Goal: Task Accomplishment & Management: Manage account settings

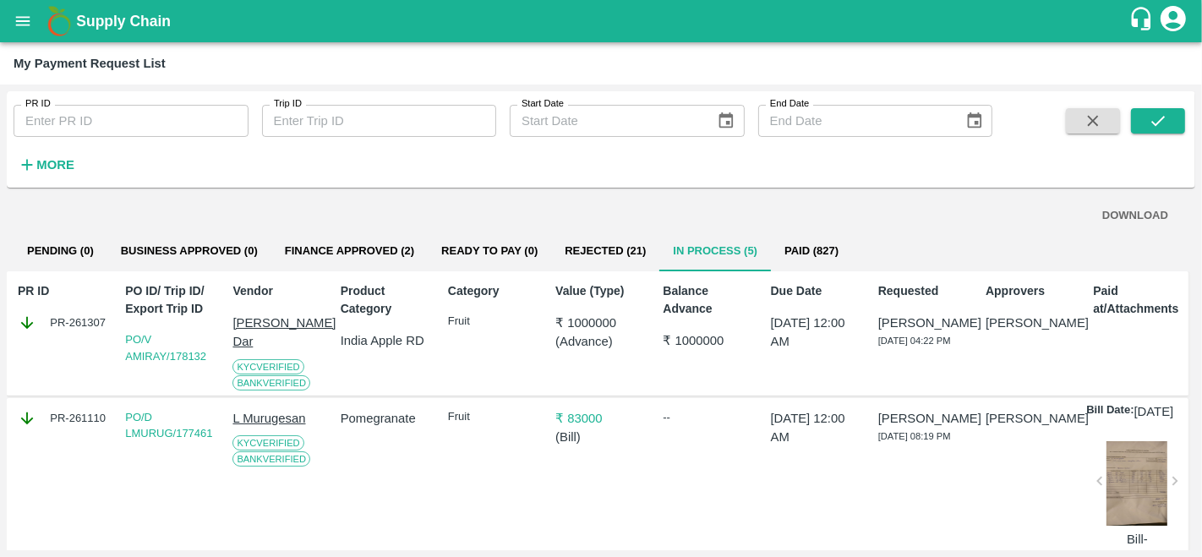
click at [17, 23] on icon "open drawer" at bounding box center [23, 21] width 19 height 19
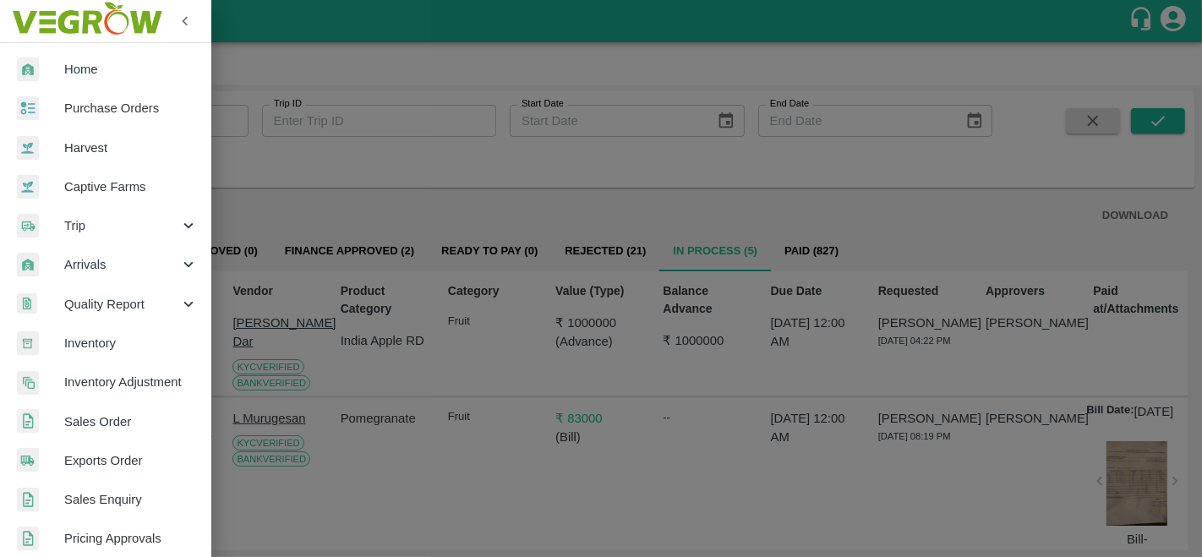
click at [106, 105] on span "Purchase Orders" at bounding box center [131, 108] width 134 height 19
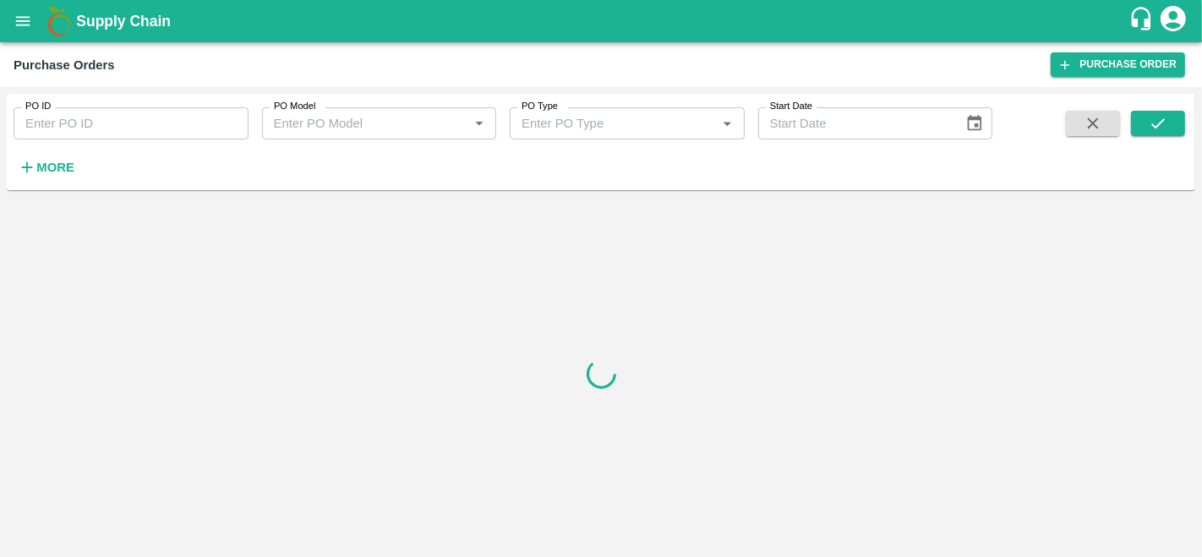
click at [115, 128] on input "PO ID" at bounding box center [131, 123] width 235 height 32
paste input "174128"
click at [1147, 133] on button "submit" at bounding box center [1158, 123] width 54 height 25
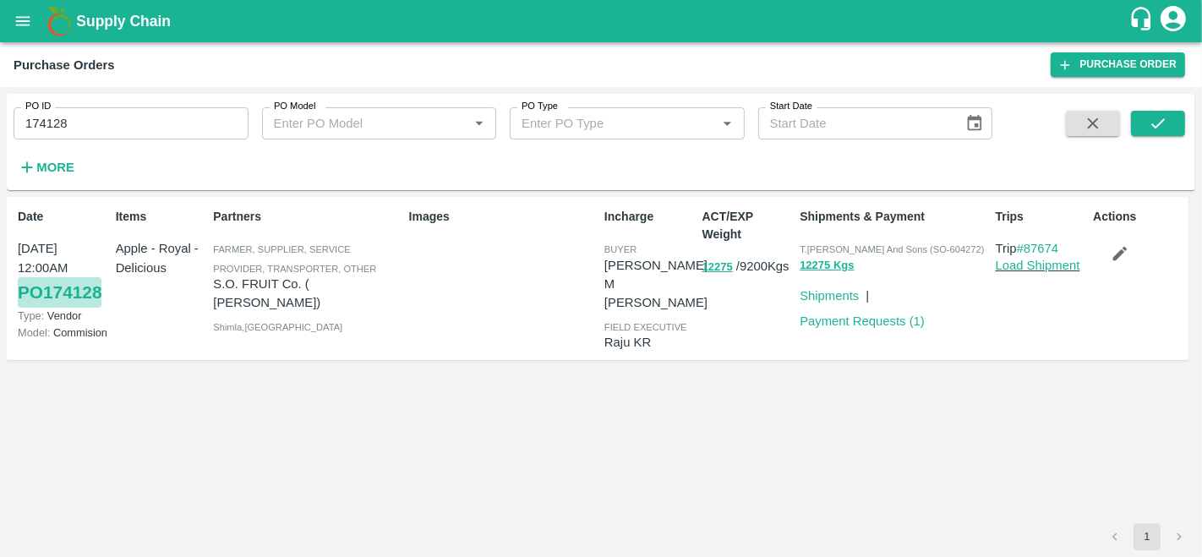
click at [39, 292] on link "PO 174128" at bounding box center [60, 292] width 84 height 30
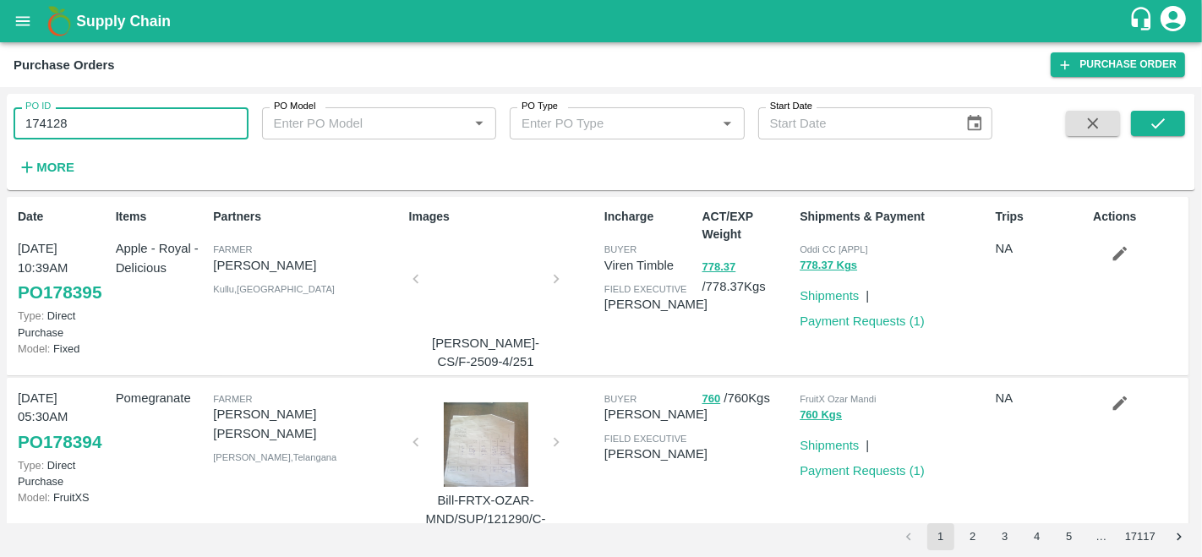
drag, startPoint x: 76, startPoint y: 129, endPoint x: 0, endPoint y: 130, distance: 76.1
click at [0, 130] on div "PO ID 174128 PO ID PO Model PO Model   * PO Type PO Type   * Start Date Start D…" at bounding box center [601, 322] width 1202 height 470
paste input "text"
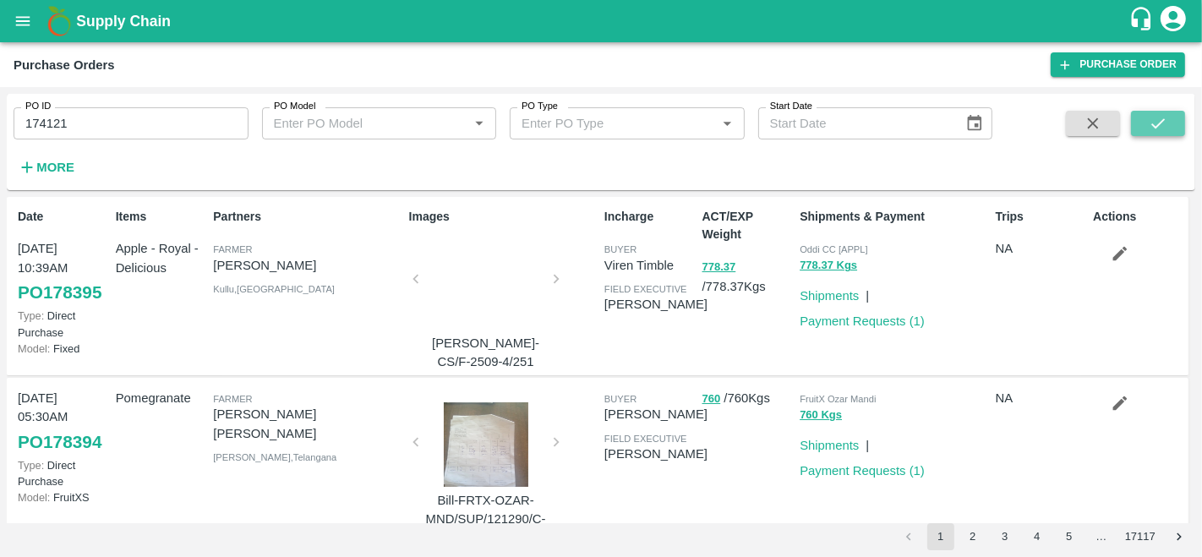
click at [1155, 119] on icon "submit" at bounding box center [1157, 123] width 19 height 19
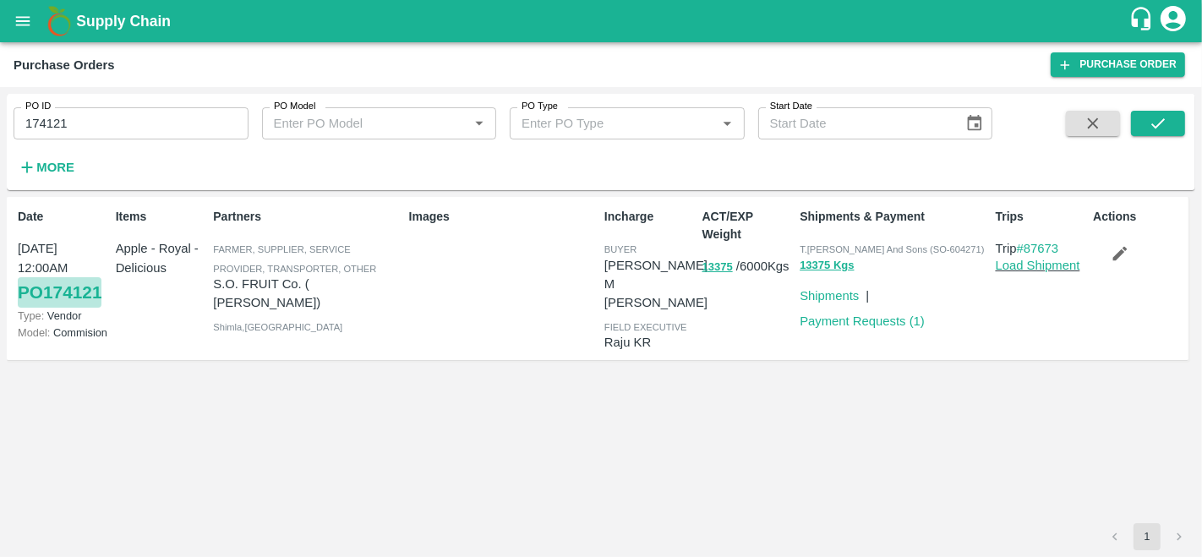
click at [101, 287] on link "PO 174121" at bounding box center [60, 292] width 84 height 30
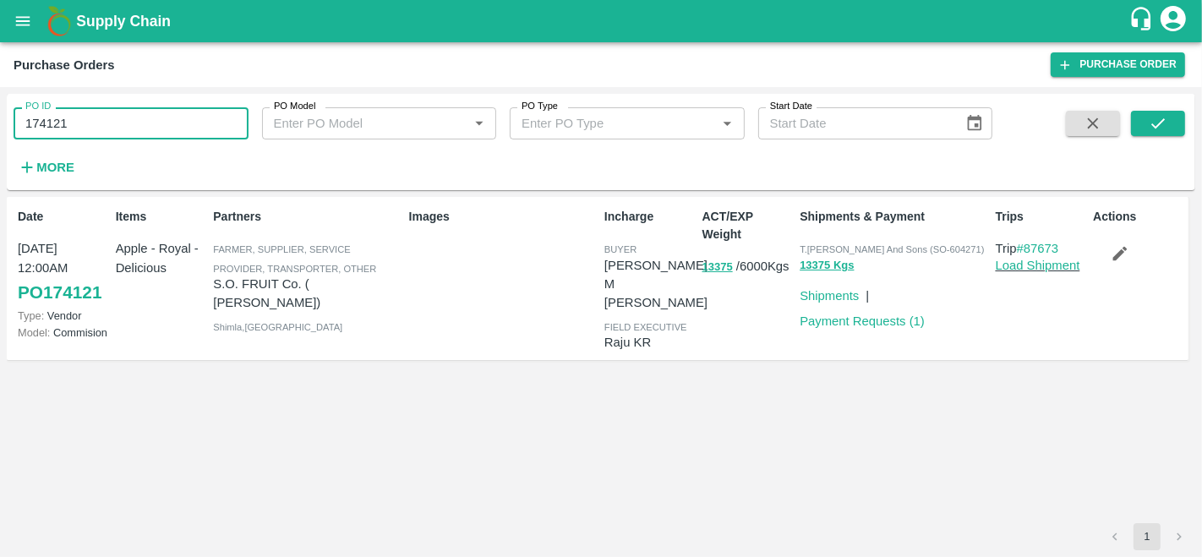
drag, startPoint x: 85, startPoint y: 121, endPoint x: 0, endPoint y: 105, distance: 86.0
click at [0, 105] on div "PO ID 174121 PO ID PO Model PO Model   * PO Type PO Type   * Start Date Start D…" at bounding box center [601, 322] width 1202 height 470
type input "174121"
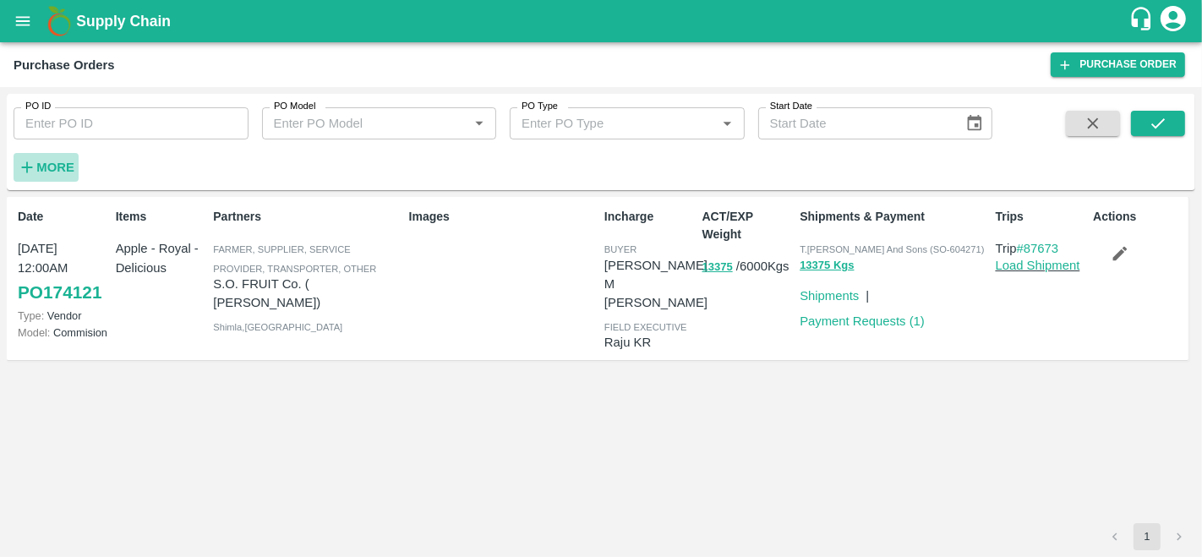
click at [52, 161] on strong "More" at bounding box center [55, 168] width 38 height 14
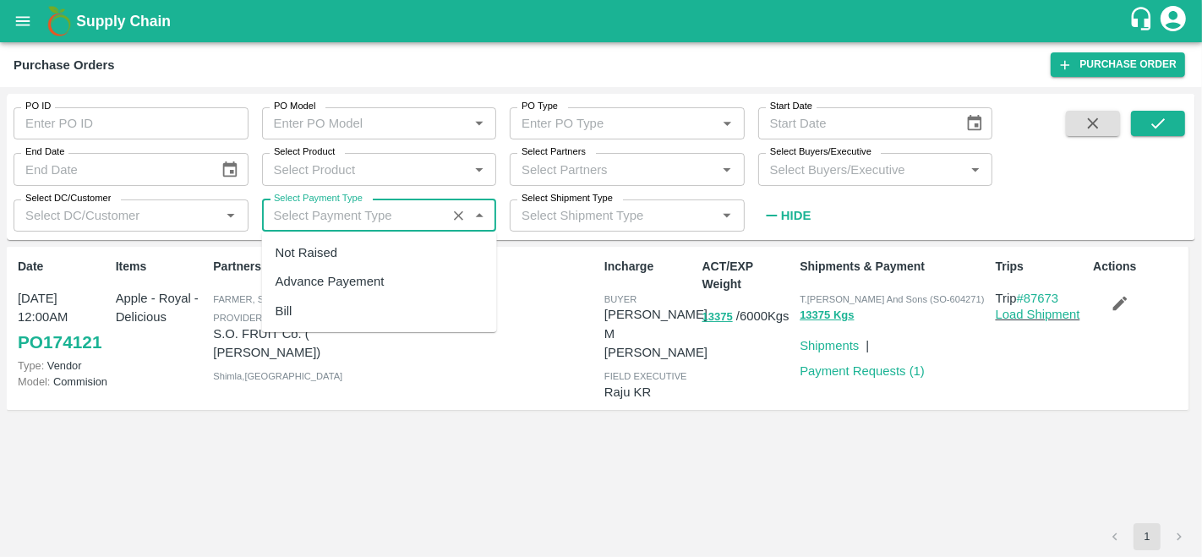
click at [348, 226] on input "Select Payment Type" at bounding box center [354, 216] width 175 height 22
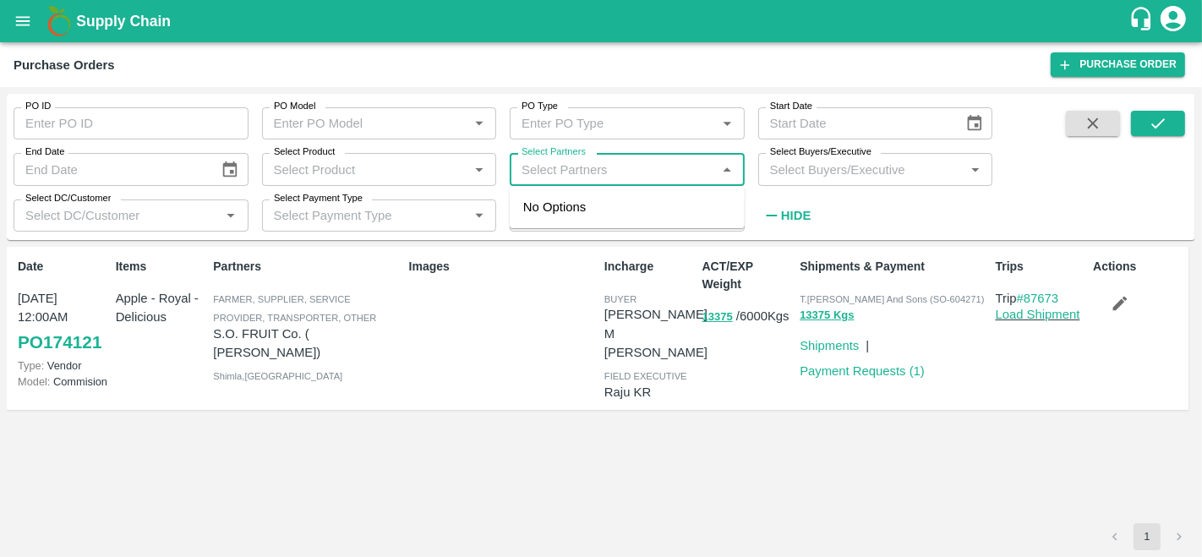
click at [617, 170] on input "Select Partners" at bounding box center [613, 169] width 197 height 22
type input "a"
type input "s.o."
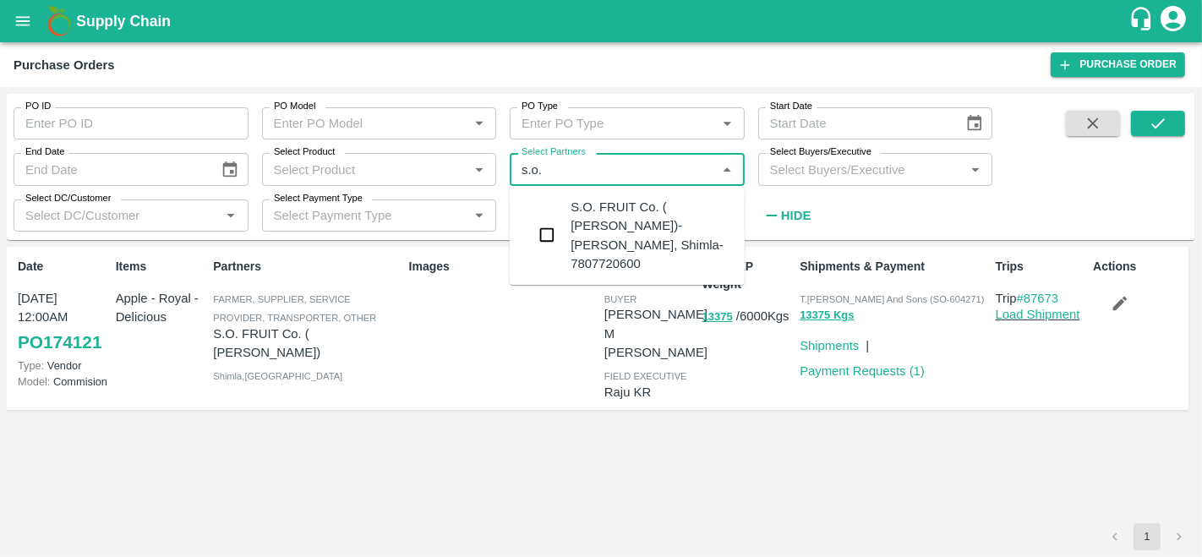
type input "174121"
click at [599, 227] on div "S.O. FRUIT Co. ( Sardevan Singh)-Diswani, Shimla-7807720600" at bounding box center [650, 235] width 161 height 75
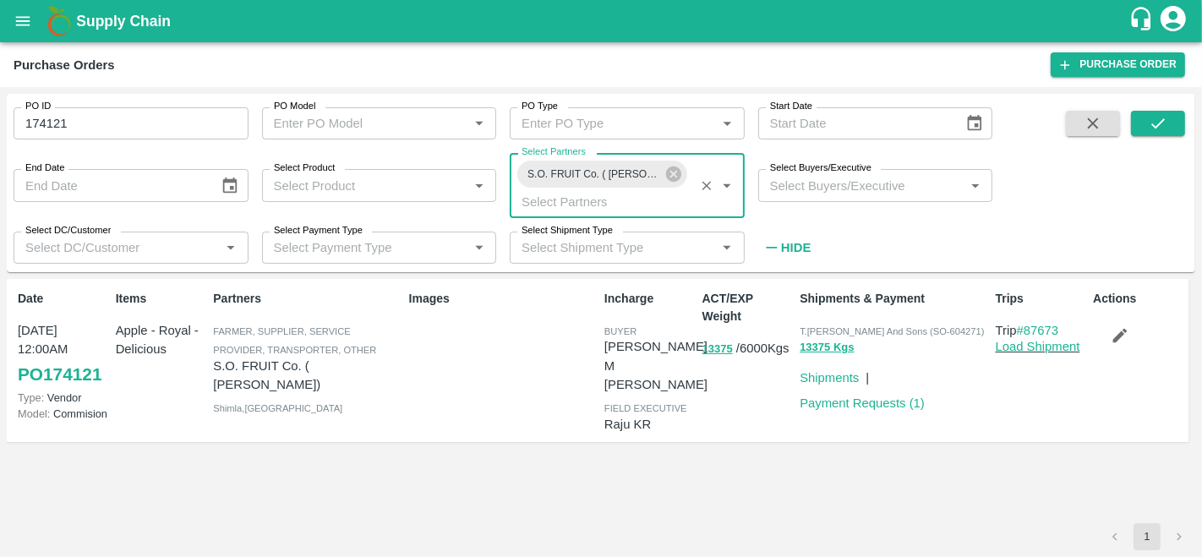
click at [847, 189] on input "Select Buyers/Executive" at bounding box center [861, 185] width 197 height 22
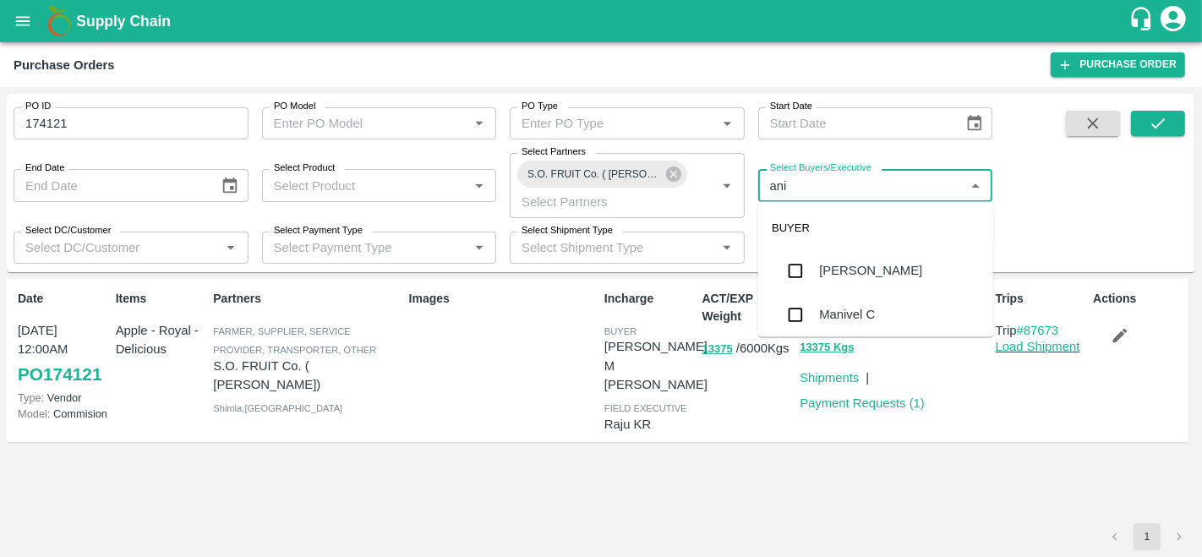
type input "anil"
click at [842, 272] on div "[PERSON_NAME]" at bounding box center [870, 271] width 103 height 19
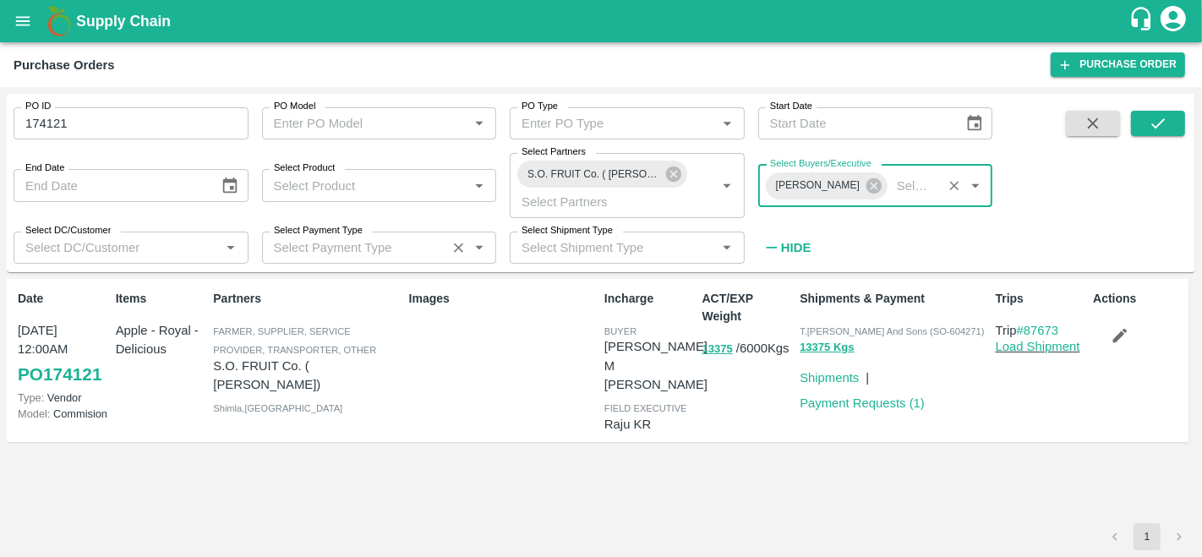
click at [337, 256] on input "Select Payment Type" at bounding box center [354, 248] width 175 height 22
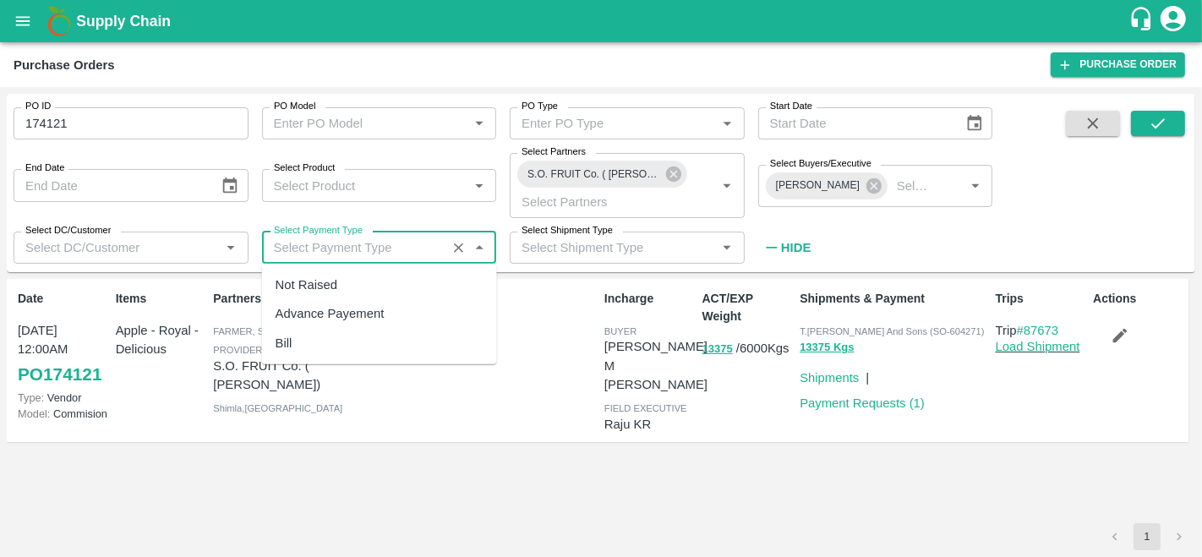
click at [335, 311] on div "Advance Payement" at bounding box center [329, 313] width 109 height 19
type input "Advance Payement"
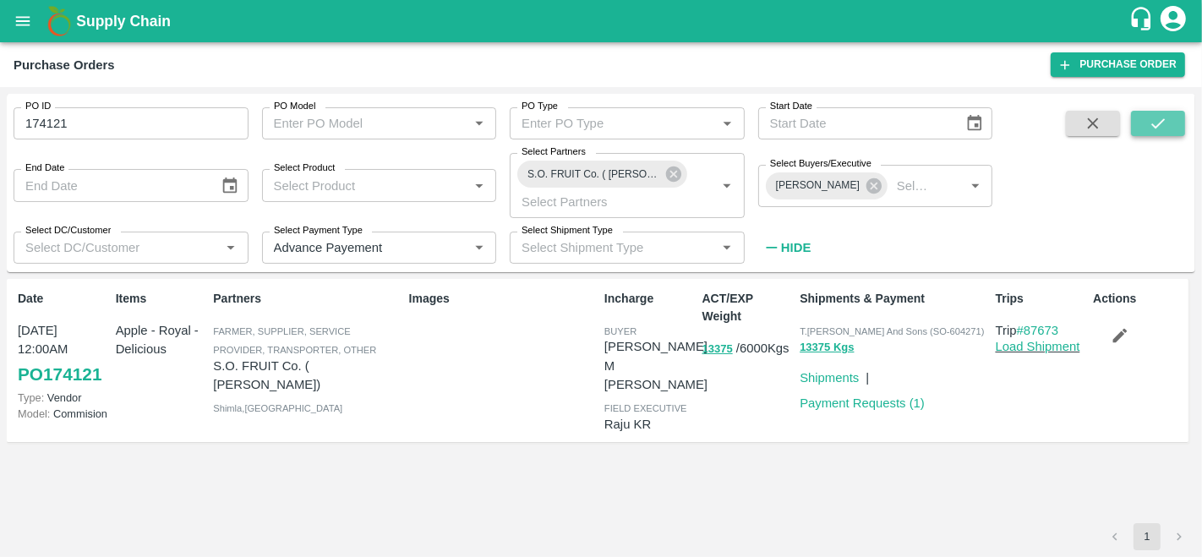
click at [1161, 128] on icon "submit" at bounding box center [1157, 123] width 19 height 19
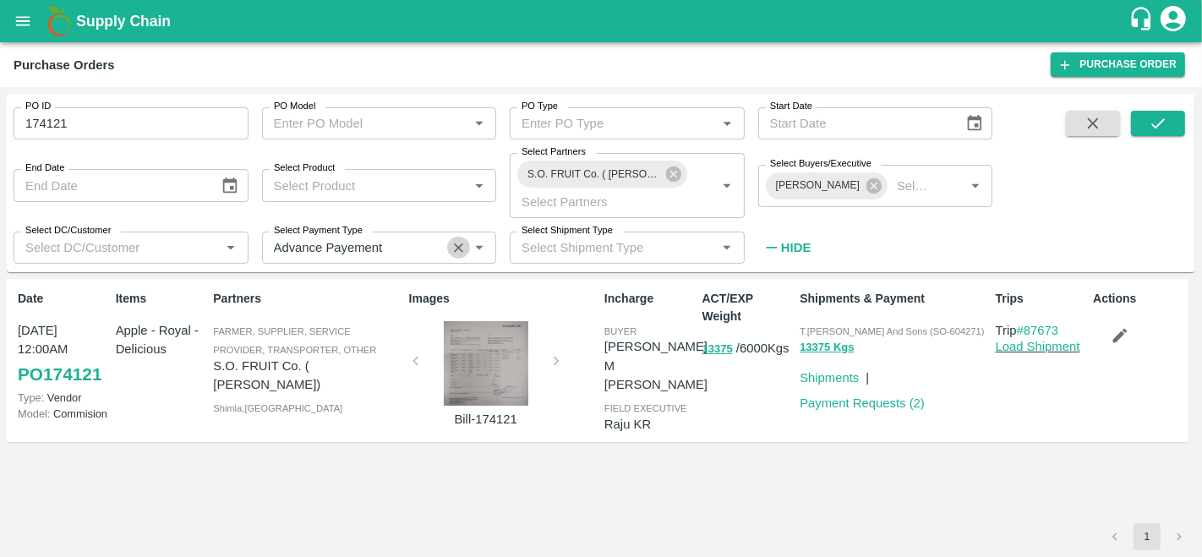
click at [462, 243] on icon "Clear" at bounding box center [458, 247] width 9 height 9
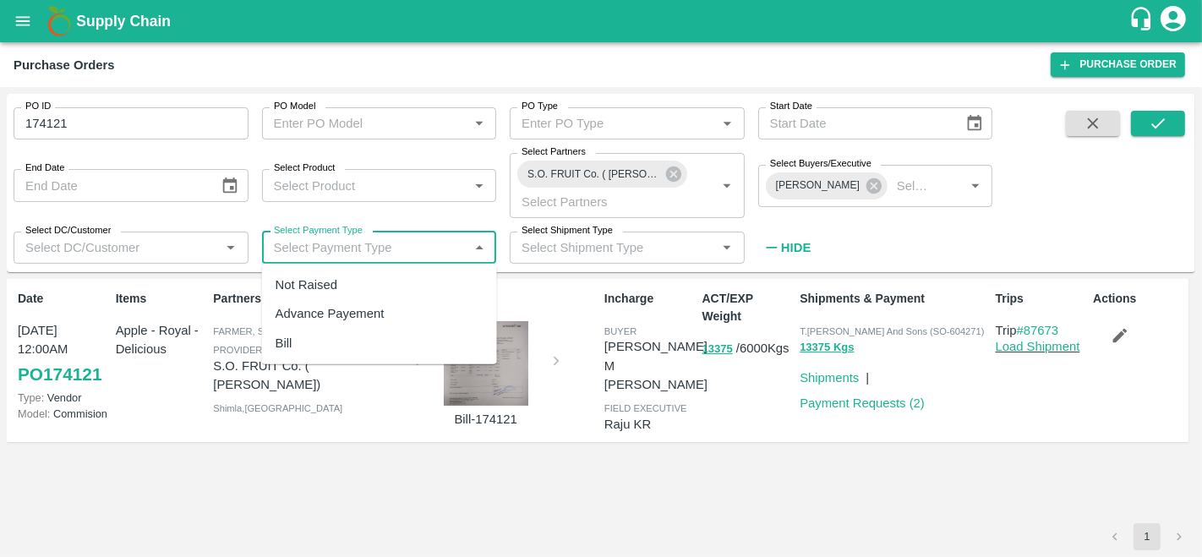
click at [357, 247] on input "Select Payment Type" at bounding box center [365, 248] width 197 height 22
click at [328, 288] on div "Not Raised" at bounding box center [306, 284] width 62 height 19
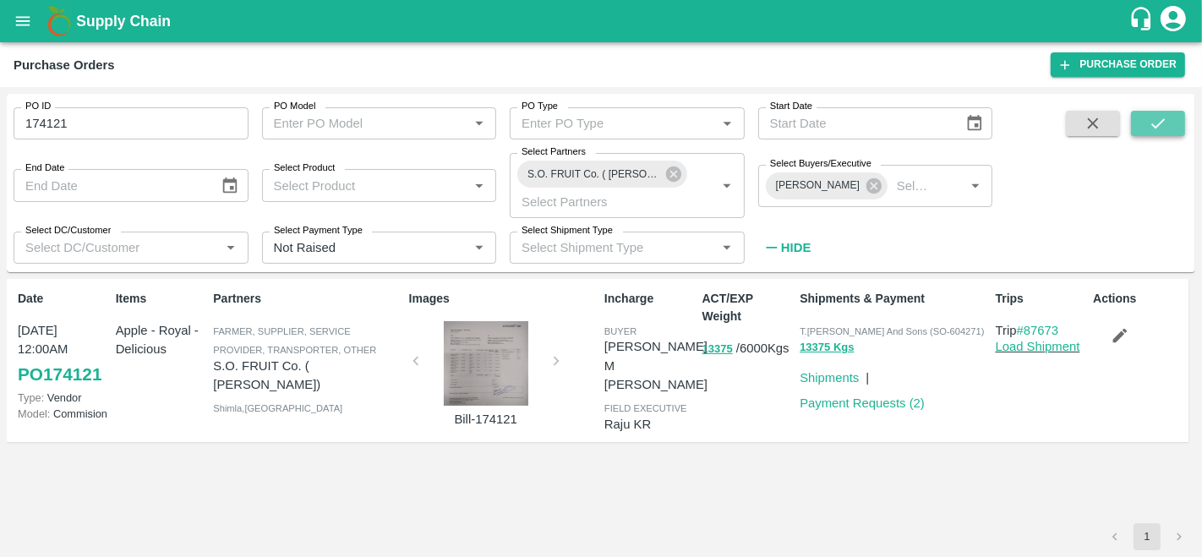
click at [1152, 128] on icon "submit" at bounding box center [1157, 123] width 19 height 19
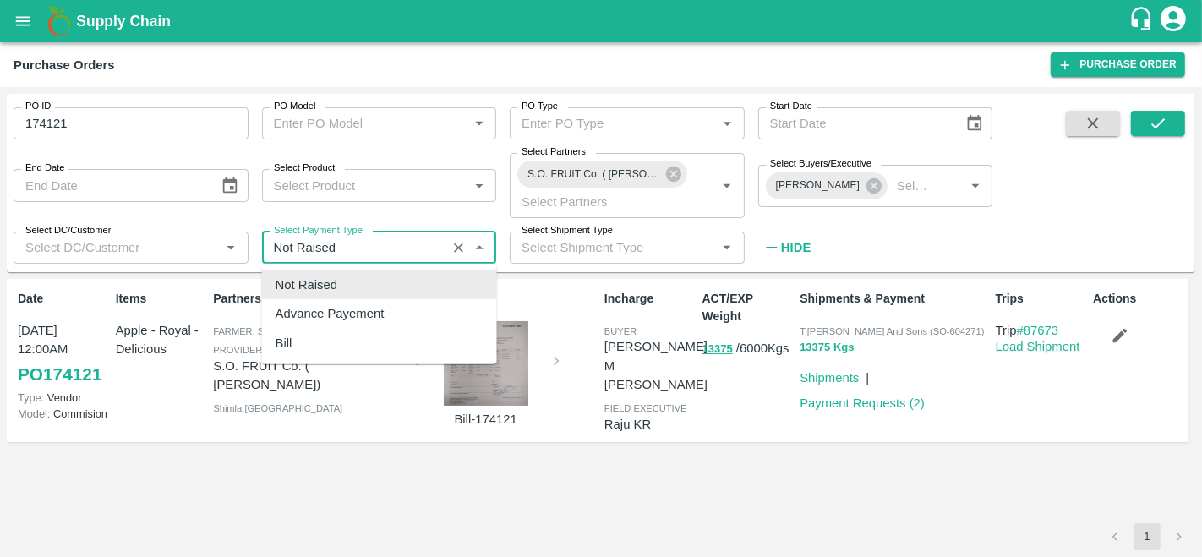
click at [389, 254] on input "Select Payment Type" at bounding box center [354, 248] width 175 height 22
click at [319, 349] on div "Bill" at bounding box center [379, 342] width 235 height 29
type input "Bill"
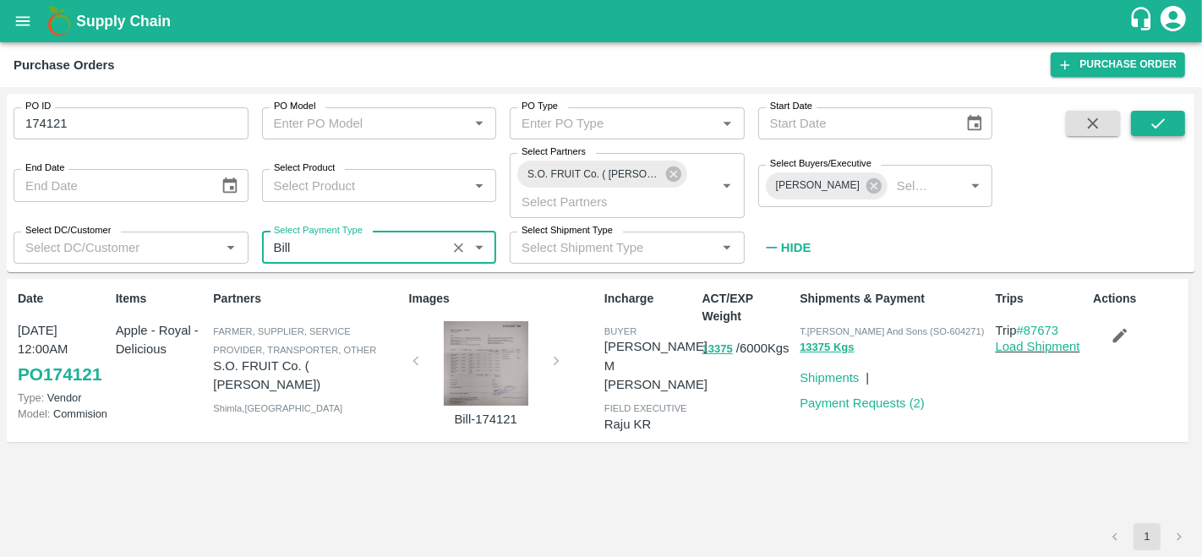
click at [1149, 119] on icon "submit" at bounding box center [1157, 123] width 19 height 19
click at [450, 252] on button "Clear" at bounding box center [458, 248] width 23 height 23
click at [1157, 126] on icon "submit" at bounding box center [1158, 123] width 14 height 10
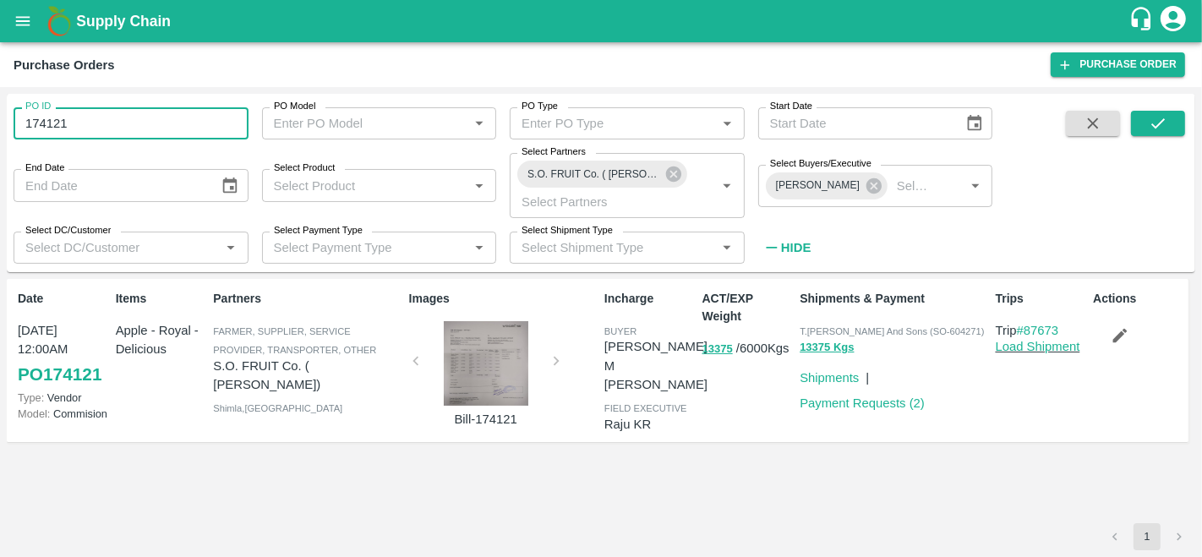
drag, startPoint x: 96, startPoint y: 122, endPoint x: 0, endPoint y: 119, distance: 96.4
click at [0, 119] on div "PO ID 174121 PO ID PO Model PO Model   * PO Type PO Type   * Start Date Start D…" at bounding box center [601, 322] width 1202 height 470
type input "174121"
click at [333, 256] on input "Select Payment Type" at bounding box center [365, 248] width 197 height 22
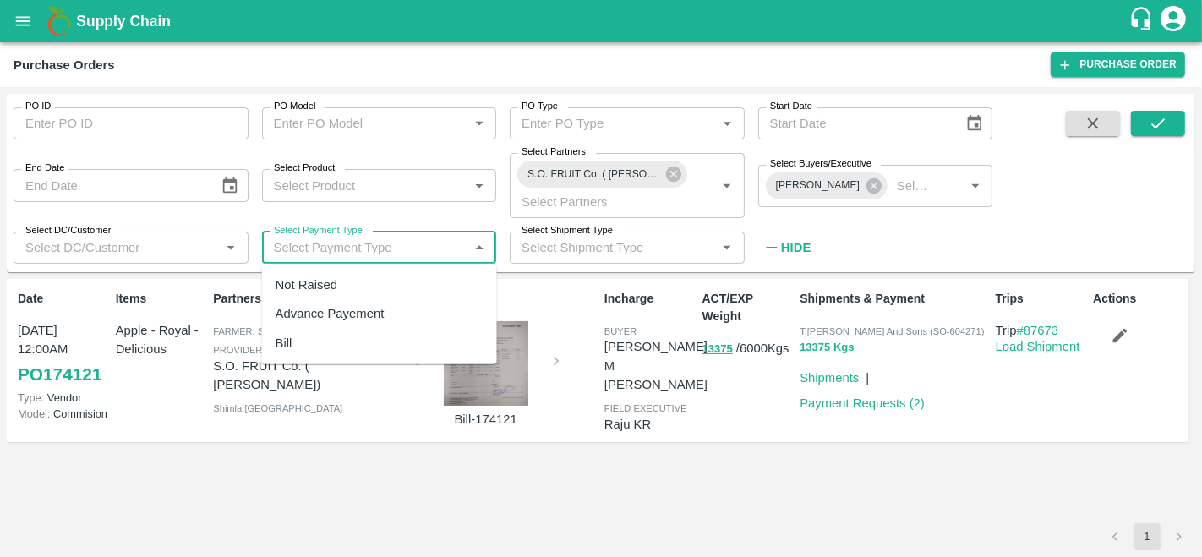
click at [337, 309] on div "Advance Payement" at bounding box center [329, 313] width 109 height 19
type input "Advance Payement"
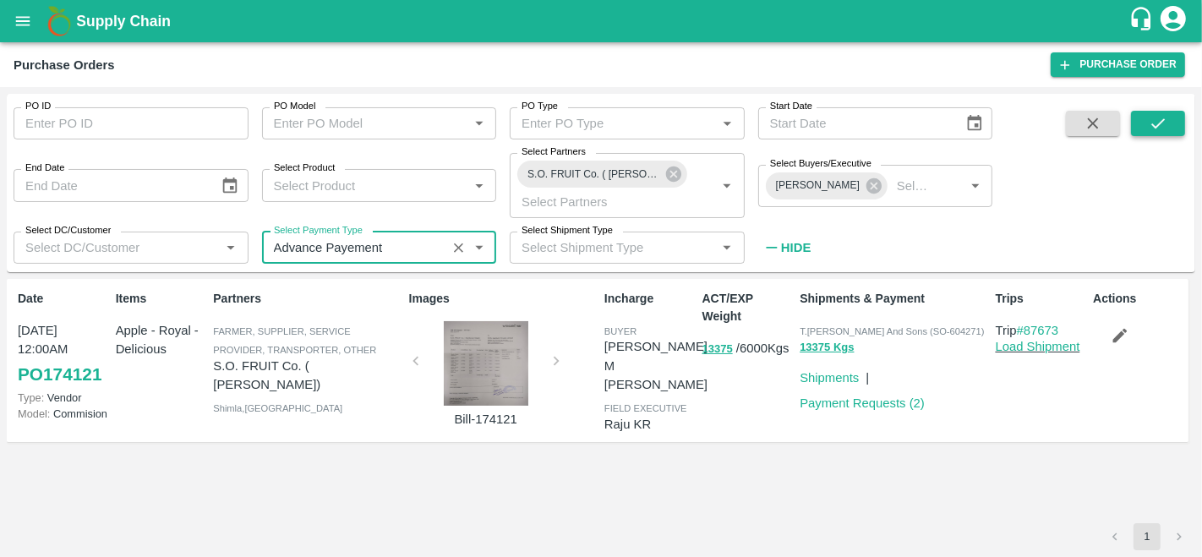
click at [1147, 126] on button "submit" at bounding box center [1158, 123] width 54 height 25
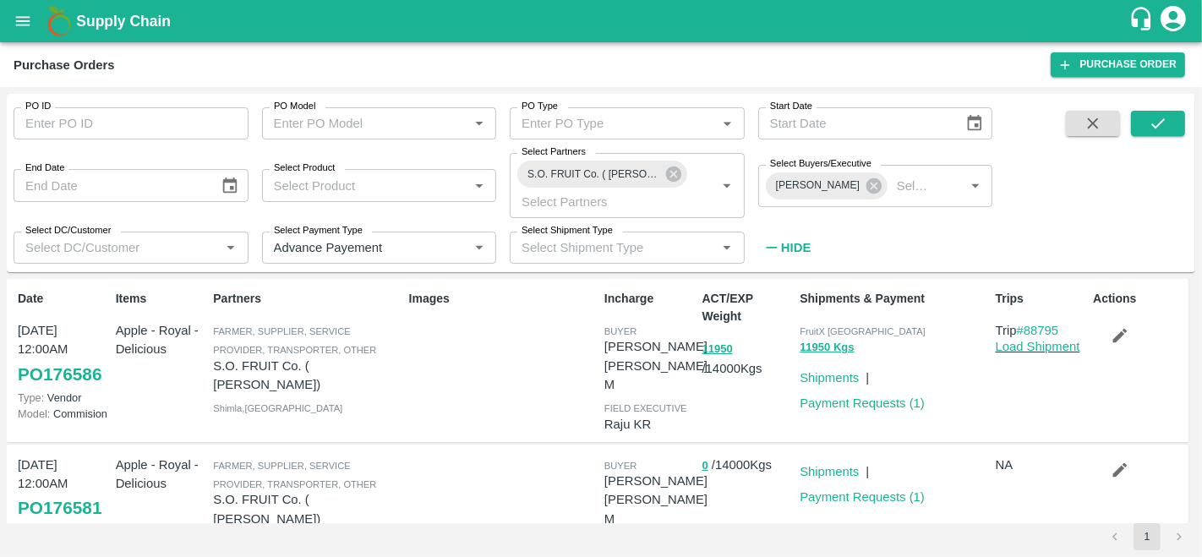
click at [82, 375] on link "PO 176586" at bounding box center [60, 374] width 84 height 30
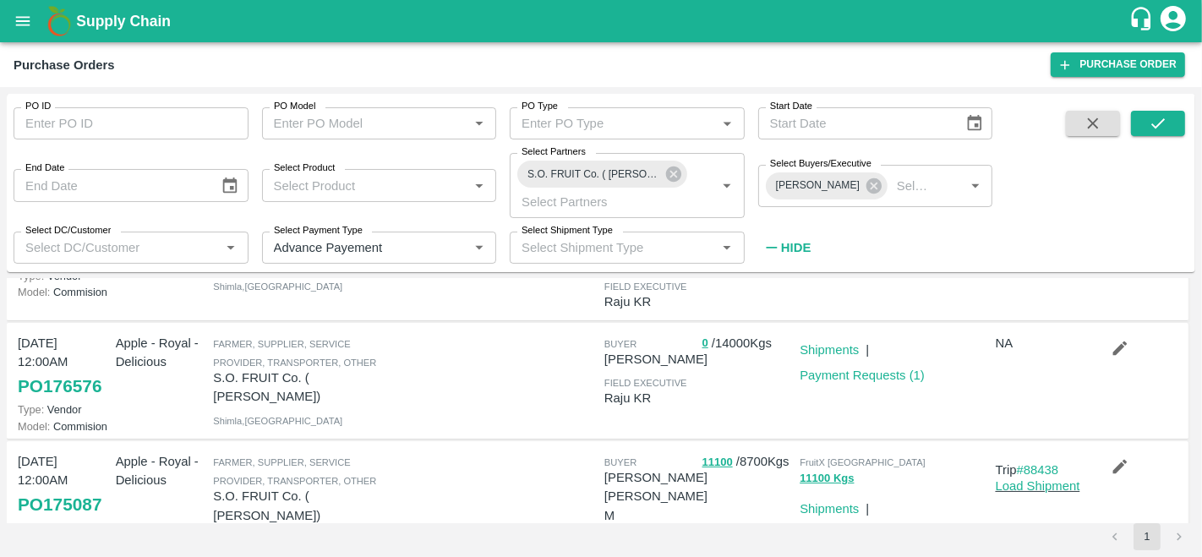
scroll to position [257, 0]
click at [63, 370] on link "PO 176576" at bounding box center [60, 385] width 84 height 30
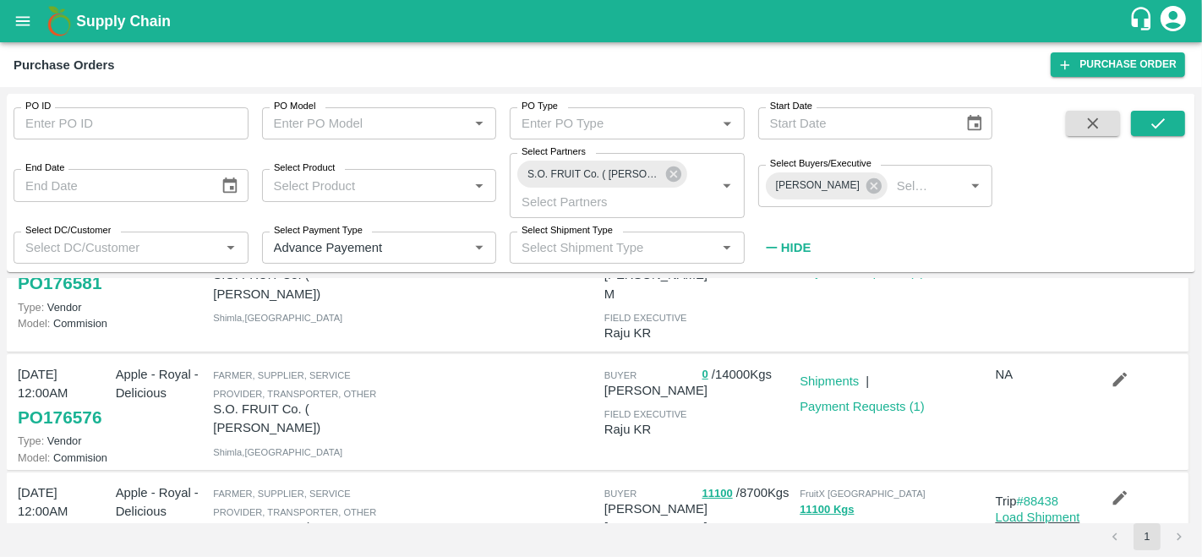
scroll to position [224, 0]
drag, startPoint x: 123, startPoint y: 390, endPoint x: 58, endPoint y: 385, distance: 64.4
click at [58, 385] on div "16 Sep, 12:00AM PO 176576 Type: Vendor Model: Commision Apple - Royal - Delicio…" at bounding box center [597, 413] width 1181 height 117
click at [160, 399] on div "Apple - Royal - Delicious" at bounding box center [158, 412] width 98 height 107
click at [829, 375] on link "Shipments" at bounding box center [828, 382] width 59 height 14
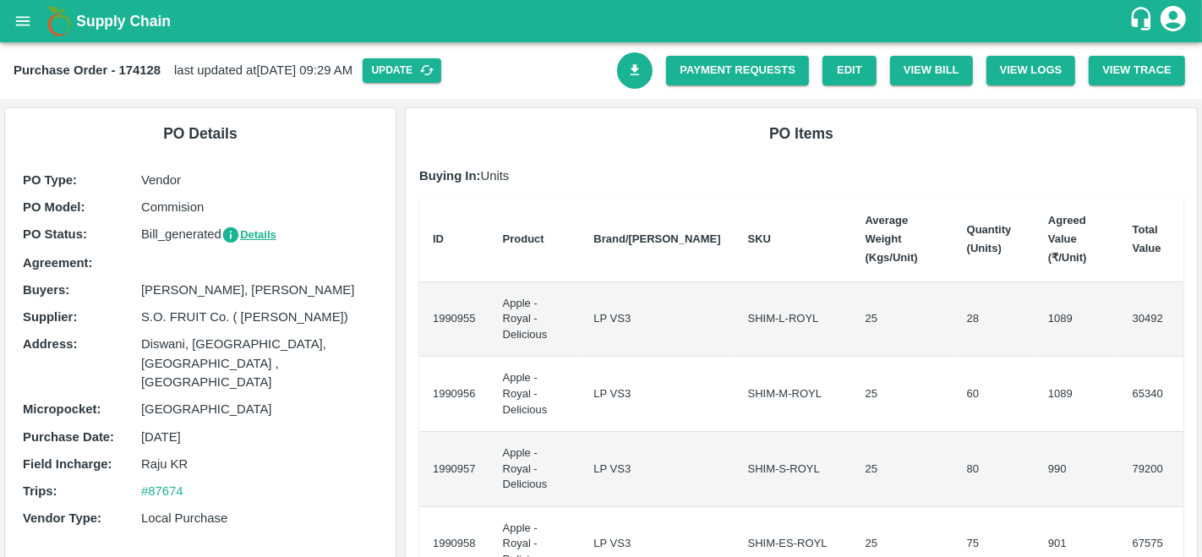
click at [627, 73] on icon "Download Bill" at bounding box center [635, 71] width 16 height 16
click at [697, 70] on link "Payment Requests" at bounding box center [737, 71] width 143 height 30
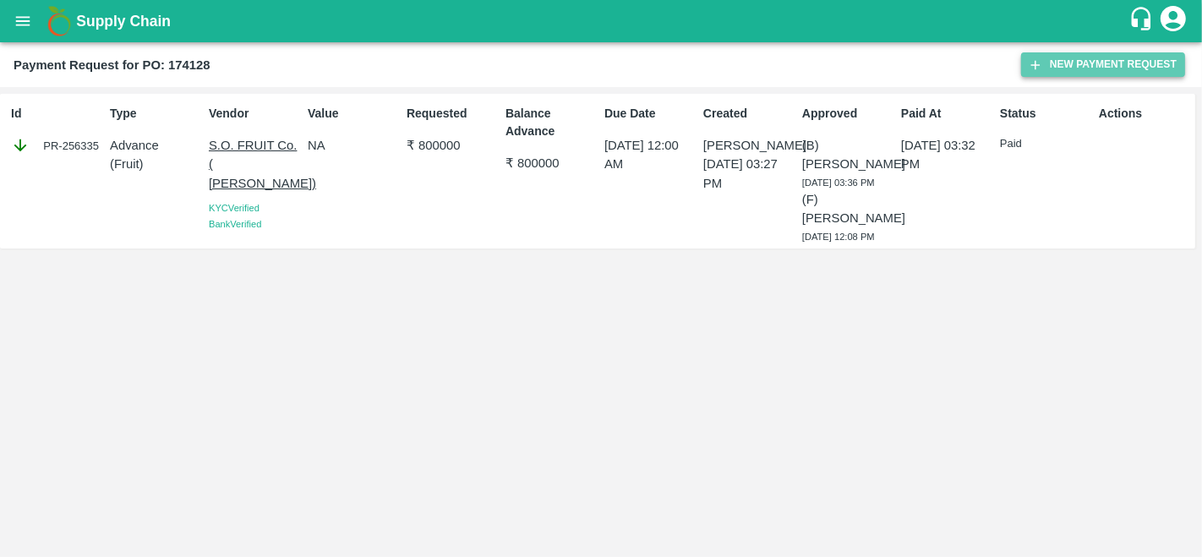
click at [1088, 66] on button "New Payment Request" at bounding box center [1103, 64] width 164 height 25
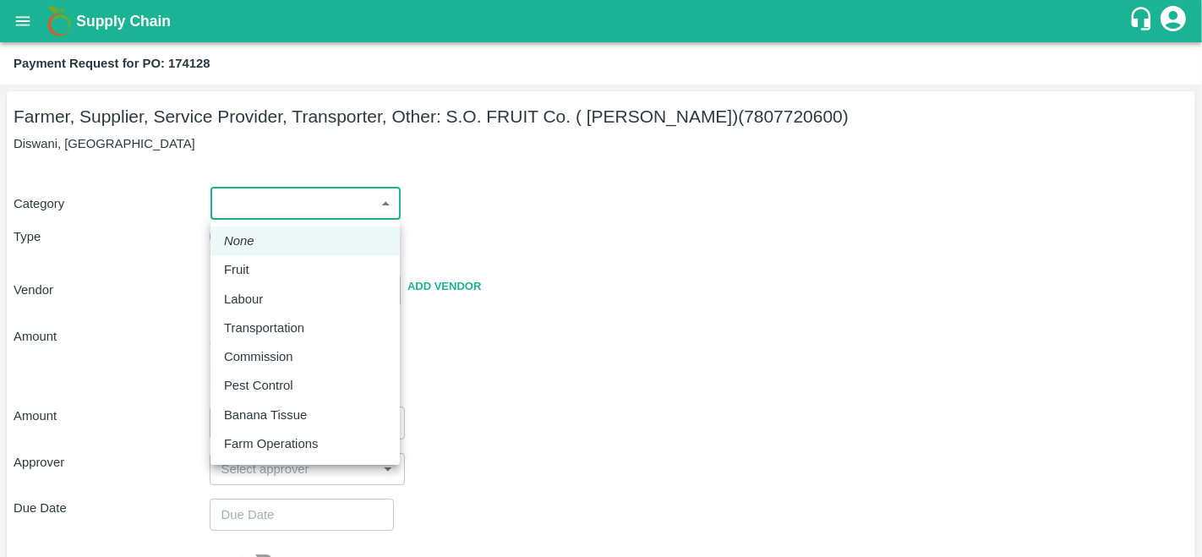
click at [279, 211] on body "Supply Chain Payment Request for PO: 174128 Farmer, Supplier, Service Provider,…" at bounding box center [601, 278] width 1202 height 557
click at [260, 273] on div "Fruit" at bounding box center [305, 269] width 162 height 19
type input "1"
type input "S.O. FRUIT Co. ( [PERSON_NAME]) - 7807720600(Farmer, Supplier, Service Provider…"
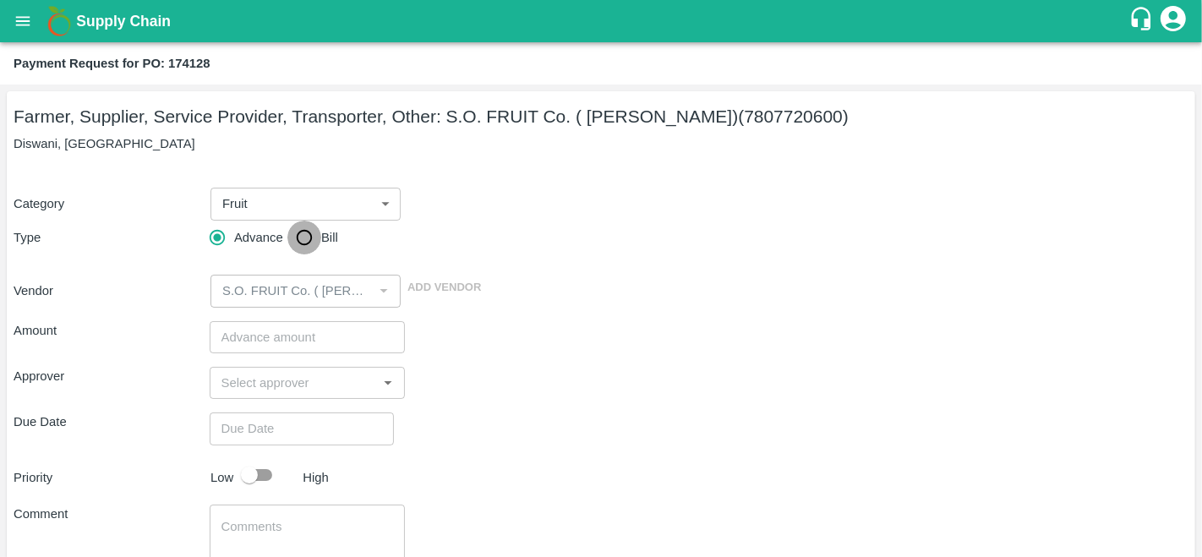
click at [306, 233] on input "Bill" at bounding box center [304, 238] width 34 height 34
radio input "true"
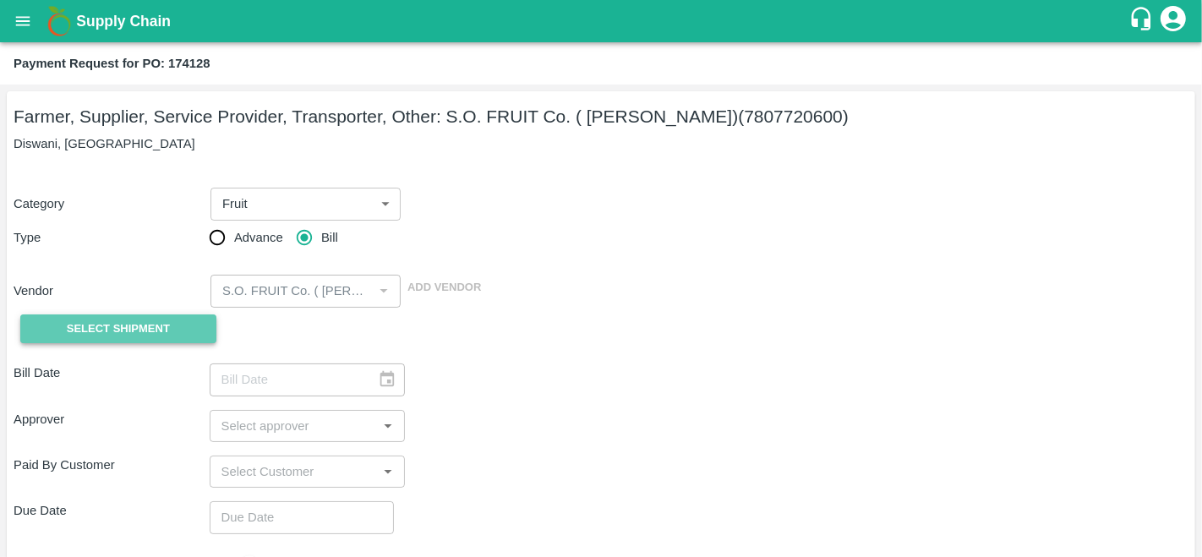
click at [66, 317] on button "Select Shipment" at bounding box center [118, 329] width 196 height 30
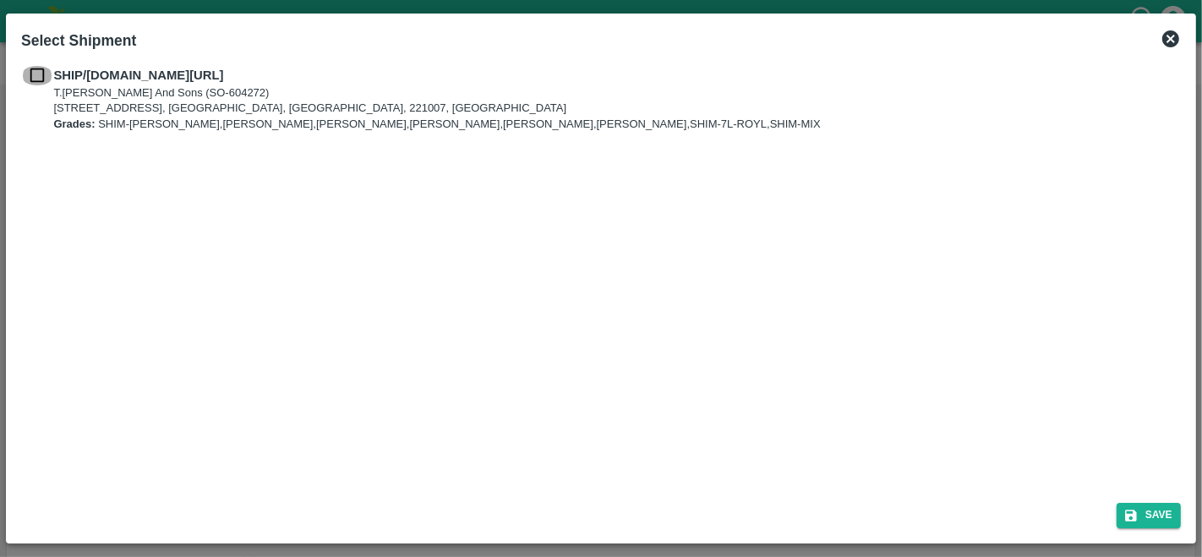
click at [35, 80] on input "checkbox" at bounding box center [37, 75] width 32 height 19
checkbox input "true"
click at [1142, 524] on button "Save" at bounding box center [1148, 515] width 64 height 25
type input "[DATE]"
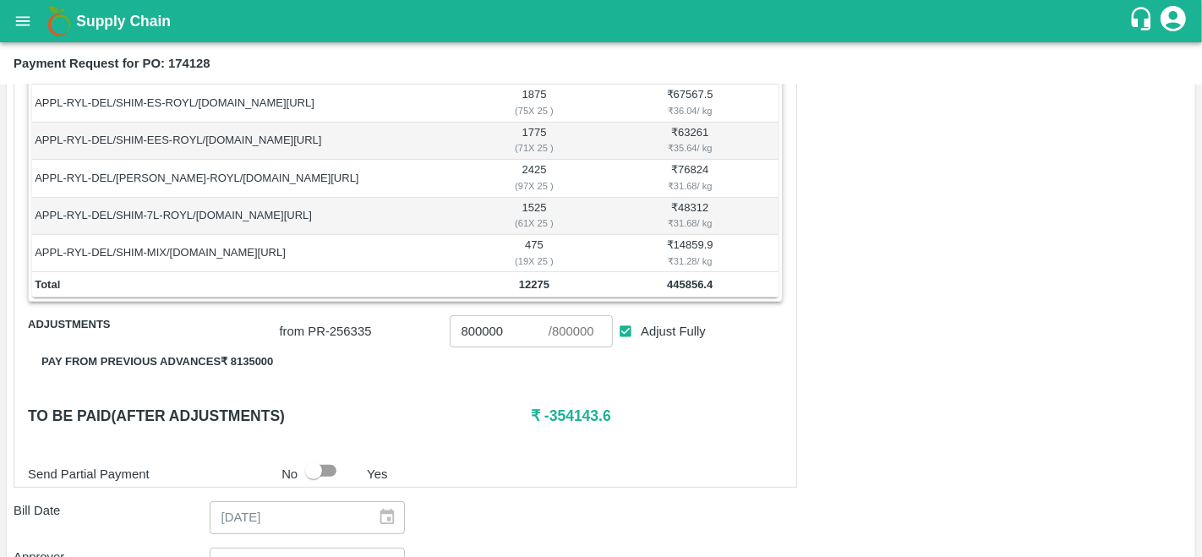
scroll to position [509, 0]
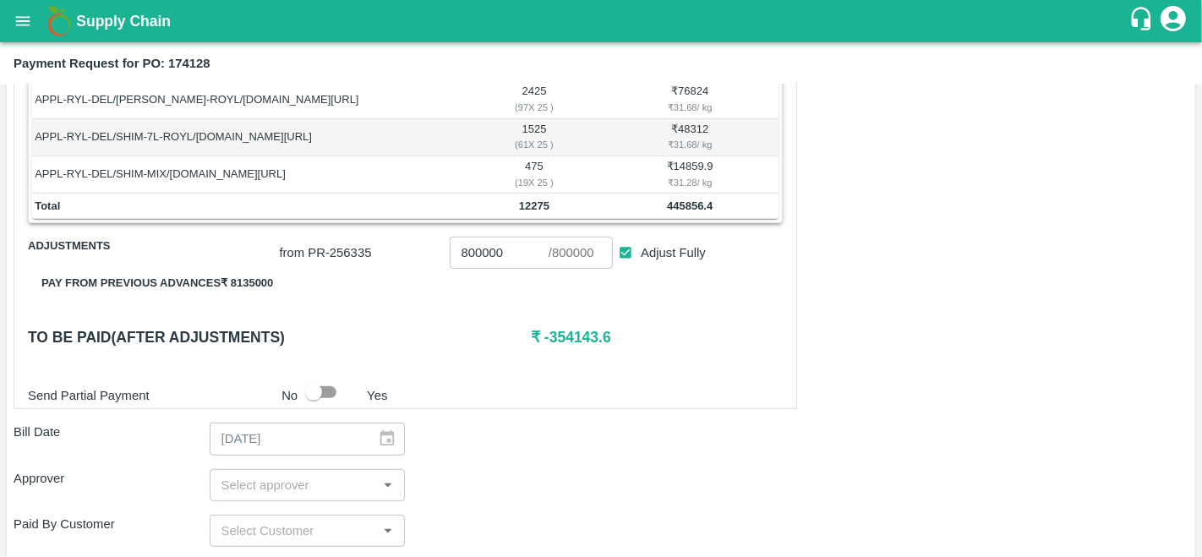
click at [685, 201] on b "445856.4" at bounding box center [690, 205] width 46 height 13
copy b "445856.4"
drag, startPoint x: 502, startPoint y: 254, endPoint x: 393, endPoint y: 260, distance: 109.2
click at [393, 260] on div "from PR- 256335 800000 ​ / 800000 ​ Adjust Fully" at bounding box center [528, 249] width 510 height 39
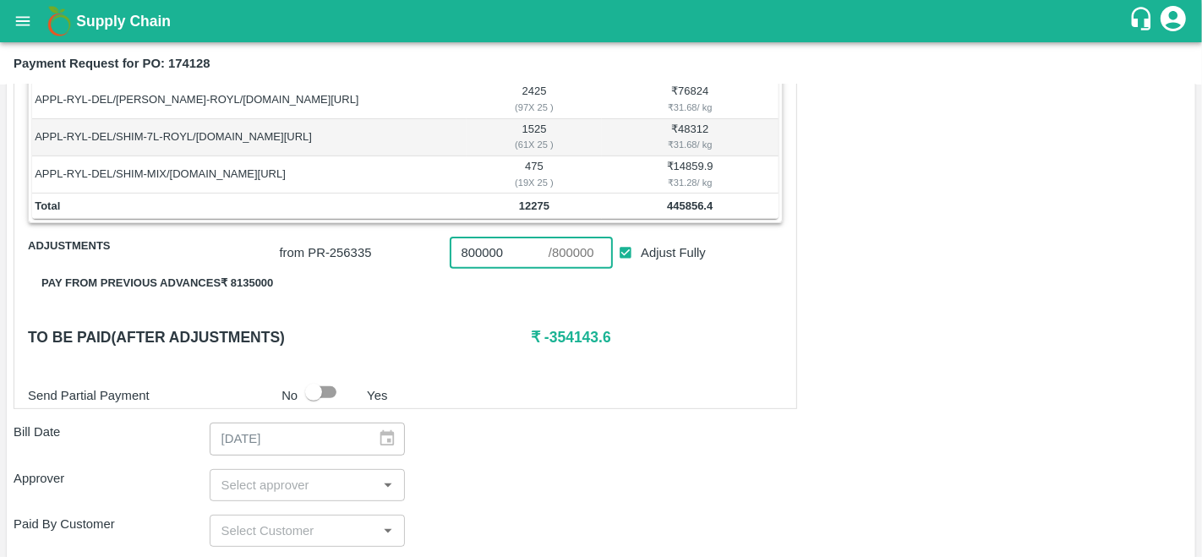
paste input "445856.4"
type input "445856.4"
click at [264, 491] on input "input" at bounding box center [294, 485] width 158 height 22
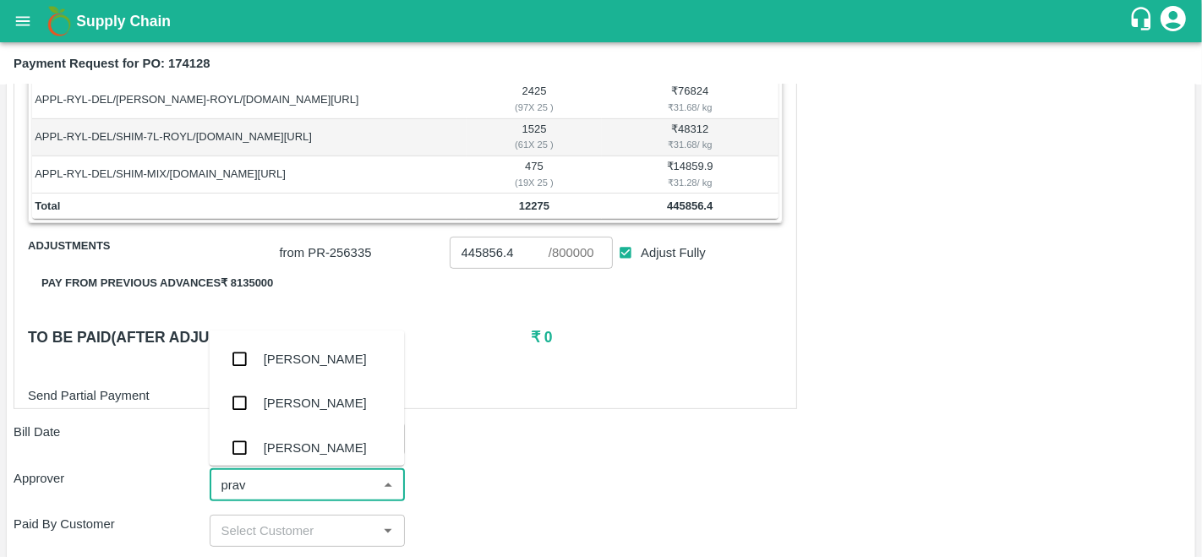
type input "prave"
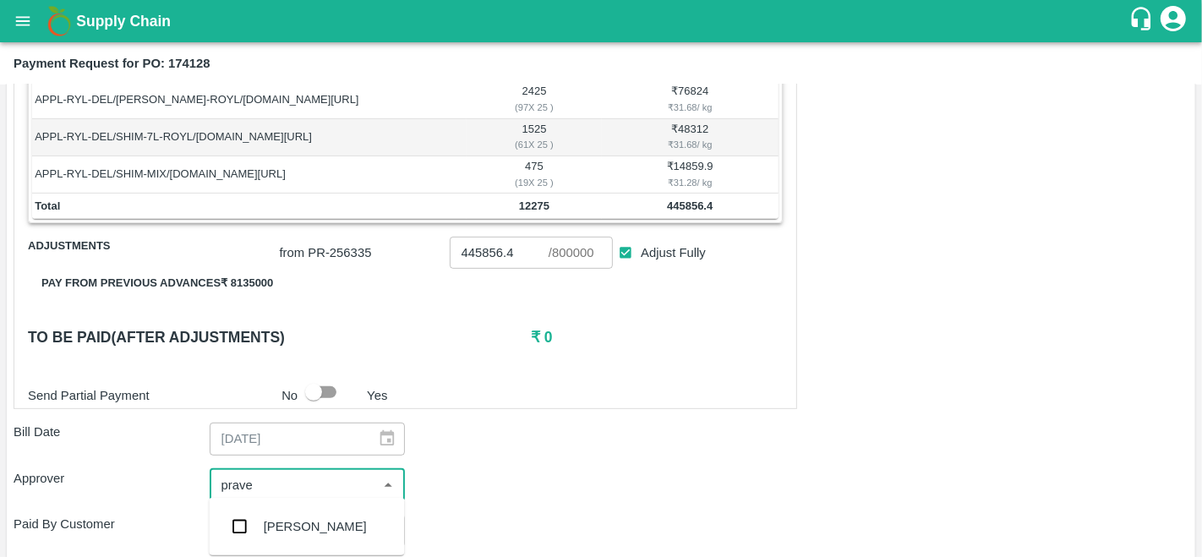
click at [271, 522] on div "Praveen Kumar" at bounding box center [315, 526] width 103 height 19
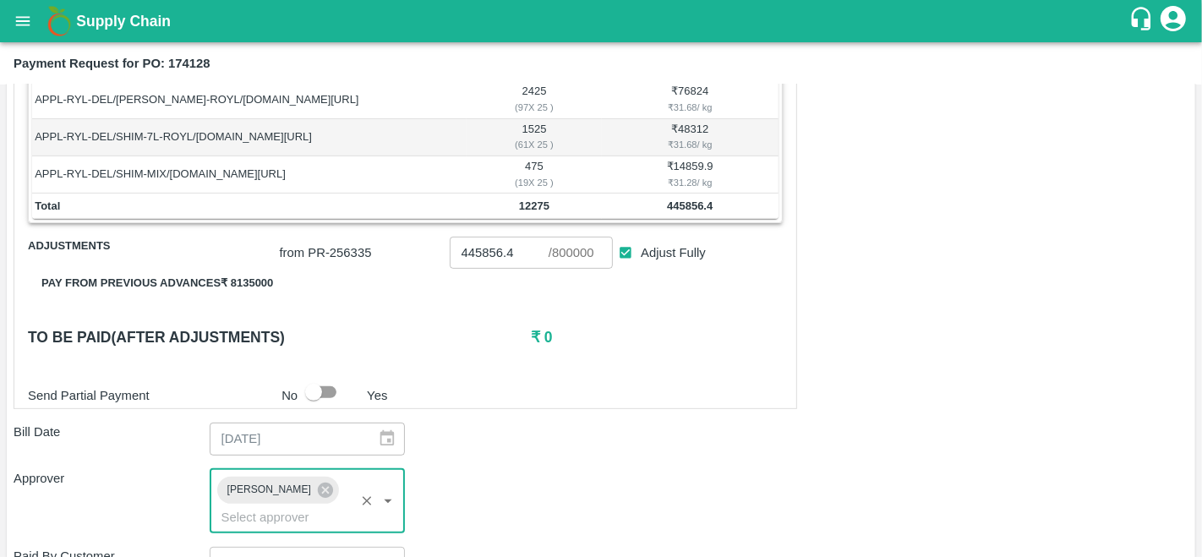
click at [565, 435] on div "Bill Date 08/09/2025 ​" at bounding box center [601, 439] width 1175 height 32
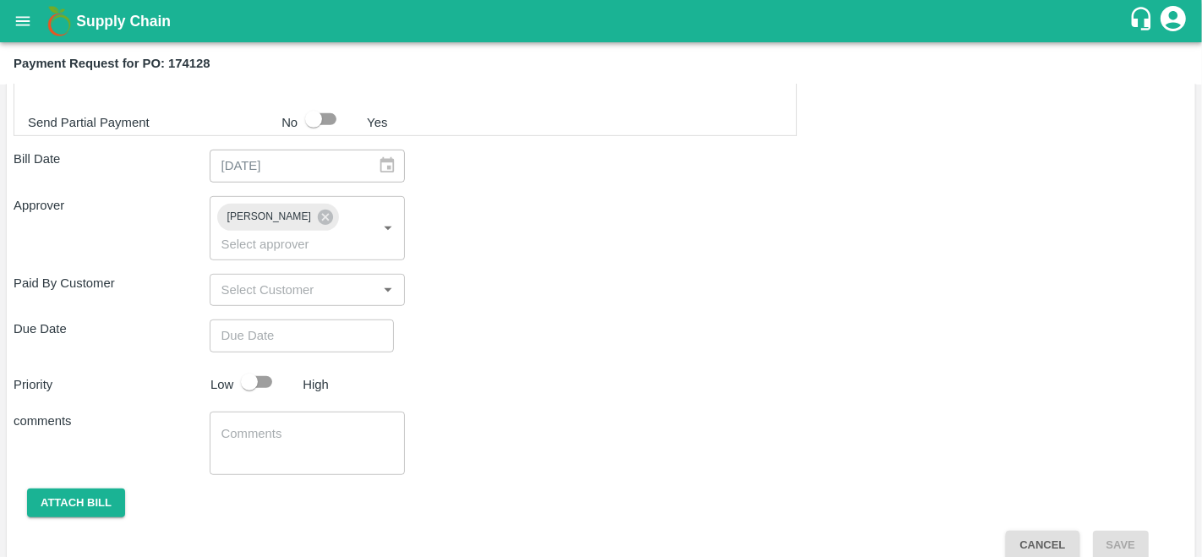
scroll to position [784, 0]
type input "DD/MM/YYYY hh:mm aa"
click at [248, 341] on input "DD/MM/YYYY hh:mm aa" at bounding box center [296, 333] width 172 height 32
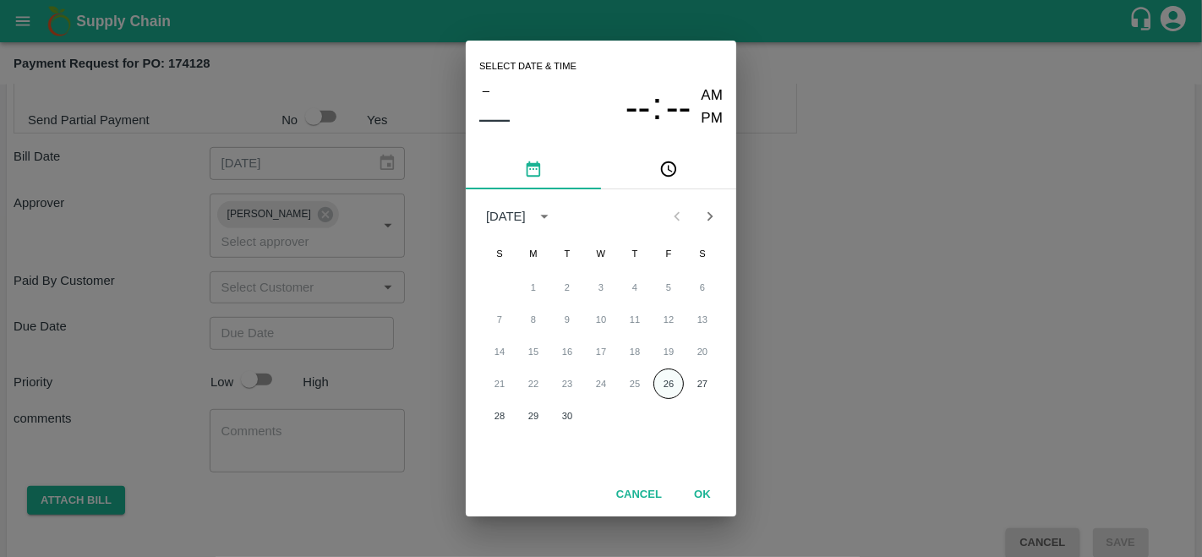
click at [666, 392] on button "26" at bounding box center [668, 383] width 30 height 30
type input "26/09/2025 12:00 AM"
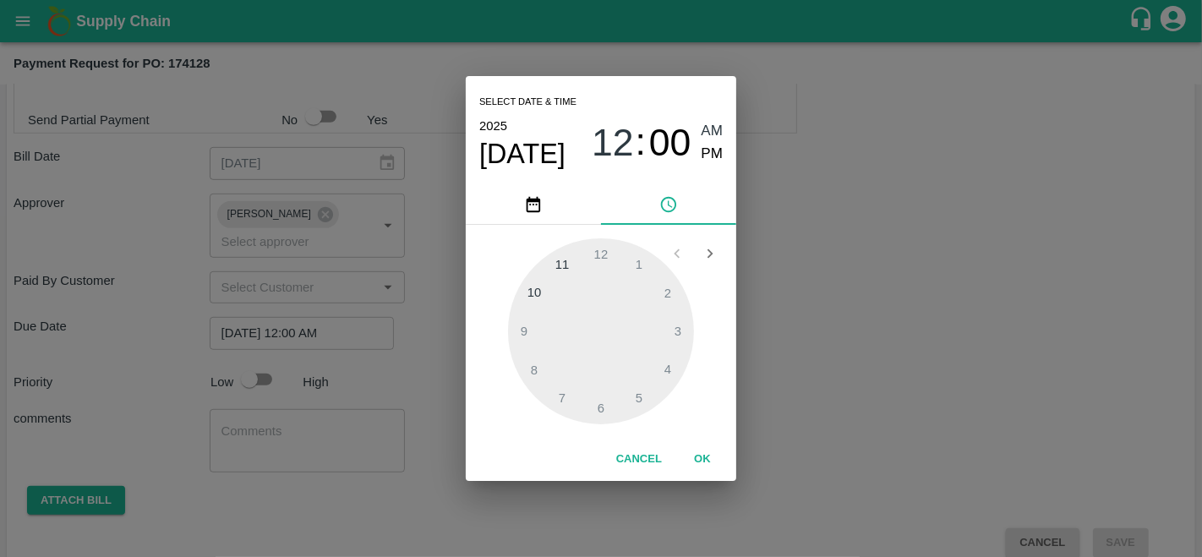
click at [830, 412] on div "Select date & time 2025 Sep 26 12 : 00 AM PM 1 2 3 4 5 6 7 8 9 10 11 12 Cancel …" at bounding box center [601, 278] width 1202 height 557
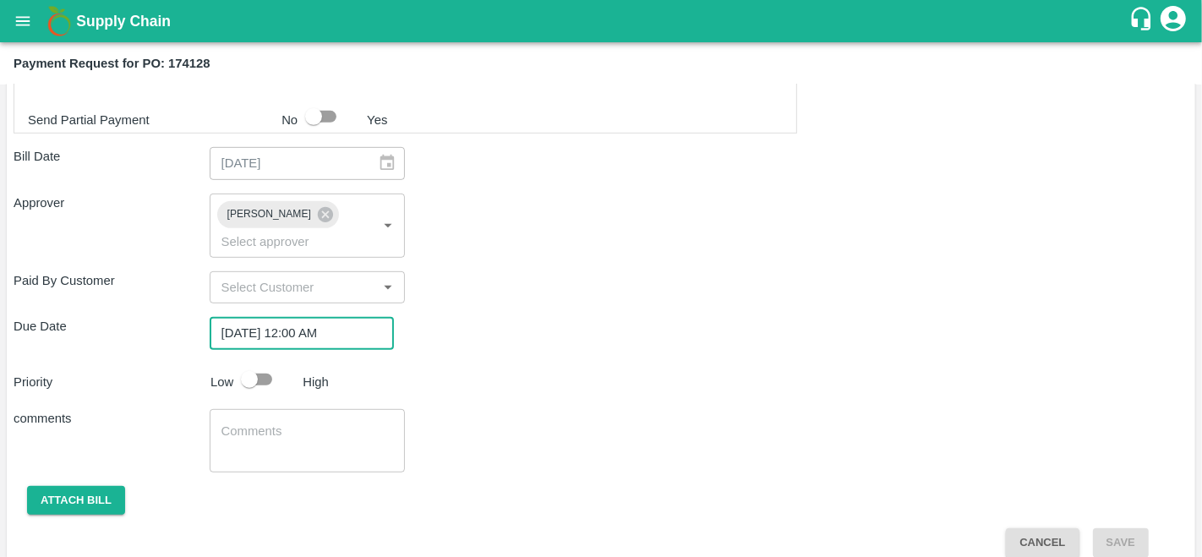
click at [265, 377] on input "checkbox" at bounding box center [249, 379] width 96 height 32
checkbox input "true"
click at [41, 494] on button "Attach bill" at bounding box center [76, 501] width 98 height 30
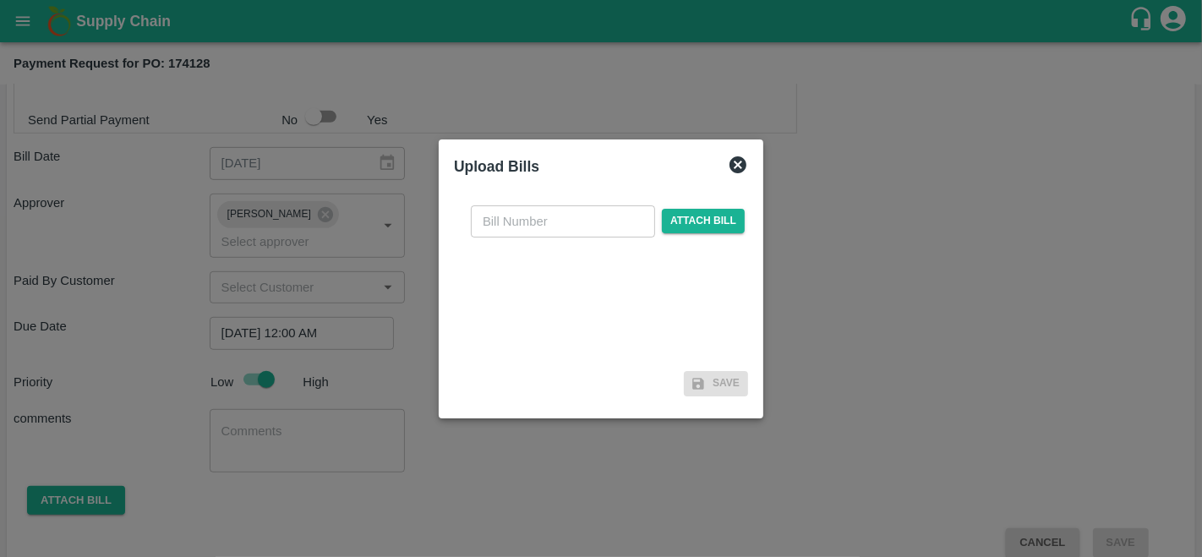
click at [581, 225] on input "text" at bounding box center [563, 221] width 184 height 32
type input "174128"
click at [713, 225] on span "Attach bill" at bounding box center [703, 221] width 83 height 25
click at [0, 0] on input "Attach bill" at bounding box center [0, 0] width 0 height 0
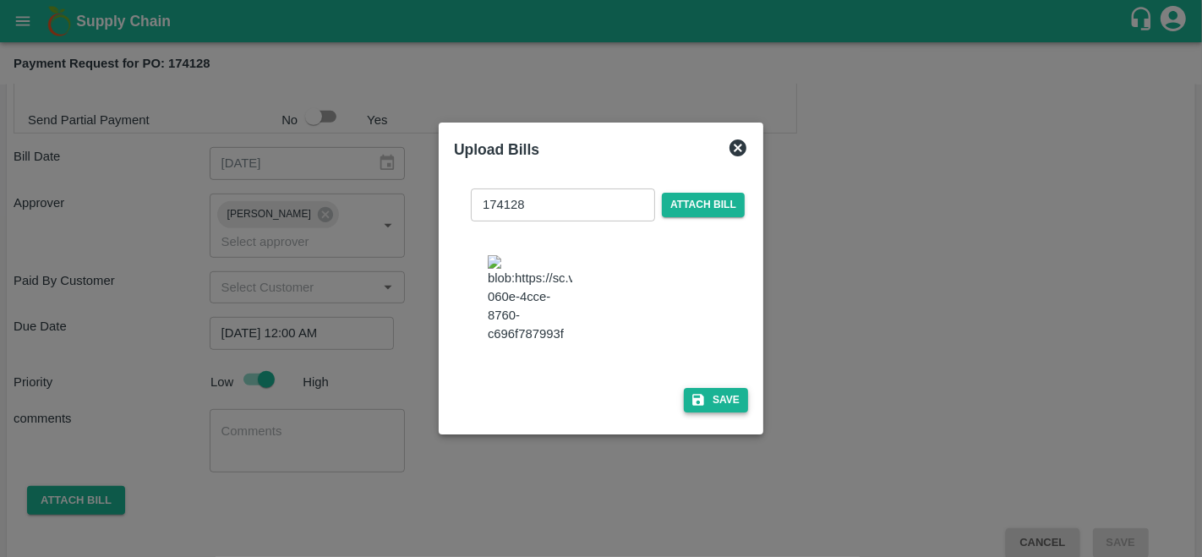
click at [706, 412] on button "Save" at bounding box center [716, 400] width 64 height 25
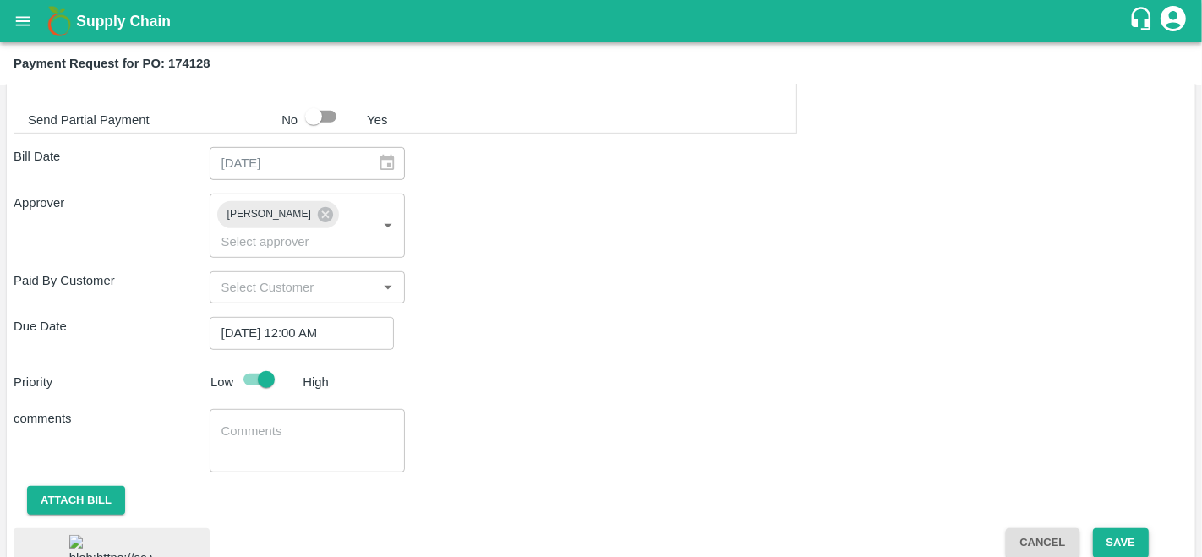
click at [1106, 537] on button "Save" at bounding box center [1121, 543] width 56 height 30
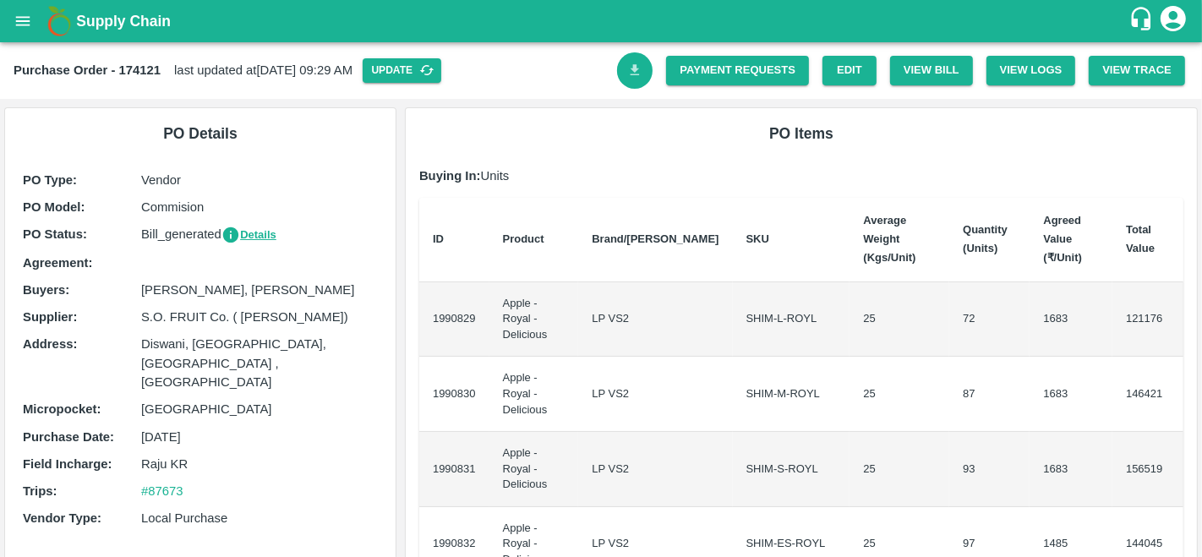
click at [633, 76] on icon "Download Bill" at bounding box center [635, 71] width 16 height 16
click at [717, 69] on link "Payment Requests" at bounding box center [737, 71] width 143 height 30
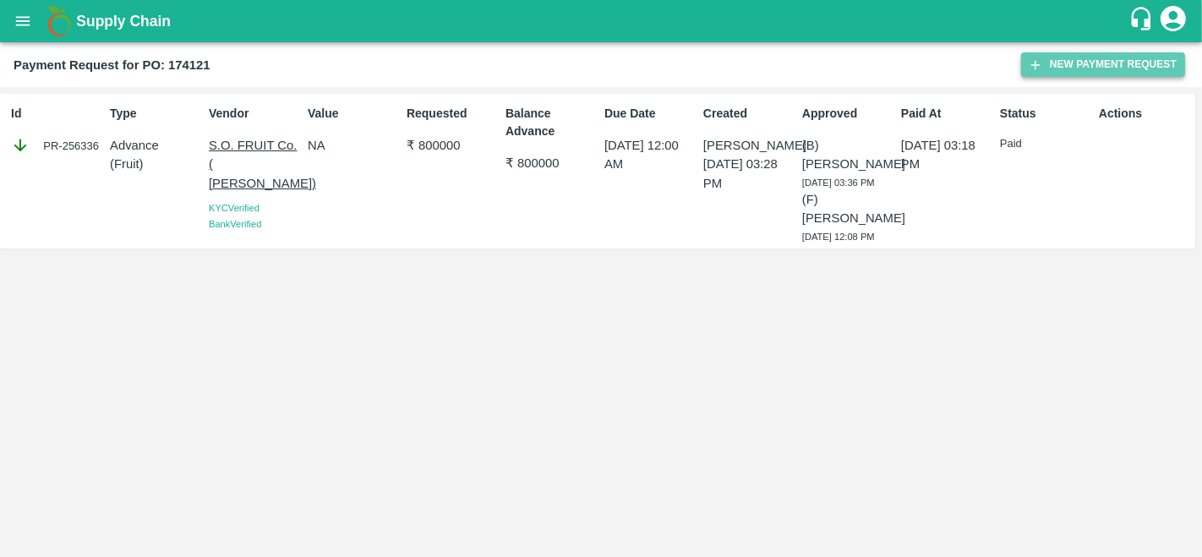
click at [1089, 63] on button "New Payment Request" at bounding box center [1103, 64] width 164 height 25
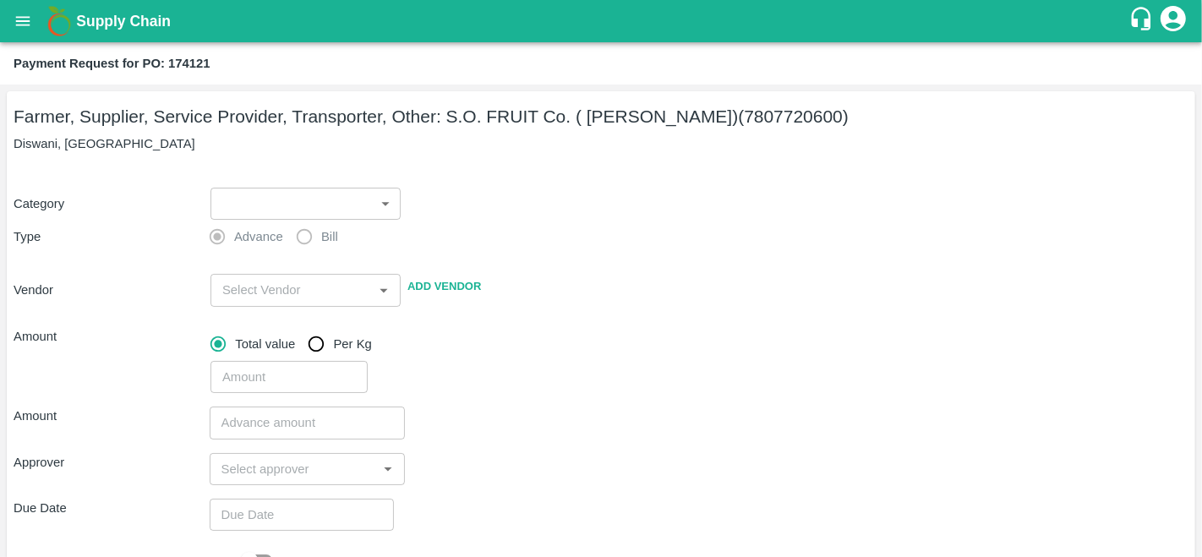
click at [251, 210] on body "Supply Chain Payment Request for PO: 174121 Farmer, Supplier, Service Provider,…" at bounding box center [601, 278] width 1202 height 557
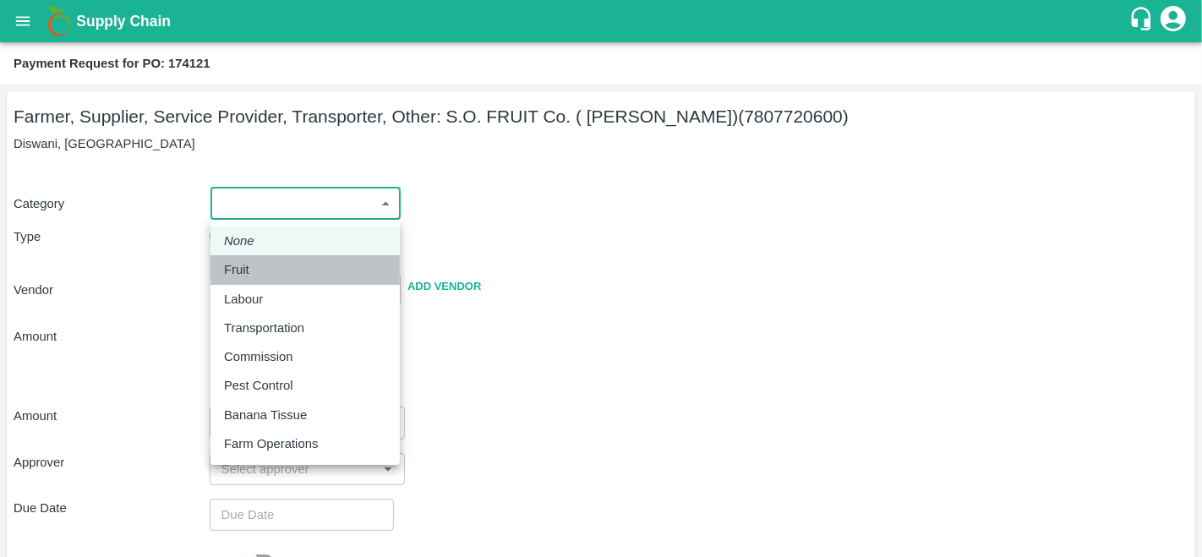
click at [251, 268] on div "Fruit" at bounding box center [241, 269] width 34 height 19
type input "1"
type input "S.O. FRUIT Co. ( [PERSON_NAME]) - 7807720600(Farmer, Supplier, Service Provider…"
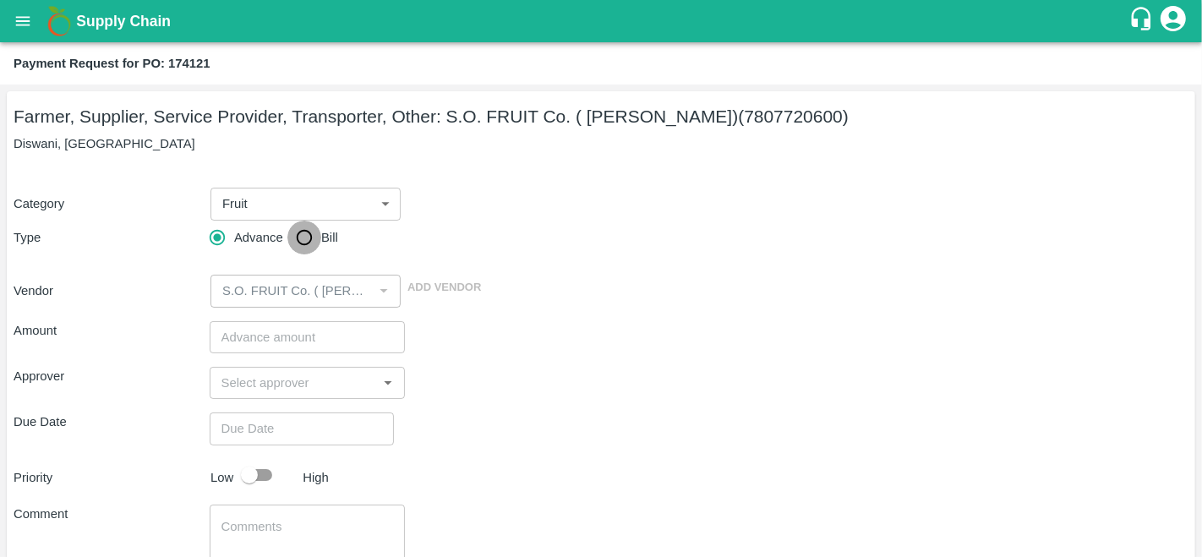
click at [298, 238] on input "Bill" at bounding box center [304, 238] width 34 height 34
radio input "true"
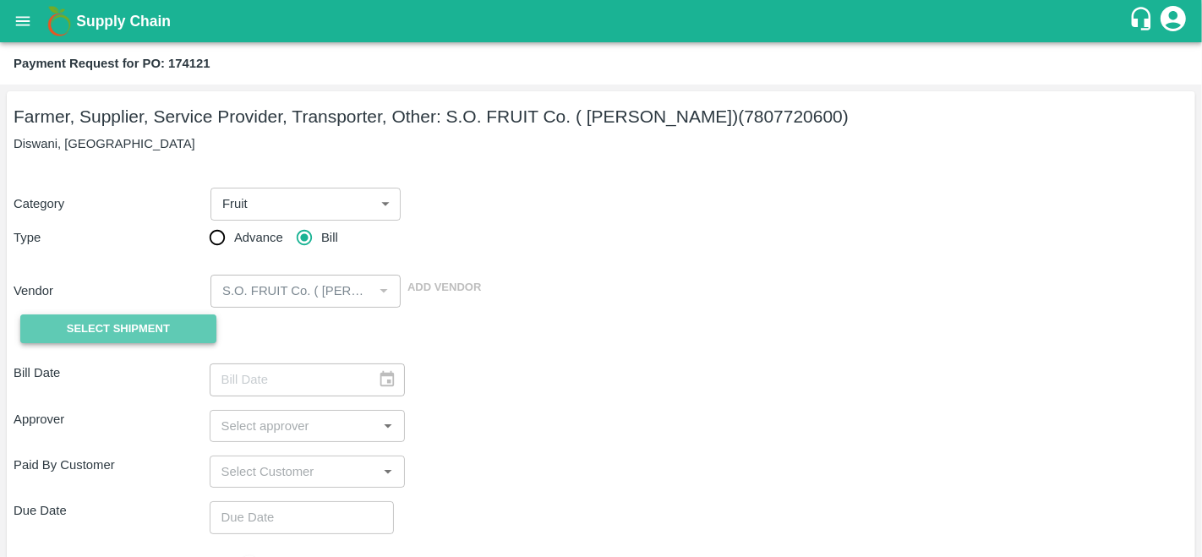
click at [58, 336] on button "Select Shipment" at bounding box center [118, 329] width 196 height 30
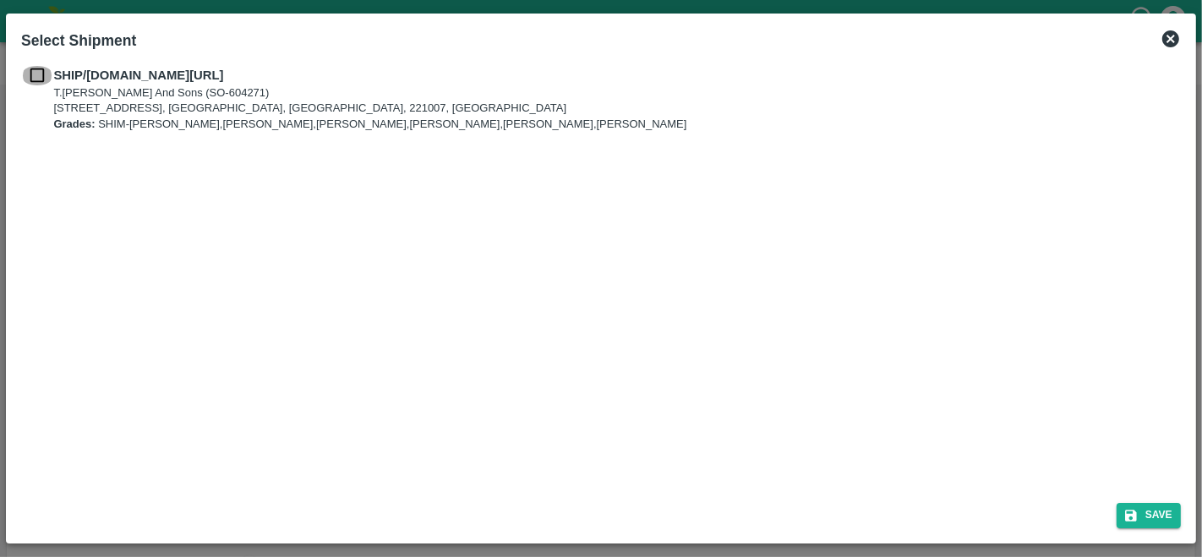
click at [43, 79] on input "checkbox" at bounding box center [37, 75] width 32 height 19
checkbox input "true"
click at [1149, 508] on button "Save" at bounding box center [1148, 515] width 64 height 25
type input "[DATE]"
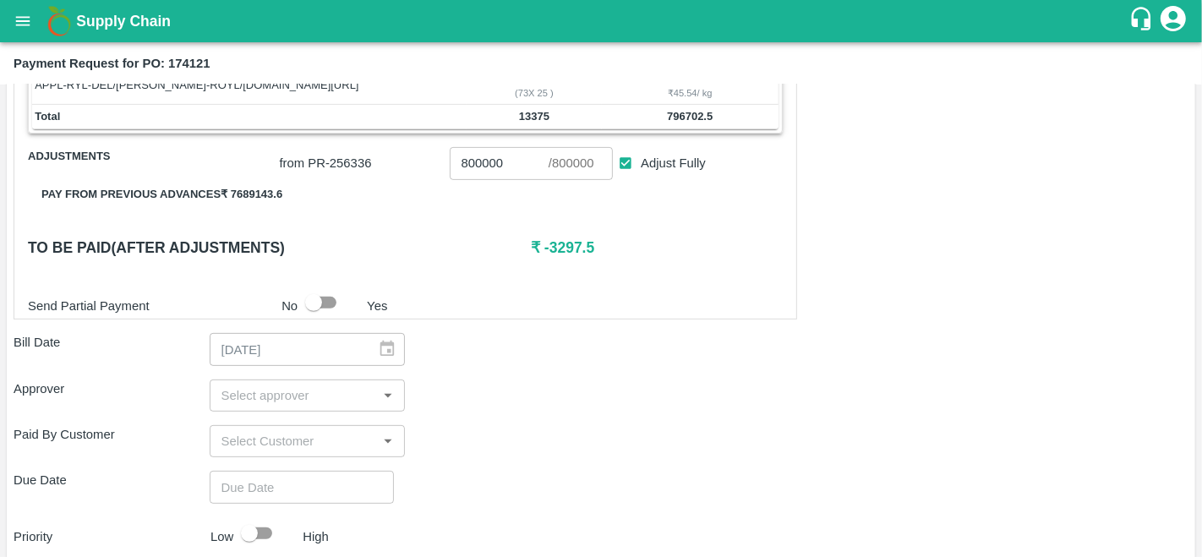
scroll to position [527, 0]
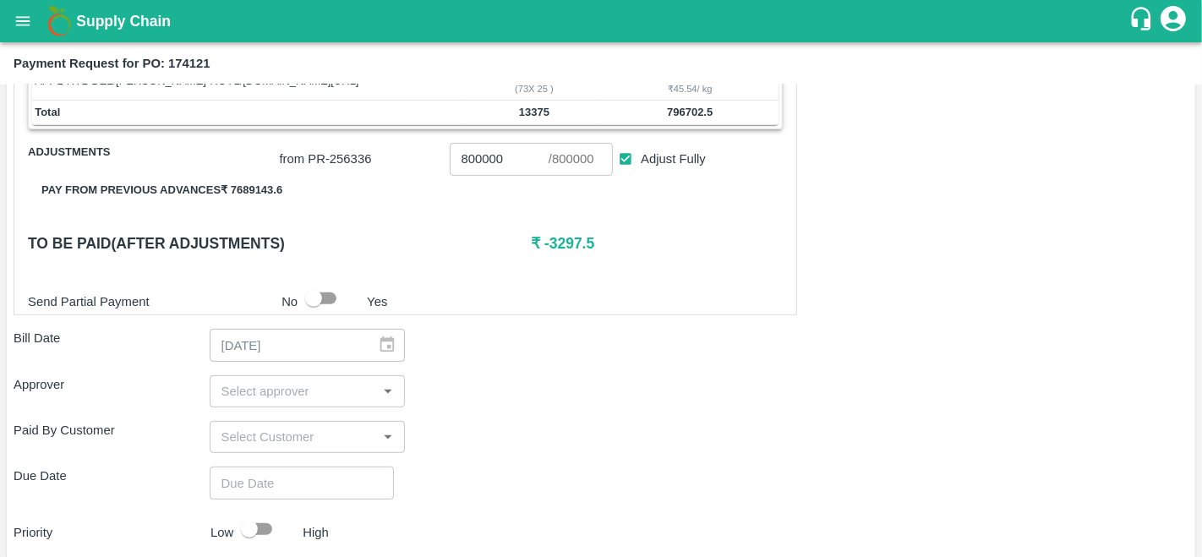
click at [688, 112] on b "796702.5" at bounding box center [690, 112] width 46 height 13
copy b "796702.5"
click at [483, 165] on input "800000" at bounding box center [499, 159] width 99 height 32
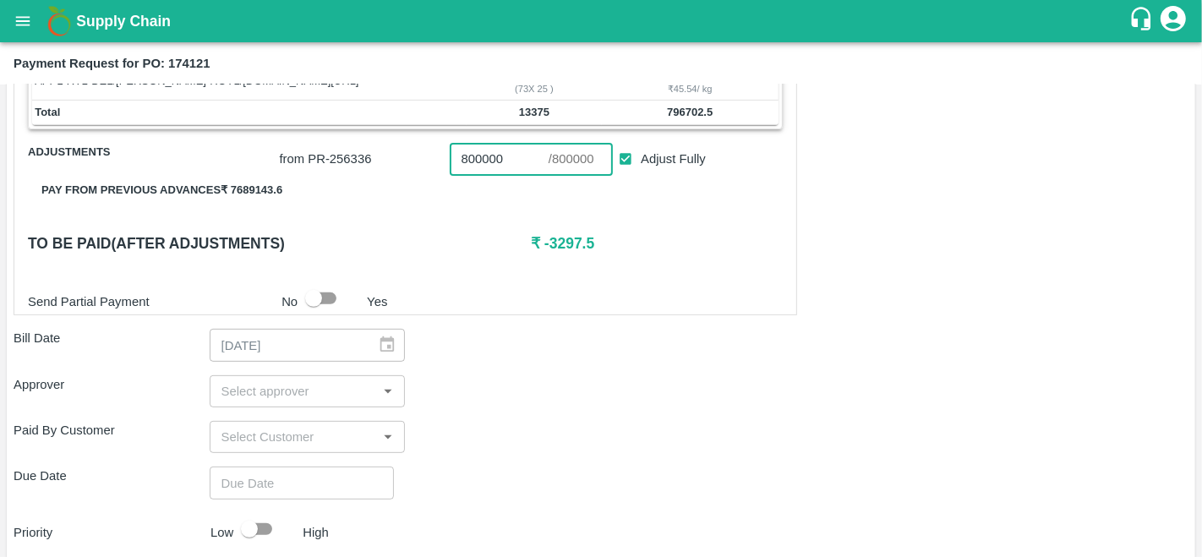
paste input "796702.5"
type input "796702.5"
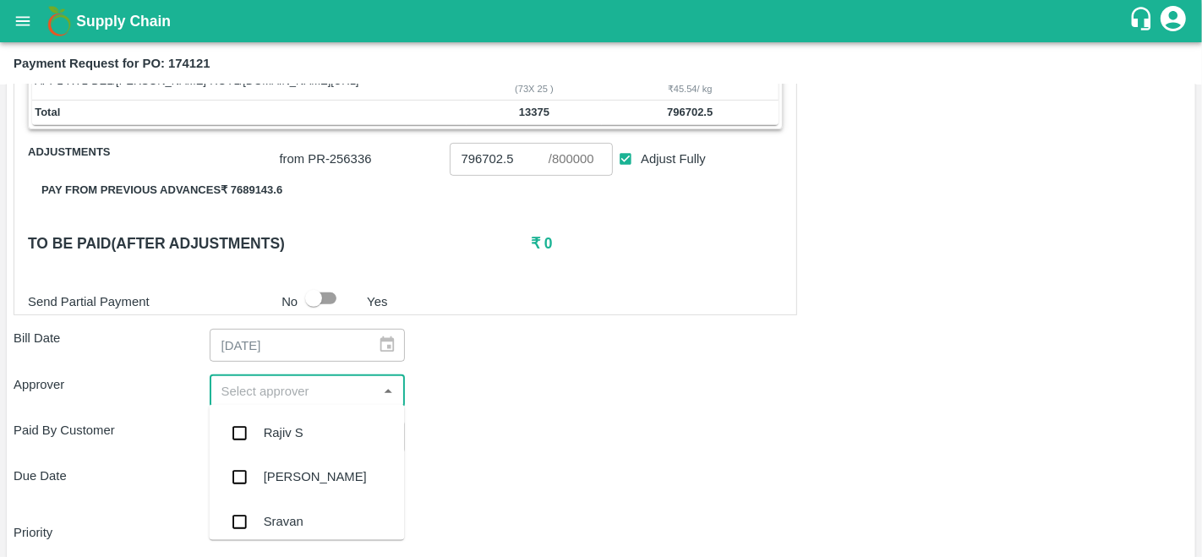
click at [277, 384] on input "input" at bounding box center [294, 391] width 158 height 22
type input "prav"
click at [288, 428] on div "[PERSON_NAME]" at bounding box center [315, 433] width 103 height 19
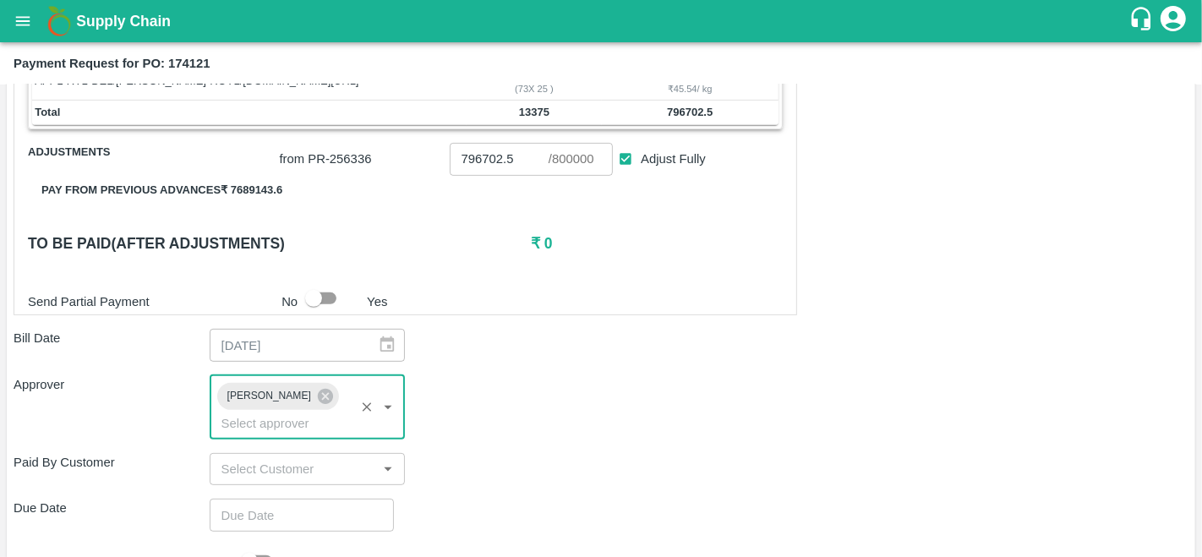
type input "DD/MM/YYYY hh:mm aa"
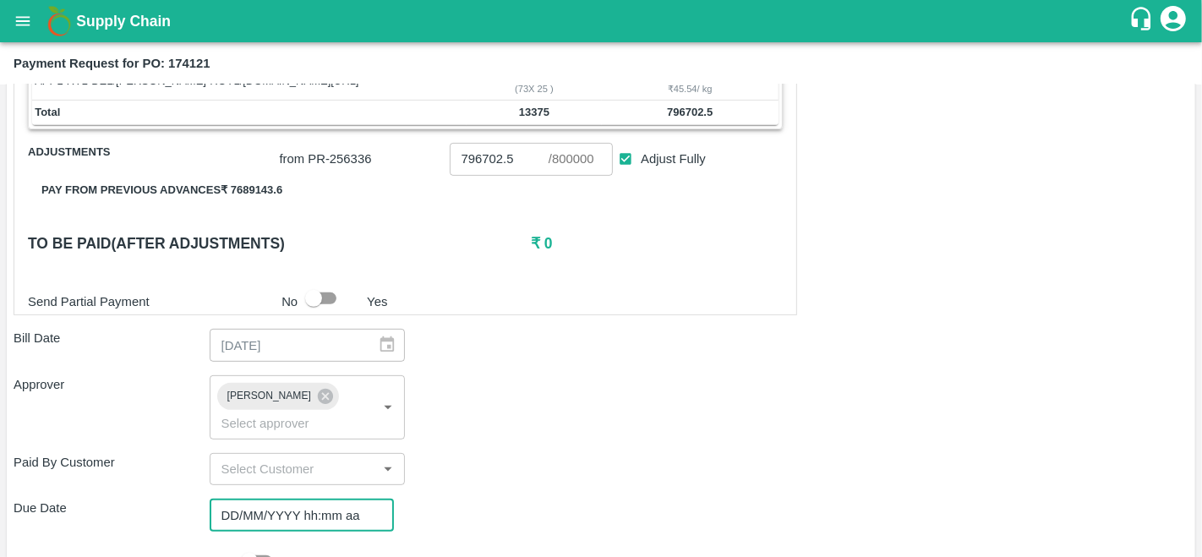
click at [265, 512] on input "DD/MM/YYYY hh:mm aa" at bounding box center [296, 515] width 172 height 32
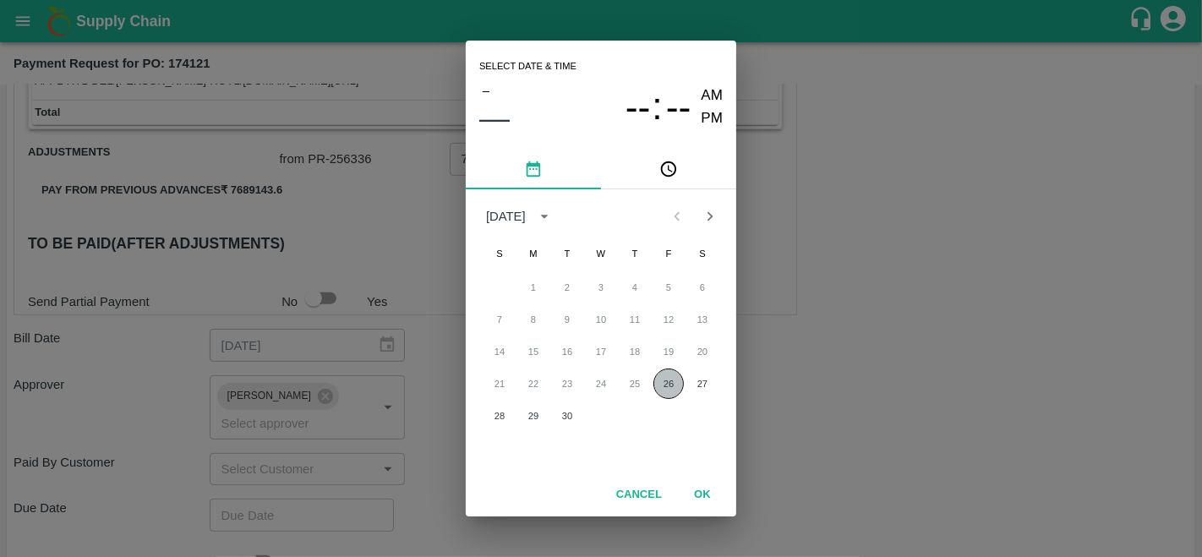
click at [668, 372] on button "26" at bounding box center [668, 383] width 30 height 30
type input "[DATE] 12:00 AM"
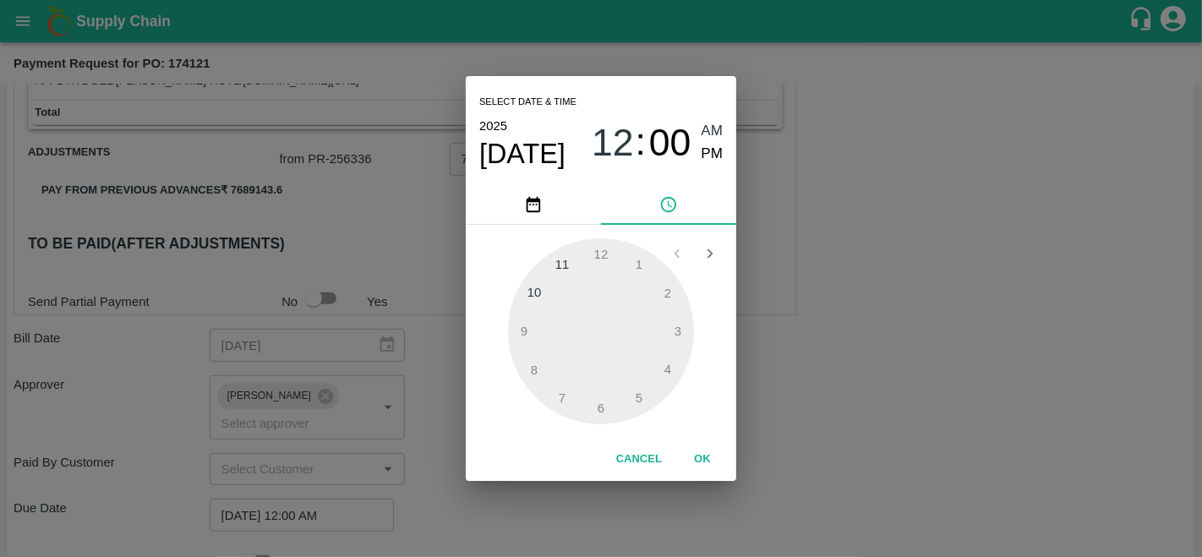
click at [809, 361] on div "Select date & time [DATE] 12 : 00 AM PM 1 2 3 4 5 6 7 8 9 10 11 12 Cancel OK" at bounding box center [601, 278] width 1202 height 557
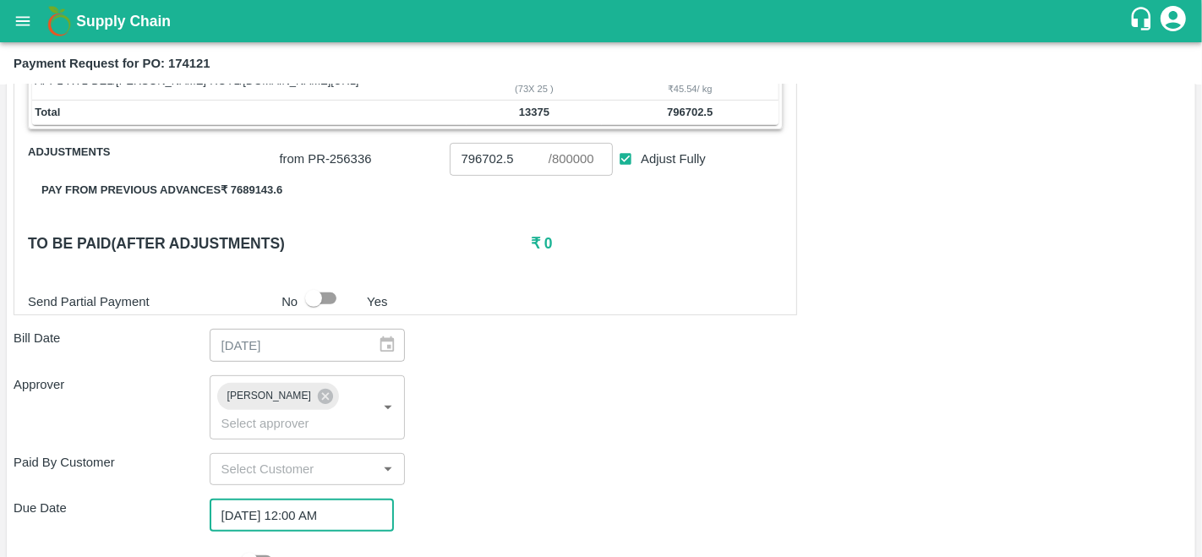
click at [809, 361] on div "Shipment - SHIP/[DOMAIN_NAME][URL] Lots (Labels) Weight (Kgs) Total Price (₹) A…" at bounding box center [601, 281] width 1175 height 917
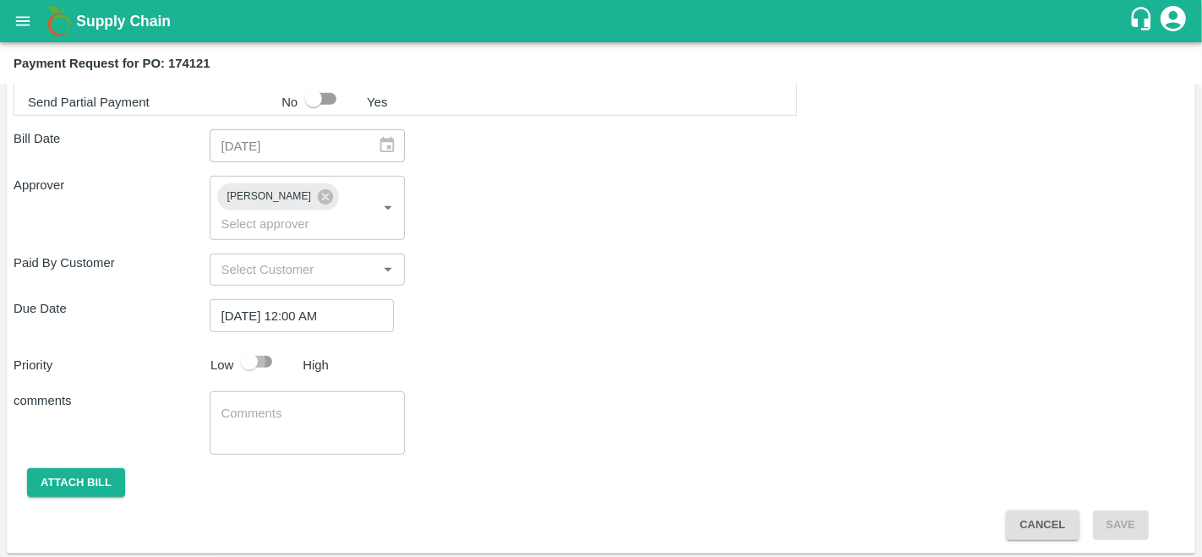
click at [251, 352] on input "checkbox" at bounding box center [249, 362] width 96 height 32
checkbox input "true"
click at [63, 472] on button "Attach bill" at bounding box center [76, 483] width 98 height 30
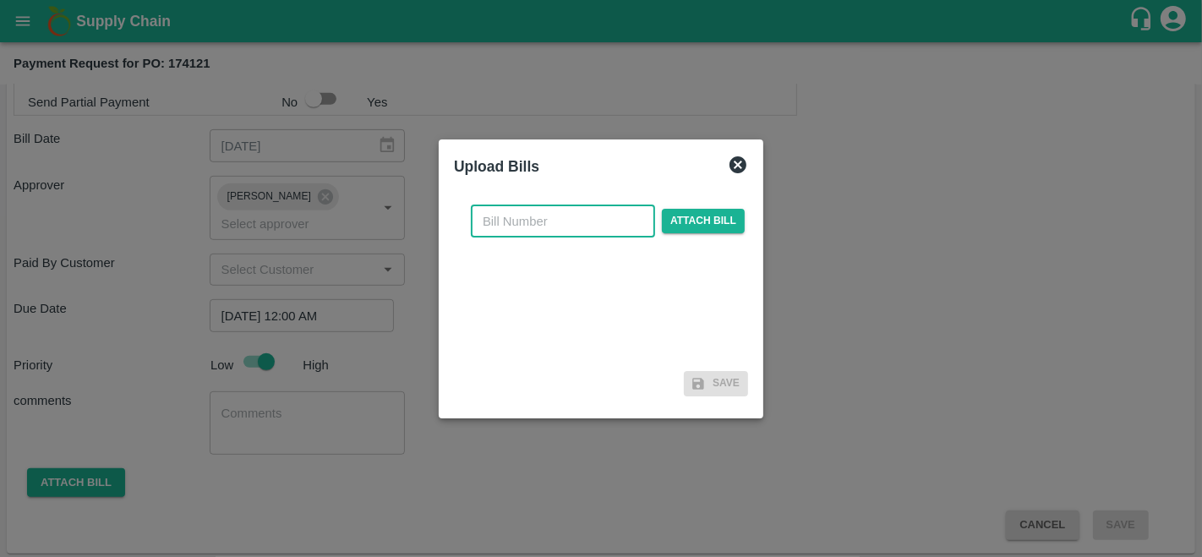
click at [529, 226] on input "text" at bounding box center [563, 221] width 184 height 32
type input "174121"
click at [695, 228] on span "Attach bill" at bounding box center [703, 221] width 83 height 25
click at [0, 0] on input "Attach bill" at bounding box center [0, 0] width 0 height 0
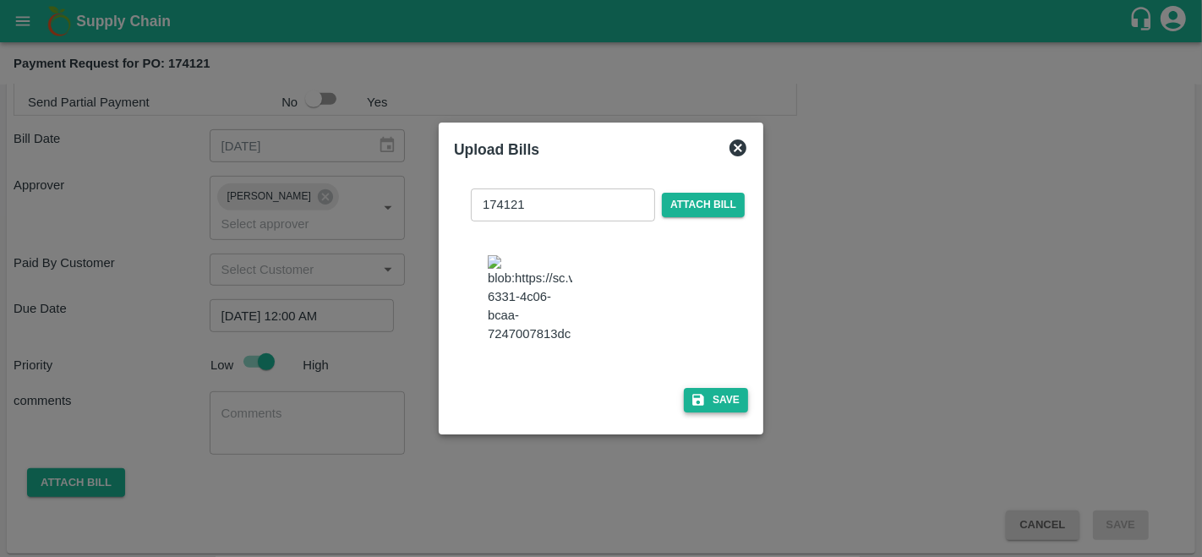
click at [722, 412] on button "Save" at bounding box center [716, 400] width 64 height 25
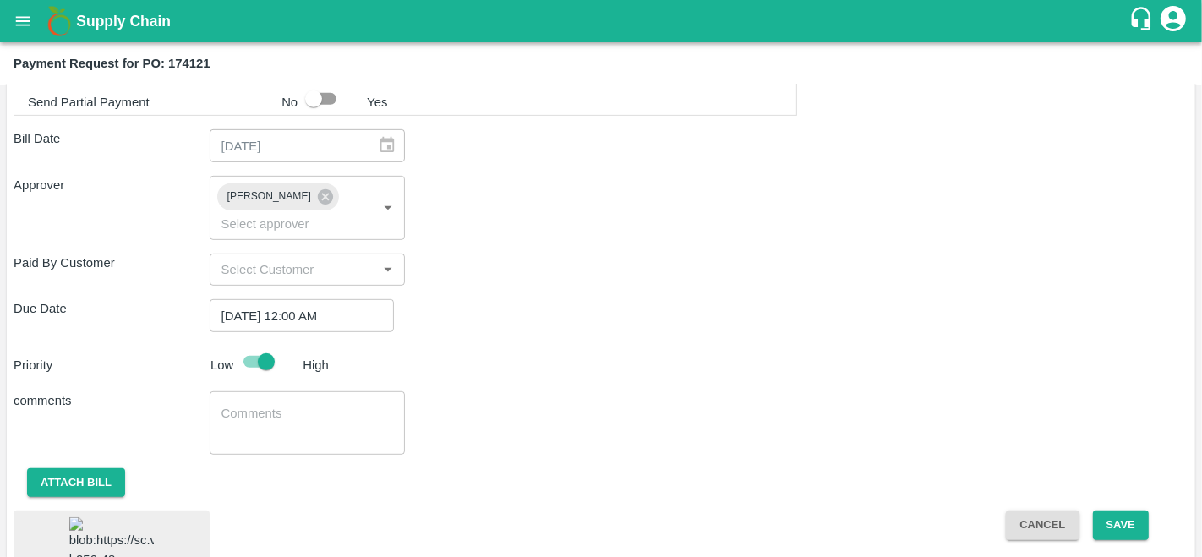
scroll to position [840, 0]
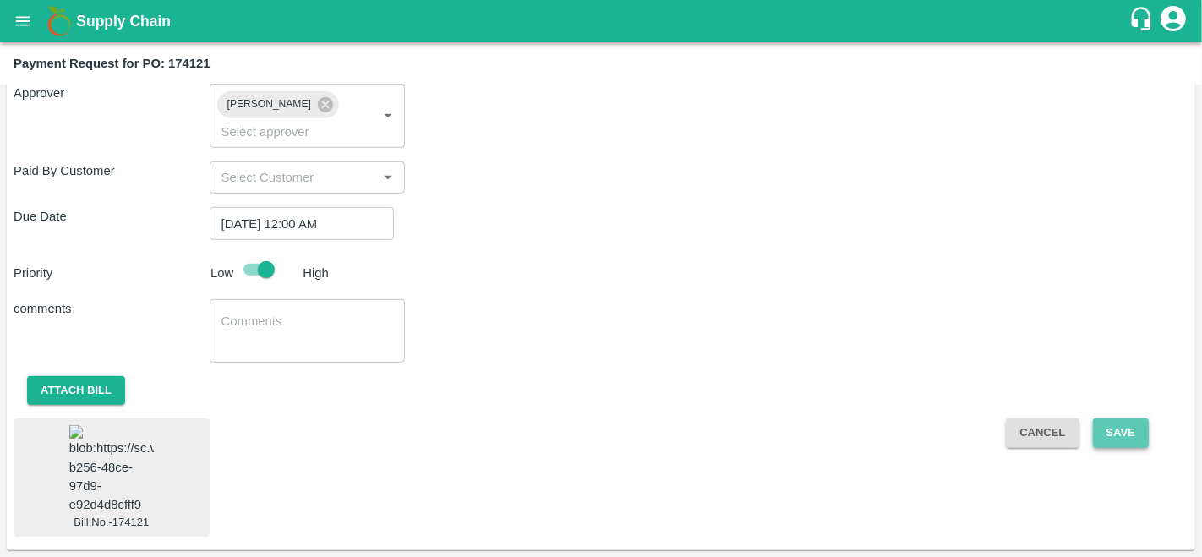
click at [1132, 418] on button "Save" at bounding box center [1121, 433] width 56 height 30
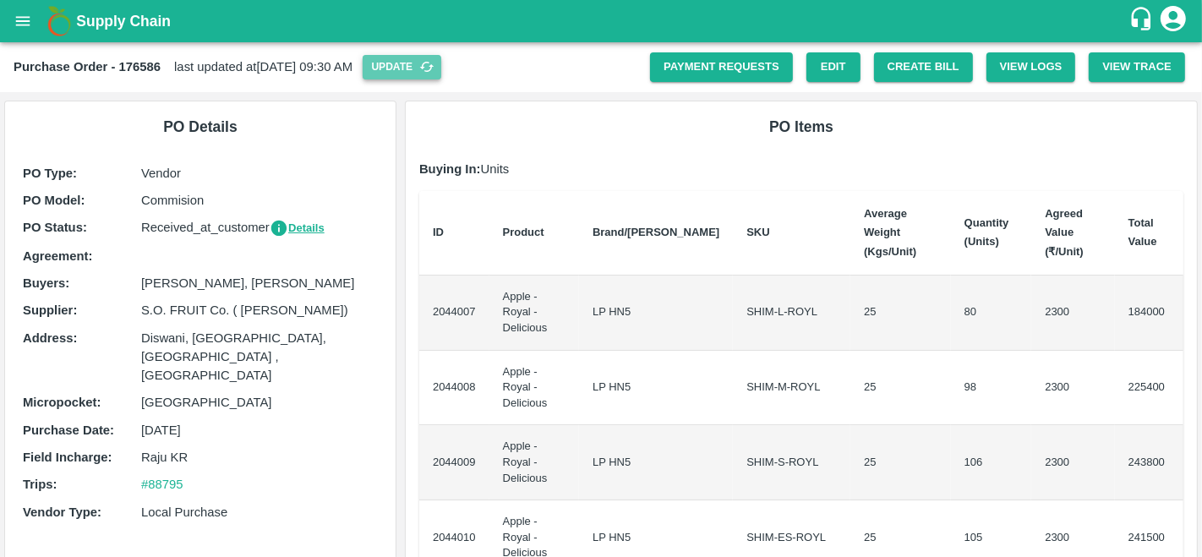
click at [429, 76] on button "Update" at bounding box center [402, 67] width 79 height 25
click at [945, 78] on button "Create Bill" at bounding box center [923, 67] width 99 height 30
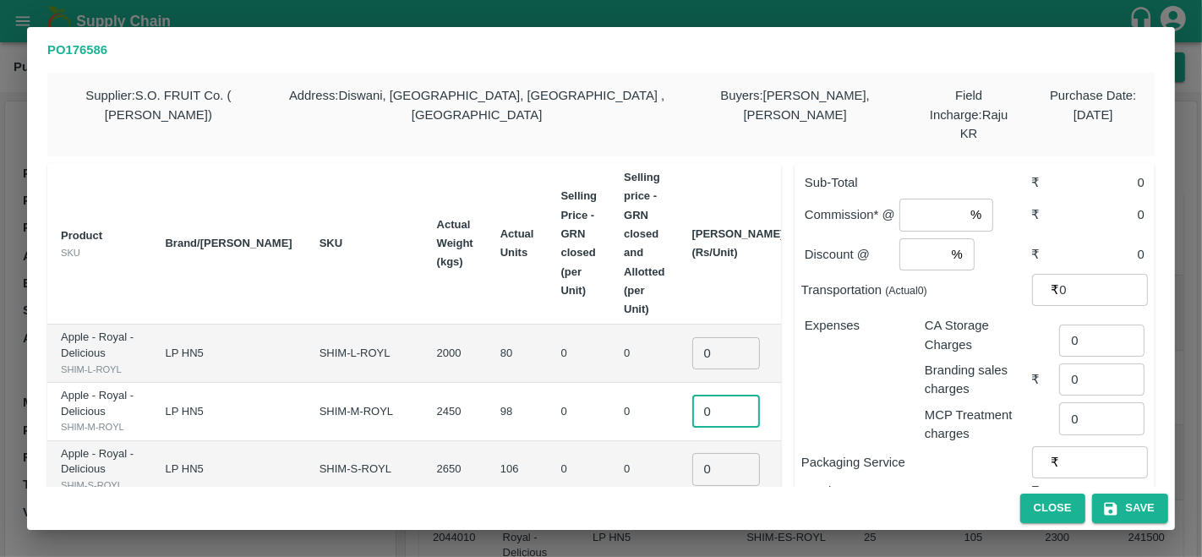
click at [692, 395] on input "0" at bounding box center [726, 411] width 68 height 32
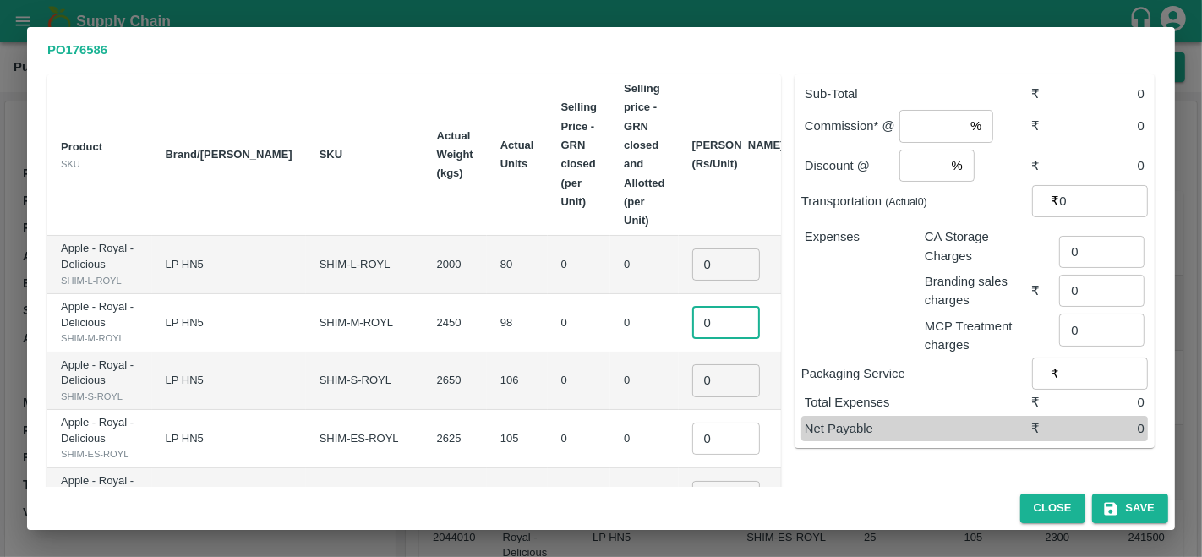
scroll to position [57, 0]
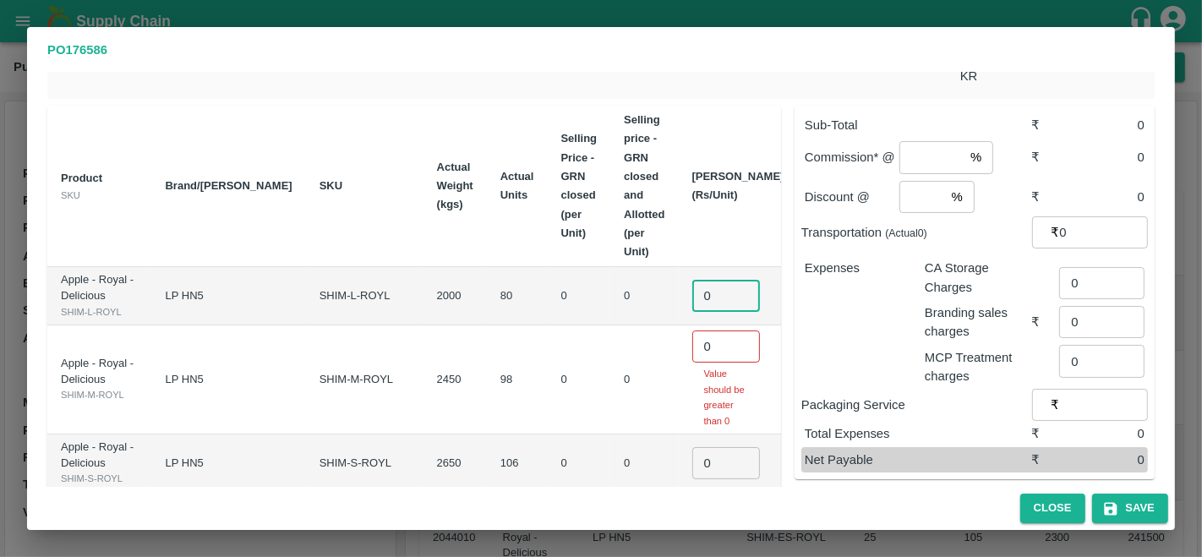
click at [692, 280] on input "0" at bounding box center [726, 296] width 68 height 32
click at [692, 280] on input "2200" at bounding box center [726, 296] width 68 height 32
type input "2200"
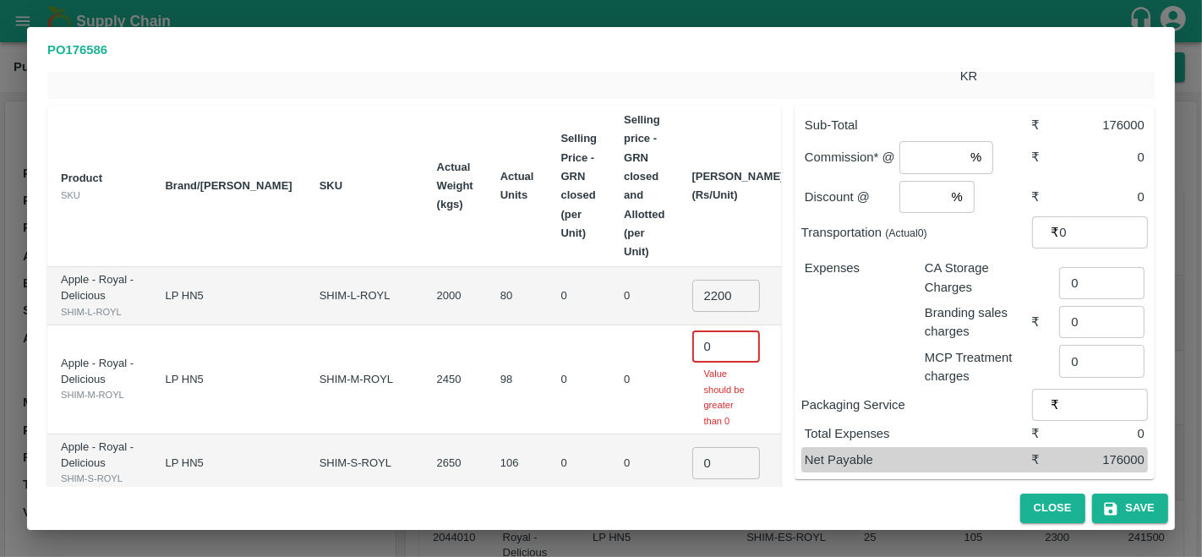
click at [692, 330] on input "0" at bounding box center [726, 346] width 68 height 32
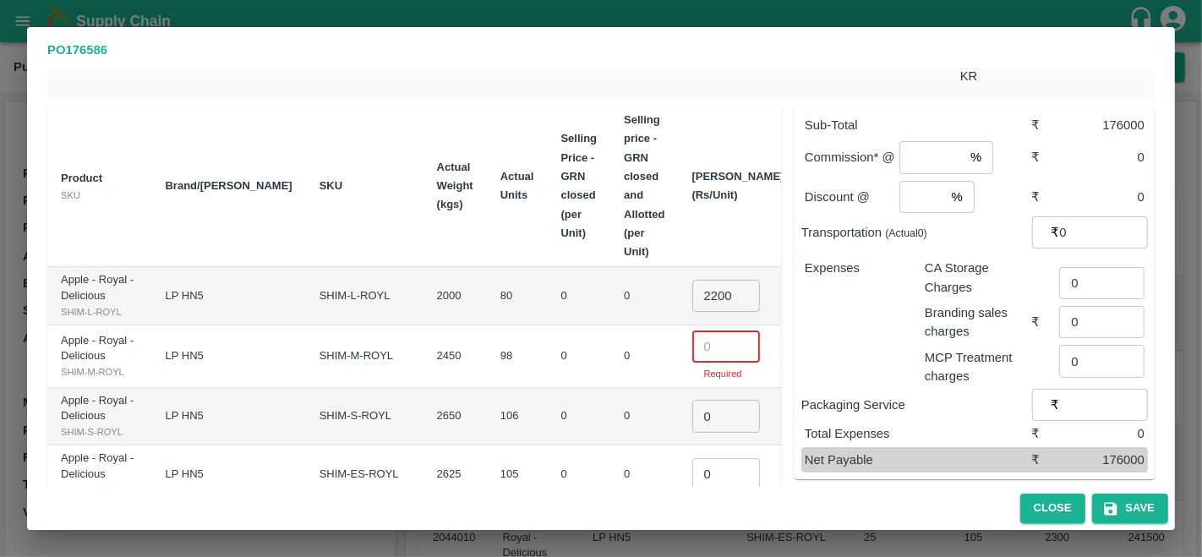
paste input "2200"
type input "2200"
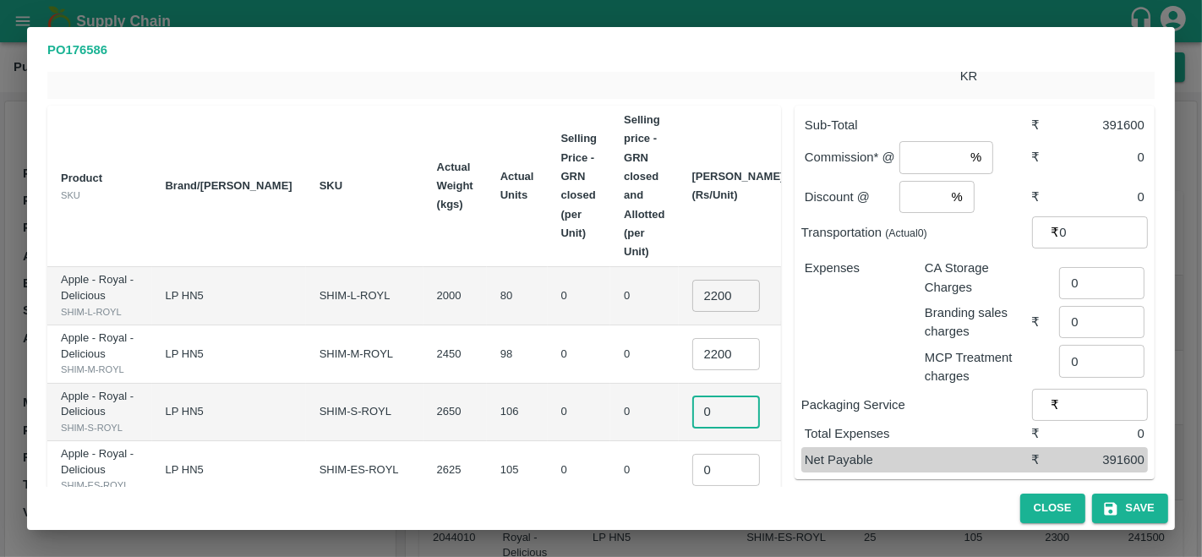
click at [692, 417] on input "0" at bounding box center [726, 411] width 68 height 32
click at [692, 417] on input "number" at bounding box center [726, 411] width 68 height 32
paste input "2200"
type input "2200"
click at [610, 368] on td "0" at bounding box center [644, 354] width 68 height 58
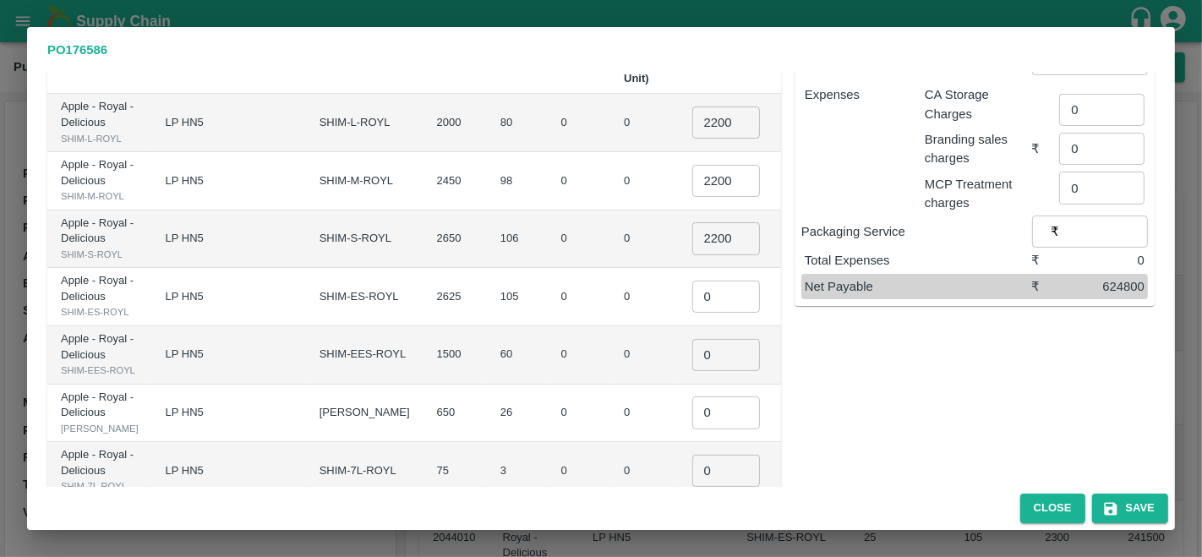
scroll to position [234, 0]
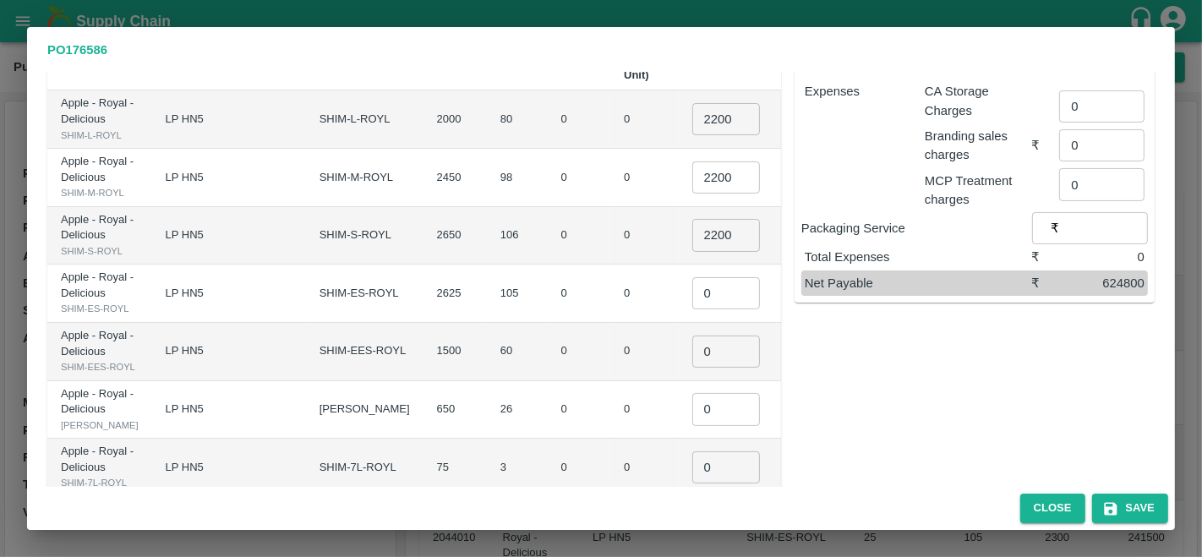
click at [692, 309] on input "0" at bounding box center [726, 293] width 68 height 32
type input "200"
type input "2000"
click at [692, 368] on input "0" at bounding box center [726, 351] width 68 height 32
type input "1900"
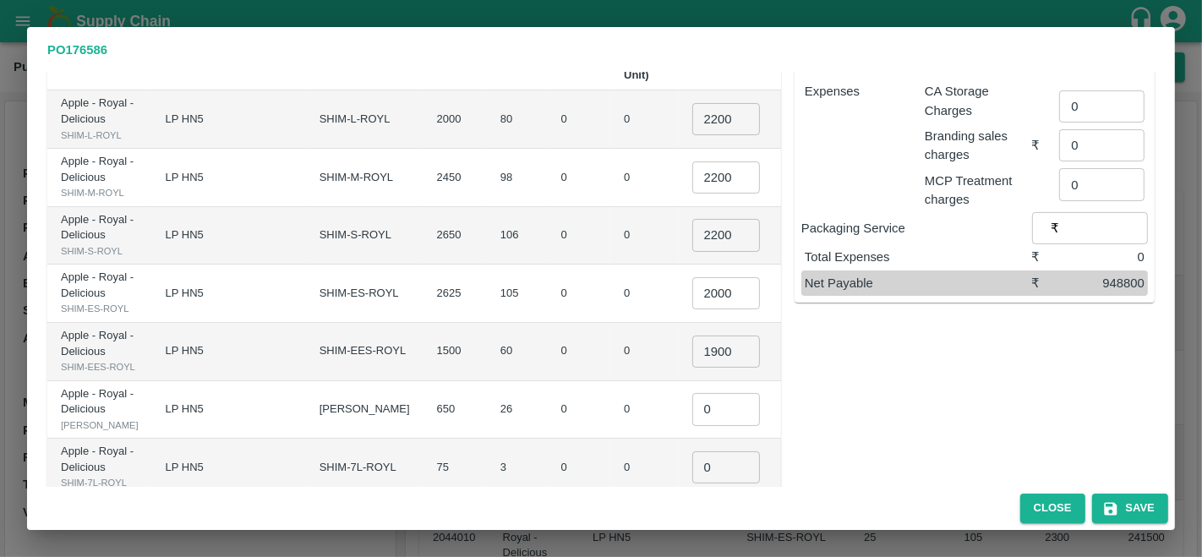
click at [610, 323] on td "0" at bounding box center [644, 294] width 68 height 58
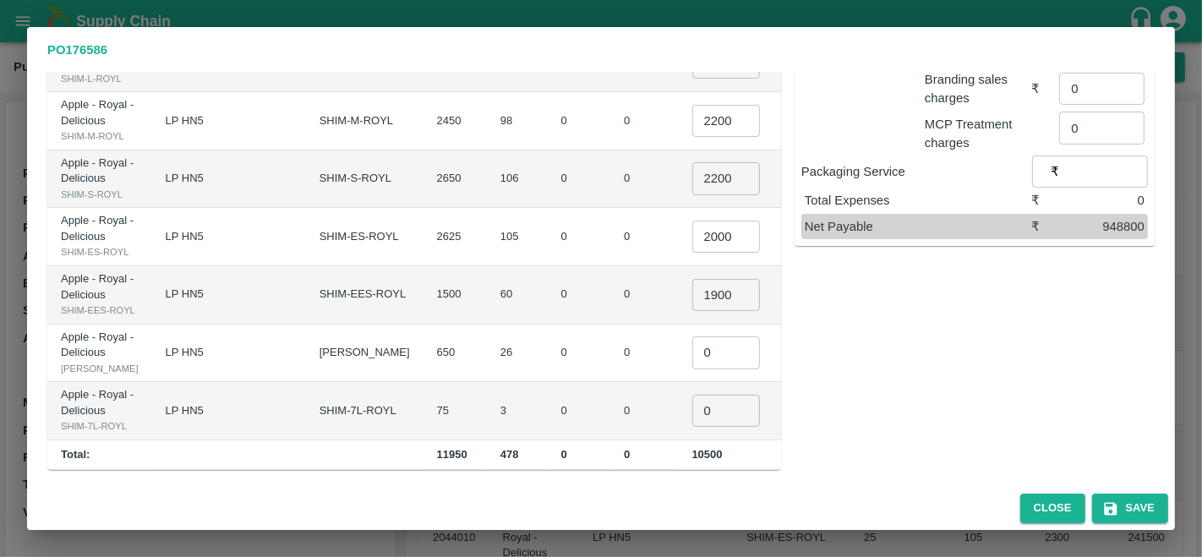
scroll to position [352, 0]
click at [692, 368] on input "0" at bounding box center [726, 352] width 68 height 32
type input "1600"
click at [610, 374] on td "0" at bounding box center [644, 354] width 68 height 58
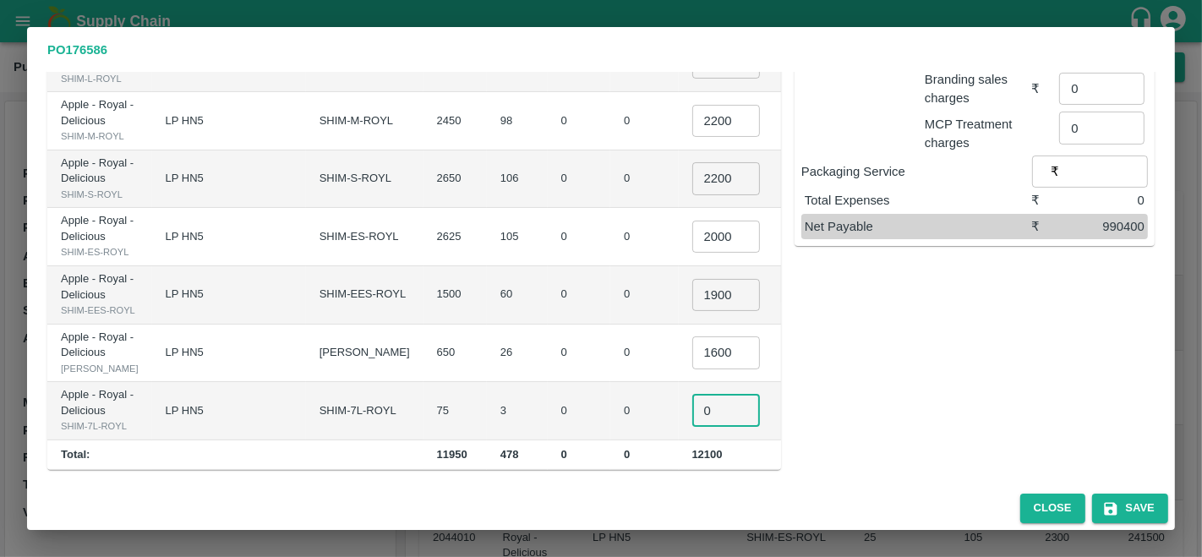
click at [692, 396] on input "0" at bounding box center [726, 411] width 68 height 32
type input "1300"
click at [610, 346] on td "0" at bounding box center [644, 354] width 68 height 58
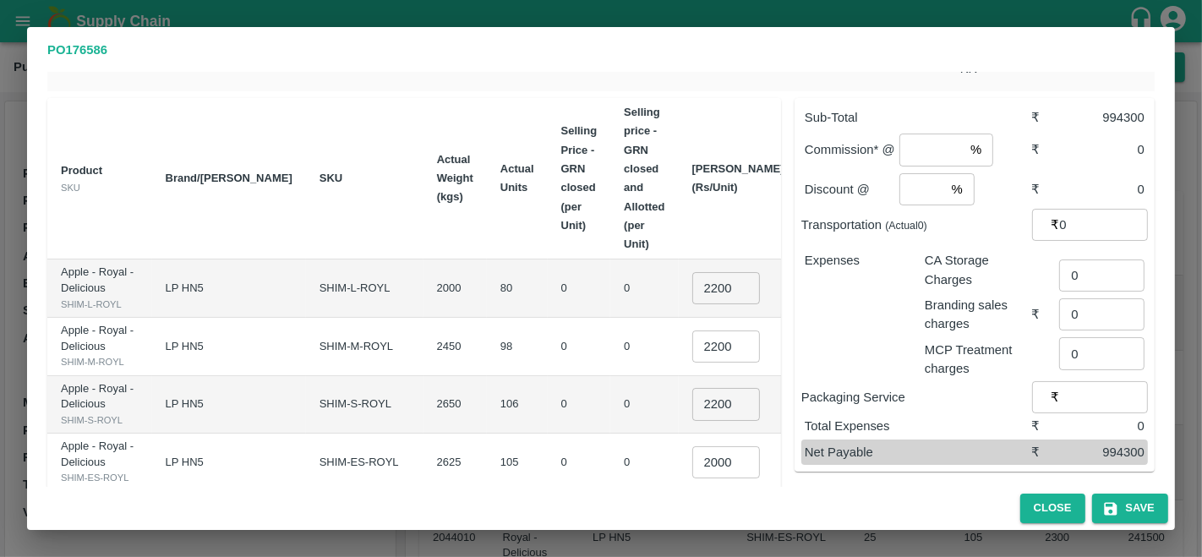
scroll to position [61, 0]
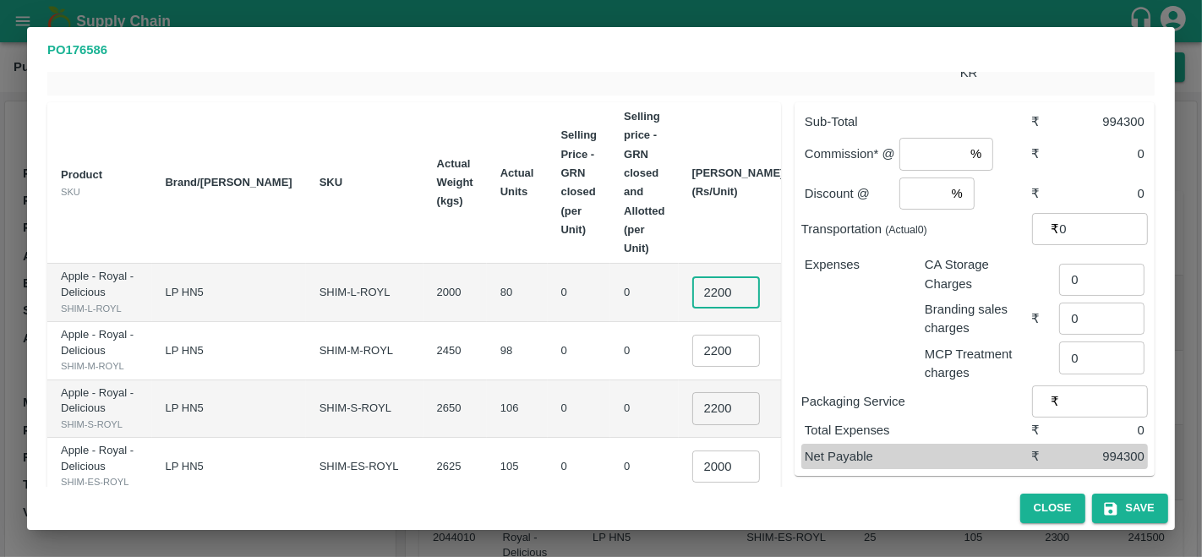
click at [692, 276] on input "2200" at bounding box center [726, 292] width 68 height 32
type input "2000"
click at [692, 335] on input "2200" at bounding box center [726, 351] width 68 height 32
type input "2000"
click at [610, 346] on td "0" at bounding box center [644, 351] width 68 height 58
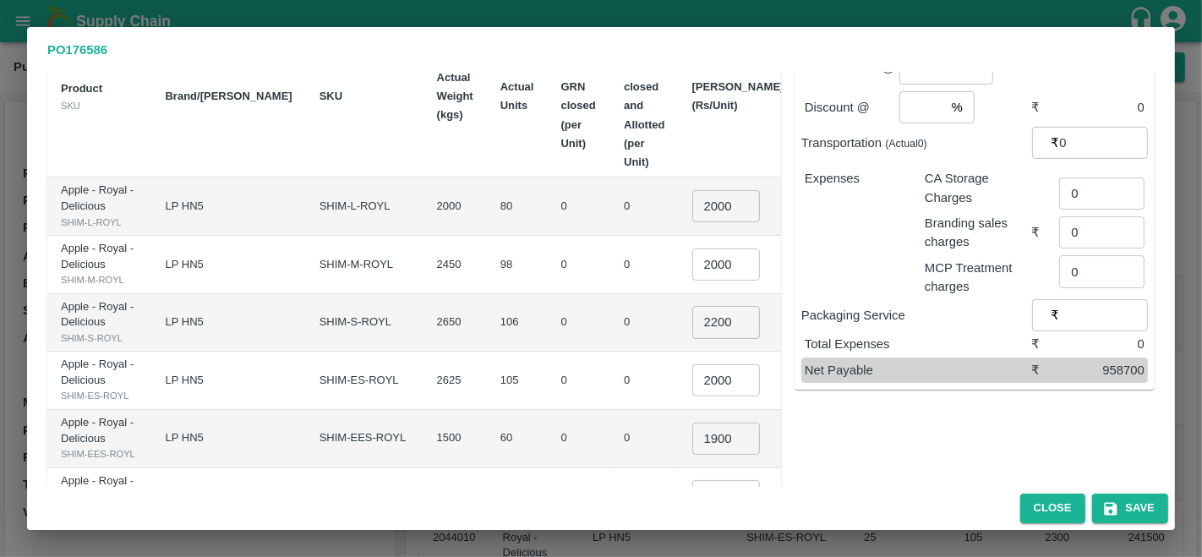
scroll to position [149, 0]
click at [692, 319] on input "2200" at bounding box center [726, 320] width 68 height 32
type input "2000"
click at [692, 395] on input "2000" at bounding box center [726, 379] width 68 height 32
click at [610, 380] on td "0" at bounding box center [644, 379] width 68 height 58
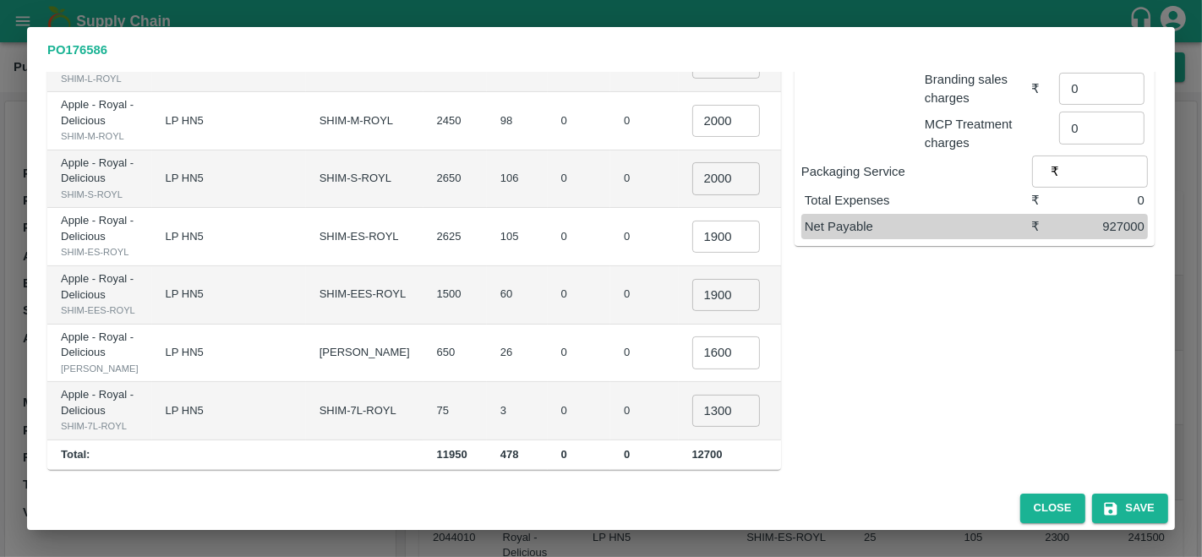
scroll to position [345, 0]
click at [692, 221] on input "1900" at bounding box center [726, 237] width 68 height 32
type input "1800"
click at [692, 296] on input "1900" at bounding box center [726, 295] width 68 height 32
type input "1800"
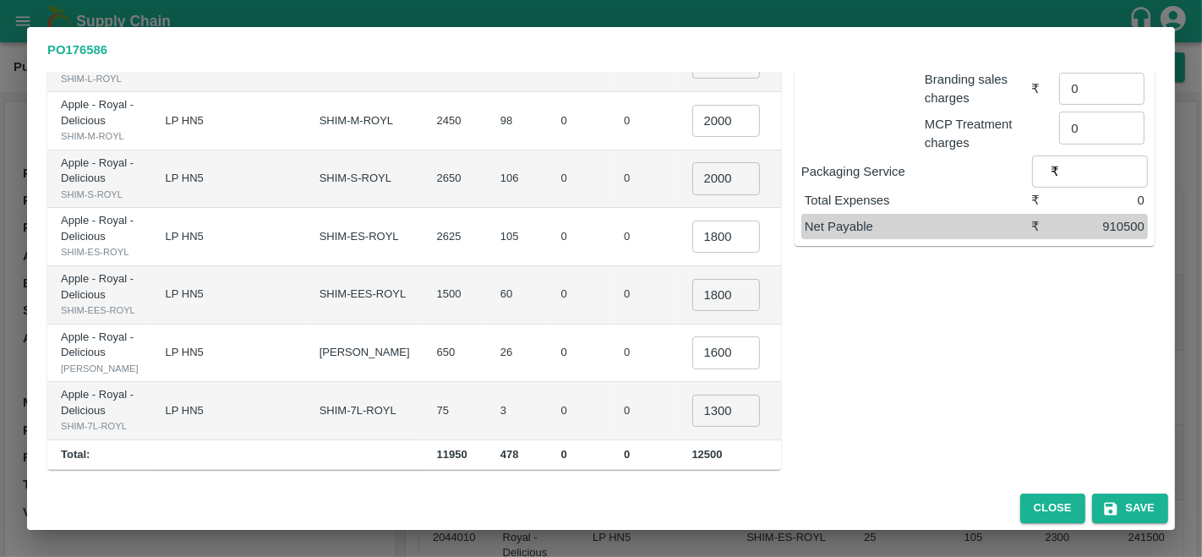
click at [610, 296] on td "0" at bounding box center [644, 295] width 68 height 58
click at [692, 368] on input "1600" at bounding box center [726, 352] width 68 height 32
type input "1700"
click at [610, 359] on td "0" at bounding box center [644, 354] width 68 height 58
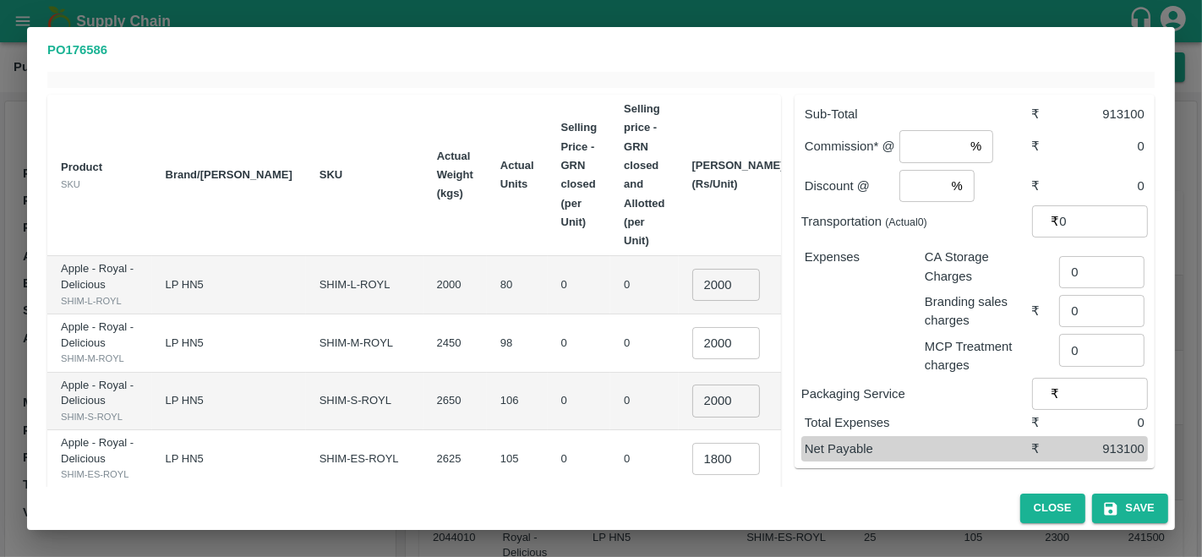
scroll to position [71, 0]
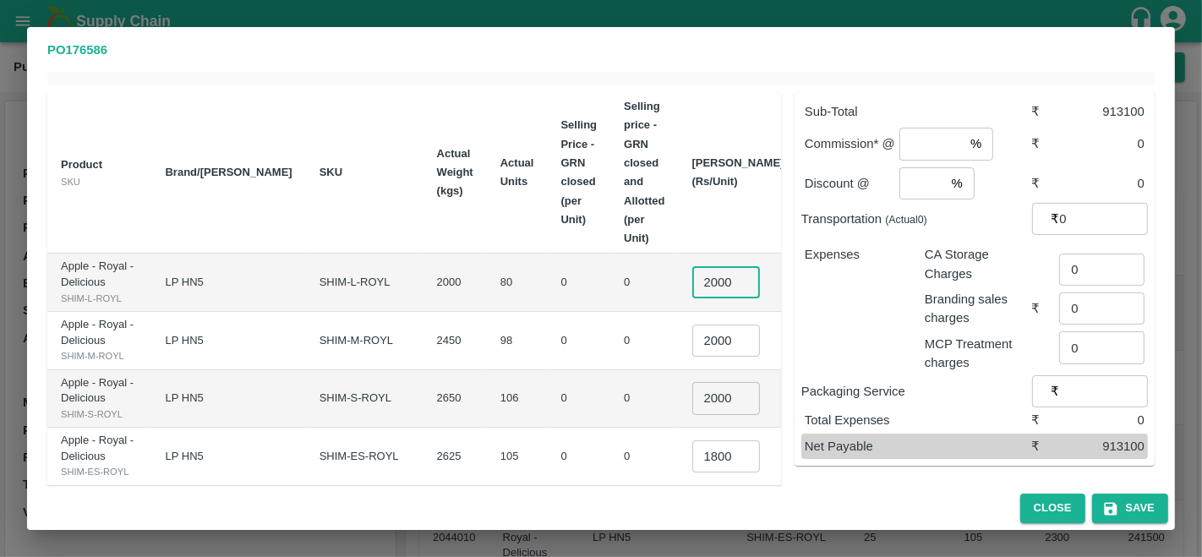
click at [692, 266] on input "2000" at bounding box center [726, 282] width 68 height 32
type input "1900"
click at [692, 325] on input "2000" at bounding box center [726, 341] width 68 height 32
type input "1900"
click at [692, 402] on input "2000" at bounding box center [726, 398] width 68 height 32
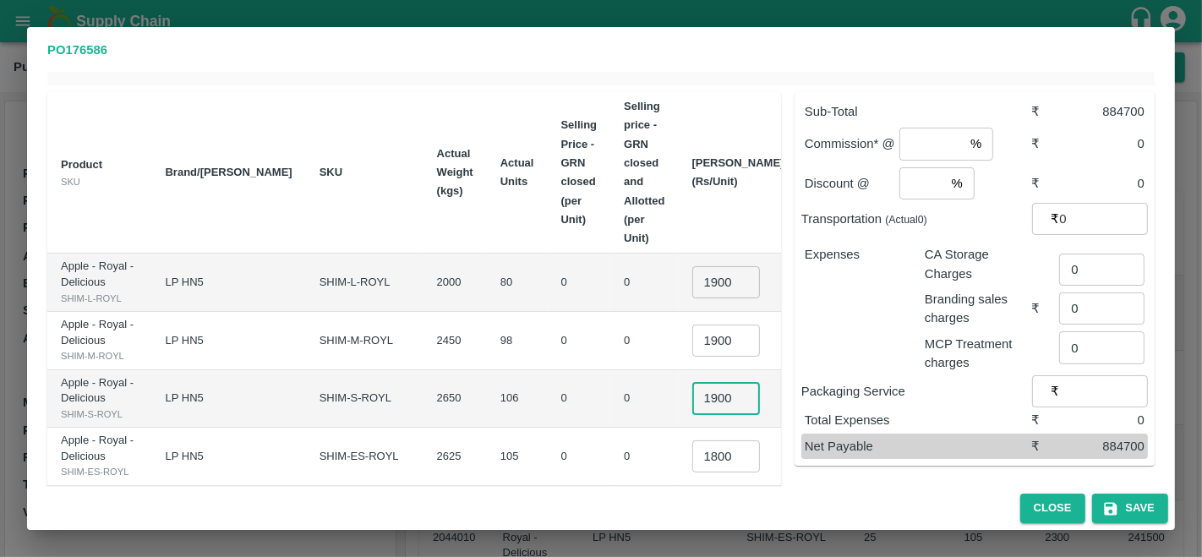
type input "1900"
click at [610, 382] on td "0" at bounding box center [644, 399] width 68 height 58
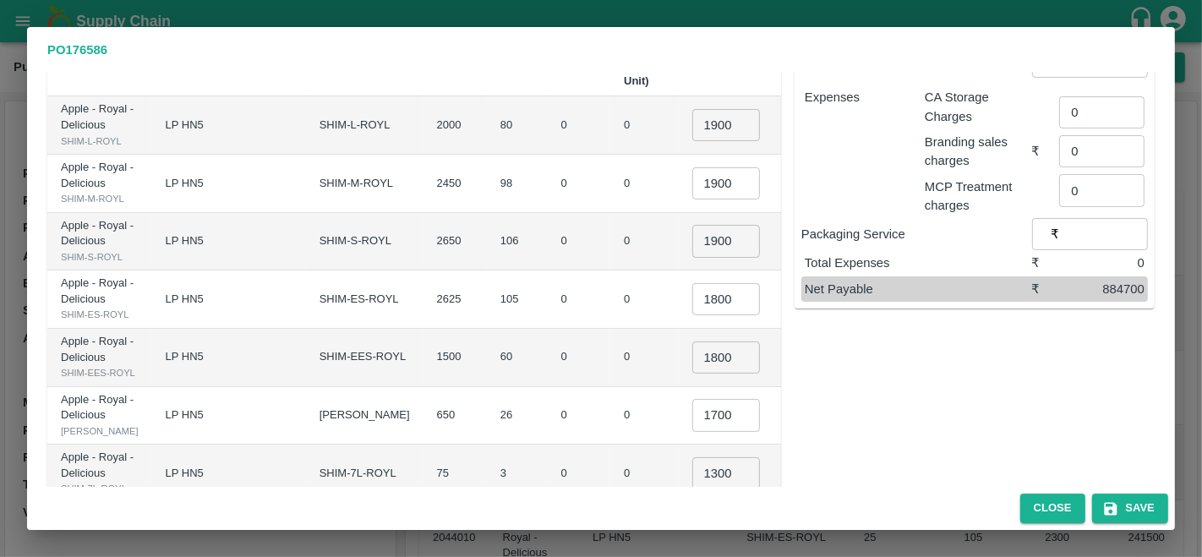
scroll to position [229, 0]
click at [692, 314] on input "1800" at bounding box center [726, 298] width 68 height 32
type input "1700"
click at [610, 313] on td "0" at bounding box center [644, 299] width 68 height 58
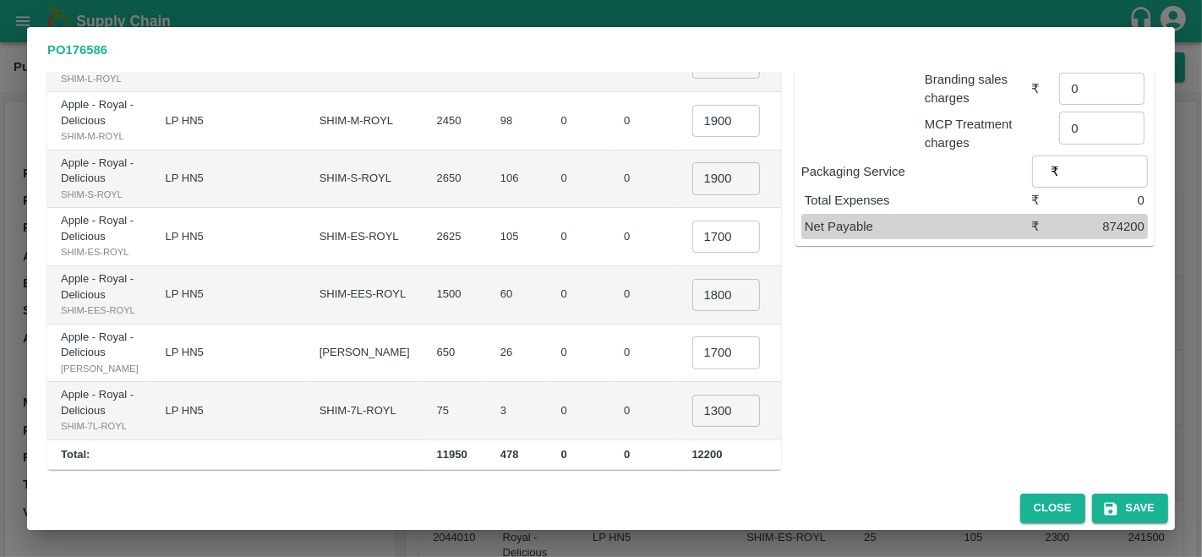
scroll to position [305, 0]
click at [692, 311] on input "1800" at bounding box center [726, 295] width 68 height 32
type input "1500"
click at [610, 313] on td "0" at bounding box center [644, 295] width 68 height 58
click at [692, 368] on input "1700" at bounding box center [726, 352] width 68 height 32
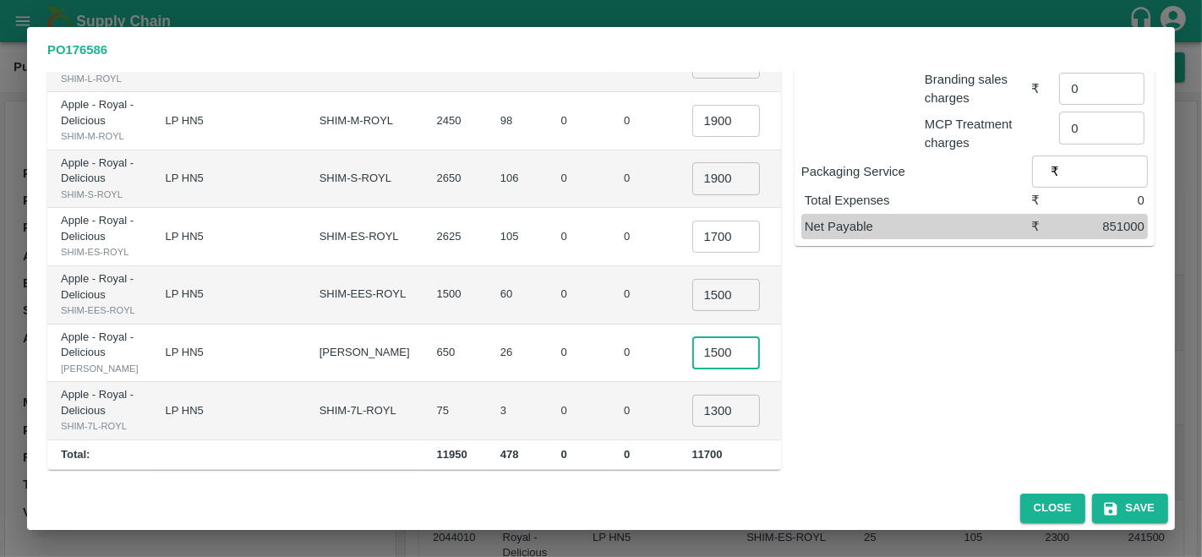
type input "1500"
click at [610, 325] on td "0" at bounding box center [644, 295] width 68 height 58
click at [692, 427] on input "1300" at bounding box center [726, 411] width 68 height 32
type input "1200"
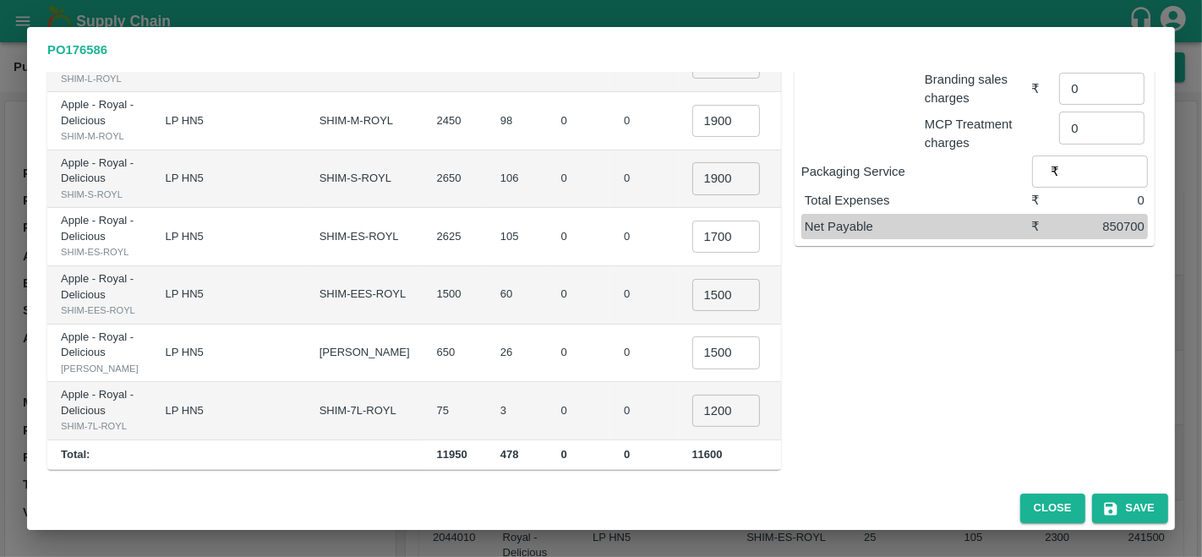
click at [610, 374] on td "0" at bounding box center [644, 354] width 68 height 58
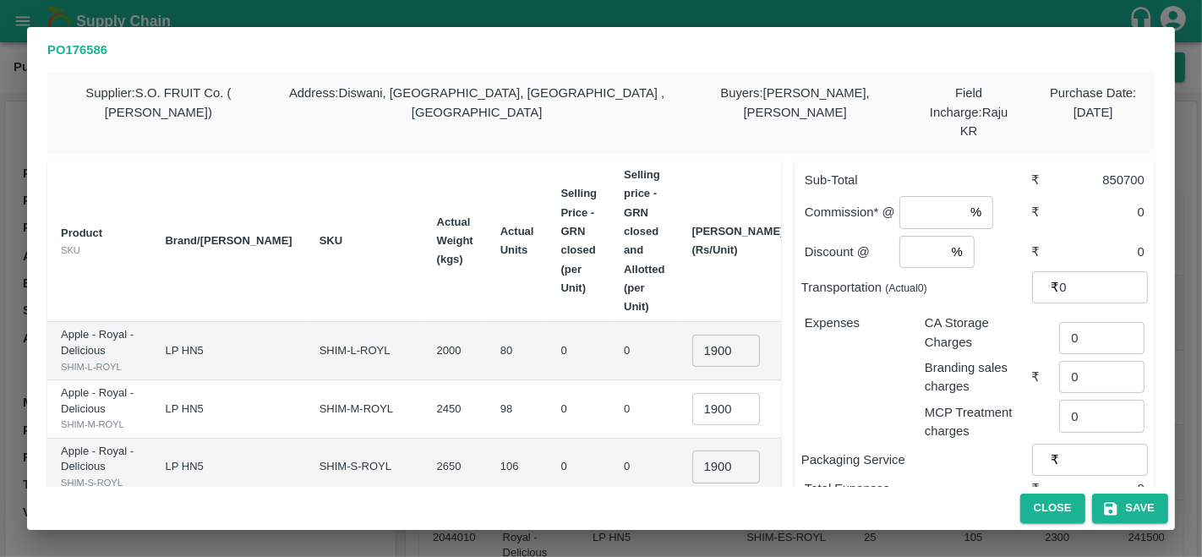
scroll to position [0, 0]
click at [692, 337] on input "1900" at bounding box center [726, 353] width 68 height 32
type input "1800"
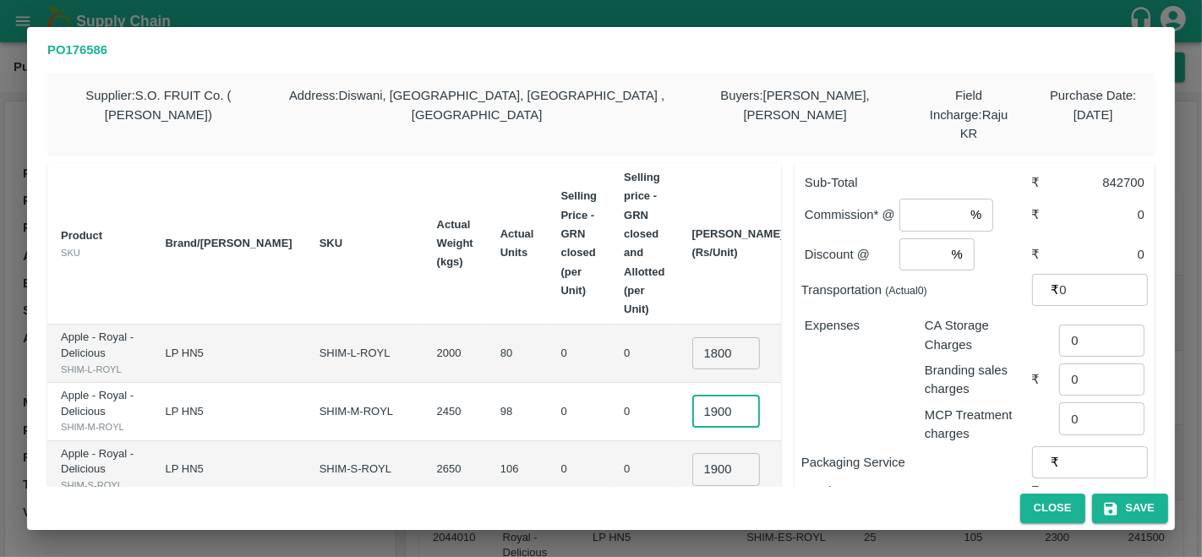
click at [692, 395] on input "1900" at bounding box center [726, 411] width 68 height 32
type input "1800"
click at [610, 394] on td "0" at bounding box center [644, 412] width 68 height 58
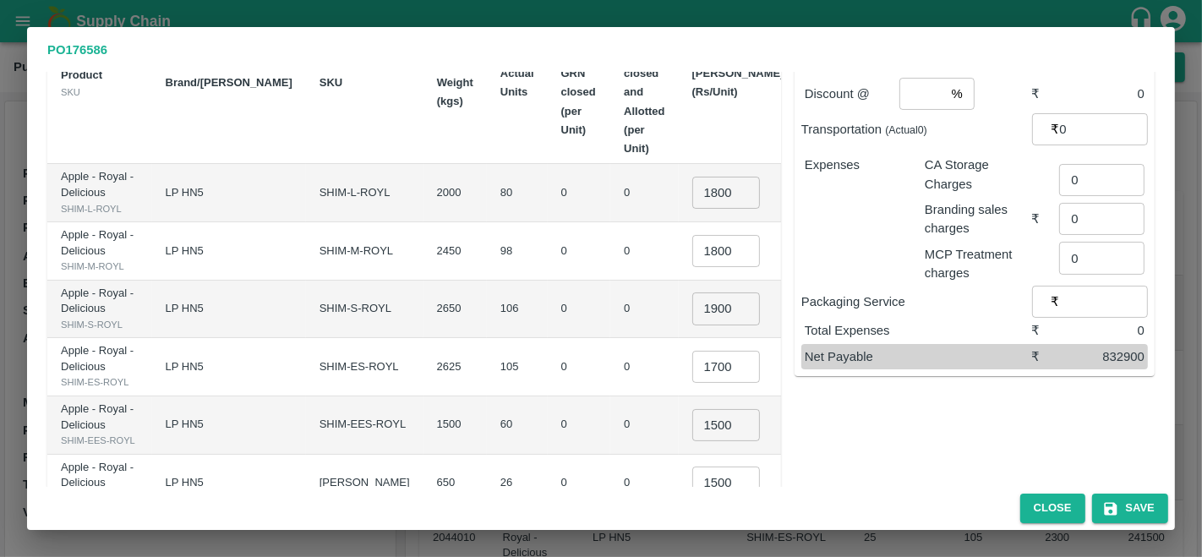
scroll to position [161, 0]
click at [692, 309] on input "1900" at bounding box center [726, 308] width 68 height 32
type input "1800"
click at [692, 382] on input "1700" at bounding box center [726, 366] width 68 height 32
type input "1600"
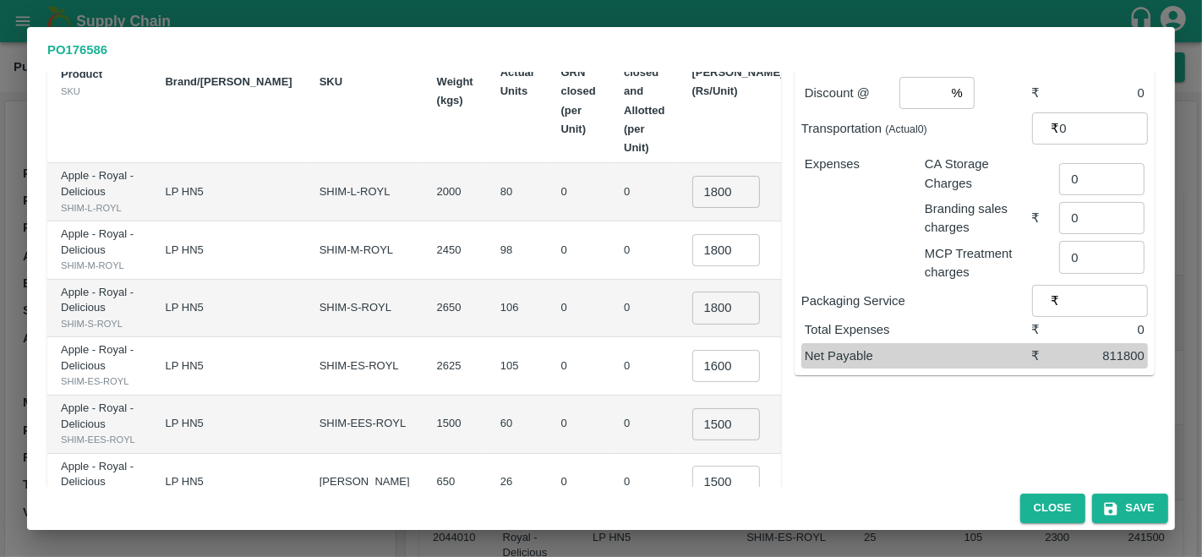
click at [610, 392] on td "0" at bounding box center [644, 366] width 68 height 58
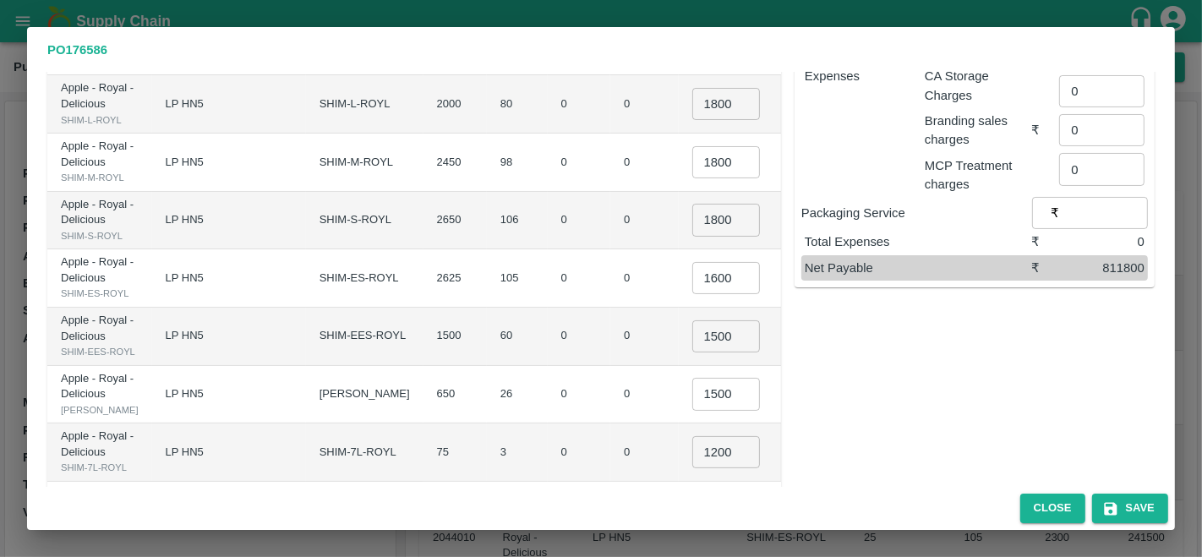
scroll to position [248, 0]
click at [692, 354] on input "1500" at bounding box center [726, 338] width 68 height 32
click at [610, 368] on td "0" at bounding box center [644, 338] width 68 height 58
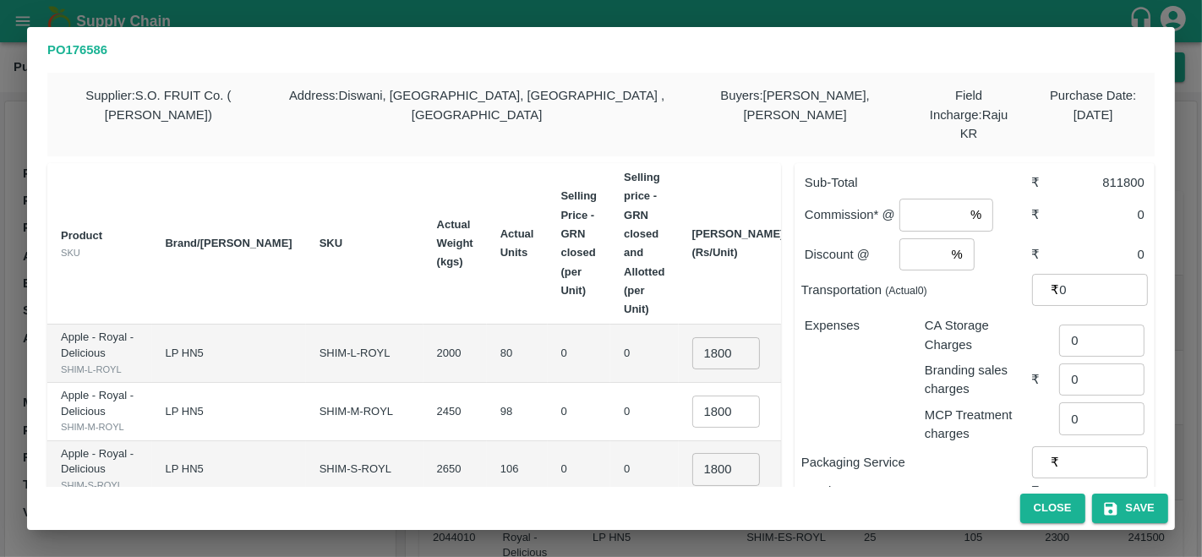
scroll to position [110, 0]
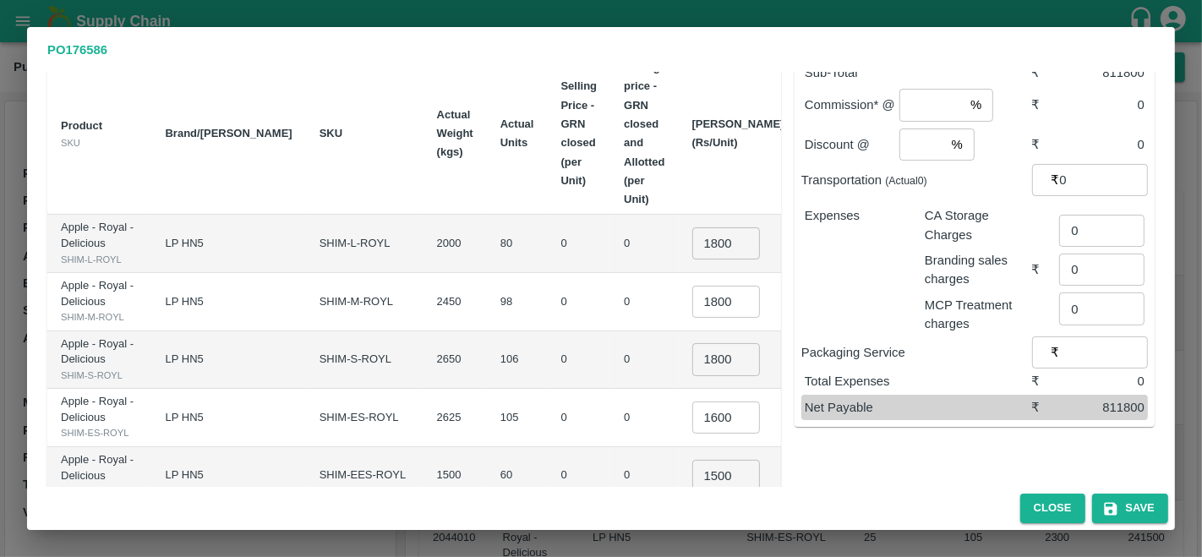
click at [692, 227] on input "1800" at bounding box center [726, 243] width 68 height 32
type input "1700"
click at [692, 286] on input "1800" at bounding box center [726, 302] width 68 height 32
type input "1700"
click at [692, 360] on input "1800" at bounding box center [726, 359] width 68 height 32
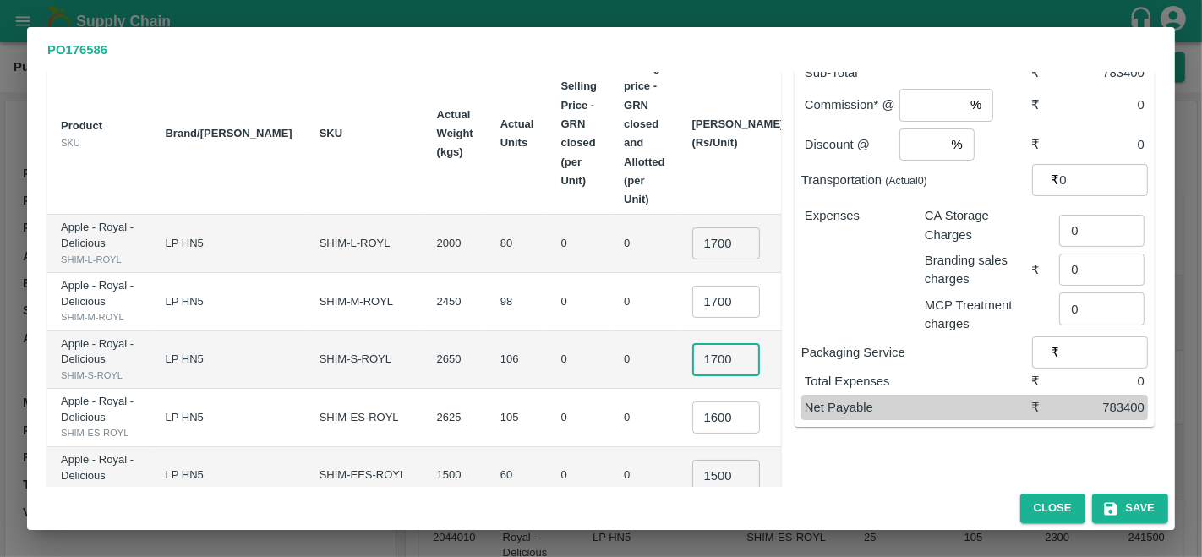
type input "1700"
click at [610, 331] on td "0" at bounding box center [644, 360] width 68 height 58
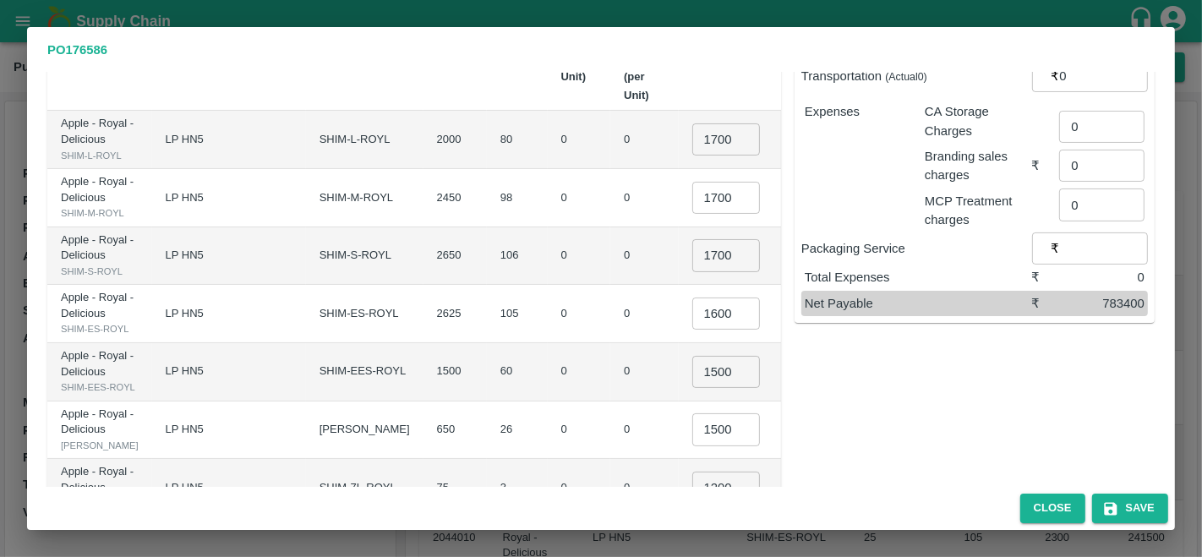
scroll to position [215, 0]
click at [692, 329] on input "1600" at bounding box center [726, 313] width 68 height 32
type input "1500"
click at [610, 330] on td "0" at bounding box center [644, 313] width 68 height 58
click at [692, 387] on input "1500" at bounding box center [726, 371] width 68 height 32
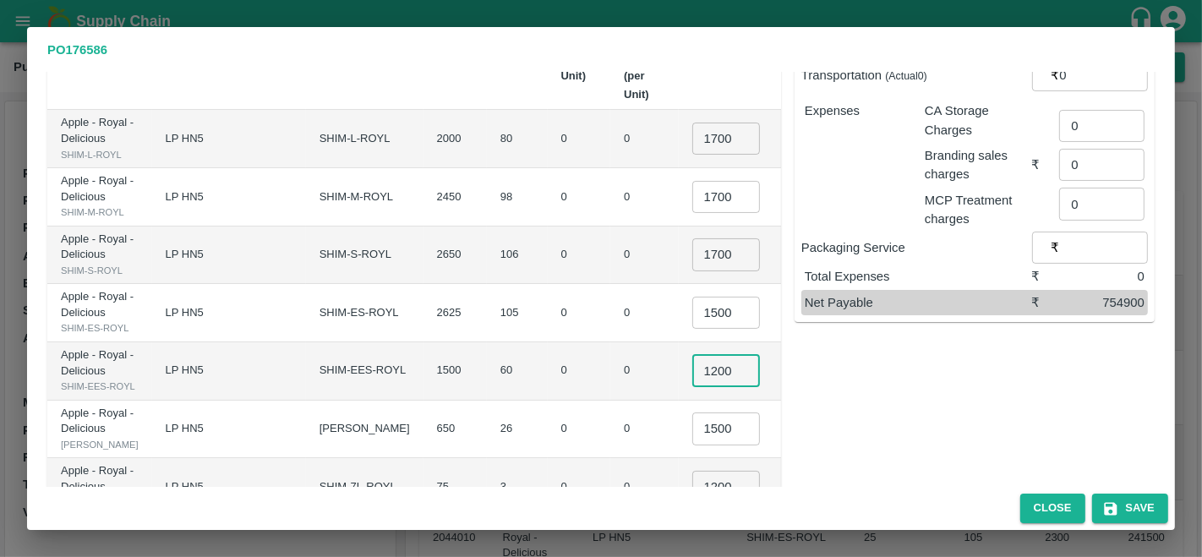
type input "1200"
click at [610, 342] on td "0" at bounding box center [644, 313] width 68 height 58
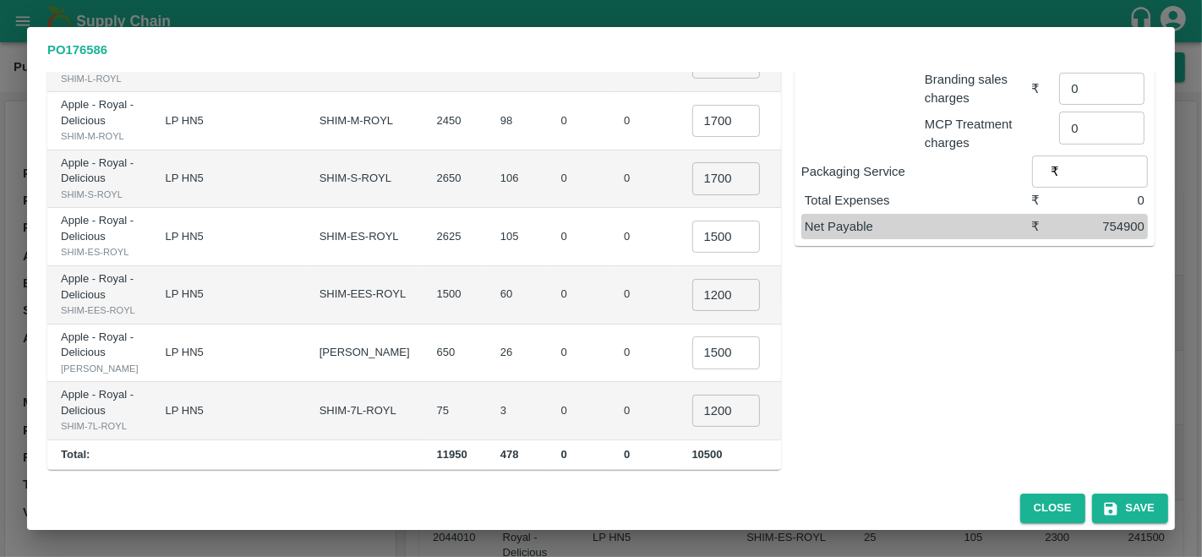
scroll to position [354, 0]
click at [692, 368] on input "1500" at bounding box center [726, 352] width 68 height 32
type input "1200"
click at [613, 383] on td "0" at bounding box center [644, 354] width 68 height 58
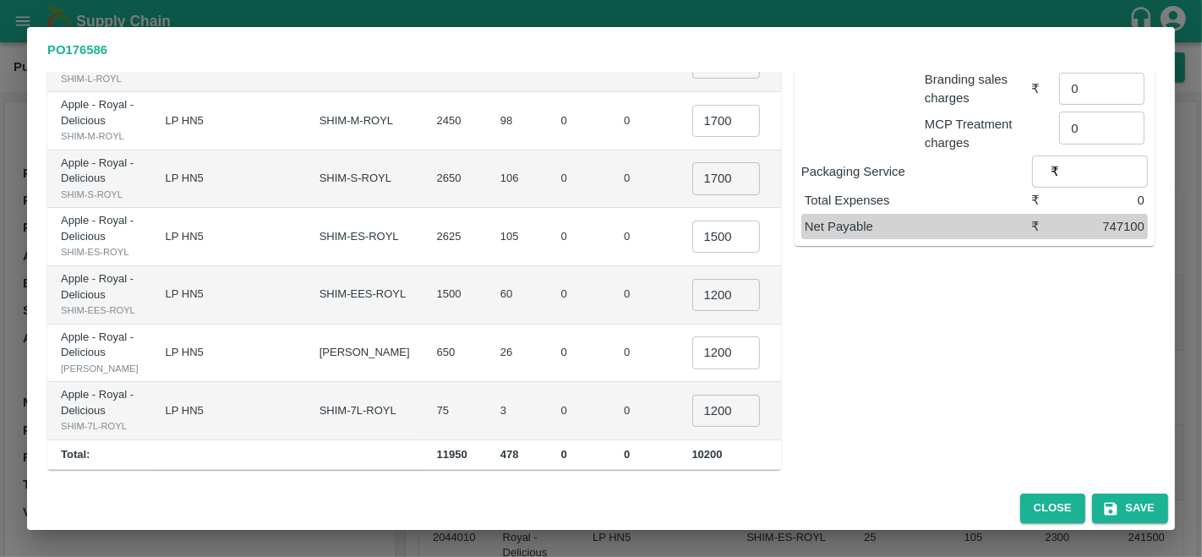
click at [692, 395] on input "1200" at bounding box center [726, 411] width 68 height 32
type input "1000"
click at [610, 332] on td "0" at bounding box center [644, 354] width 68 height 58
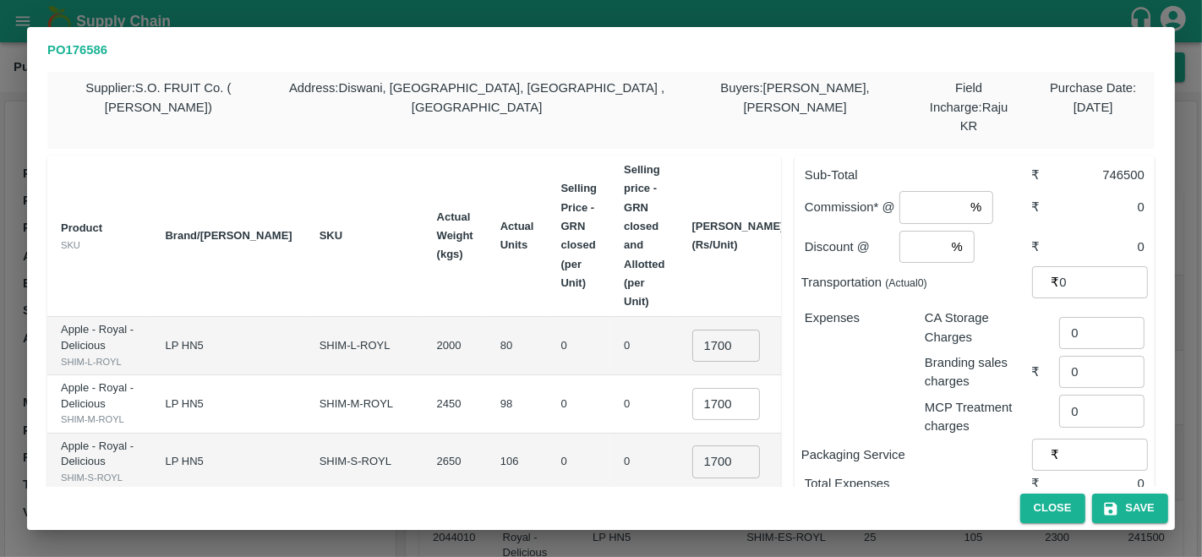
scroll to position [0, 0]
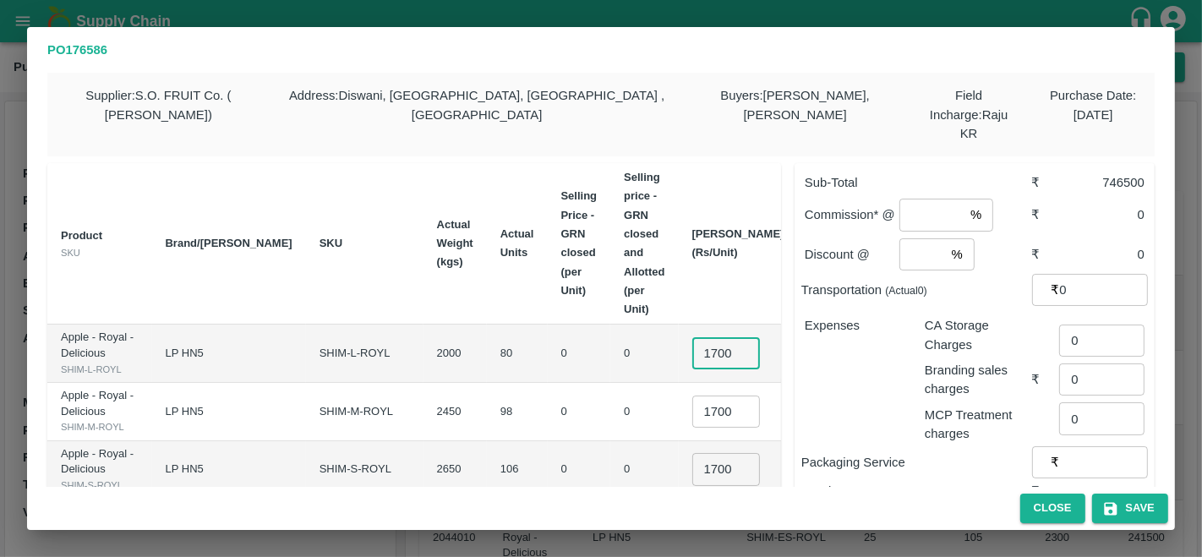
click at [692, 337] on input "1700" at bounding box center [726, 353] width 68 height 32
type input "2200"
click at [692, 395] on input "1700" at bounding box center [726, 411] width 68 height 32
type input "2200"
click at [610, 385] on td "0" at bounding box center [644, 412] width 68 height 58
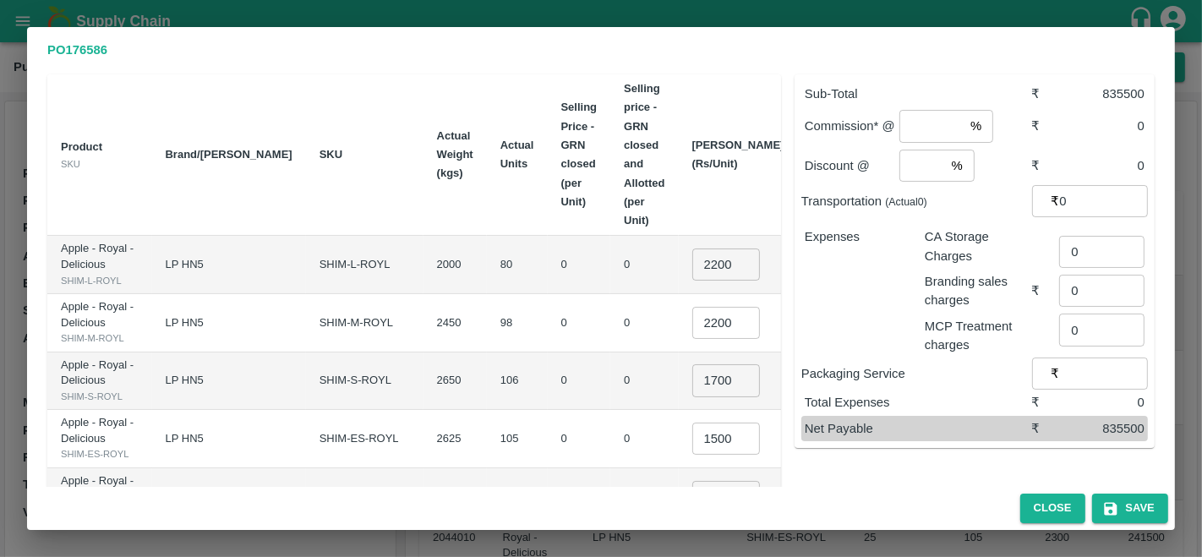
scroll to position [116, 0]
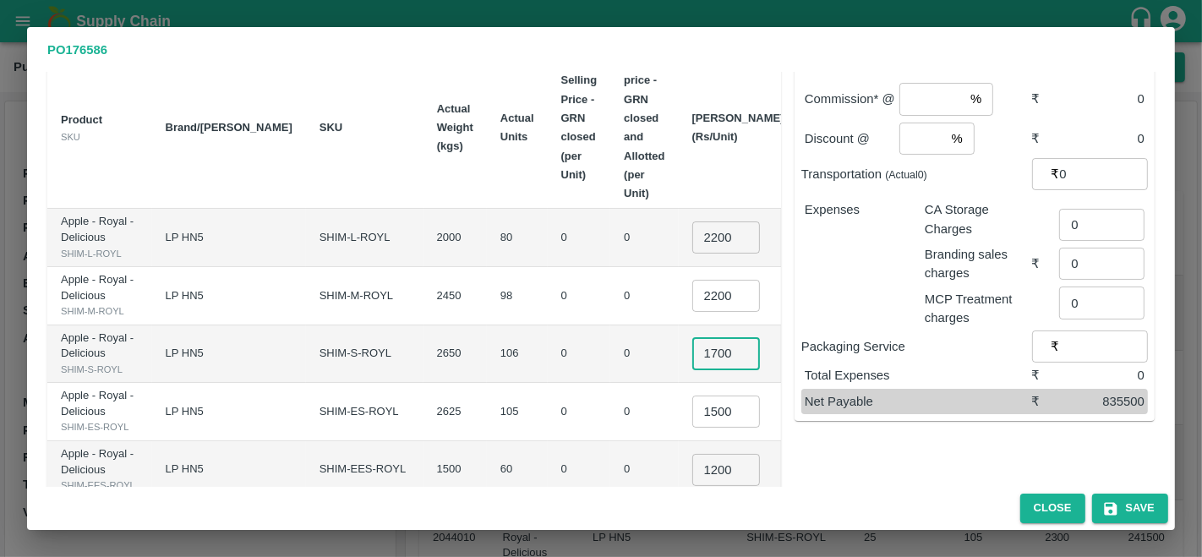
click at [692, 351] on input "1700" at bounding box center [726, 353] width 68 height 32
type input "2200"
click at [610, 347] on td "0" at bounding box center [644, 354] width 68 height 58
click at [692, 428] on input "1500" at bounding box center [726, 411] width 68 height 32
type input "1800"
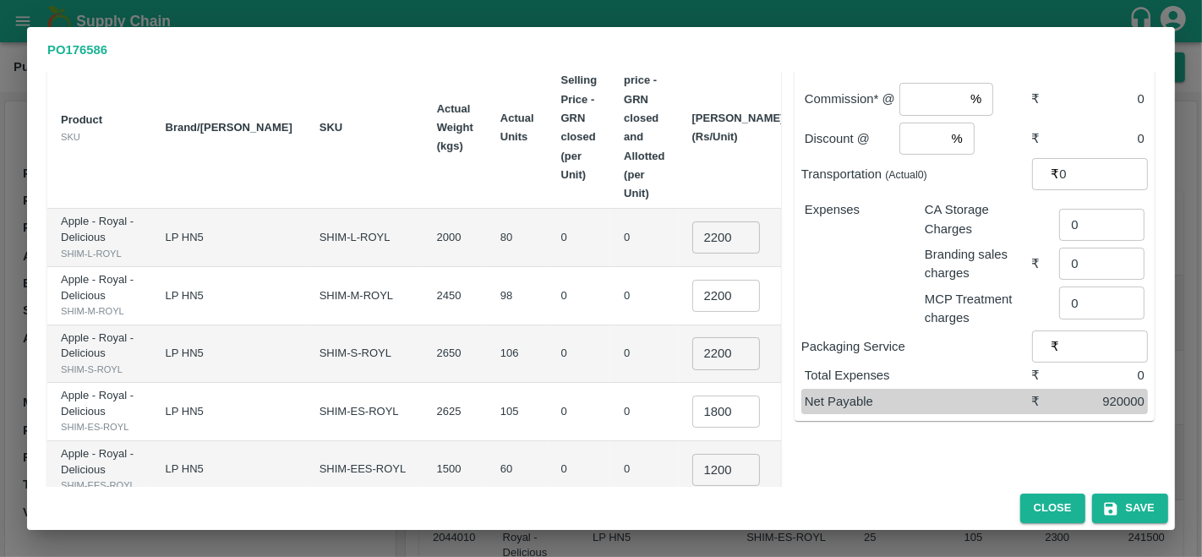
click at [610, 404] on td "0" at bounding box center [644, 412] width 68 height 58
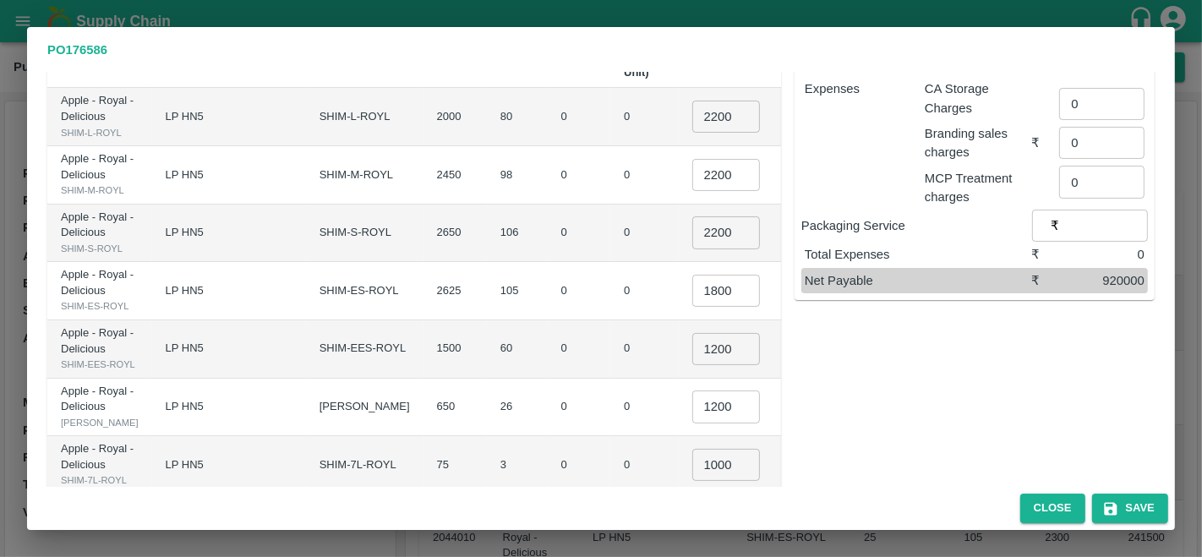
scroll to position [245, 0]
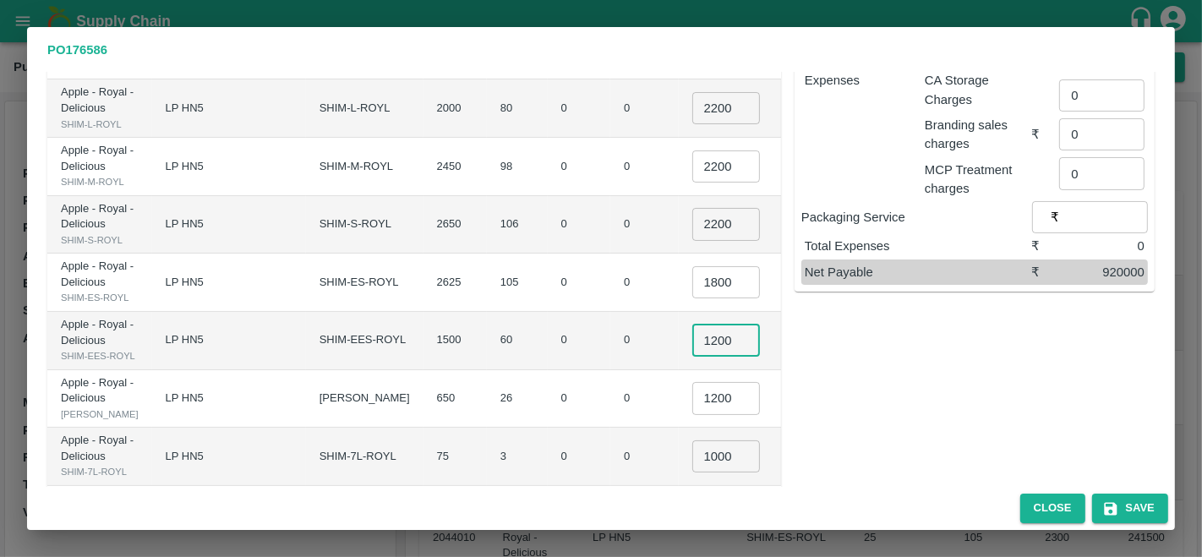
click at [692, 357] on input "1200" at bounding box center [726, 341] width 68 height 32
type input "1800"
click at [610, 312] on td "0" at bounding box center [644, 283] width 68 height 58
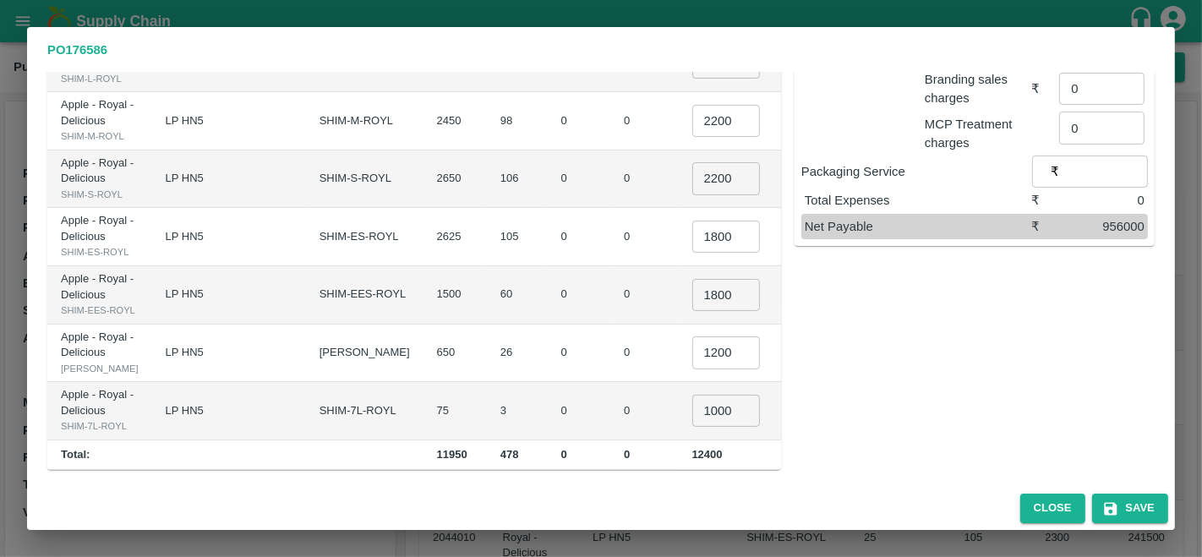
scroll to position [414, 0]
click at [692, 337] on input "1200" at bounding box center [726, 352] width 68 height 32
click at [548, 325] on td "0" at bounding box center [579, 354] width 63 height 58
click at [692, 336] on input "1600" at bounding box center [726, 352] width 68 height 32
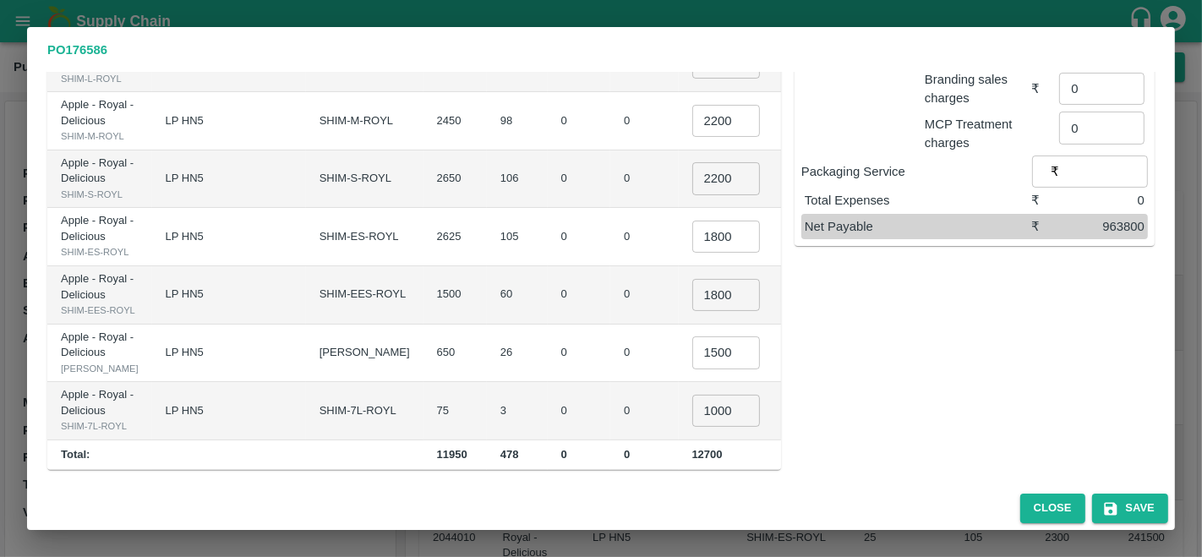
click at [610, 325] on td "0" at bounding box center [644, 354] width 68 height 58
click at [692, 336] on input "1500" at bounding box center [726, 352] width 68 height 32
click at [610, 325] on td "0" at bounding box center [644, 354] width 68 height 58
click at [692, 368] on input "1540" at bounding box center [726, 352] width 68 height 32
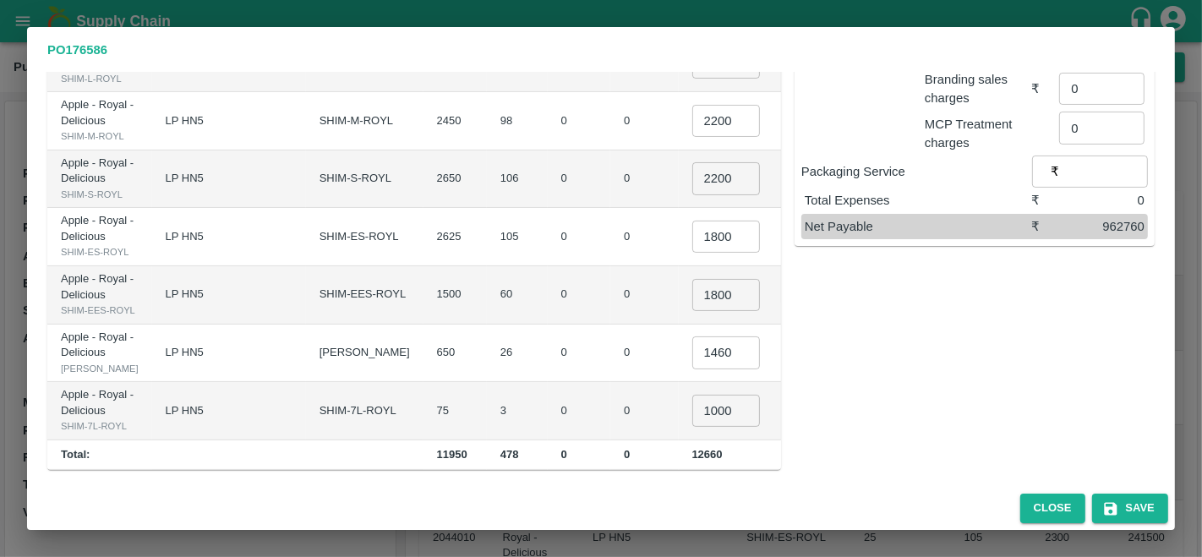
click at [610, 383] on td "0" at bounding box center [644, 354] width 68 height 58
click at [692, 368] on input "1460" at bounding box center [726, 352] width 68 height 32
type input "1463"
click at [610, 383] on td "0" at bounding box center [644, 354] width 68 height 58
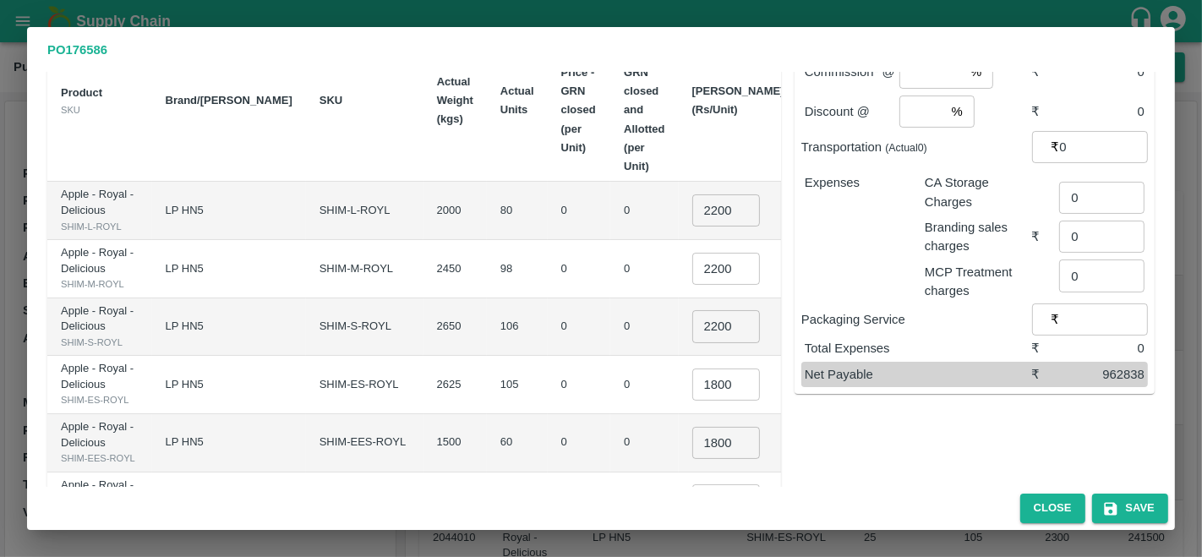
scroll to position [0, 0]
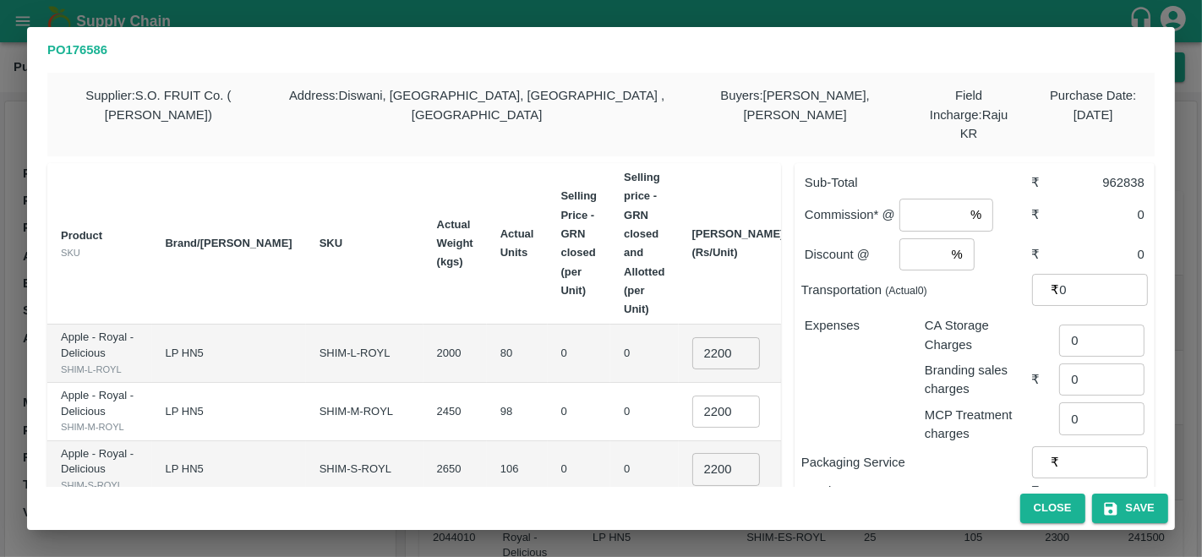
click at [913, 199] on input "number" at bounding box center [931, 215] width 64 height 32
type input "2"
click at [919, 241] on input "number" at bounding box center [922, 254] width 46 height 32
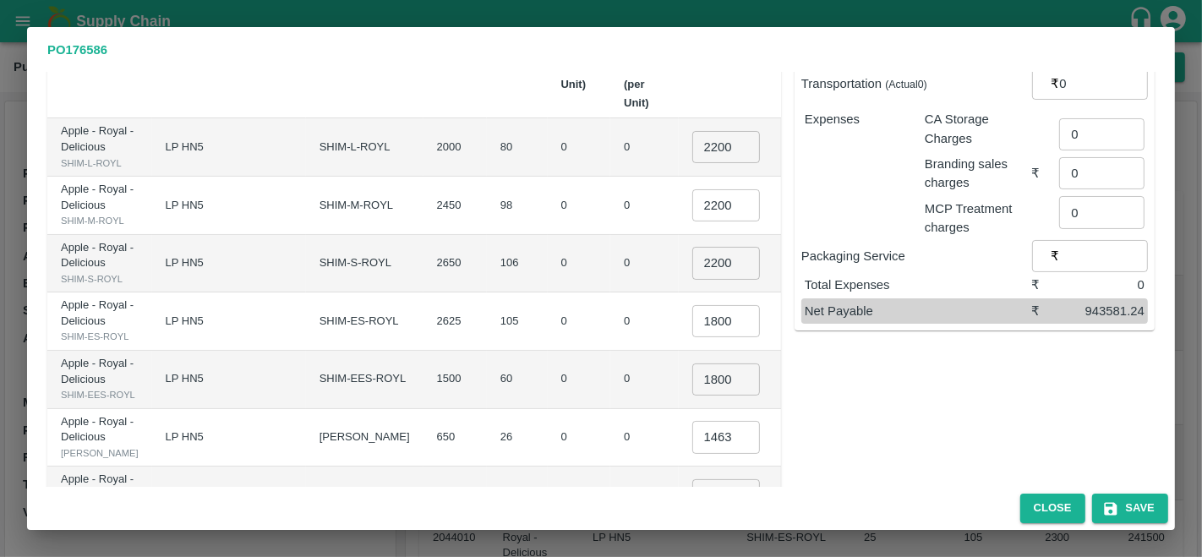
scroll to position [211, 0]
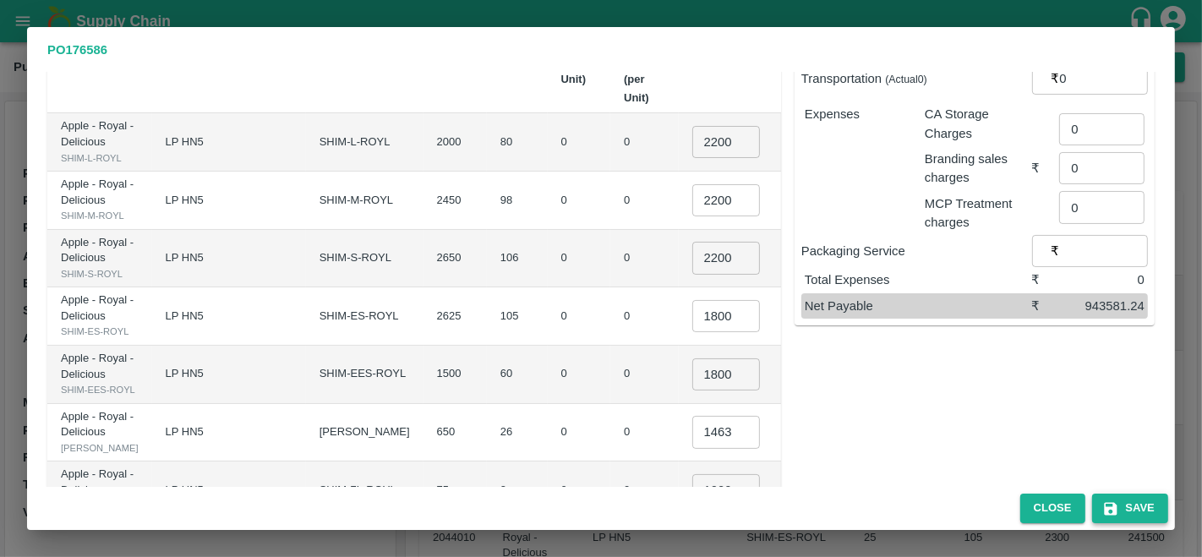
type input "0"
click at [1128, 510] on button "Save" at bounding box center [1130, 509] width 76 height 30
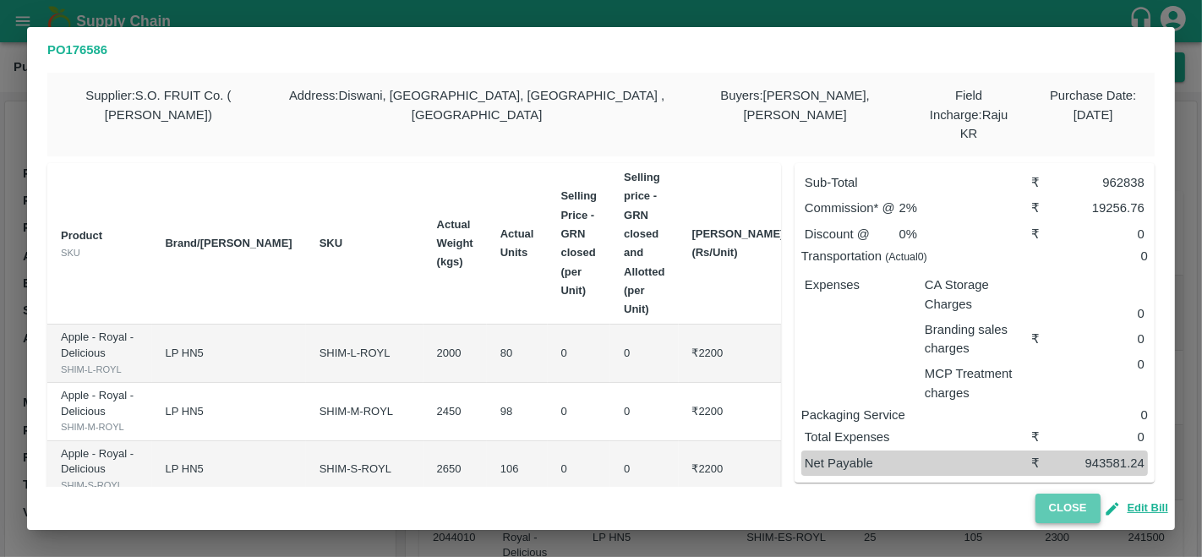
click at [1072, 509] on button "Close" at bounding box center [1067, 509] width 65 height 30
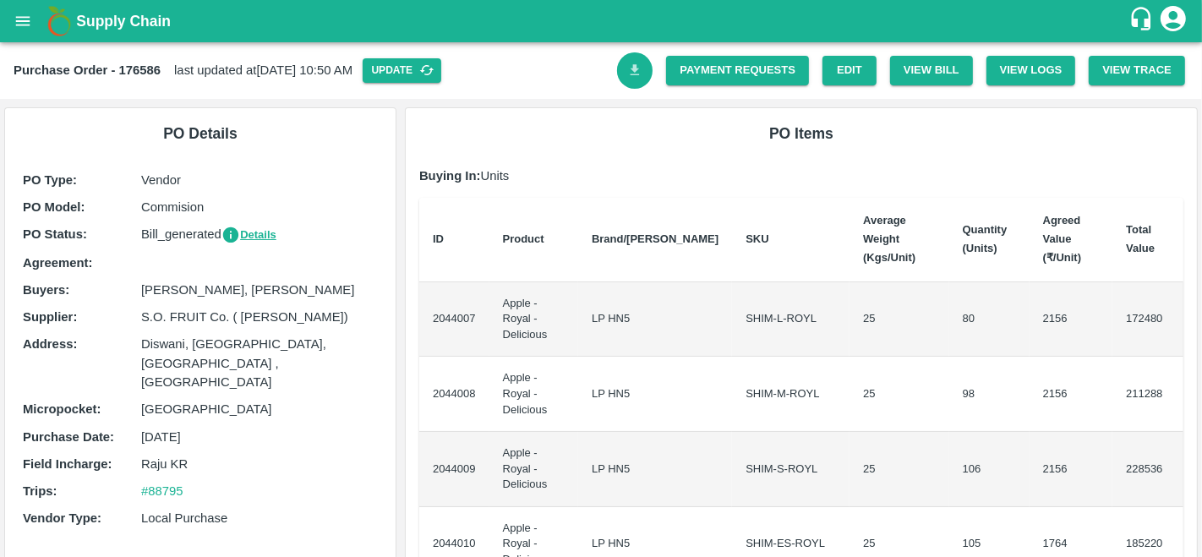
click at [627, 64] on icon "Download Bill" at bounding box center [635, 71] width 16 height 16
click at [728, 66] on link "Payment Requests" at bounding box center [737, 71] width 143 height 30
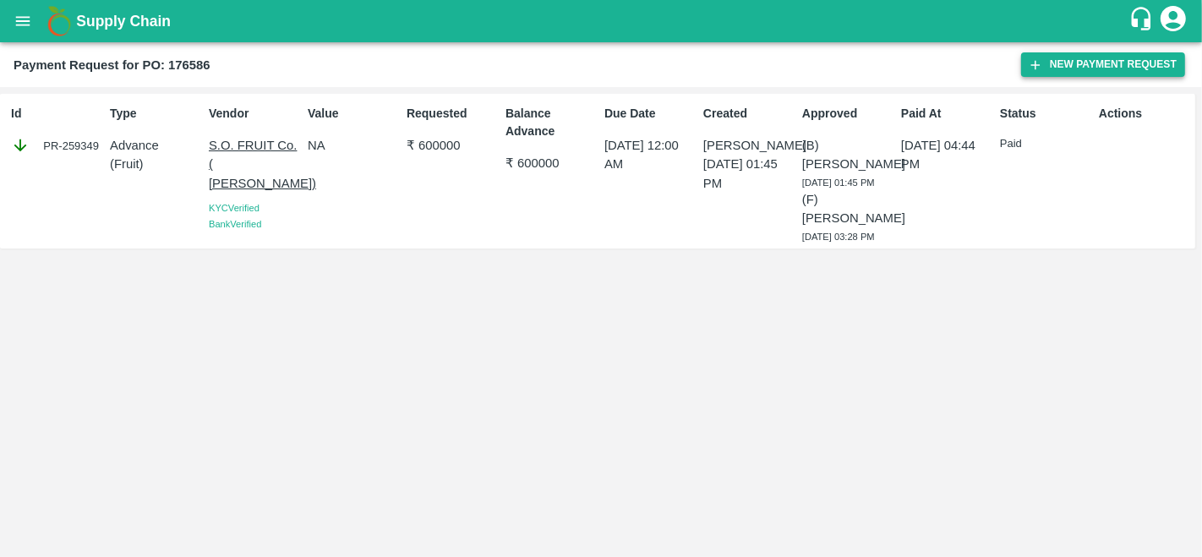
click at [1100, 69] on button "New Payment Request" at bounding box center [1103, 64] width 164 height 25
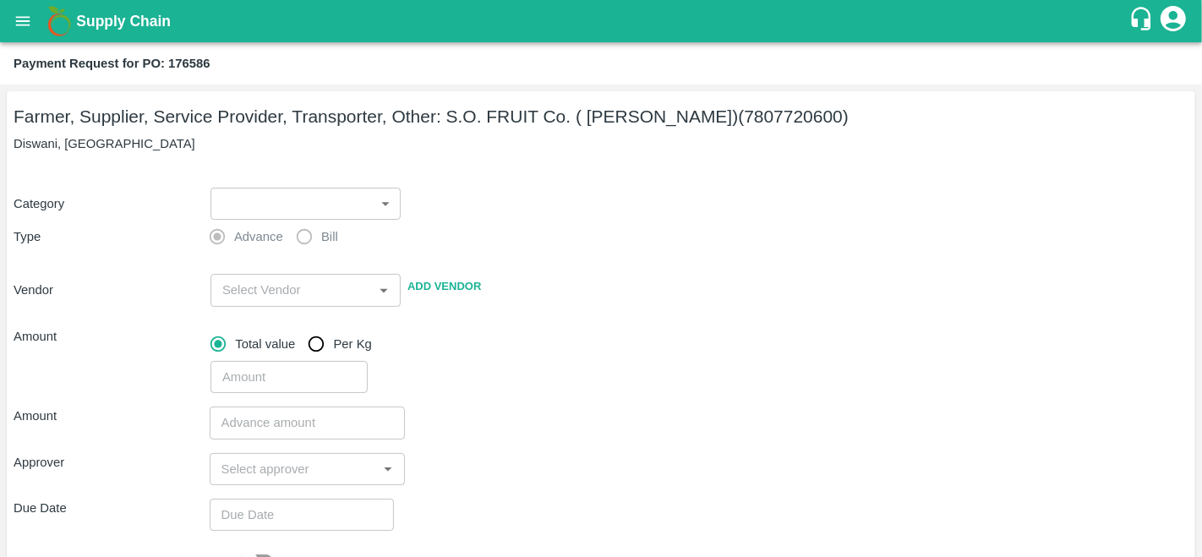
click at [265, 199] on body "Supply Chain Payment Request for PO: 176586 Farmer, Supplier, Service Provider,…" at bounding box center [601, 278] width 1202 height 557
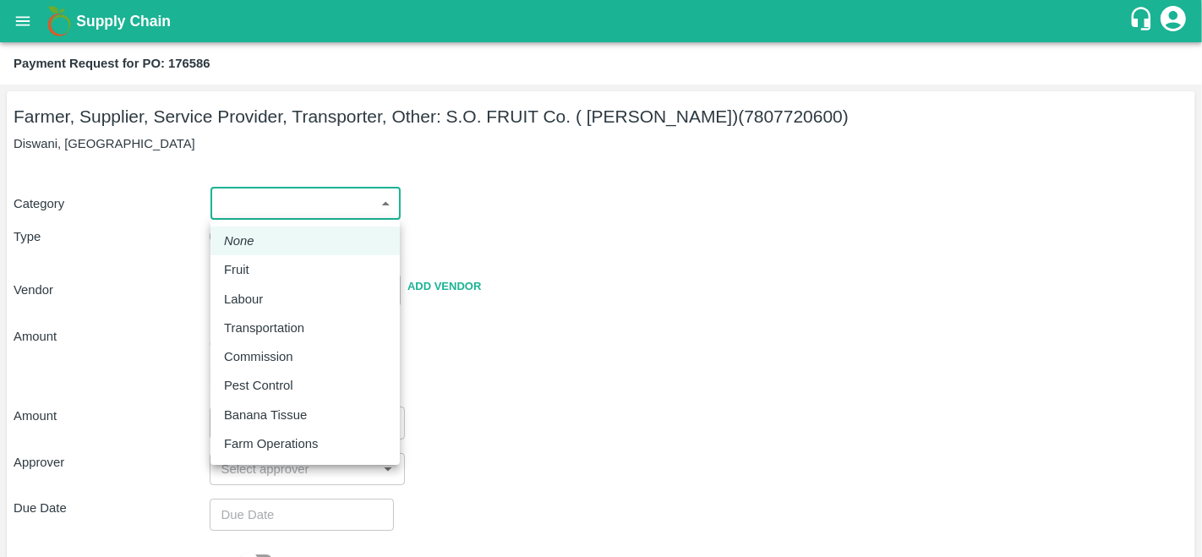
click at [256, 261] on div "Fruit" at bounding box center [241, 269] width 34 height 19
type input "1"
type input "S.O. FRUIT Co. ( Sardevan Singh) - 7807720600(Farmer, Supplier, Service Provide…"
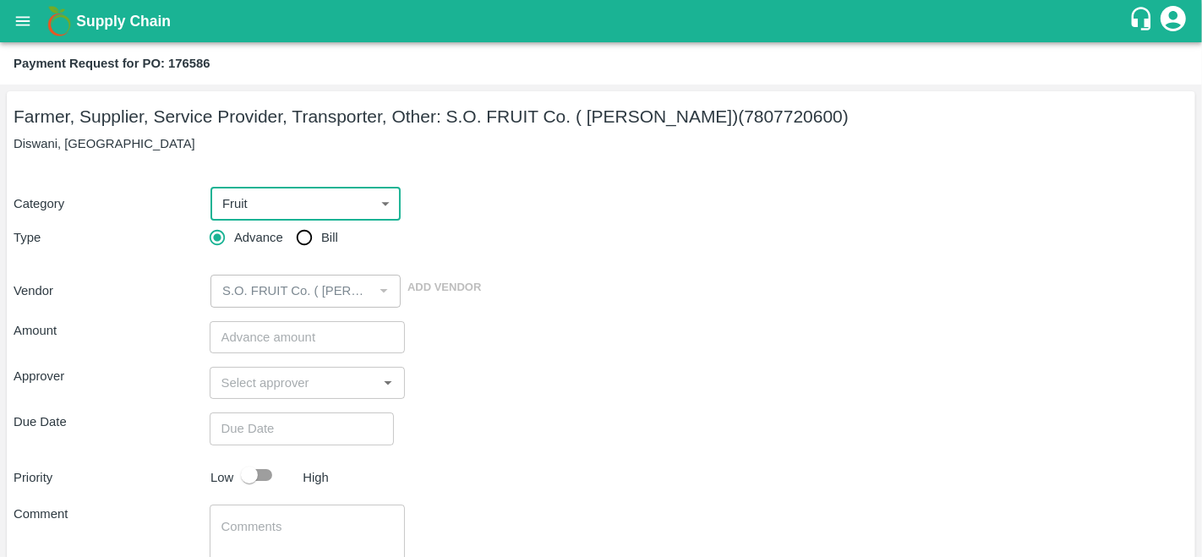
click at [303, 233] on input "Bill" at bounding box center [304, 238] width 34 height 34
radio input "true"
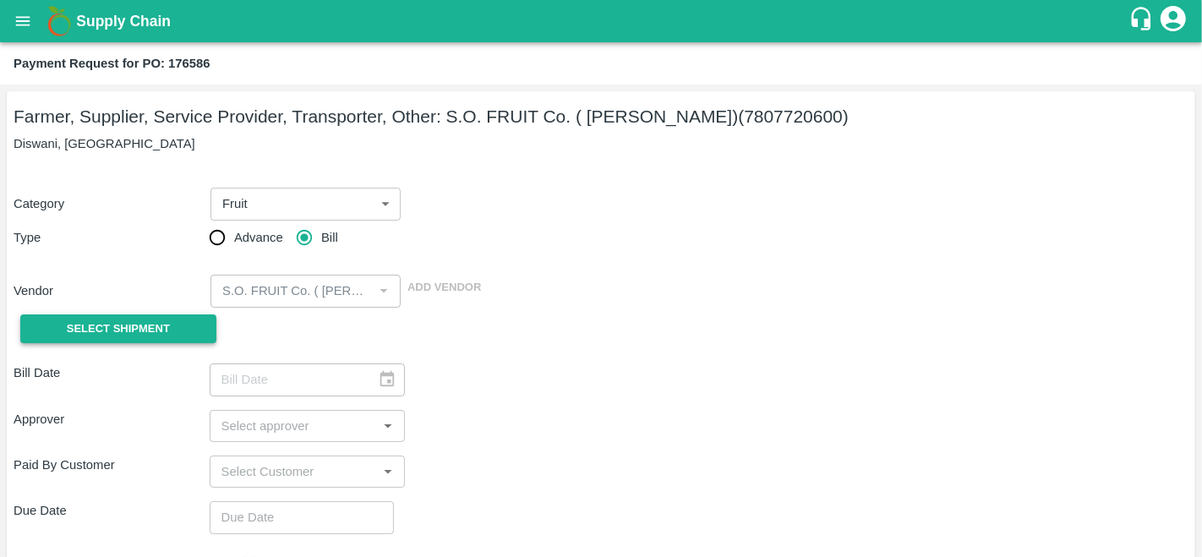
click at [166, 330] on span "Select Shipment" at bounding box center [118, 328] width 103 height 19
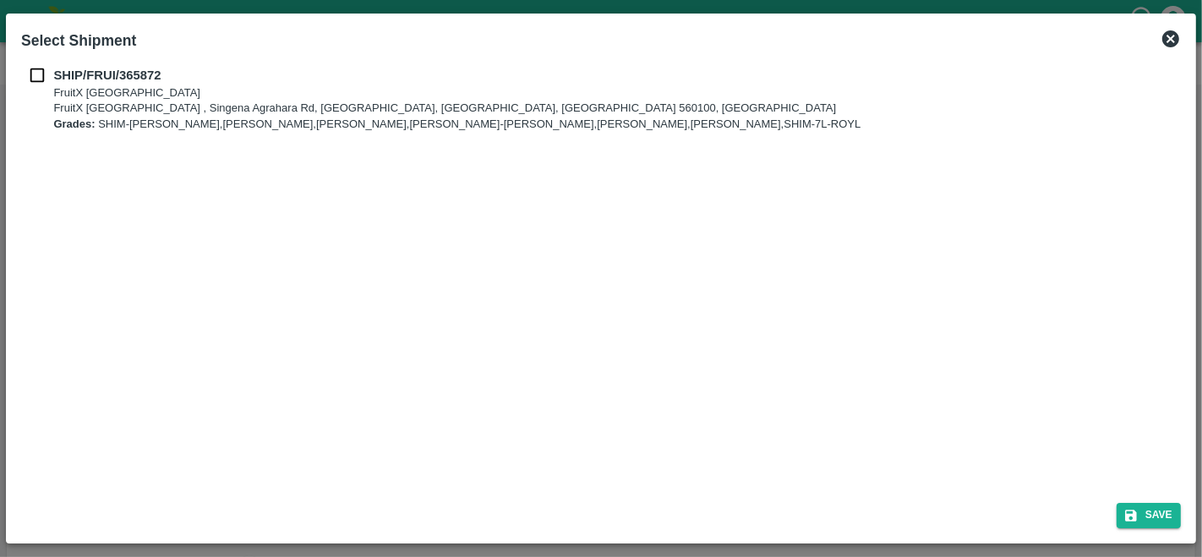
click at [30, 77] on input "checkbox" at bounding box center [37, 75] width 32 height 19
checkbox input "true"
click at [1134, 510] on icon "submit" at bounding box center [1130, 515] width 15 height 15
type input "23/09/2025"
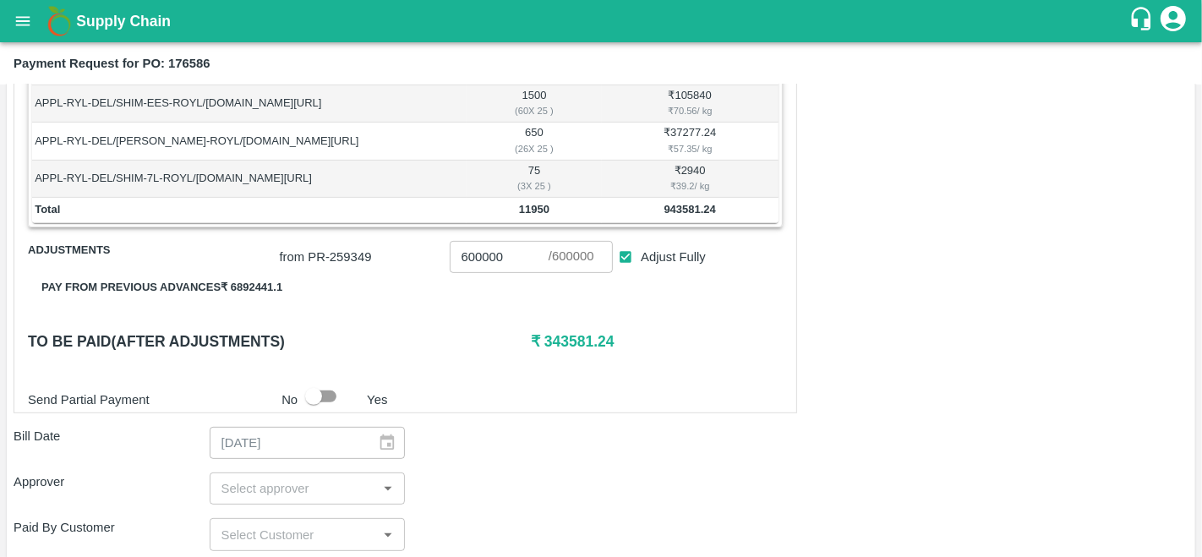
scroll to position [469, 0]
click at [339, 259] on p "from PR- 259349" at bounding box center [361, 255] width 163 height 19
click at [330, 252] on p "from PR- 259349" at bounding box center [361, 255] width 163 height 19
click at [229, 281] on button "Pay from previous advances ₹ 6892441.1" at bounding box center [162, 286] width 268 height 30
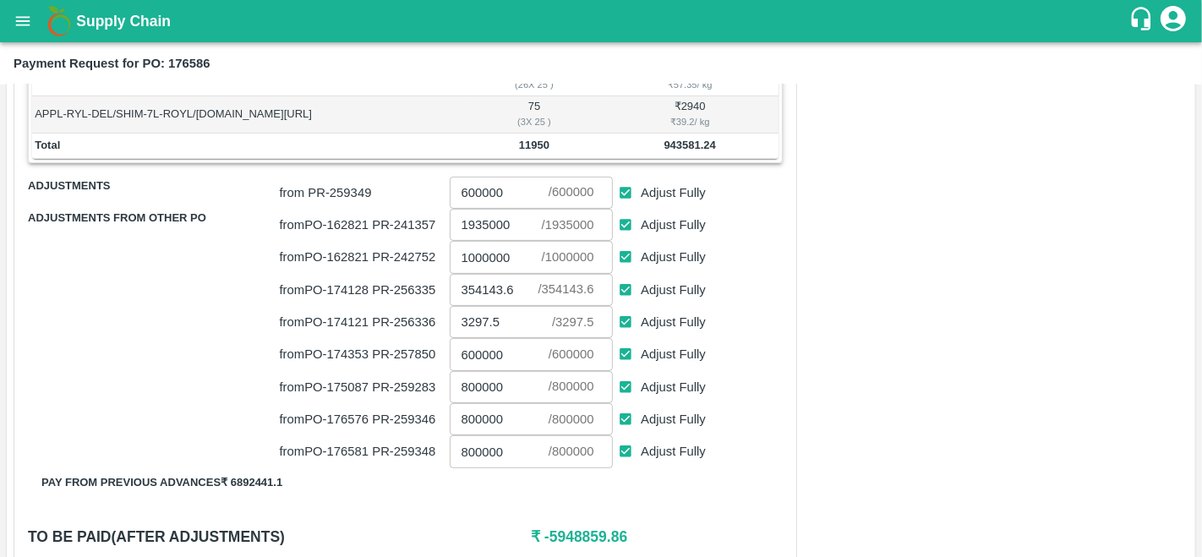
scroll to position [541, 0]
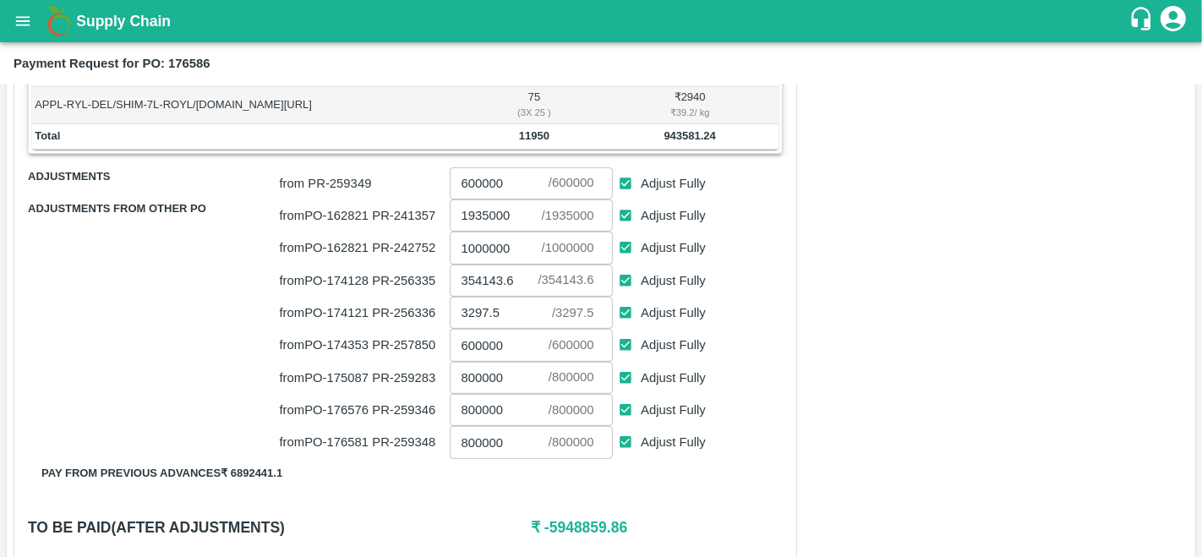
click at [627, 179] on input "Adjust Fully" at bounding box center [625, 183] width 31 height 31
checkbox input "false"
type input "0"
click at [622, 179] on input "Adjust Fully" at bounding box center [625, 183] width 31 height 31
checkbox input "true"
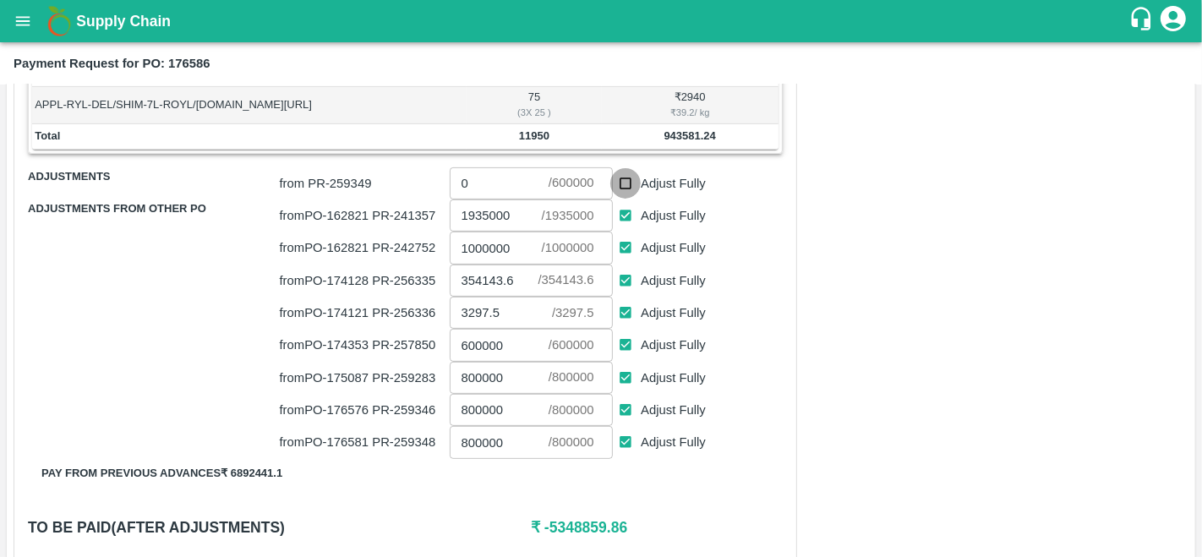
type input "600000"
click at [622, 209] on input "Adjust Fully" at bounding box center [625, 215] width 31 height 31
checkbox input "false"
type input "0"
click at [622, 240] on input "Adjust Fully" at bounding box center [625, 247] width 31 height 31
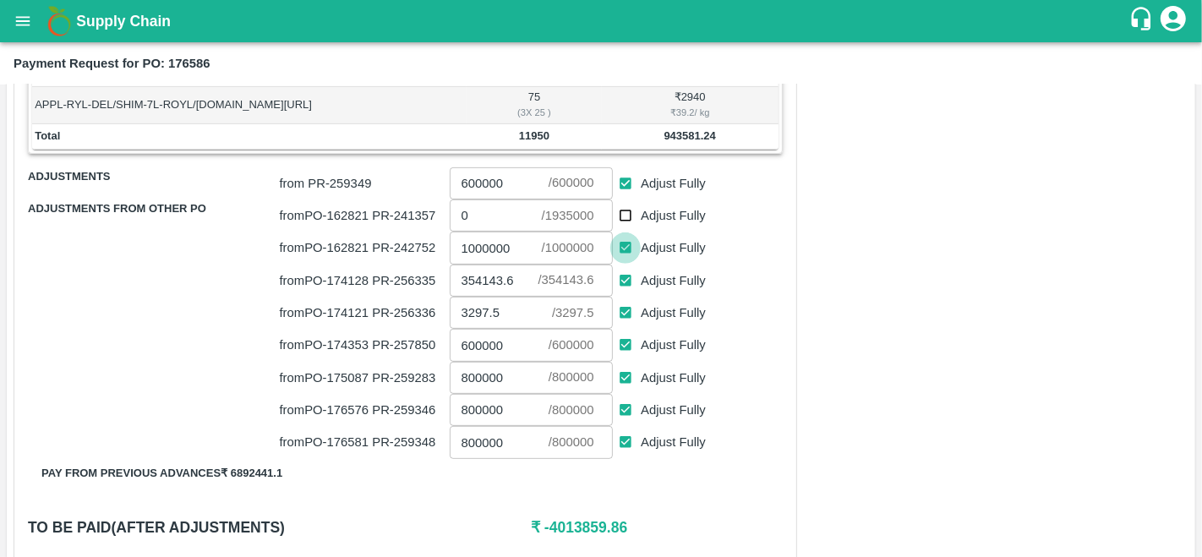
checkbox input "false"
type input "0"
click at [620, 274] on input "Adjust Fully" at bounding box center [625, 280] width 31 height 31
checkbox input "false"
type input "0"
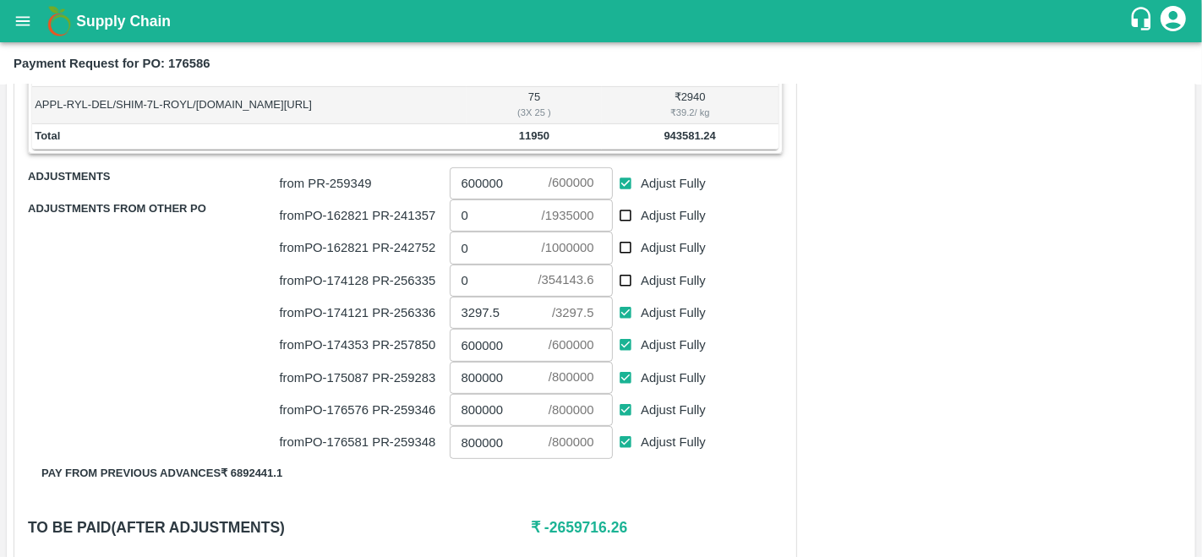
click at [622, 346] on input "Adjust Fully" at bounding box center [625, 345] width 31 height 31
checkbox input "false"
type input "0"
click at [625, 368] on input "Adjust Fully" at bounding box center [625, 378] width 31 height 31
checkbox input "false"
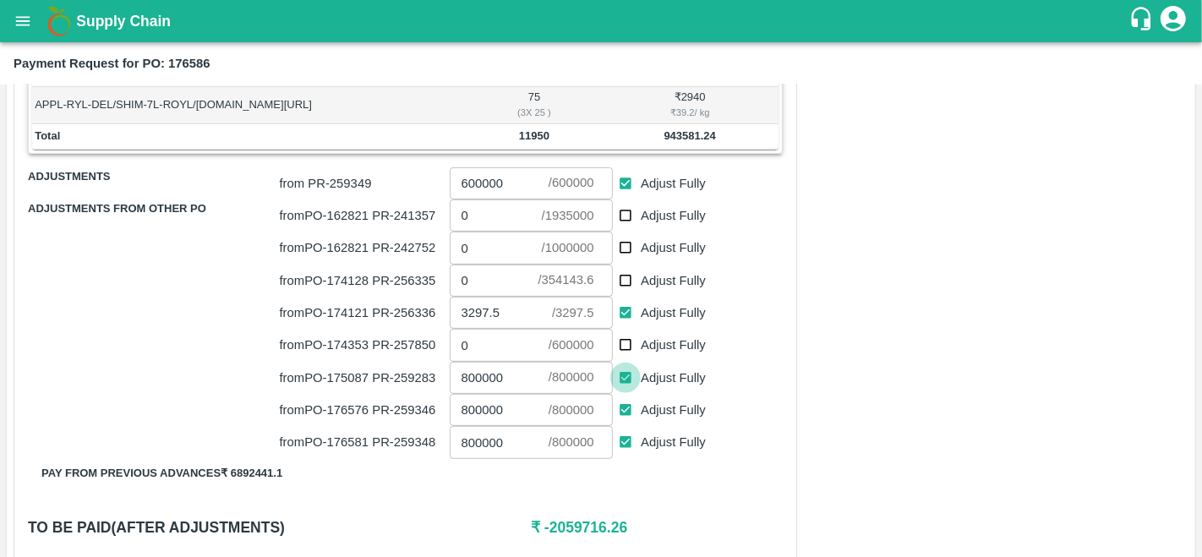
type input "0"
click at [623, 401] on input "Adjust Fully" at bounding box center [625, 410] width 31 height 31
checkbox input "false"
type input "0"
click at [624, 434] on input "Adjust Fully" at bounding box center [625, 442] width 31 height 31
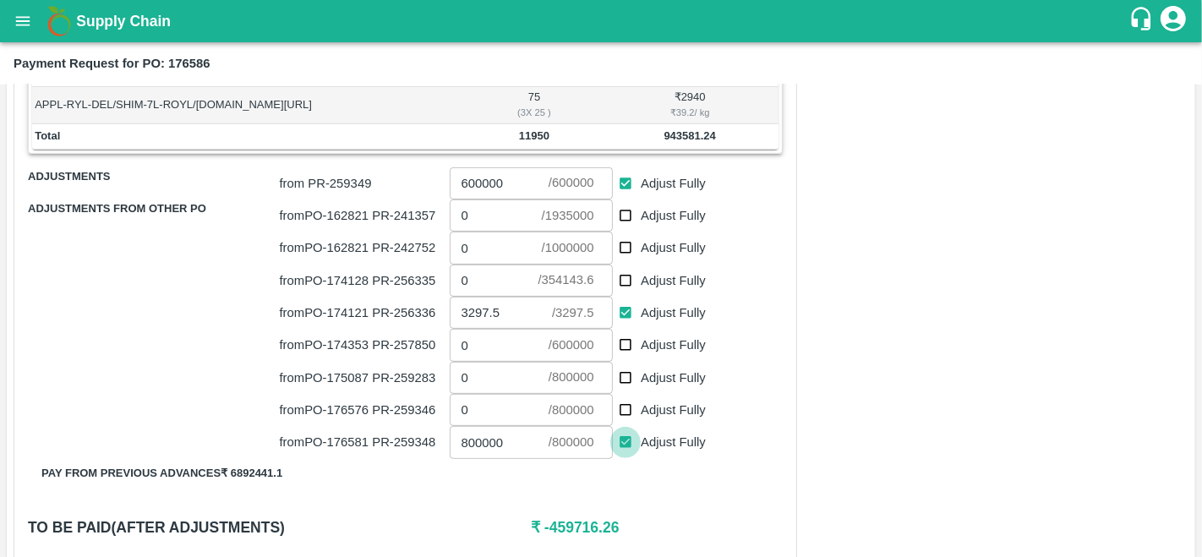
checkbox input "false"
type input "0"
drag, startPoint x: 543, startPoint y: 521, endPoint x: 630, endPoint y: 520, distance: 87.0
click at [630, 520] on h6 "₹ 340283.74" at bounding box center [657, 527] width 252 height 24
copy h6 "340283.74"
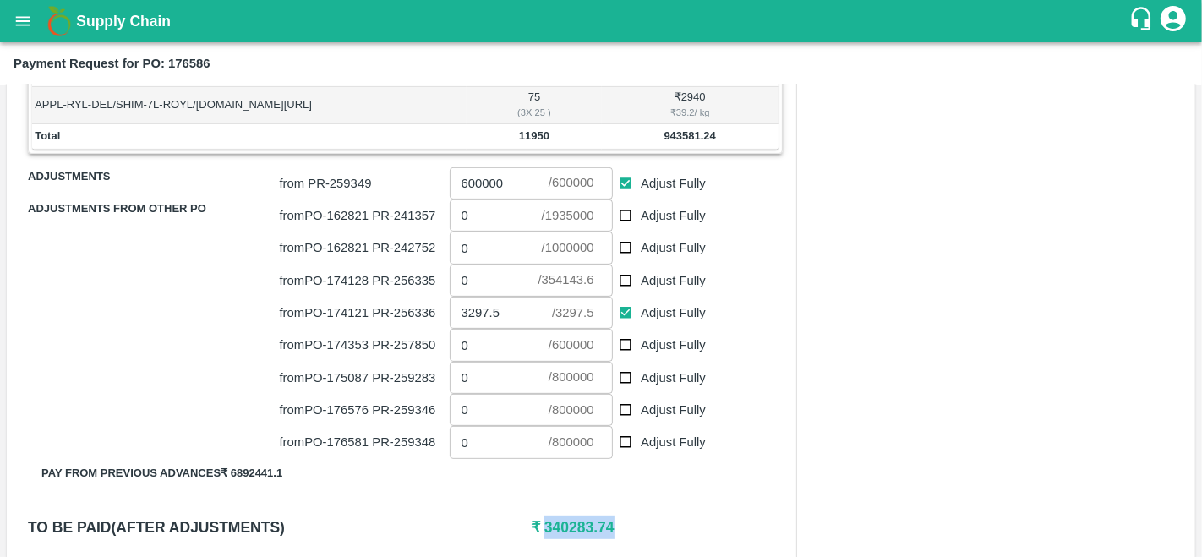
click at [480, 275] on input "0" at bounding box center [494, 281] width 89 height 32
paste input "340283.74"
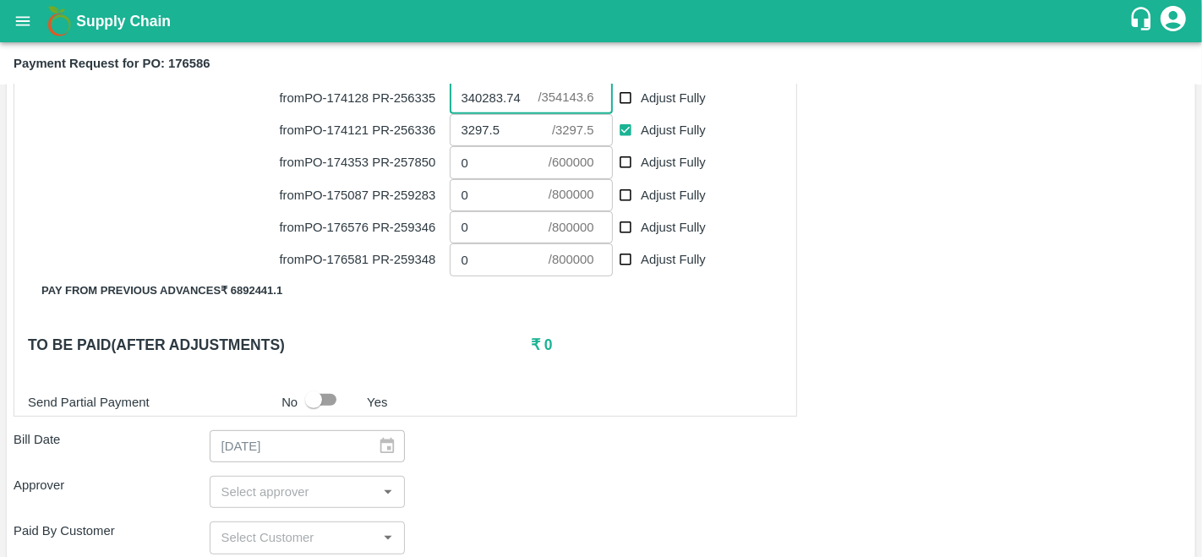
scroll to position [751, 0]
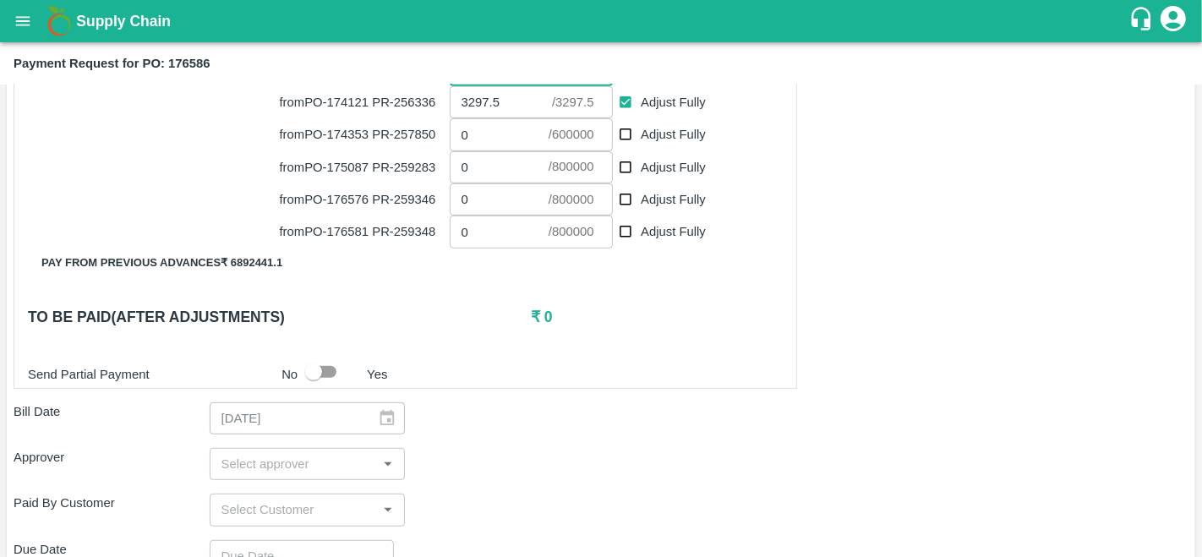
type input "340283.74"
click at [275, 457] on input "input" at bounding box center [294, 464] width 158 height 22
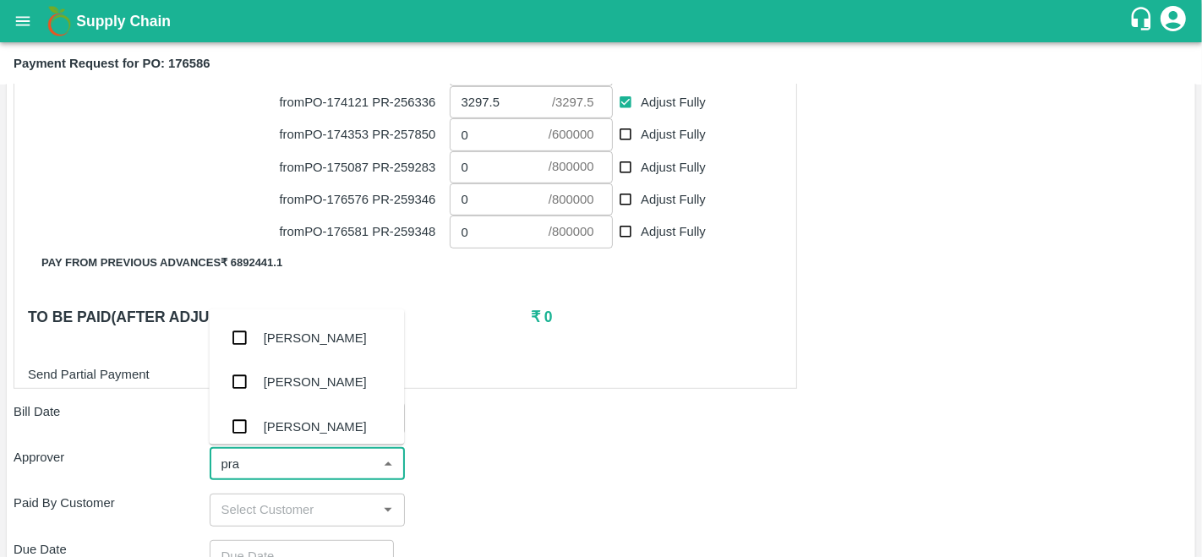
type input "prav"
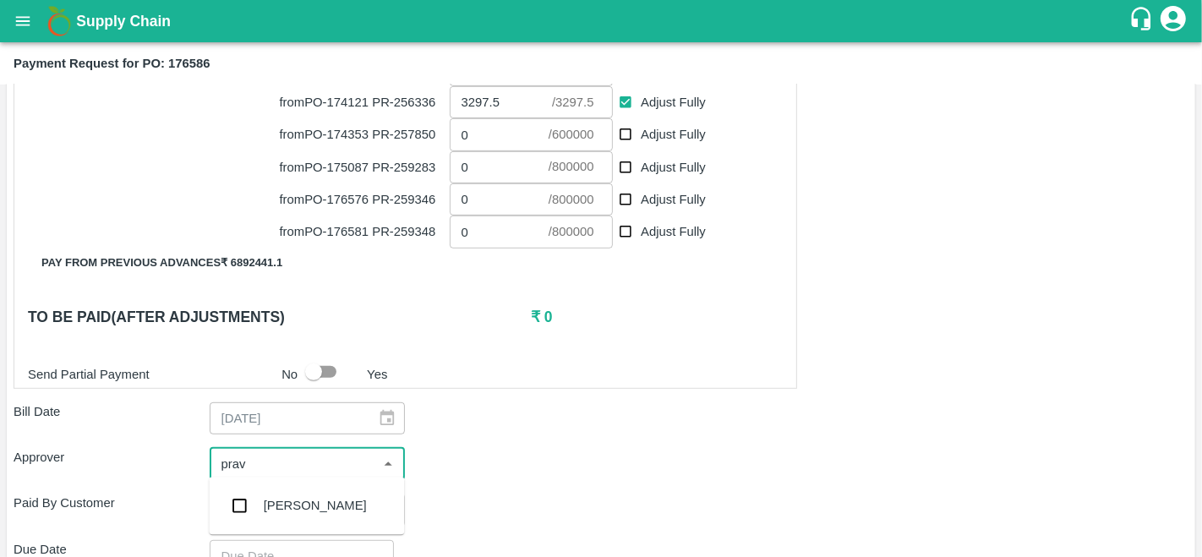
click at [292, 502] on div "Praveen Kumar" at bounding box center [315, 505] width 103 height 19
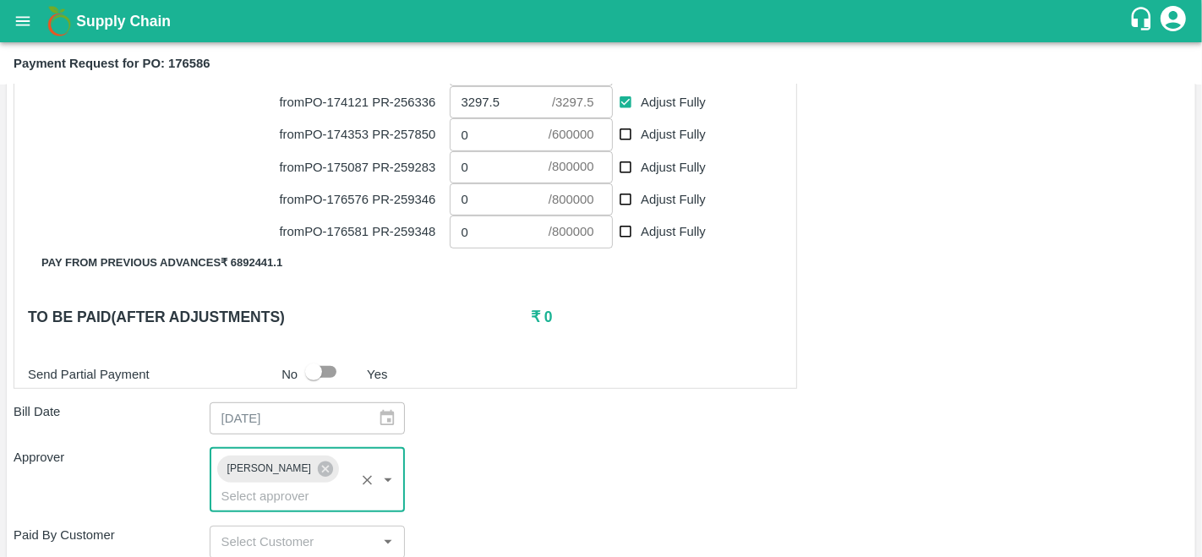
click at [497, 440] on div "Shipment - SHIP/FRUI/365872 Lots (Labels) Weight (Kgs) Total Price (₹) APPL-RYL…" at bounding box center [601, 206] width 1175 height 1214
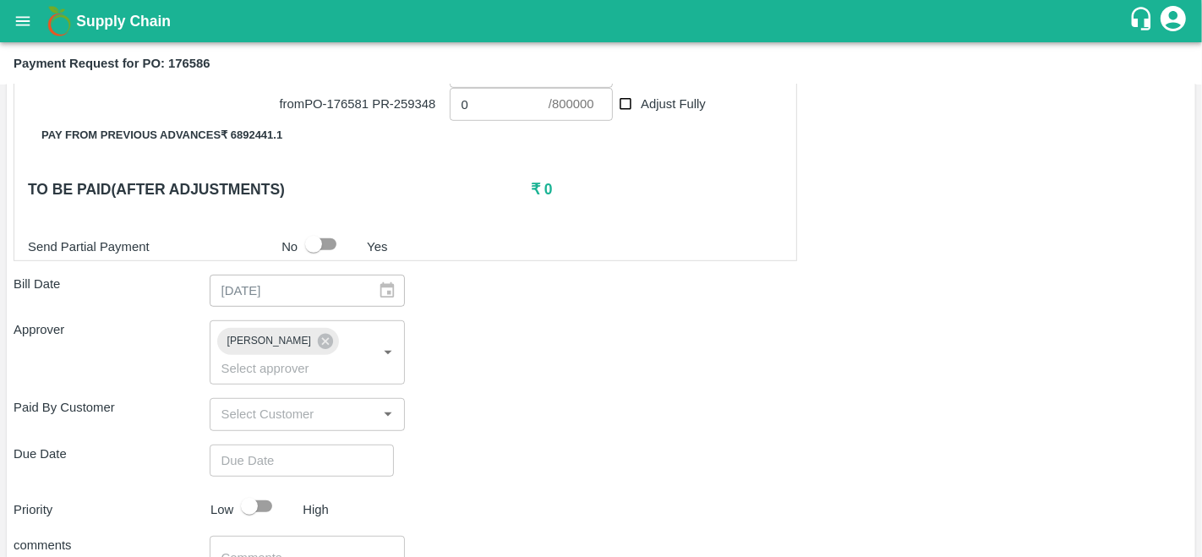
scroll to position [888, 0]
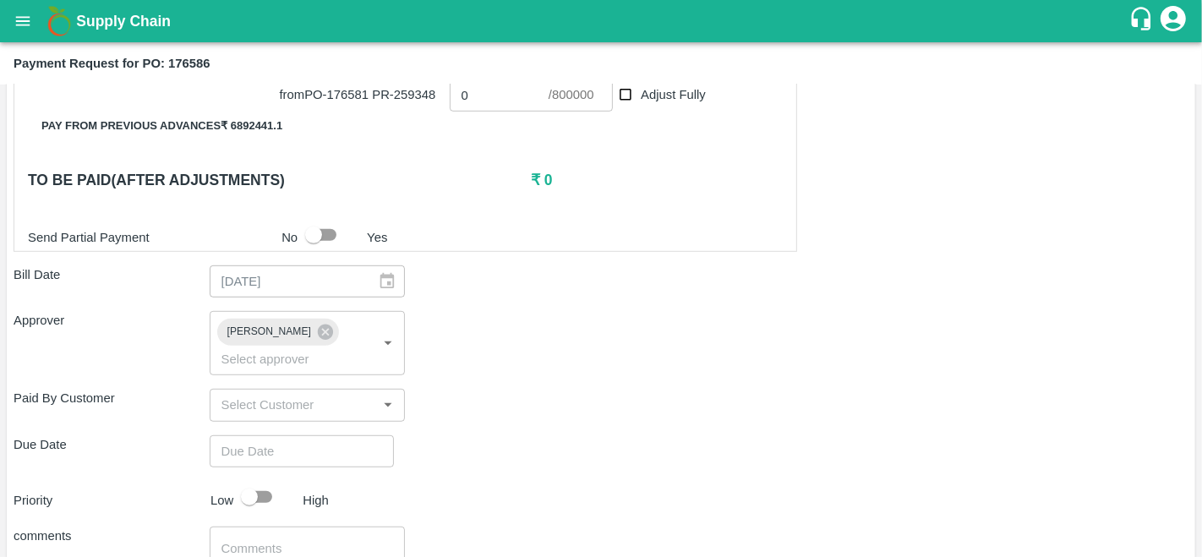
type input "DD/MM/YYYY hh:mm aa"
click at [295, 452] on input "DD/MM/YYYY hh:mm aa" at bounding box center [296, 451] width 172 height 32
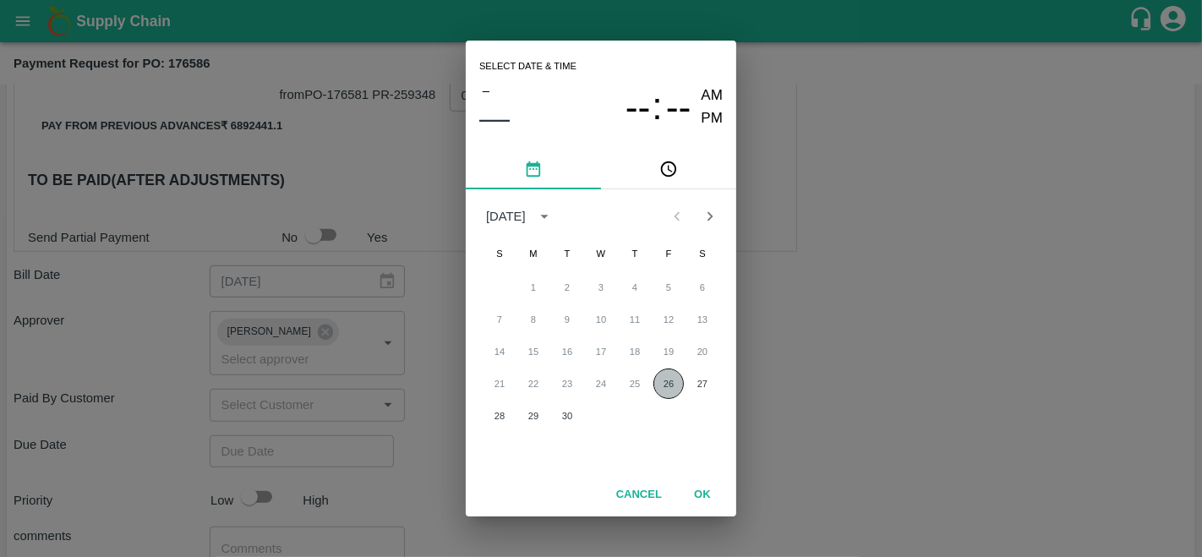
click at [667, 397] on button "26" at bounding box center [668, 383] width 30 height 30
type input "26/09/2025 12:00 AM"
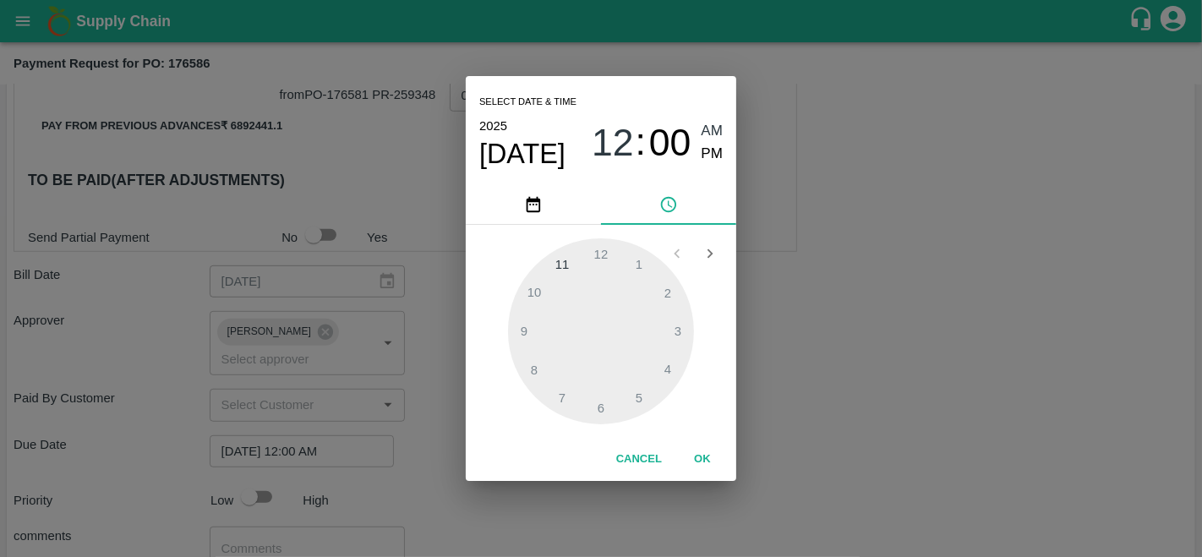
click at [712, 460] on button "OK" at bounding box center [702, 460] width 54 height 30
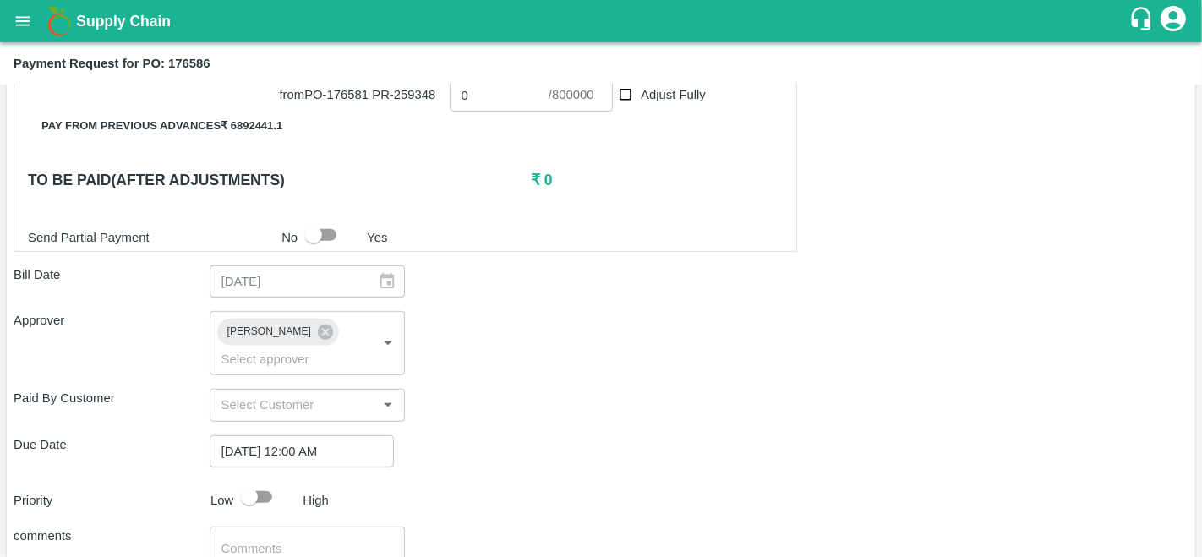
click at [818, 422] on div "Shipment - SHIP/FRUI/365872 Lots (Labels) Weight (Kgs) Total Price (₹) APPL-RYL…" at bounding box center [601, 69] width 1175 height 1214
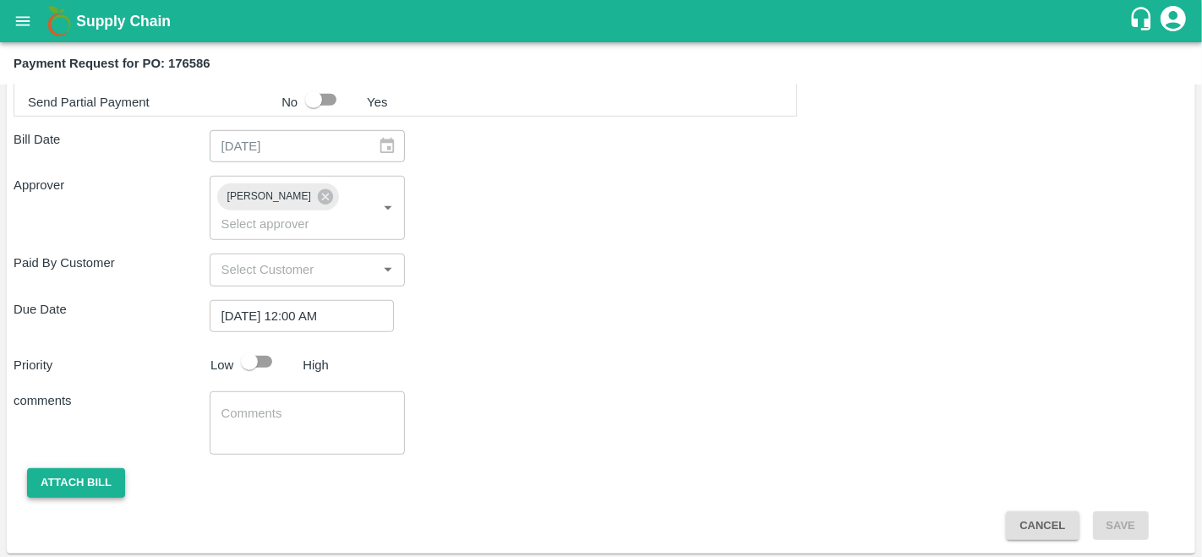
click at [82, 479] on button "Attach bill" at bounding box center [76, 483] width 98 height 30
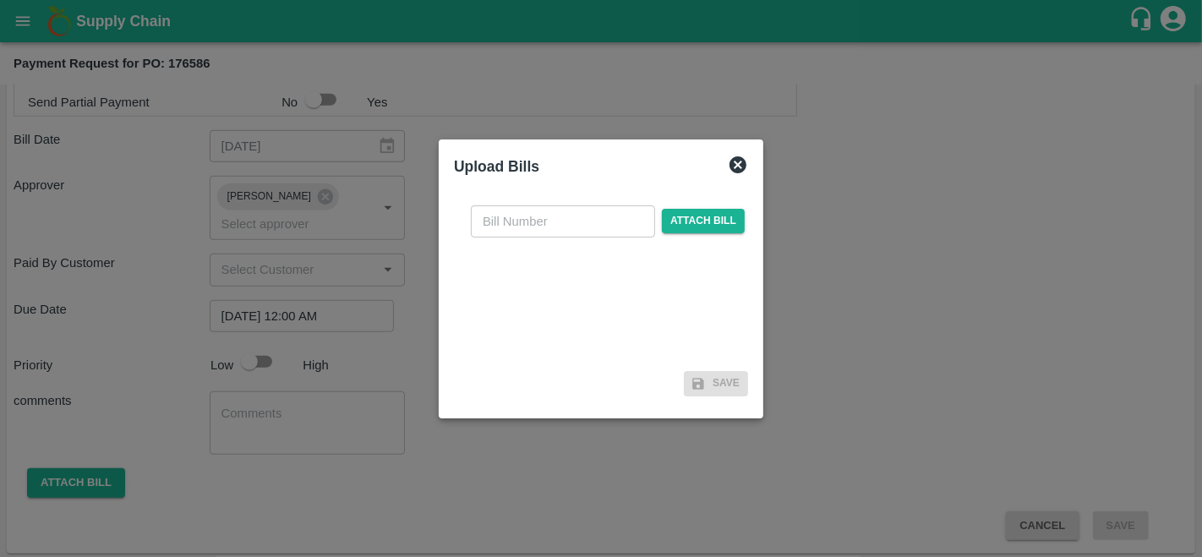
click at [545, 221] on input "text" at bounding box center [563, 221] width 184 height 32
type input "176586"
click at [687, 228] on span "Attach bill" at bounding box center [703, 221] width 83 height 25
click at [0, 0] on input "Attach bill" at bounding box center [0, 0] width 0 height 0
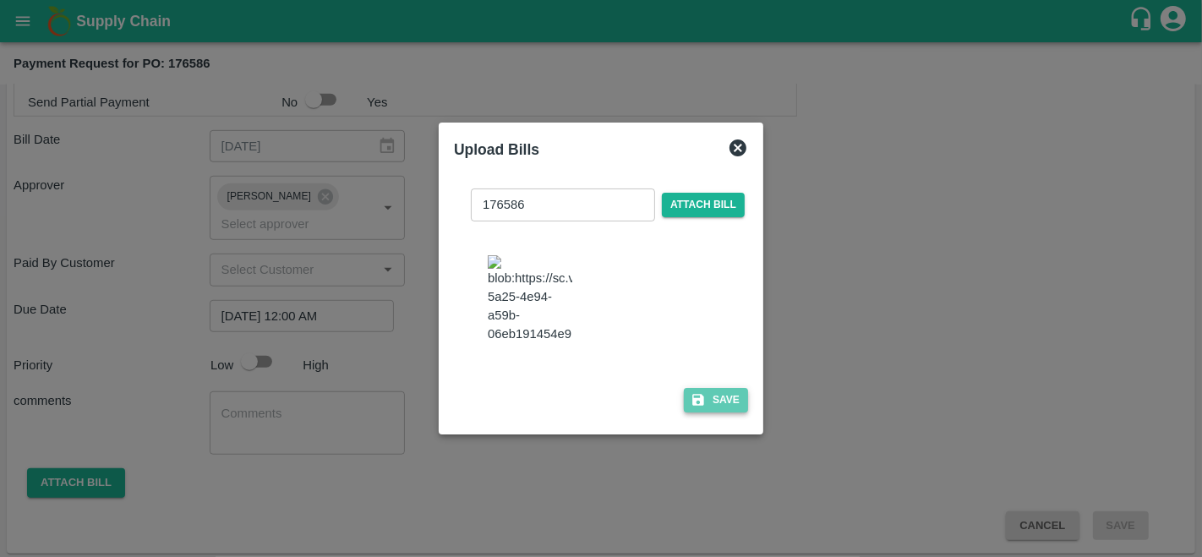
click at [720, 412] on button "Save" at bounding box center [716, 400] width 64 height 25
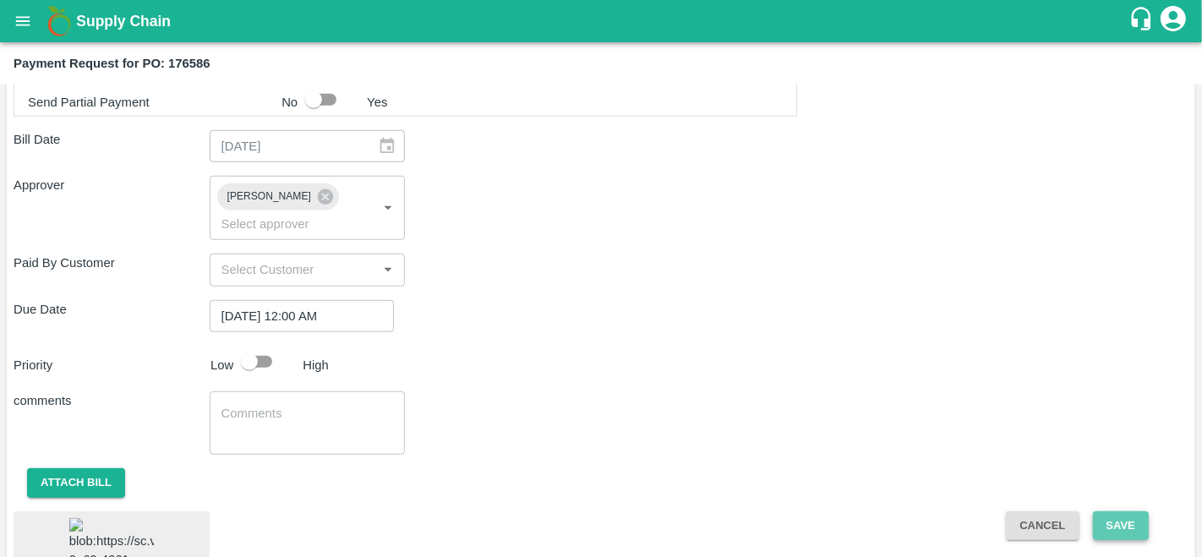
click at [1105, 515] on button "Save" at bounding box center [1121, 526] width 56 height 30
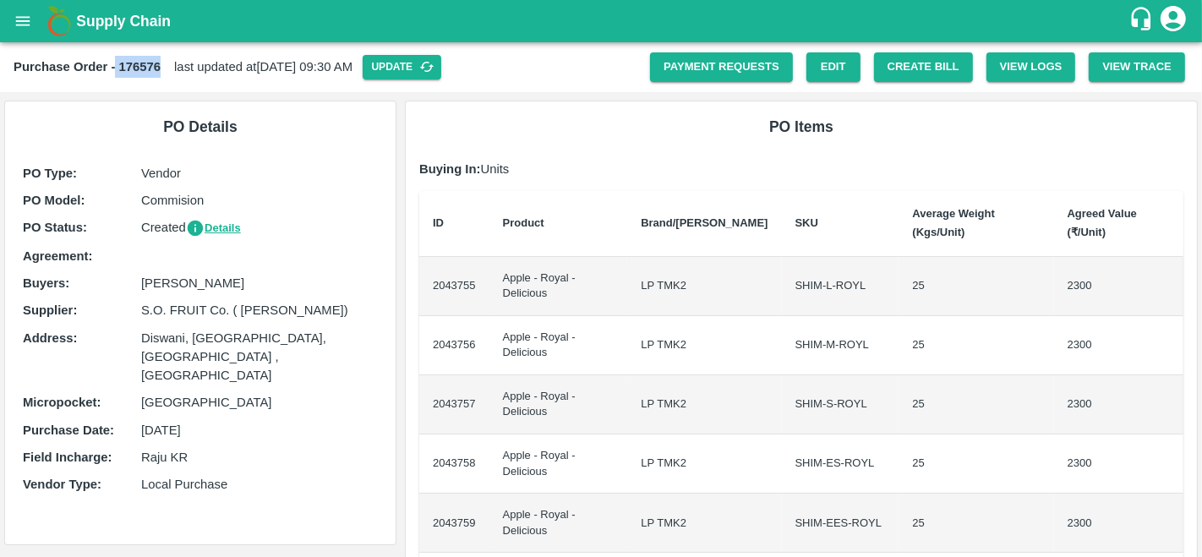
drag, startPoint x: 130, startPoint y: 63, endPoint x: 163, endPoint y: 76, distance: 35.3
click at [163, 76] on div "Purchase Order - 176576 last updated at [DATE] 09:30 AM Update" at bounding box center [332, 67] width 636 height 25
copy b "176576"
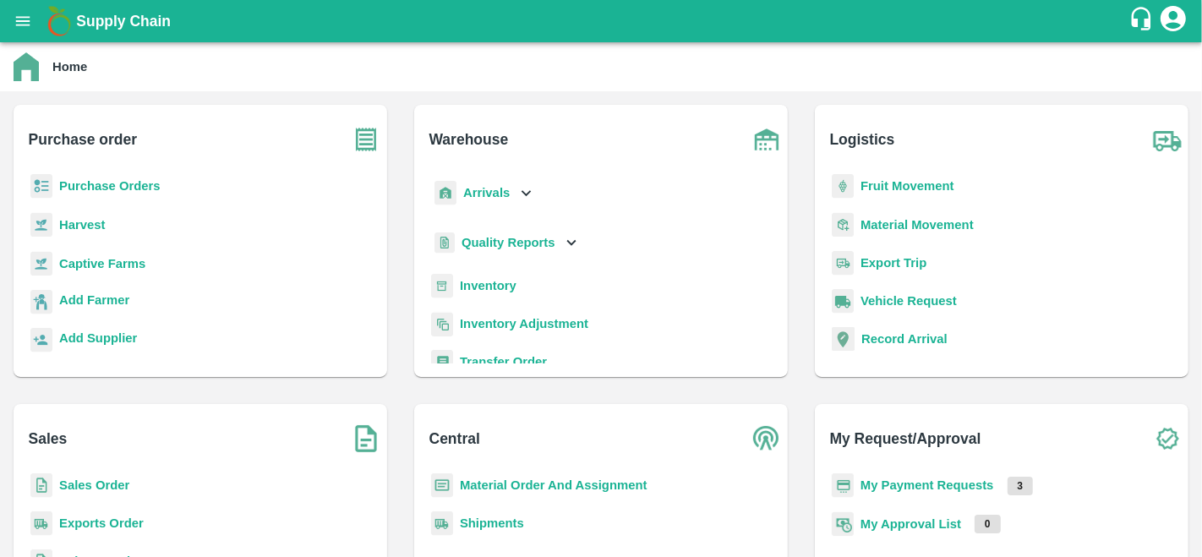
click at [125, 192] on b "Purchase Orders" at bounding box center [109, 186] width 101 height 14
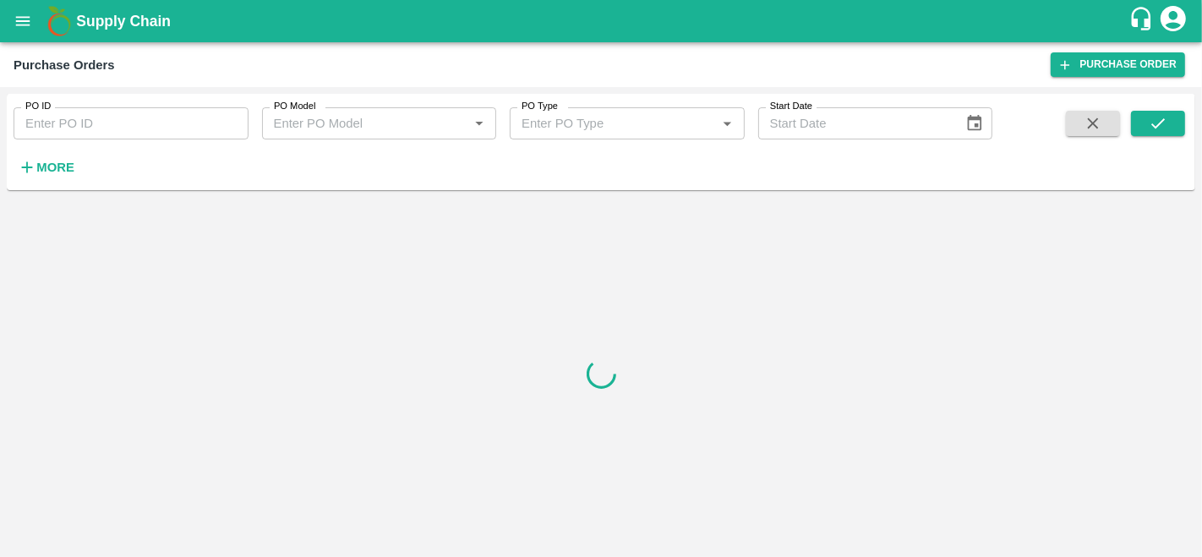
click at [24, 20] on icon "open drawer" at bounding box center [23, 20] width 14 height 9
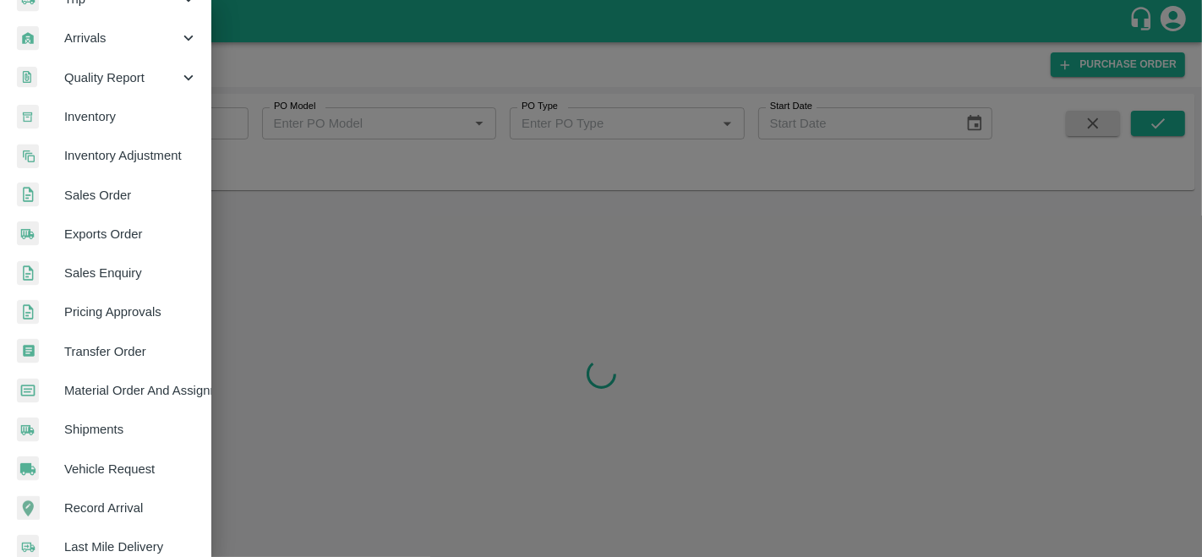
scroll to position [226, 0]
click at [118, 387] on span "Material Order And Assignment" at bounding box center [131, 390] width 134 height 19
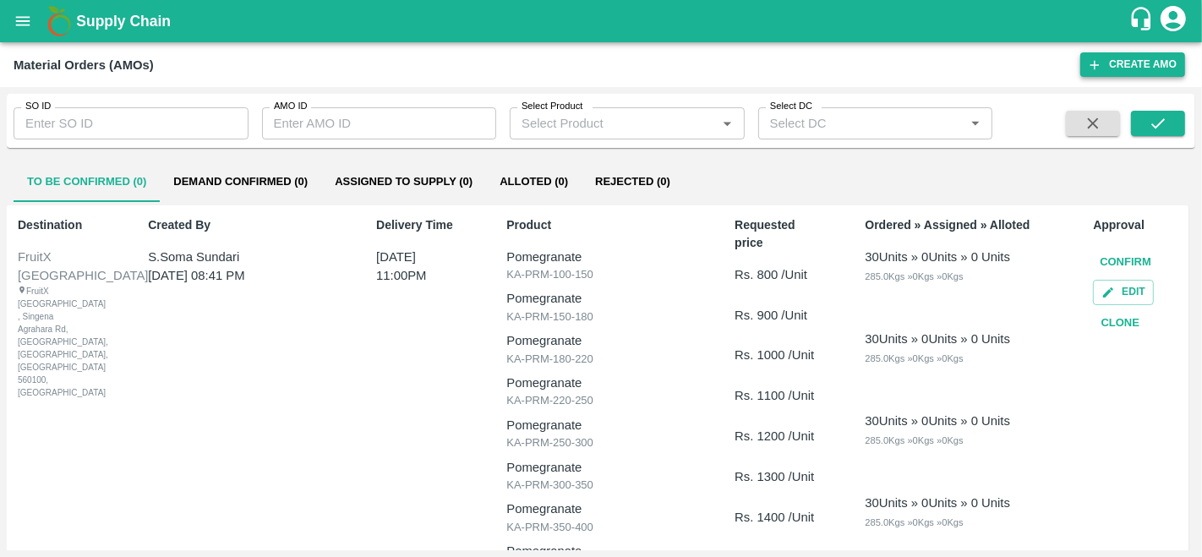
click at [1114, 66] on button "Create AMO" at bounding box center [1132, 64] width 105 height 25
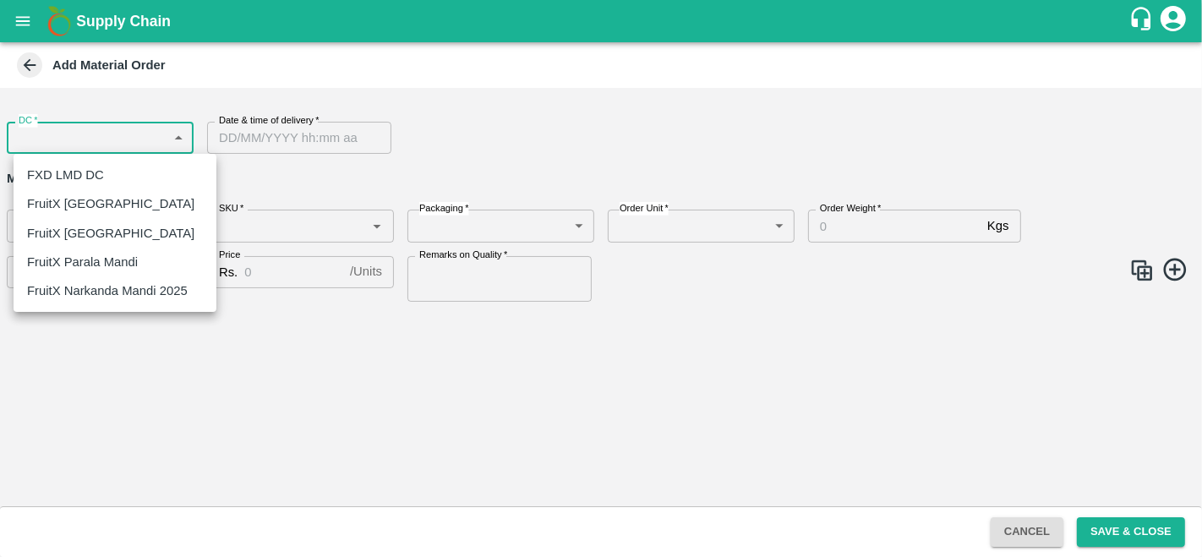
click at [135, 149] on body "Supply Chain Add Material Order DC   * ​ DC Date & time of delivery   * Date & …" at bounding box center [601, 278] width 1202 height 557
click at [102, 205] on p "FruitX [GEOGRAPHIC_DATA]" at bounding box center [110, 203] width 167 height 19
type input "147"
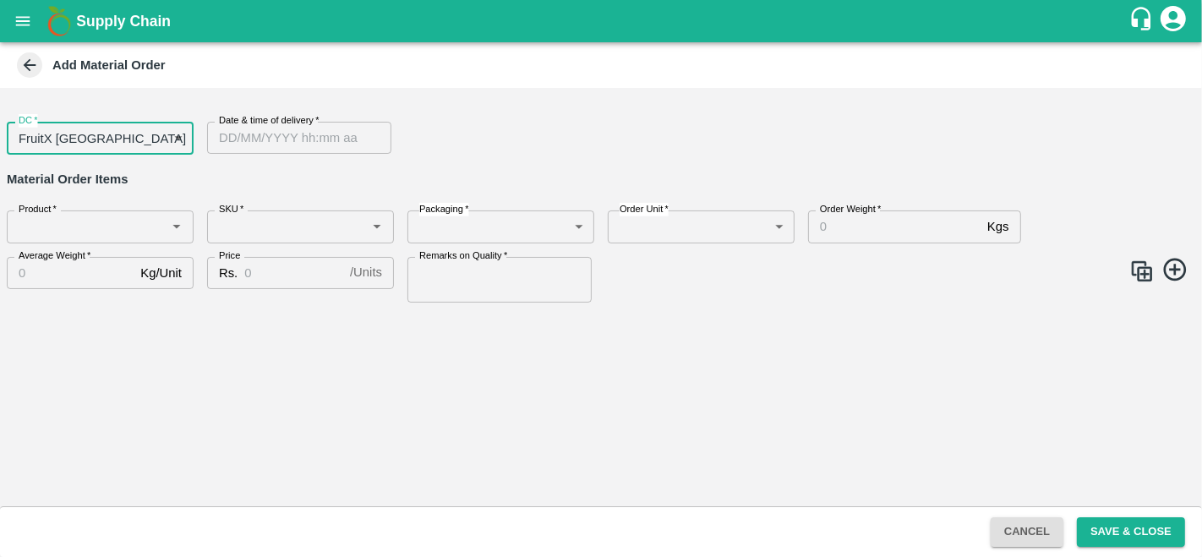
click at [362, 115] on div "Date & time of delivery   * Date & time of delivery" at bounding box center [294, 131] width 200 height 46
type input "DD/MM/YYYY hh:mm aa"
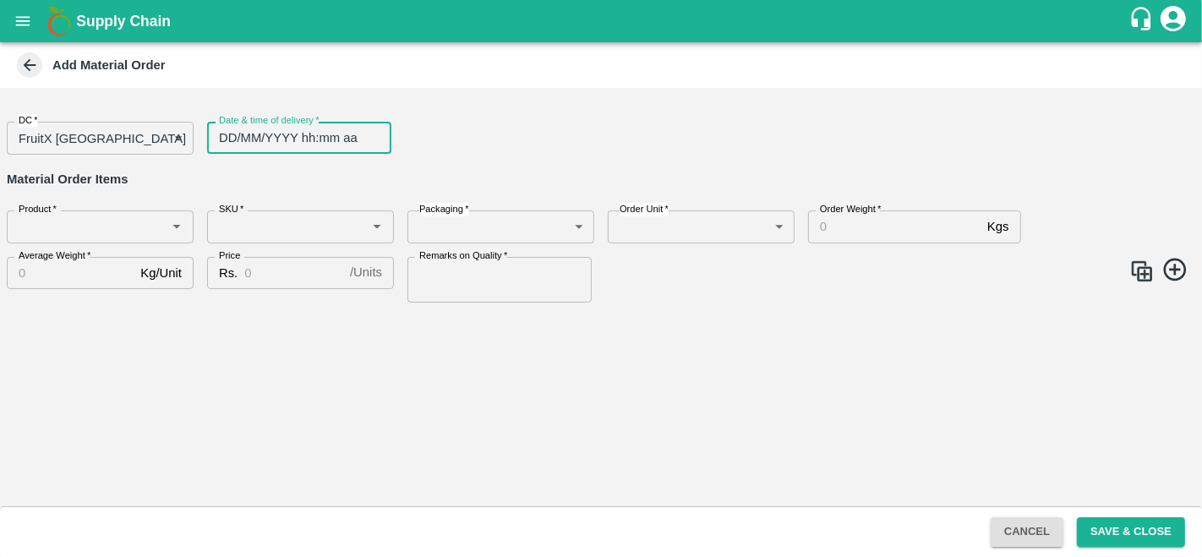
click at [333, 145] on input "DD/MM/YYYY hh:mm aa" at bounding box center [293, 138] width 172 height 32
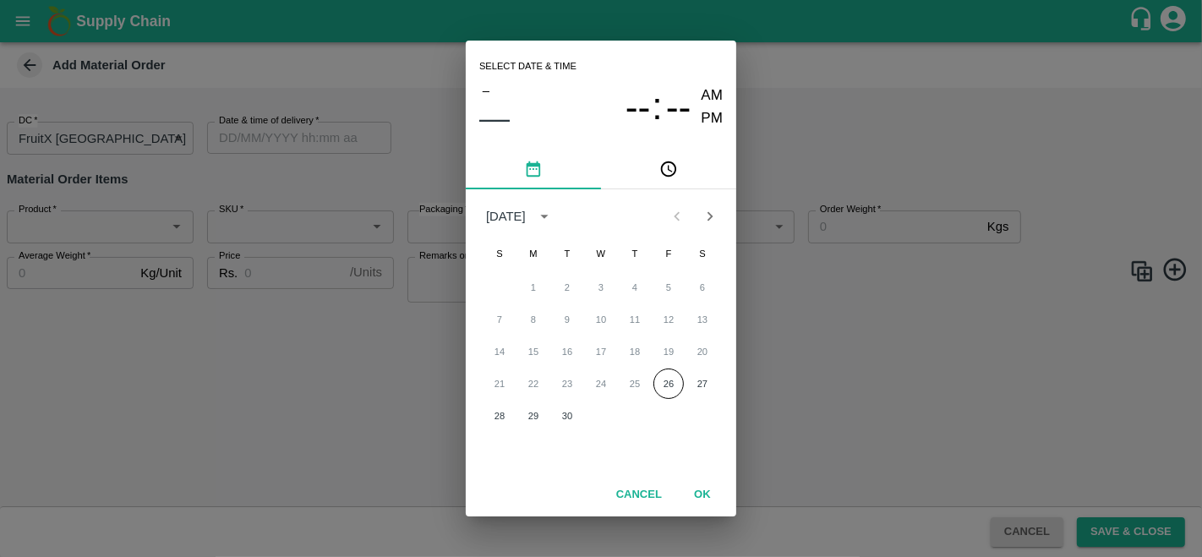
click at [707, 208] on icon "Next month" at bounding box center [710, 216] width 19 height 19
click at [603, 291] on button "1" at bounding box center [601, 287] width 30 height 30
type input "[DATE] 12:00 AM"
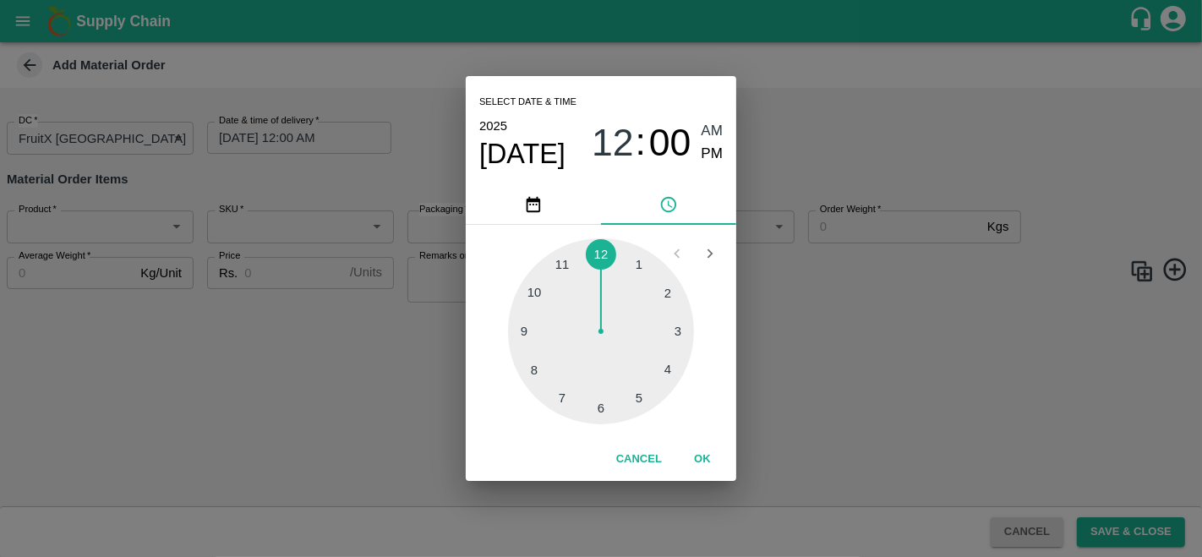
click at [693, 445] on button "OK" at bounding box center [702, 460] width 54 height 30
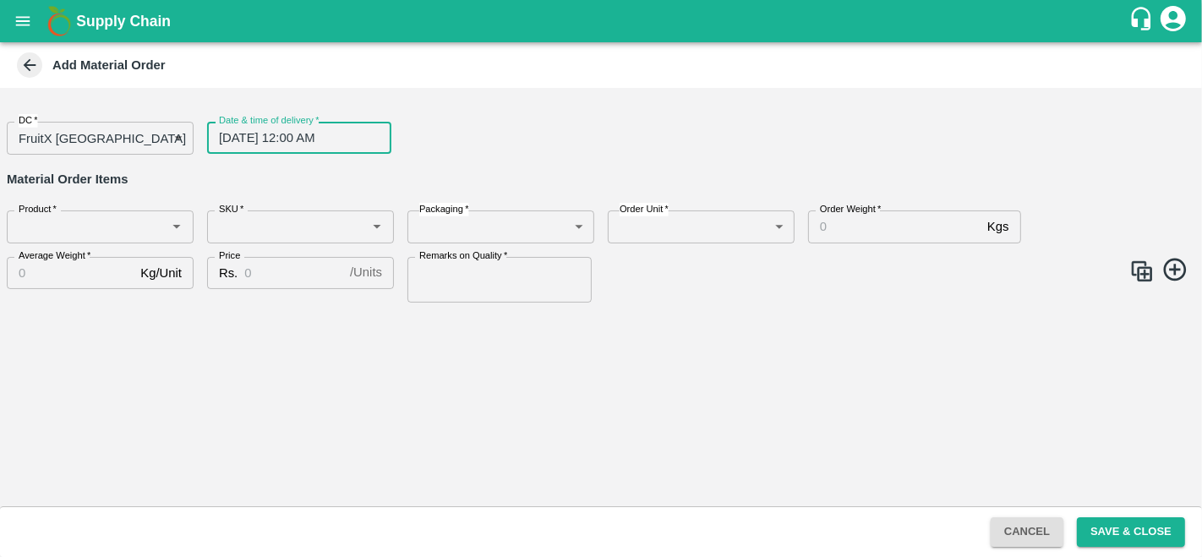
click at [90, 222] on input "Product   *" at bounding box center [86, 226] width 149 height 22
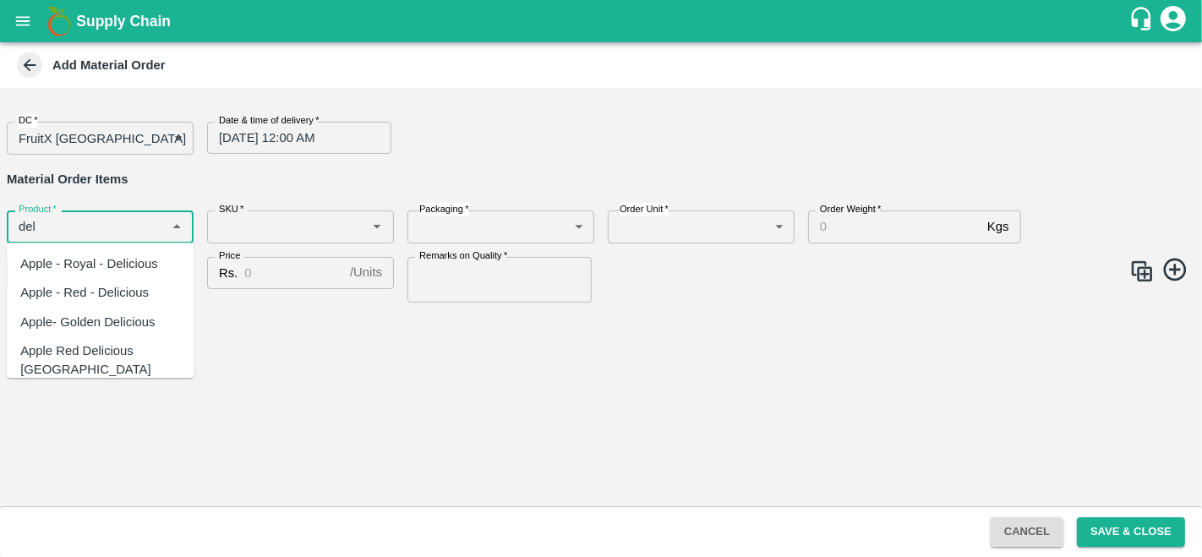
click at [103, 253] on div "Apple - Royal - Delicious" at bounding box center [100, 263] width 187 height 29
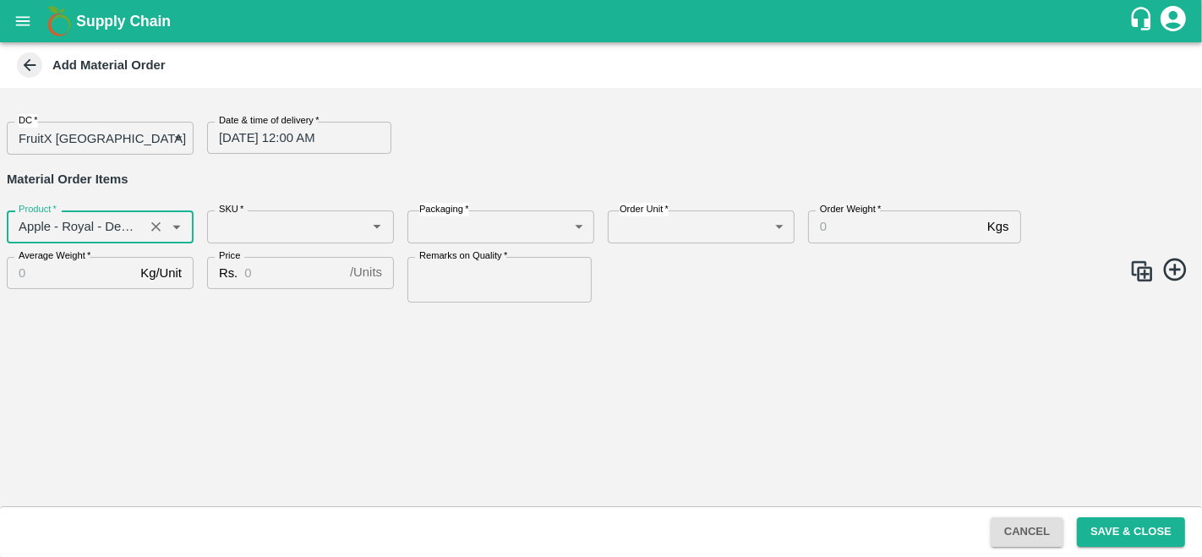
type input "Apple - Royal - Delicious"
click at [259, 235] on input "SKU   *" at bounding box center [286, 226] width 149 height 22
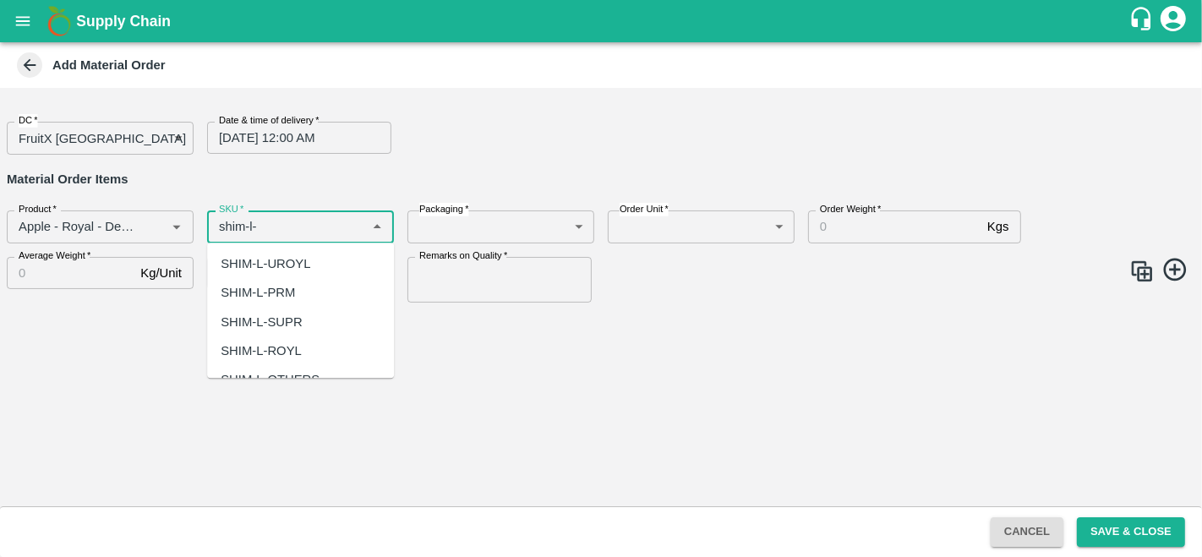
click at [299, 346] on div "SHIM-L-ROYL" at bounding box center [261, 350] width 81 height 19
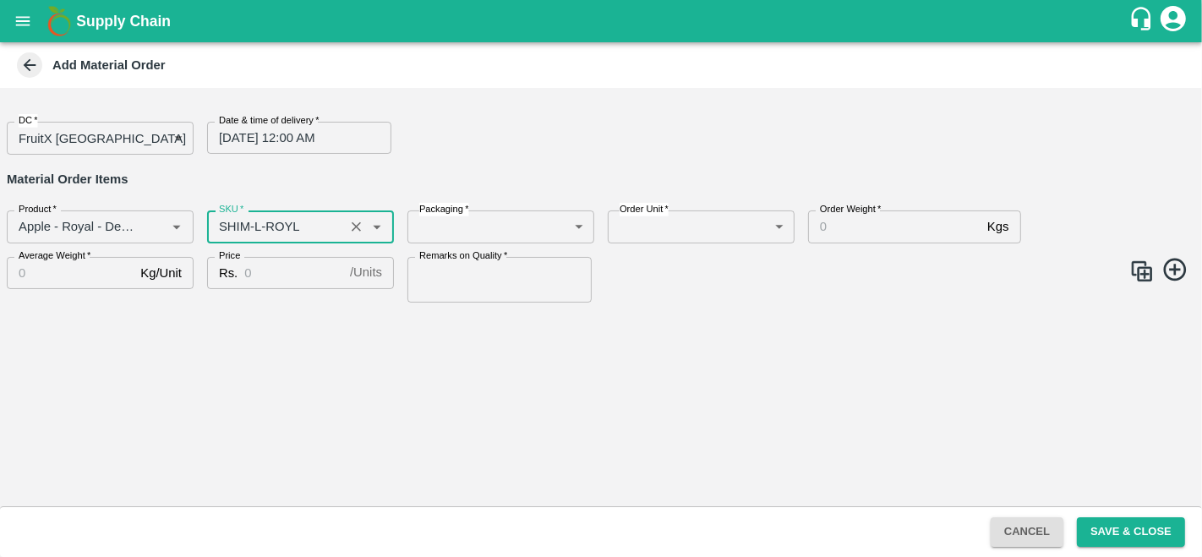
type input "SHIM-L-ROYL"
click at [518, 237] on body "Supply Chain Add Material Order DC   * FruitX [GEOGRAPHIC_DATA] 147 DC Date & t…" at bounding box center [601, 278] width 1202 height 557
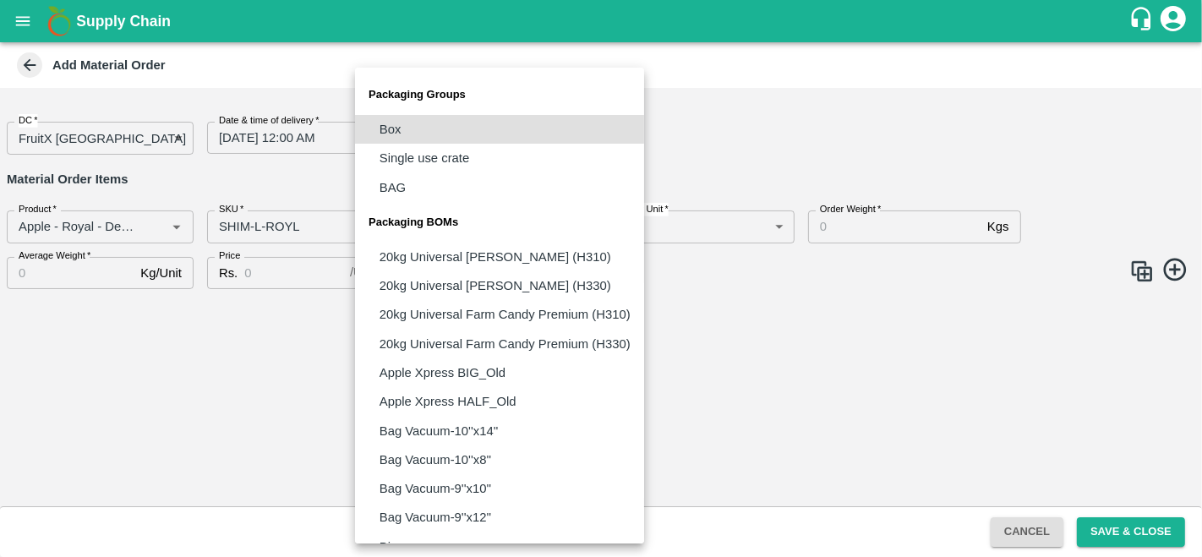
scroll to position [1212, 0]
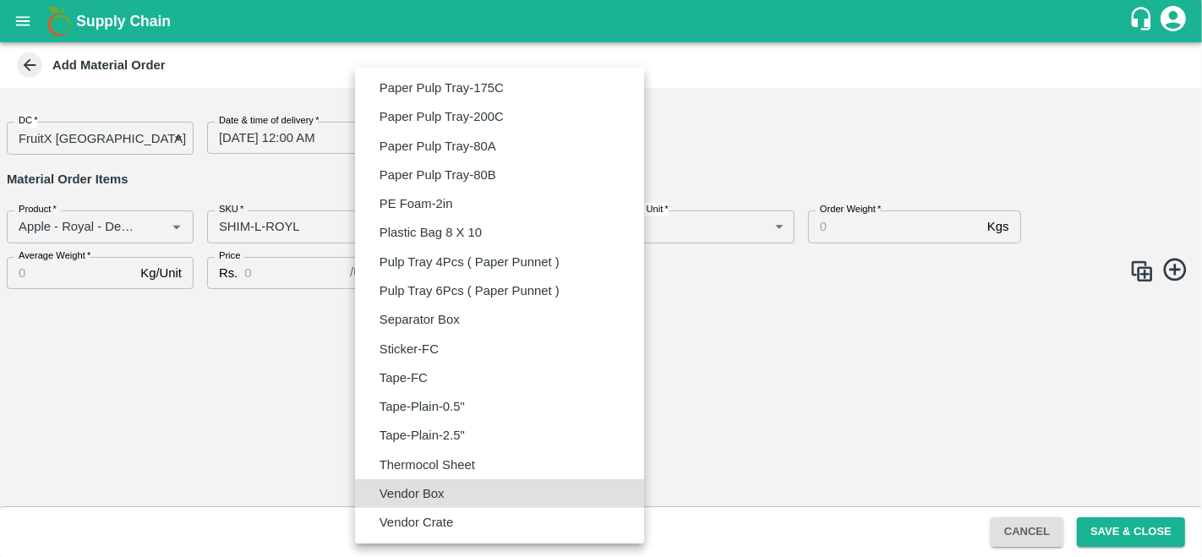
type input "BOM/276"
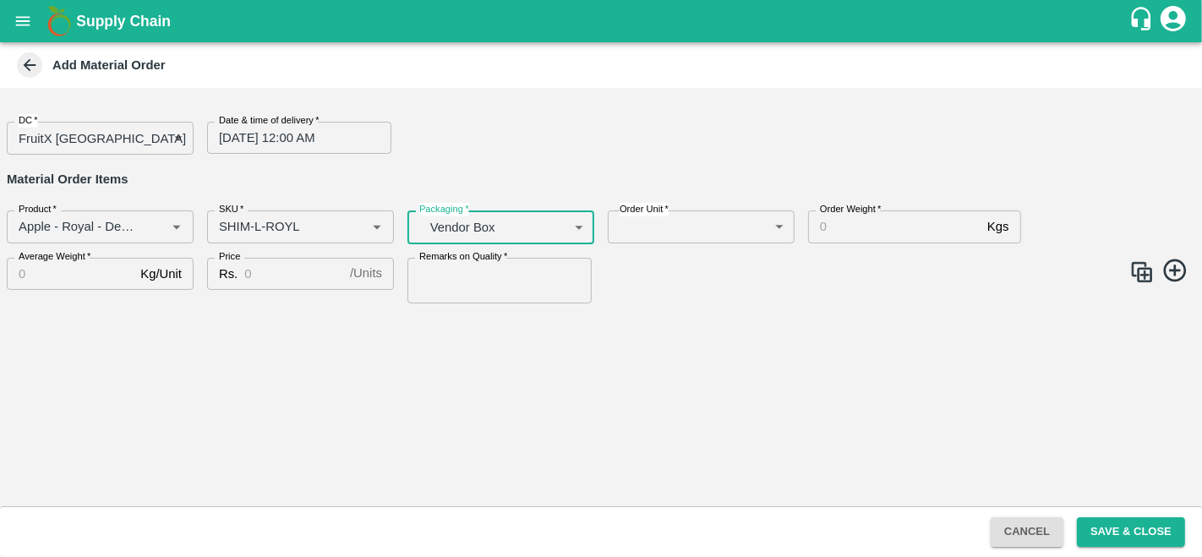
click at [712, 231] on body "Supply Chain Add Material Order DC   * FruitX [GEOGRAPHIC_DATA] 147 DC Date & t…" at bounding box center [601, 278] width 1202 height 557
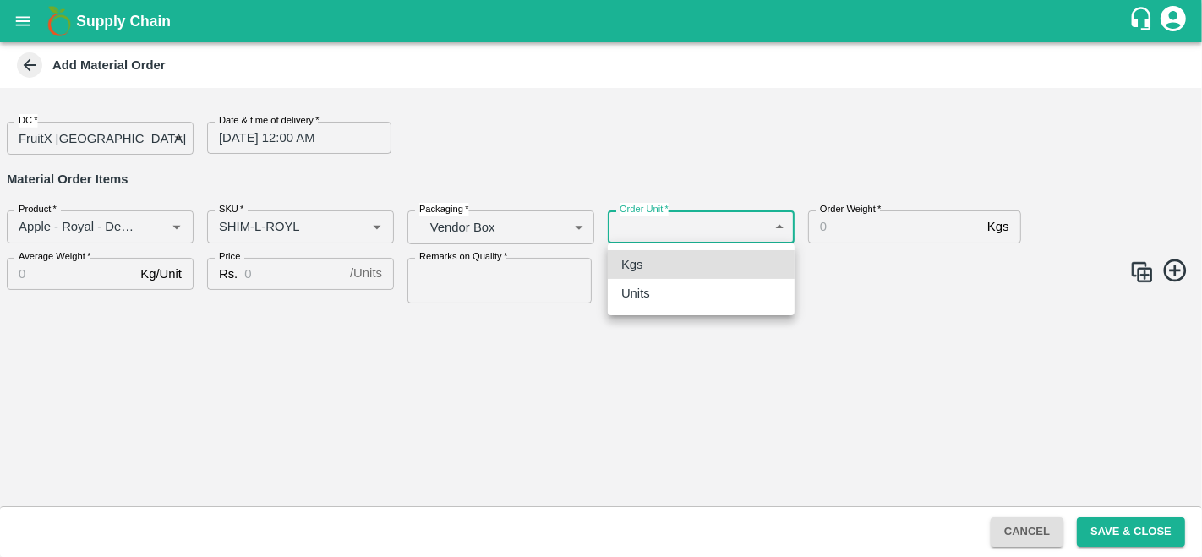
click at [669, 300] on div "Units" at bounding box center [701, 293] width 160 height 19
type input "2"
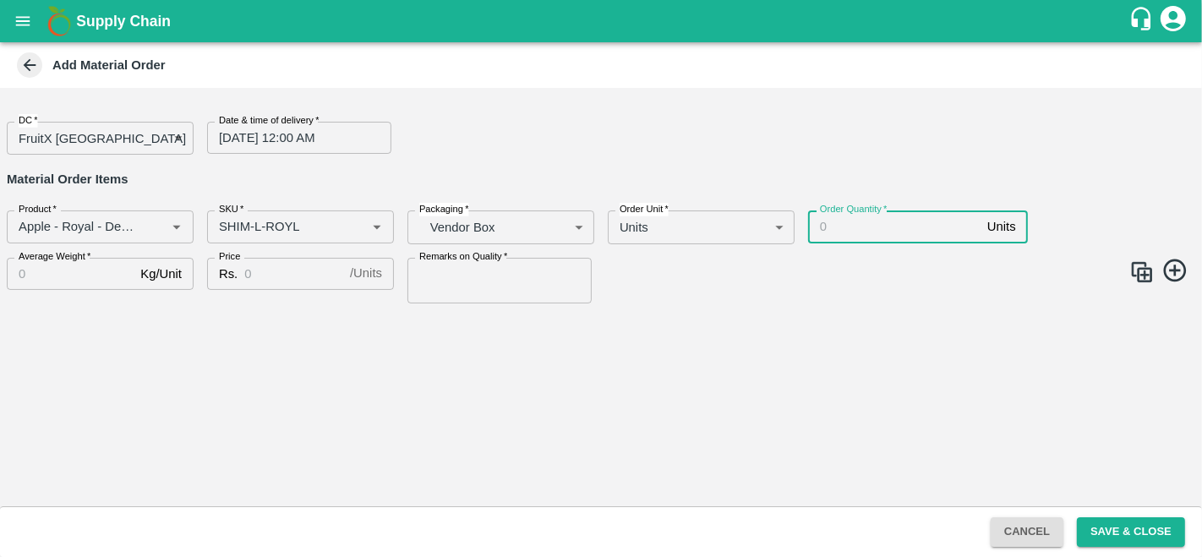
click at [872, 223] on input "Order Quantity   *" at bounding box center [894, 226] width 172 height 32
type input "60"
click at [65, 271] on input "Average Weight   *" at bounding box center [70, 274] width 127 height 32
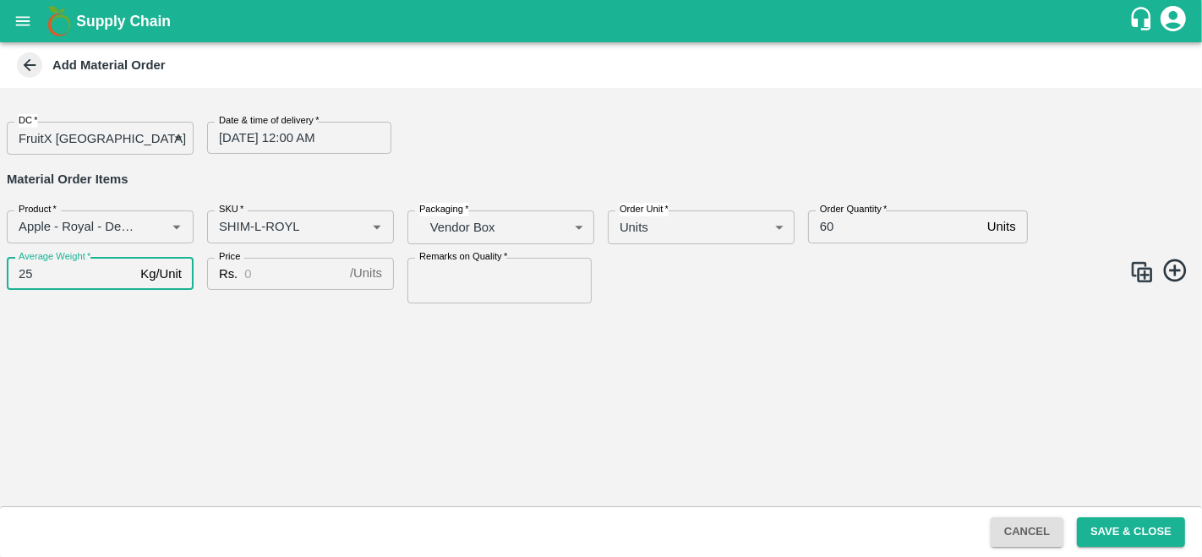
type input "25"
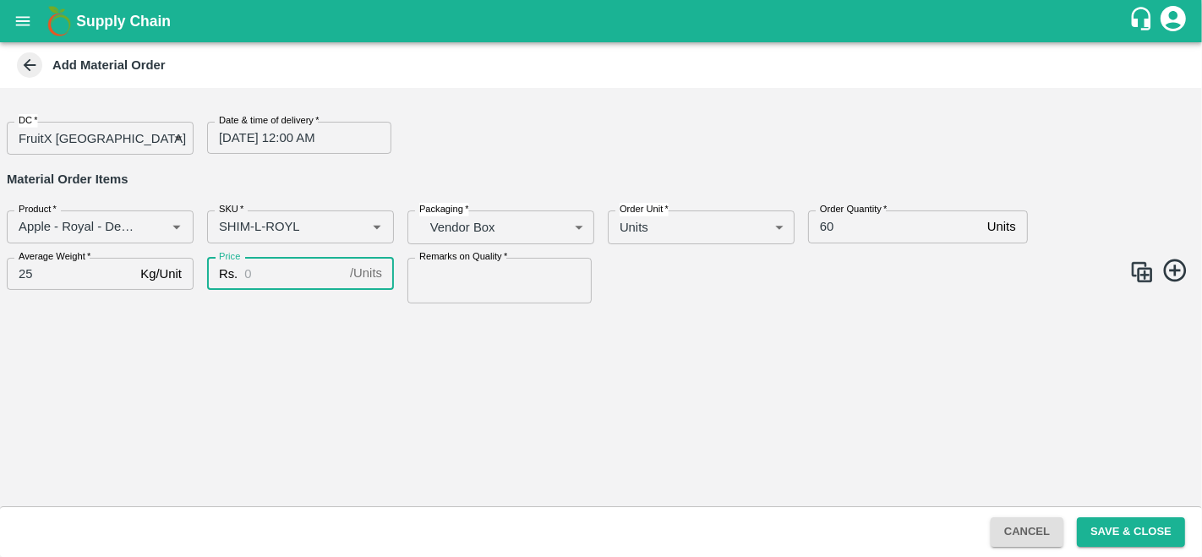
click at [277, 279] on input "Price" at bounding box center [293, 274] width 99 height 32
type input "2300"
click at [435, 277] on input "Remarks on Quality   *" at bounding box center [499, 281] width 184 height 46
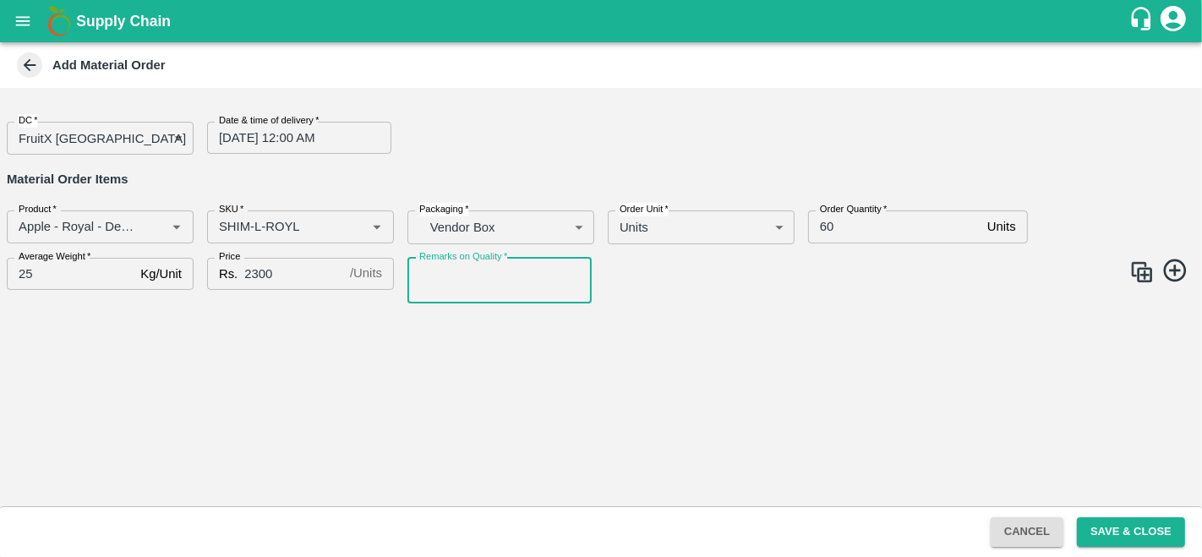
type input "GOOD QUALITY"
click at [1149, 275] on img at bounding box center [1141, 271] width 25 height 25
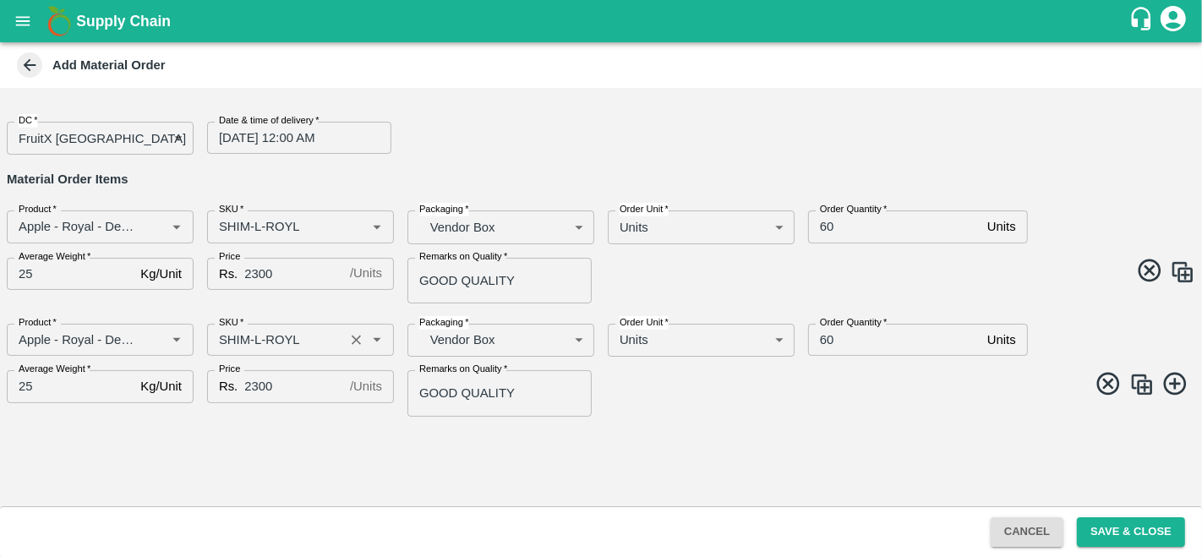
click at [265, 335] on input "SKU   *" at bounding box center [275, 340] width 127 height 22
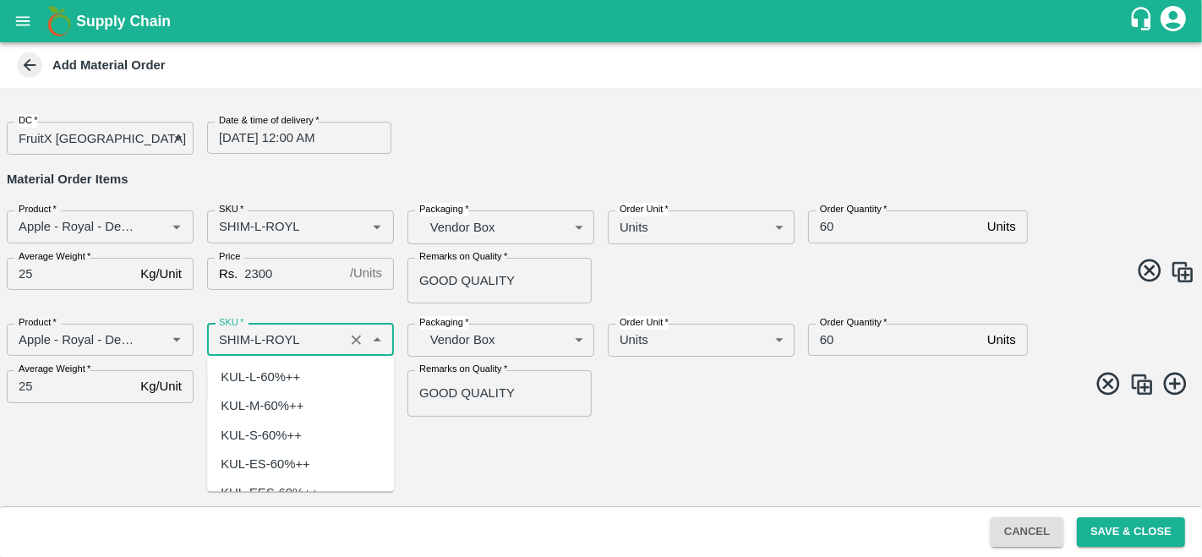
scroll to position [4622, 0]
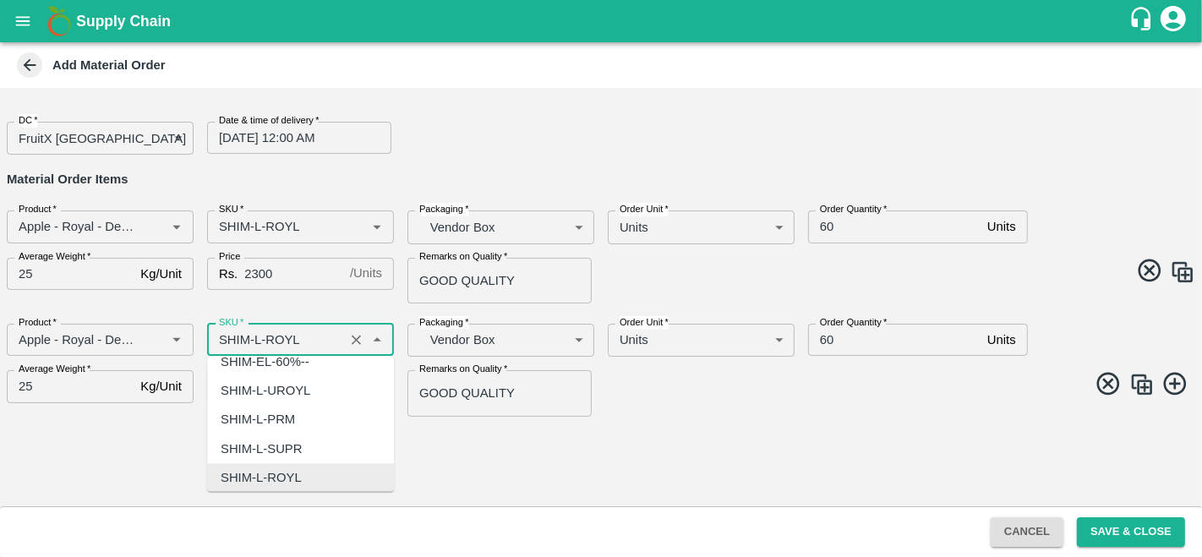
click at [253, 336] on input "SKU   *" at bounding box center [275, 340] width 127 height 22
click at [260, 336] on input "SKU   *" at bounding box center [275, 340] width 127 height 22
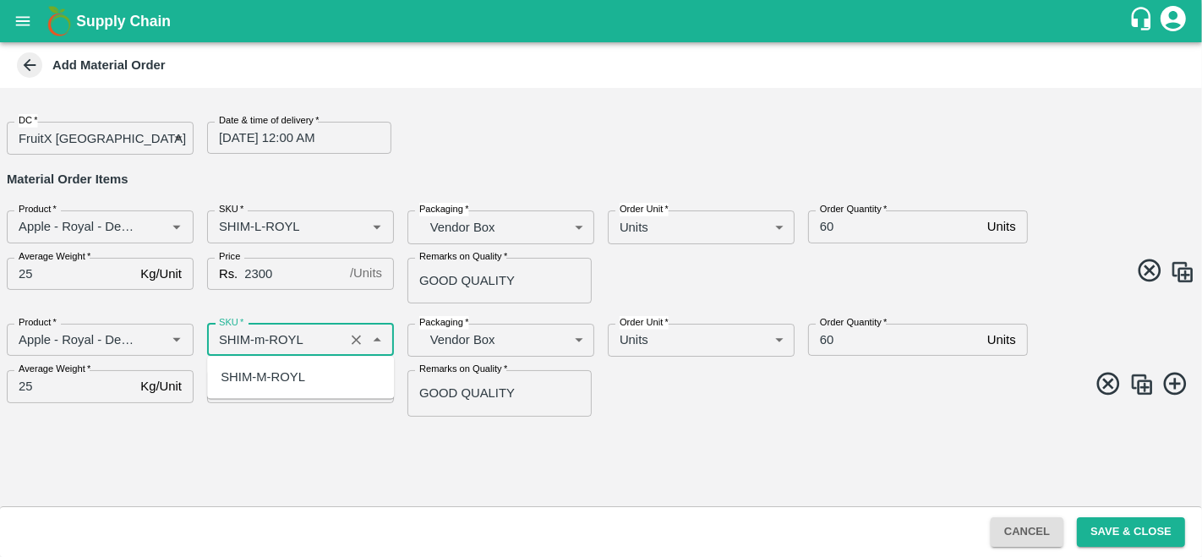
click at [284, 374] on div "SHIM-M-ROYL" at bounding box center [263, 377] width 85 height 19
type input "SHIM-M-ROYL"
click at [1147, 385] on img at bounding box center [1141, 384] width 25 height 25
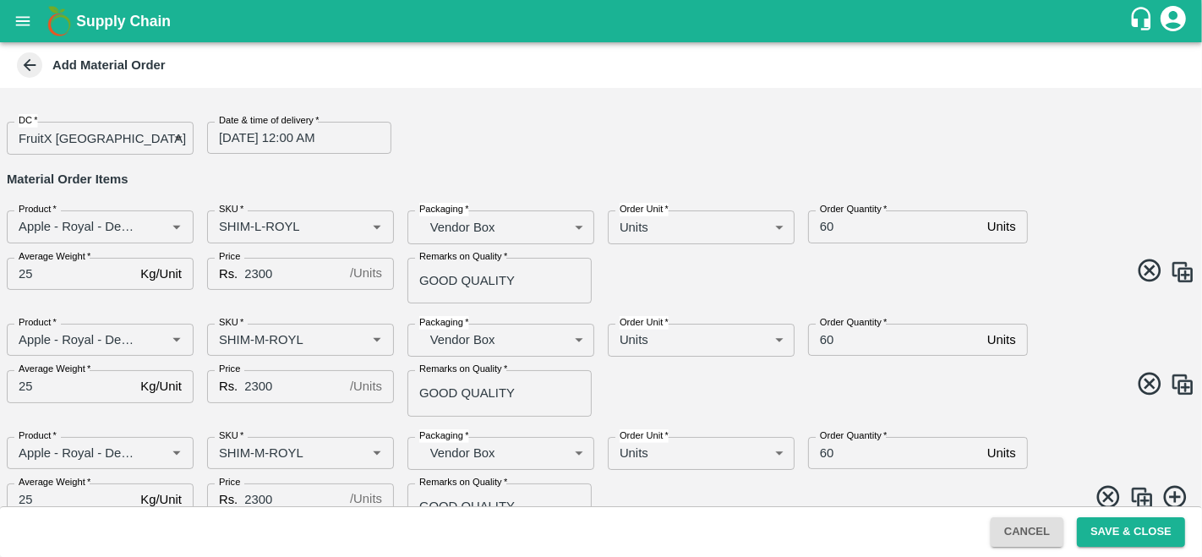
scroll to position [29, 0]
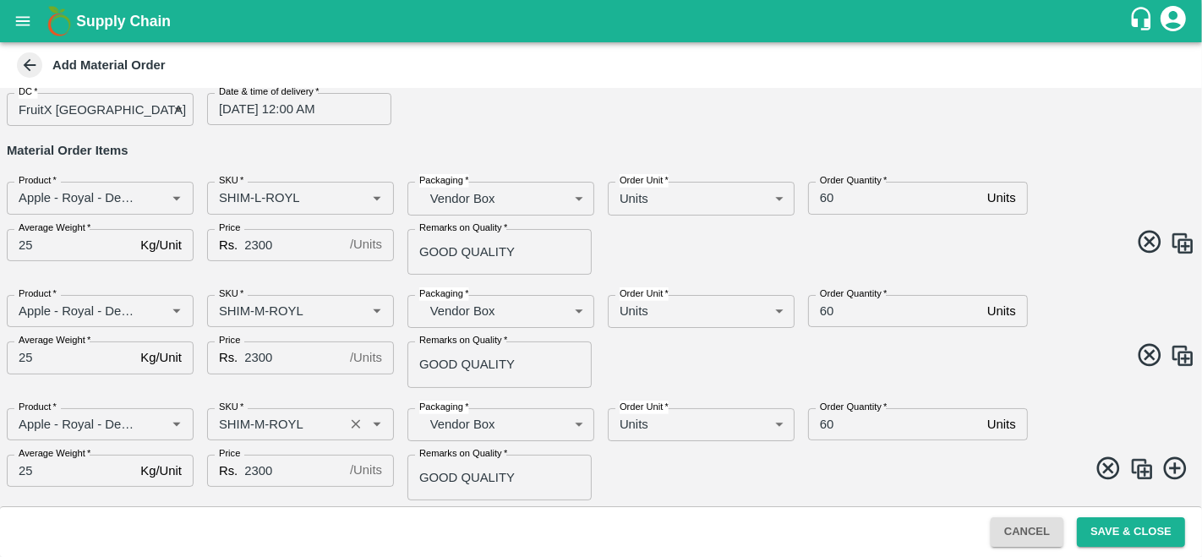
click at [262, 432] on input "SKU   *" at bounding box center [275, 424] width 127 height 22
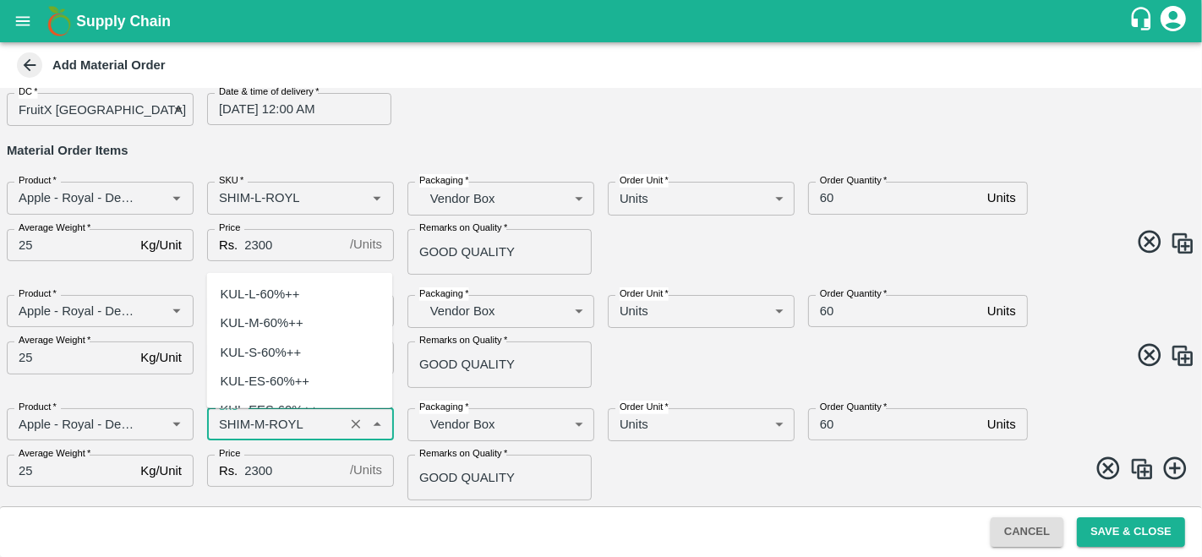
scroll to position [4884, 0]
click at [261, 419] on input "SKU   *" at bounding box center [275, 424] width 127 height 22
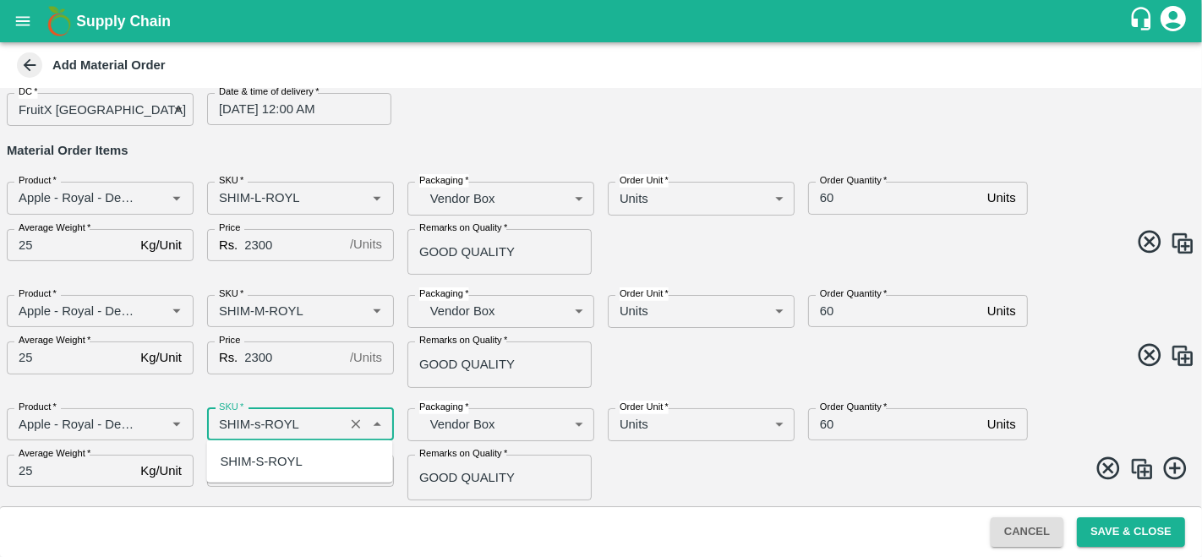
click at [263, 455] on div "SHIM-S-ROYL" at bounding box center [261, 461] width 82 height 19
type input "SHIM-S-ROYL"
click at [717, 476] on span at bounding box center [894, 471] width 601 height 33
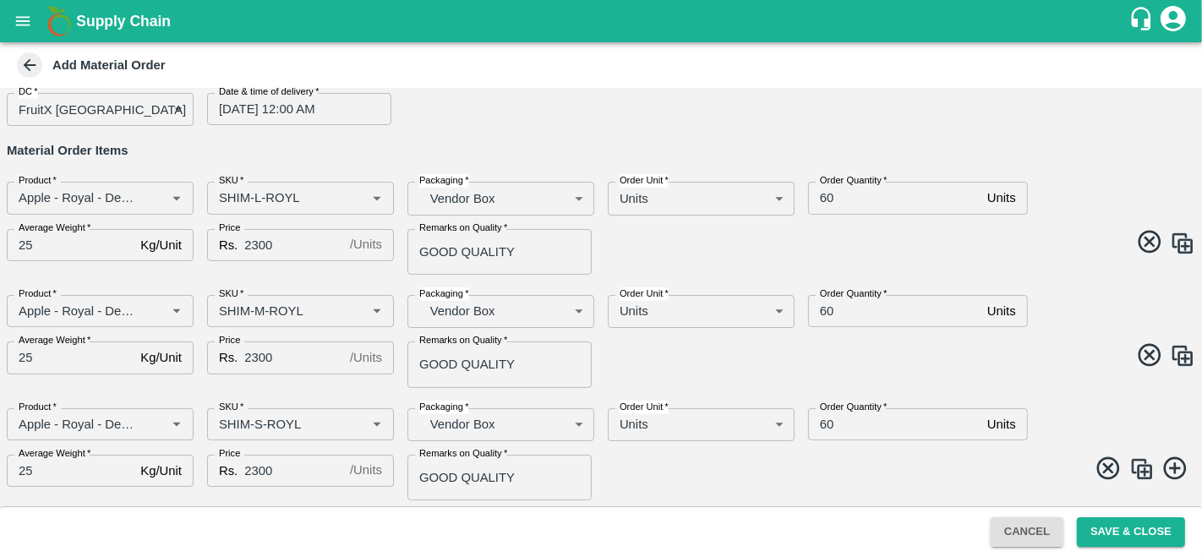
click at [1141, 472] on img at bounding box center [1141, 468] width 25 height 25
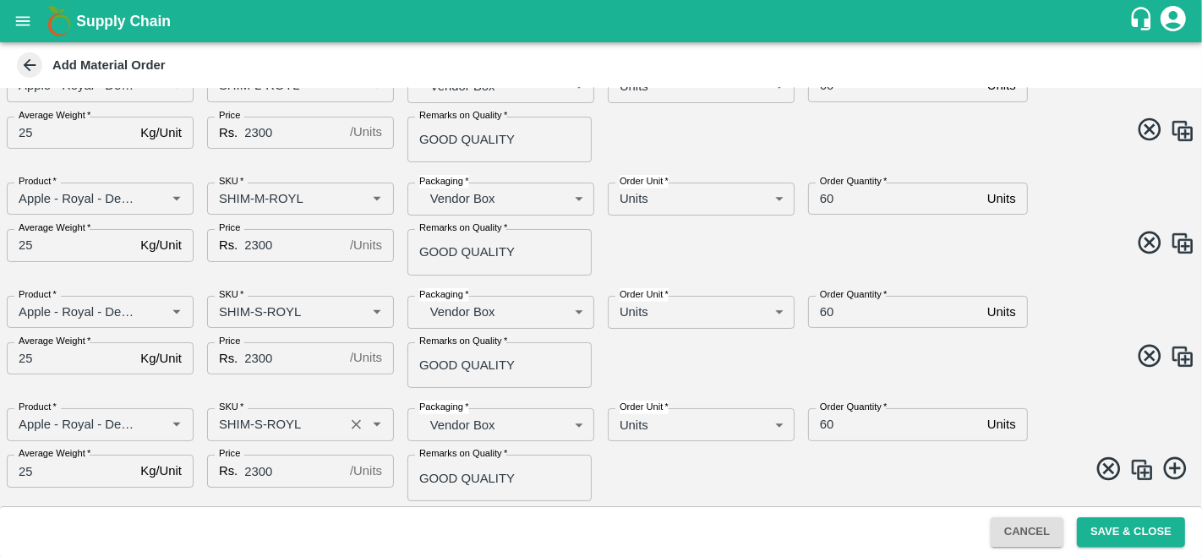
click at [255, 423] on input "SKU   *" at bounding box center [275, 424] width 127 height 22
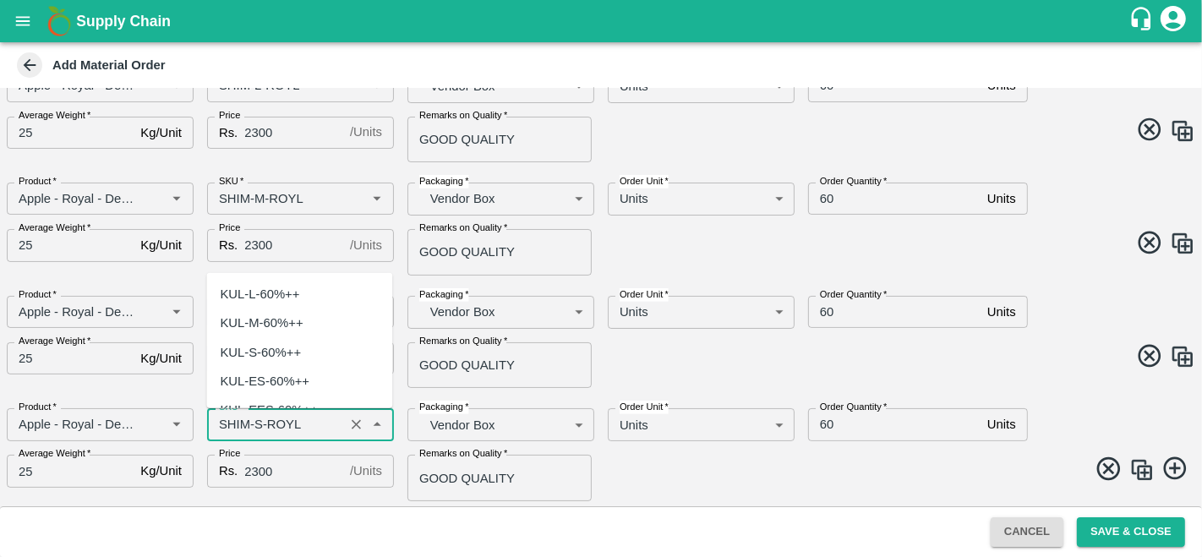
scroll to position [5143, 0]
click at [255, 423] on input "SKU   *" at bounding box center [275, 424] width 127 height 22
click at [259, 423] on input "SKU   *" at bounding box center [275, 424] width 127 height 22
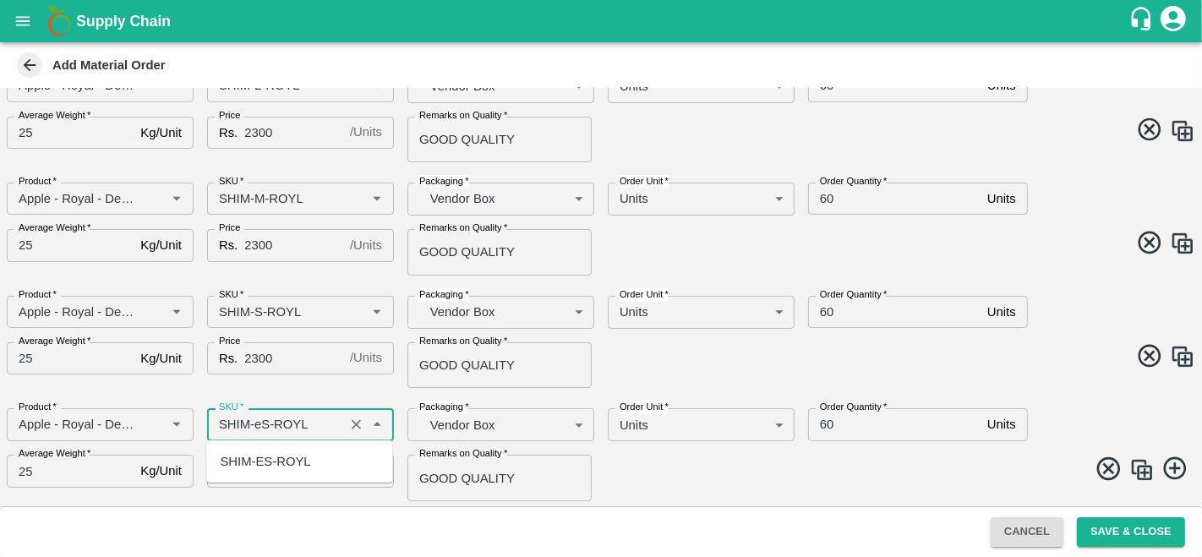
scroll to position [0, 0]
click at [272, 450] on div "SHIM-ES-ROYL" at bounding box center [299, 461] width 186 height 29
type input "SHIM-ES-ROYL"
click at [738, 483] on span at bounding box center [894, 471] width 601 height 33
click at [1144, 469] on img at bounding box center [1141, 469] width 25 height 25
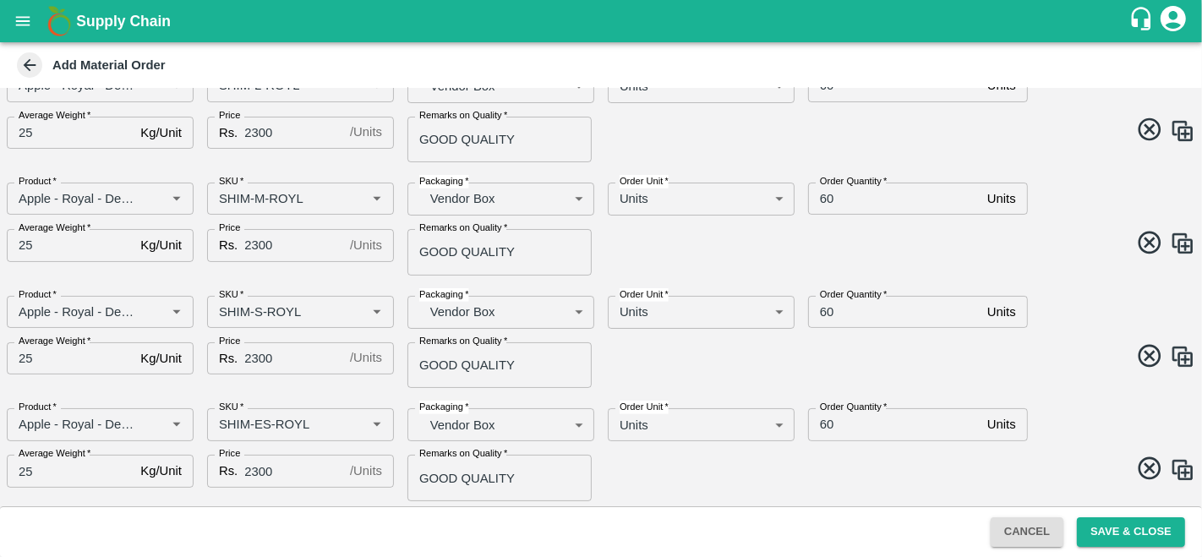
scroll to position [254, 0]
click at [259, 417] on input "SKU   *" at bounding box center [275, 424] width 127 height 22
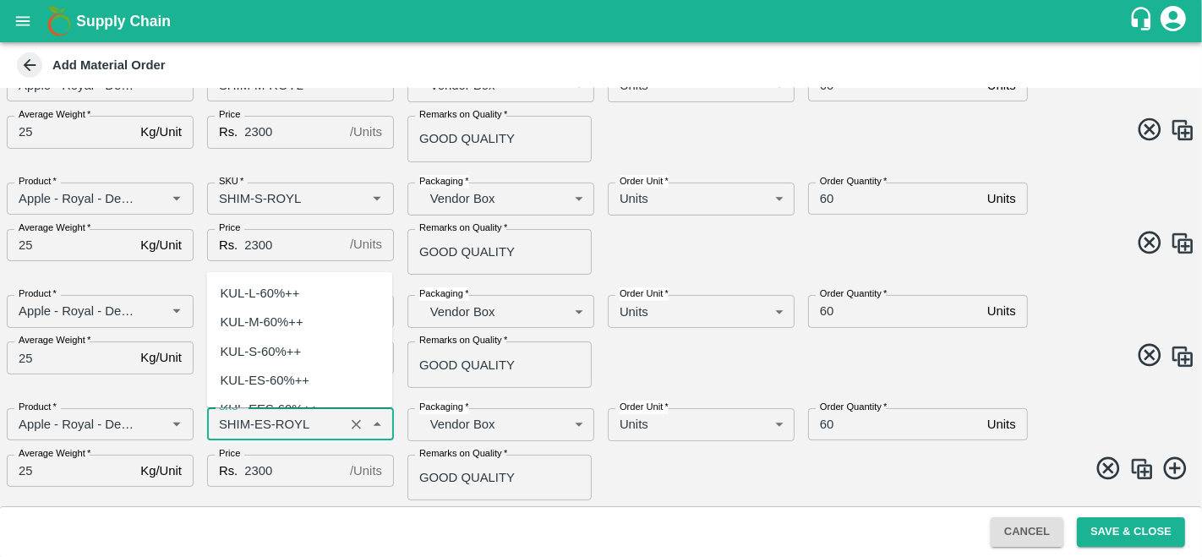
scroll to position [5405, 0]
click at [259, 417] on input "SKU   *" at bounding box center [275, 424] width 127 height 22
click at [259, 421] on input "SKU   *" at bounding box center [275, 424] width 127 height 22
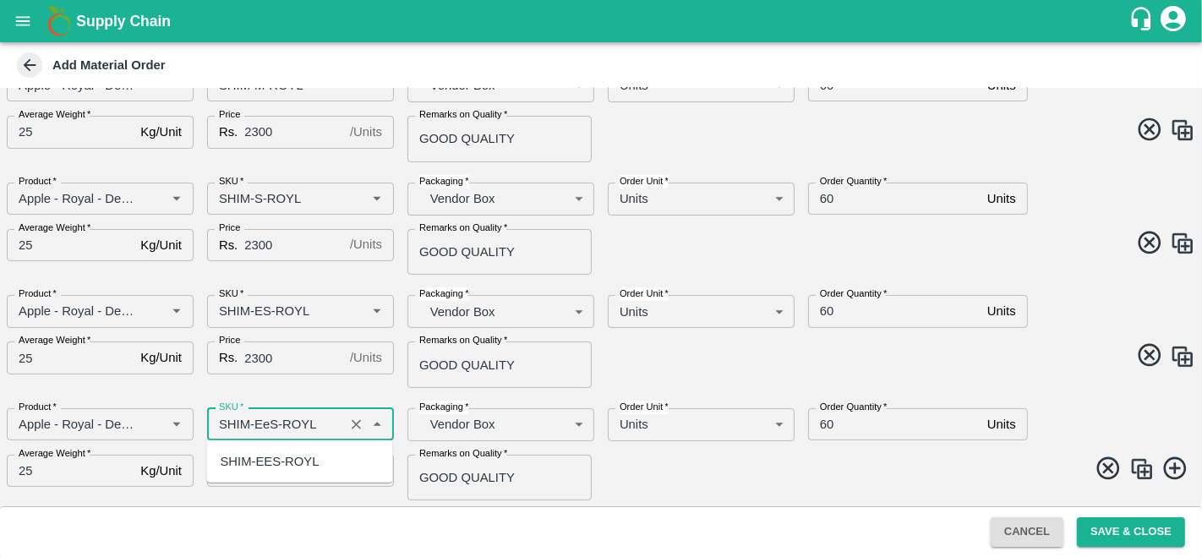
scroll to position [0, 0]
click at [310, 456] on div "SHIM-EES-ROYL" at bounding box center [269, 461] width 99 height 19
type input "SHIM-EES-ROYL"
click at [714, 484] on span at bounding box center [894, 471] width 601 height 33
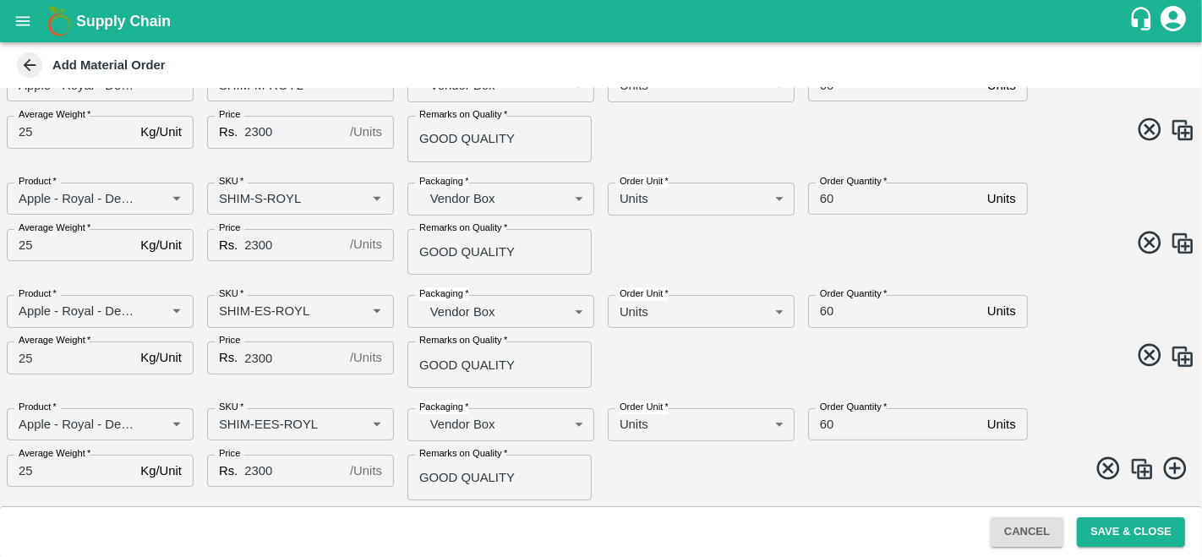
click at [1132, 466] on img at bounding box center [1141, 468] width 25 height 25
click at [261, 429] on input "SKU   *" at bounding box center [275, 424] width 127 height 22
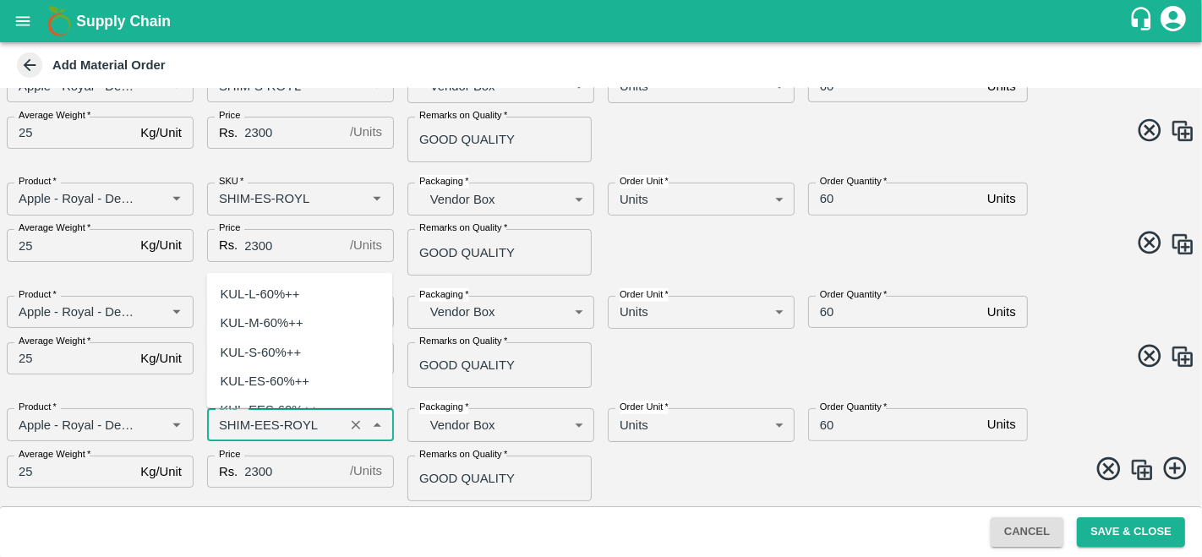
scroll to position [5664, 0]
click at [276, 413] on input "SKU   *" at bounding box center [275, 424] width 127 height 22
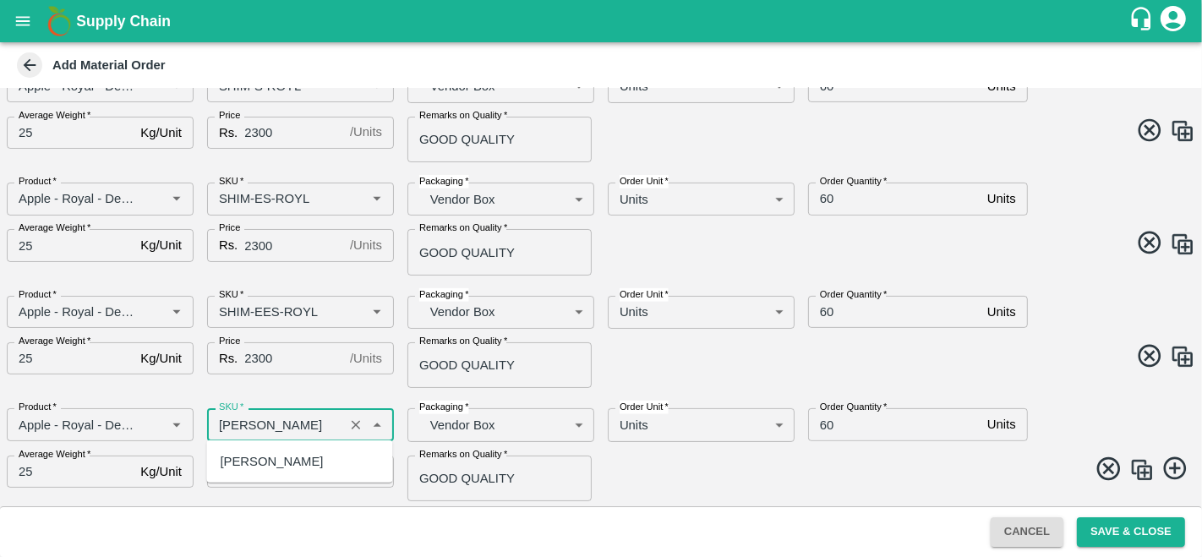
click at [288, 452] on div "[PERSON_NAME]" at bounding box center [271, 461] width 103 height 19
type input "[PERSON_NAME]"
click at [1137, 472] on img at bounding box center [1141, 469] width 25 height 25
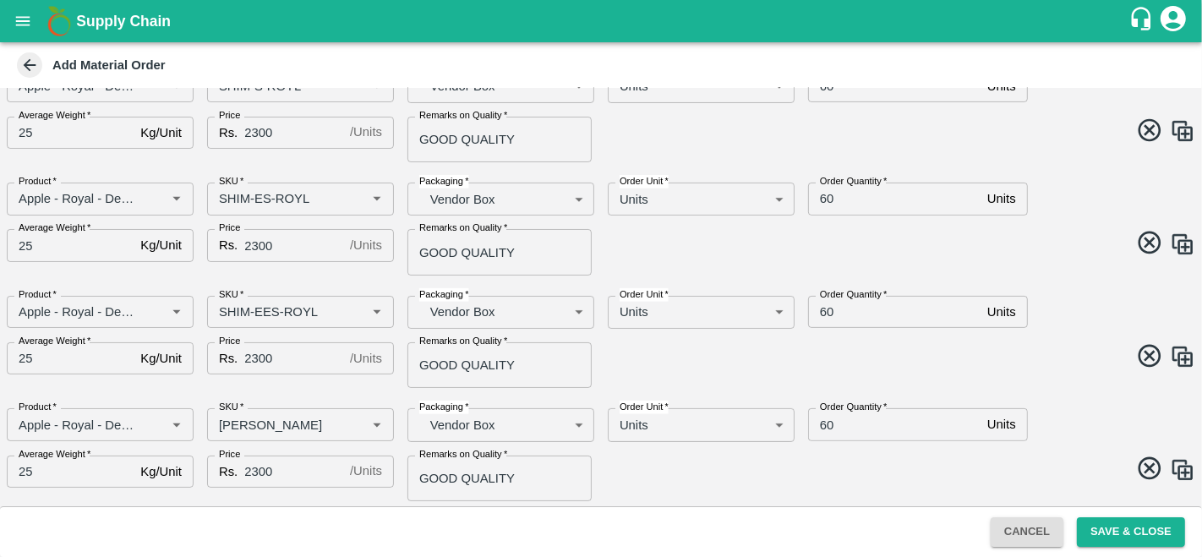
scroll to position [480, 0]
click at [275, 427] on input "SKU   *" at bounding box center [275, 424] width 127 height 22
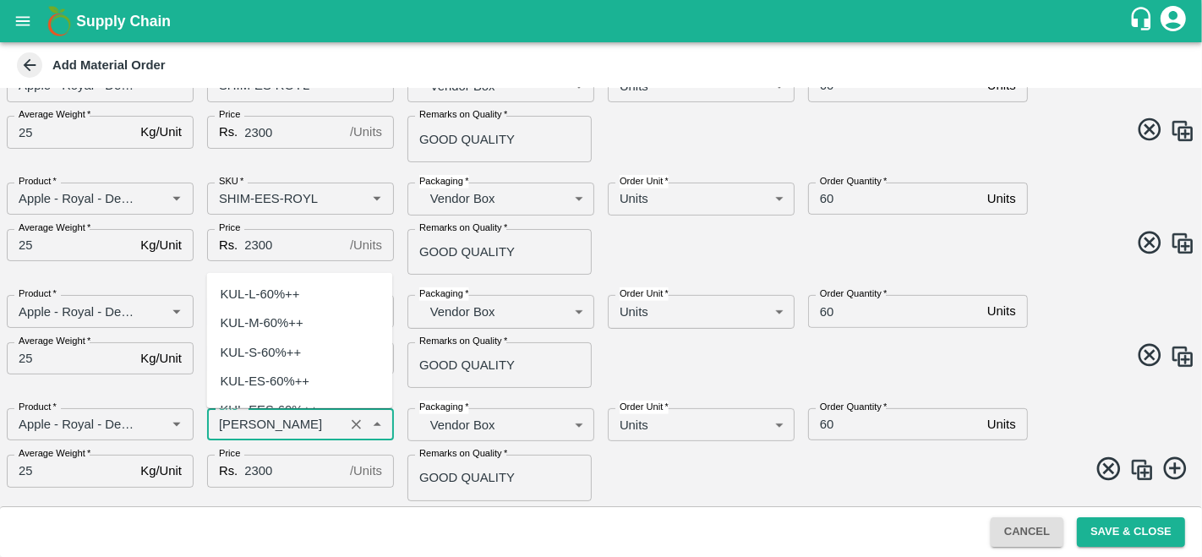
scroll to position [5926, 0]
click at [286, 423] on input "SKU   *" at bounding box center [275, 424] width 127 height 22
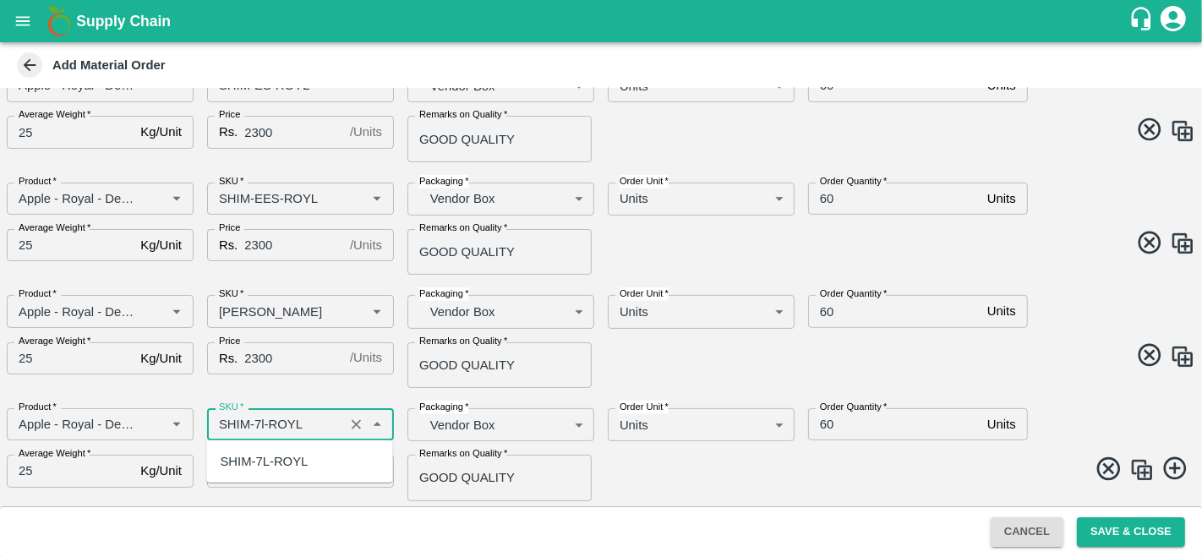
click at [302, 465] on div "SHIM-7L-ROYL" at bounding box center [264, 461] width 88 height 19
type input "SHIM-7L-ROYL"
click at [651, 483] on span at bounding box center [894, 471] width 601 height 33
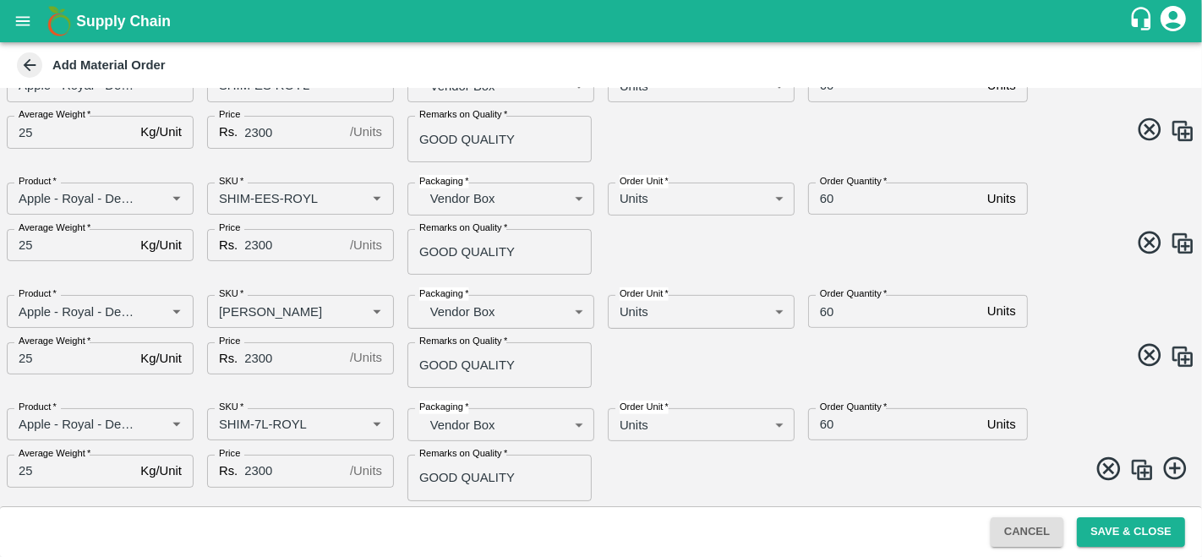
click at [1105, 534] on button "Save & Close" at bounding box center [1131, 532] width 108 height 30
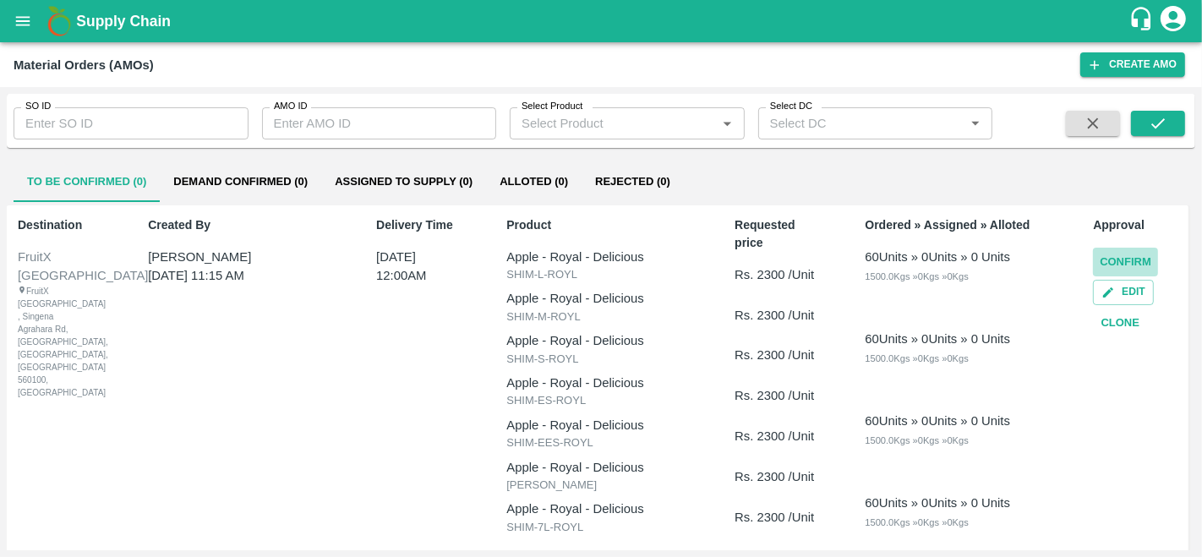
click at [1096, 257] on button "Confirm" at bounding box center [1125, 263] width 65 height 30
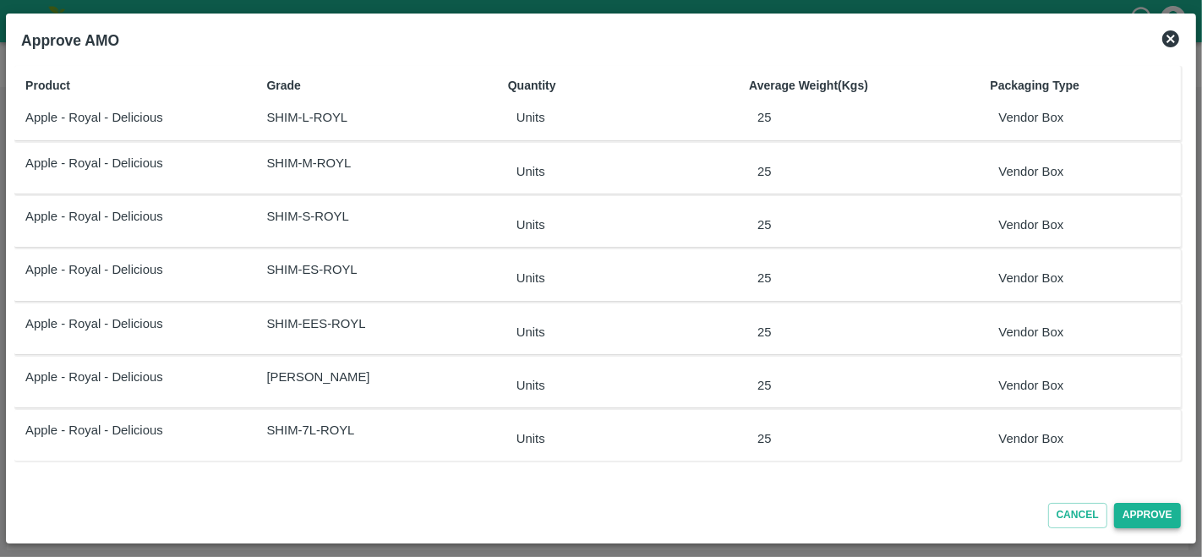
click at [1155, 509] on button "Approve" at bounding box center [1147, 515] width 67 height 25
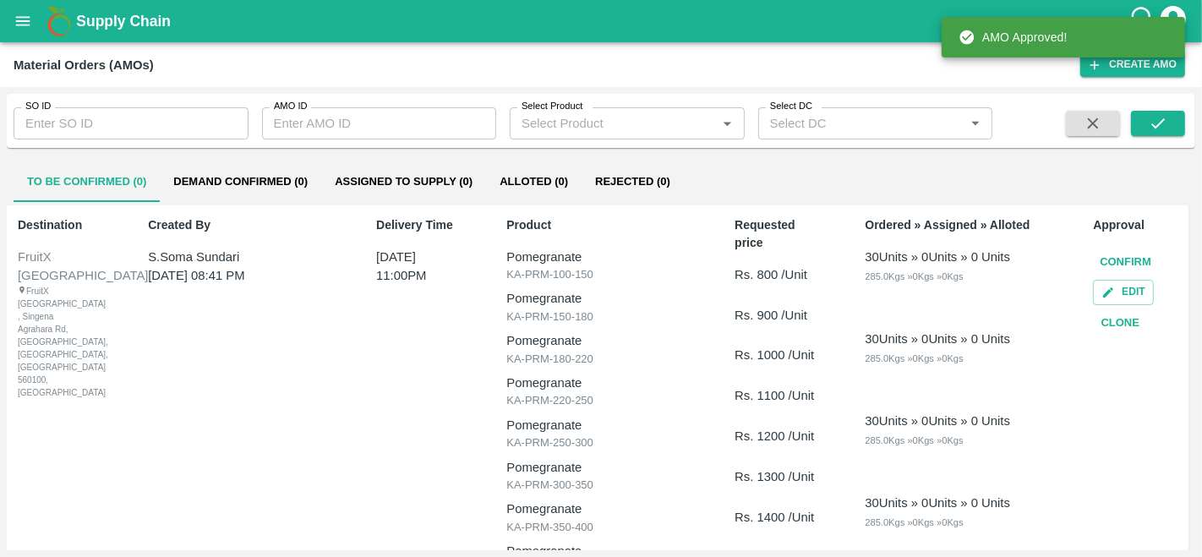
click at [237, 176] on button "Demand Confirmed (0)" at bounding box center [240, 181] width 161 height 41
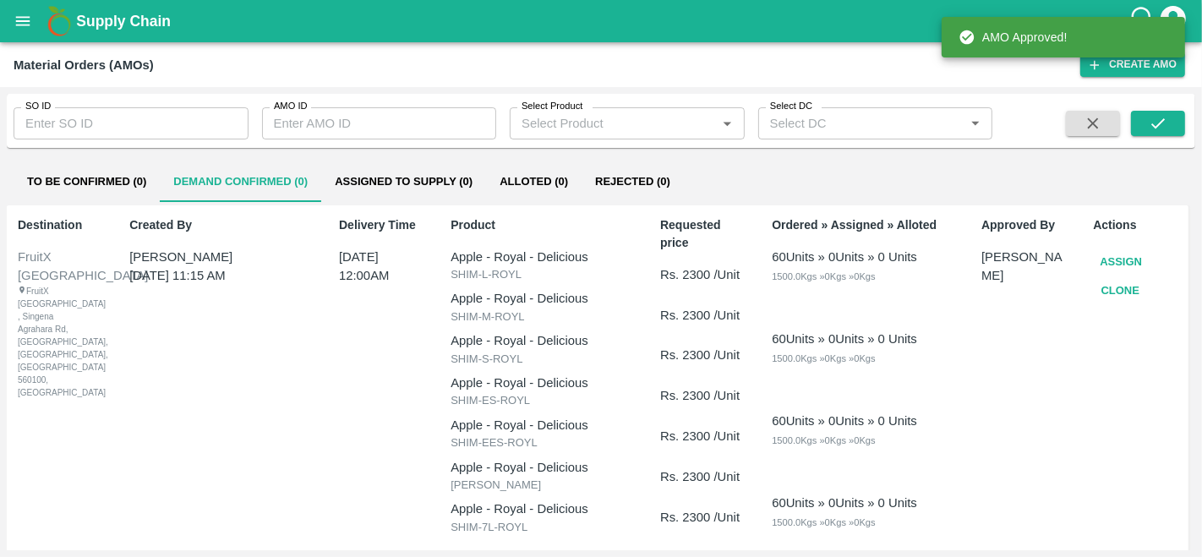
click at [1110, 264] on button "Assign" at bounding box center [1121, 263] width 56 height 30
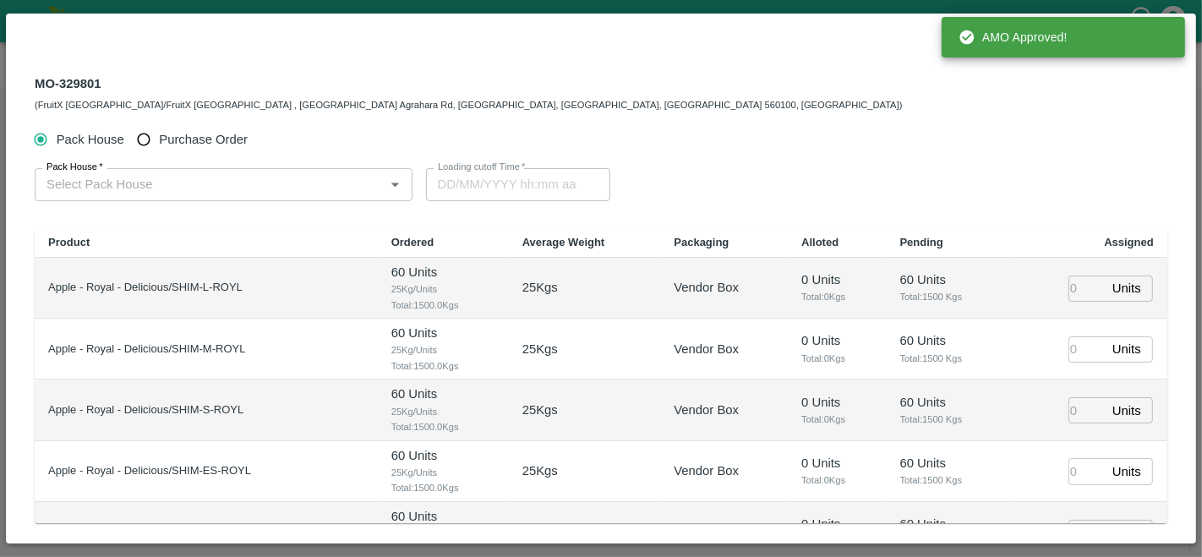
type input "[DATE] 12:00 AM"
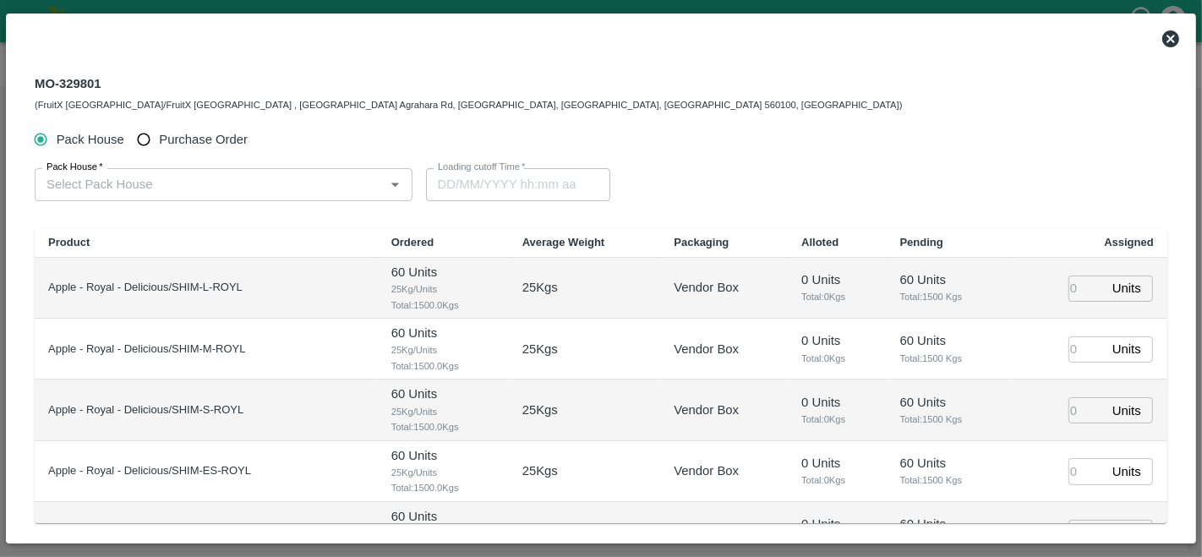
click at [161, 143] on span "Purchase Order" at bounding box center [203, 139] width 89 height 19
click at [160, 143] on input "Purchase Order" at bounding box center [143, 139] width 31 height 31
radio input "true"
click at [130, 183] on input "PO   *" at bounding box center [203, 184] width 326 height 22
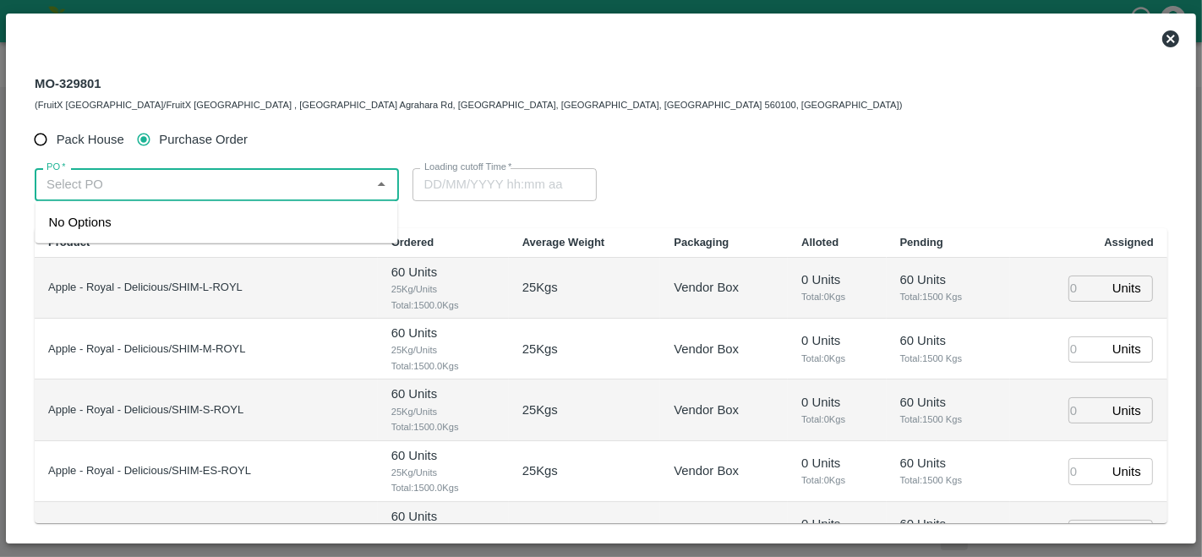
paste input "176576"
type input "176576"
click at [149, 76] on div "MO-329801 (FruitX [GEOGRAPHIC_DATA]/FruitX [GEOGRAPHIC_DATA] , [GEOGRAPHIC_DATA…" at bounding box center [468, 93] width 867 height 41
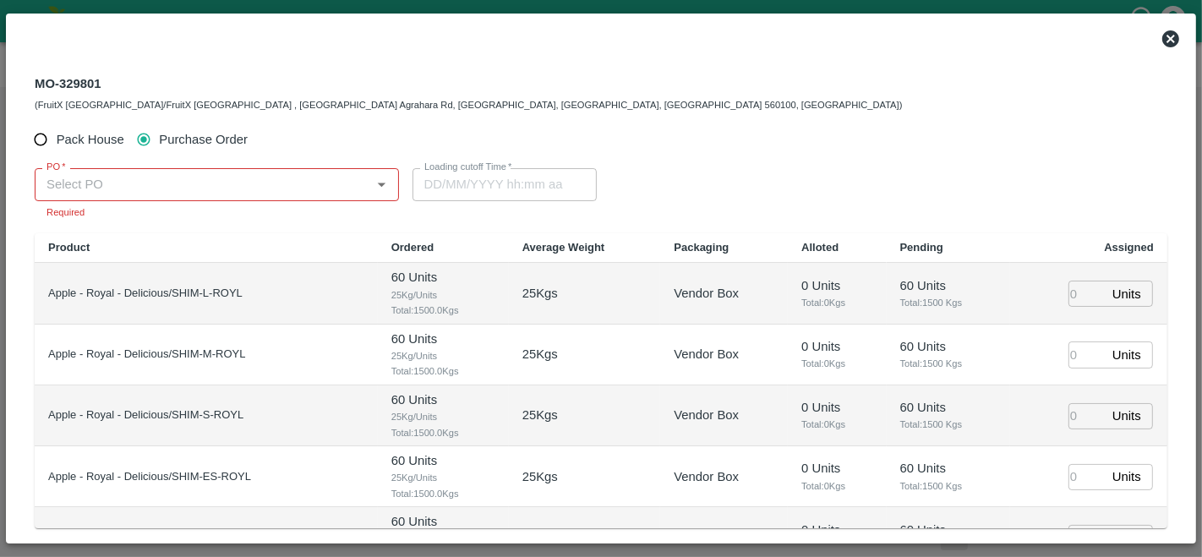
click at [145, 139] on input "Purchase Order" at bounding box center [143, 139] width 31 height 31
click at [116, 181] on input "PO   *" at bounding box center [203, 184] width 326 height 22
paste input "176576"
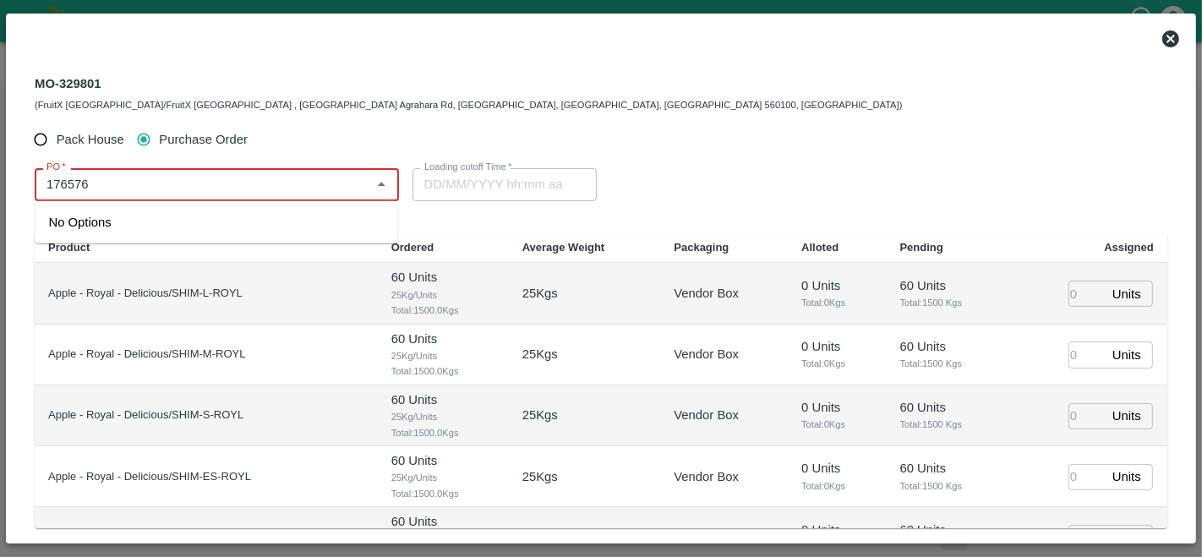
type input "176576"
click at [143, 195] on input "PO   *" at bounding box center [203, 184] width 326 height 22
paste input "176576"
click at [49, 184] on input "PO   *" at bounding box center [203, 184] width 326 height 22
click at [101, 223] on div "PO-176576(S.O. FRUIT Co. ( [PERSON_NAME])-7807720600)" at bounding box center [215, 232] width 335 height 38
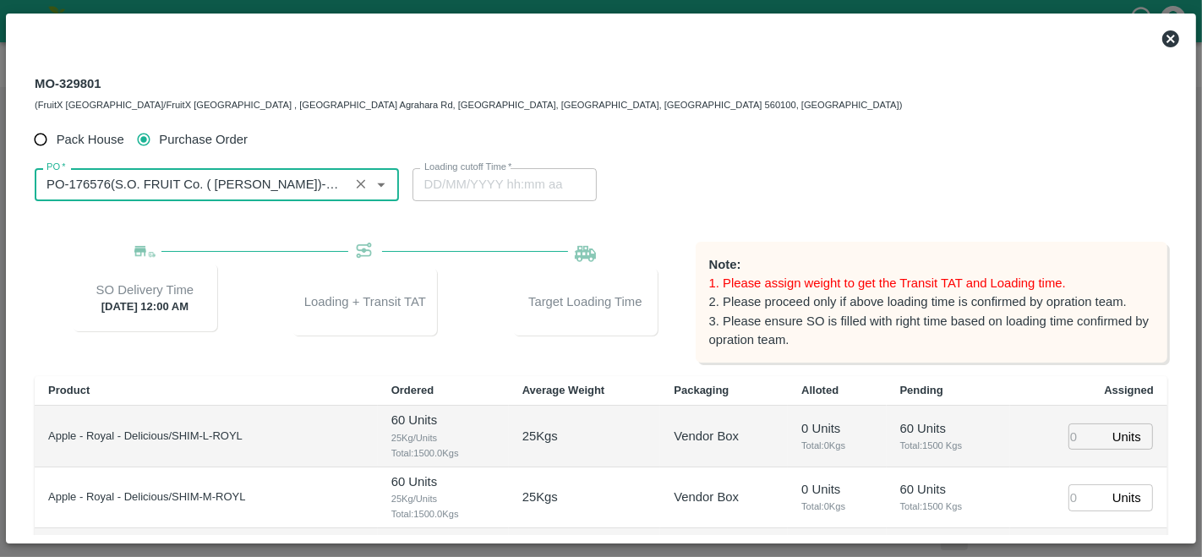
type input "PO-176576(S.O. FRUIT Co. ( [PERSON_NAME])-7807720600)"
click at [710, 191] on div "Loading cutoff Time   * Loading cutoff Time" at bounding box center [601, 184] width 378 height 32
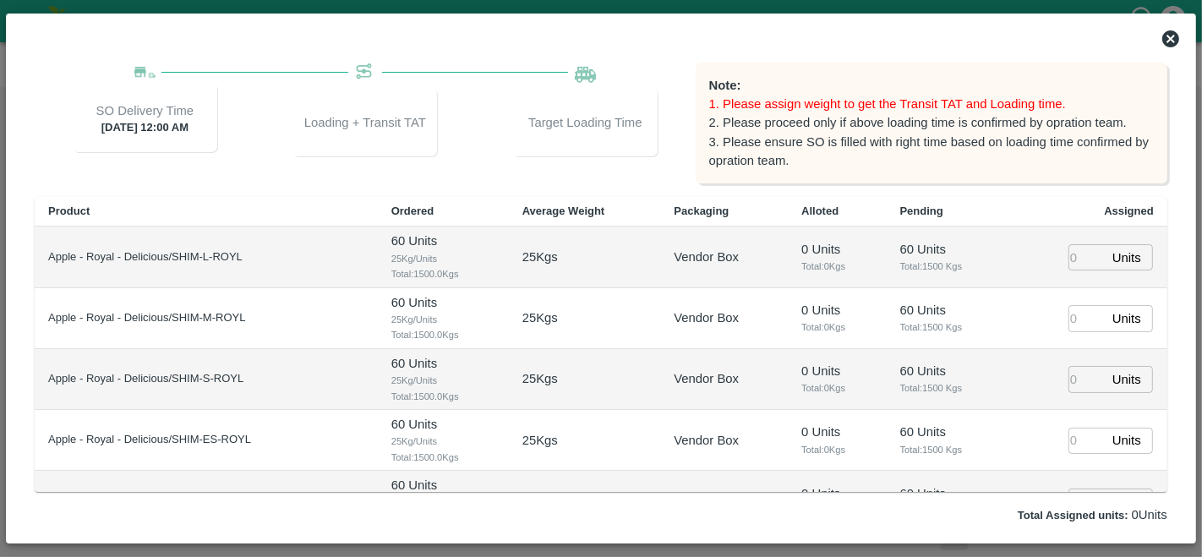
scroll to position [183, 0]
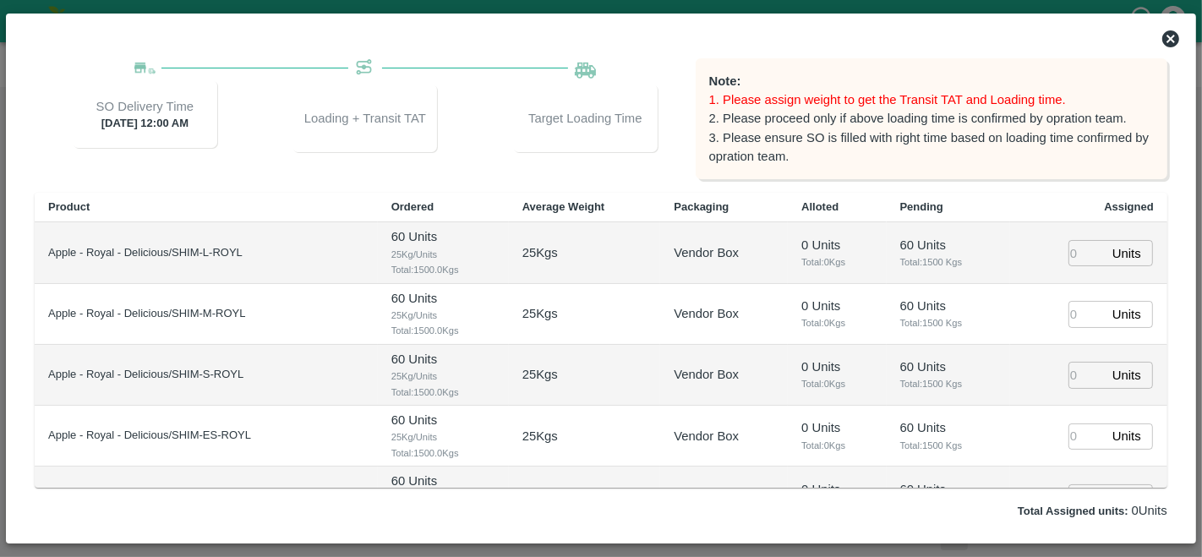
click at [1079, 245] on input "number" at bounding box center [1086, 253] width 37 height 26
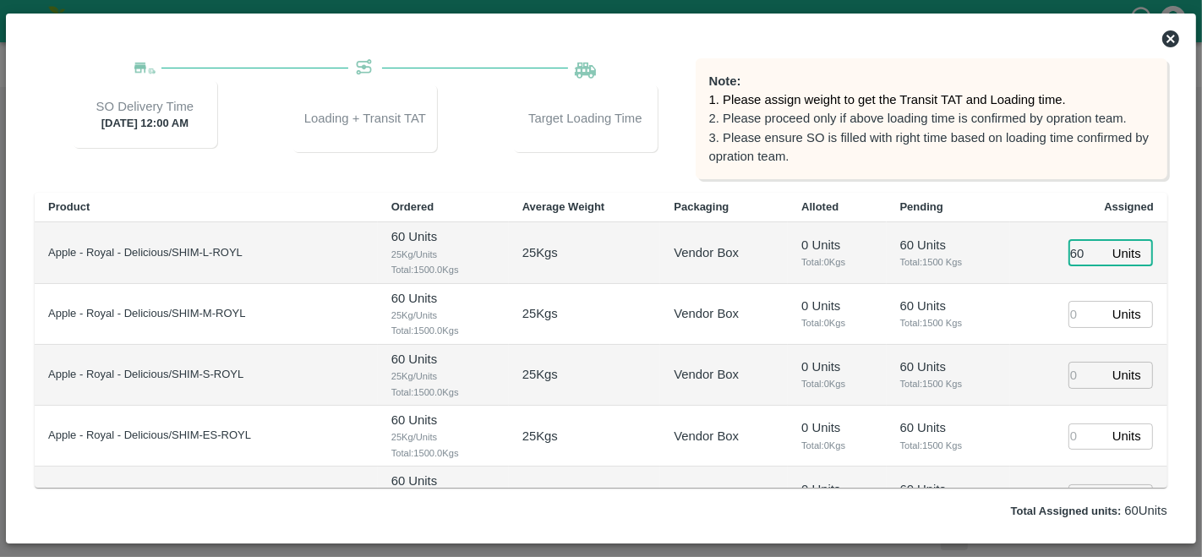
type input "60"
type input "[DATE] 05:48 AM"
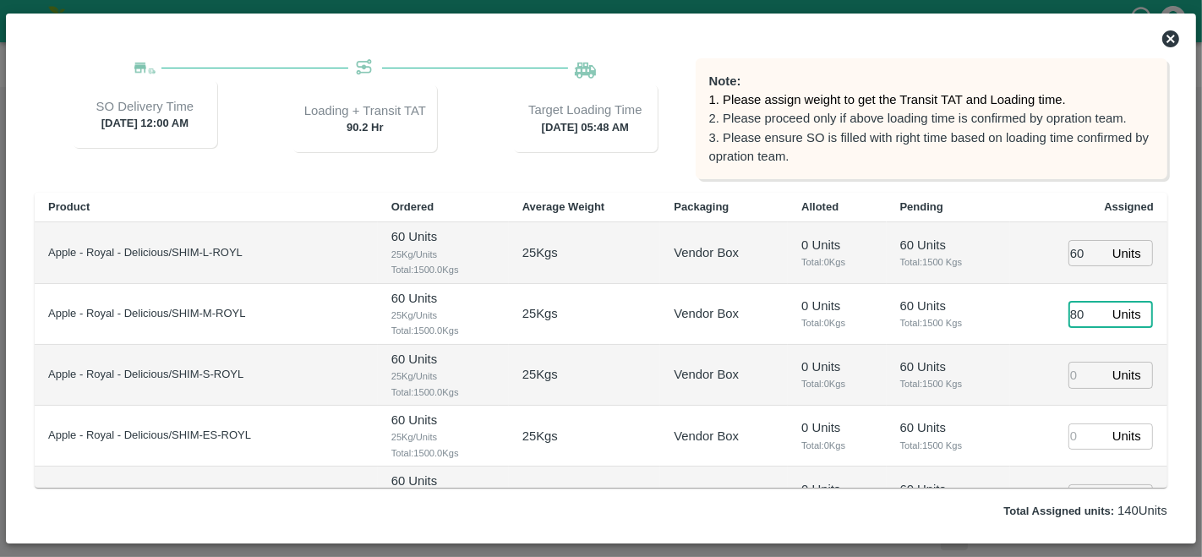
type input "80"
type input "89"
type input "0"
type input "[DATE] 03:48 AM"
type input "098"
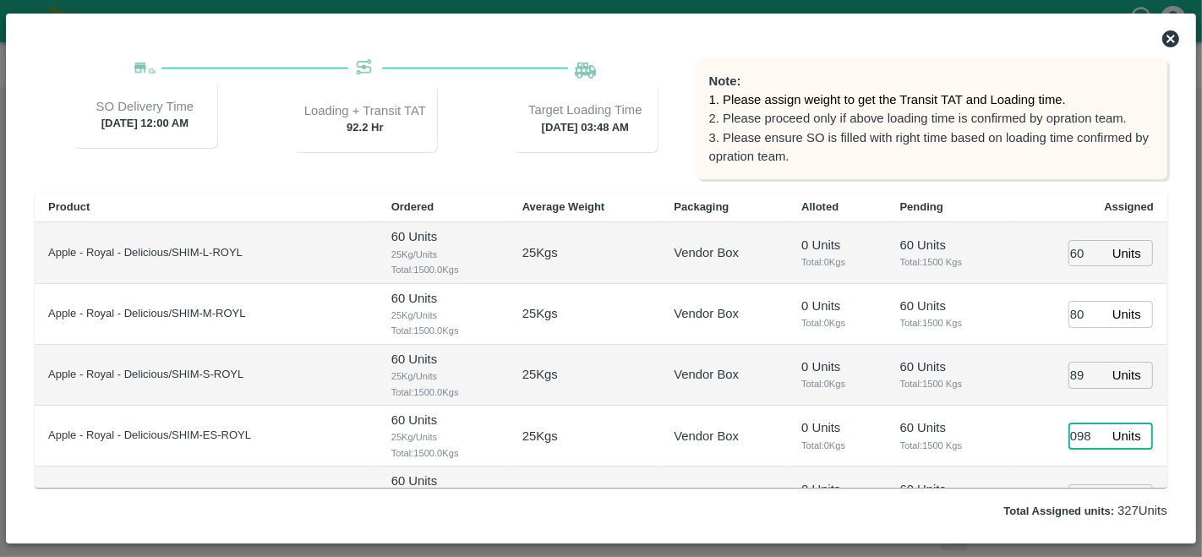
scroll to position [21, 0]
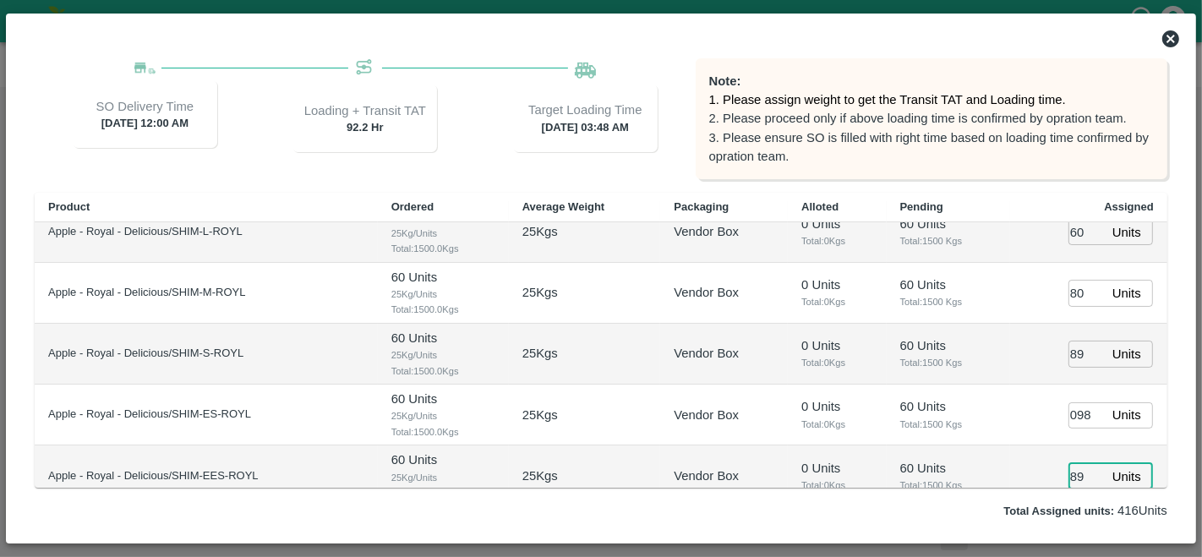
type input "89"
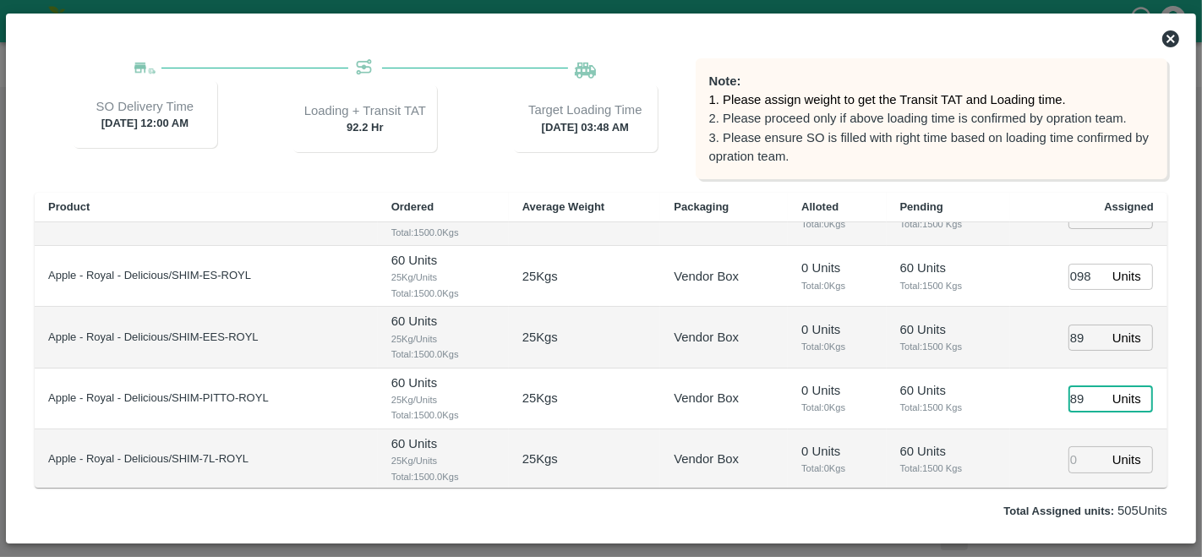
type input "89"
type input "78"
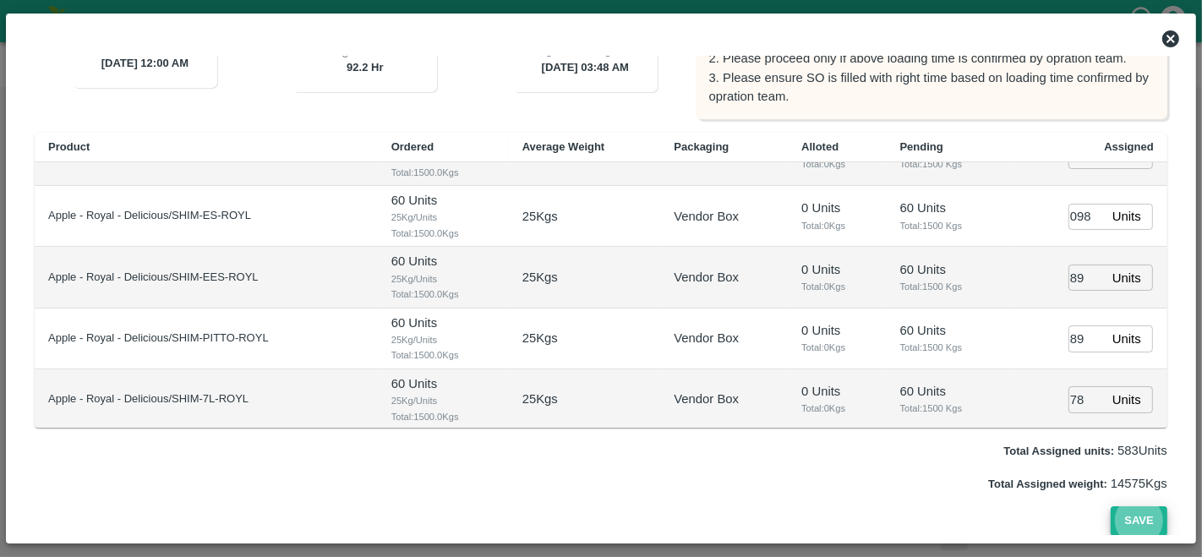
scroll to position [0, 0]
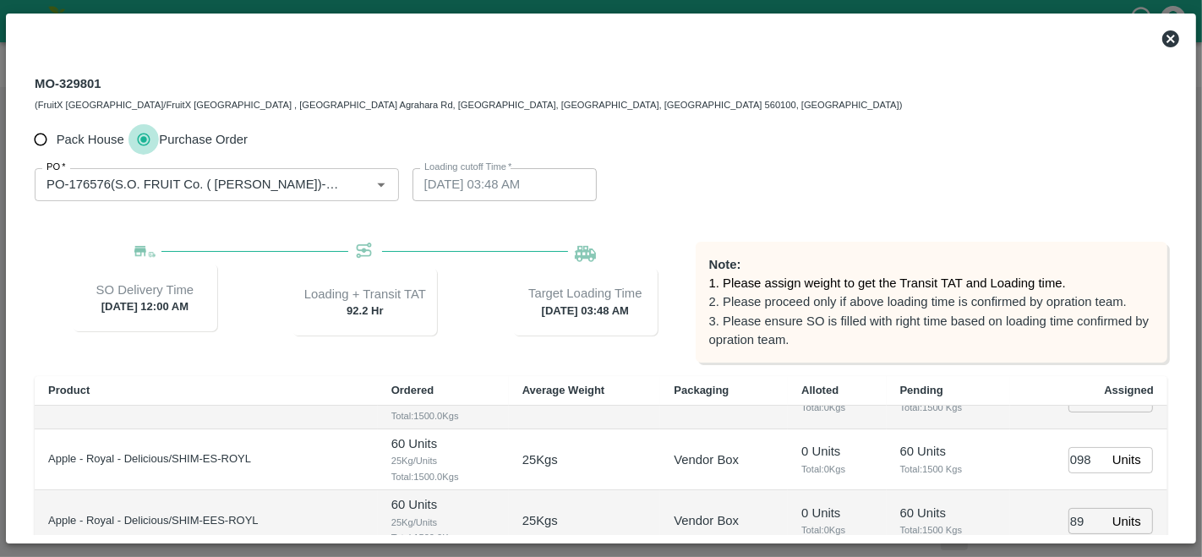
click at [976, 165] on div "PO   * PO   * Loading cutoff Time   * [DATE] 03:48 AM Loading cutoff Time" at bounding box center [601, 184] width 1132 height 59
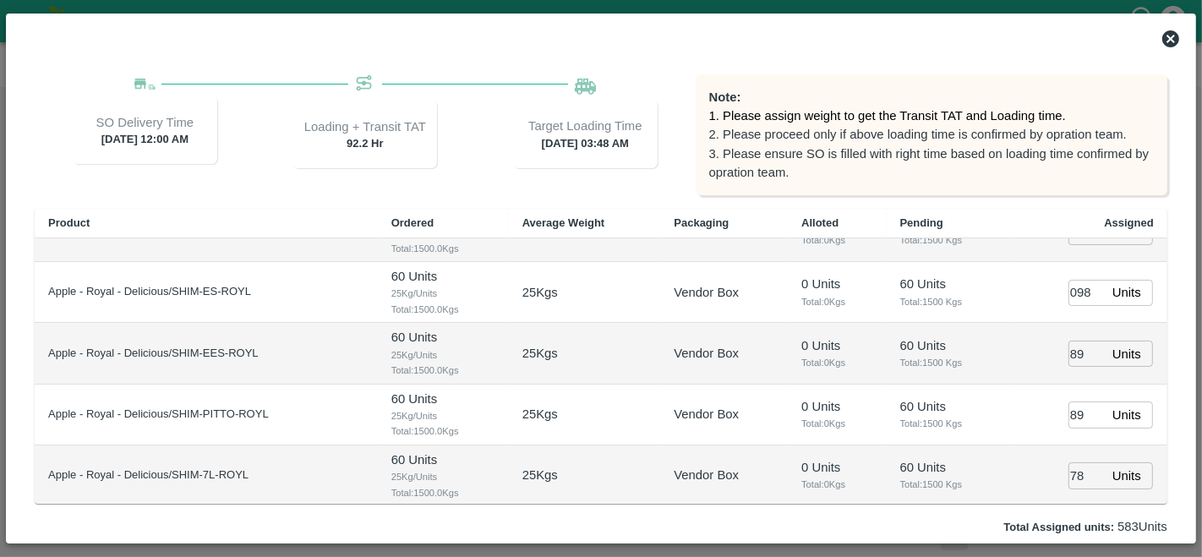
scroll to position [243, 0]
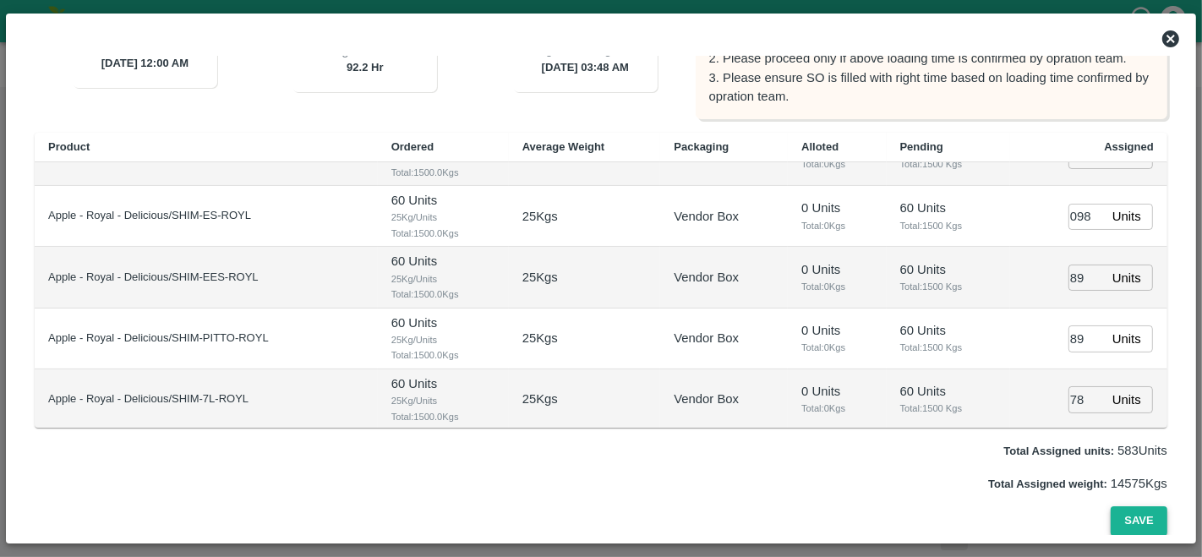
click at [1126, 522] on button "Save" at bounding box center [1138, 521] width 56 height 30
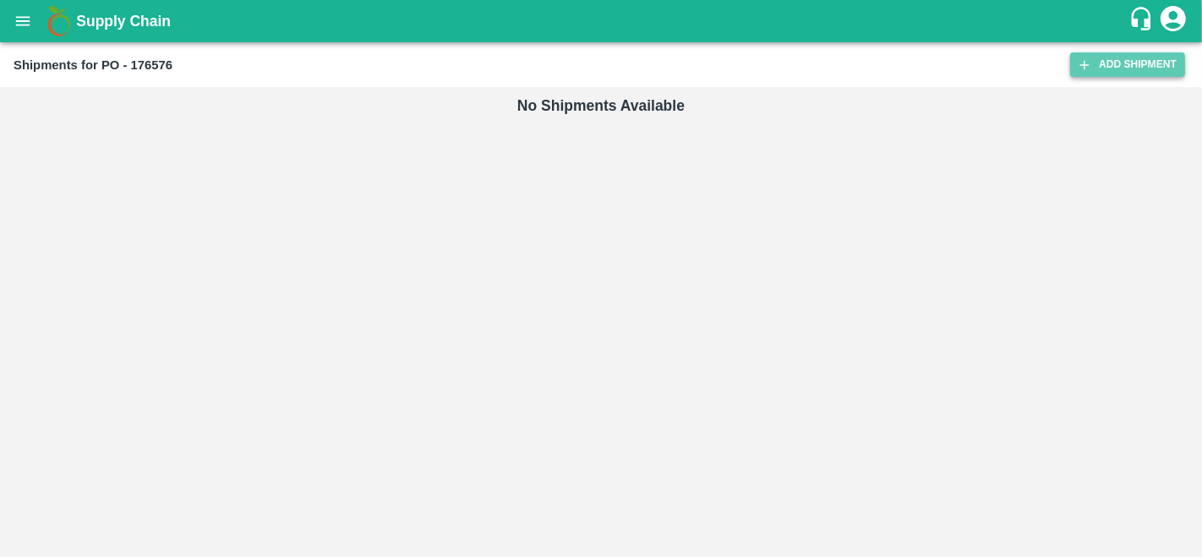
click at [1121, 63] on link "Add Shipment" at bounding box center [1127, 64] width 115 height 25
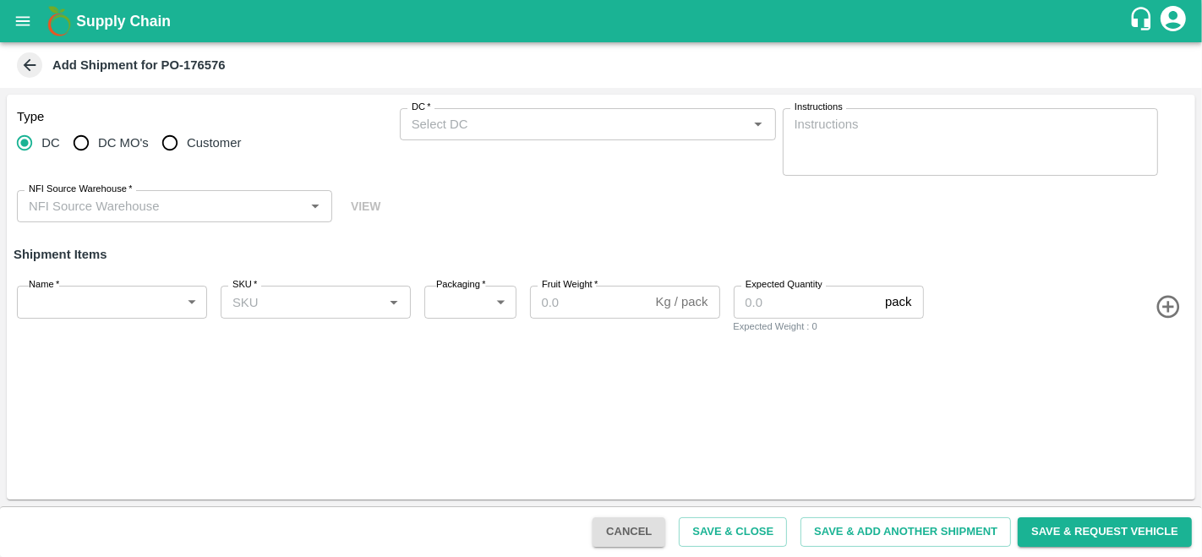
click at [117, 138] on span "DC MO's" at bounding box center [123, 143] width 51 height 19
click at [98, 138] on input "DC MO's" at bounding box center [81, 143] width 34 height 34
radio input "true"
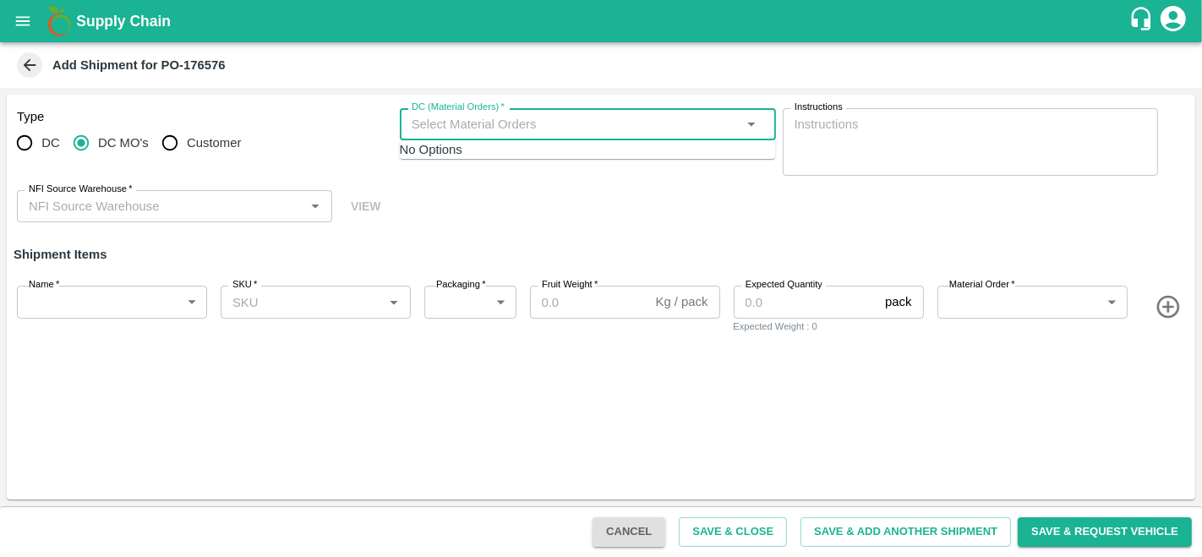
click at [507, 117] on input "DC (Material Orders)   *" at bounding box center [574, 124] width 338 height 22
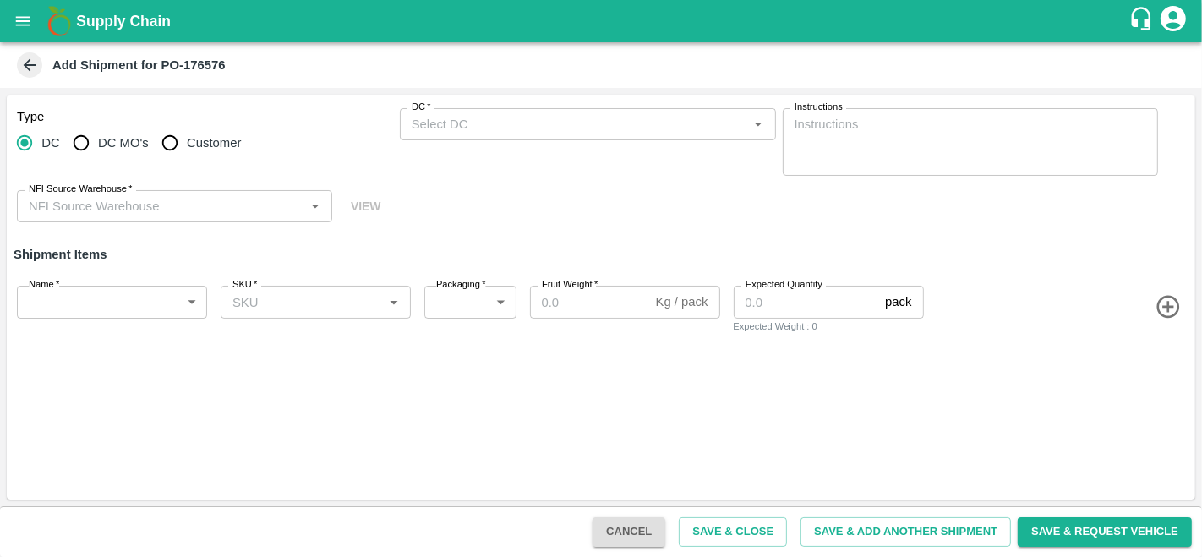
click at [118, 144] on span "DC MO's" at bounding box center [123, 143] width 51 height 19
click at [98, 144] on input "DC MO's" at bounding box center [81, 143] width 34 height 34
radio input "true"
click at [470, 114] on input "DC (Material Orders)   *" at bounding box center [574, 124] width 338 height 22
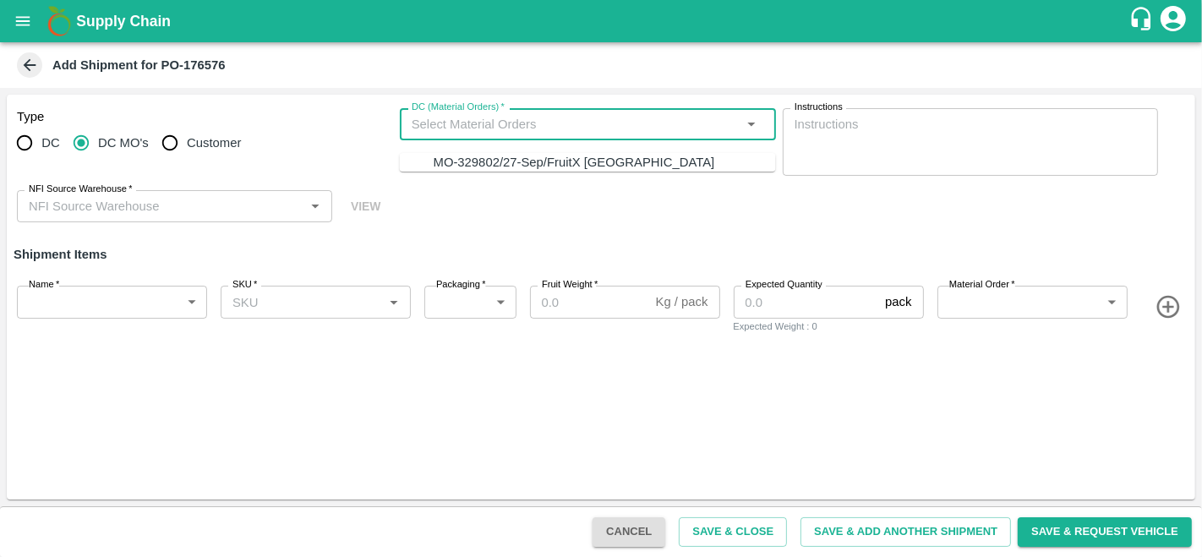
click at [458, 159] on div "MO-329802/27-Sep/FruitX [GEOGRAPHIC_DATA]" at bounding box center [574, 162] width 281 height 19
type input "SHIM-L-ROYL"
type input "276"
type input "25"
type input "60"
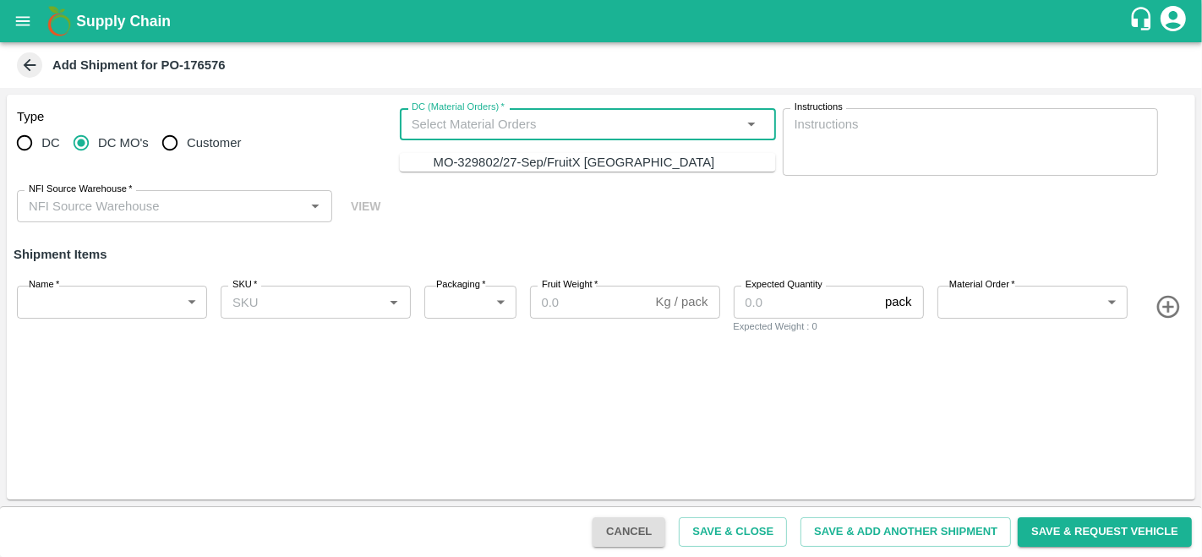
type input "MO-329802/27-Sep/FruitX Bangalore"
type input "464862"
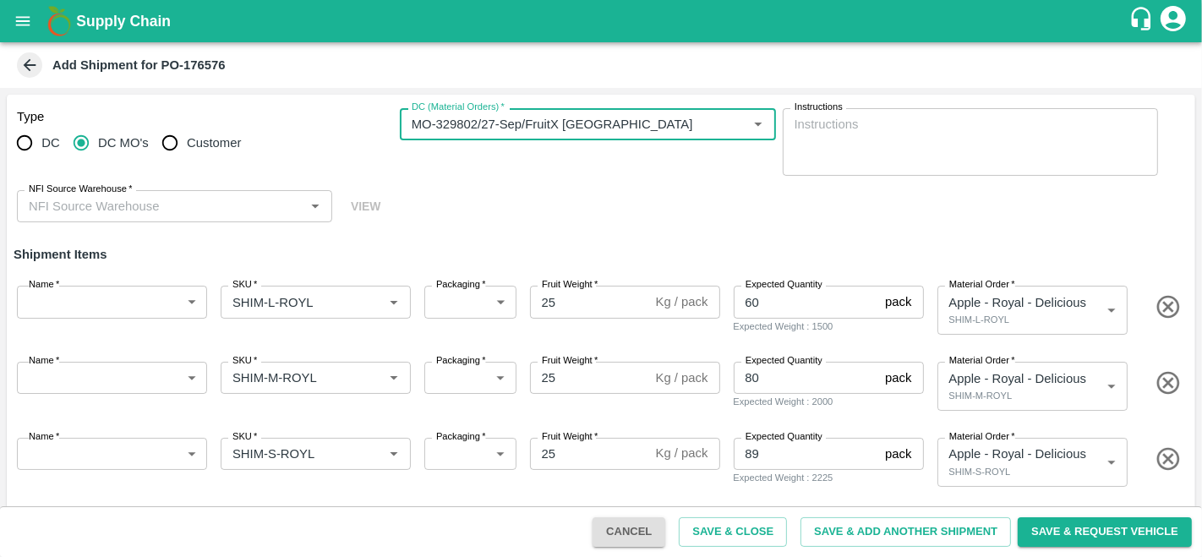
click at [215, 201] on input "NFI Source Warehouse   *" at bounding box center [160, 206] width 277 height 22
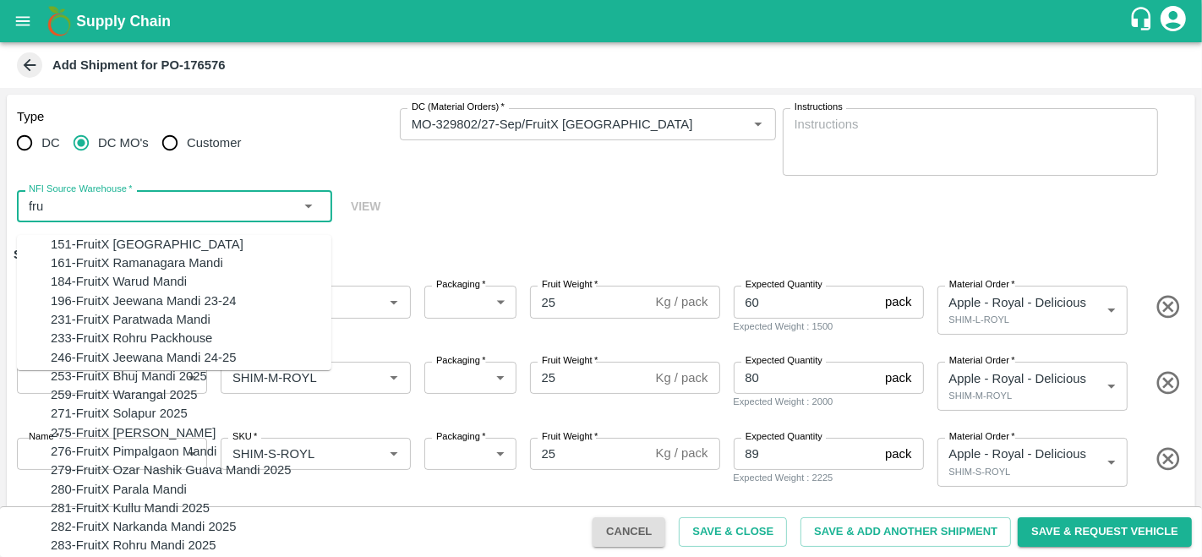
click at [117, 240] on div "151-FruitX Delhi" at bounding box center [147, 244] width 193 height 19
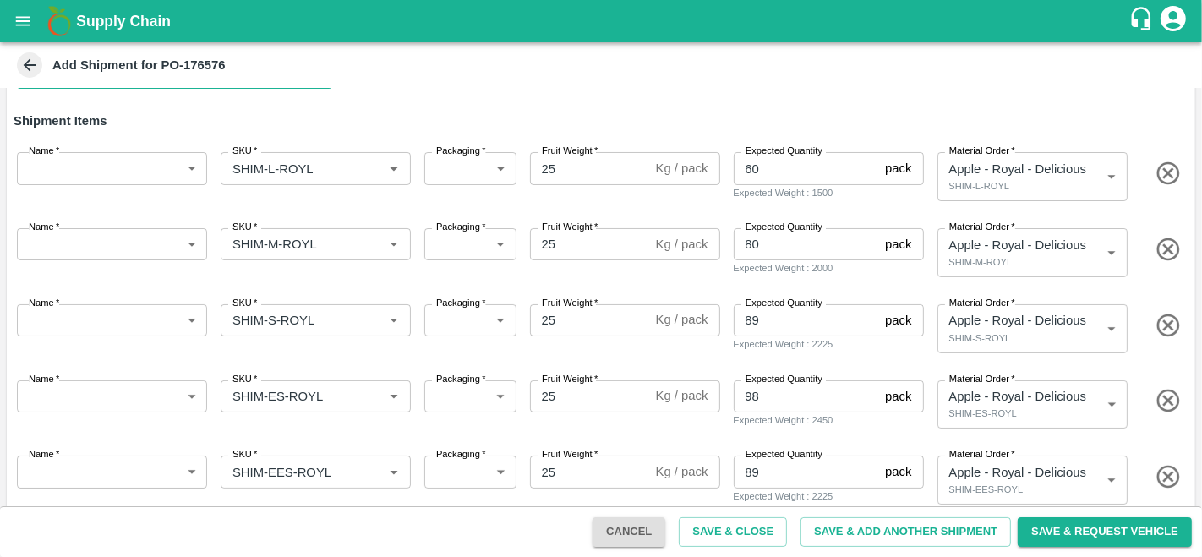
scroll to position [126, 0]
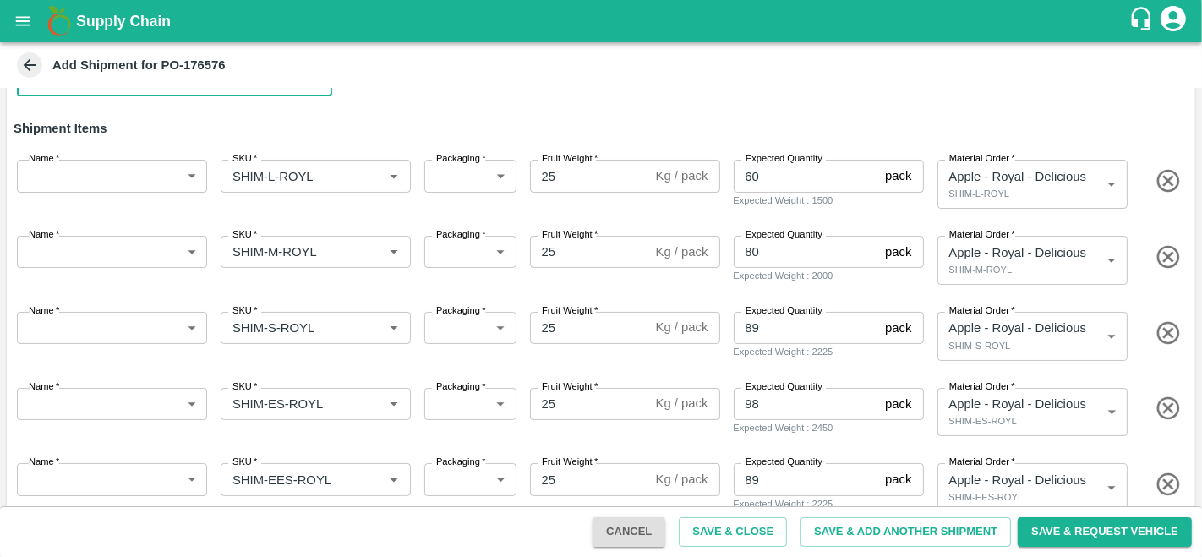
type input "151-FruitX Delhi"
click at [123, 184] on body "Supply Chain Add Shipment for PO-176576 Type DC DC MO's Customer DC (Material O…" at bounding box center [601, 278] width 1202 height 557
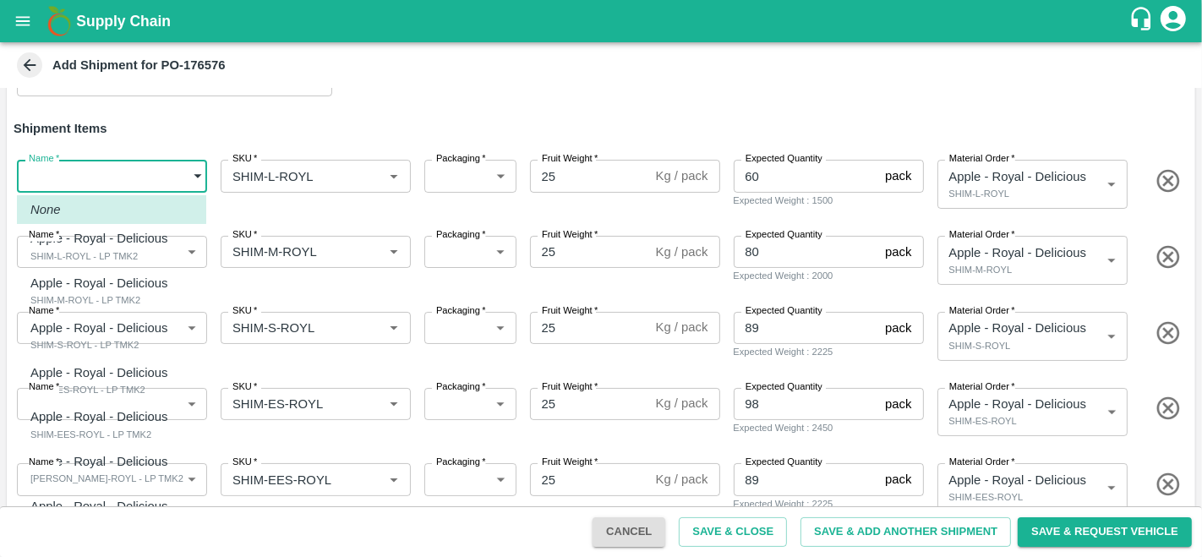
click at [133, 242] on p "Apple - Royal - Delicious" at bounding box center [99, 238] width 138 height 19
type input "2043755"
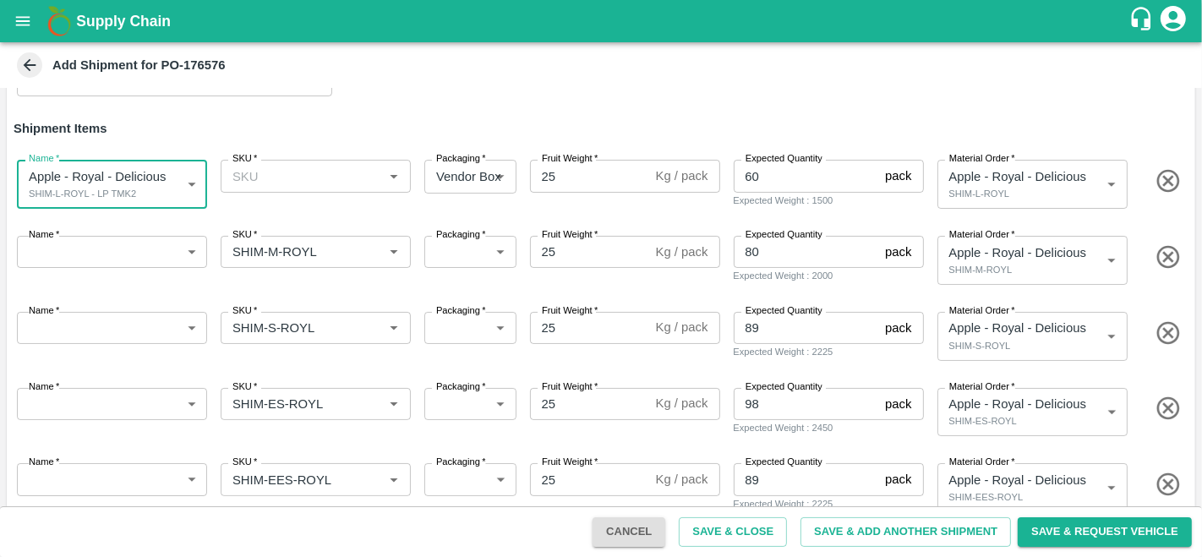
click at [281, 172] on input "SKU   *" at bounding box center [302, 176] width 152 height 22
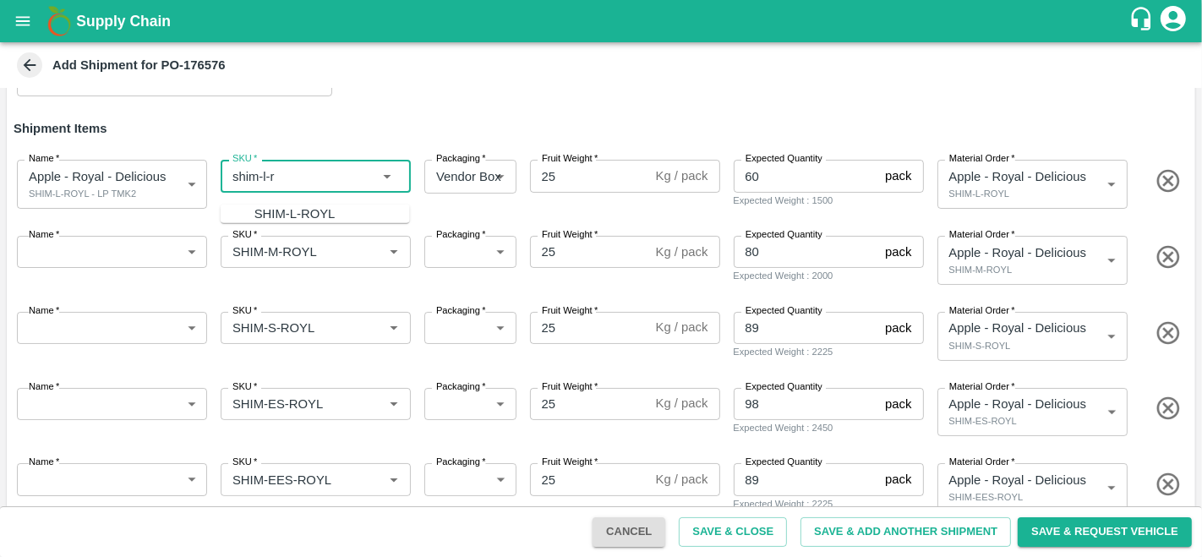
click at [290, 209] on div "SHIM-L-ROYL" at bounding box center [294, 214] width 81 height 19
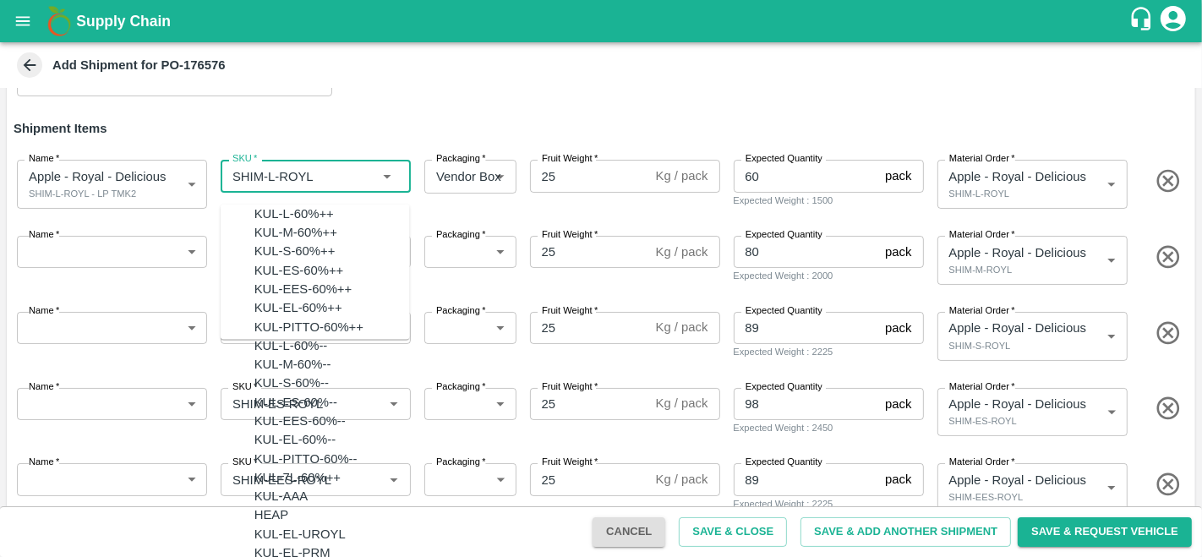
scroll to position [4622, 0]
drag, startPoint x: 325, startPoint y: 165, endPoint x: 229, endPoint y: 167, distance: 96.4
click at [229, 167] on input "SKU   *" at bounding box center [291, 176] width 130 height 22
type input "SHIM-L-ROYL"
click at [142, 241] on body "Supply Chain Add Shipment for PO-176576 Type DC DC MO's Customer DC (Material O…" at bounding box center [601, 278] width 1202 height 557
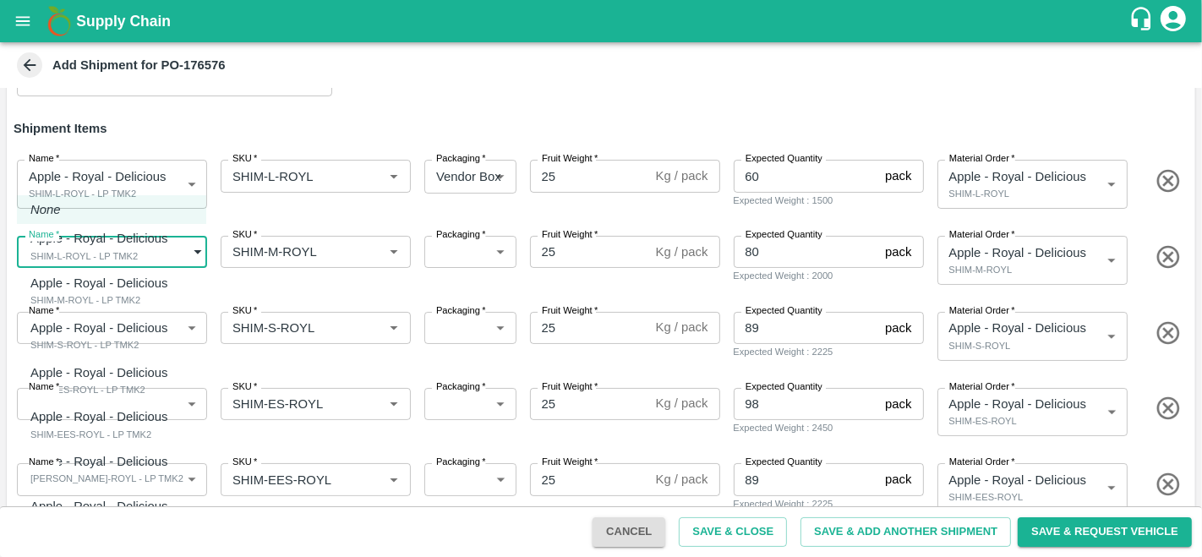
click at [111, 288] on p "Apple - Royal - Delicious" at bounding box center [99, 283] width 138 height 19
type input "2043756"
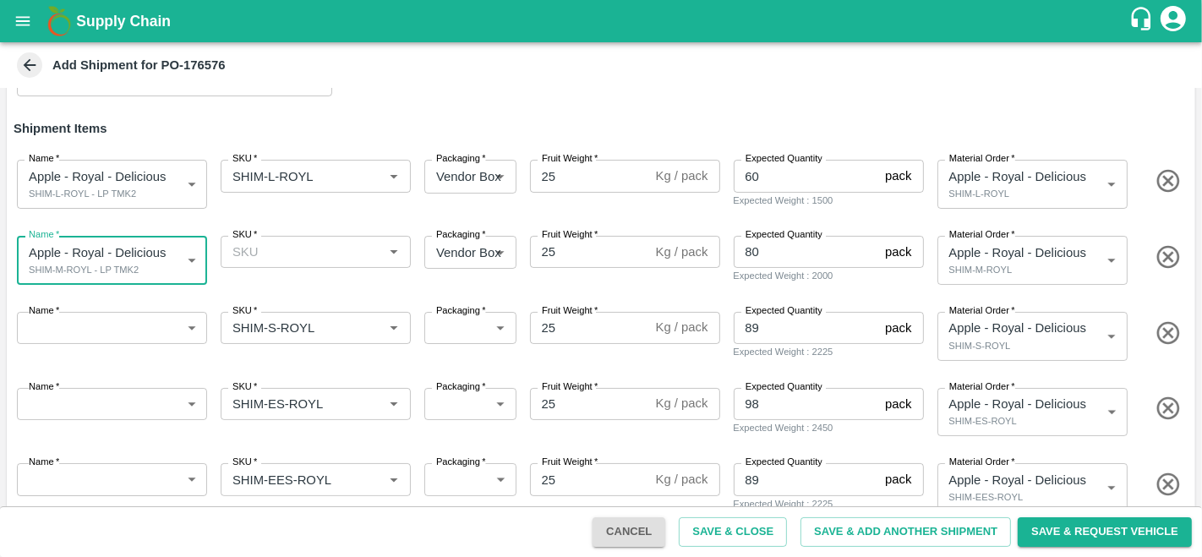
click at [297, 245] on input "SKU   *" at bounding box center [302, 252] width 152 height 22
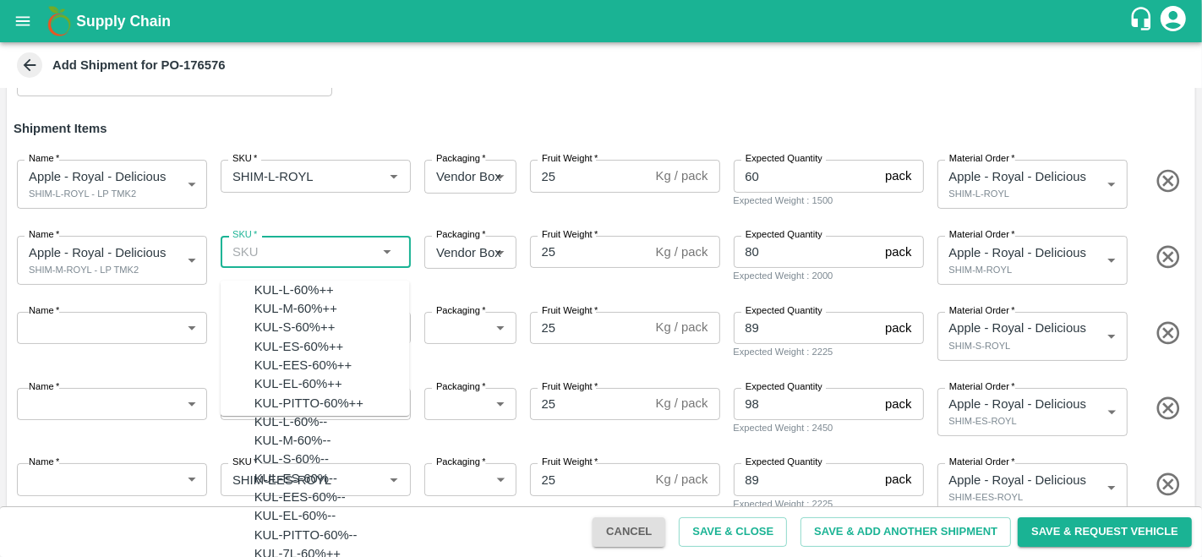
paste input "SHIM-L-ROYL"
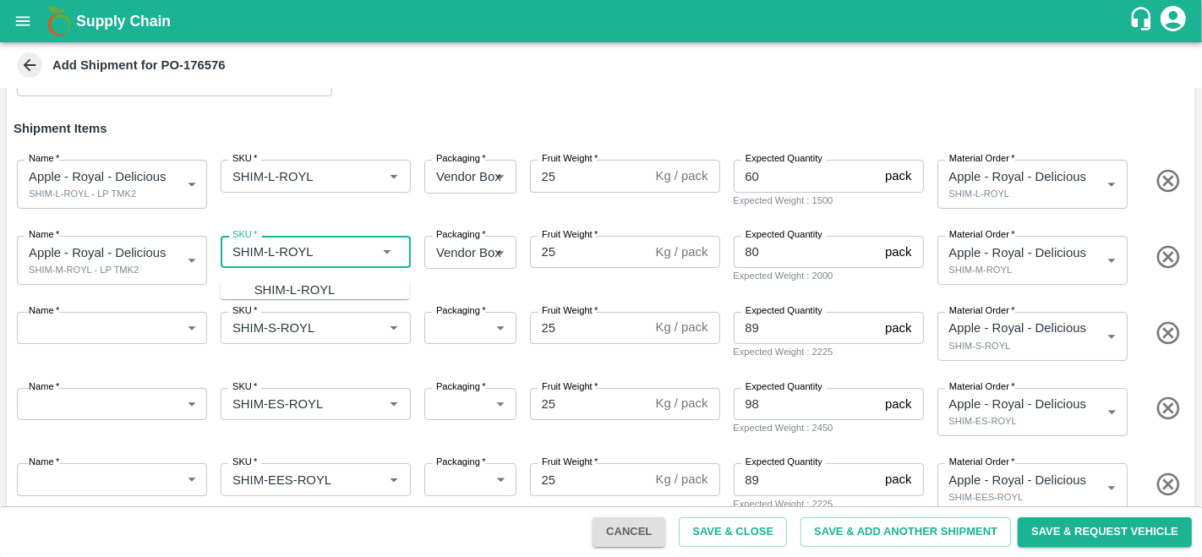
click at [270, 251] on input "SKU   *" at bounding box center [302, 252] width 152 height 22
click at [277, 291] on div "SHIM-M-ROYL" at bounding box center [296, 290] width 85 height 19
type input "SHIM-M-ROYL"
click at [52, 330] on body "Supply Chain Add Shipment for PO-176576 Type DC DC MO's Customer DC (Material O…" at bounding box center [601, 278] width 1202 height 557
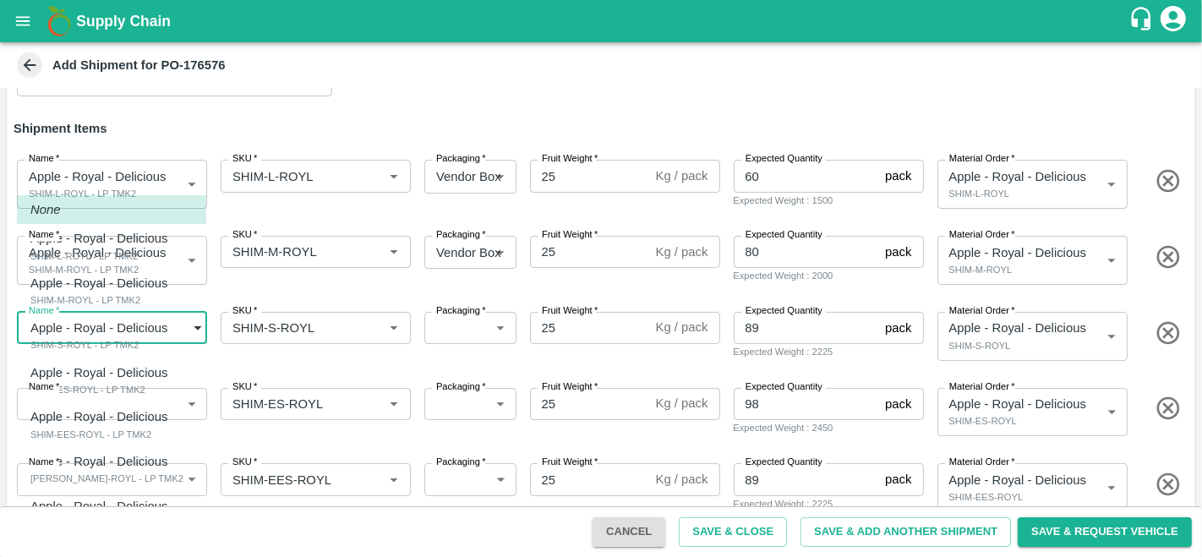
click at [128, 335] on p "Apple - Royal - Delicious" at bounding box center [99, 328] width 138 height 19
type input "2043757"
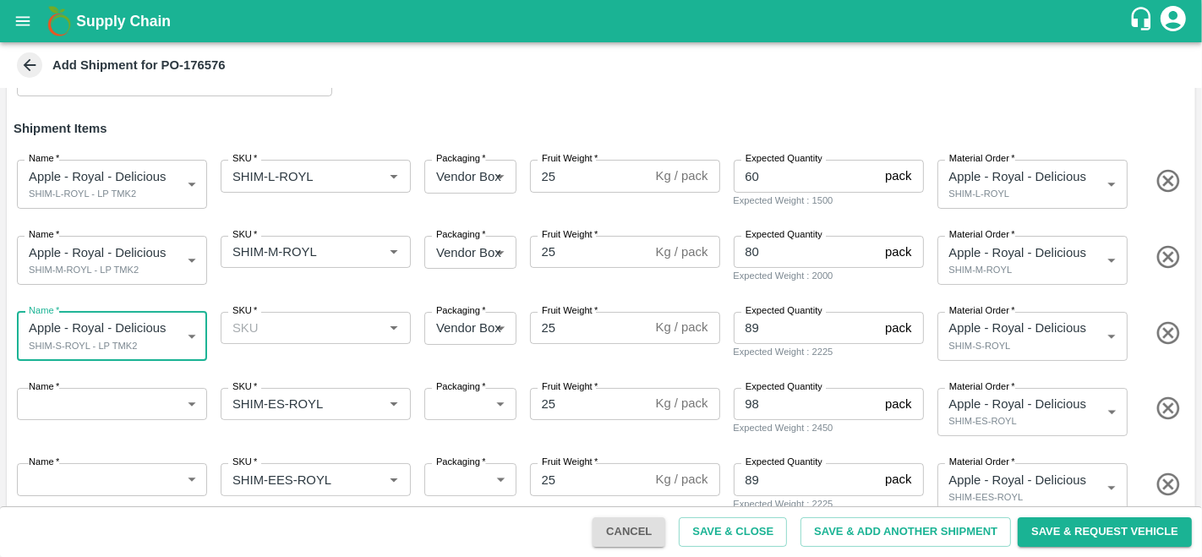
click at [286, 335] on input "SKU   *" at bounding box center [302, 328] width 152 height 22
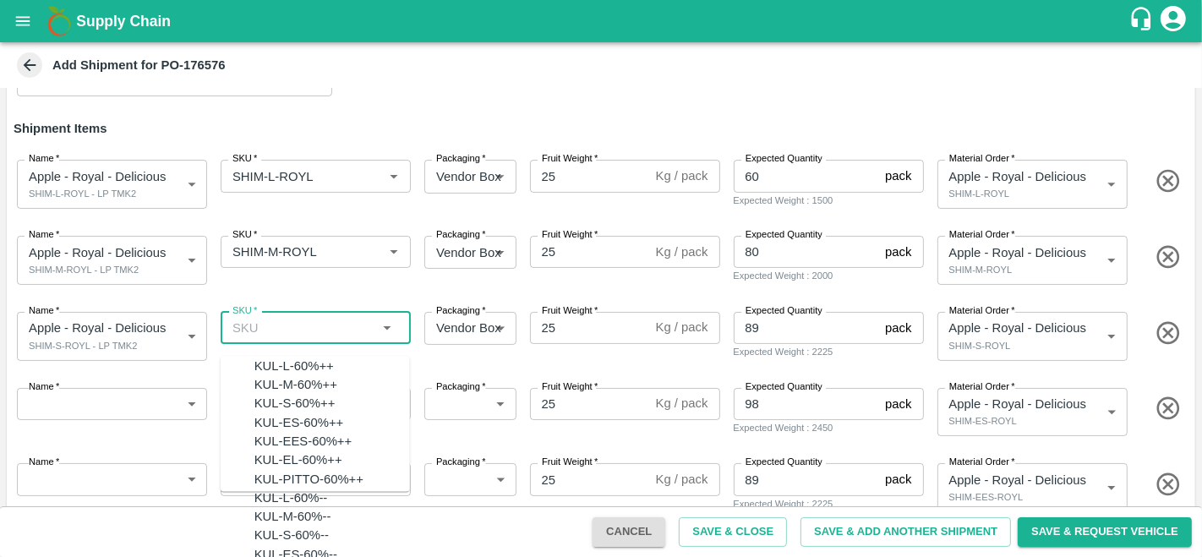
paste input "SHIM-L-ROYL"
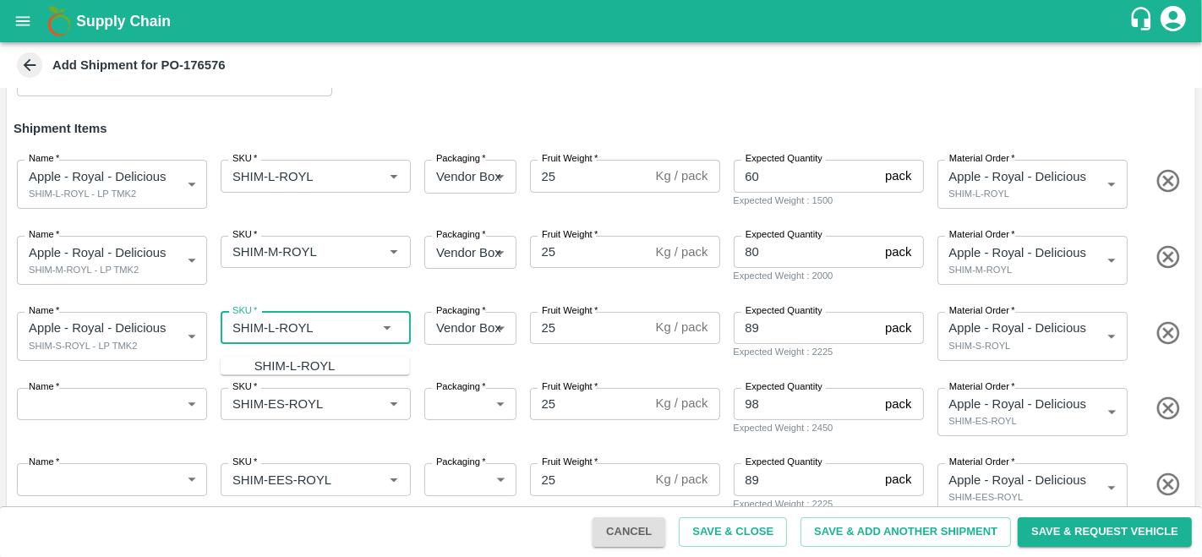
click at [275, 325] on input "SKU   *" at bounding box center [302, 328] width 152 height 22
click at [280, 365] on div "SHIM-S-ROYL" at bounding box center [295, 366] width 82 height 19
type input "SHIM-S-ROYL"
click at [128, 402] on body "Supply Chain Add Shipment for PO-176576 Type DC DC MO's Customer DC (Material O…" at bounding box center [601, 278] width 1202 height 557
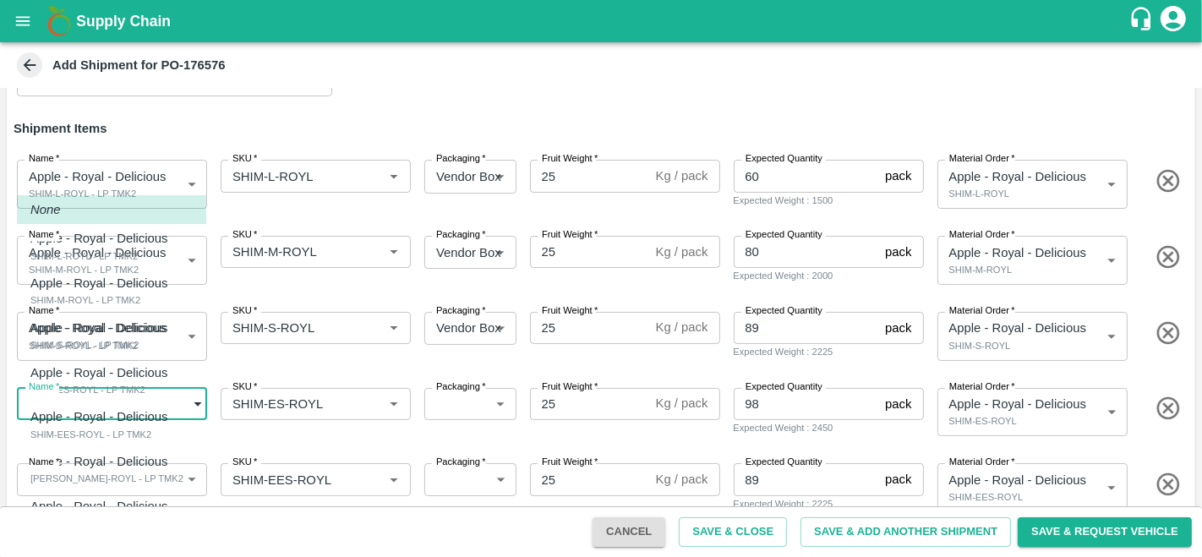
click at [135, 379] on p "Apple - Royal - Delicious" at bounding box center [99, 372] width 138 height 19
type input "2043758"
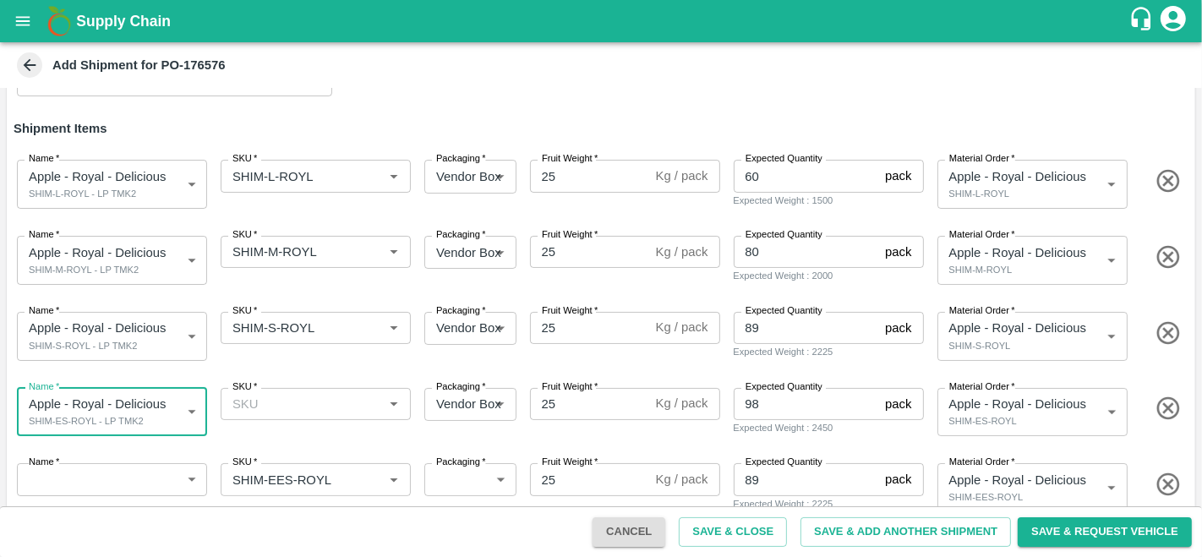
click at [260, 406] on input "SKU   *" at bounding box center [302, 404] width 152 height 22
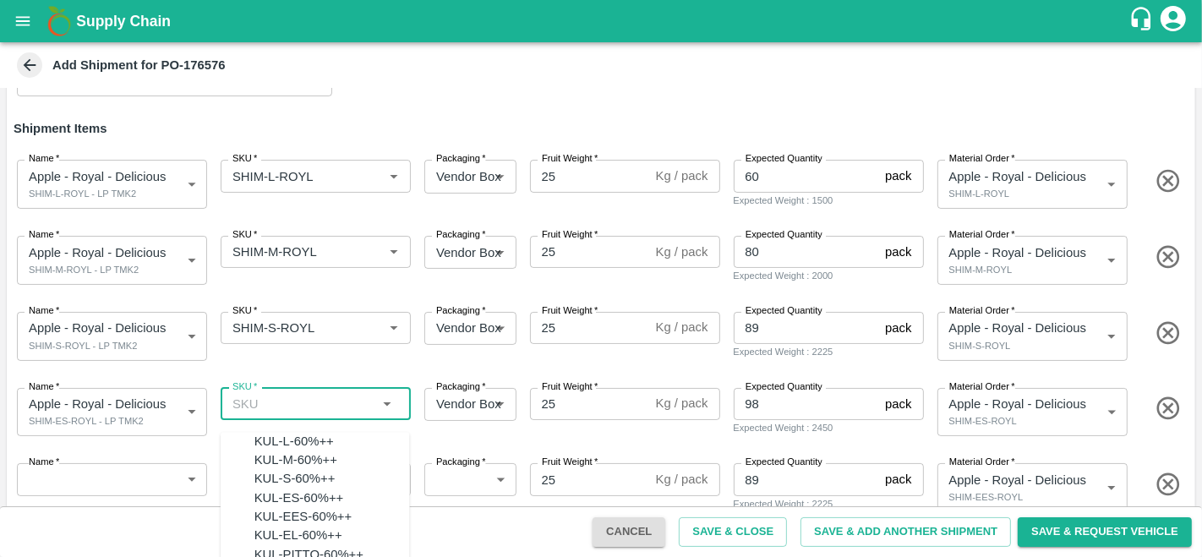
paste input "SHIM-L-ROYL"
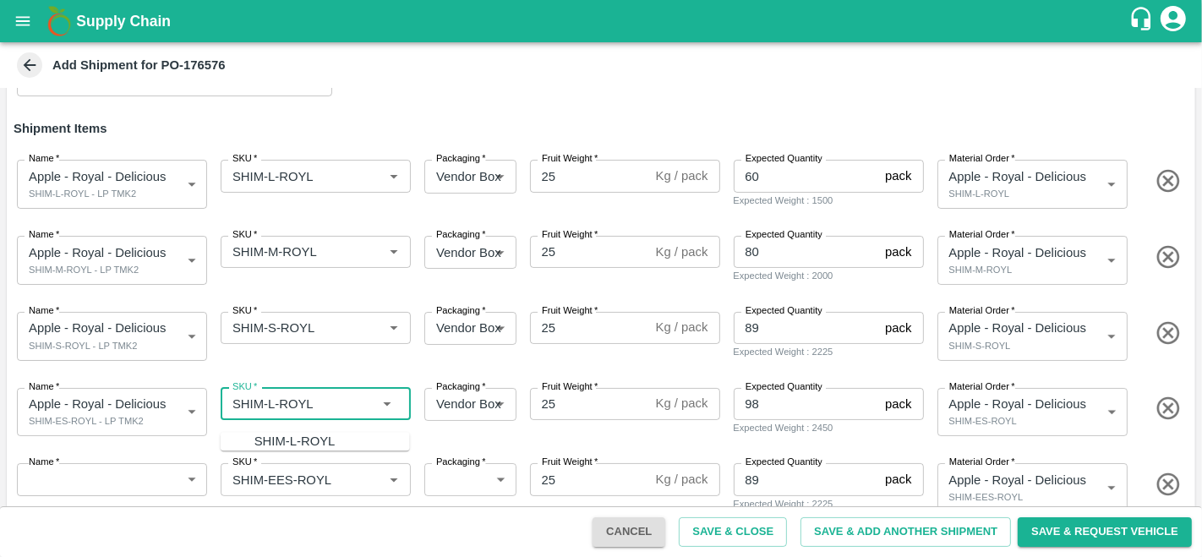
click at [271, 401] on input "SKU   *" at bounding box center [302, 404] width 152 height 22
click at [287, 445] on div "SHIM-ES-ROYL" at bounding box center [299, 441] width 90 height 19
type input "SHIM-ES-ROYL"
click at [127, 469] on body "Supply Chain Add Shipment for PO-176576 Type DC DC MO's Customer DC (Material O…" at bounding box center [601, 278] width 1202 height 557
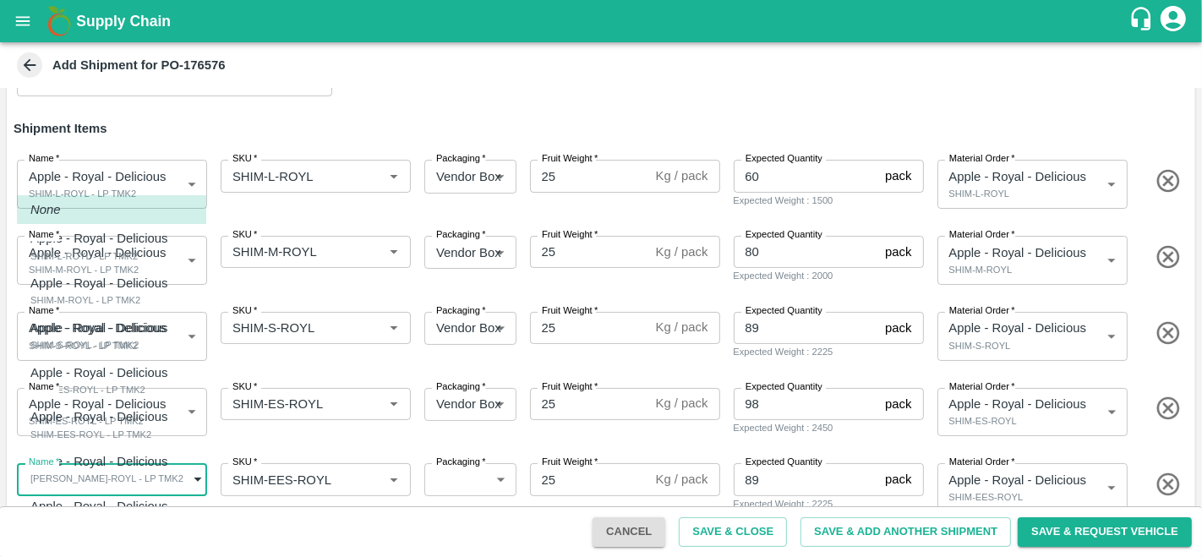
click at [128, 427] on div "SHIM-EES-ROYL - LP TMK2" at bounding box center [103, 434] width 146 height 15
type input "2043759"
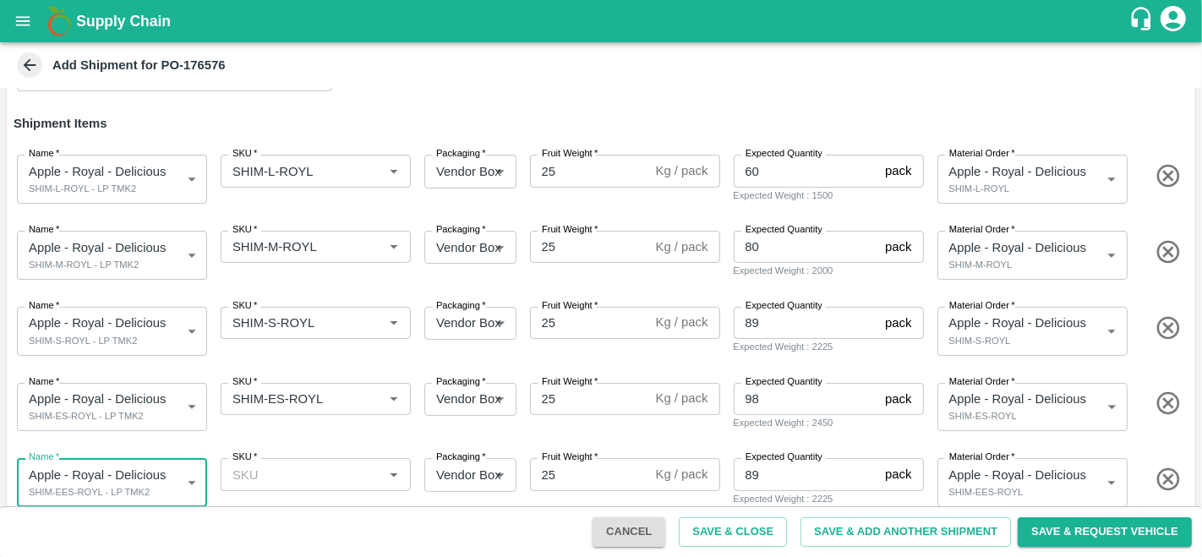
scroll to position [303, 0]
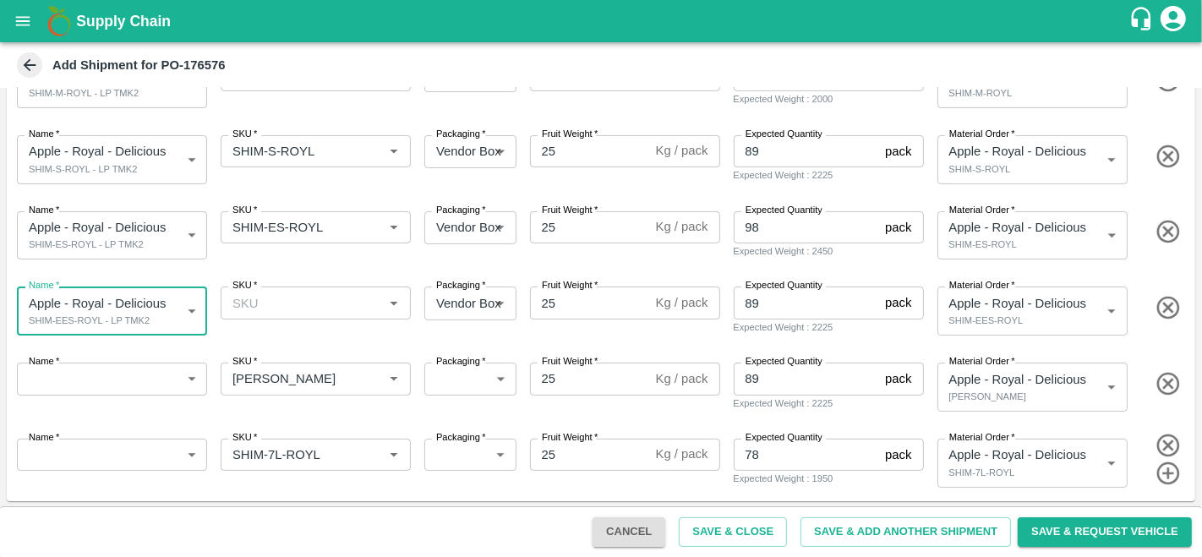
click at [267, 290] on div "SKU   *" at bounding box center [316, 302] width 190 height 32
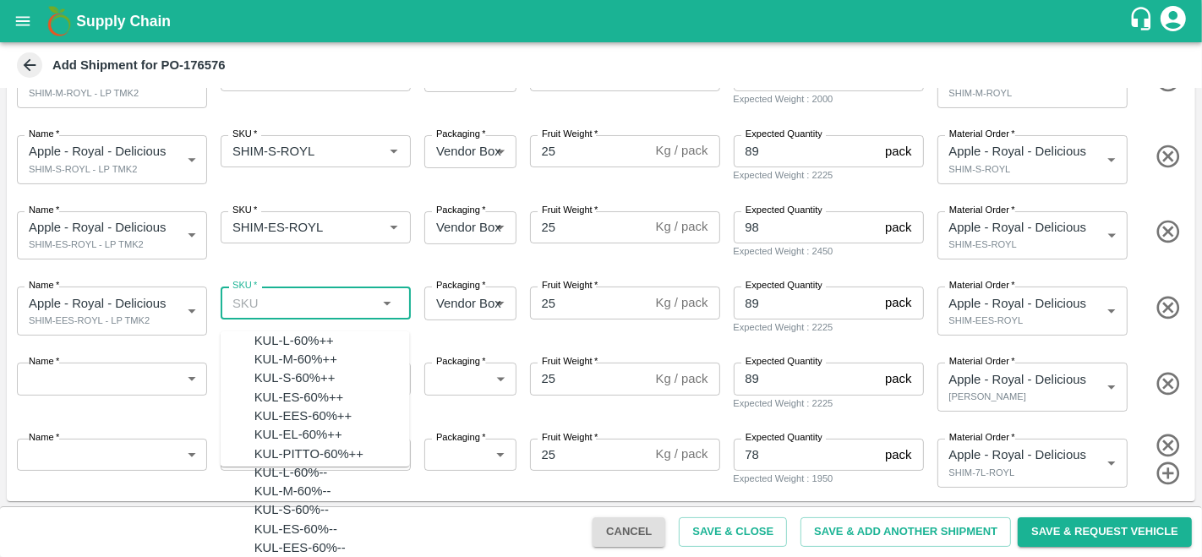
paste input "SHIM-L-ROYL"
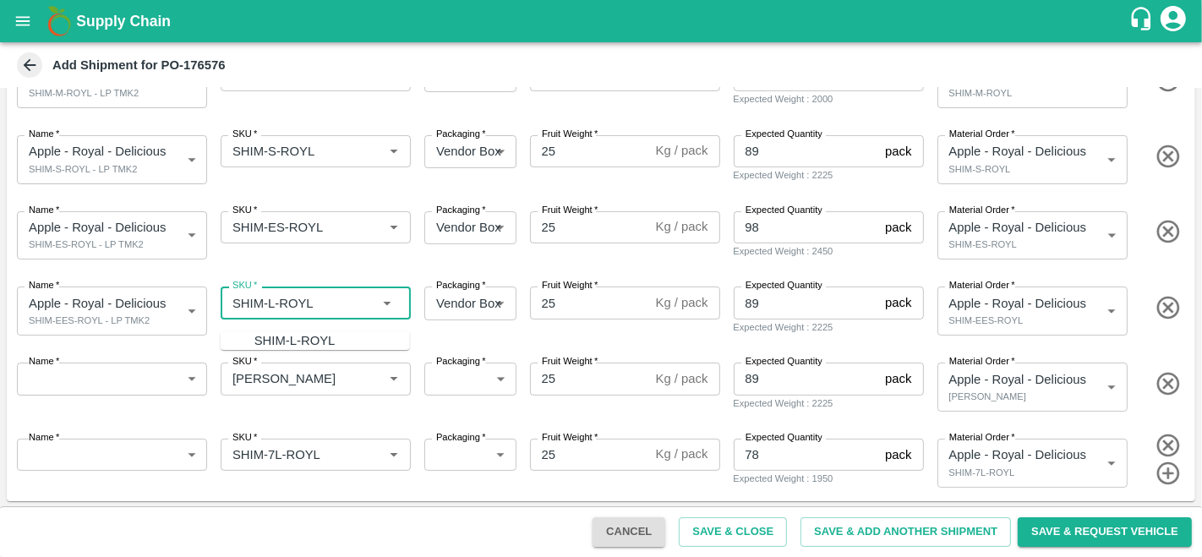
click at [267, 297] on input "SKU   *" at bounding box center [302, 303] width 152 height 22
click at [308, 344] on div "SHIM-EES-ROYL" at bounding box center [303, 340] width 99 height 19
type input "SHIM-EES-ROYL"
click at [135, 390] on body "Supply Chain Add Shipment for PO-176576 Type DC DC MO's Customer DC (Material O…" at bounding box center [601, 278] width 1202 height 557
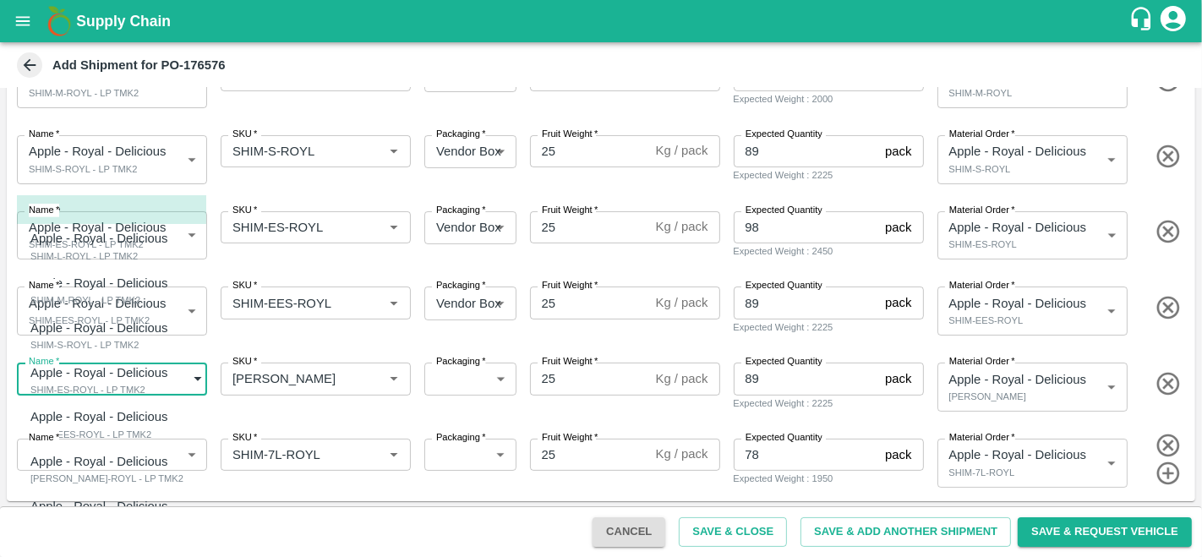
click at [102, 465] on p "Apple - Royal - Delicious" at bounding box center [102, 461] width 145 height 19
type input "2043760"
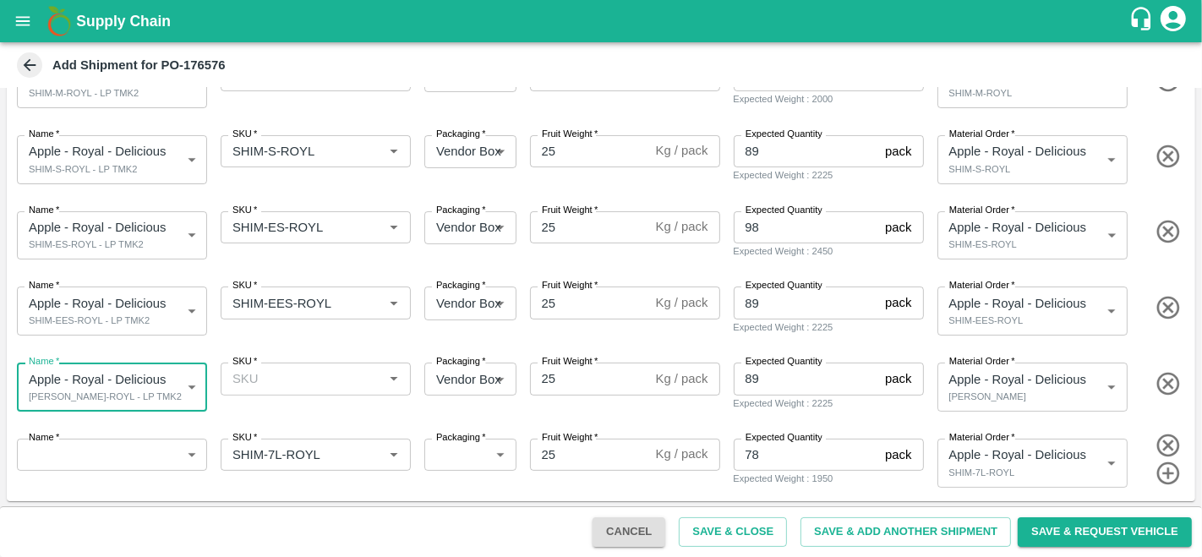
click at [285, 379] on input "SKU   *" at bounding box center [302, 379] width 152 height 22
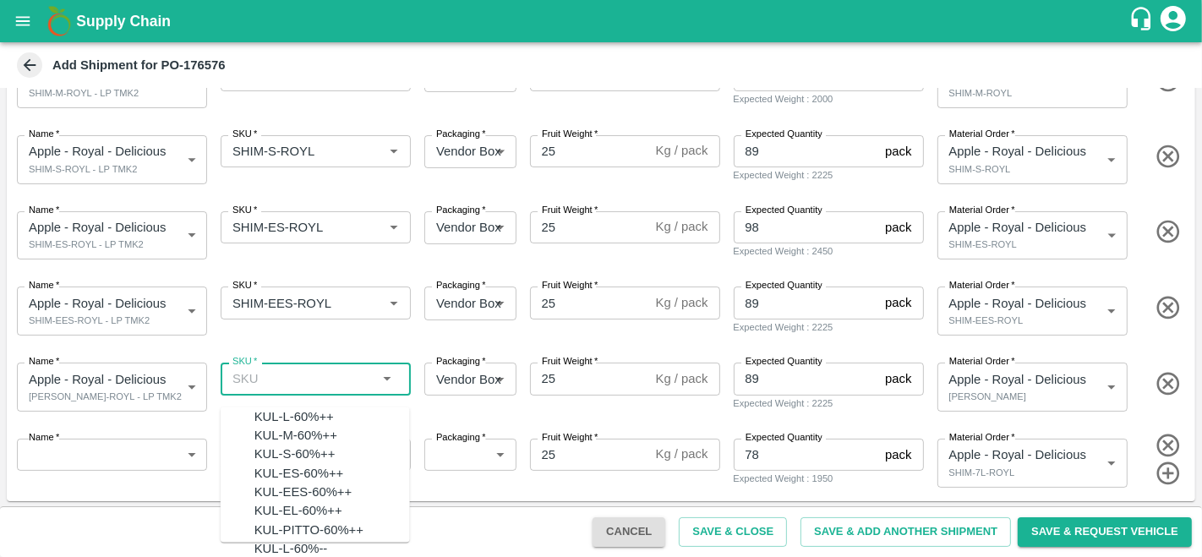
paste input "SHIM-L-ROYL"
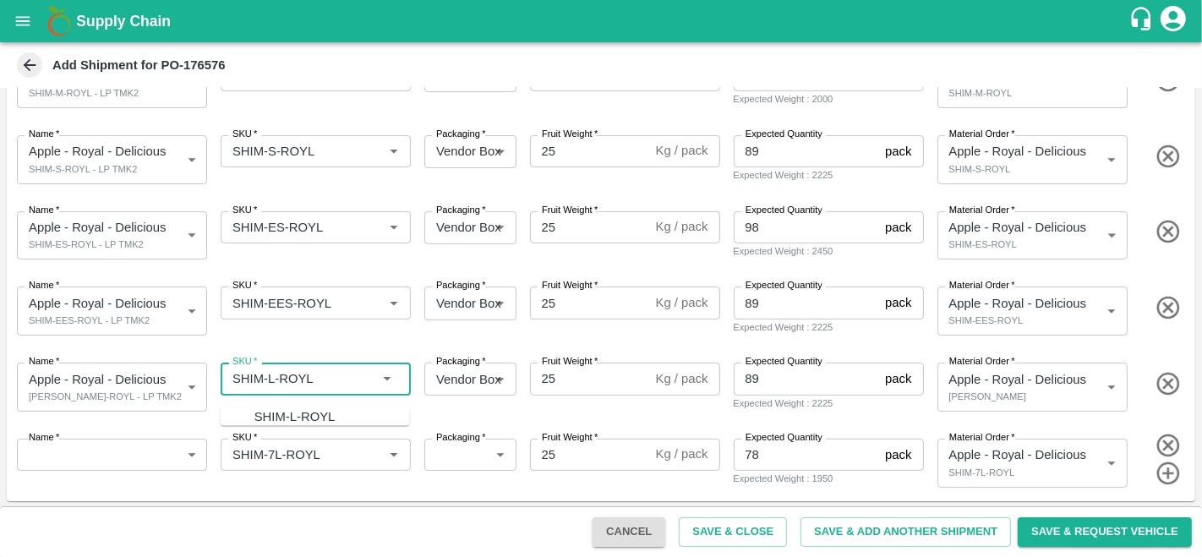
click at [273, 380] on input "SKU   *" at bounding box center [302, 379] width 152 height 22
click at [278, 416] on div "SHIM-PITTO-ROYL" at bounding box center [305, 416] width 103 height 19
type input "SHIM-PITTO-ROYL"
click at [122, 453] on body "Supply Chain Add Shipment for PO-176576 Type DC DC MO's Customer DC (Material O…" at bounding box center [601, 278] width 1202 height 557
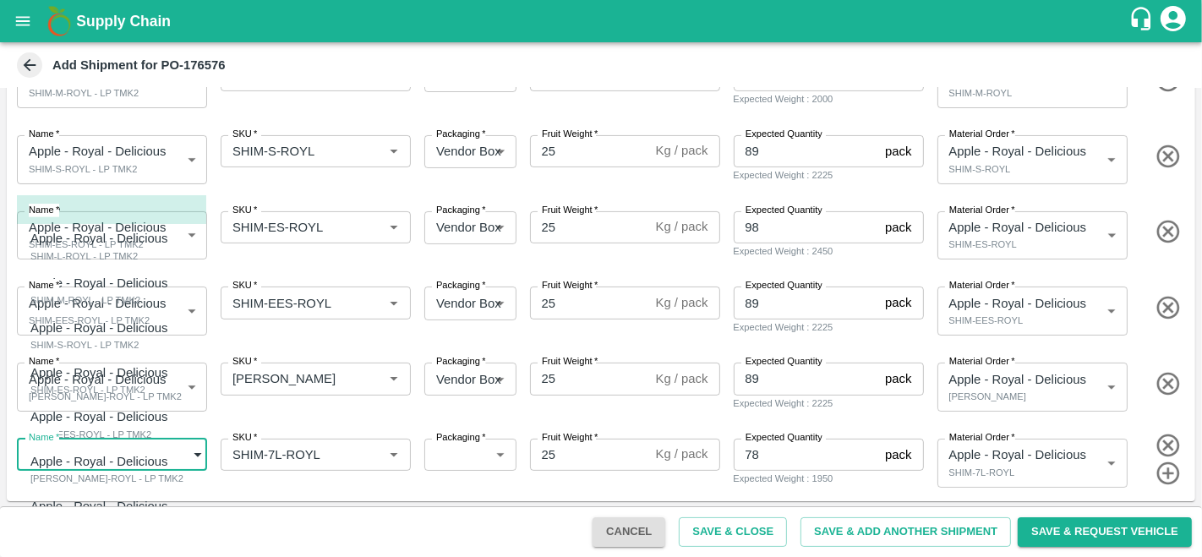
click at [97, 509] on p "Apple - Royal - Delicious" at bounding box center [99, 506] width 138 height 19
type input "2043761"
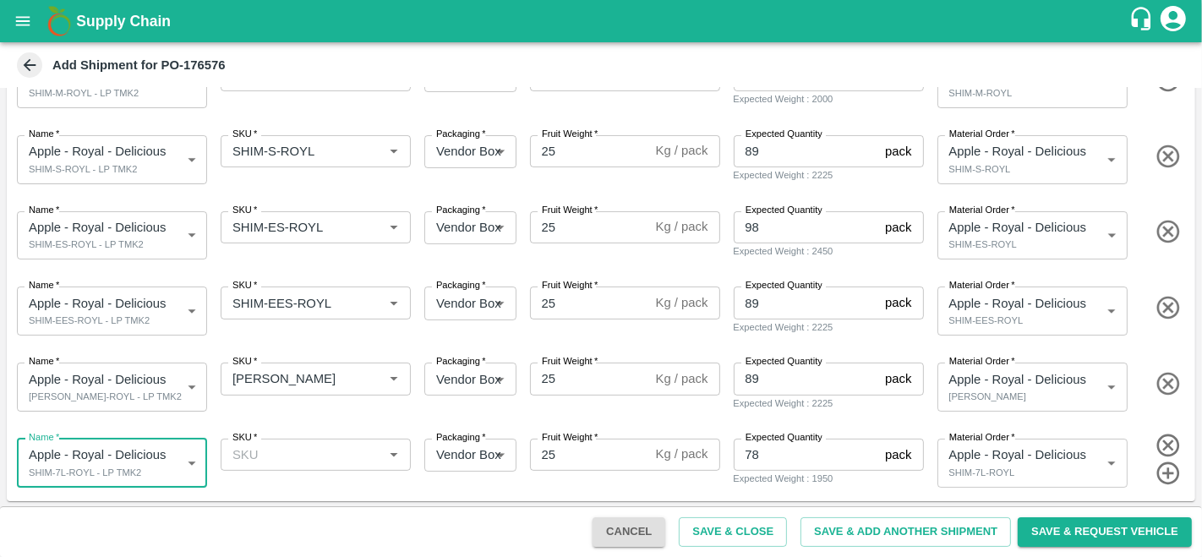
click at [266, 456] on input "SKU   *" at bounding box center [302, 455] width 152 height 22
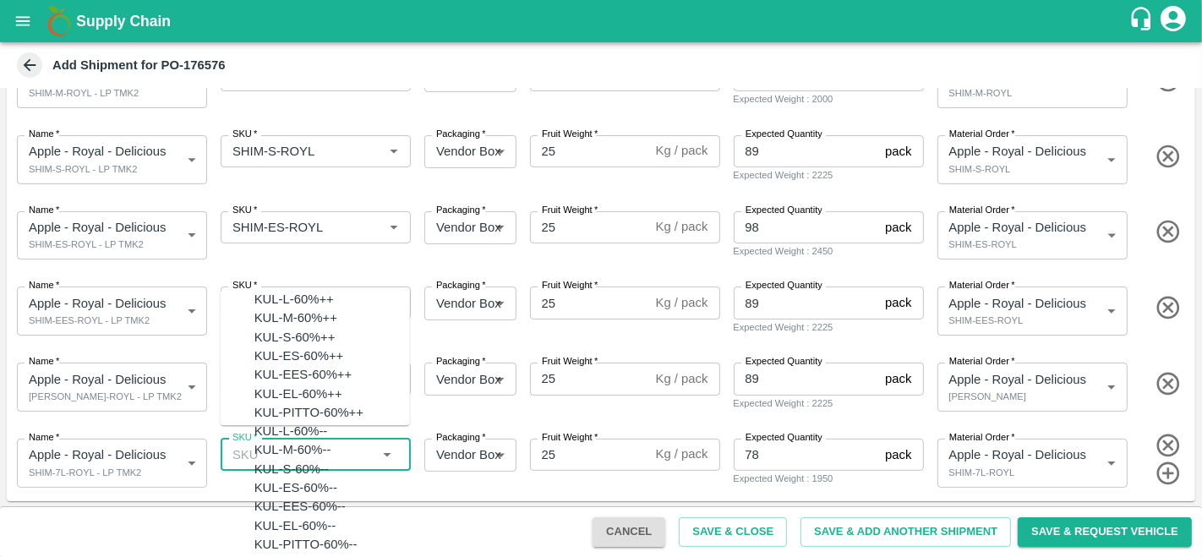
paste input "SHIM-L-ROYL"
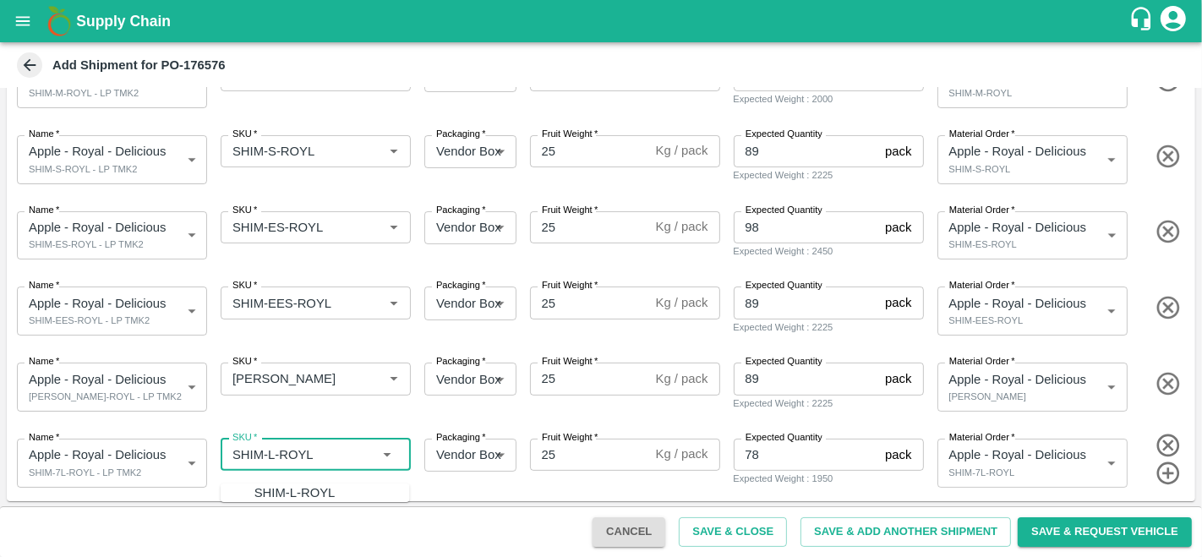
click at [269, 453] on input "SKU   *" at bounding box center [302, 455] width 152 height 22
click at [282, 497] on div "SHIM-7L-ROYL" at bounding box center [298, 492] width 88 height 19
type input "SHIM-7L-ROYL"
click at [723, 517] on button "Save & Close" at bounding box center [733, 532] width 108 height 30
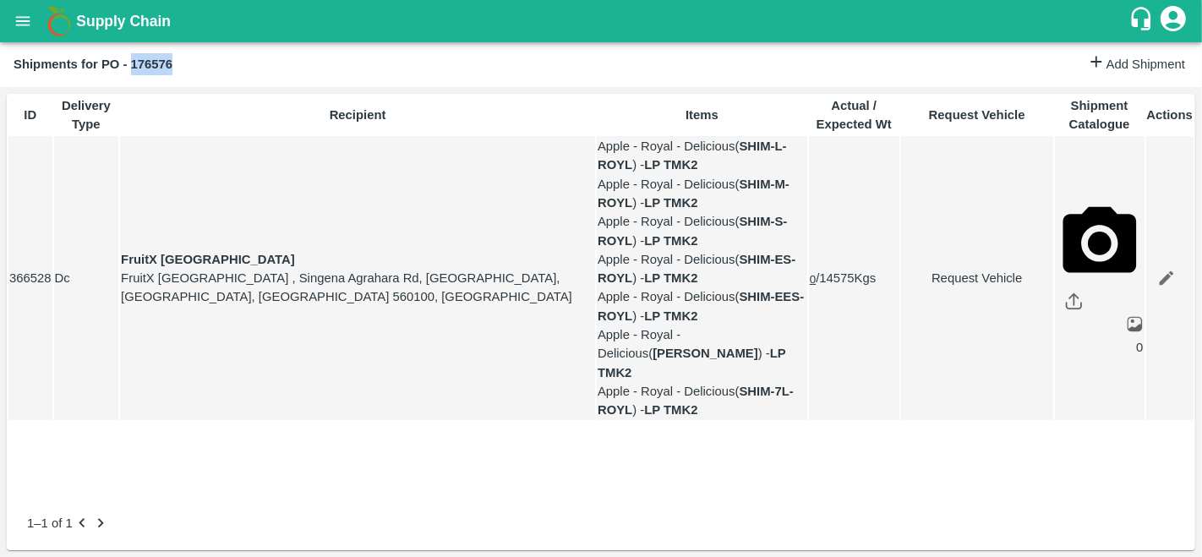
drag, startPoint x: 178, startPoint y: 68, endPoint x: 130, endPoint y: 67, distance: 48.2
click at [130, 67] on div "Shipments for PO - 176576" at bounding box center [550, 64] width 1073 height 22
copy b "176576"
click at [23, 23] on icon "open drawer" at bounding box center [23, 21] width 19 height 19
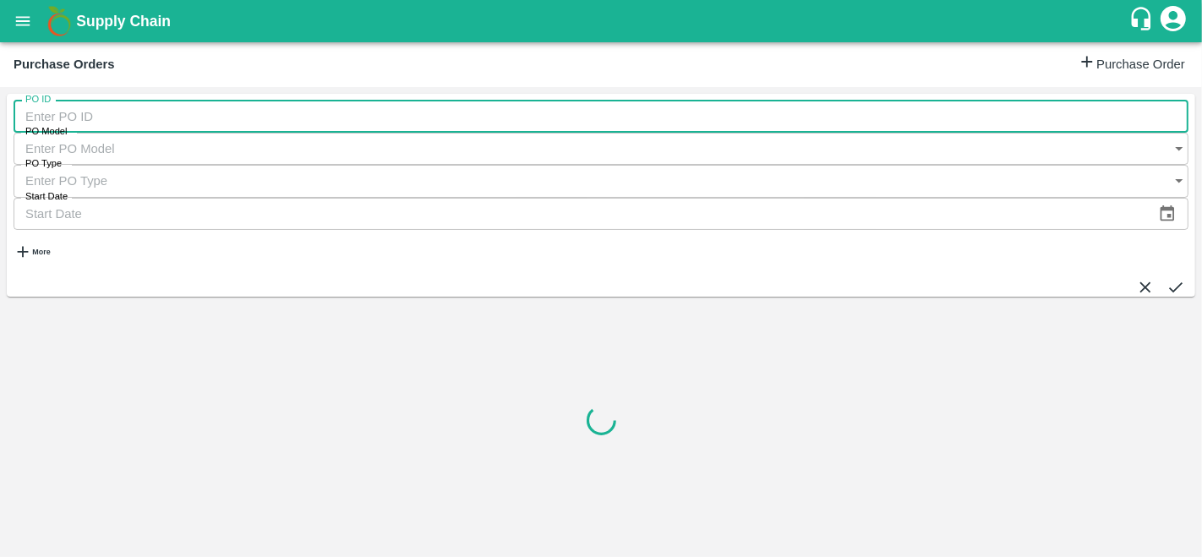
click at [111, 110] on input "PO ID" at bounding box center [601, 117] width 1175 height 32
paste input "176576"
click at [111, 110] on input "176576" at bounding box center [601, 117] width 1175 height 32
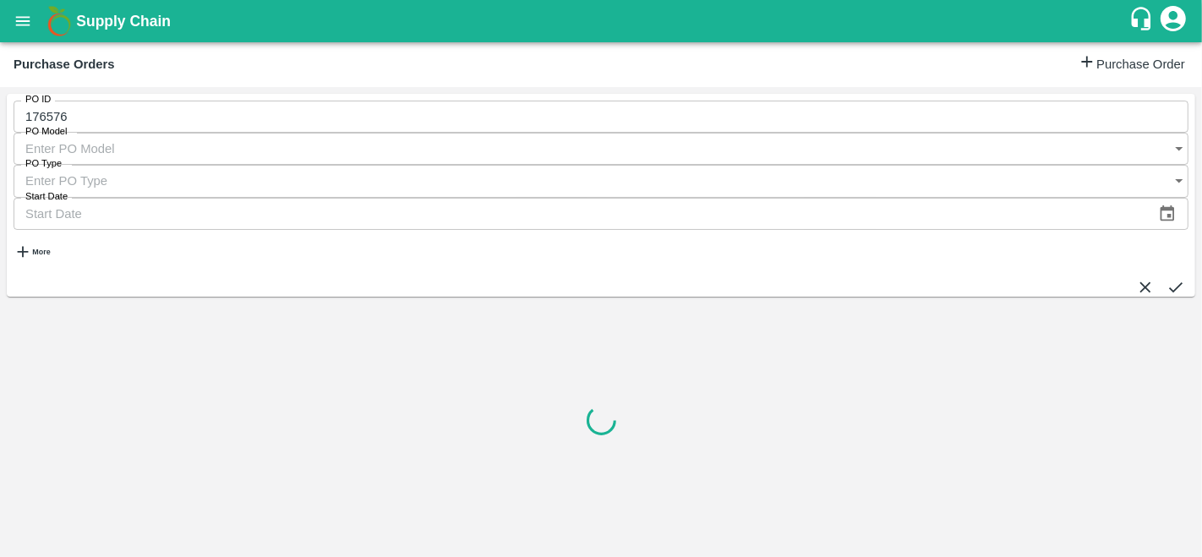
click at [1166, 277] on span at bounding box center [1175, 286] width 19 height 19
click at [1166, 278] on icon "submit" at bounding box center [1175, 287] width 19 height 19
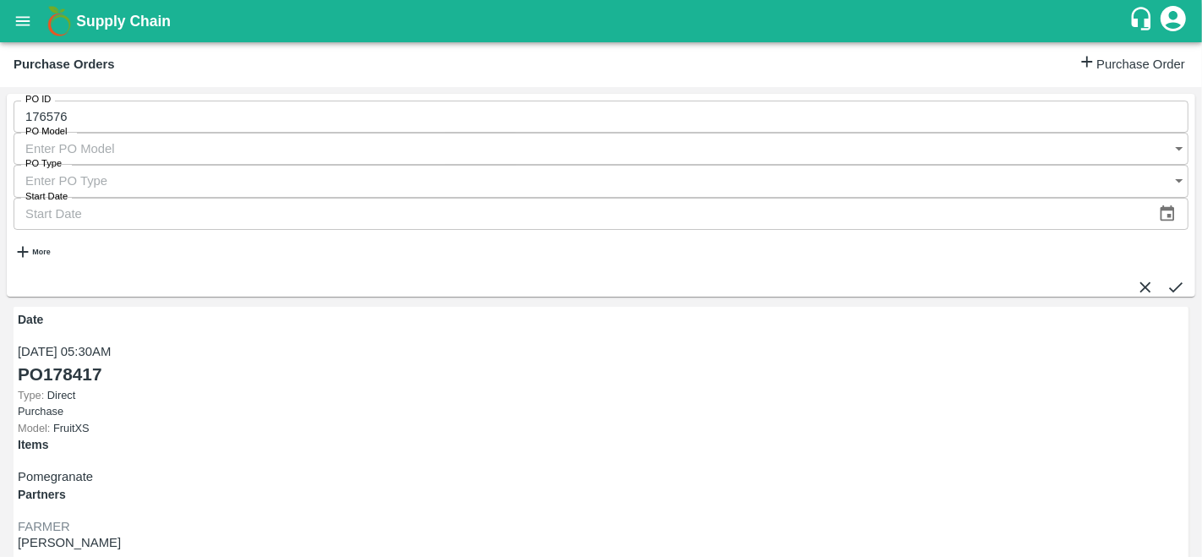
click at [1171, 278] on button "submit" at bounding box center [1175, 287] width 19 height 19
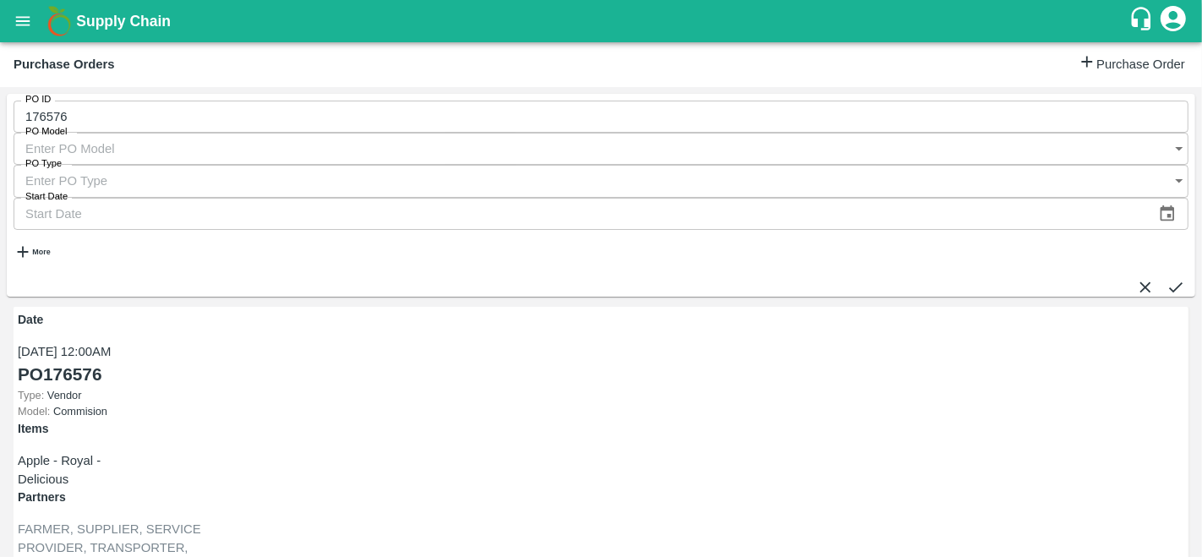
click at [74, 361] on link "PO 176576" at bounding box center [60, 374] width 84 height 26
click at [50, 248] on strong "More" at bounding box center [41, 252] width 18 height 8
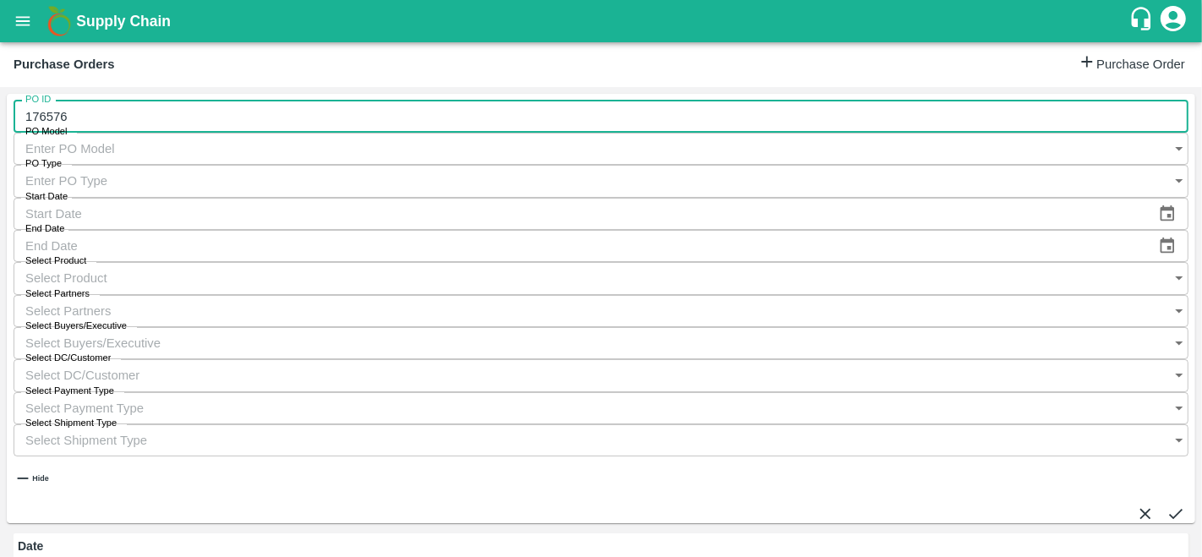
click at [70, 133] on input "176576" at bounding box center [601, 117] width 1175 height 32
type input "1"
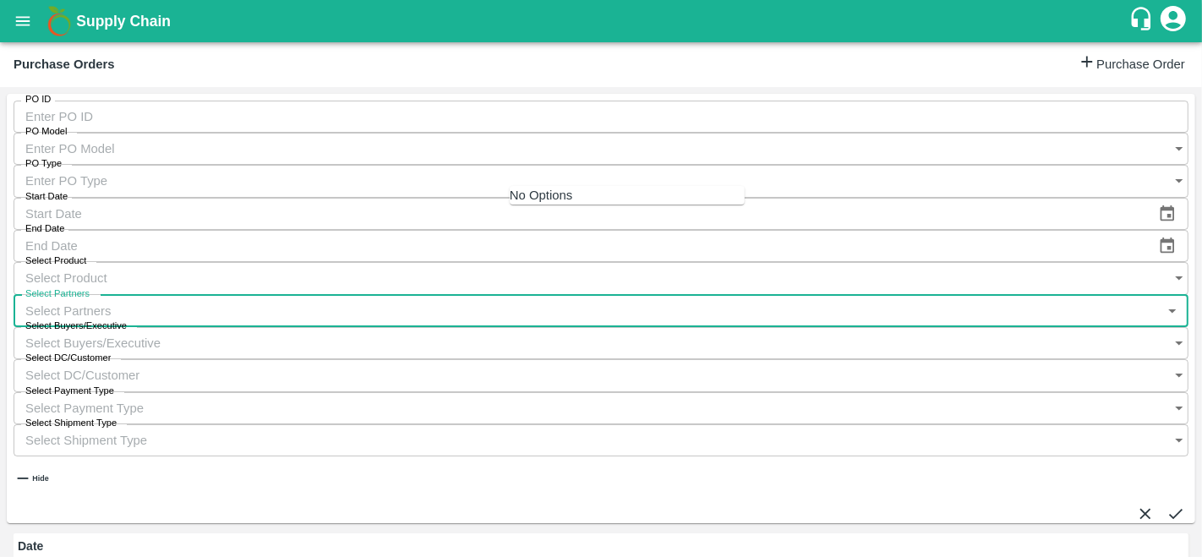
click at [668, 295] on input "Select Partners" at bounding box center [585, 311] width 1142 height 32
type input "s.o."
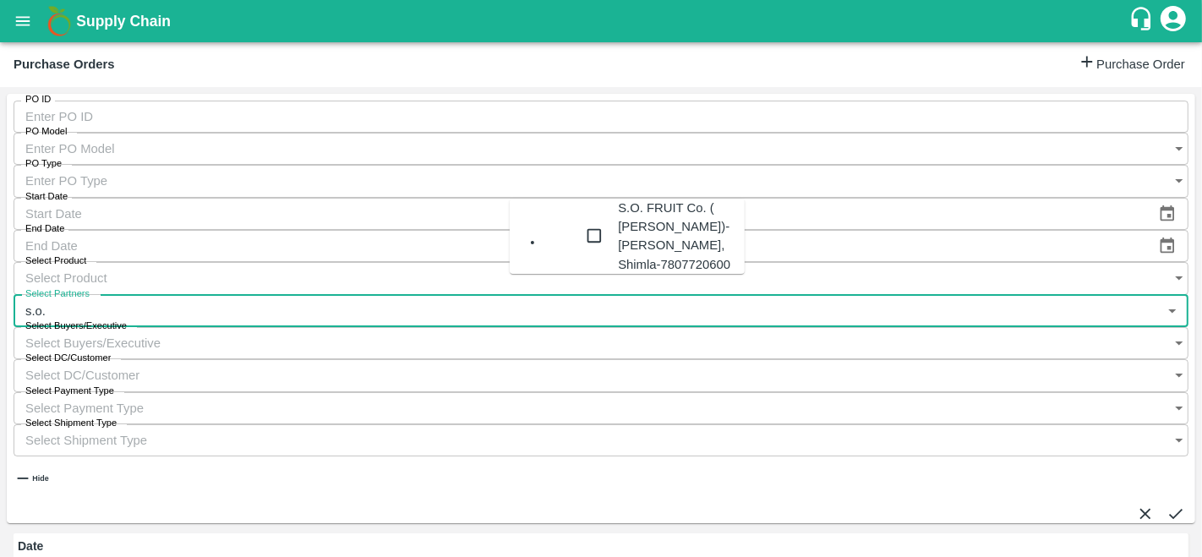
type input "176576"
click at [618, 227] on div "S.O. FRUIT Co. ( Sardevan Singh)-Diswani, Shimla-7807720600" at bounding box center [681, 236] width 127 height 75
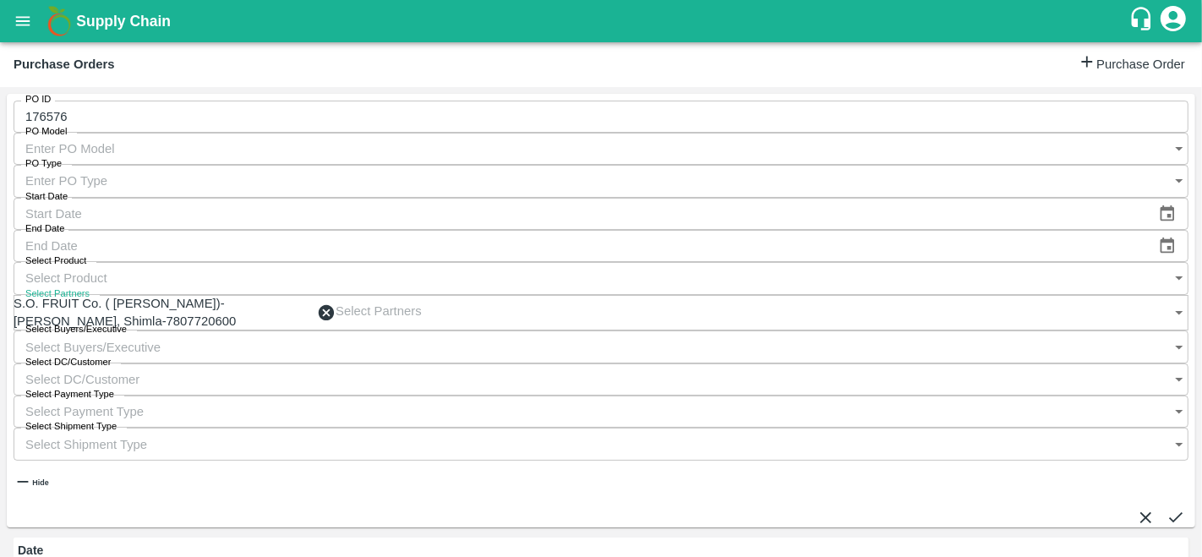
click at [819, 330] on input "Select Buyers/Executive" at bounding box center [585, 346] width 1142 height 32
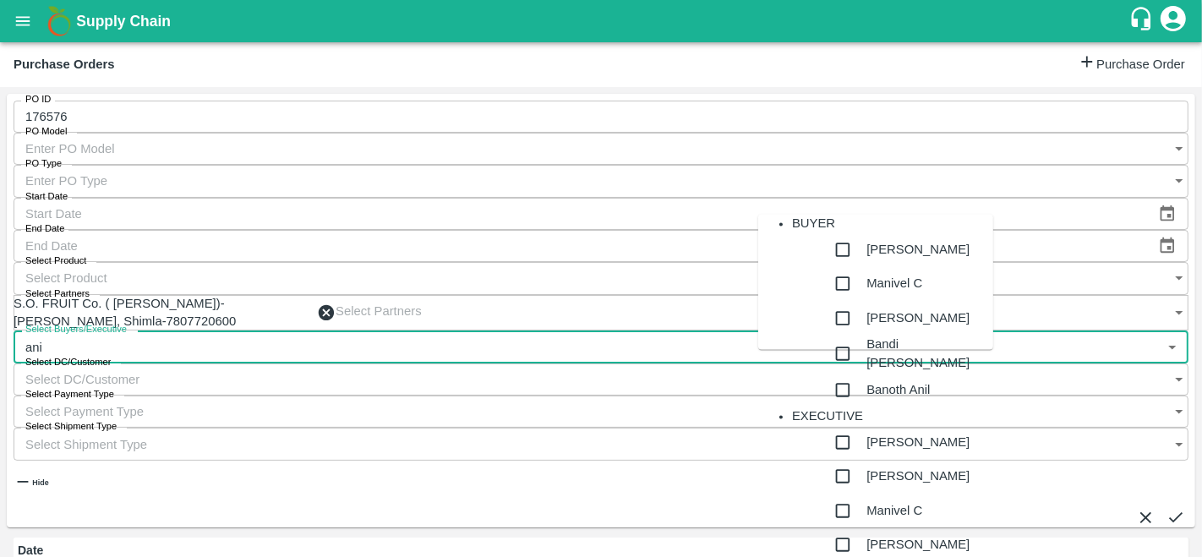
type input "anil"
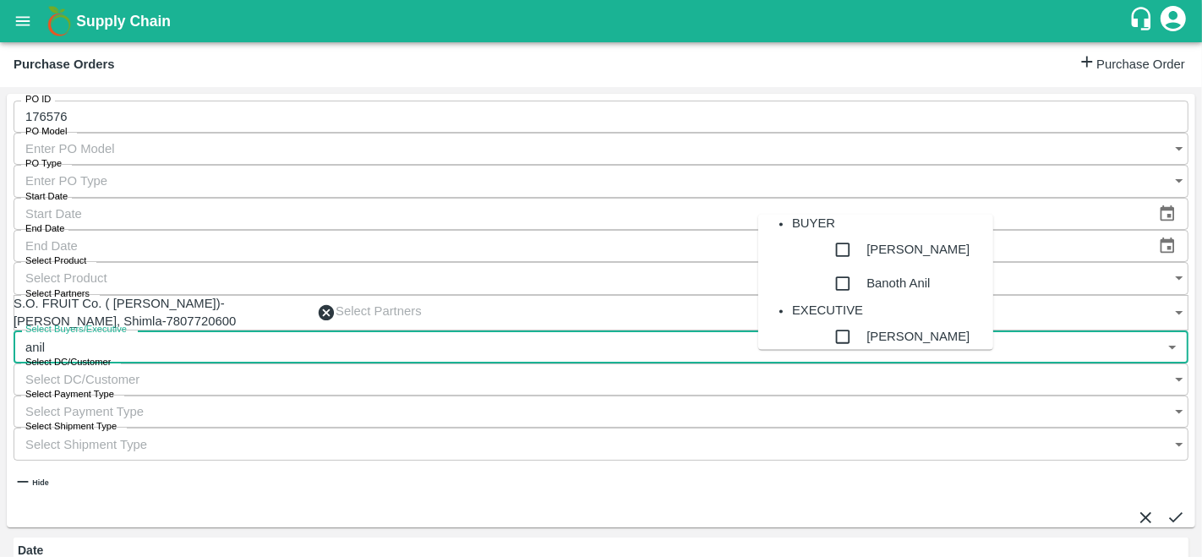
click at [866, 267] on div "[PERSON_NAME]" at bounding box center [917, 250] width 103 height 34
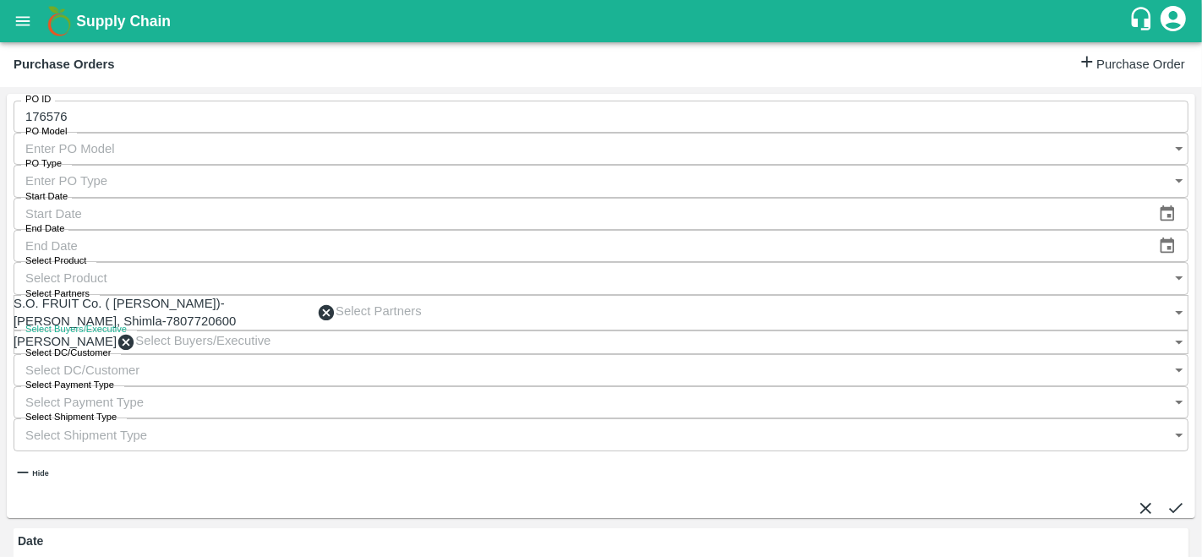
click at [404, 386] on input "Select Payment Type" at bounding box center [574, 402] width 1120 height 32
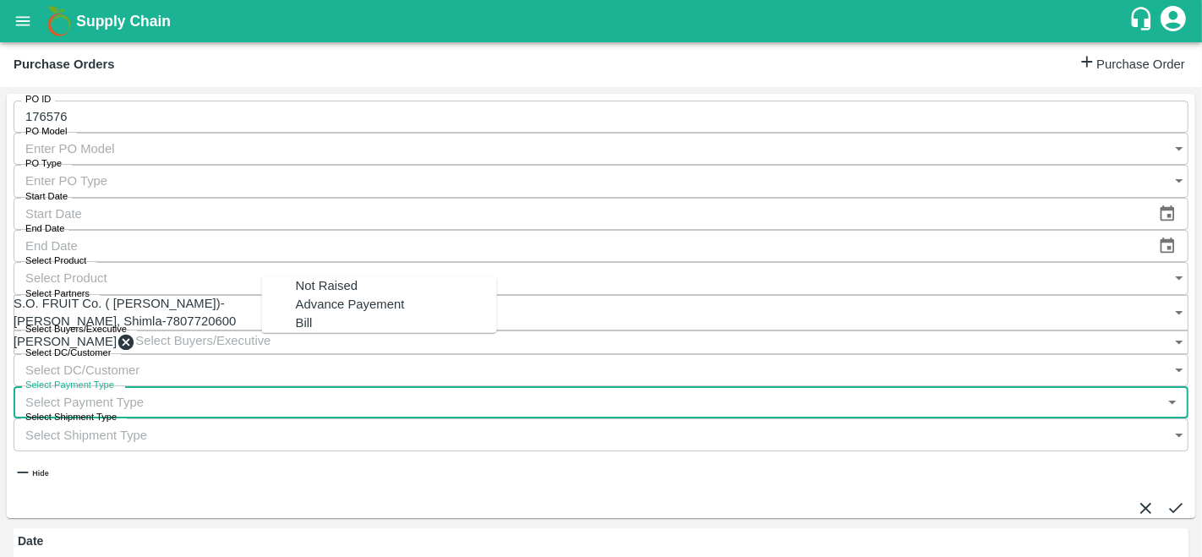
click at [351, 281] on div "Not Raised" at bounding box center [396, 285] width 201 height 19
type input "Not Raised"
click at [1174, 499] on button "submit" at bounding box center [1175, 508] width 19 height 19
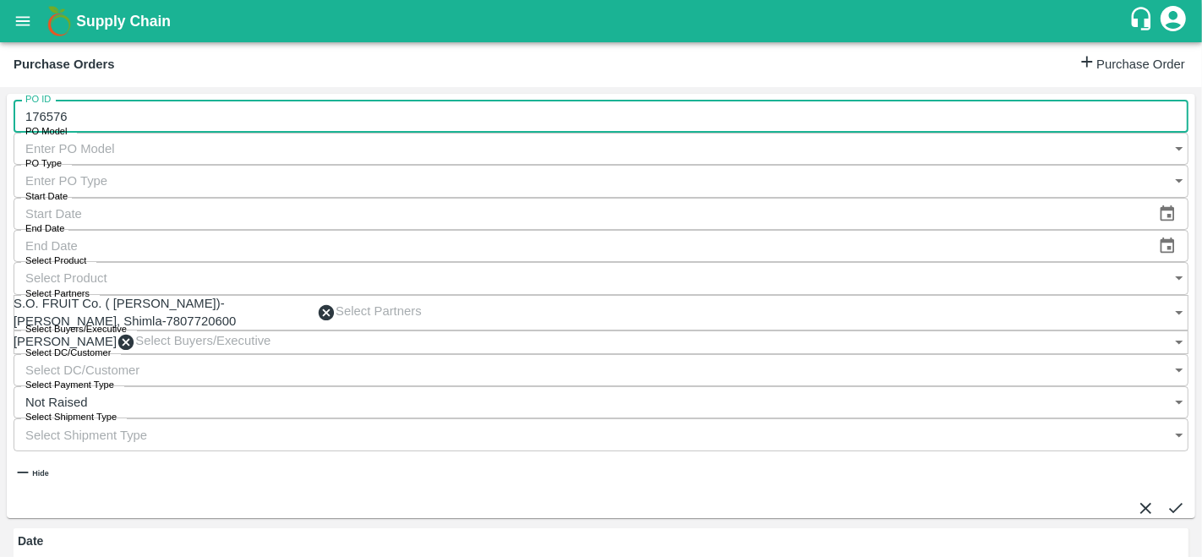
click at [85, 123] on input "176576" at bounding box center [601, 117] width 1175 height 32
type input "1"
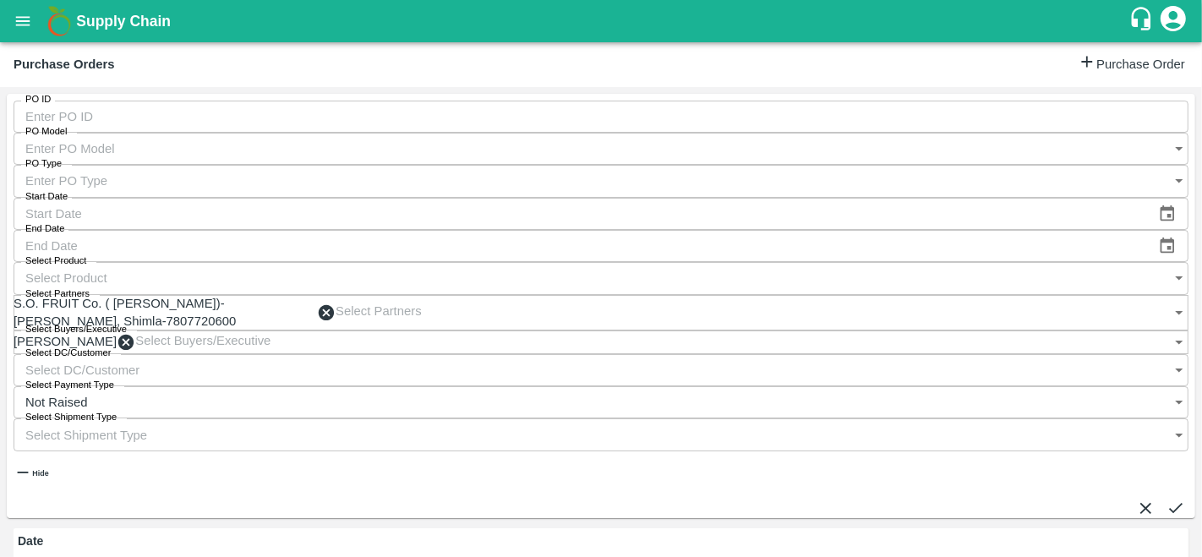
click at [1166, 499] on icon "submit" at bounding box center [1175, 508] width 19 height 19
click at [74, 121] on input "PO ID" at bounding box center [601, 117] width 1175 height 32
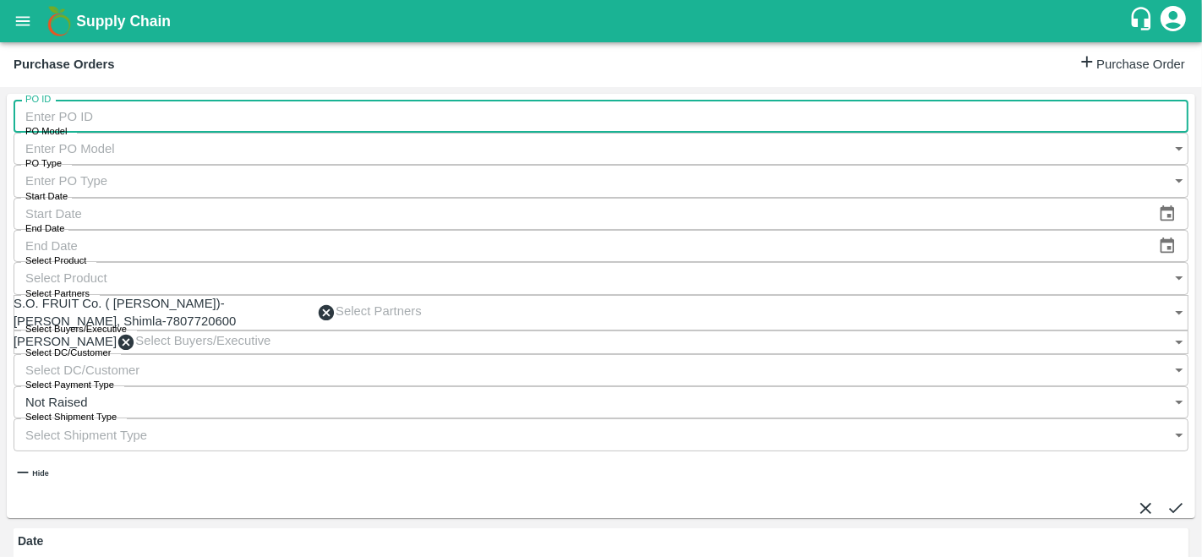
paste input "text"
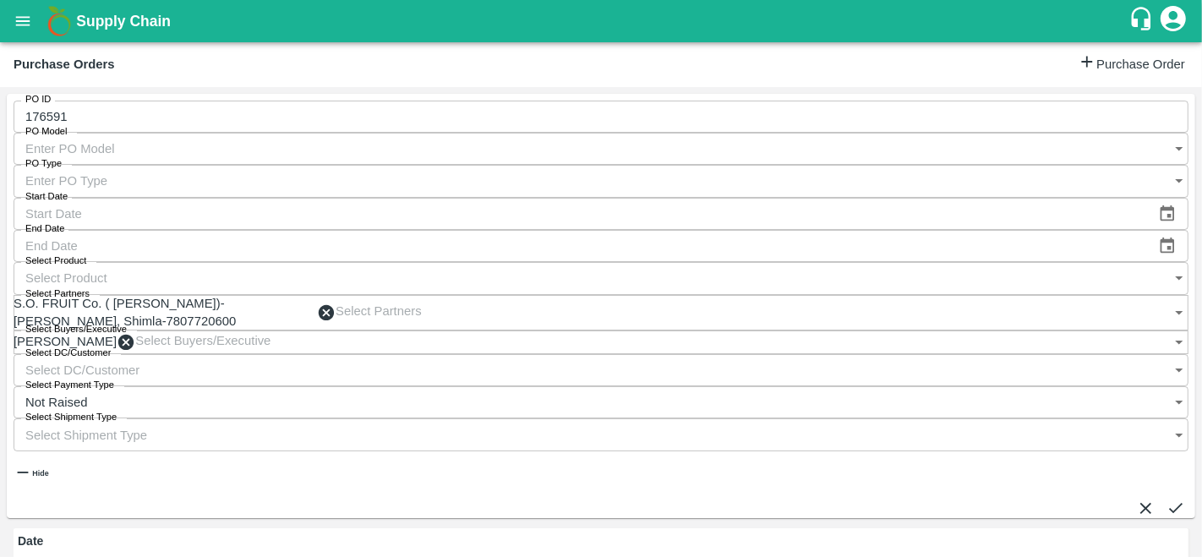
click at [1166, 499] on icon "submit" at bounding box center [1175, 508] width 19 height 19
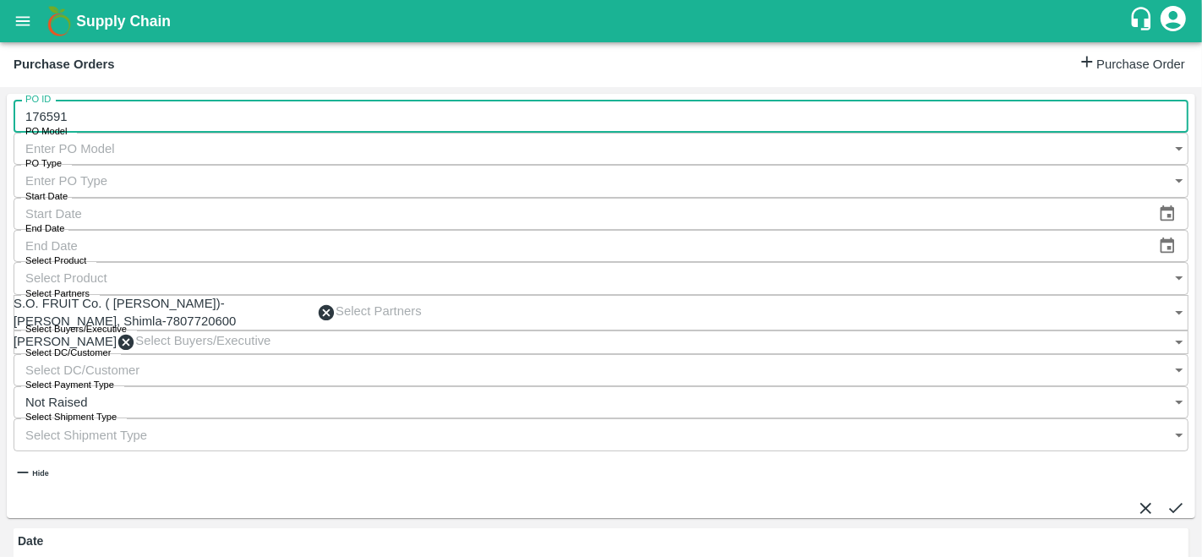
drag, startPoint x: 78, startPoint y: 112, endPoint x: 17, endPoint y: 117, distance: 61.0
click at [17, 117] on input "176591" at bounding box center [601, 117] width 1175 height 32
paste input "text"
type input "175087"
click at [1169, 503] on icon "submit" at bounding box center [1176, 508] width 14 height 10
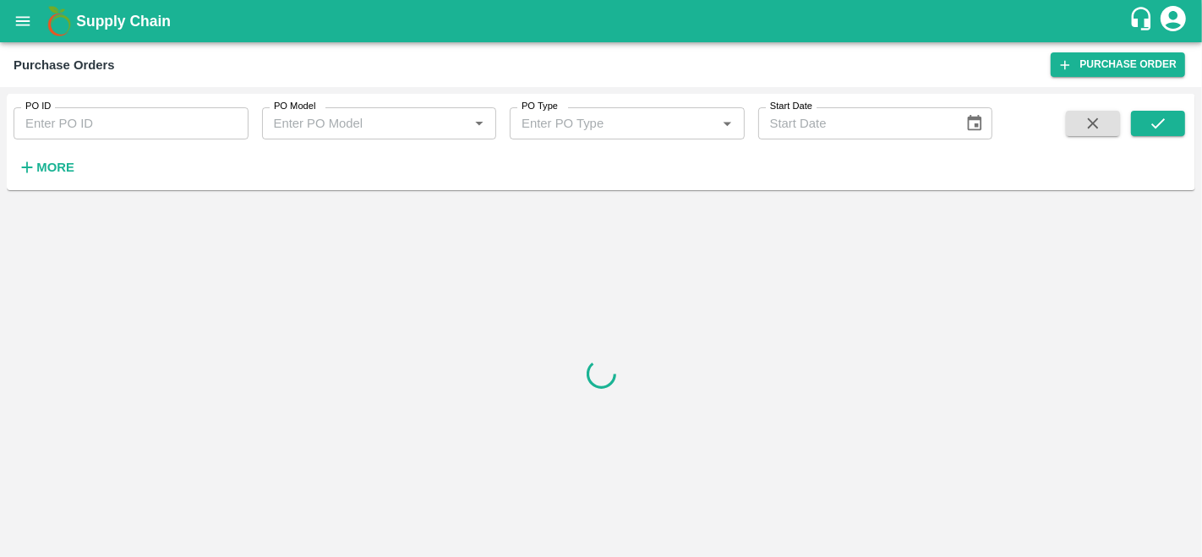
click at [52, 113] on input "PO ID" at bounding box center [131, 123] width 235 height 32
paste input "176576"
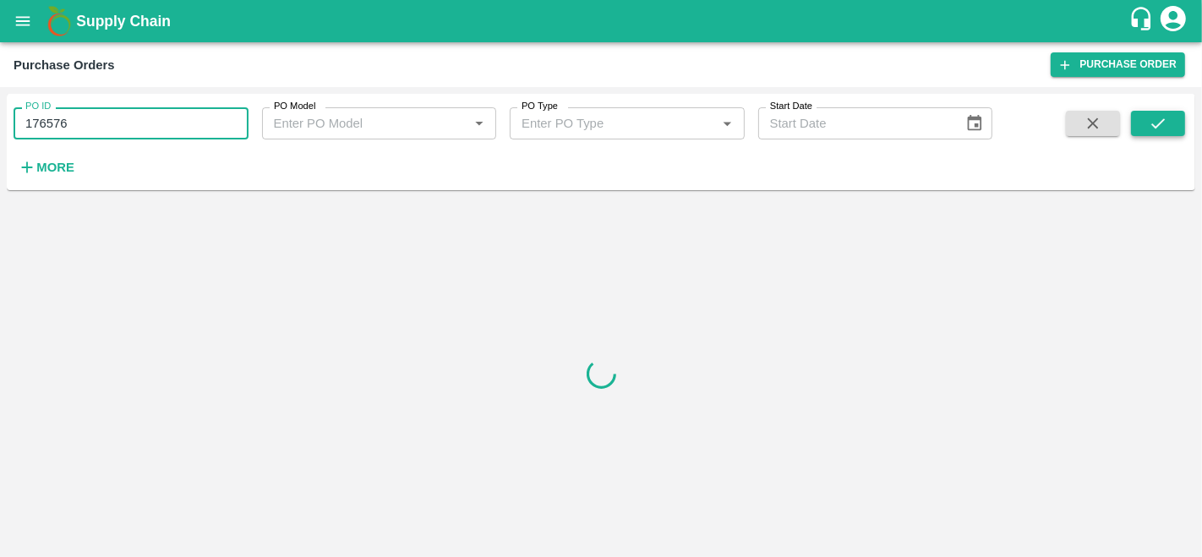
type input "176576"
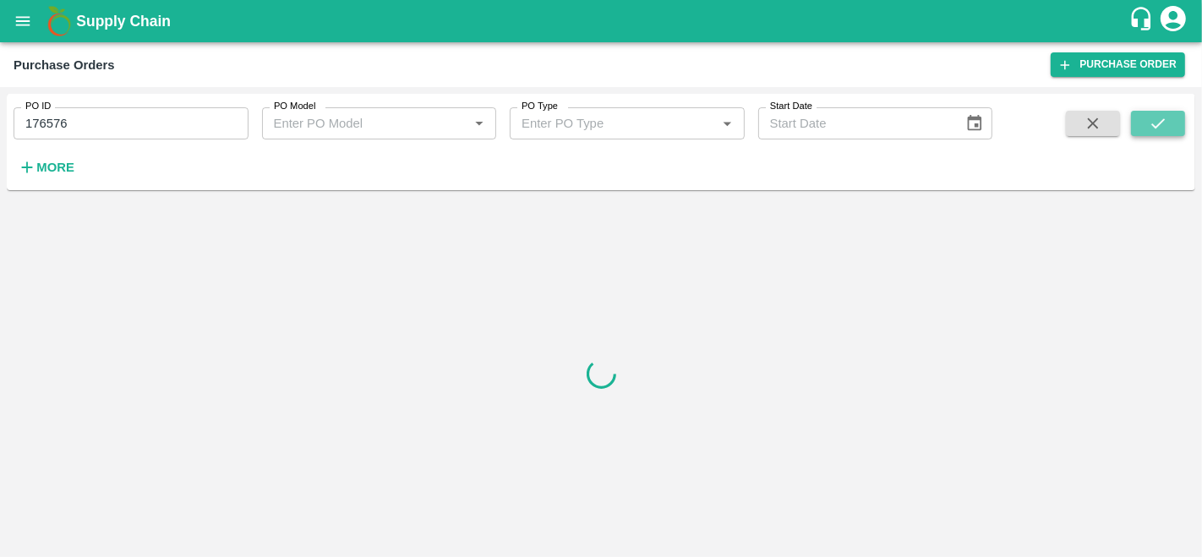
click at [1161, 130] on icon "submit" at bounding box center [1157, 123] width 19 height 19
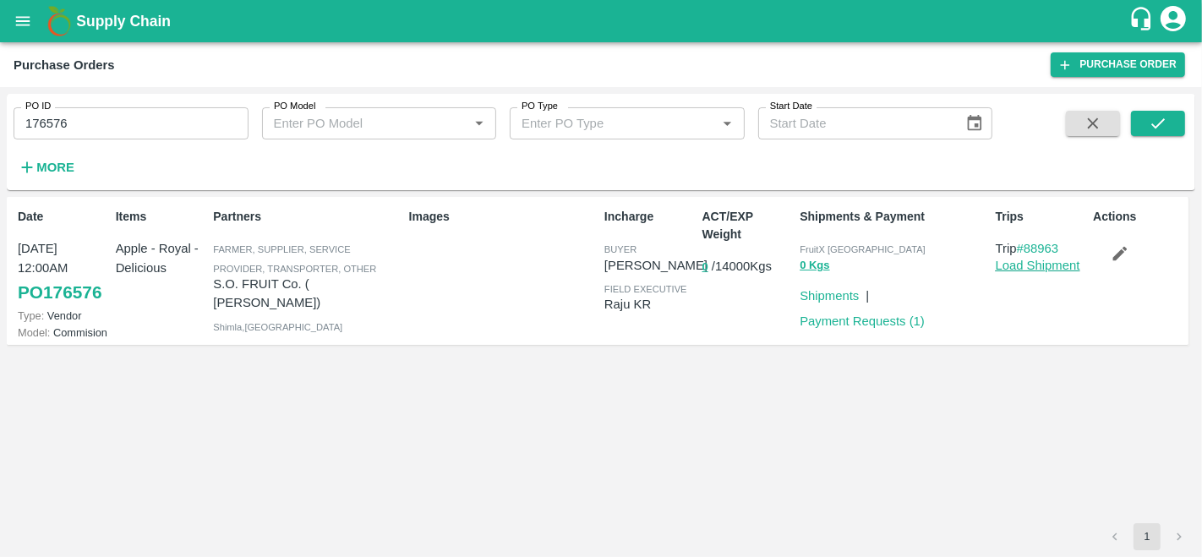
click at [1027, 270] on link "Load Shipment" at bounding box center [1037, 266] width 85 height 14
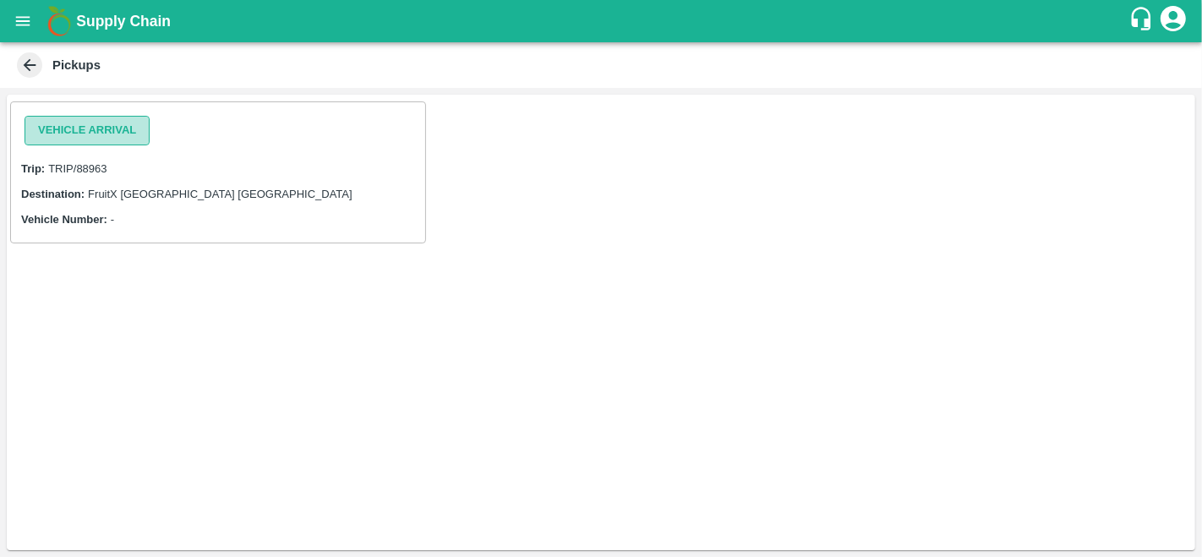
click at [94, 139] on button "Vehicle Arrival" at bounding box center [87, 131] width 125 height 30
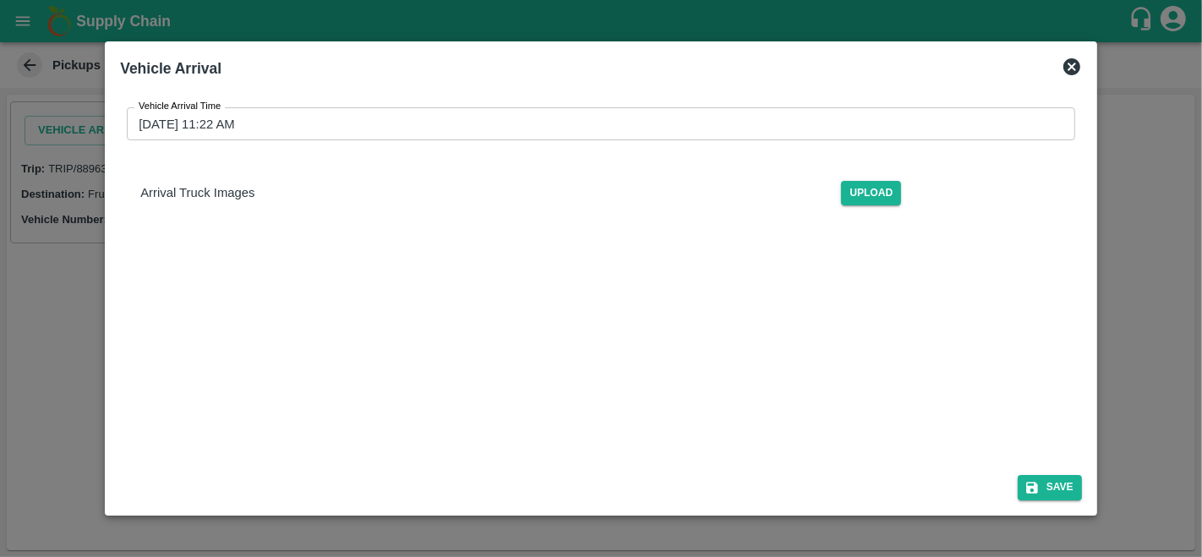
click at [1067, 502] on div "Save" at bounding box center [600, 483] width 975 height 45
click at [1059, 494] on button "Save" at bounding box center [1049, 487] width 64 height 25
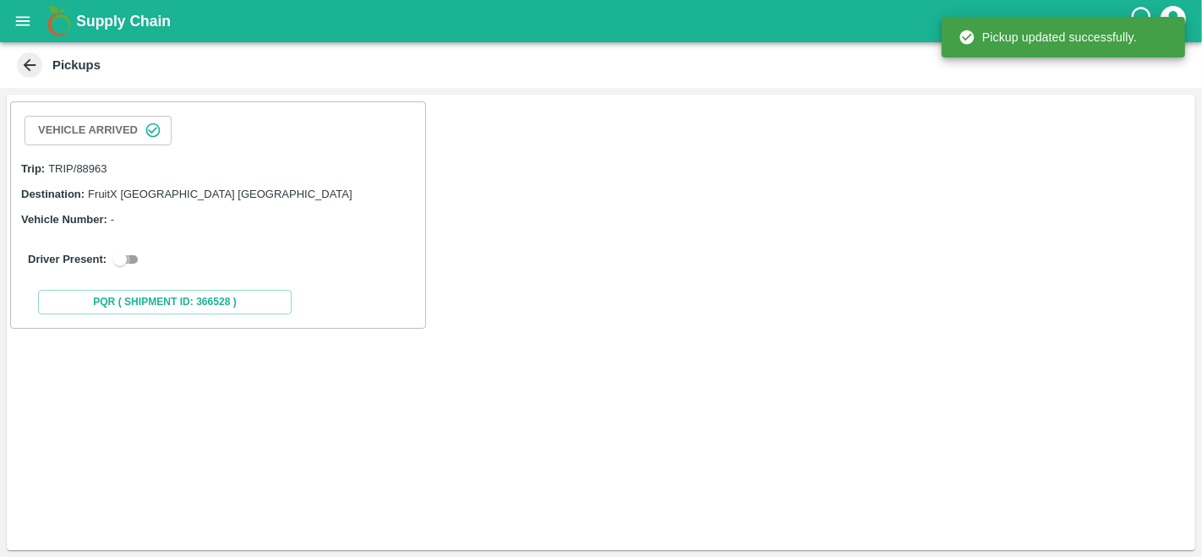
click at [139, 252] on input "checkbox" at bounding box center [120, 259] width 61 height 20
checkbox input "true"
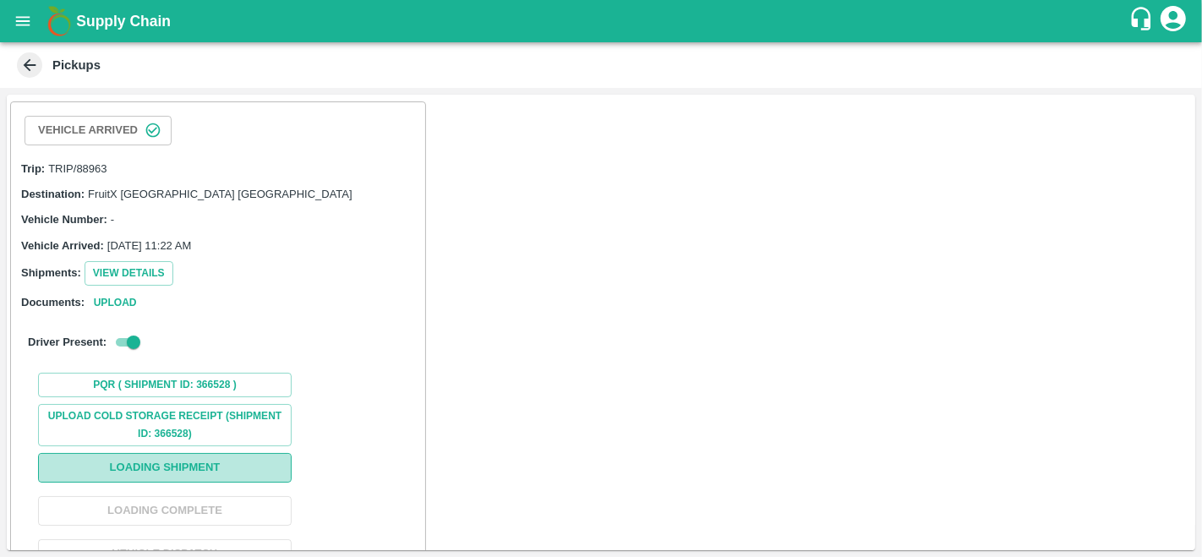
click at [155, 466] on button "Loading Shipment" at bounding box center [165, 468] width 254 height 30
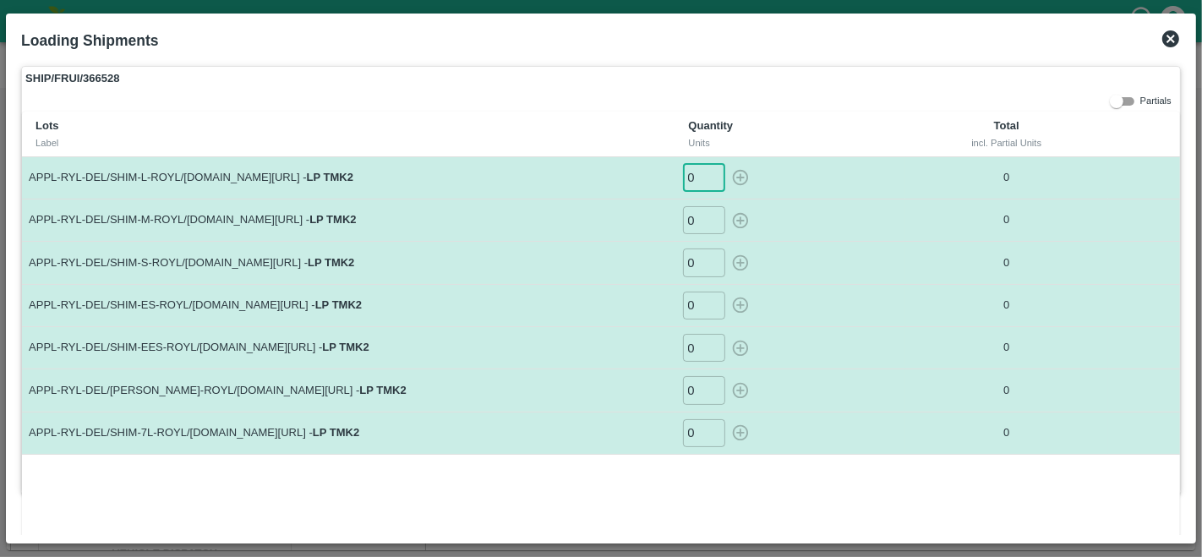
click at [693, 169] on input "0" at bounding box center [704, 178] width 42 height 28
click at [741, 177] on icon "button" at bounding box center [740, 178] width 16 height 16
type input "0"
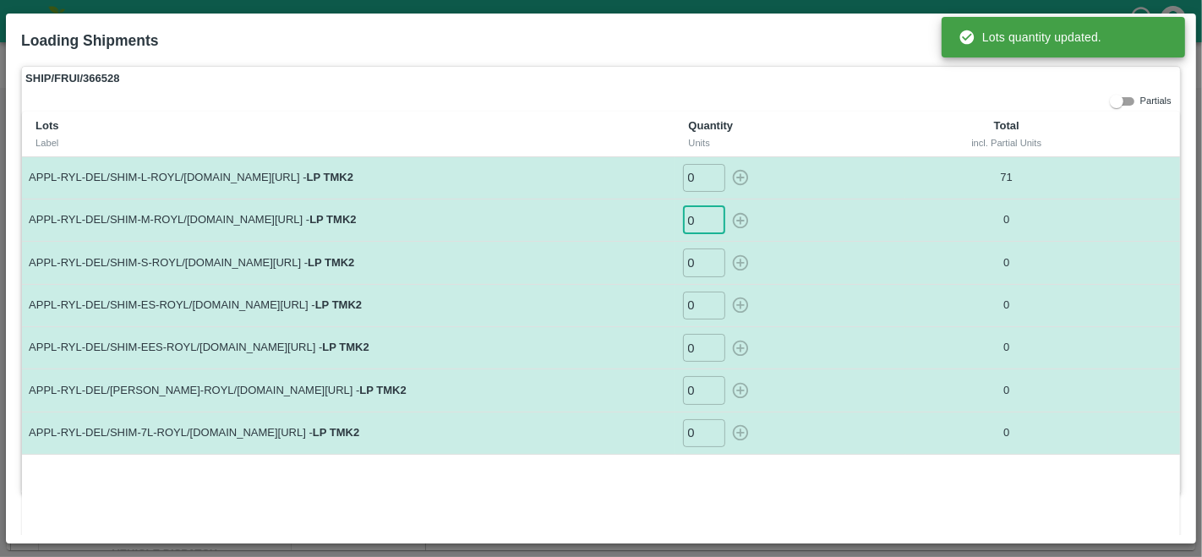
click at [695, 221] on input "0" at bounding box center [704, 220] width 42 height 28
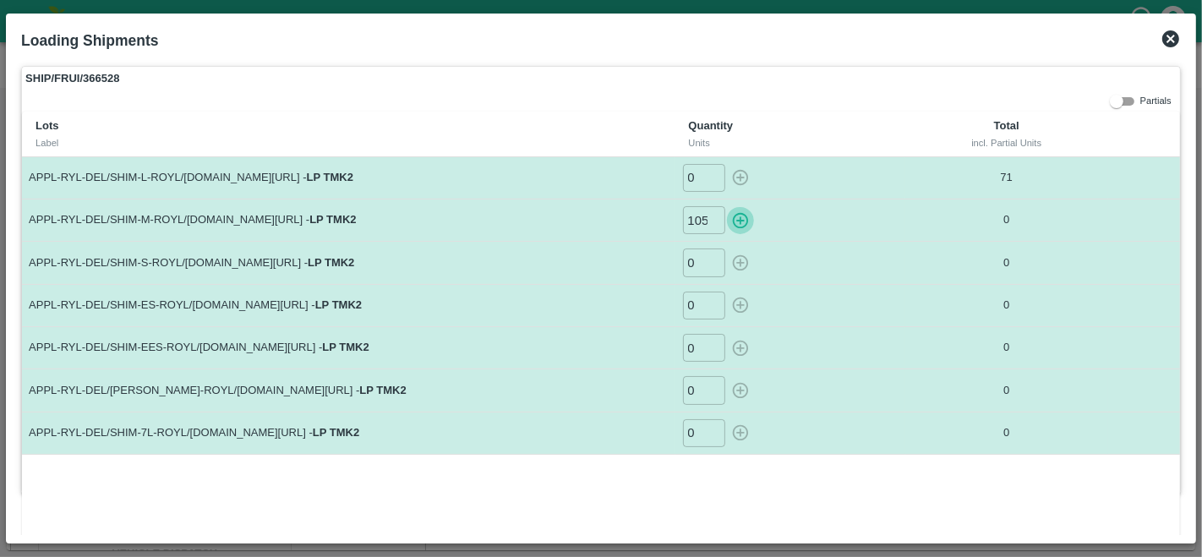
click at [740, 218] on icon "button" at bounding box center [740, 220] width 19 height 19
type input "0"
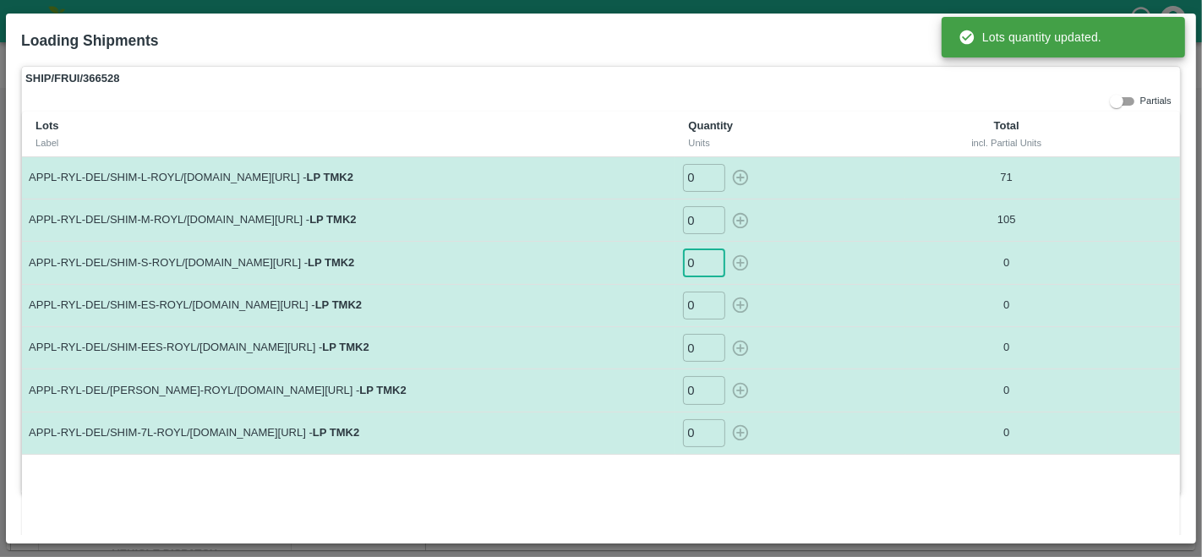
click at [691, 262] on input "0" at bounding box center [704, 262] width 42 height 28
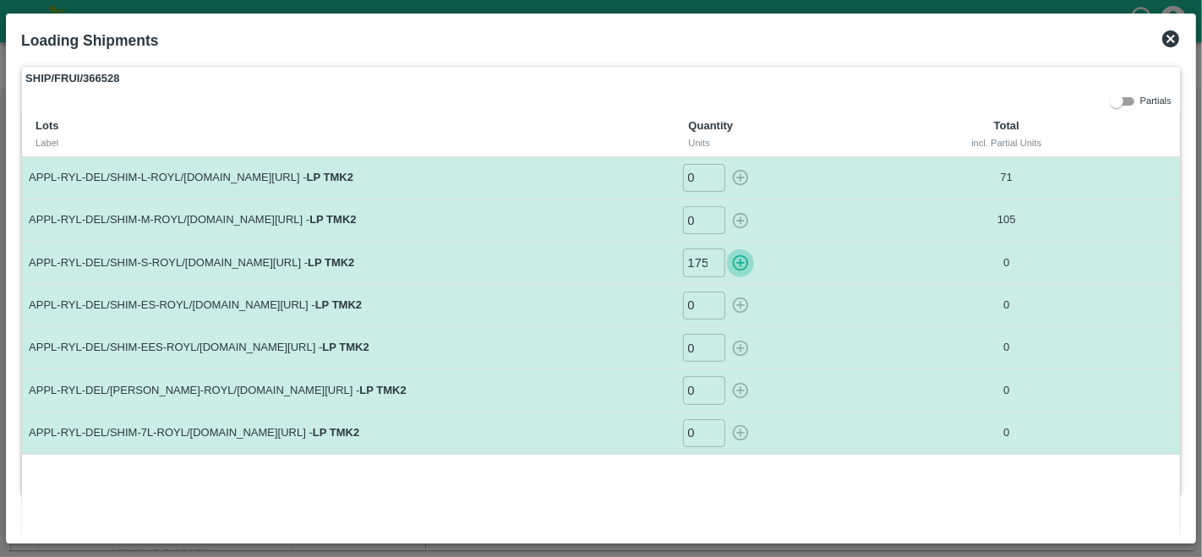
click at [742, 259] on icon "button" at bounding box center [740, 263] width 19 height 19
type input "0"
click at [697, 304] on input "0" at bounding box center [704, 306] width 42 height 28
click at [736, 303] on icon "button" at bounding box center [740, 305] width 16 height 16
type input "0"
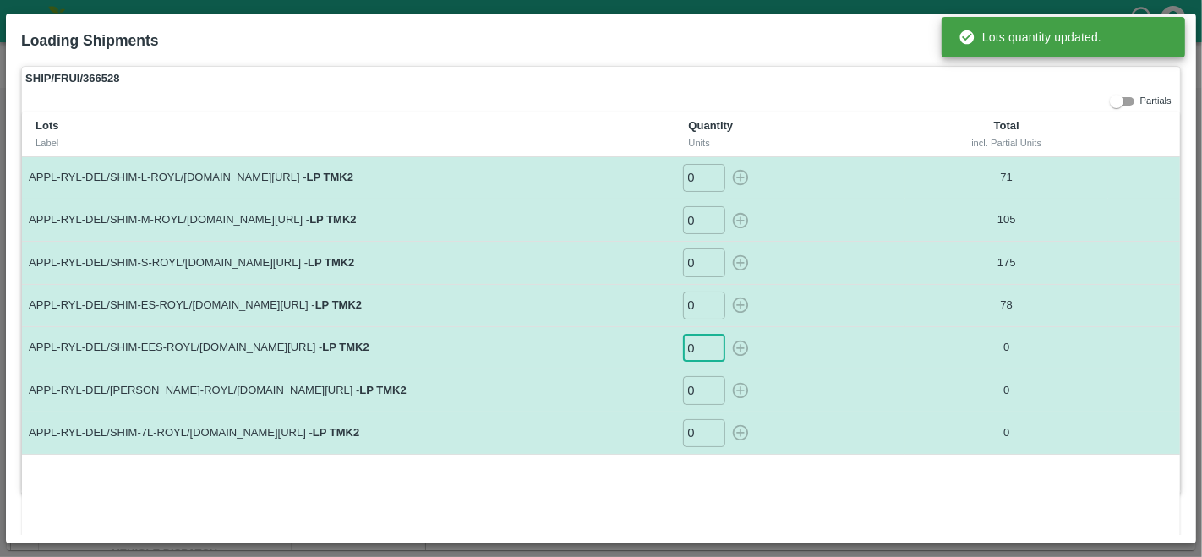
click at [697, 348] on input "0" at bounding box center [704, 348] width 42 height 28
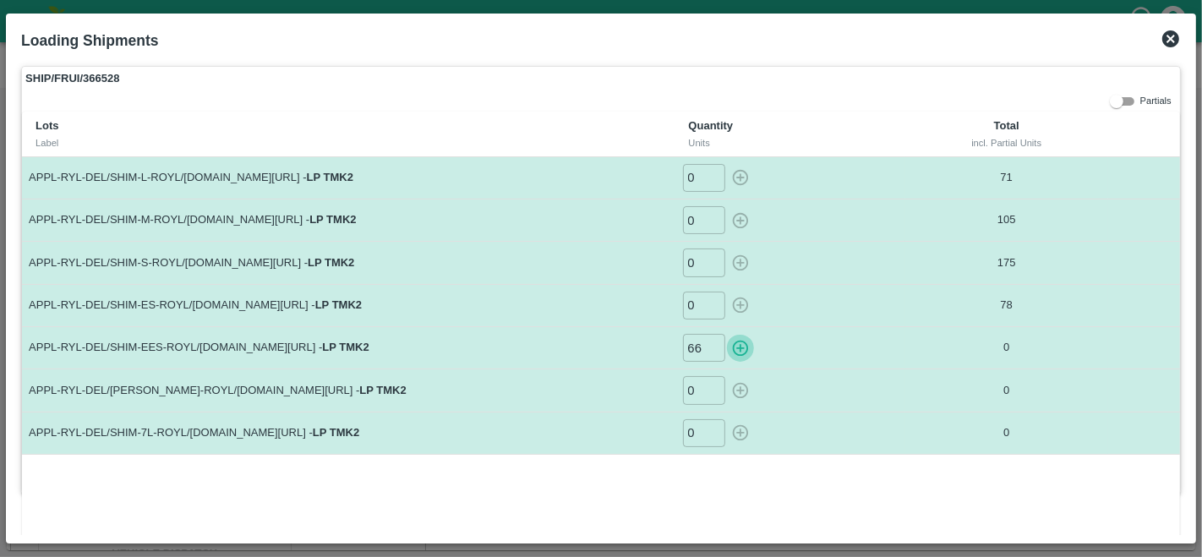
click at [739, 341] on icon "button" at bounding box center [740, 348] width 19 height 19
type input "0"
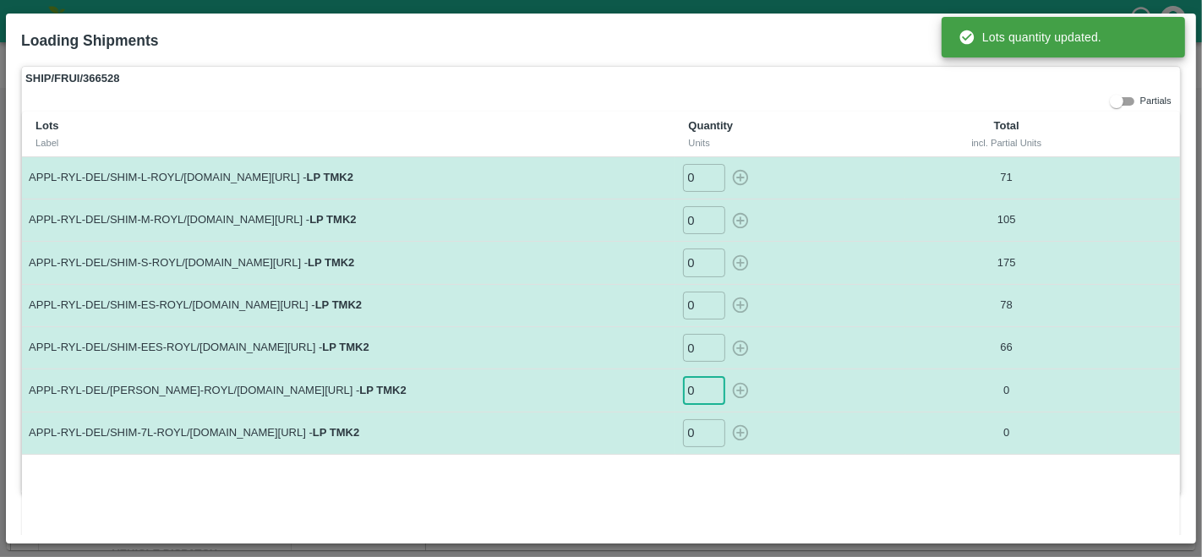
click at [695, 383] on input "0" at bounding box center [704, 390] width 42 height 28
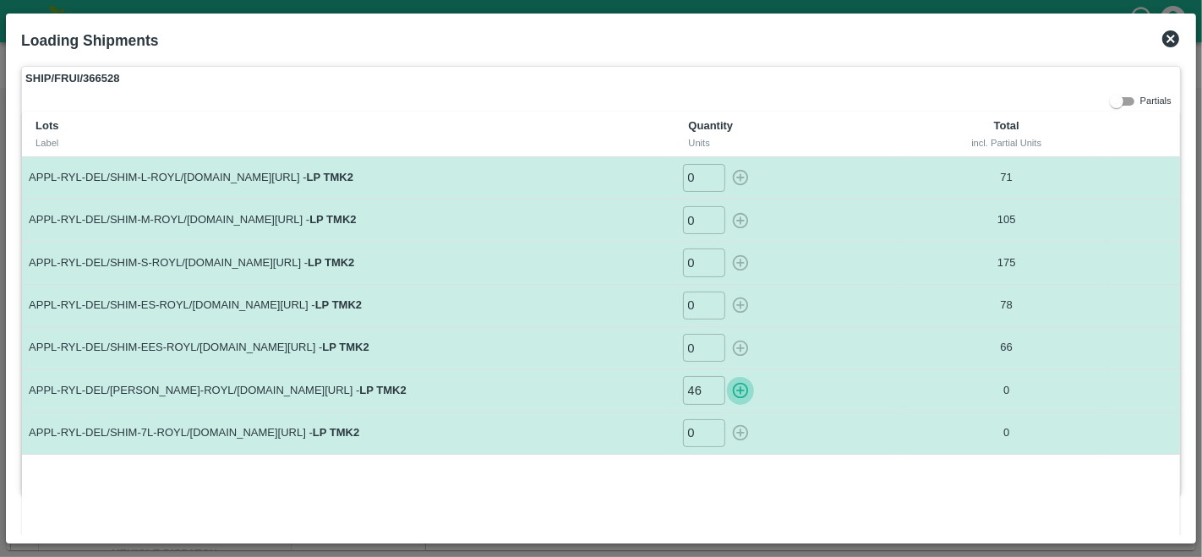
click at [740, 390] on icon "button" at bounding box center [740, 390] width 19 height 19
type input "0"
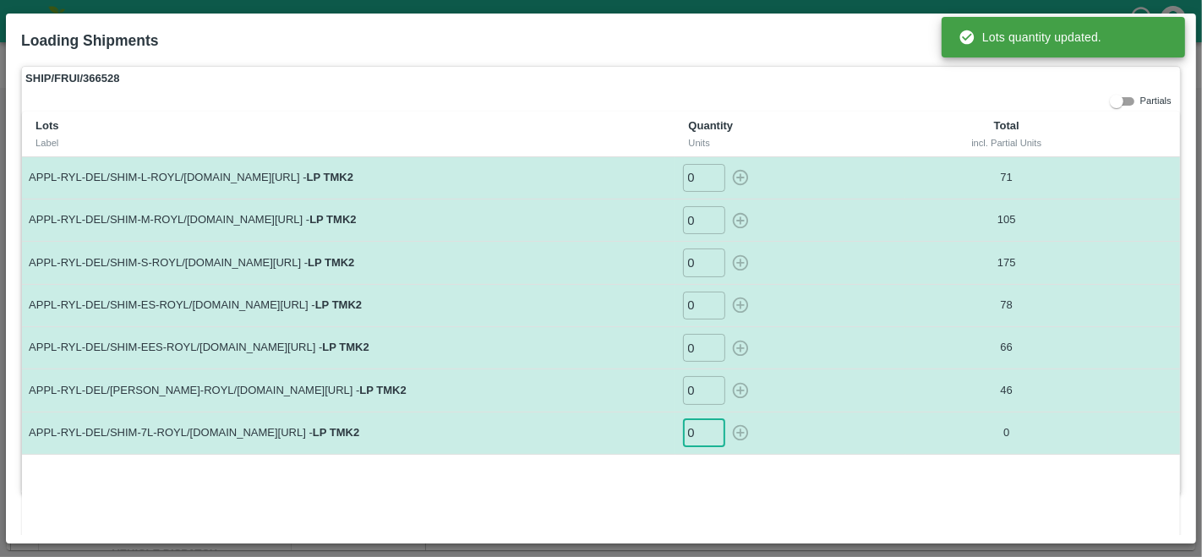
click at [693, 428] on input "0" at bounding box center [704, 433] width 42 height 28
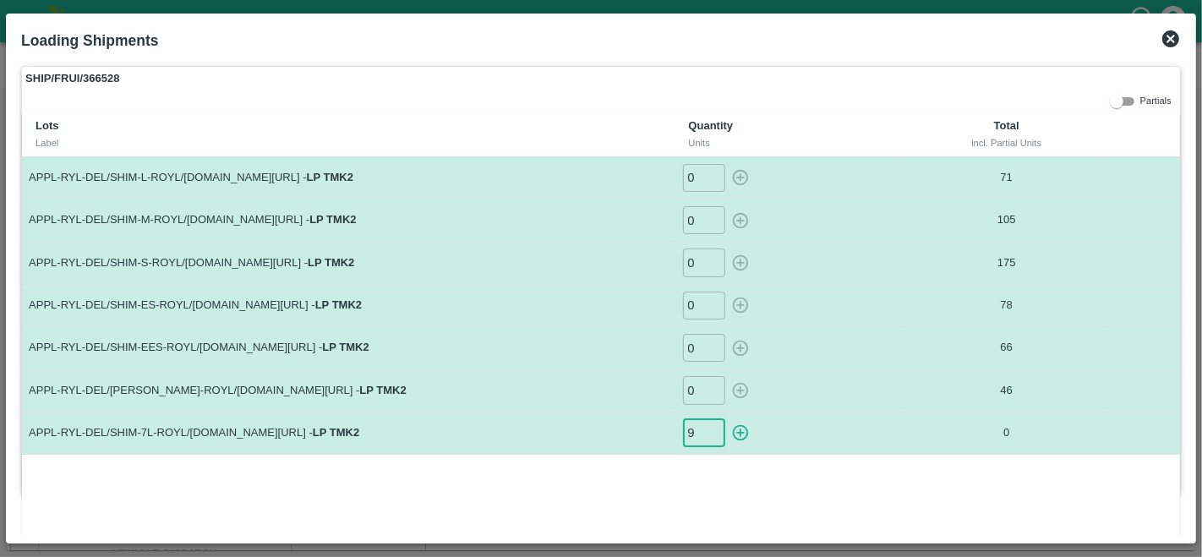
click at [734, 433] on icon "button" at bounding box center [740, 432] width 19 height 19
type input "0"
click at [1169, 37] on icon at bounding box center [1170, 39] width 20 height 20
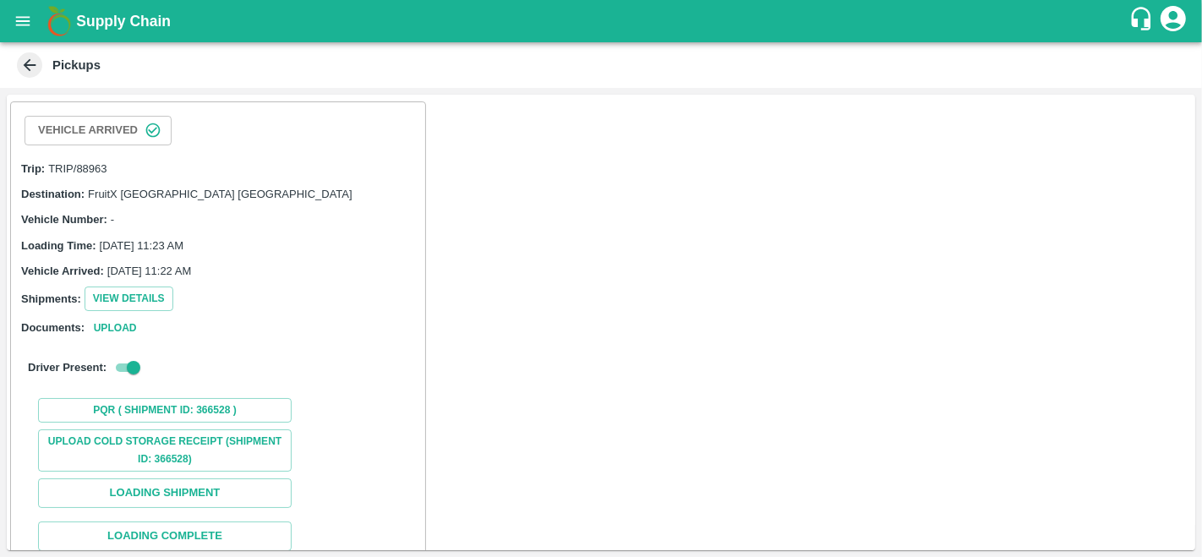
scroll to position [103, 0]
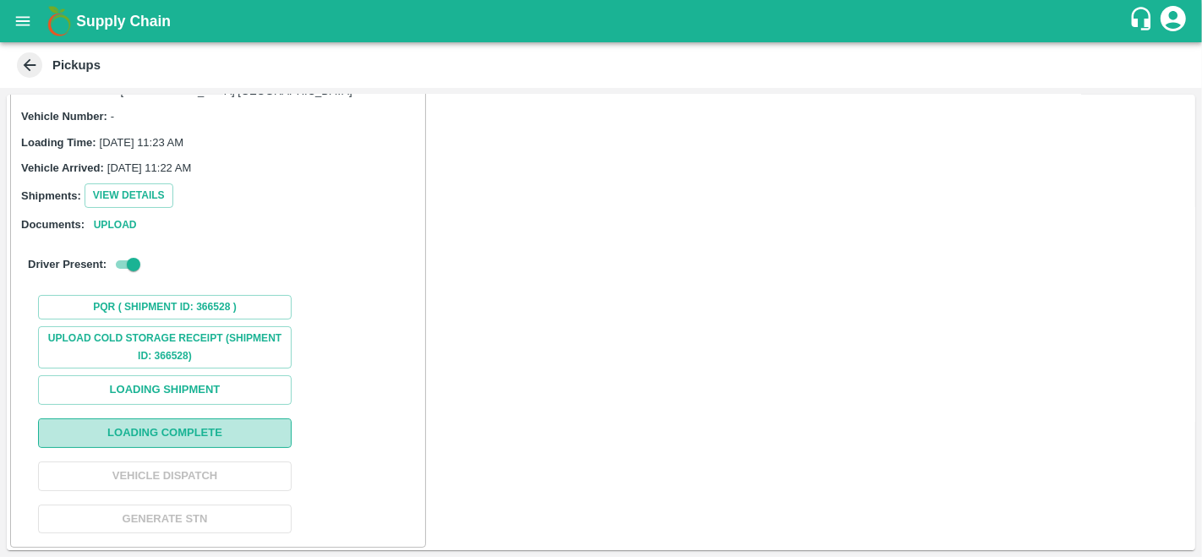
click at [133, 418] on button "Loading Complete" at bounding box center [165, 433] width 254 height 30
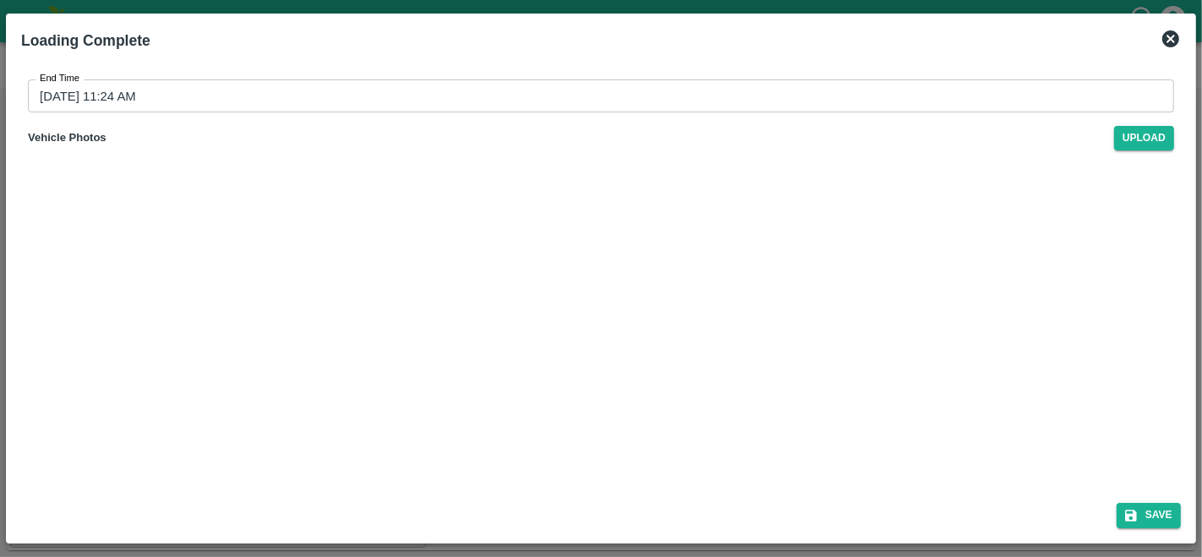
click at [1166, 33] on icon at bounding box center [1170, 38] width 17 height 17
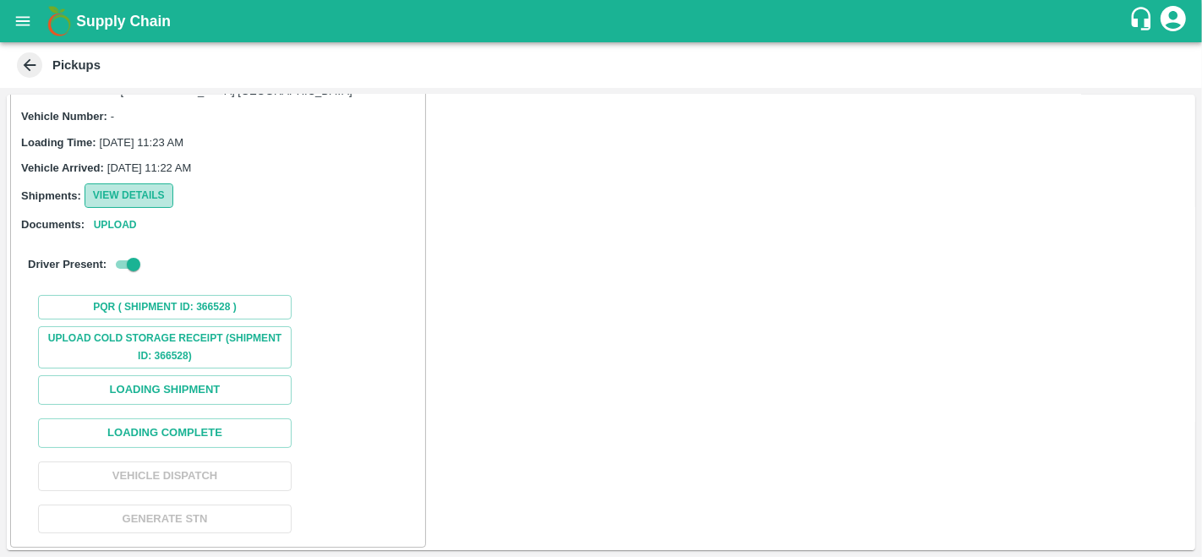
click at [117, 198] on button "View Details" at bounding box center [129, 195] width 89 height 25
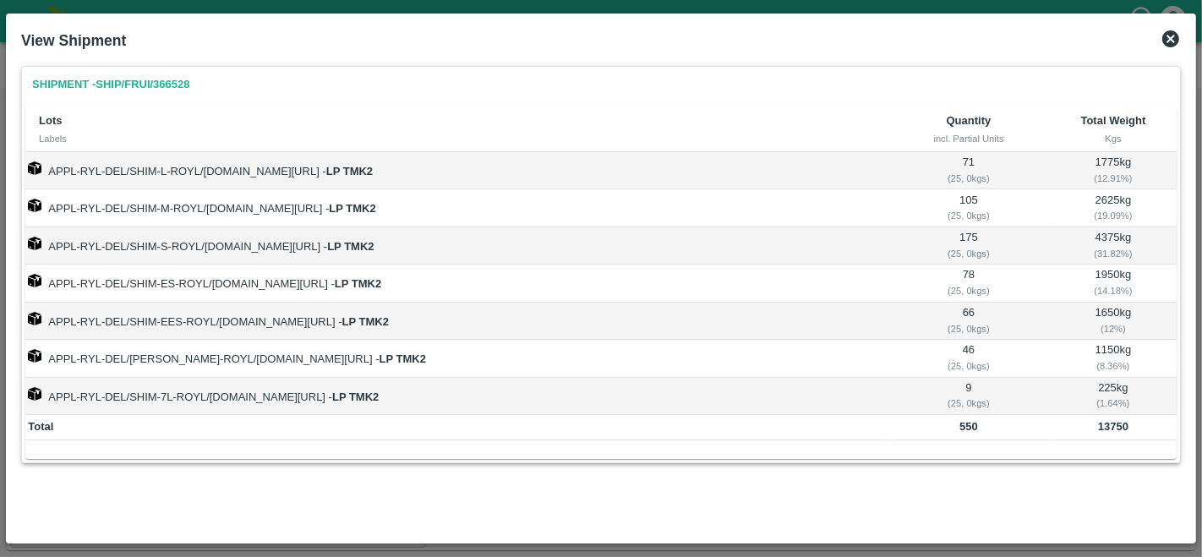
click at [444, 249] on td "APPL-RYL-DEL/SHIM-S-ROYL/[DOMAIN_NAME][URL] - LP TMK2" at bounding box center [456, 245] width 862 height 37
click at [1175, 38] on icon at bounding box center [1170, 38] width 17 height 17
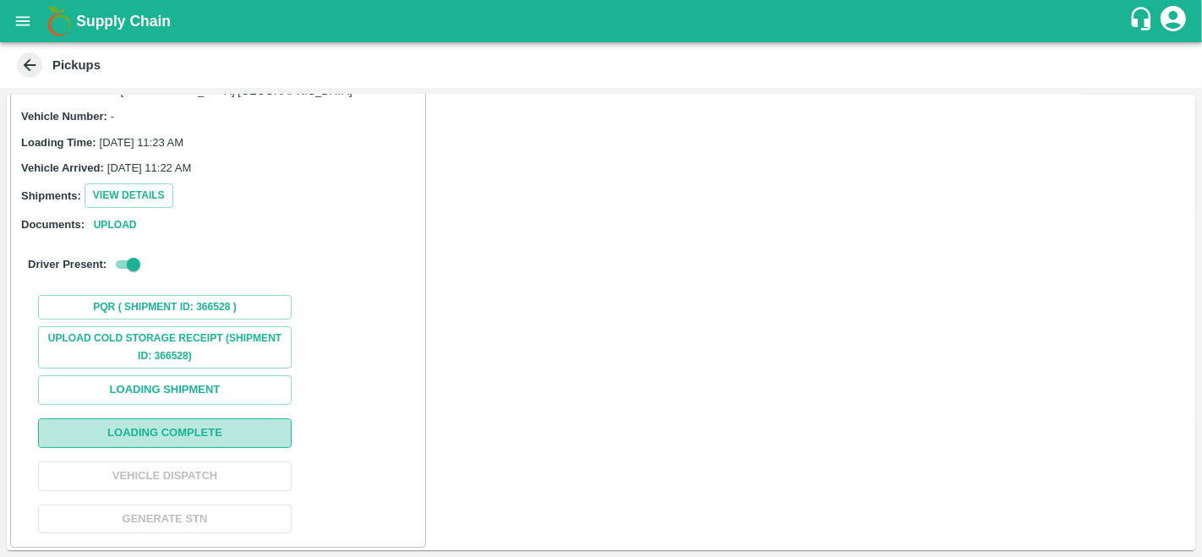
click at [166, 426] on button "Loading Complete" at bounding box center [165, 433] width 254 height 30
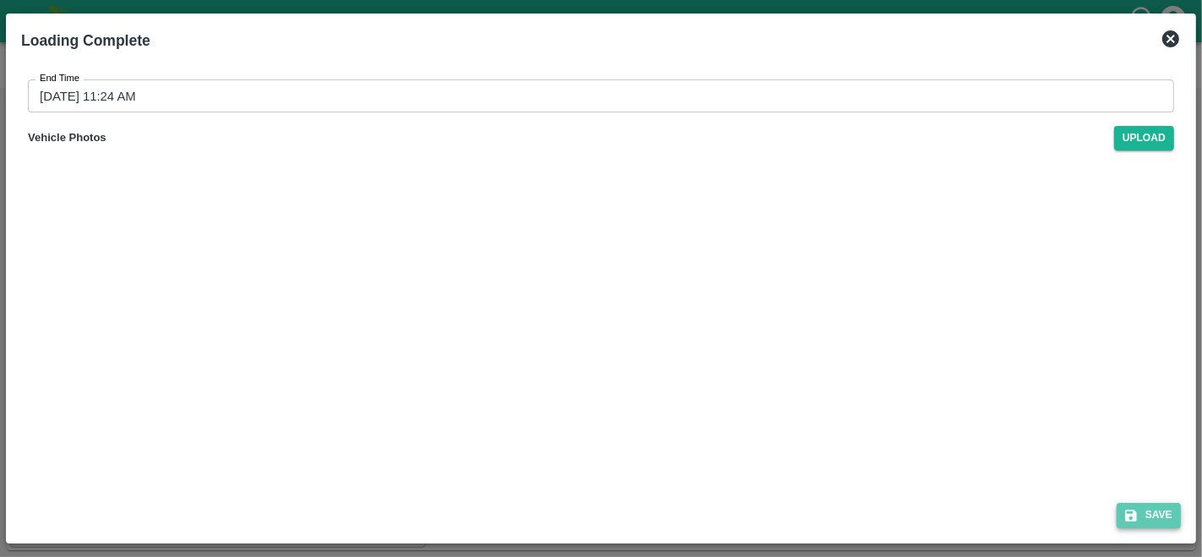
click at [1154, 514] on button "Save" at bounding box center [1148, 515] width 64 height 25
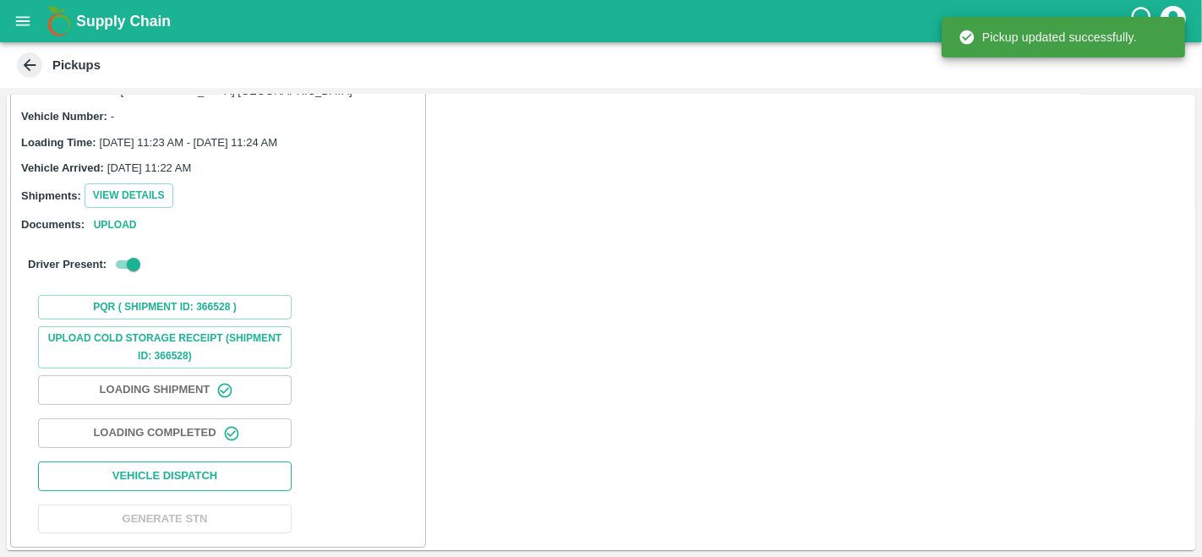
click at [169, 469] on button "Vehicle Dispatch" at bounding box center [165, 476] width 254 height 30
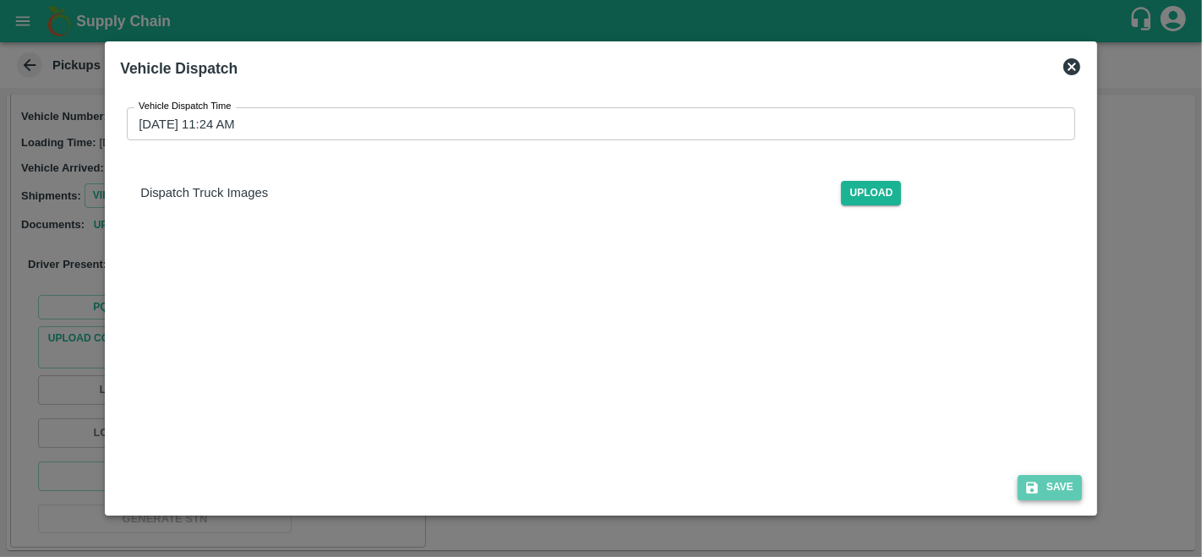
click at [1051, 487] on button "Save" at bounding box center [1049, 487] width 64 height 25
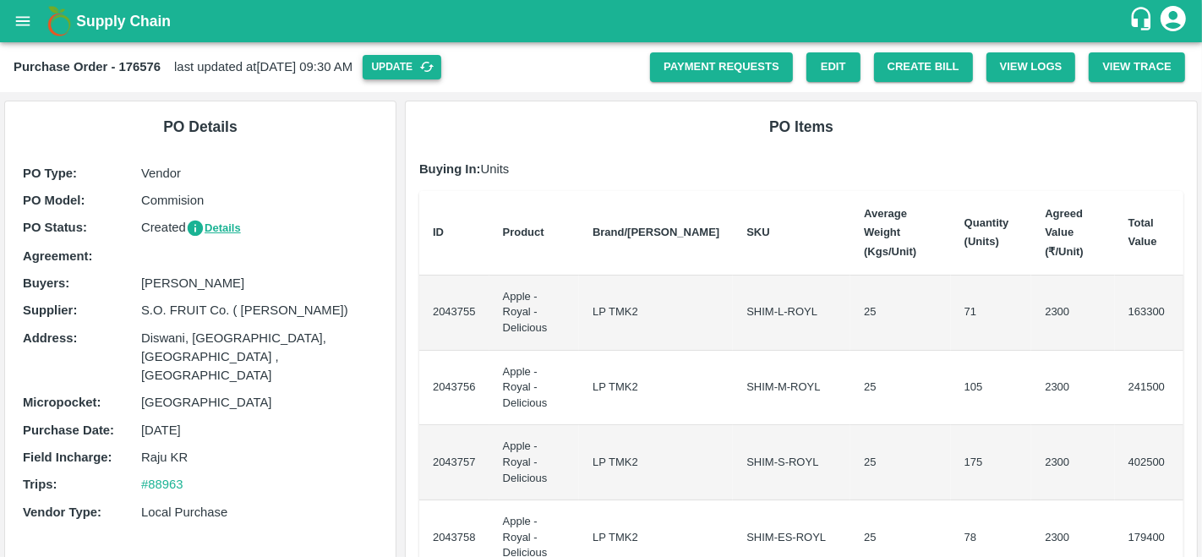
click at [434, 63] on button "Update" at bounding box center [402, 67] width 79 height 25
click at [718, 69] on link "Payment Requests" at bounding box center [721, 67] width 143 height 30
click at [908, 68] on button "Create Bill" at bounding box center [923, 67] width 99 height 30
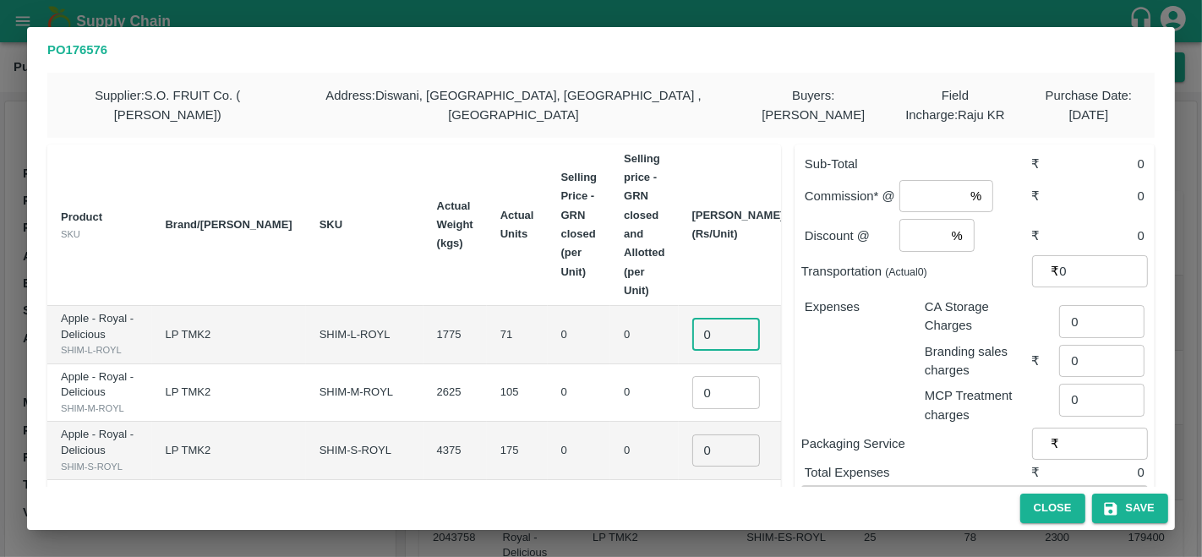
click at [692, 319] on input "0" at bounding box center [726, 335] width 68 height 32
type input "2000"
click at [692, 376] on input "0" at bounding box center [726, 392] width 68 height 32
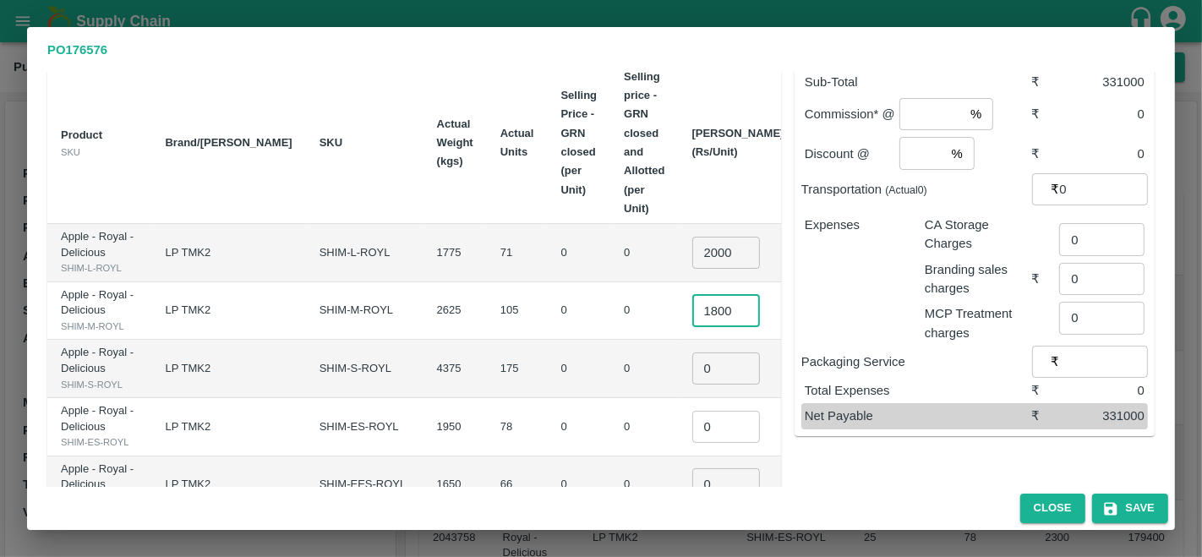
scroll to position [80, 0]
type input "1"
type input "2000"
click at [692, 386] on input "0" at bounding box center [726, 370] width 68 height 32
type input "2000"
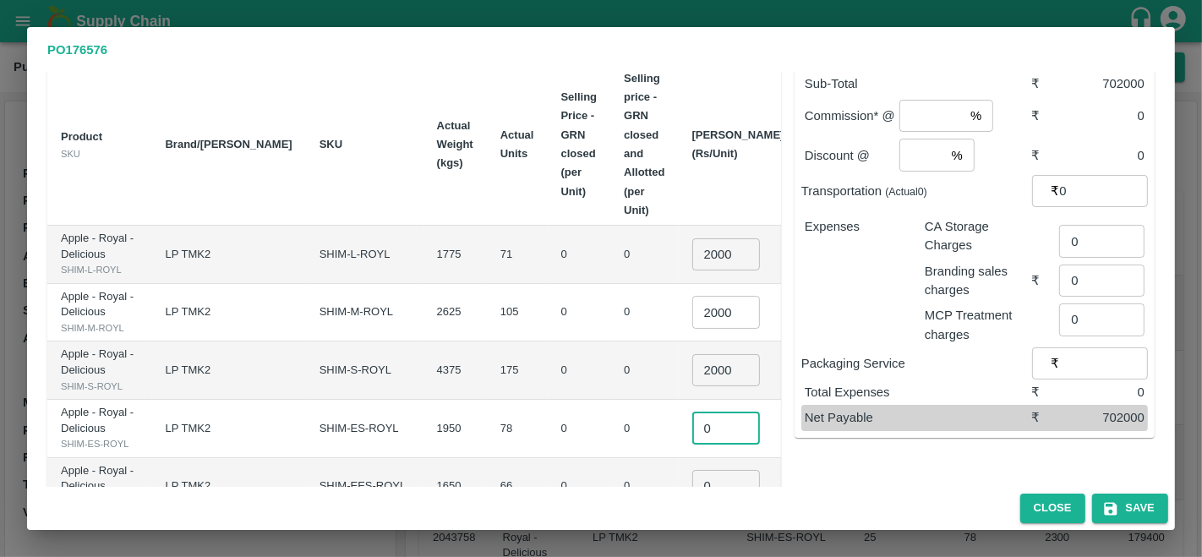
click at [692, 445] on input "0" at bounding box center [726, 428] width 68 height 32
type input "-2"
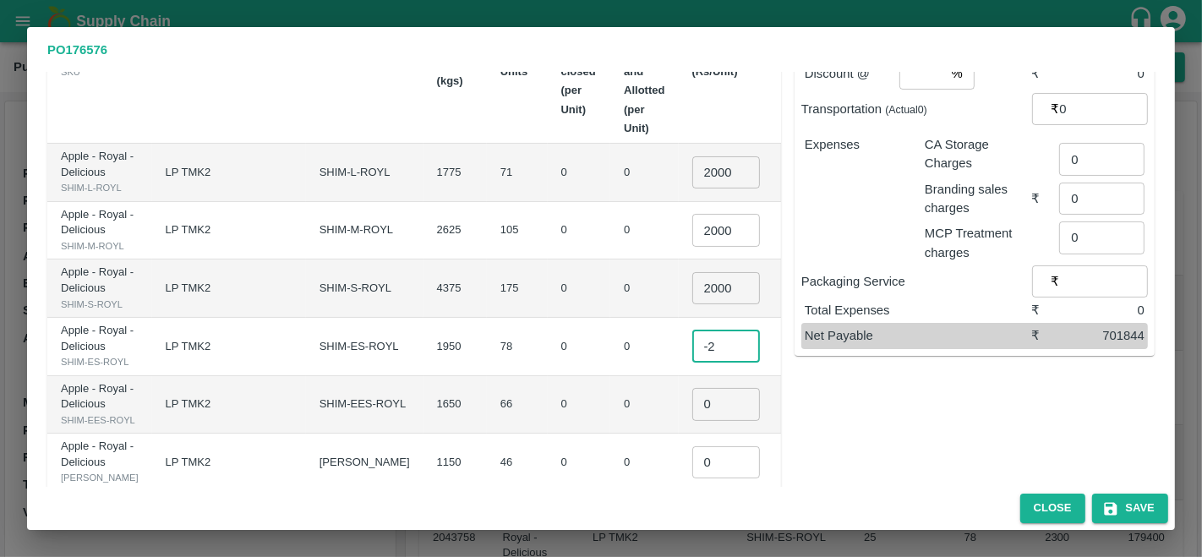
scroll to position [185, 0]
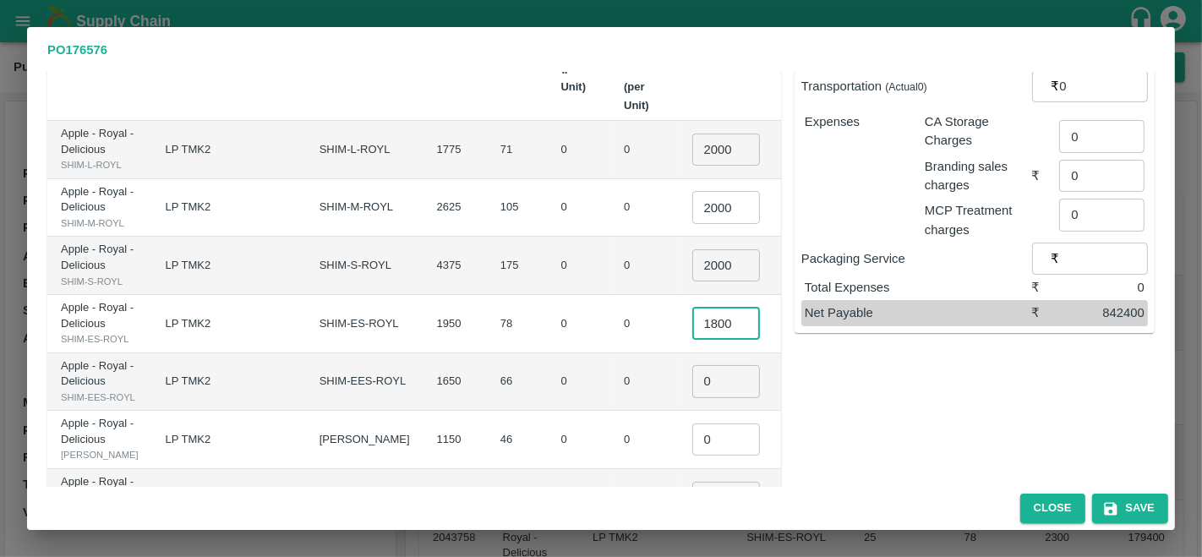
type input "1800"
click at [692, 397] on input "0" at bounding box center [726, 381] width 68 height 32
type input "1800"
click at [610, 353] on td "0" at bounding box center [644, 324] width 68 height 58
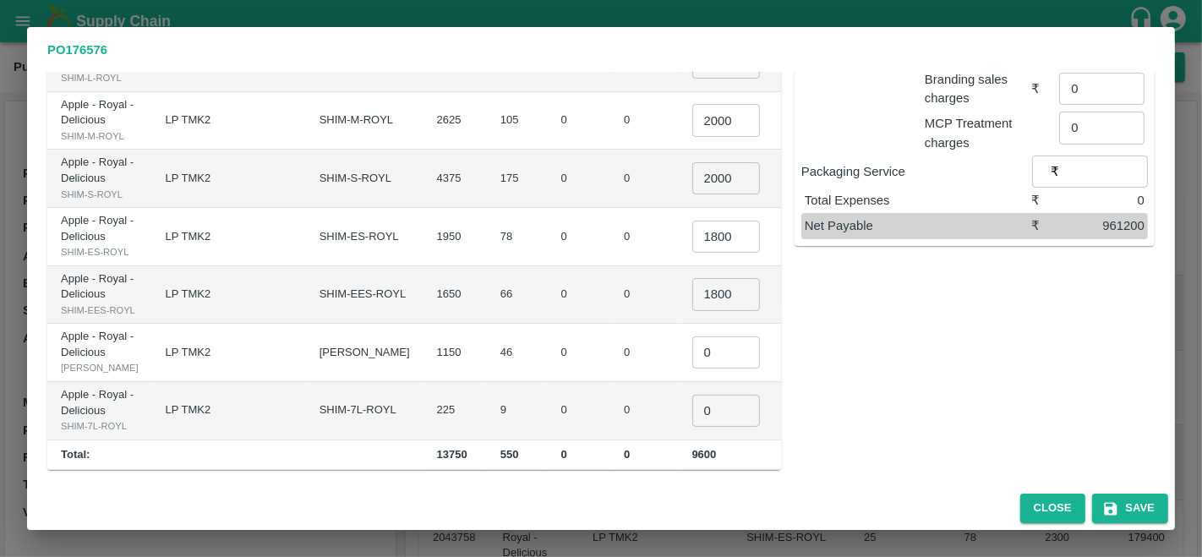
scroll to position [367, 0]
click at [692, 368] on input "0" at bounding box center [726, 352] width 68 height 32
type input "1200"
click at [679, 440] on td "0 ​" at bounding box center [738, 411] width 119 height 58
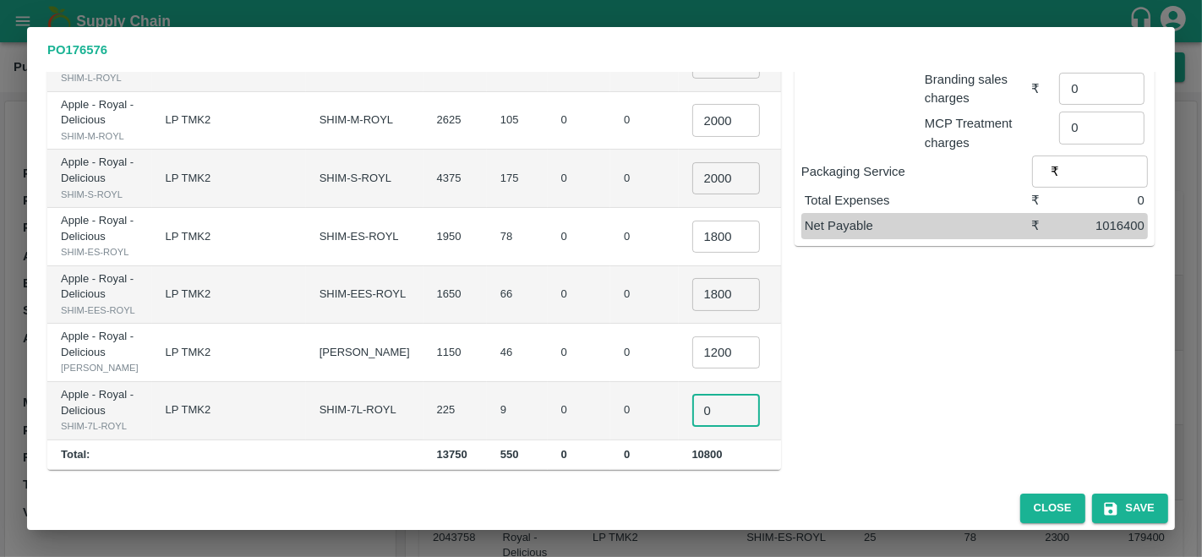
click at [692, 395] on input "0" at bounding box center [726, 411] width 68 height 32
type input "1000"
click at [692, 336] on input "1200" at bounding box center [726, 352] width 68 height 32
type input "1400"
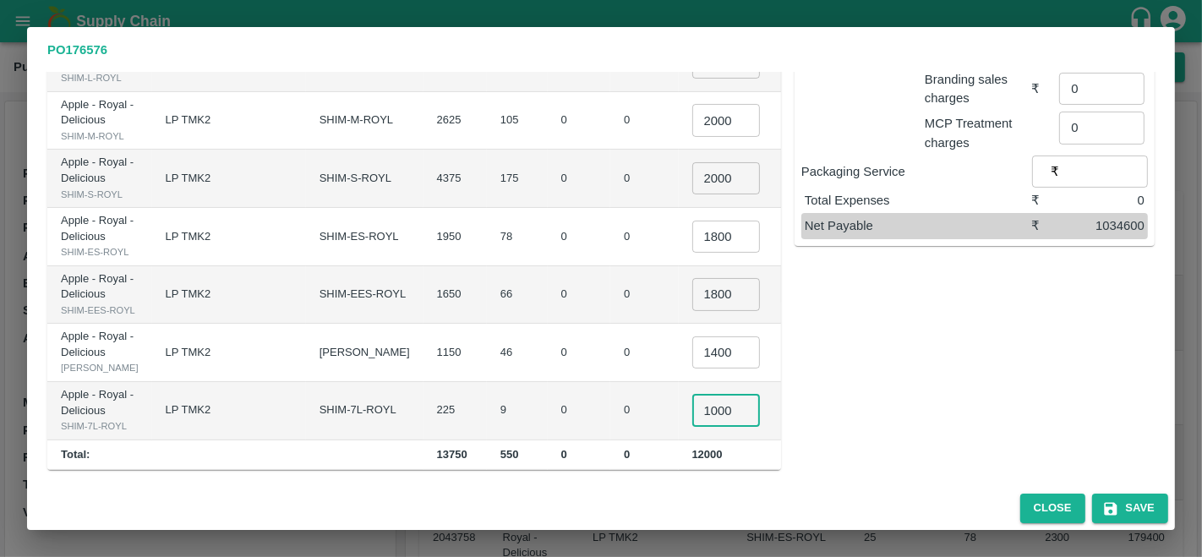
click at [692, 396] on input "1000" at bounding box center [726, 411] width 68 height 32
type input "1200"
click at [610, 340] on td "0" at bounding box center [644, 353] width 68 height 58
click at [610, 324] on td "0" at bounding box center [644, 353] width 68 height 58
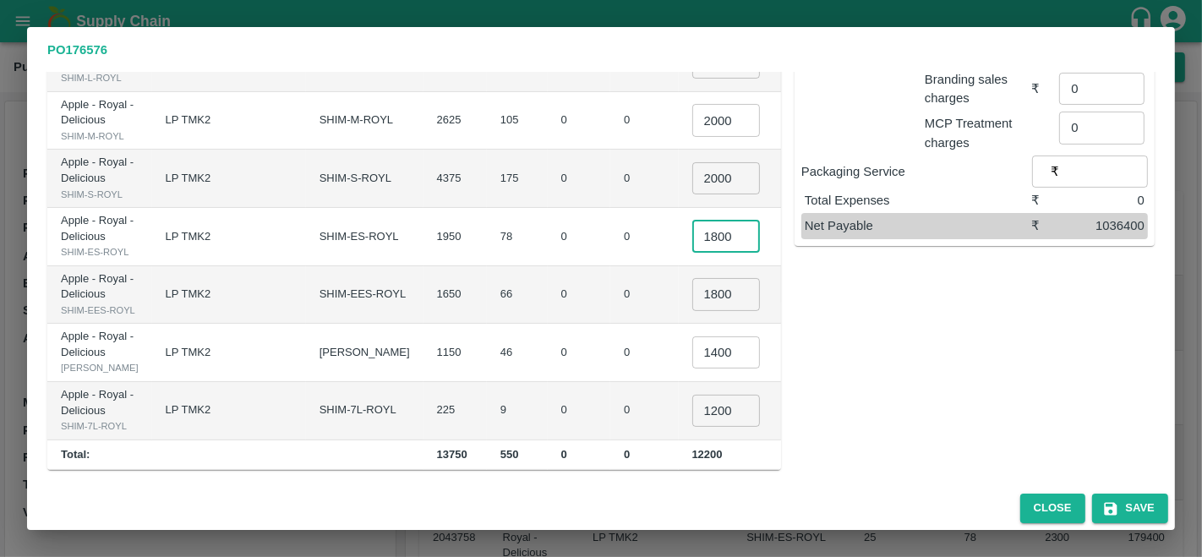
click at [692, 221] on input "1800" at bounding box center [726, 237] width 68 height 32
type input "1900"
click at [692, 278] on input "1800" at bounding box center [726, 294] width 68 height 32
type input "1850"
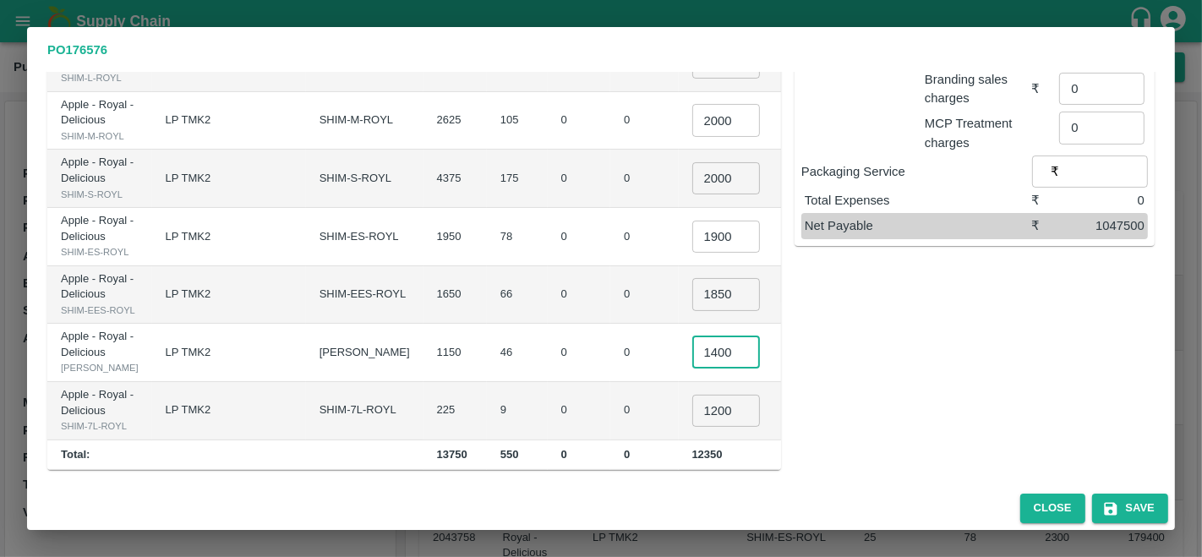
click at [692, 336] on input "1400" at bounding box center [726, 352] width 68 height 32
type input "1450"
click at [692, 395] on input "1200" at bounding box center [726, 411] width 68 height 32
type input "1150"
click at [933, 397] on div "Sub-Total ₹ 1049350 Commission* @ % ​ ₹ 0 Discount @ % ​ ₹ 0 Transportation (Ac…" at bounding box center [968, 164] width 374 height 611
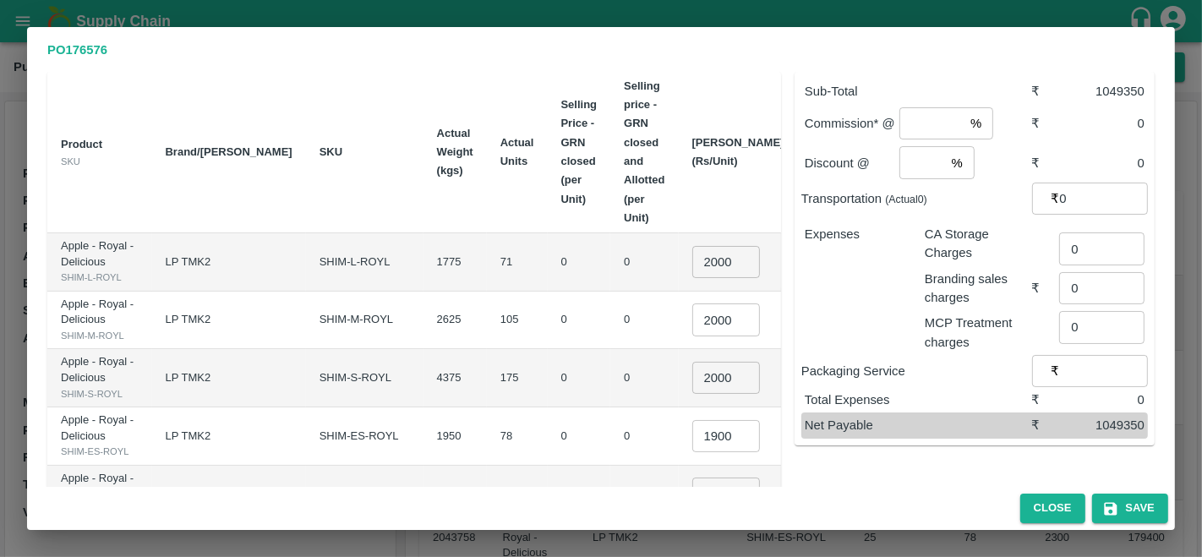
scroll to position [0, 0]
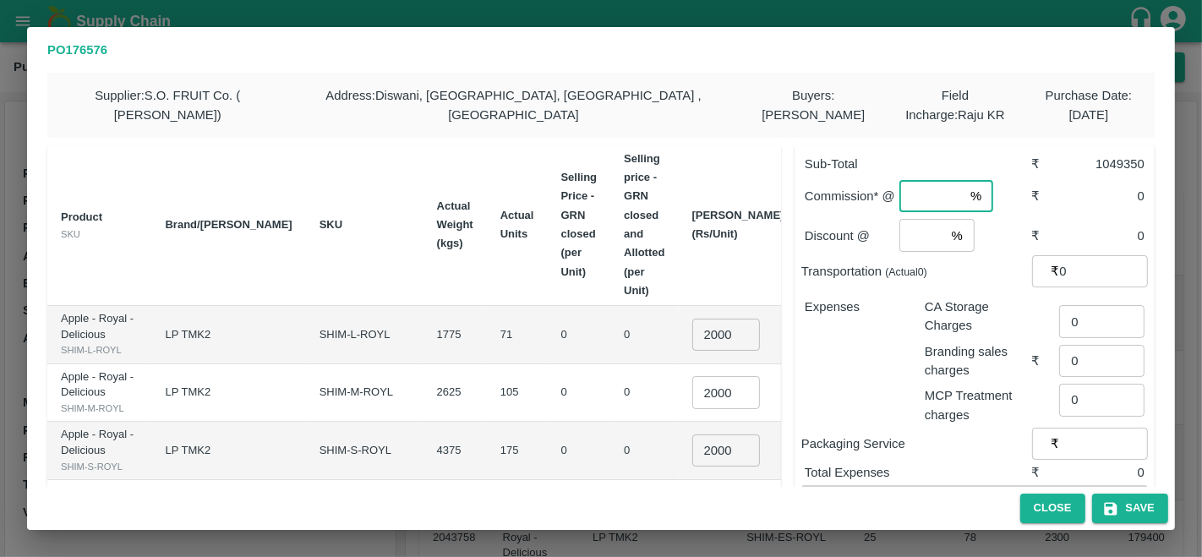
click at [928, 194] on input "number" at bounding box center [931, 196] width 64 height 32
type input "2"
type input "4"
click at [912, 233] on input "number" at bounding box center [922, 235] width 46 height 32
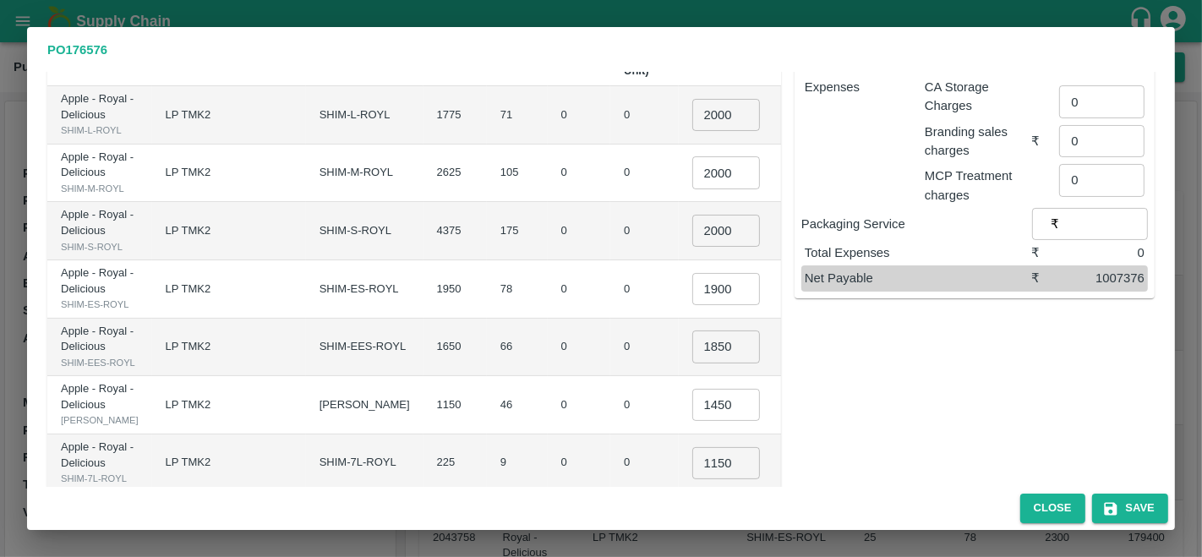
scroll to position [226, 0]
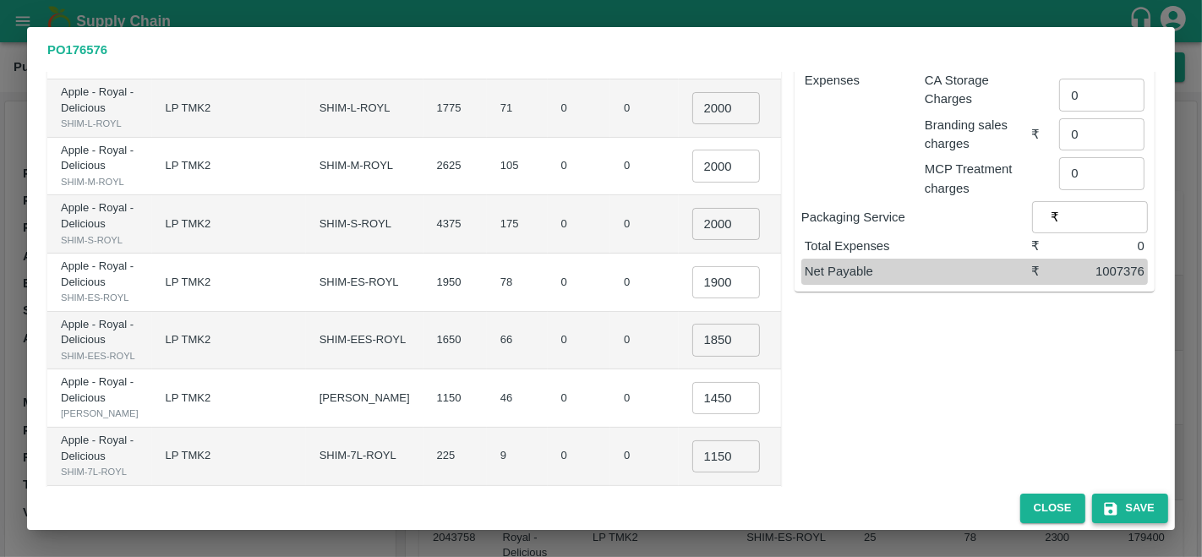
type input "0"
click at [1115, 503] on icon "button" at bounding box center [1110, 508] width 17 height 17
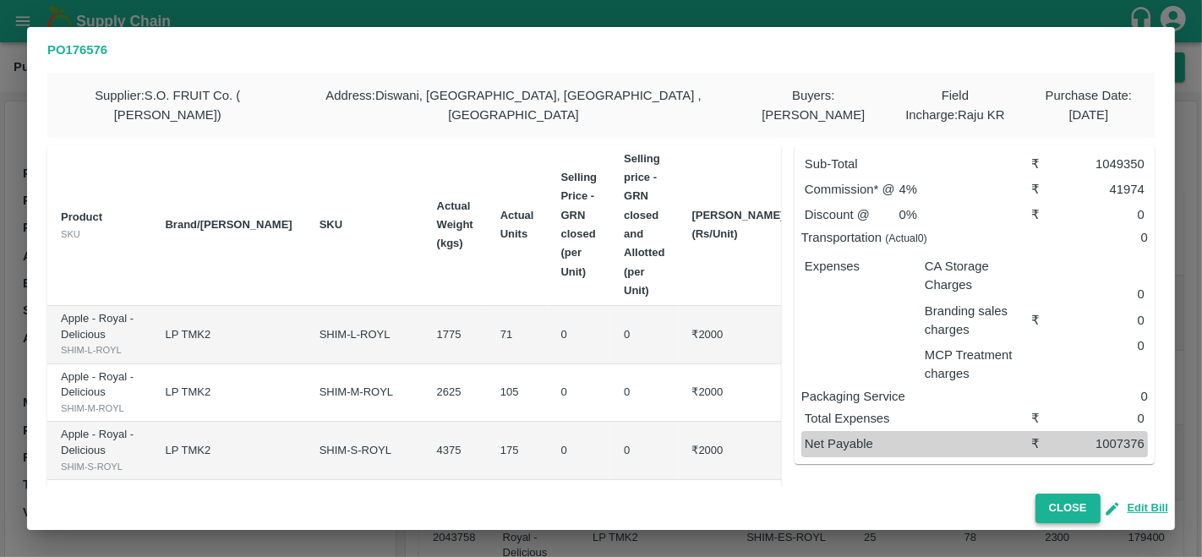
click at [1072, 499] on button "Close" at bounding box center [1067, 509] width 65 height 30
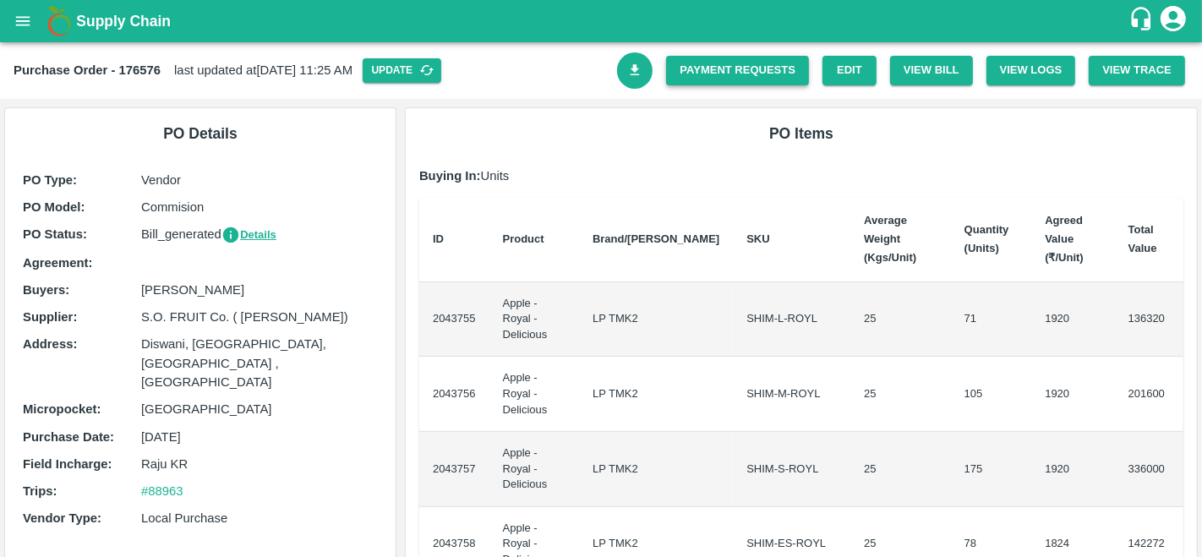
click at [719, 65] on link "Payment Requests" at bounding box center [737, 71] width 143 height 30
click at [629, 78] on link "Download Bill" at bounding box center [635, 70] width 36 height 36
click at [739, 60] on link "Payment Requests" at bounding box center [737, 71] width 143 height 30
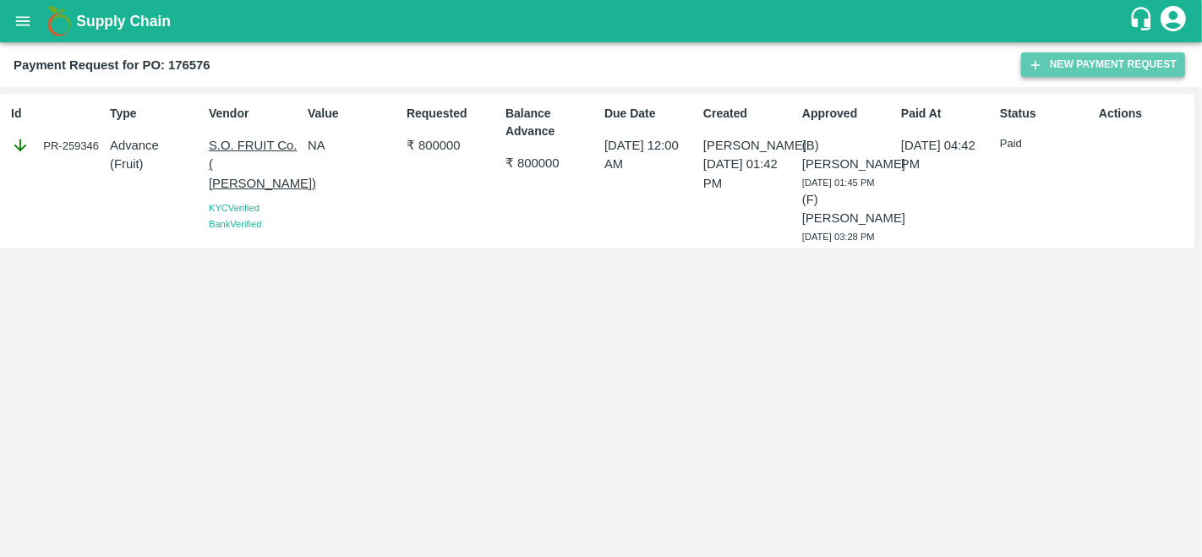
click at [1143, 66] on button "New Payment Request" at bounding box center [1103, 64] width 164 height 25
click at [1099, 69] on button "New Payment Request" at bounding box center [1103, 64] width 164 height 25
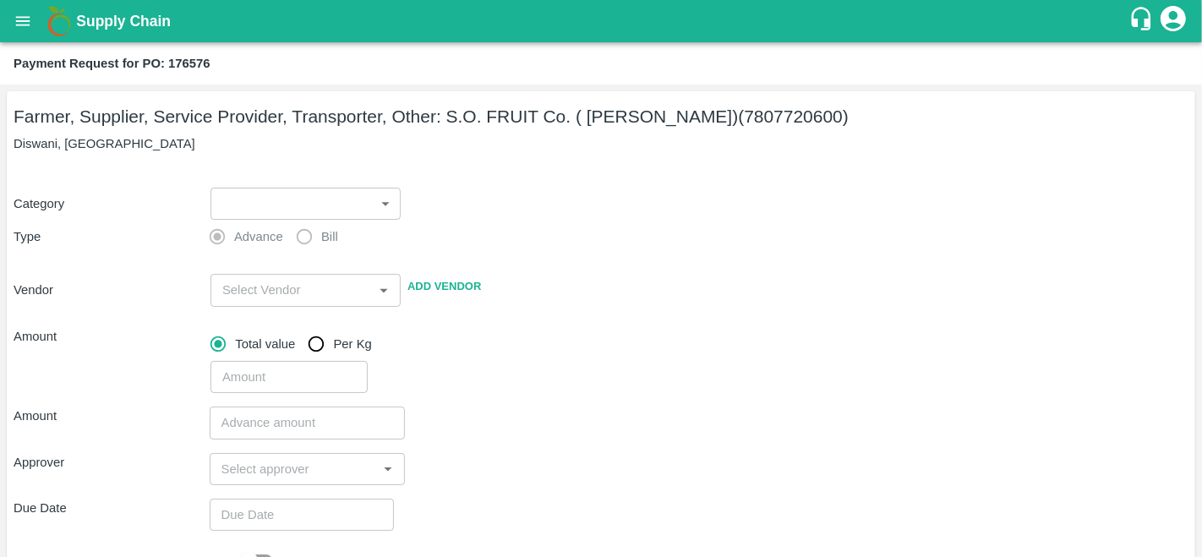
click at [257, 199] on body "Supply Chain Payment Request for PO: 176576 Farmer, Supplier, Service Provider,…" at bounding box center [601, 278] width 1202 height 557
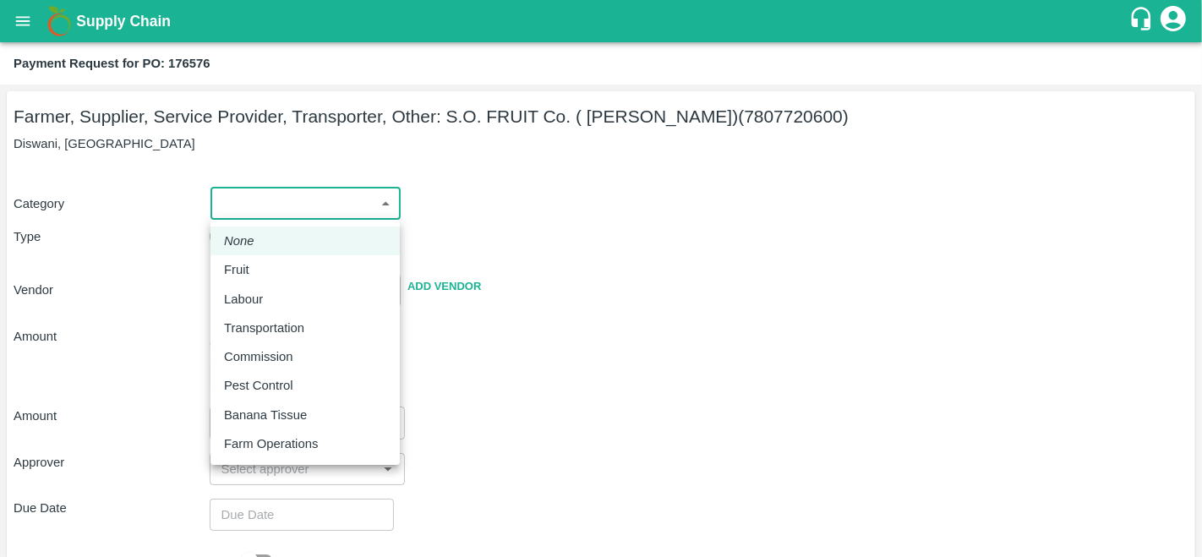
click at [259, 273] on div "Fruit" at bounding box center [305, 269] width 162 height 19
type input "1"
type input "S.O. FRUIT Co. ( [PERSON_NAME]) - 7807720600(Farmer, Supplier, Service Provider…"
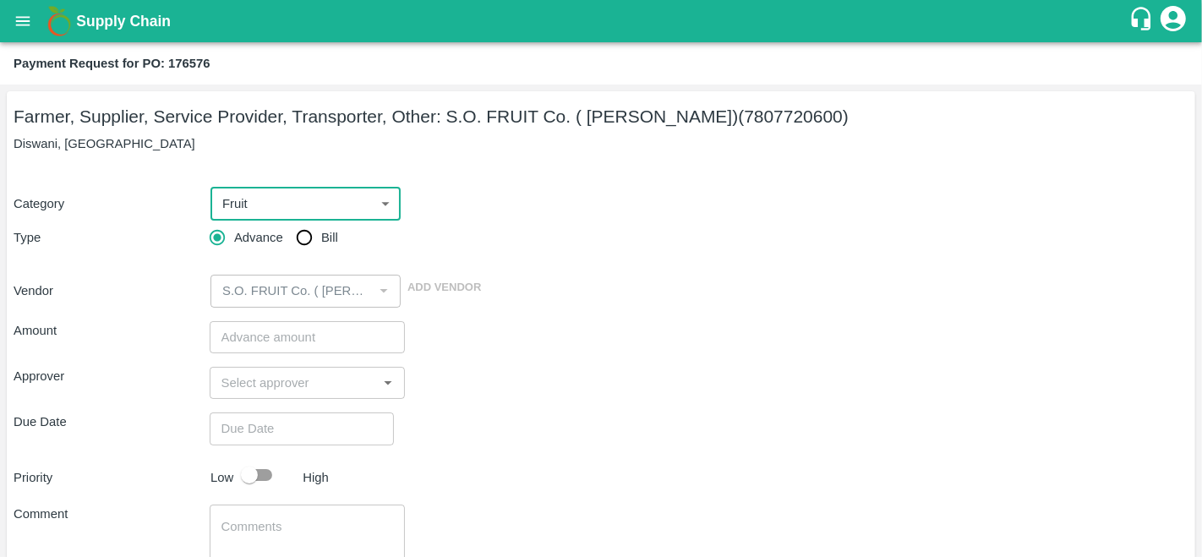
click at [297, 249] on input "Bill" at bounding box center [304, 238] width 34 height 34
radio input "true"
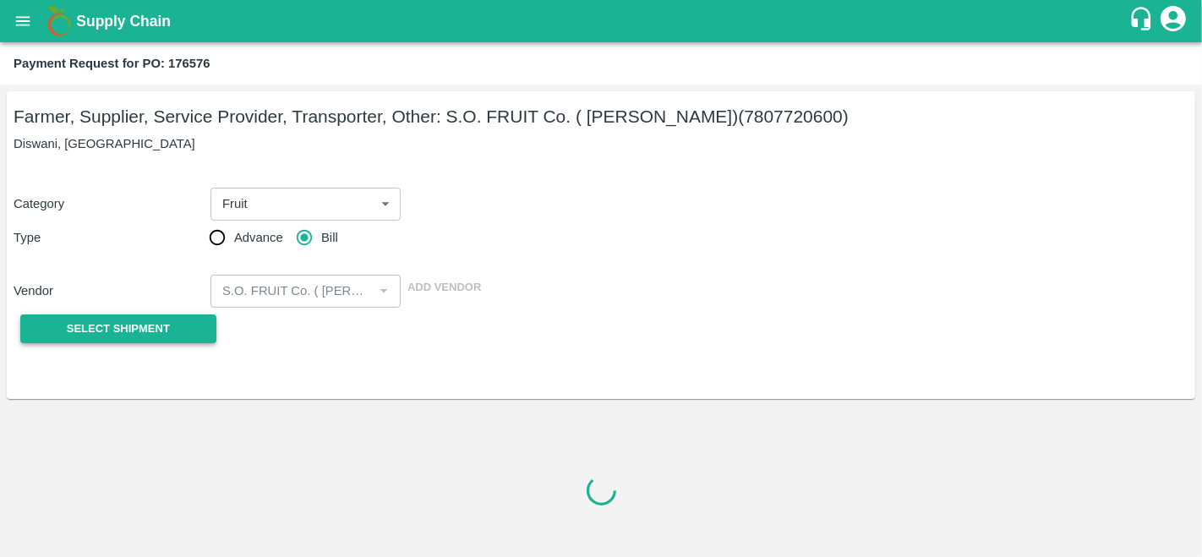
click at [198, 319] on button "Select Shipment" at bounding box center [118, 329] width 196 height 30
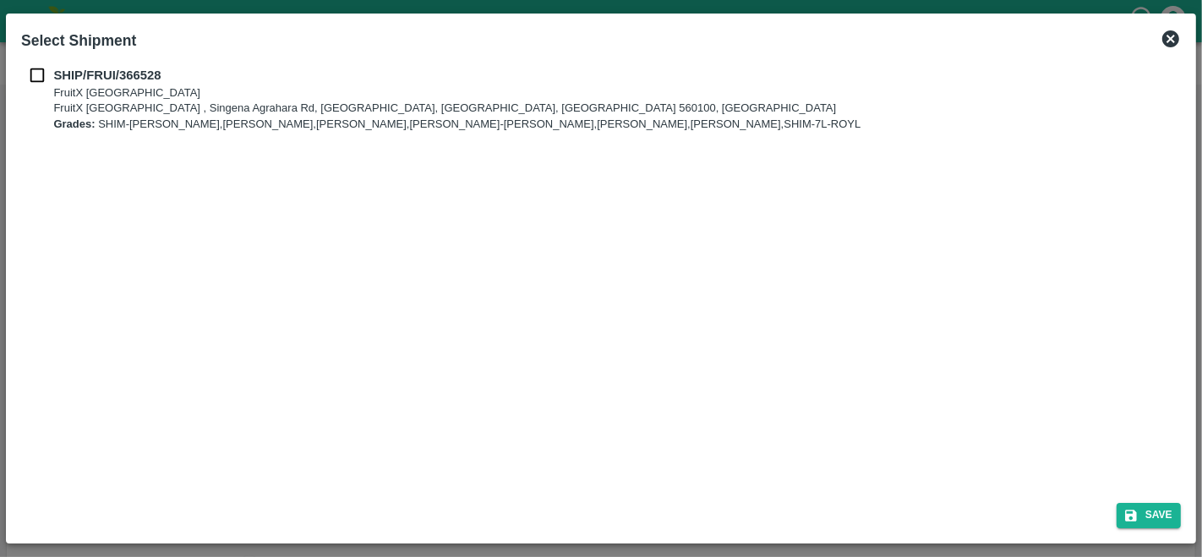
click at [37, 74] on input "checkbox" at bounding box center [37, 75] width 32 height 19
checkbox input "true"
click at [1142, 530] on div "Save" at bounding box center [600, 511] width 1173 height 45
click at [1145, 520] on button "Save" at bounding box center [1148, 515] width 64 height 25
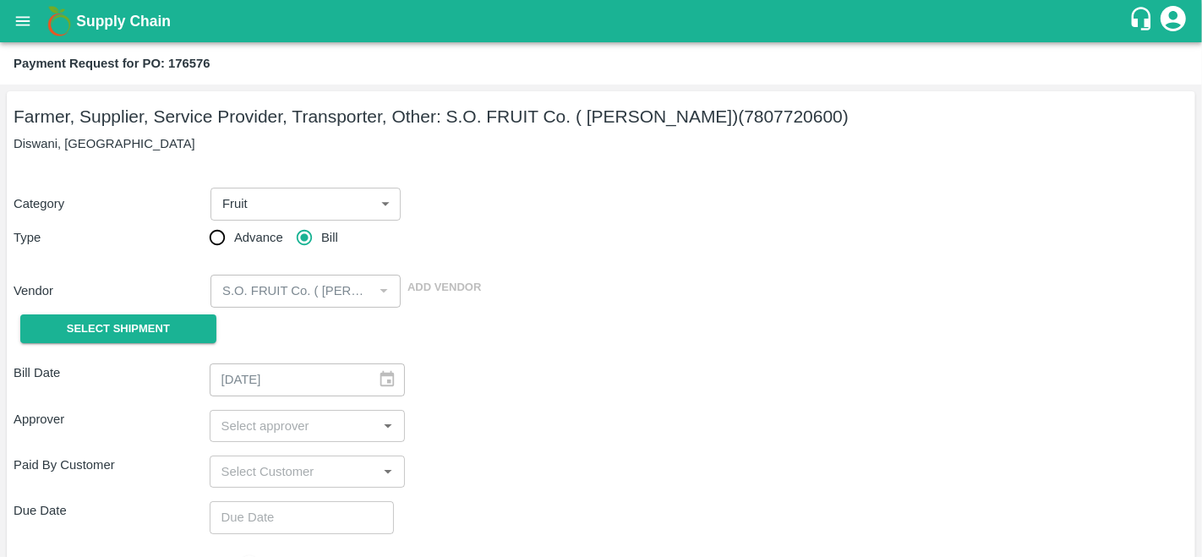
type input "26/09/2025"
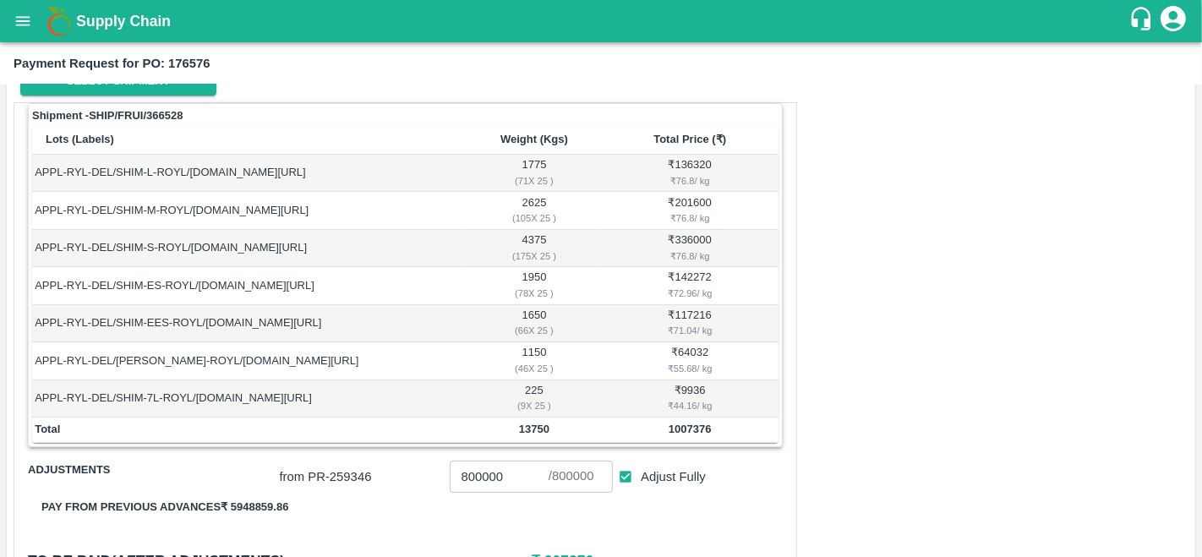
scroll to position [406, 0]
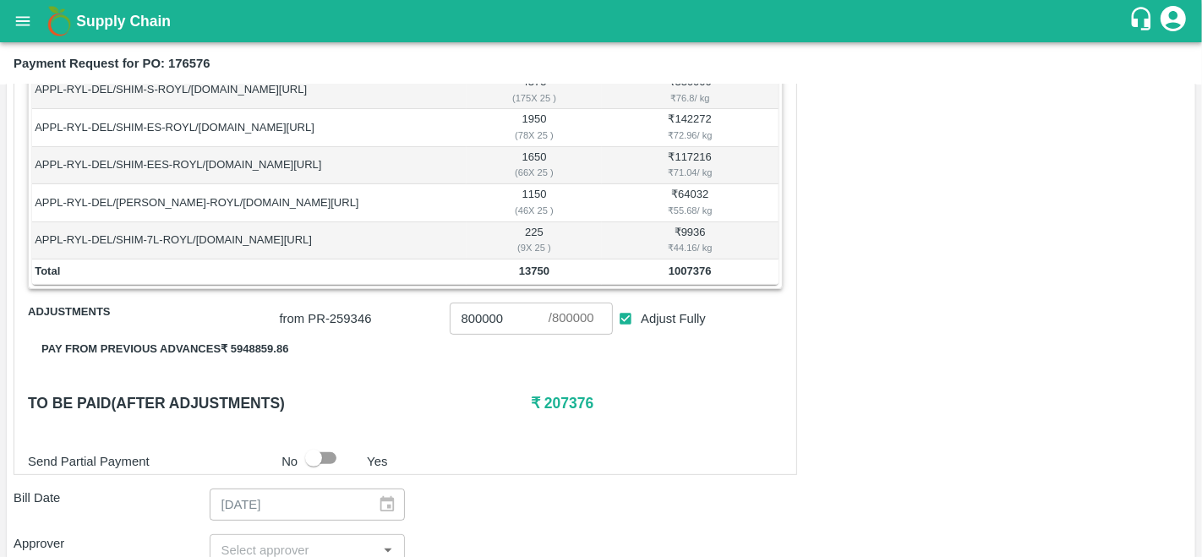
click at [191, 348] on button "Pay from previous advances ₹ 5948859.86" at bounding box center [165, 350] width 274 height 30
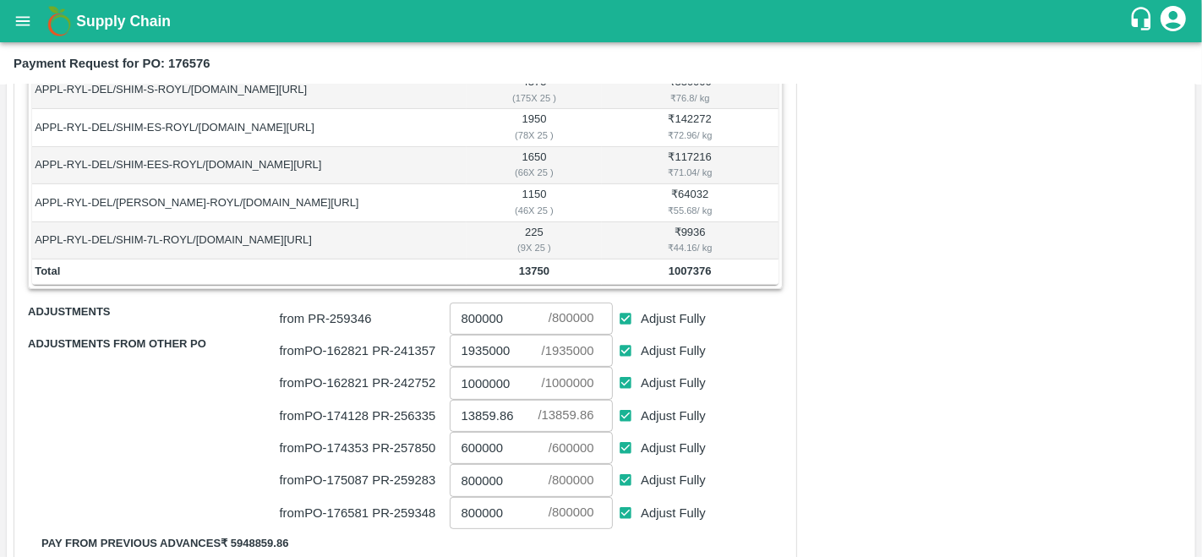
click at [627, 343] on input "Adjust Fully" at bounding box center [625, 350] width 31 height 31
checkbox input "false"
type input "0"
click at [627, 378] on input "Adjust Fully" at bounding box center [625, 383] width 31 height 31
checkbox input "false"
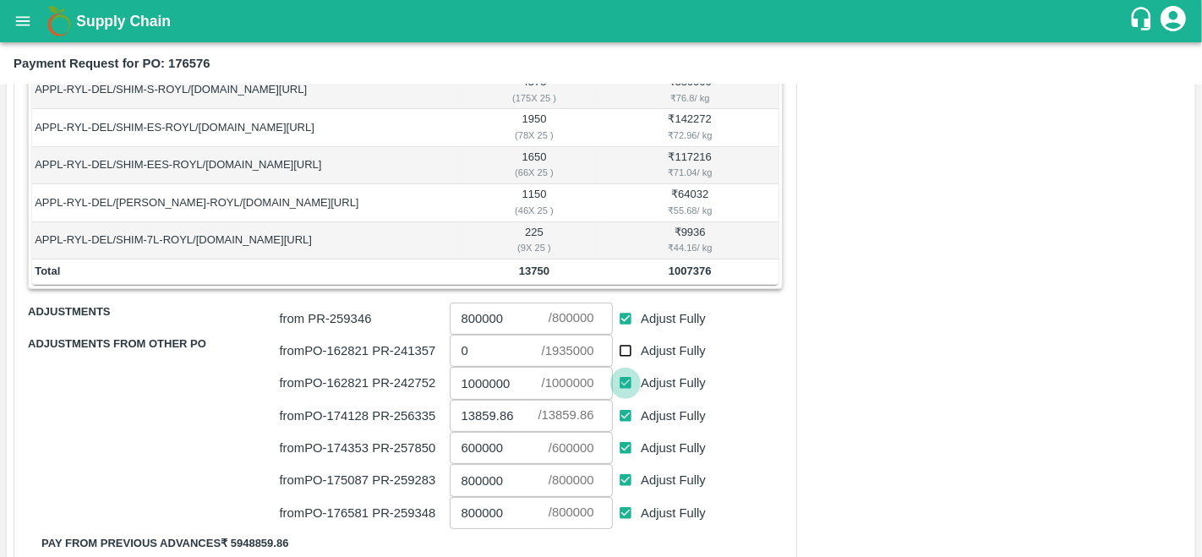
type input "0"
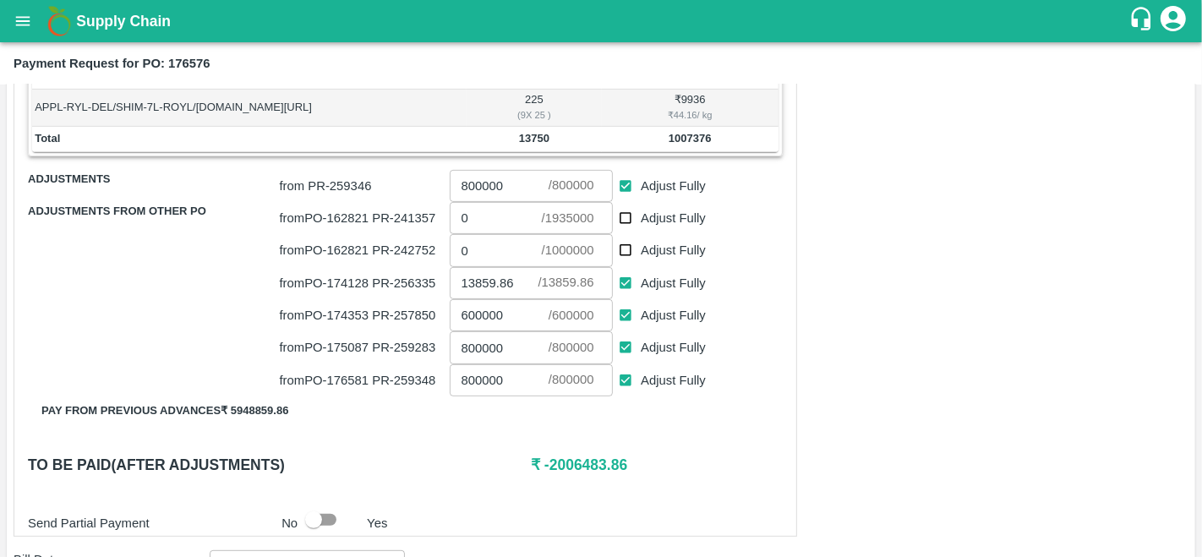
scroll to position [541, 0]
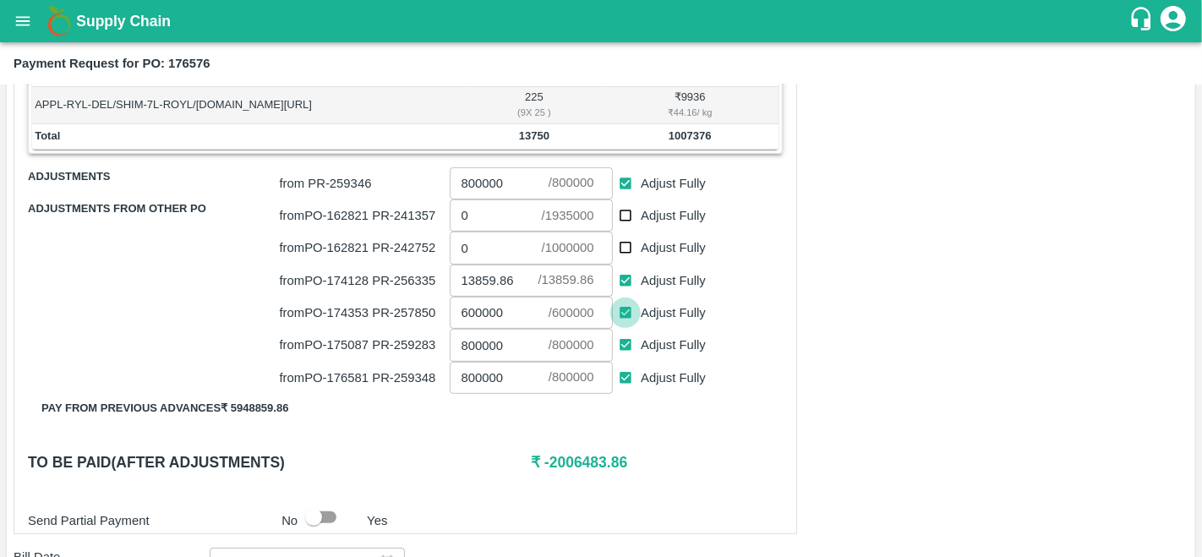
click at [626, 311] on input "Adjust Fully" at bounding box center [625, 312] width 31 height 31
checkbox input "false"
type input "0"
click at [625, 340] on input "Adjust Fully" at bounding box center [625, 345] width 31 height 31
checkbox input "false"
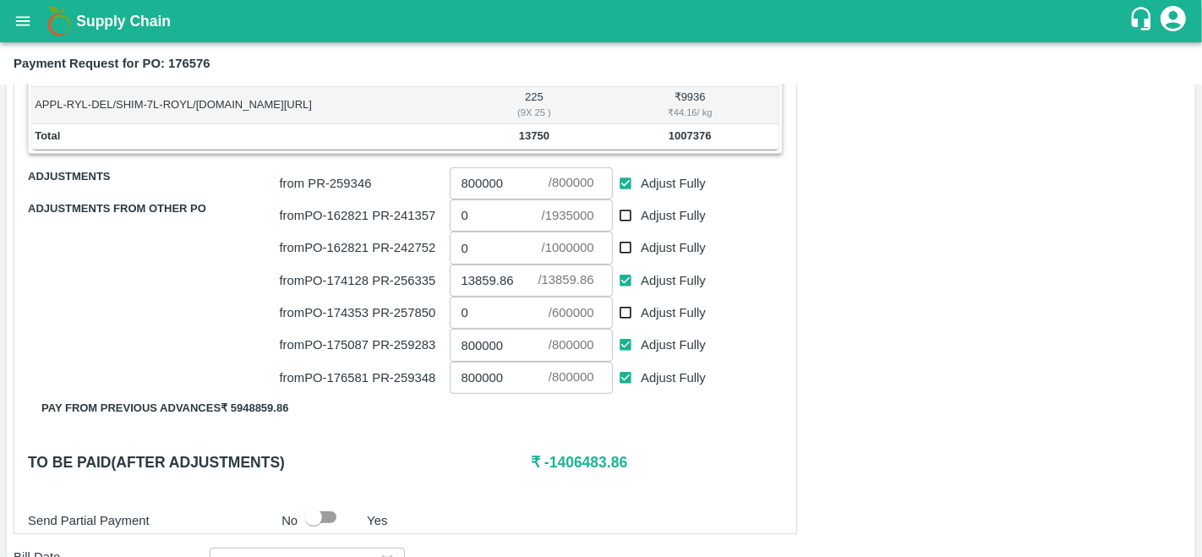
type input "0"
click at [625, 375] on input "Adjust Fully" at bounding box center [625, 378] width 31 height 31
checkbox input "false"
type input "0"
click at [572, 457] on h6 "₹ 193516.14" at bounding box center [657, 462] width 252 height 24
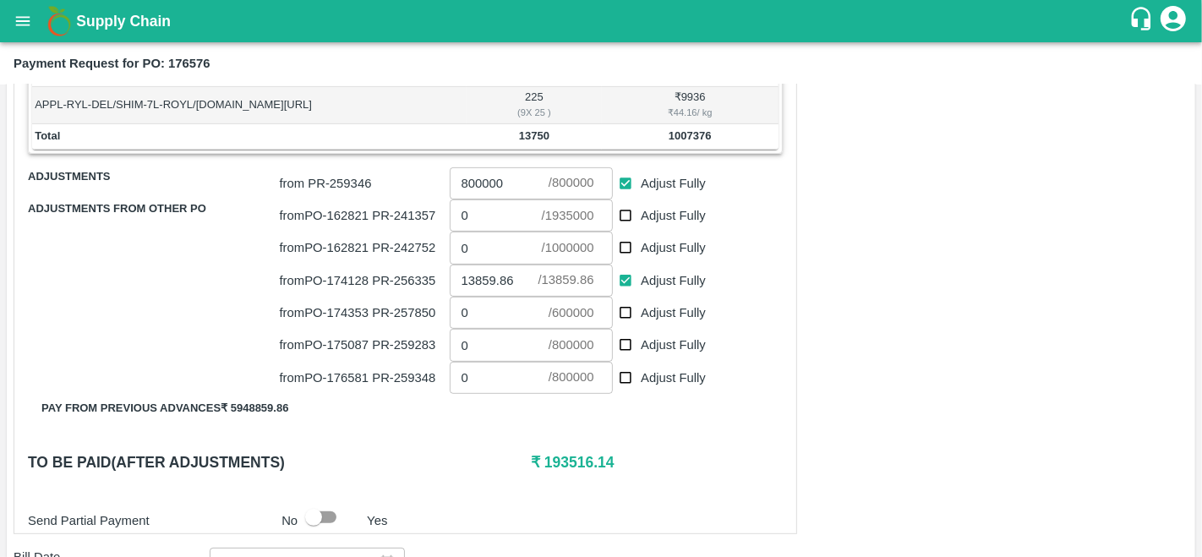
click at [572, 457] on h6 "₹ 193516.14" at bounding box center [657, 462] width 252 height 24
copy h6 "193516.14"
click at [505, 312] on input "0" at bounding box center [499, 313] width 99 height 32
paste input "193516.14"
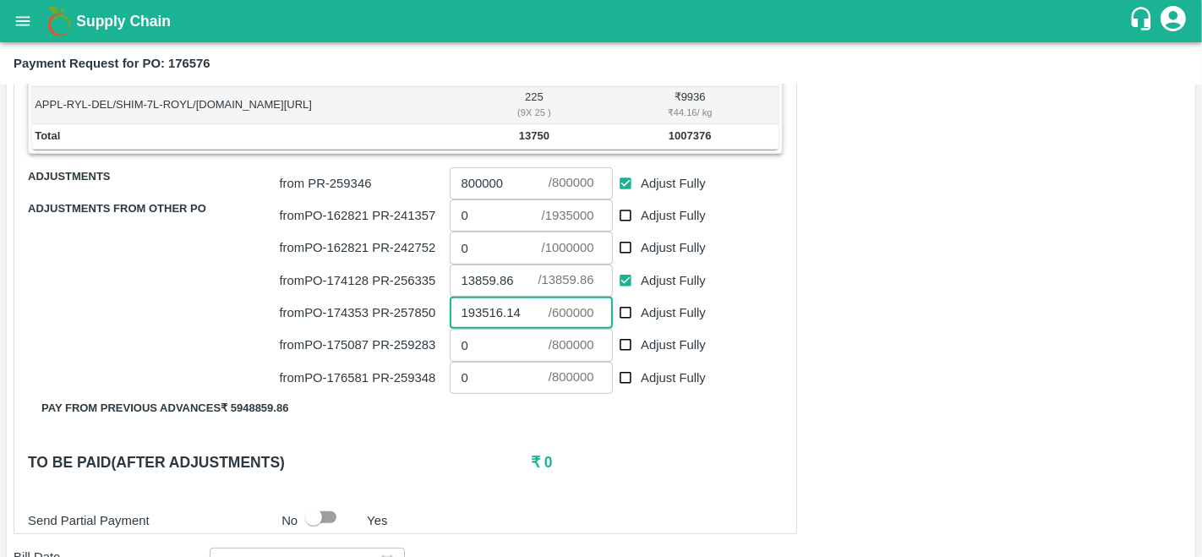
type input "193516.14"
click at [671, 455] on h6 "₹ 0" at bounding box center [657, 462] width 252 height 24
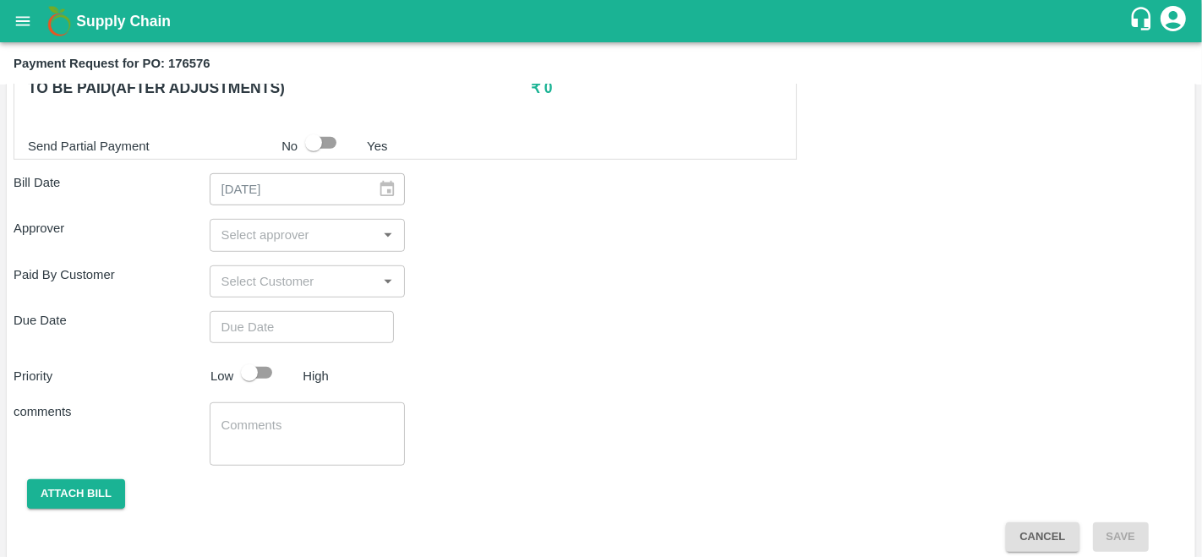
scroll to position [916, 0]
click at [255, 231] on input "input" at bounding box center [294, 234] width 158 height 22
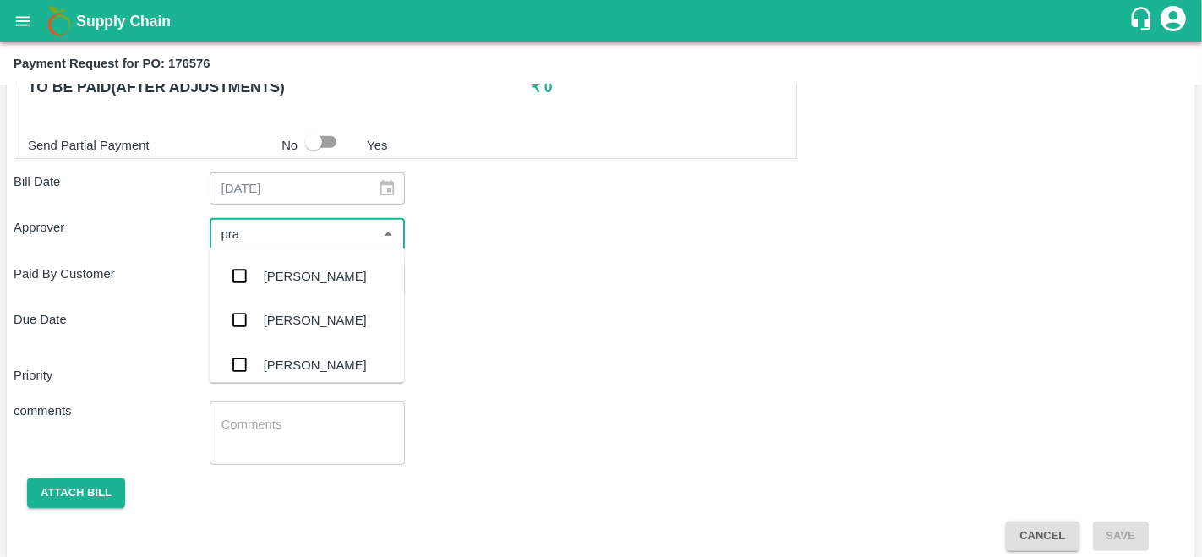
type input "prav"
click at [259, 272] on div "[PERSON_NAME]" at bounding box center [306, 276] width 195 height 44
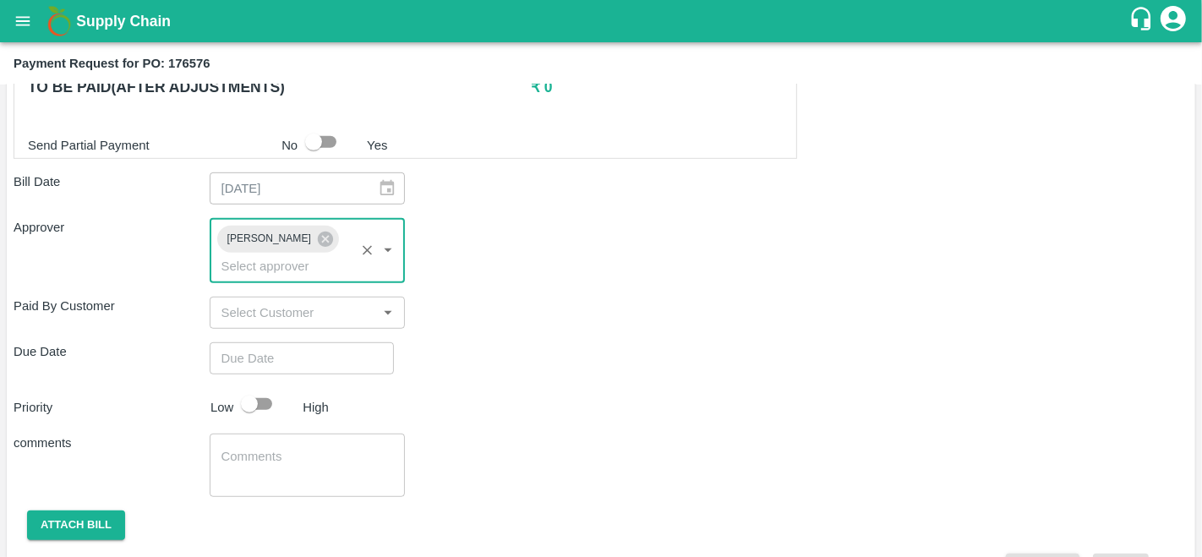
click at [636, 277] on div "Approver [PERSON_NAME] ​" at bounding box center [601, 250] width 1175 height 64
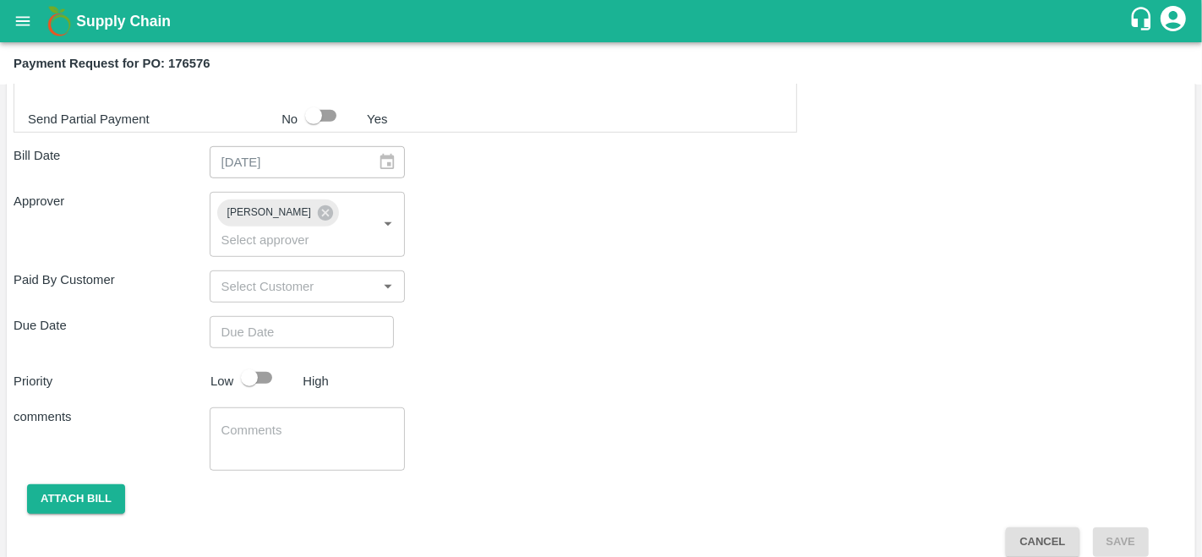
scroll to position [958, 0]
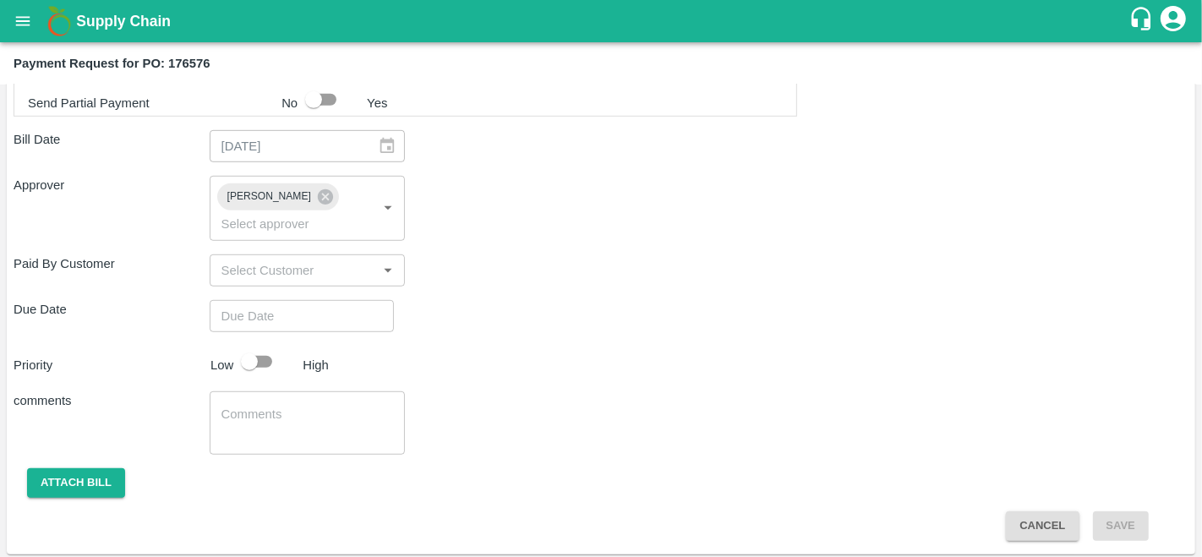
click at [253, 356] on input "checkbox" at bounding box center [249, 362] width 96 height 32
checkbox input "true"
type input "DD/MM/YYYY hh:mm aa"
click at [260, 317] on input "DD/MM/YYYY hh:mm aa" at bounding box center [296, 316] width 172 height 32
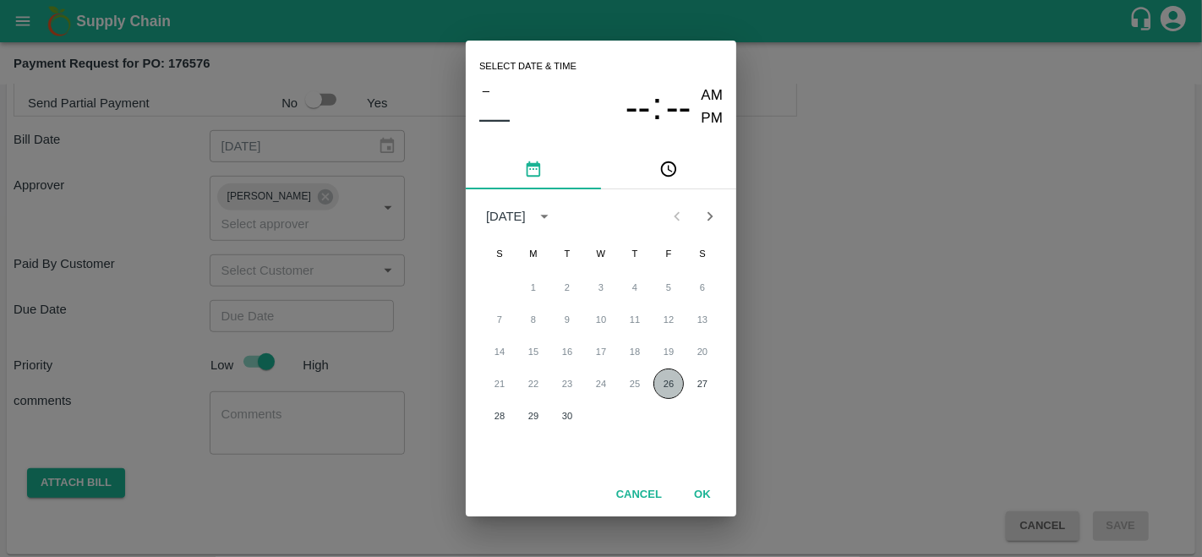
click at [672, 393] on button "26" at bounding box center [668, 383] width 30 height 30
type input "[DATE] 12:00 AM"
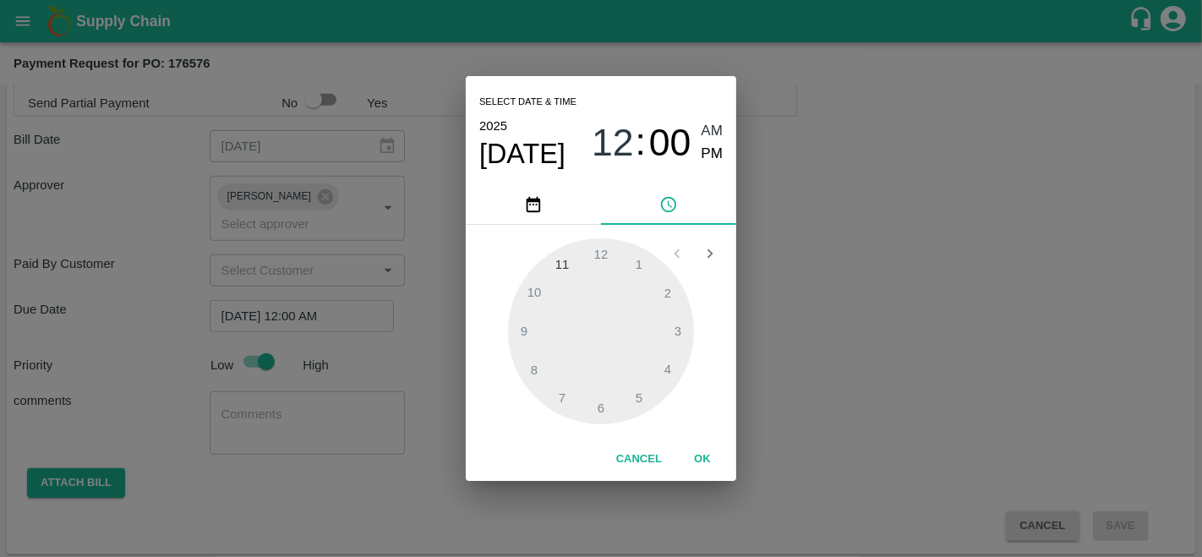
click at [782, 414] on div "Select date & time [DATE] 12 : 00 AM PM 1 2 3 4 5 6 7 8 9 10 11 12 Cancel OK" at bounding box center [601, 278] width 1202 height 557
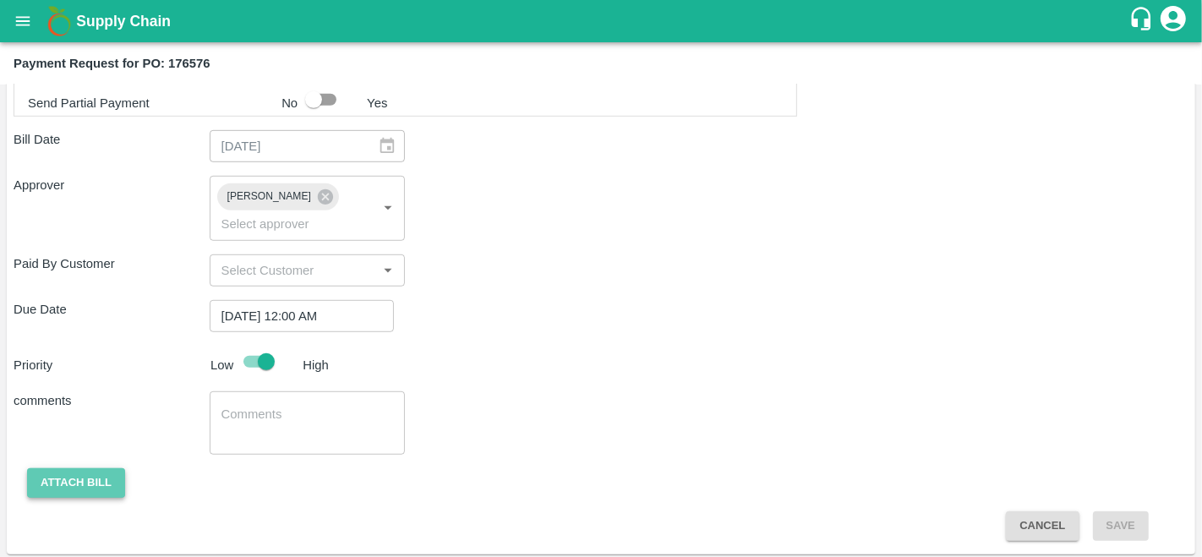
click at [55, 473] on button "Attach bill" at bounding box center [76, 483] width 98 height 30
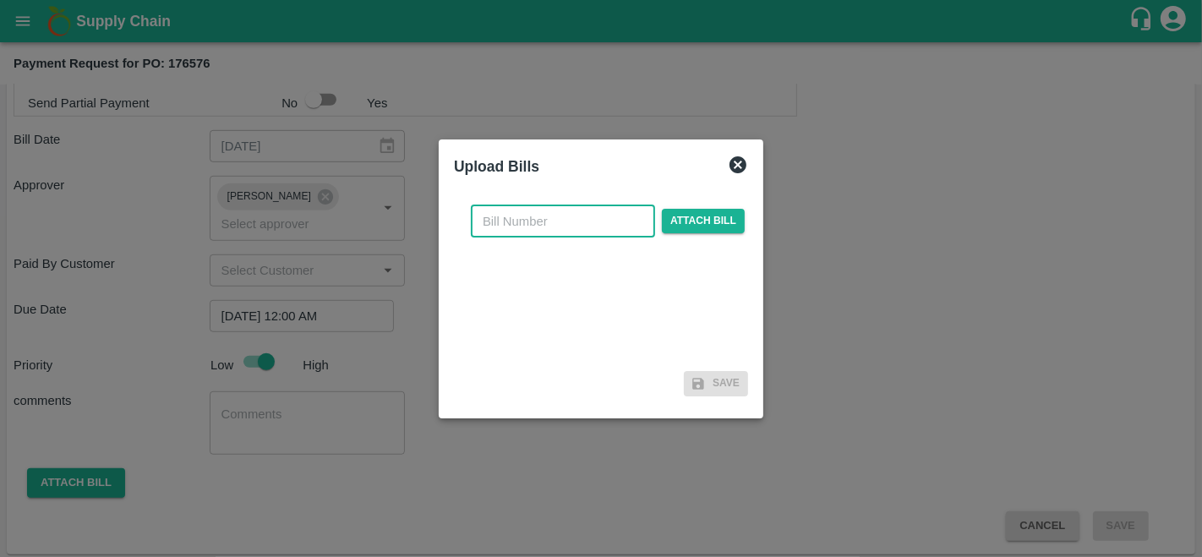
click at [545, 209] on input "text" at bounding box center [563, 221] width 184 height 32
type input "176576"
click at [722, 217] on span "Attach bill" at bounding box center [703, 221] width 83 height 25
click at [0, 0] on input "Attach bill" at bounding box center [0, 0] width 0 height 0
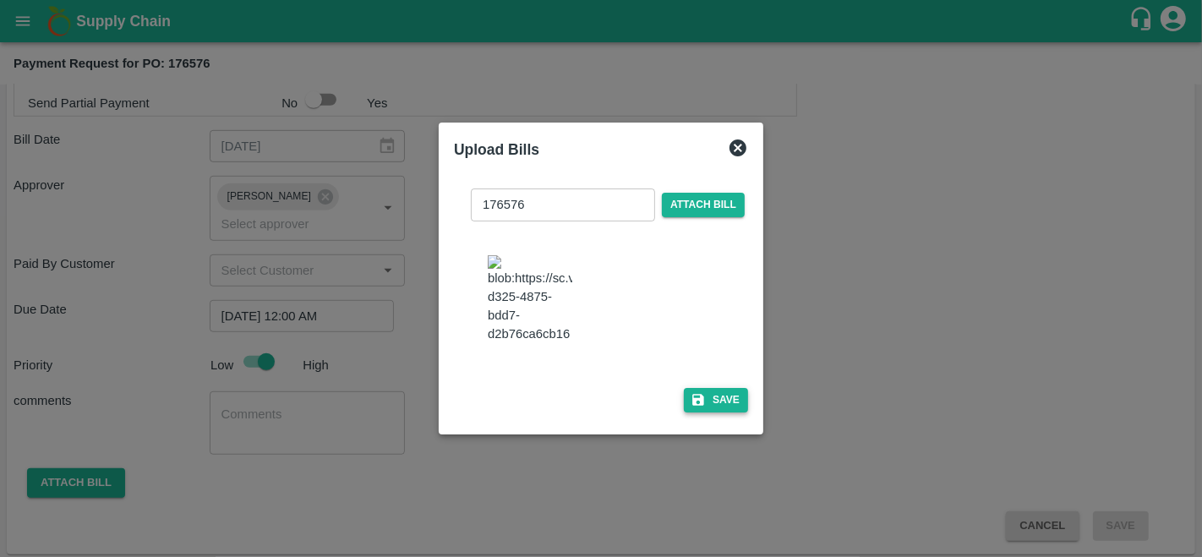
click at [719, 412] on button "Save" at bounding box center [716, 400] width 64 height 25
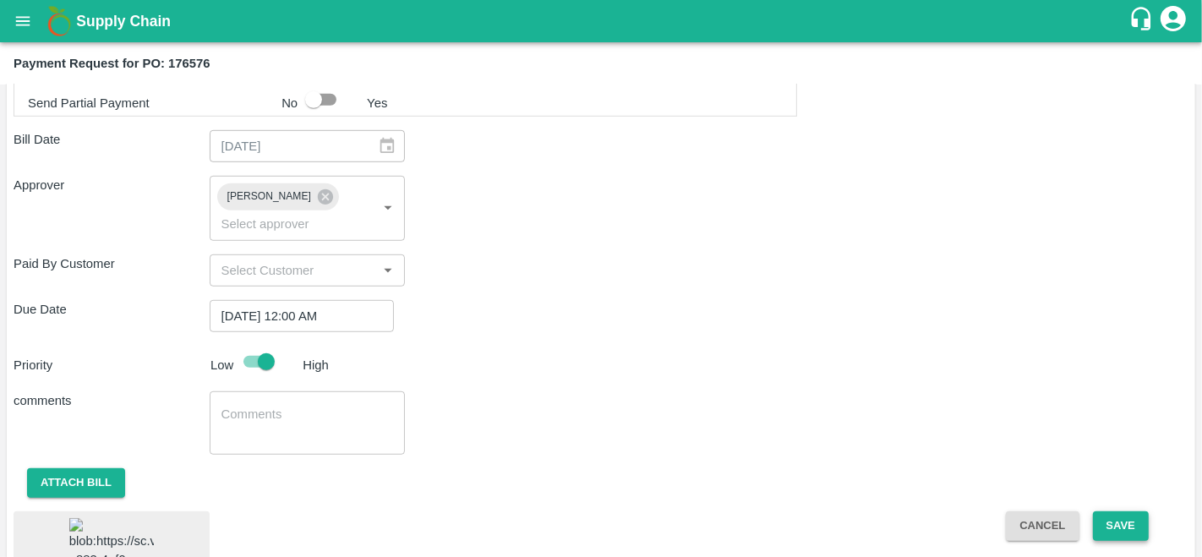
click at [1116, 527] on button "Save" at bounding box center [1121, 526] width 56 height 30
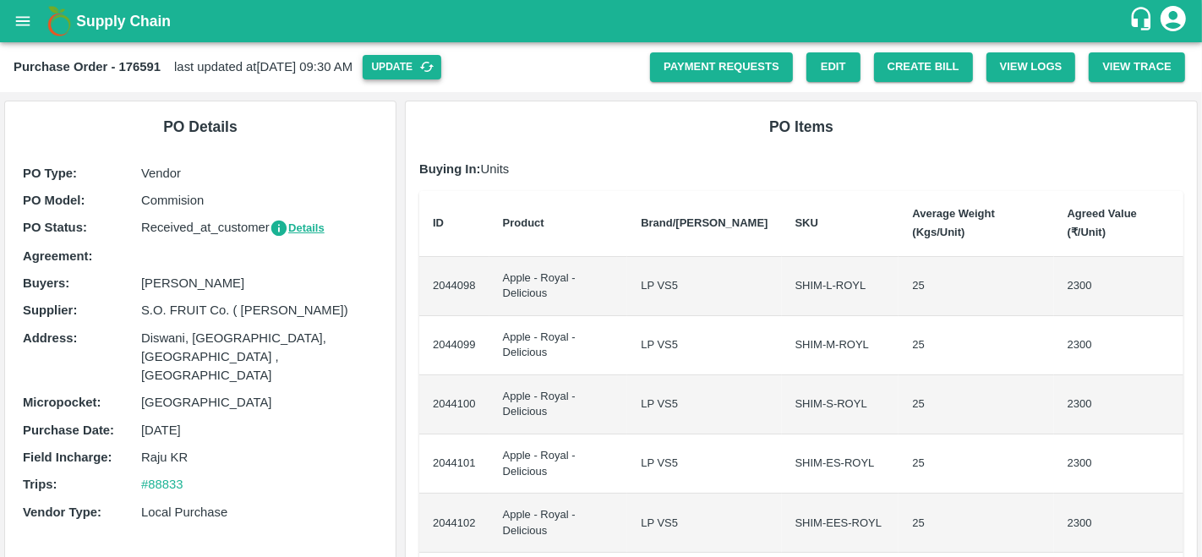
click at [441, 67] on button "Update" at bounding box center [402, 67] width 79 height 25
click at [903, 64] on button "Create Bill" at bounding box center [923, 67] width 99 height 30
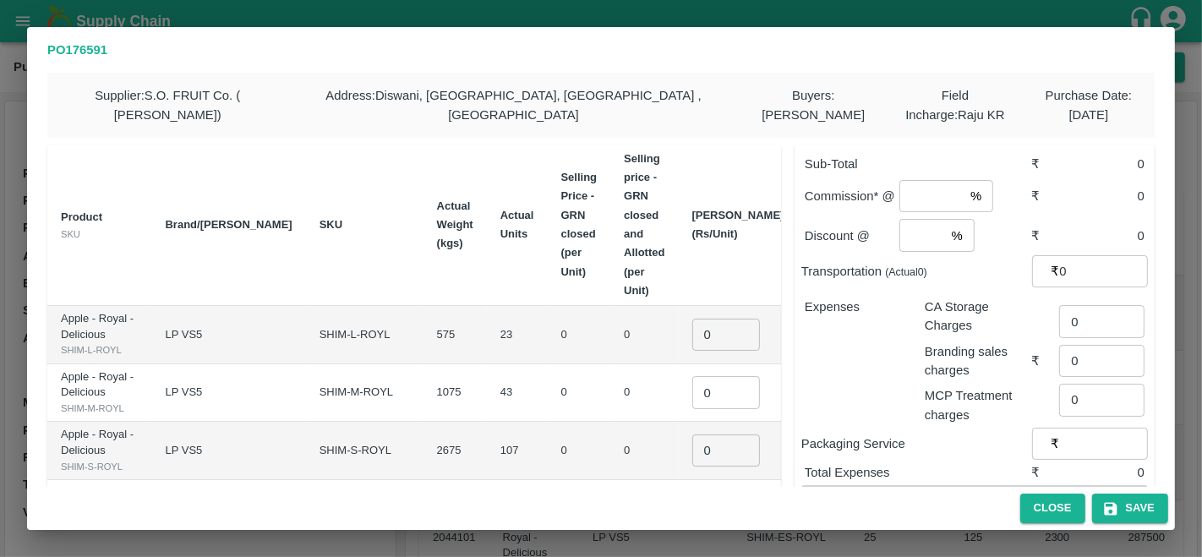
click at [692, 319] on input "0" at bounding box center [726, 335] width 68 height 32
type input "1200"
click at [692, 382] on input "0" at bounding box center [726, 392] width 68 height 32
type input "1200"
click at [692, 466] on input "0" at bounding box center [726, 450] width 68 height 32
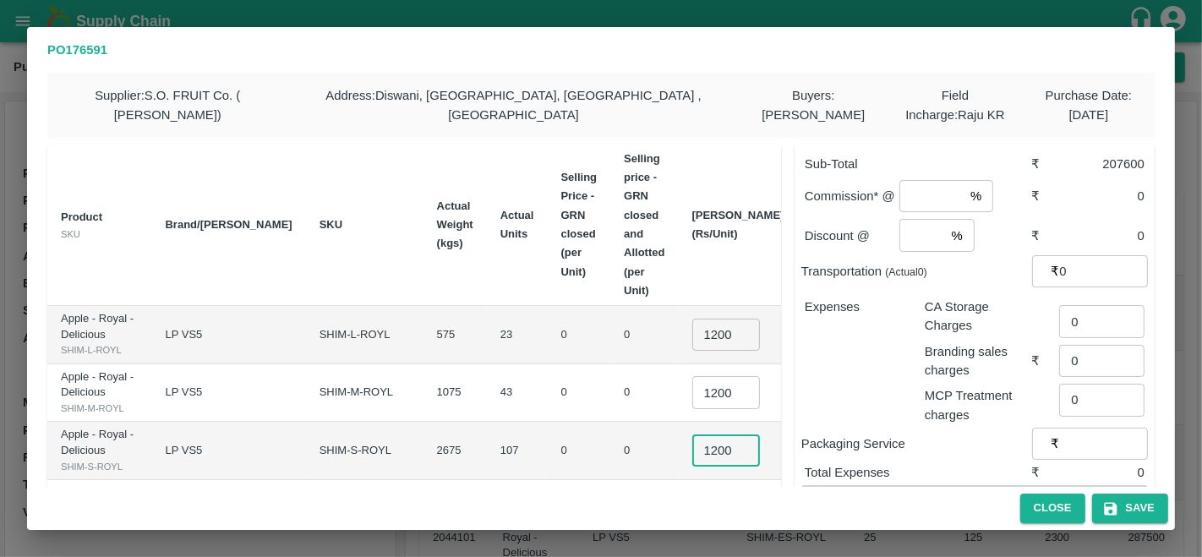
type input "1200"
click at [798, 416] on td "₹51600" at bounding box center [833, 393] width 70 height 58
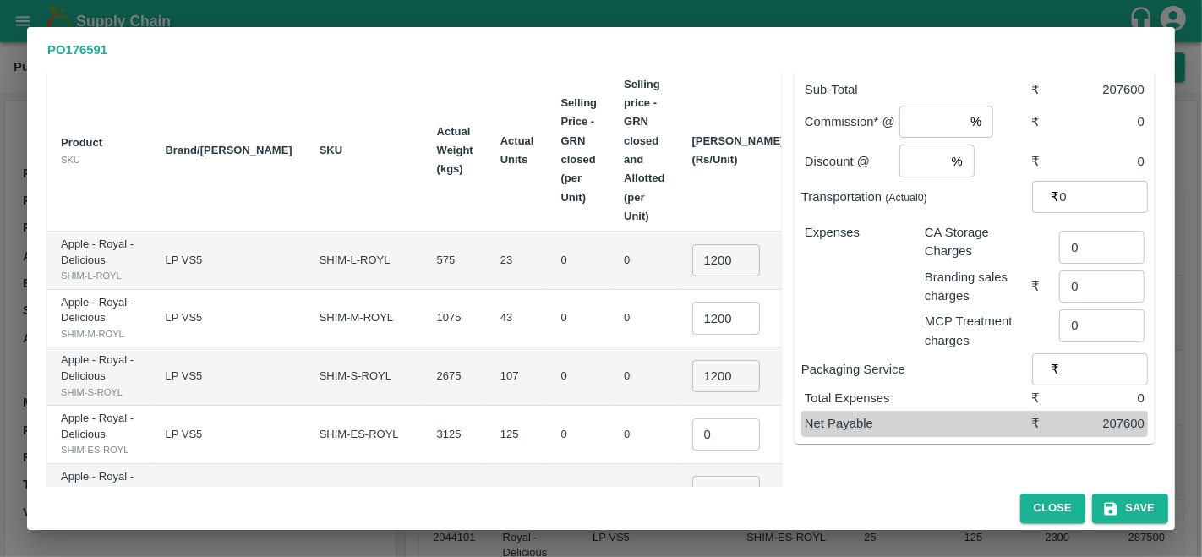
scroll to position [120, 0]
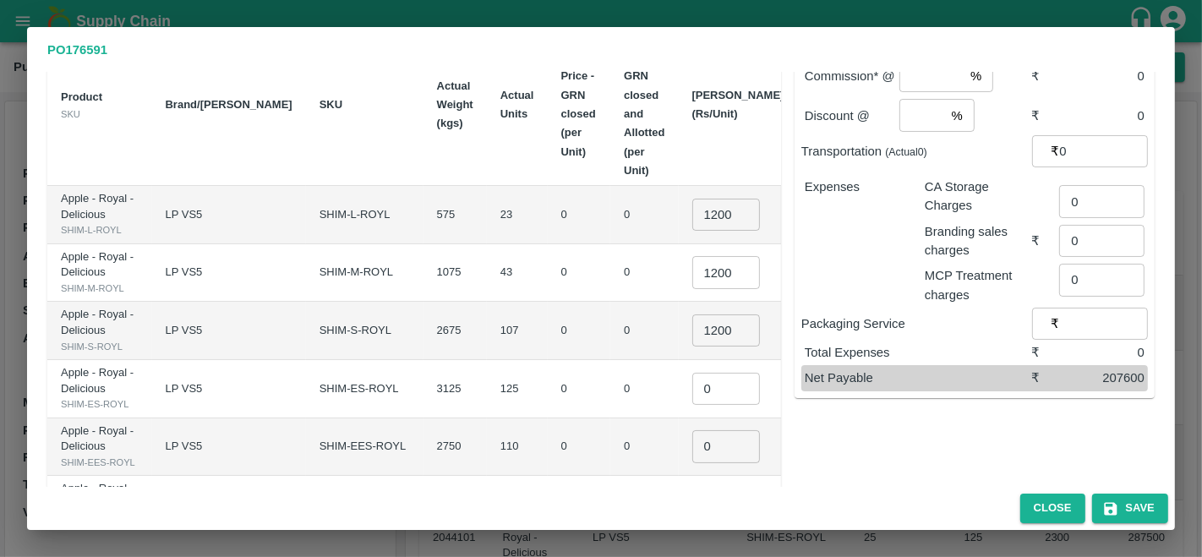
click at [692, 405] on input "0" at bounding box center [726, 389] width 68 height 32
type input "1200"
click at [610, 418] on td "0" at bounding box center [644, 389] width 68 height 58
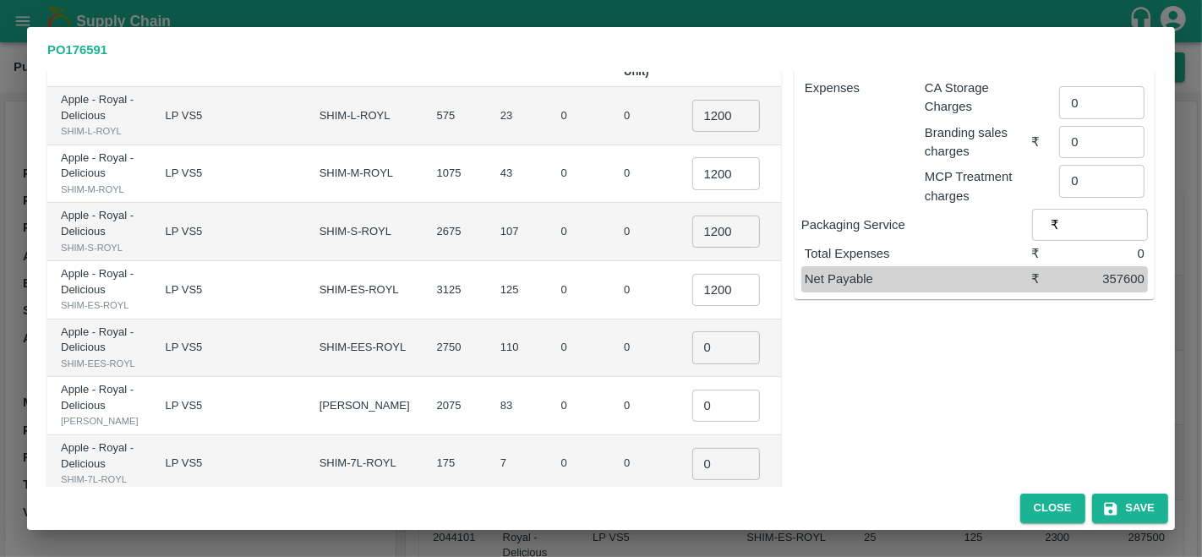
scroll to position [246, 0]
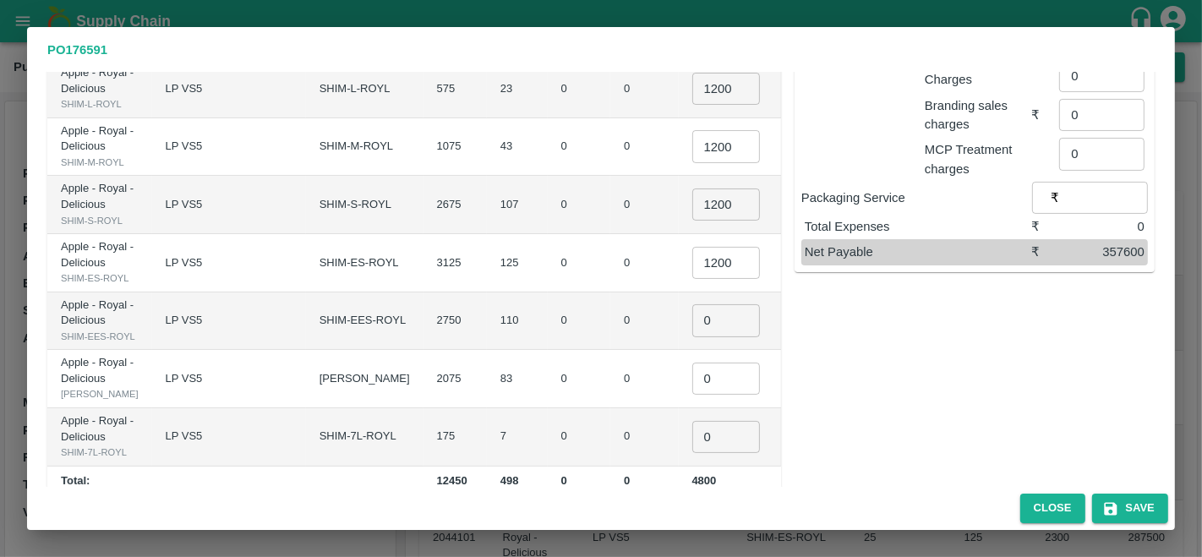
click at [692, 336] on input "0" at bounding box center [726, 320] width 68 height 32
type input "1200"
click at [610, 351] on td "0" at bounding box center [644, 321] width 68 height 58
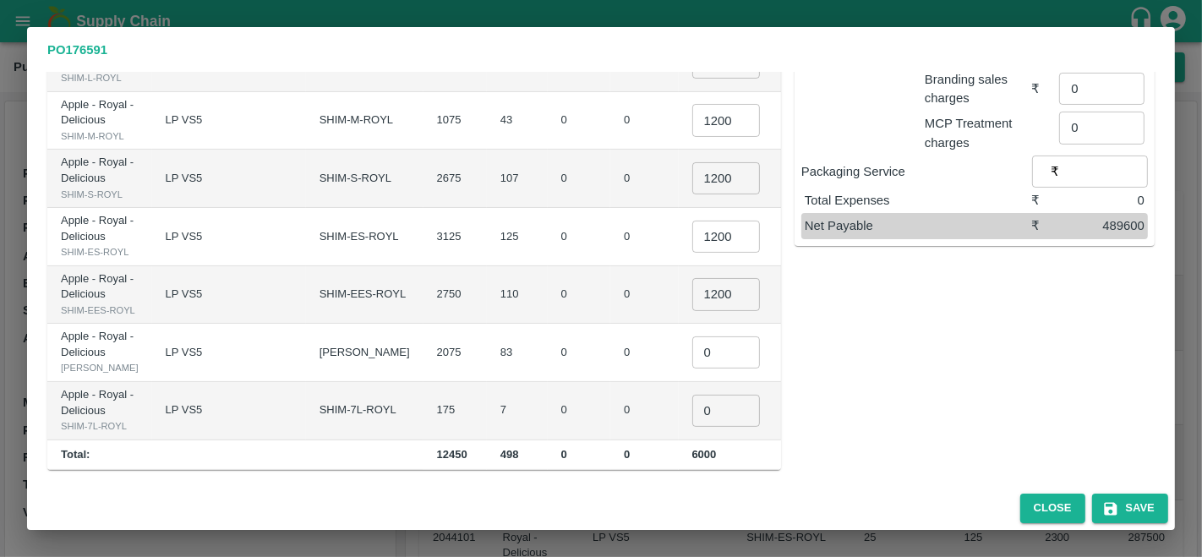
scroll to position [369, 0]
click at [692, 368] on input "0" at bounding box center [726, 352] width 68 height 32
type input "1000"
click at [692, 427] on input "0" at bounding box center [726, 411] width 68 height 32
type input "1000"
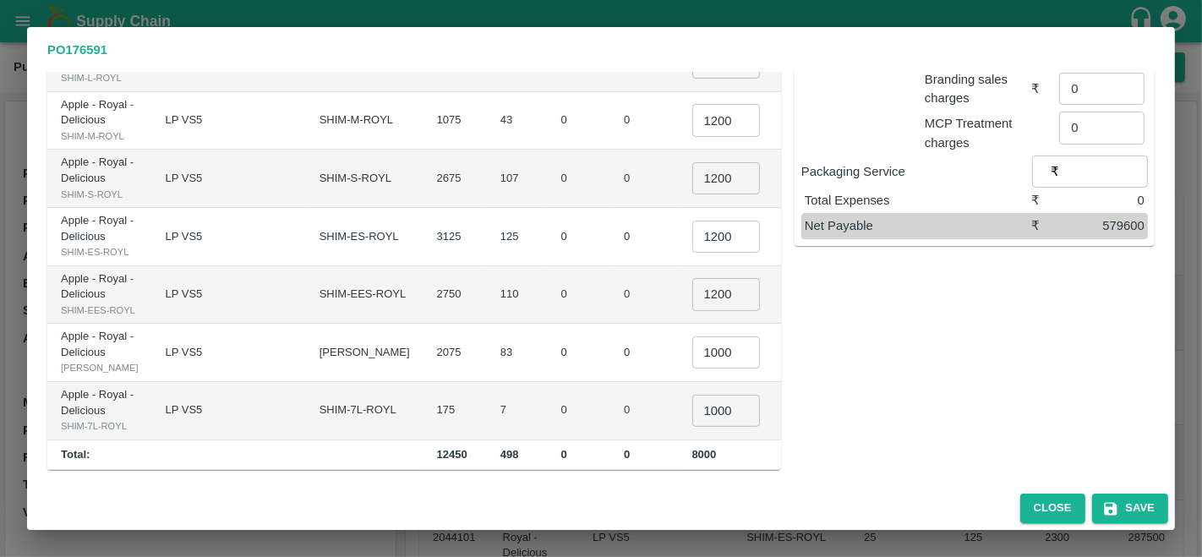
click at [835, 405] on div "Sub-Total ₹ 579600 Commission* @ % ​ ₹ 0 Discount @ % ​ ₹ 0 Transportation (Act…" at bounding box center [968, 164] width 374 height 611
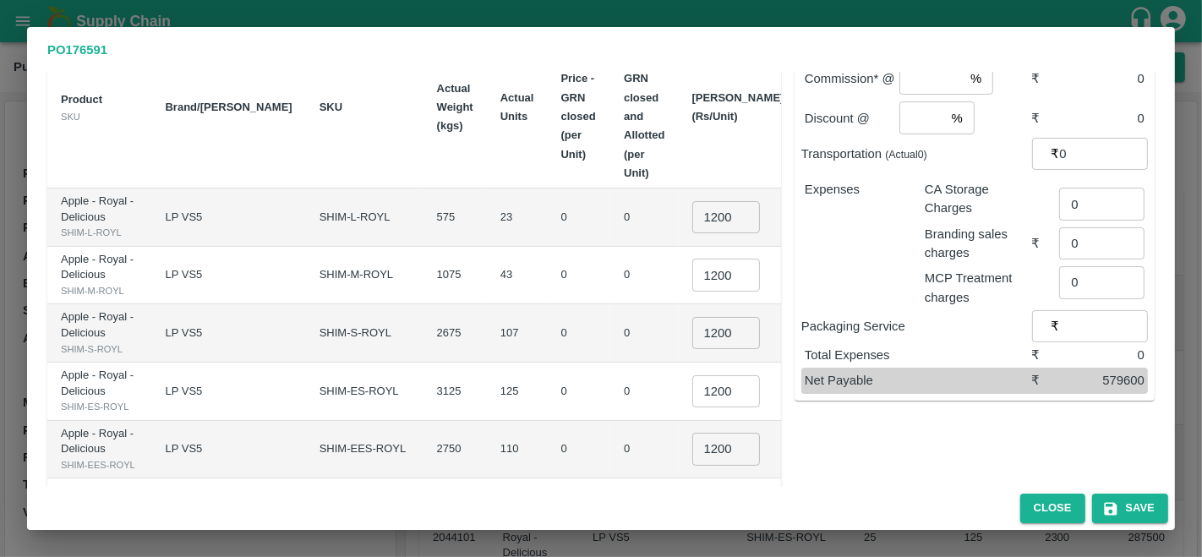
scroll to position [118, 0]
click at [692, 200] on input "1200" at bounding box center [726, 216] width 68 height 32
type input "1400"
click at [692, 267] on input "1200" at bounding box center [726, 274] width 68 height 32
type input "1400"
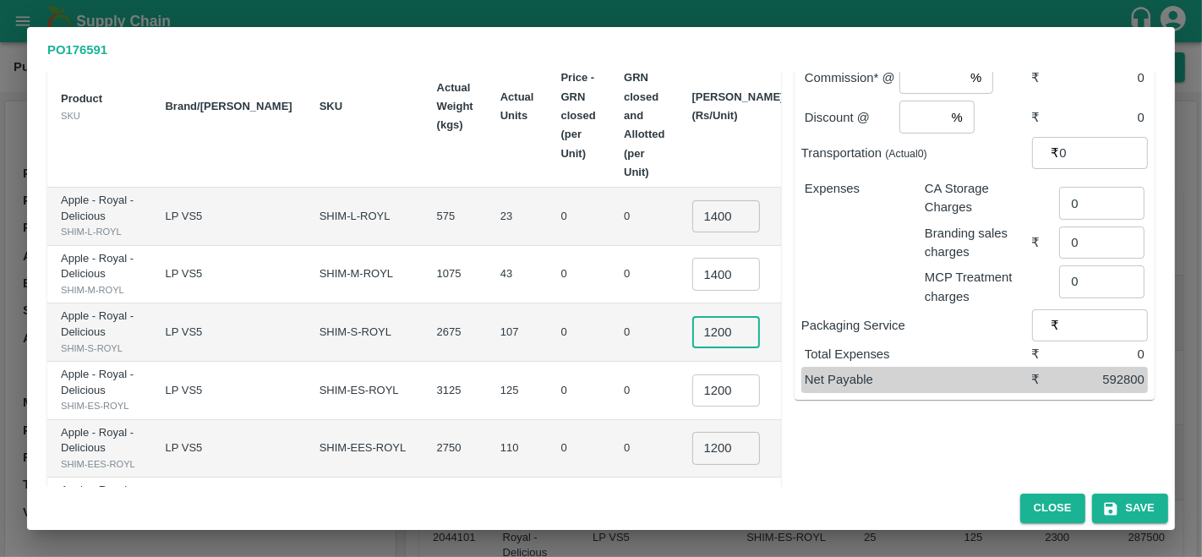
click at [692, 348] on input "1200" at bounding box center [726, 332] width 68 height 32
type input "1400"
click at [692, 406] on input "1200" at bounding box center [726, 390] width 68 height 32
type input "1400"
click at [612, 397] on td "0" at bounding box center [644, 391] width 68 height 58
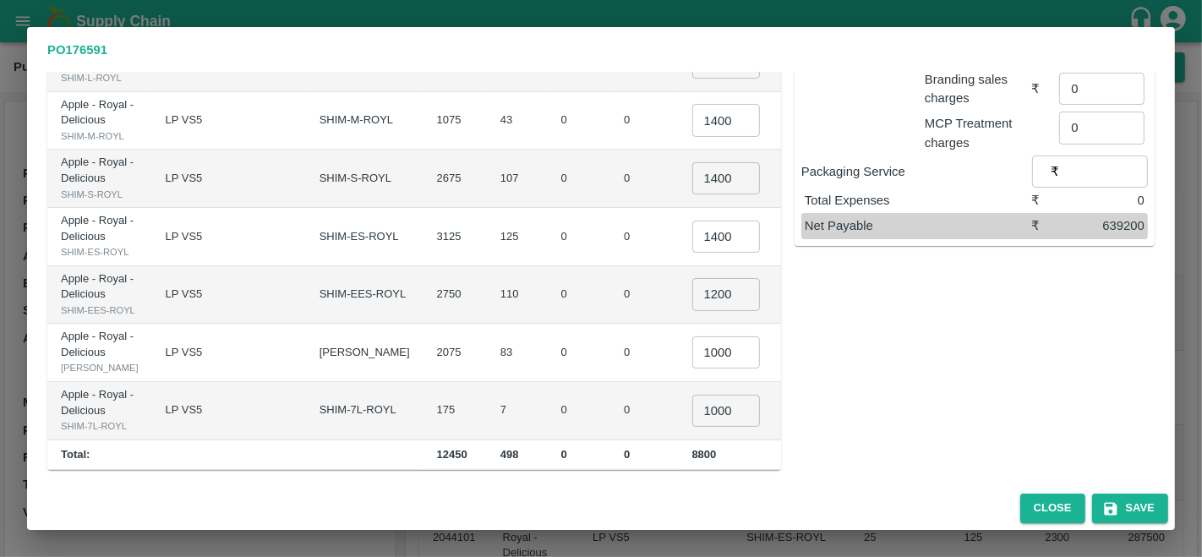
scroll to position [354, 0]
click at [692, 299] on input "1200" at bounding box center [726, 294] width 68 height 32
click at [692, 368] on input "1000" at bounding box center [726, 352] width 68 height 32
click at [692, 292] on input "1200" at bounding box center [726, 294] width 68 height 32
click at [692, 288] on input "1150" at bounding box center [726, 294] width 68 height 32
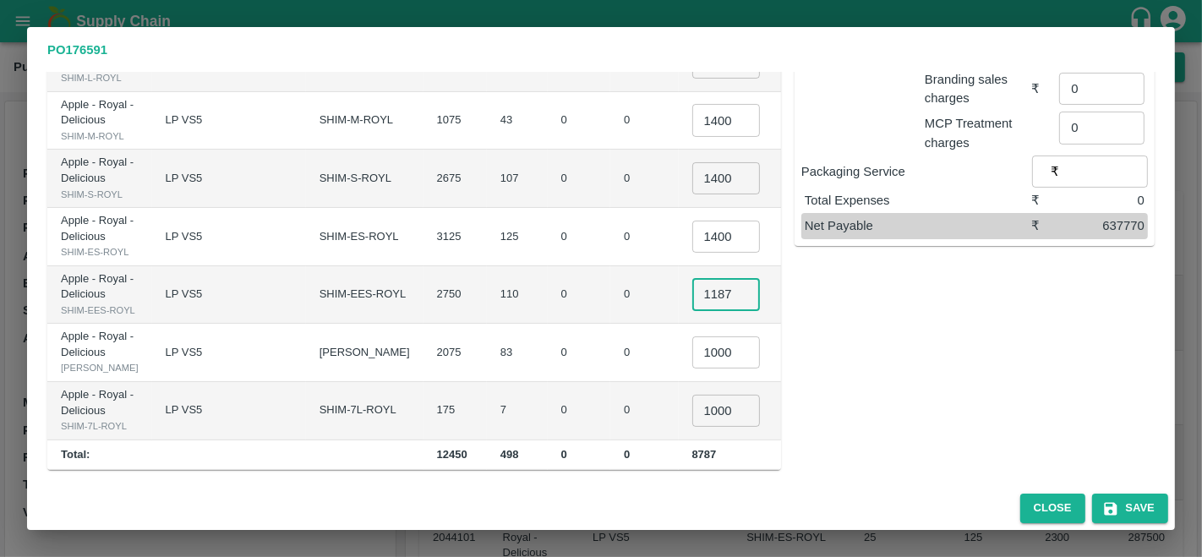
scroll to position [447, 0]
type input "1187"
click at [692, 395] on input "1000" at bounding box center [726, 411] width 68 height 32
click at [692, 336] on input "1000" at bounding box center [726, 352] width 68 height 32
click at [925, 209] on div "Sub-Total ₹ 639430 Commission* @ % ​ ₹ 0 Discount @ % ​ ₹ 0 Transportation (Act…" at bounding box center [968, 164] width 374 height 611
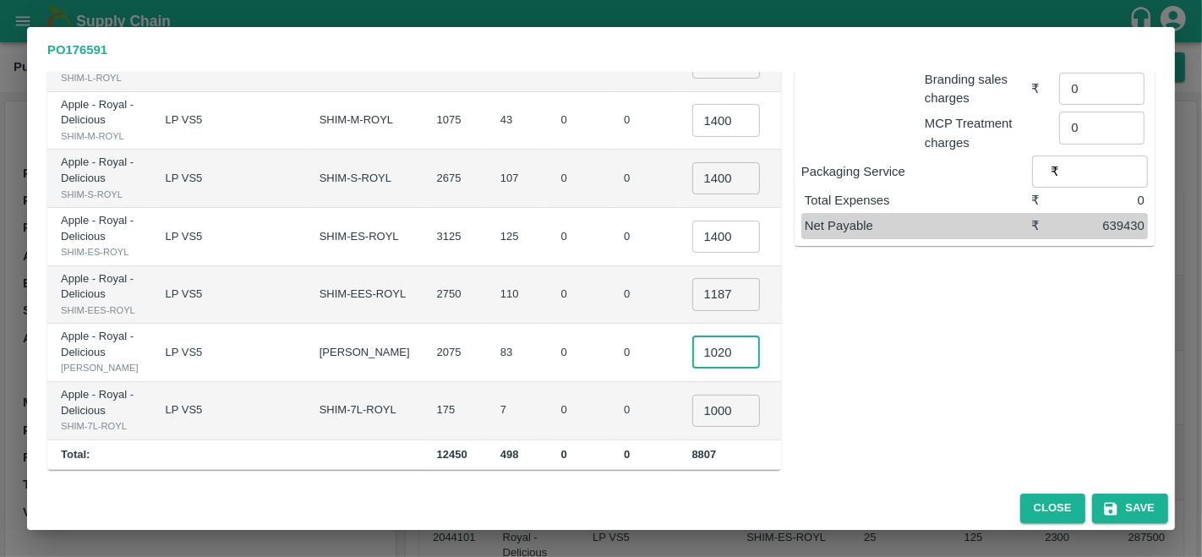
click at [692, 336] on input "1020" at bounding box center [726, 352] width 68 height 32
type input "1000"
click at [702, 335] on td "1000 ​" at bounding box center [738, 353] width 119 height 58
type input "1188"
click at [692, 278] on input "1188" at bounding box center [726, 294] width 68 height 32
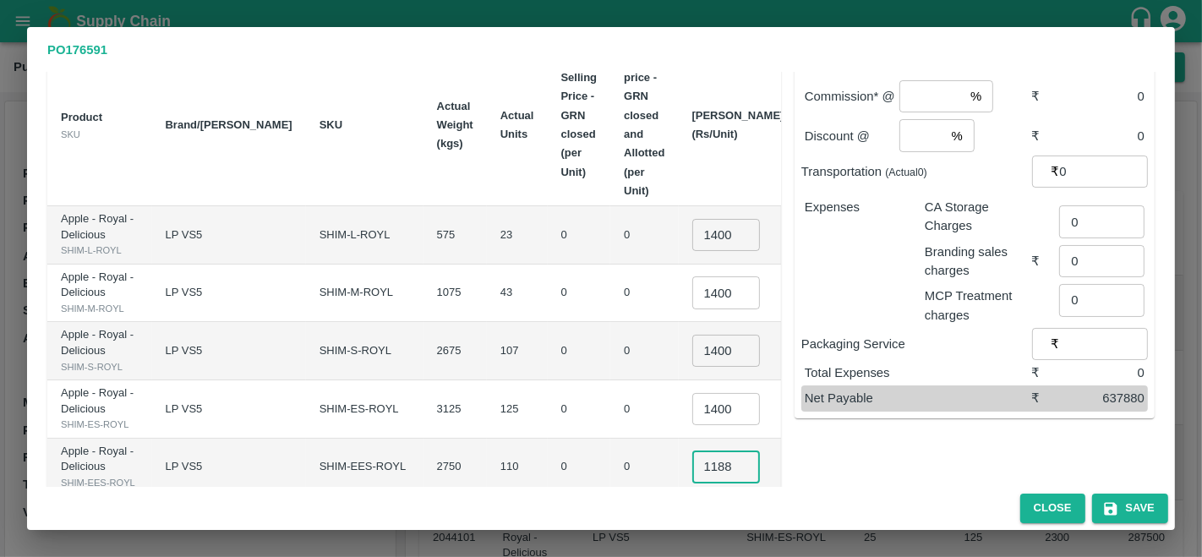
scroll to position [0, 0]
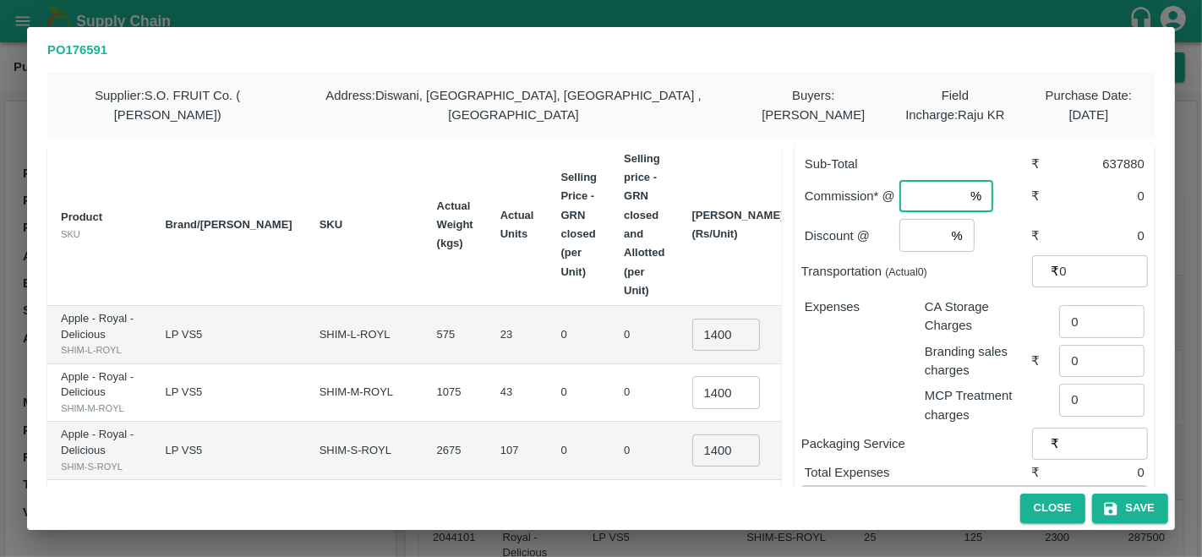
click at [910, 192] on input "number" at bounding box center [931, 196] width 64 height 32
type input "1"
click at [914, 244] on input "number" at bounding box center [922, 235] width 46 height 32
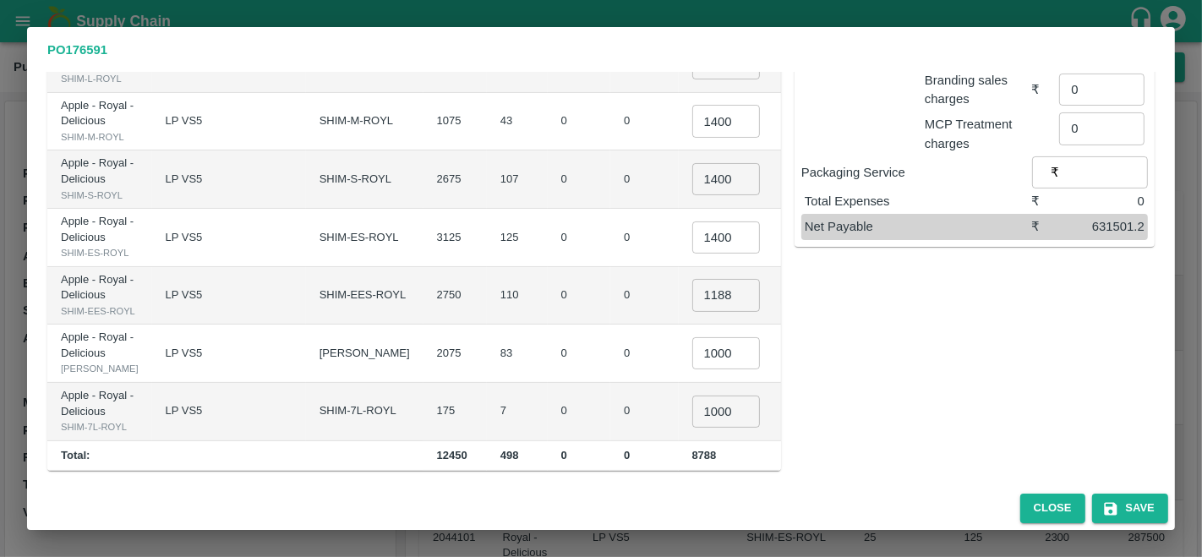
scroll to position [275, 0]
type input "0"
click at [1115, 505] on icon "button" at bounding box center [1110, 508] width 13 height 13
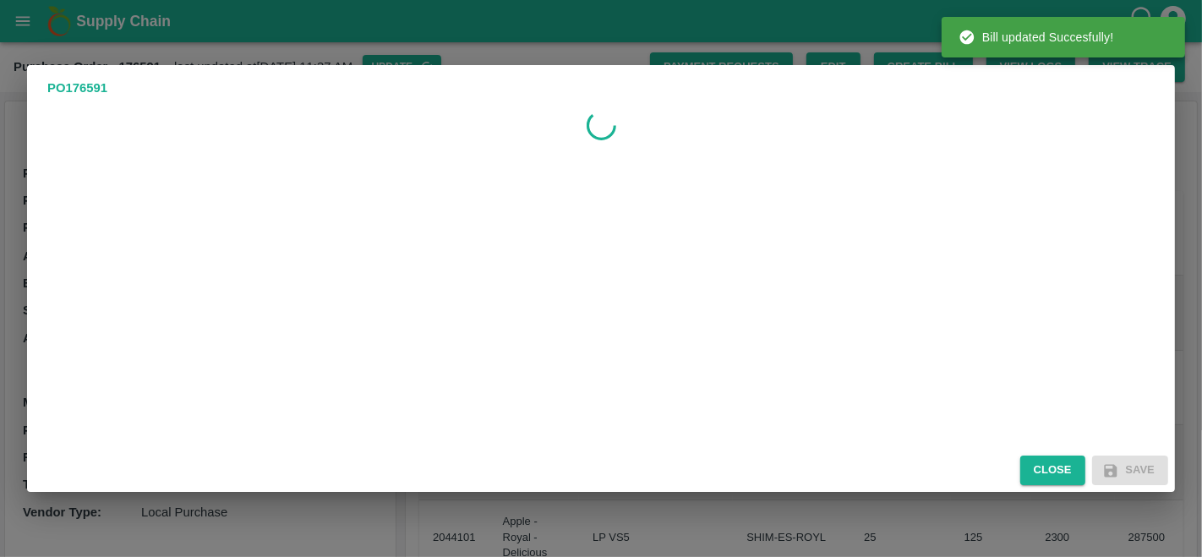
scroll to position [0, 0]
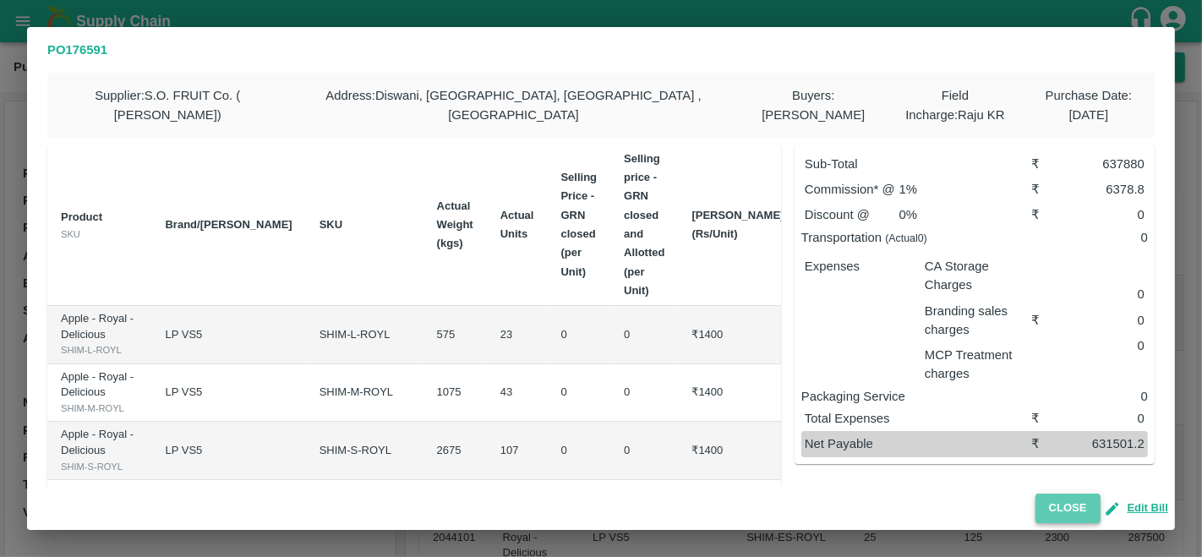
click at [1060, 510] on button "Close" at bounding box center [1067, 509] width 65 height 30
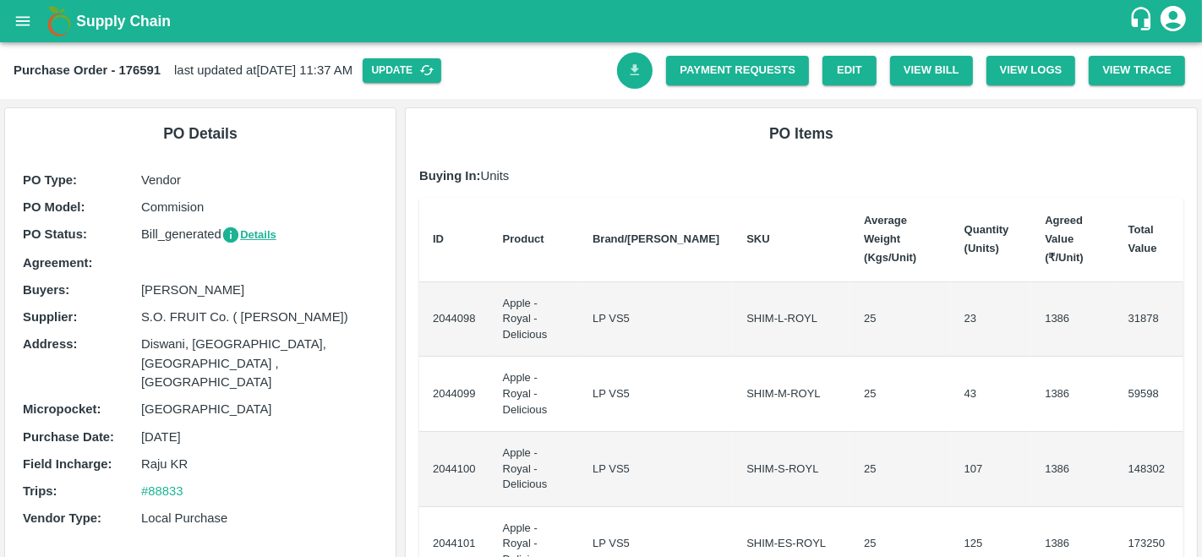
click at [630, 74] on icon "Download Bill" at bounding box center [634, 69] width 9 height 11
click at [743, 73] on link "Payment Requests" at bounding box center [737, 71] width 143 height 30
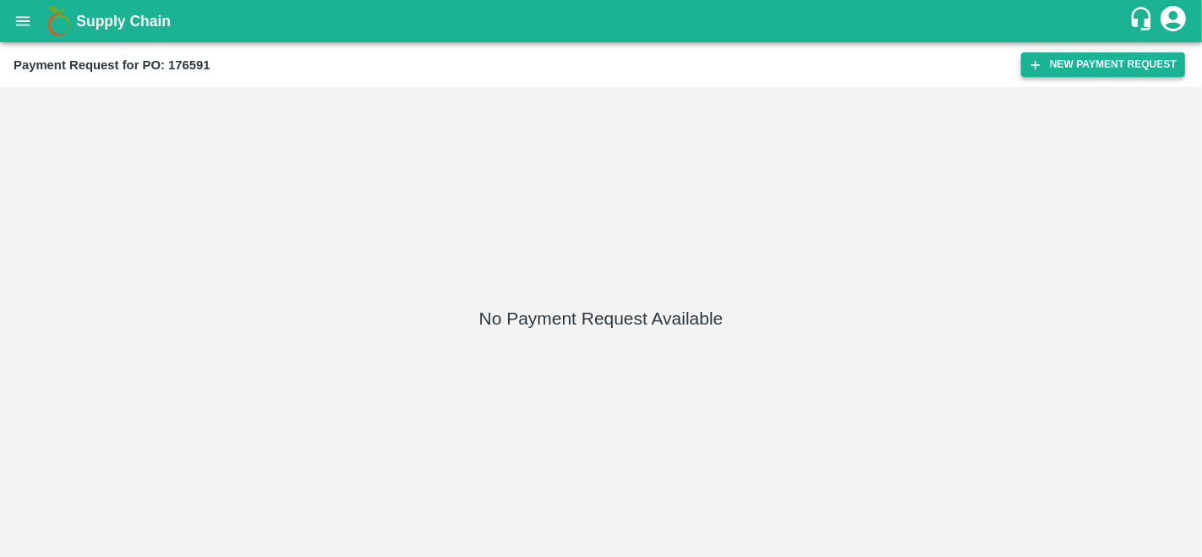
click at [1117, 63] on button "New Payment Request" at bounding box center [1103, 64] width 164 height 25
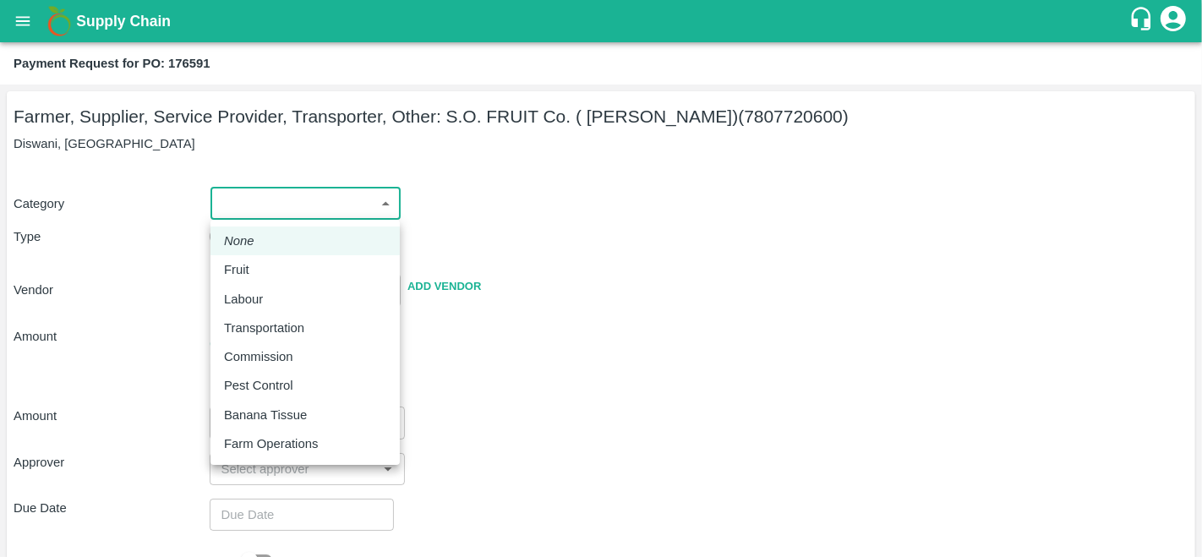
click at [315, 201] on body "Supply Chain Payment Request for PO: 176591 Farmer, Supplier, Service Provider,…" at bounding box center [601, 278] width 1202 height 557
click at [234, 271] on p "Fruit" at bounding box center [236, 269] width 25 height 19
type input "1"
type input "S.O. FRUIT Co. ( [PERSON_NAME]) - 7807720600(Farmer, Supplier, Service Provider…"
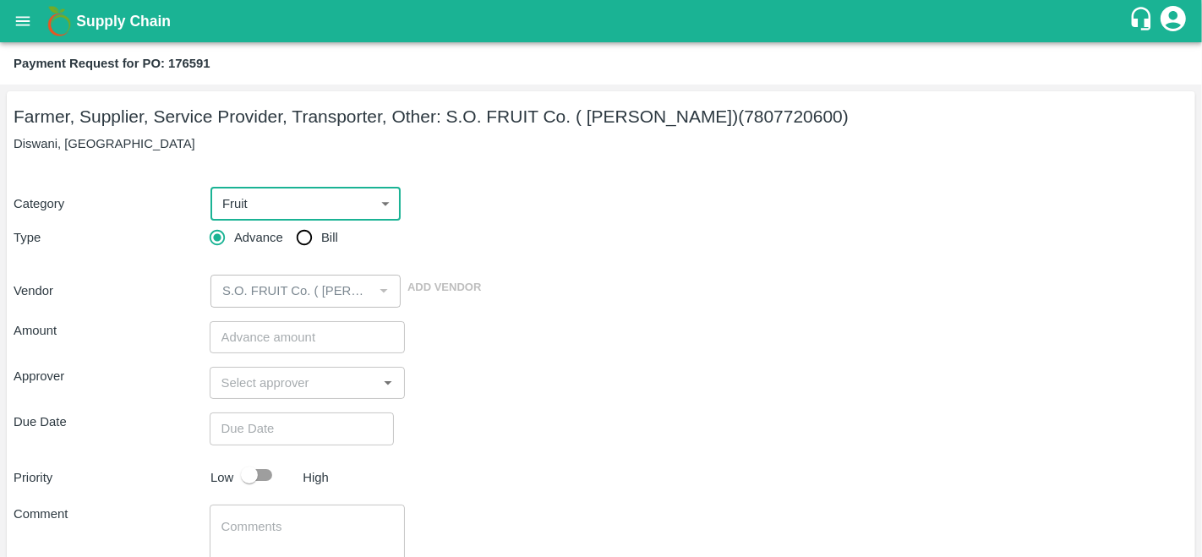
click at [308, 230] on input "Bill" at bounding box center [304, 238] width 34 height 34
radio input "true"
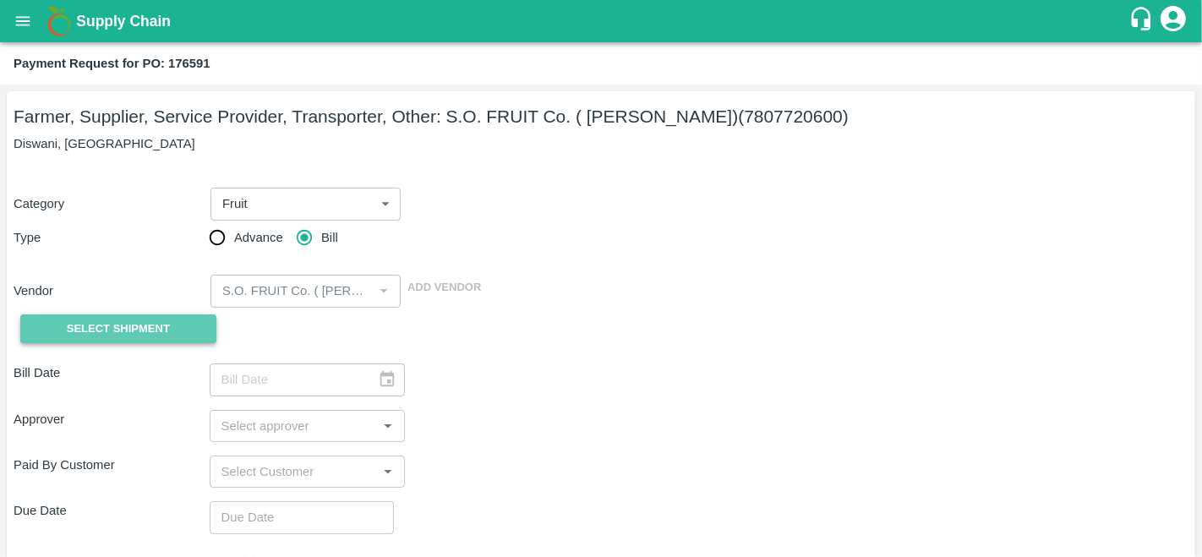
click at [159, 317] on button "Select Shipment" at bounding box center [118, 329] width 196 height 30
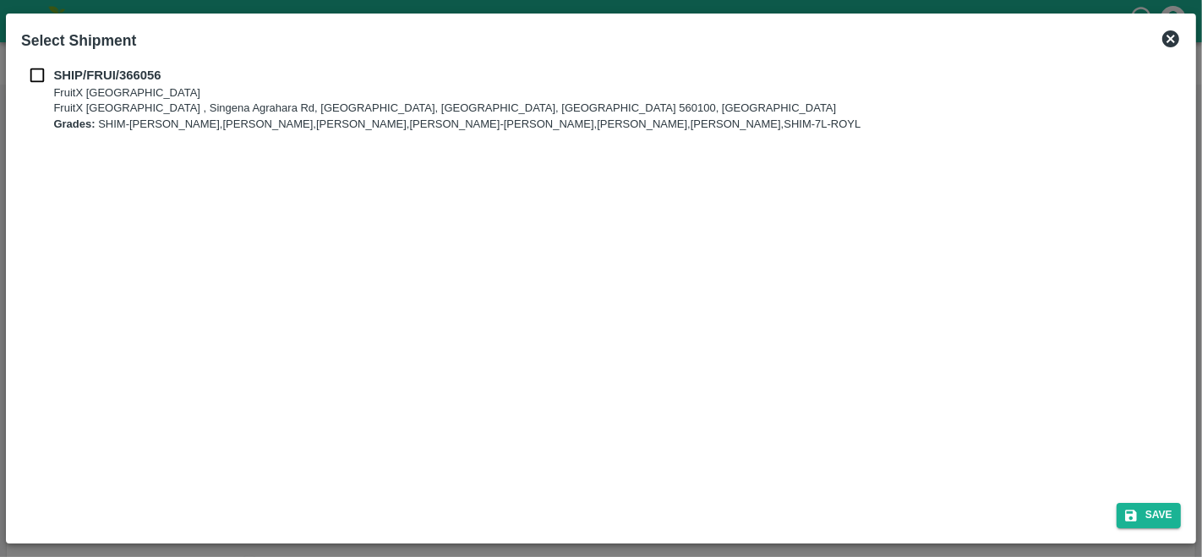
click at [36, 76] on input "checkbox" at bounding box center [37, 75] width 32 height 19
checkbox input "true"
click at [1148, 515] on button "Save" at bounding box center [1148, 515] width 64 height 25
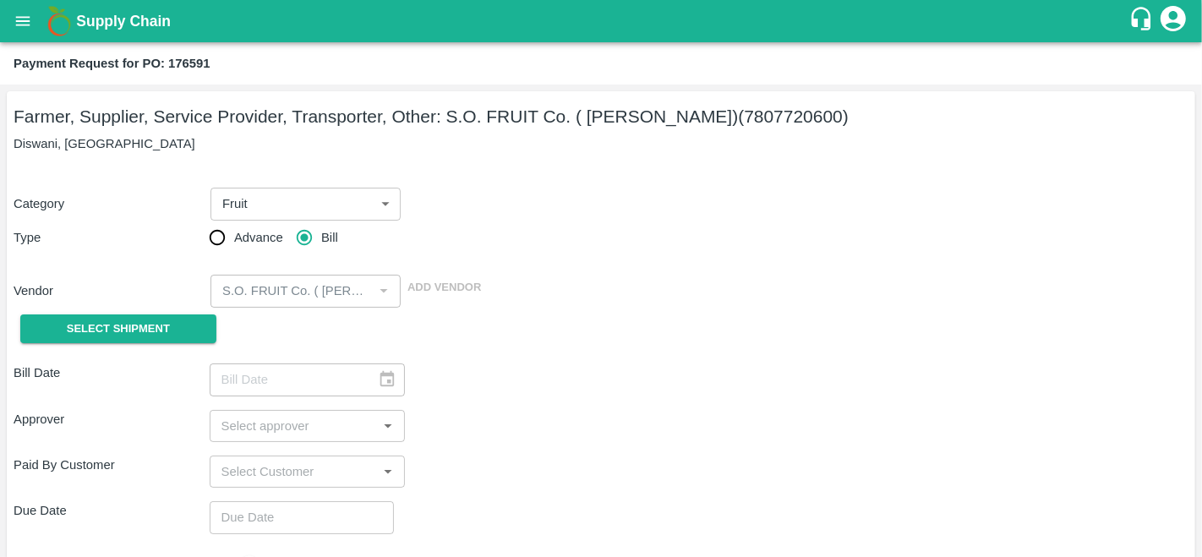
type input "[DATE]"
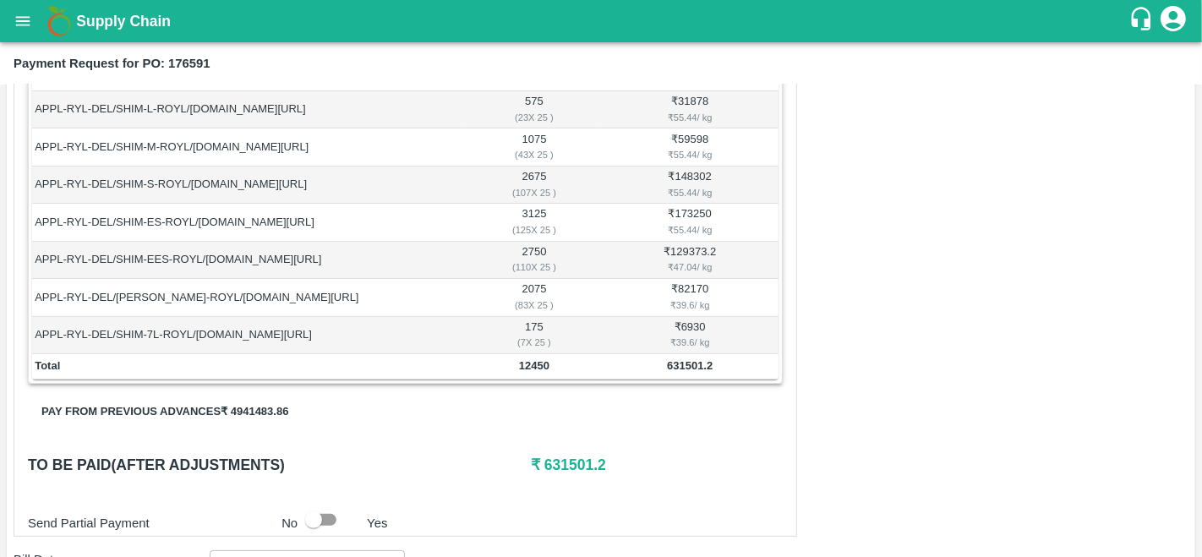
scroll to position [321, 0]
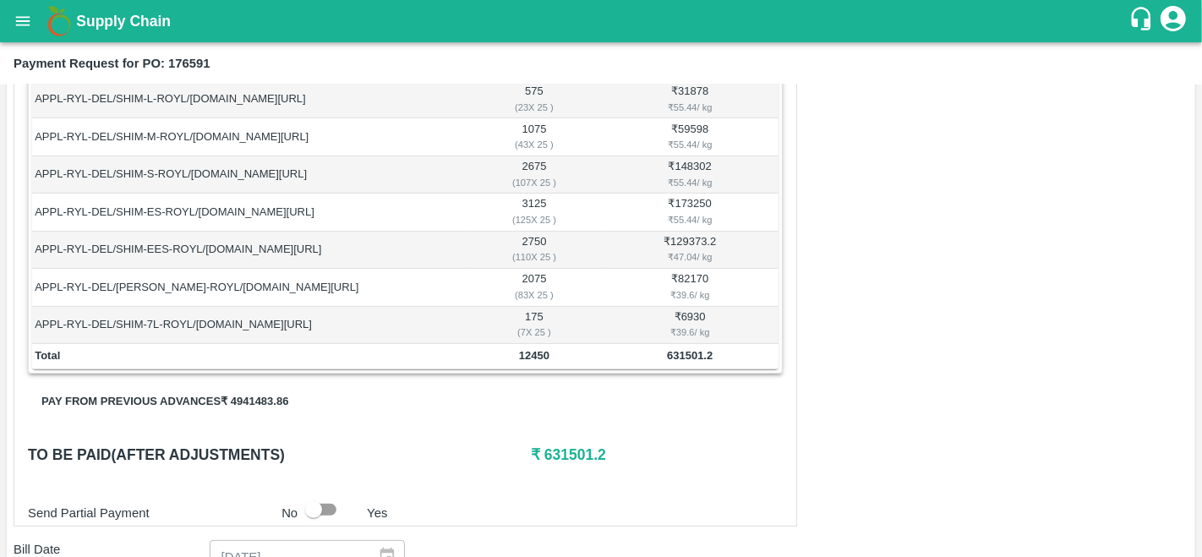
click at [183, 396] on button "Pay from previous advances ₹ 4941483.86" at bounding box center [165, 402] width 274 height 30
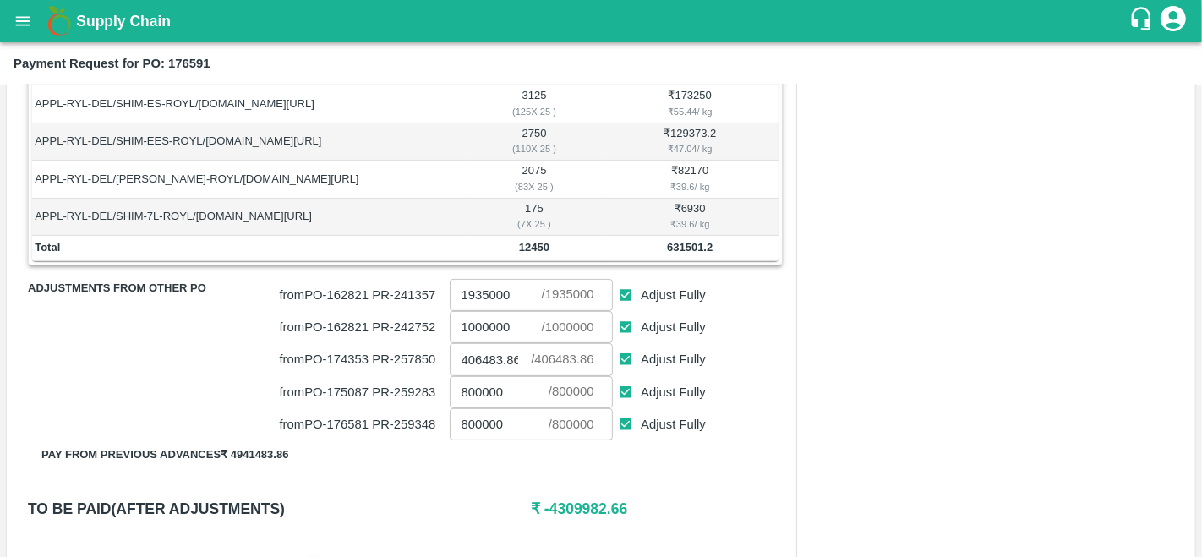
scroll to position [427, 0]
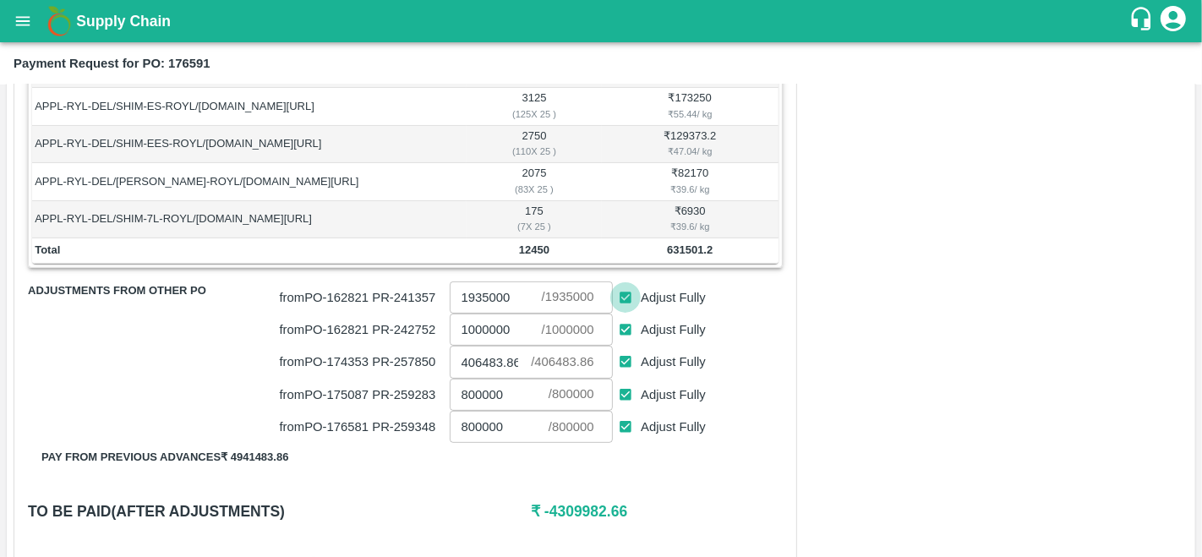
click at [624, 291] on input "Adjust Fully" at bounding box center [625, 297] width 31 height 31
checkbox input "false"
type input "0"
click at [623, 322] on input "Adjust Fully" at bounding box center [625, 329] width 31 height 31
checkbox input "false"
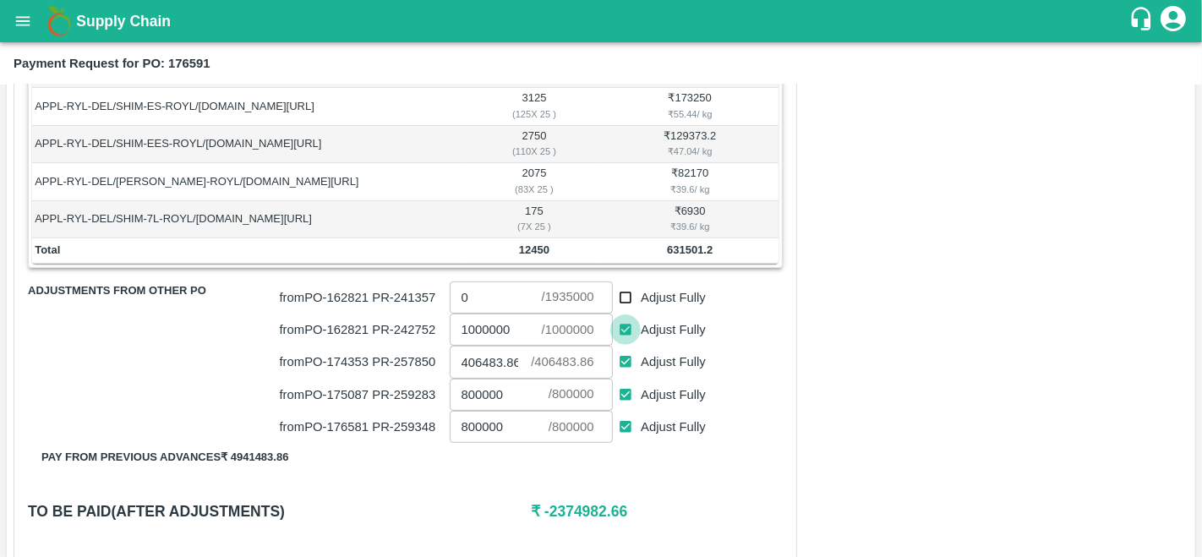
type input "0"
click at [628, 387] on input "Adjust Fully" at bounding box center [625, 394] width 31 height 31
checkbox input "false"
type input "0"
click at [627, 419] on input "Adjust Fully" at bounding box center [625, 427] width 31 height 31
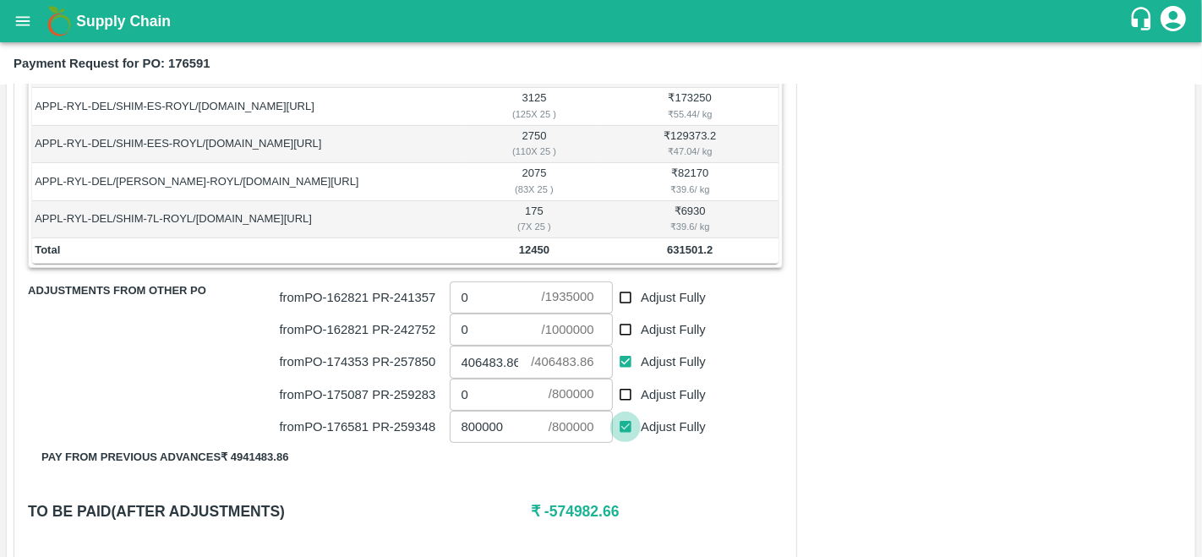
checkbox input "false"
type input "0"
click at [570, 505] on h6 "₹ 225017.34" at bounding box center [657, 511] width 252 height 24
copy h6 "225017.34"
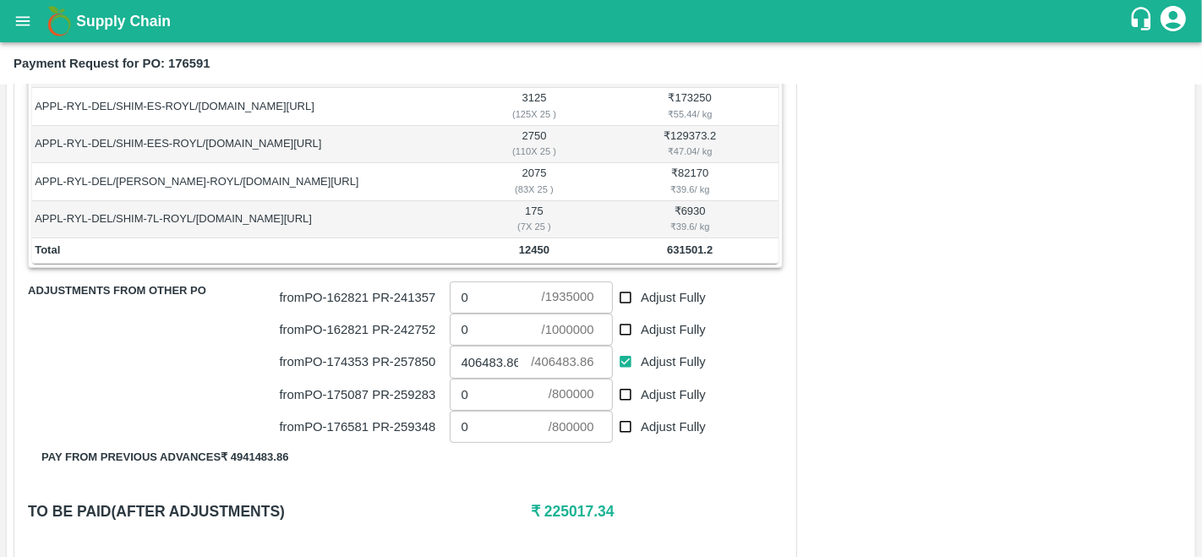
click at [494, 395] on input "0" at bounding box center [499, 395] width 99 height 32
paste input "225017.34"
type input "225017.34"
click at [502, 480] on div "Shipment - SHIP/FRUI/366056 Lots (Labels) Weight (Kgs) Total Price (₹) APPL-RYL…" at bounding box center [405, 253] width 783 height 660
click at [463, 465] on div "Shipment - SHIP/FRUI/366056 Lots (Labels) Weight (Kgs) Total Price (₹) APPL-RYL…" at bounding box center [405, 253] width 783 height 660
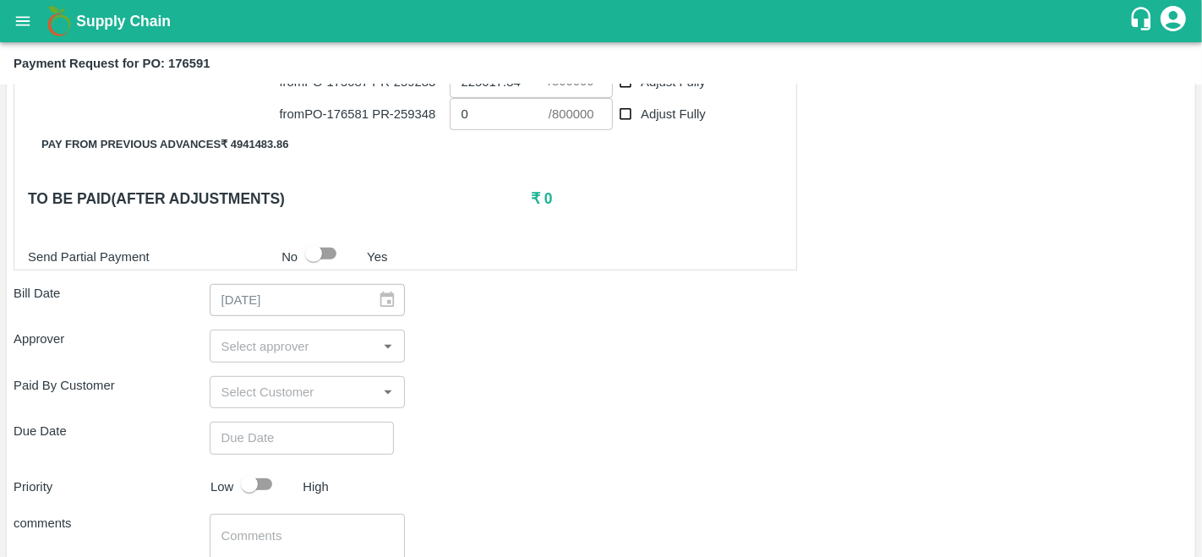
scroll to position [741, 0]
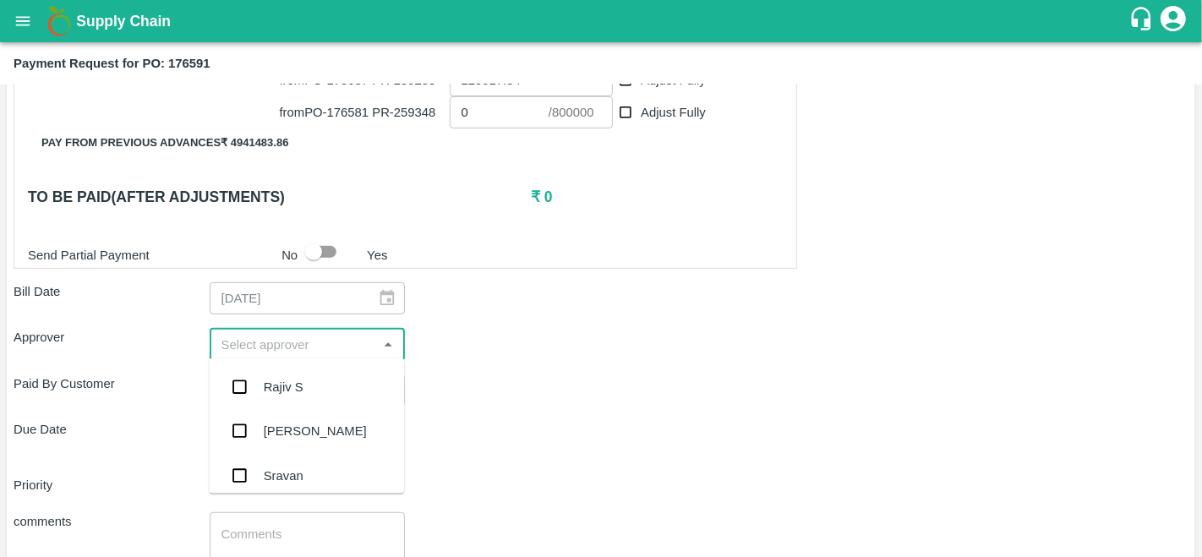
click at [259, 346] on input "input" at bounding box center [294, 344] width 158 height 22
type input "prave"
click at [296, 375] on div "[PERSON_NAME]" at bounding box center [306, 387] width 195 height 44
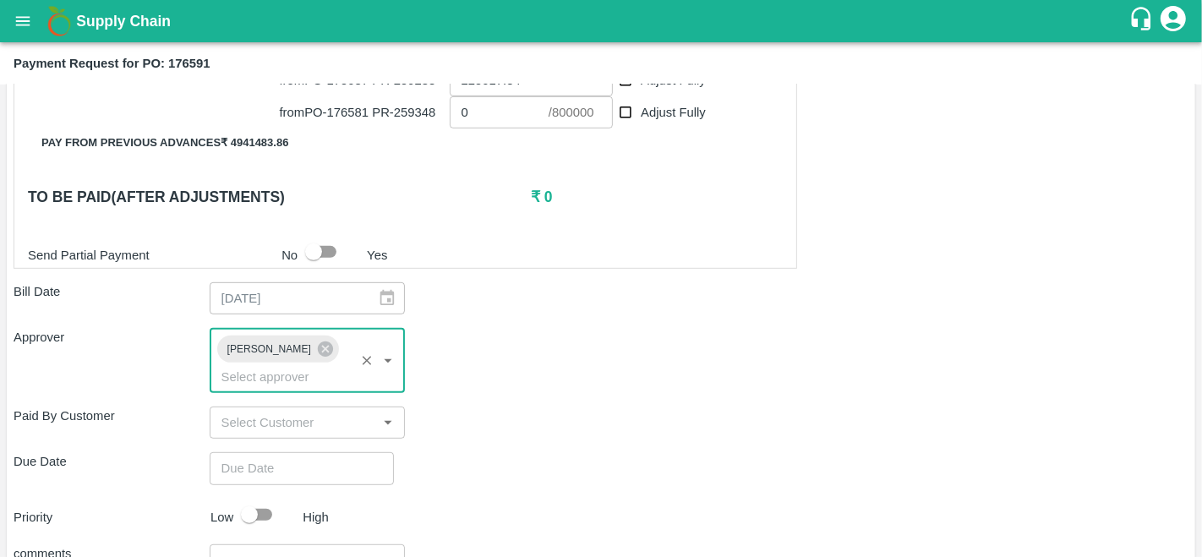
click at [256, 472] on input "Choose date" at bounding box center [296, 468] width 172 height 32
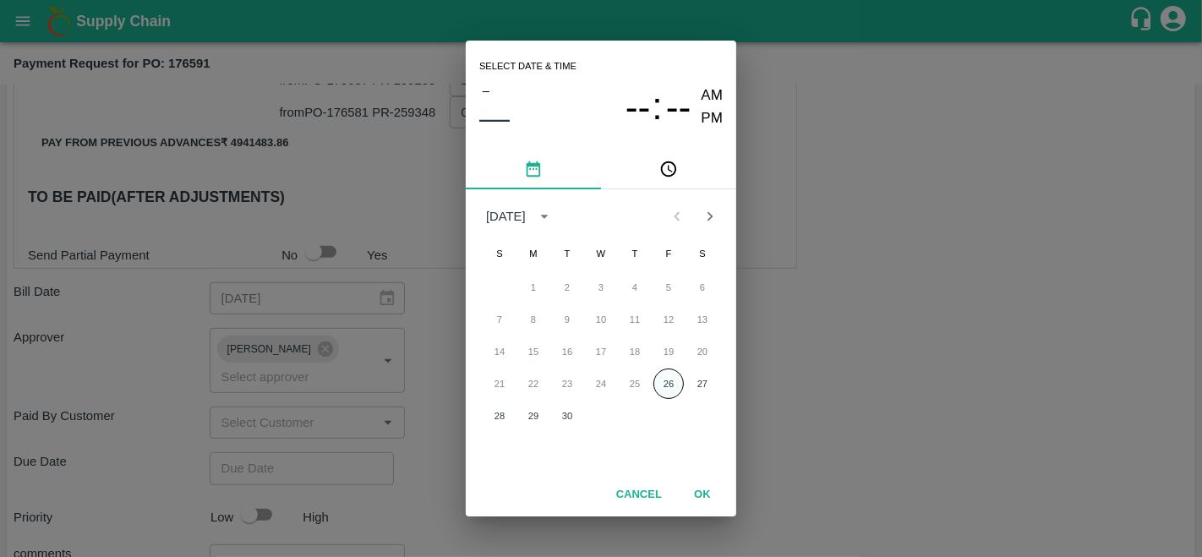
click at [668, 384] on button "26" at bounding box center [668, 383] width 30 height 30
type input "[DATE] 12:00 AM"
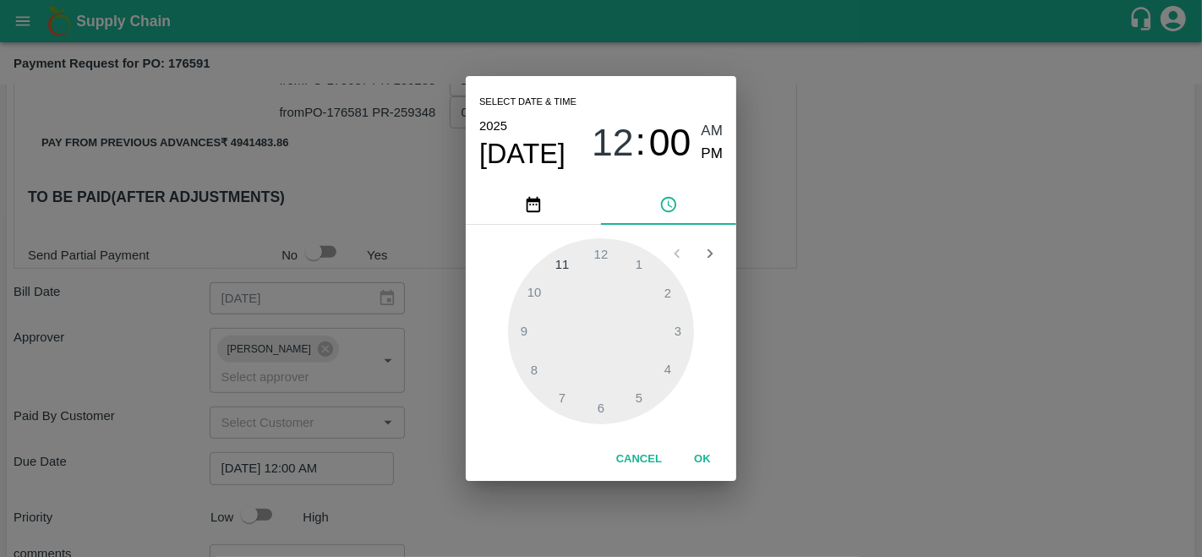
click at [702, 452] on button "OK" at bounding box center [702, 460] width 54 height 30
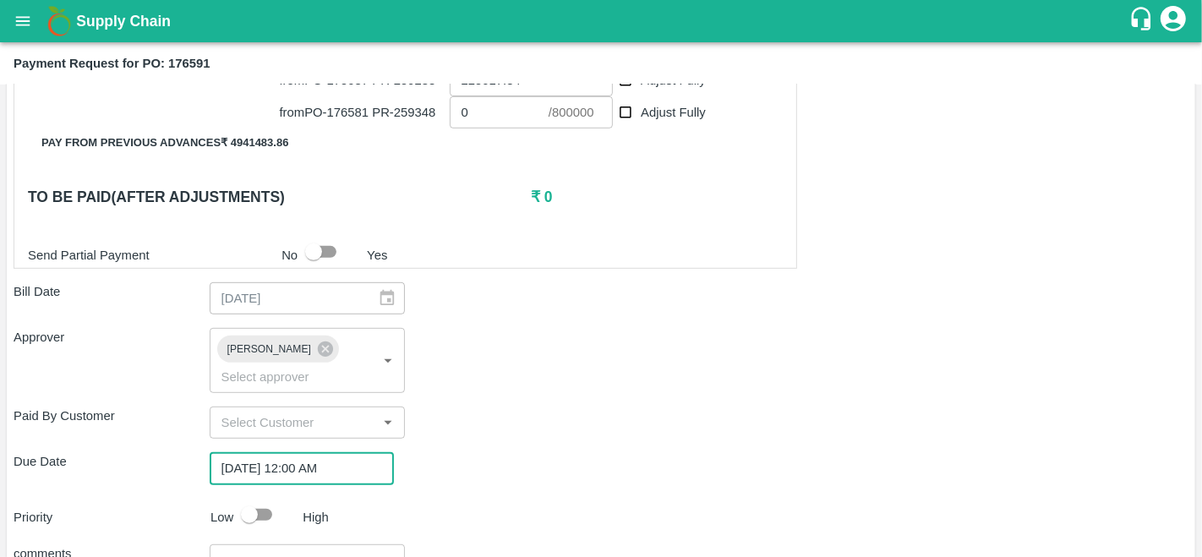
click at [819, 418] on div "Paid By Customer ​" at bounding box center [601, 422] width 1175 height 32
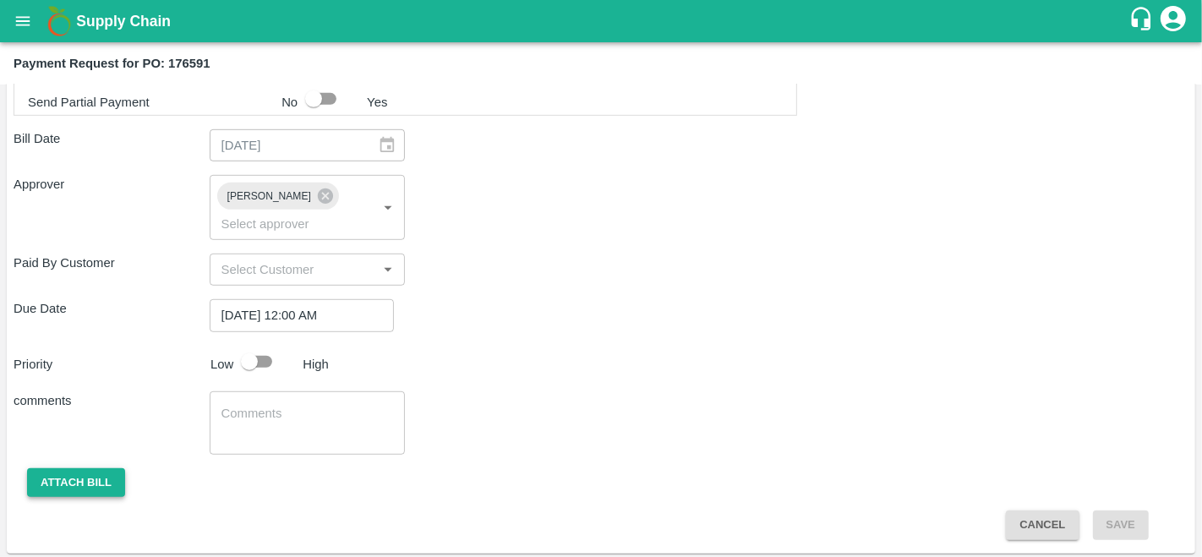
click at [86, 488] on button "Attach bill" at bounding box center [76, 483] width 98 height 30
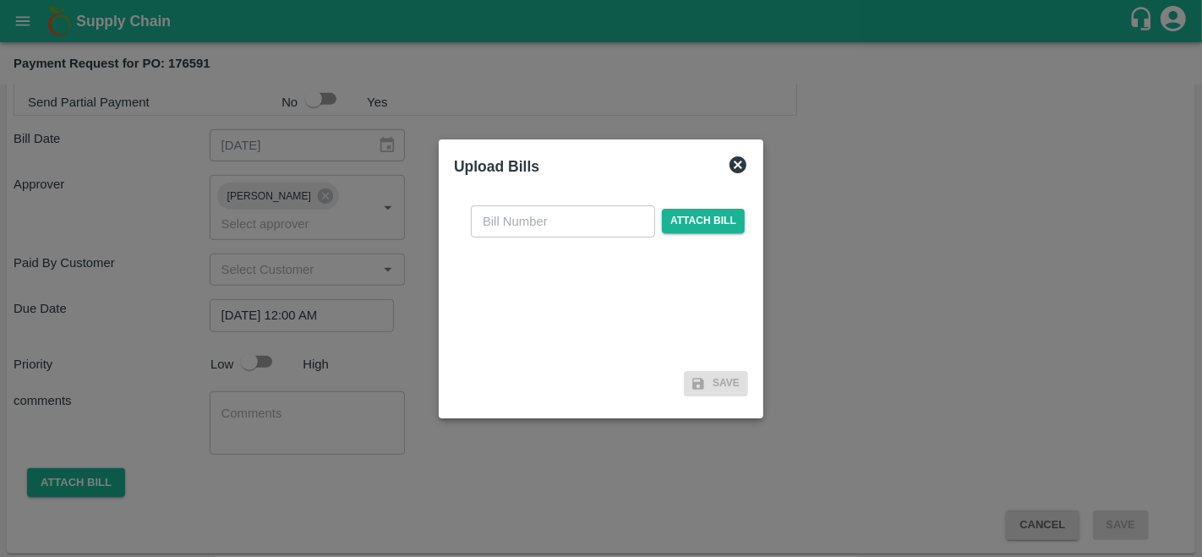
click at [523, 226] on input "text" at bounding box center [563, 221] width 184 height 32
type input "176591"
click at [698, 222] on span "Attach bill" at bounding box center [703, 221] width 83 height 25
click at [0, 0] on input "Attach bill" at bounding box center [0, 0] width 0 height 0
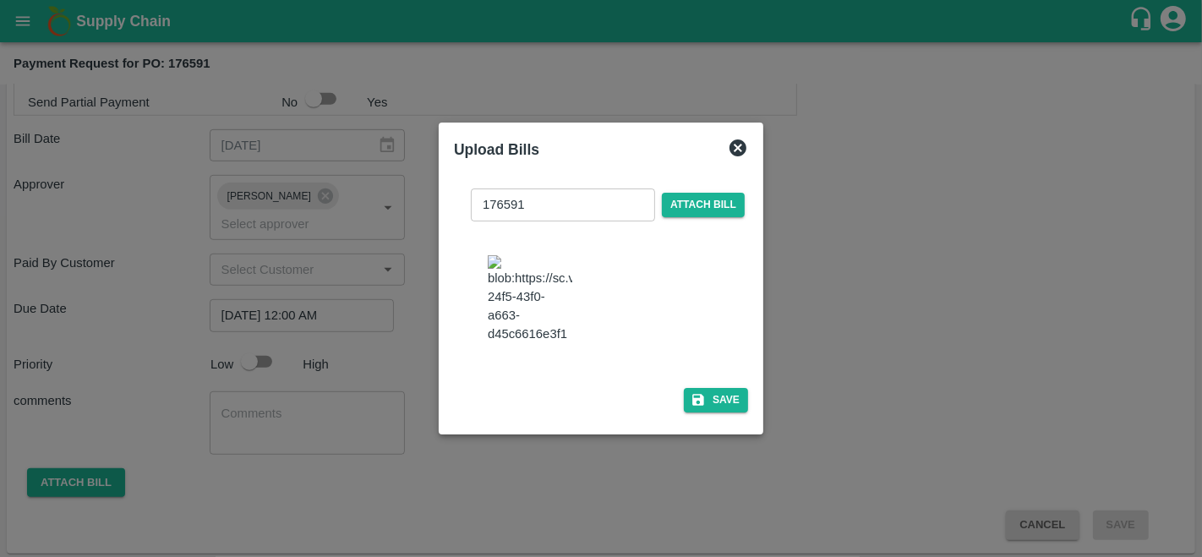
click at [537, 319] on img at bounding box center [530, 299] width 85 height 89
click at [715, 412] on button "Save" at bounding box center [716, 400] width 64 height 25
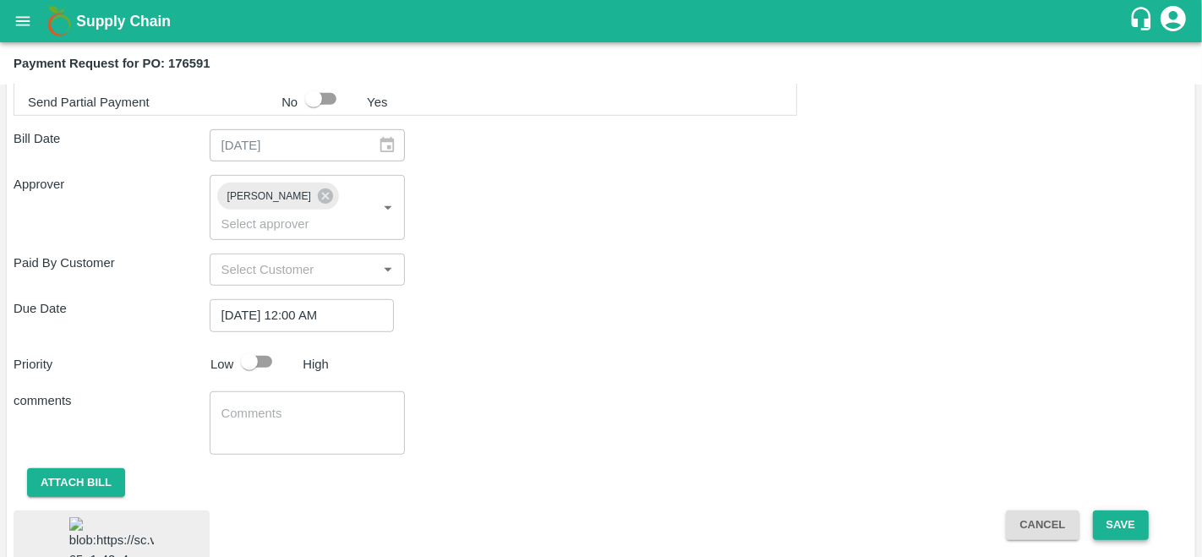
click at [1132, 522] on button "Save" at bounding box center [1121, 525] width 56 height 30
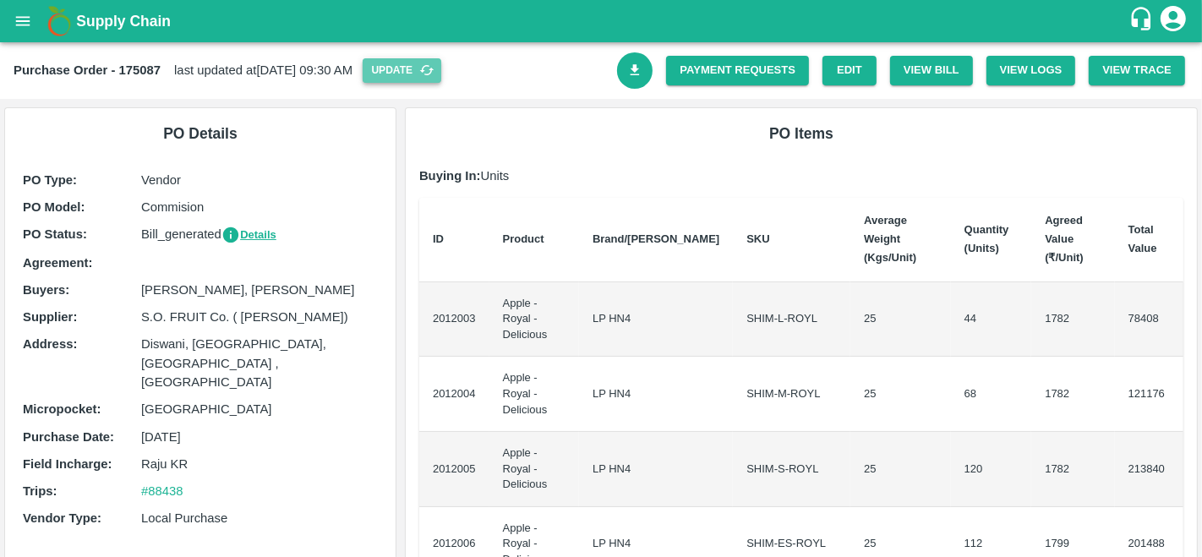
click at [422, 75] on button "Update" at bounding box center [402, 70] width 79 height 25
click at [631, 74] on icon "Download Bill" at bounding box center [635, 71] width 16 height 16
click at [635, 71] on icon "Download Bill" at bounding box center [635, 71] width 16 height 16
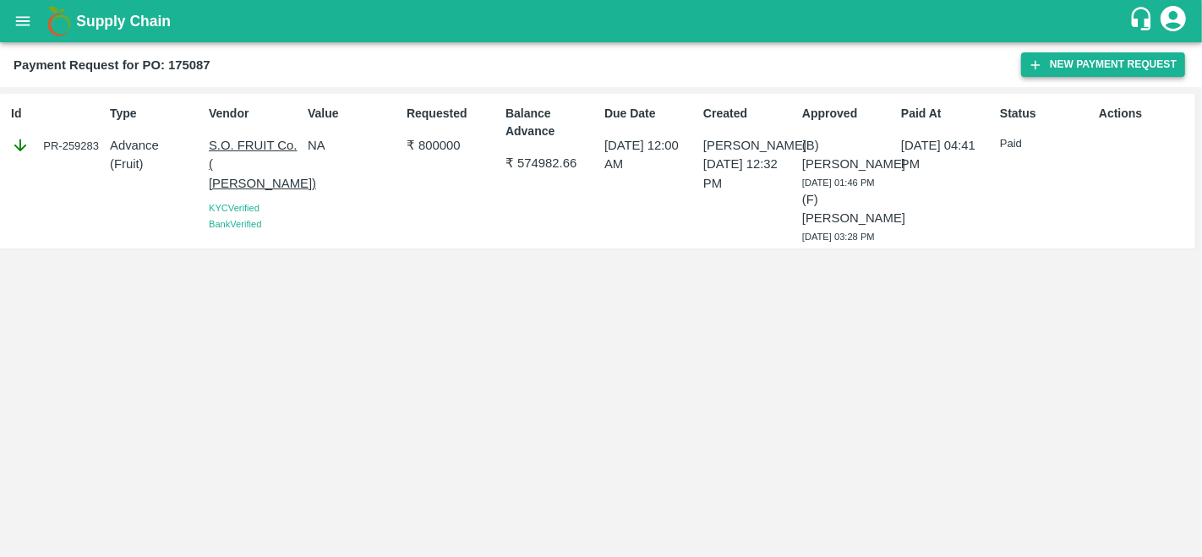
click at [1061, 63] on button "New Payment Request" at bounding box center [1103, 64] width 164 height 25
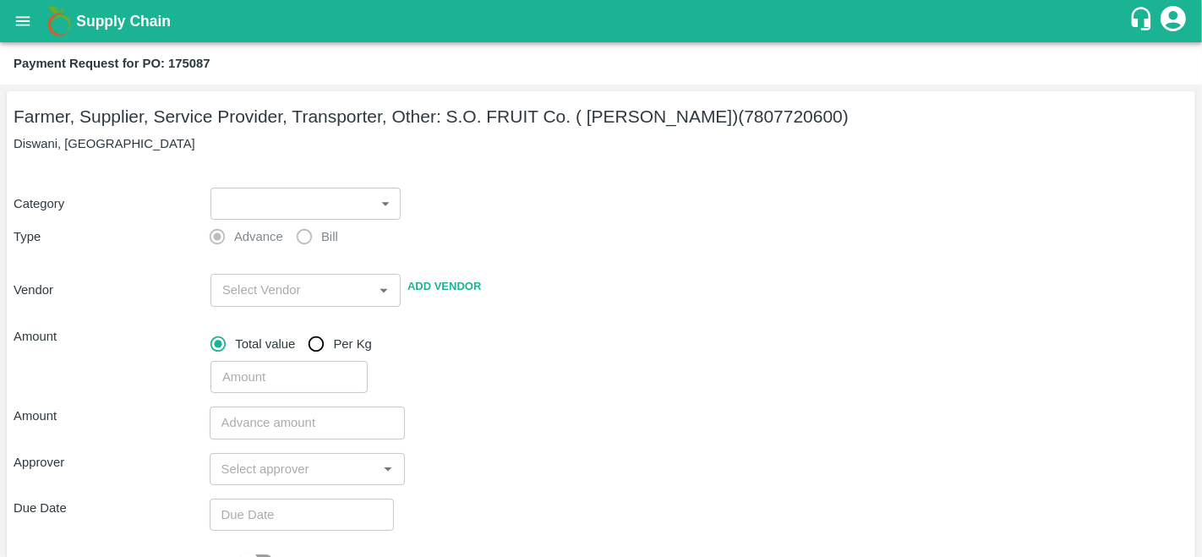
click at [336, 201] on body "Supply Chain Payment Request for PO: 175087 Farmer, Supplier, Service Provider,…" at bounding box center [601, 278] width 1202 height 557
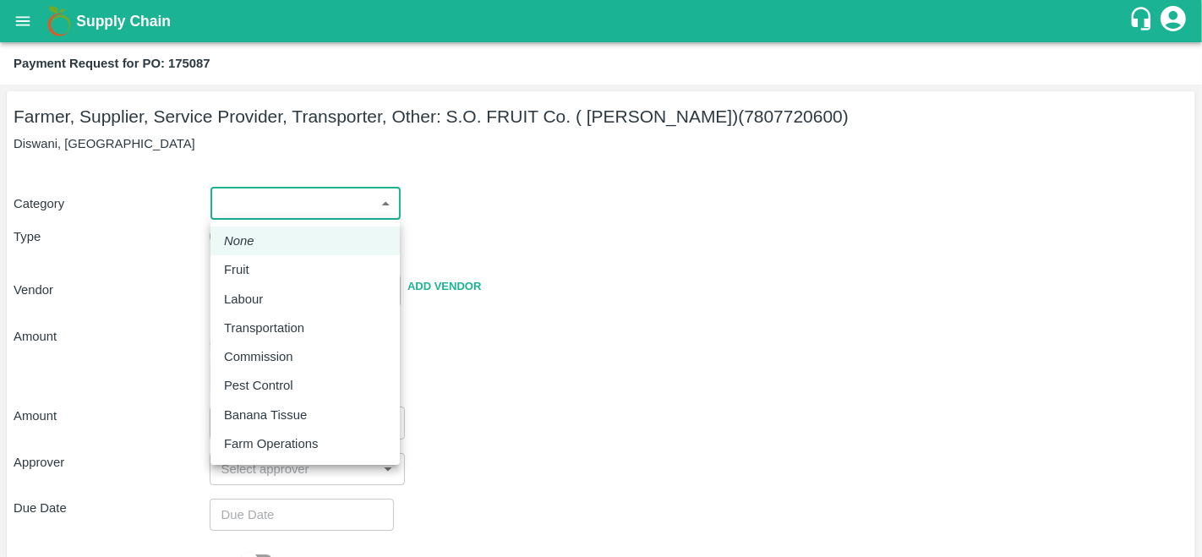
click at [251, 269] on div "Fruit" at bounding box center [241, 269] width 34 height 19
type input "1"
type input "S.O. FRUIT Co. ( [PERSON_NAME]) - 7807720600(Farmer, Supplier, Service Provider…"
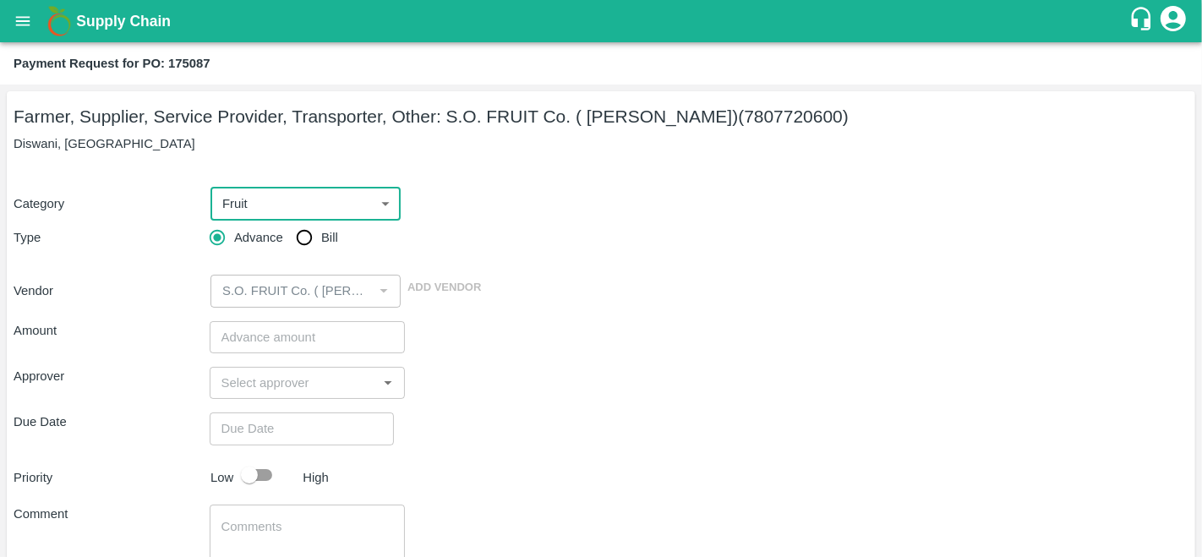
click at [303, 232] on input "Bill" at bounding box center [304, 238] width 34 height 34
radio input "true"
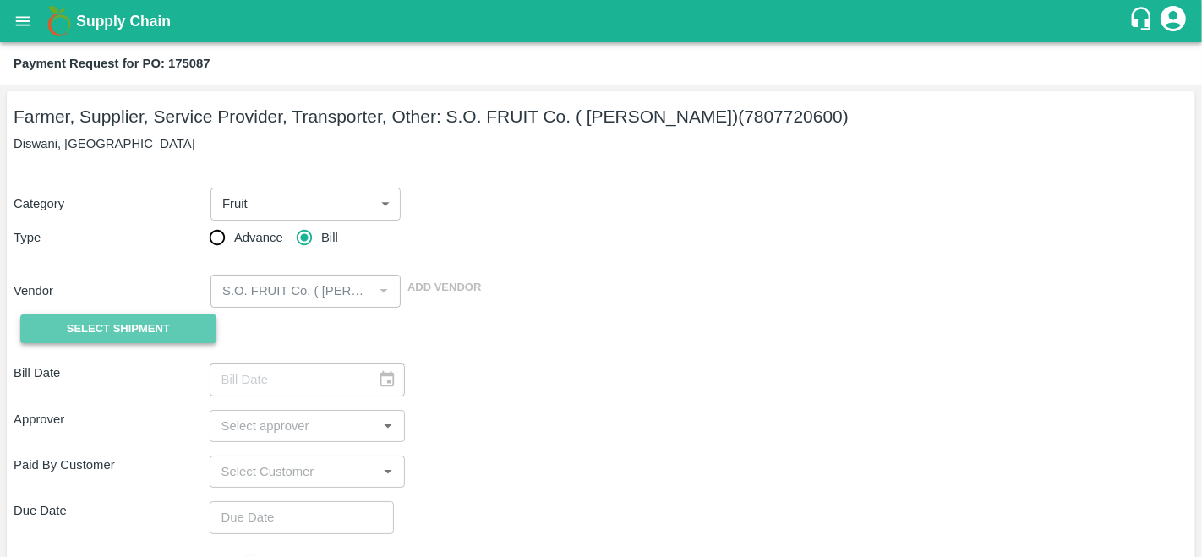
click at [174, 323] on button "Select Shipment" at bounding box center [118, 329] width 196 height 30
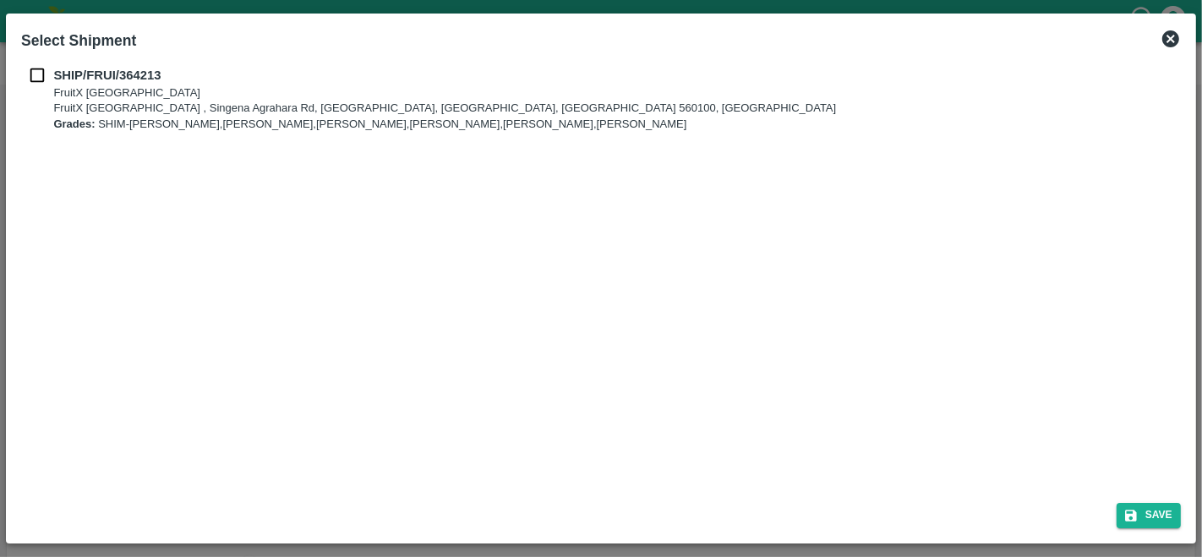
click at [41, 78] on input "checkbox" at bounding box center [37, 75] width 32 height 19
checkbox input "true"
click at [1159, 515] on button "Save" at bounding box center [1148, 515] width 64 height 25
type input "[DATE]"
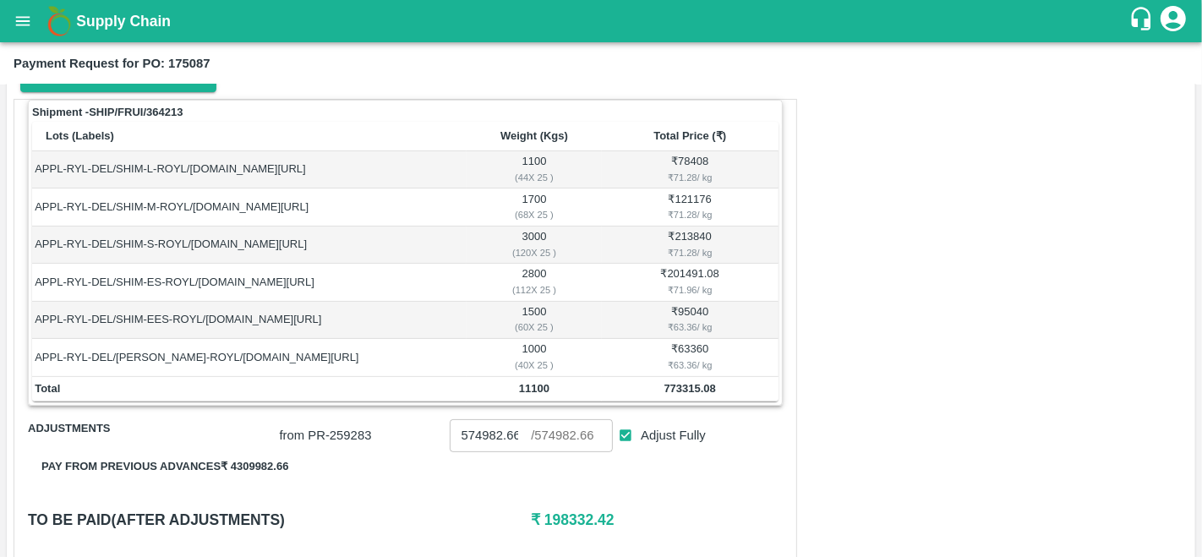
scroll to position [397, 0]
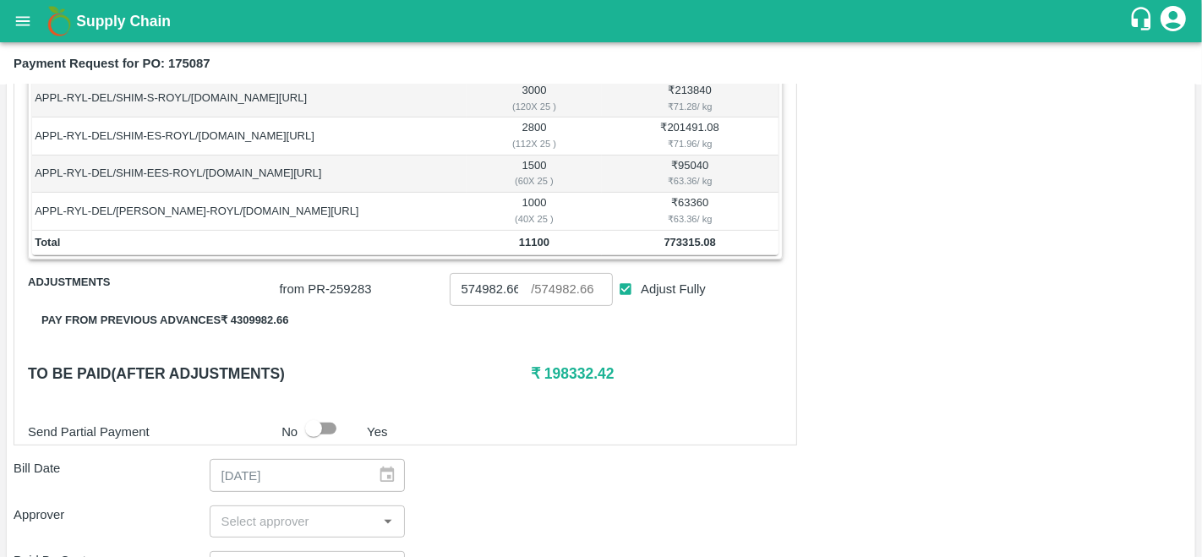
click at [205, 317] on button "Pay from previous advances ₹ 4309982.66" at bounding box center [165, 321] width 274 height 30
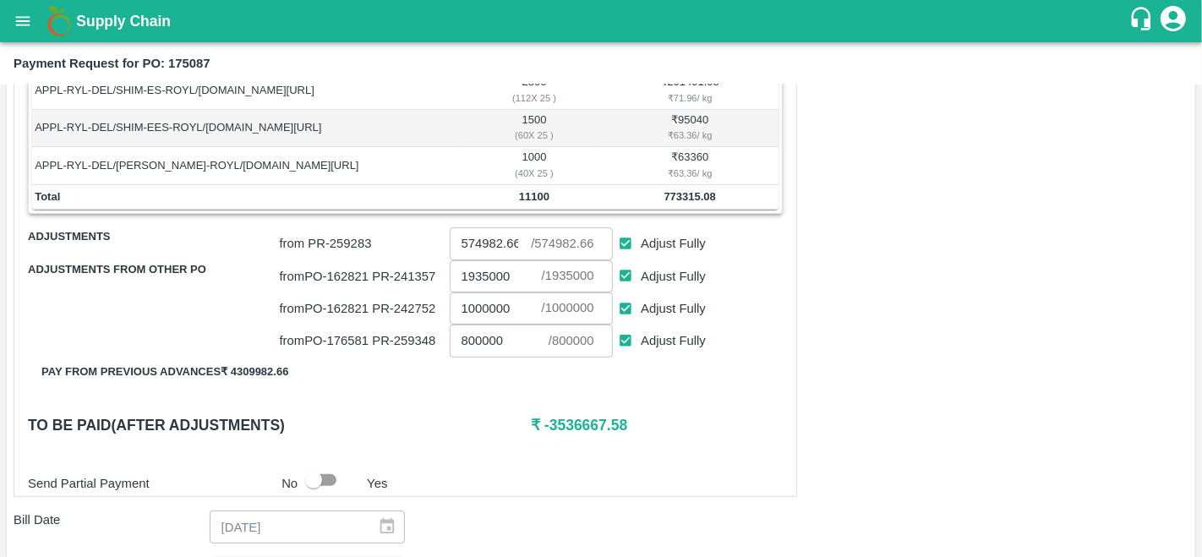
scroll to position [442, 0]
click at [624, 264] on input "Adjust Fully" at bounding box center [625, 276] width 31 height 31
checkbox input "false"
type input "0"
click at [630, 303] on input "Adjust Fully" at bounding box center [625, 309] width 31 height 31
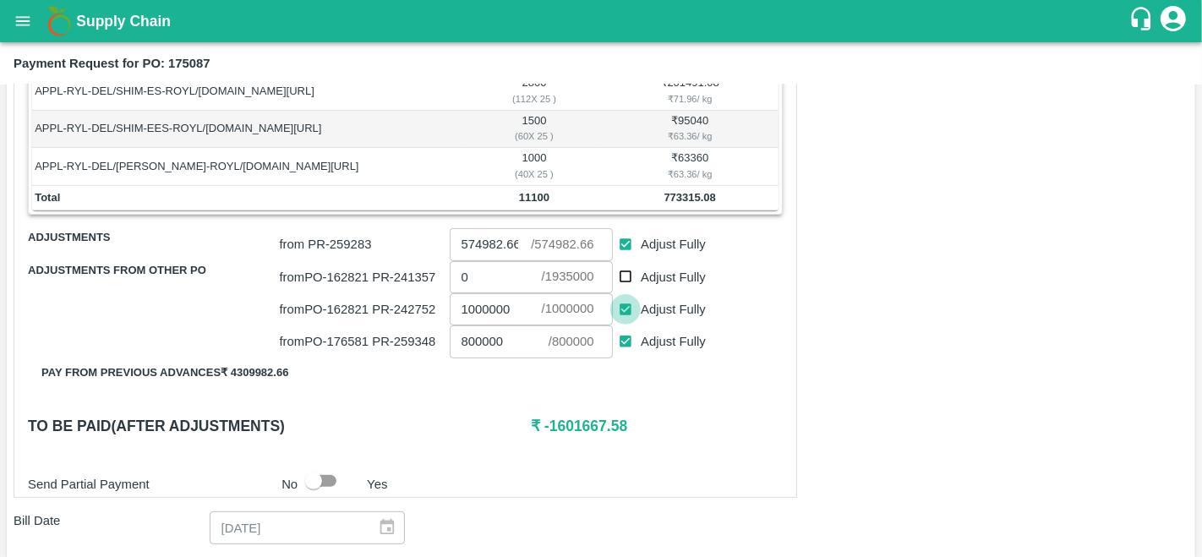
checkbox input "false"
type input "0"
click at [623, 339] on input "Adjust Fully" at bounding box center [625, 341] width 31 height 31
checkbox input "false"
type input "0"
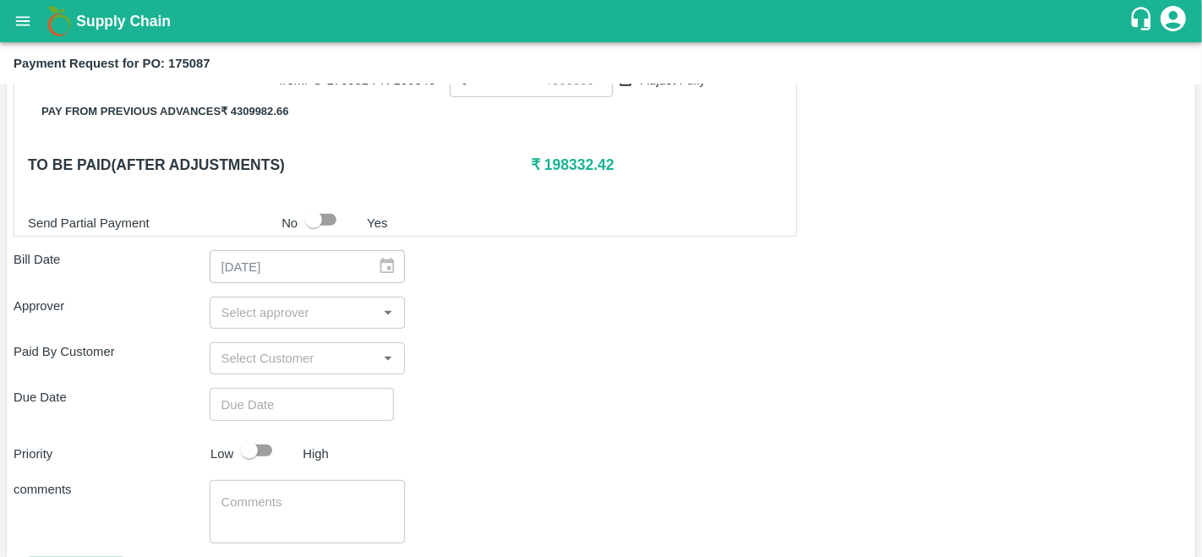
scroll to position [704, 0]
click at [241, 317] on input "input" at bounding box center [294, 312] width 158 height 22
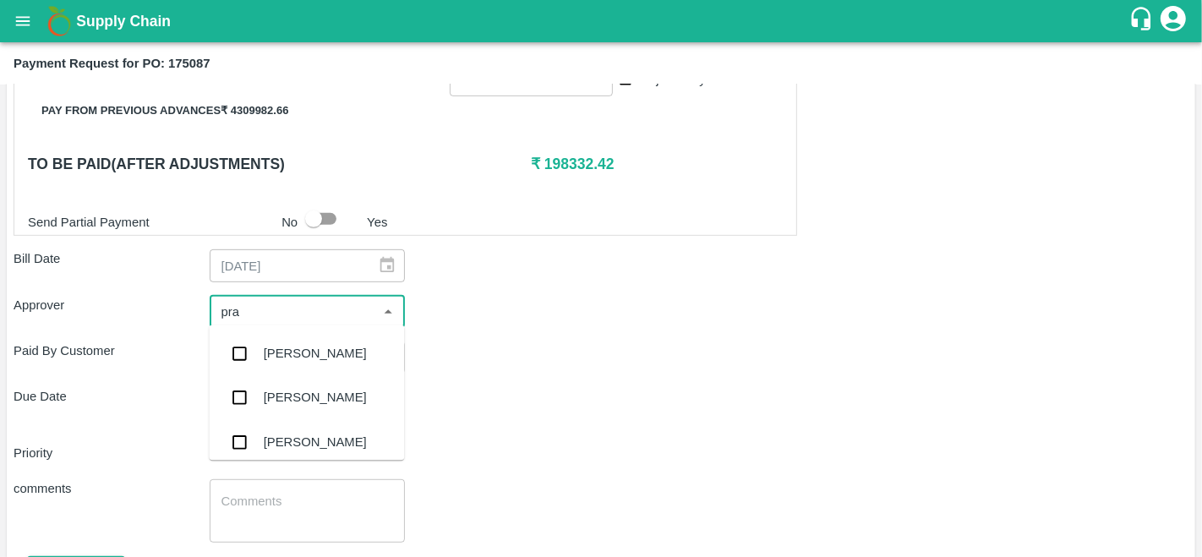
type input "prav"
click at [277, 358] on div "[PERSON_NAME]" at bounding box center [315, 353] width 103 height 19
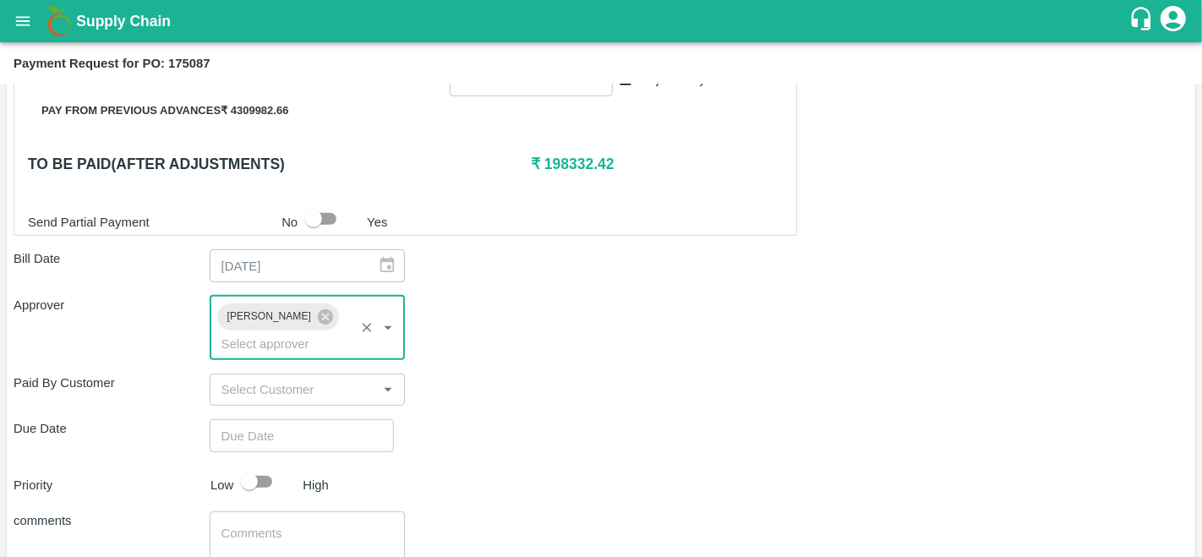
click at [247, 431] on input "Choose date" at bounding box center [296, 435] width 172 height 32
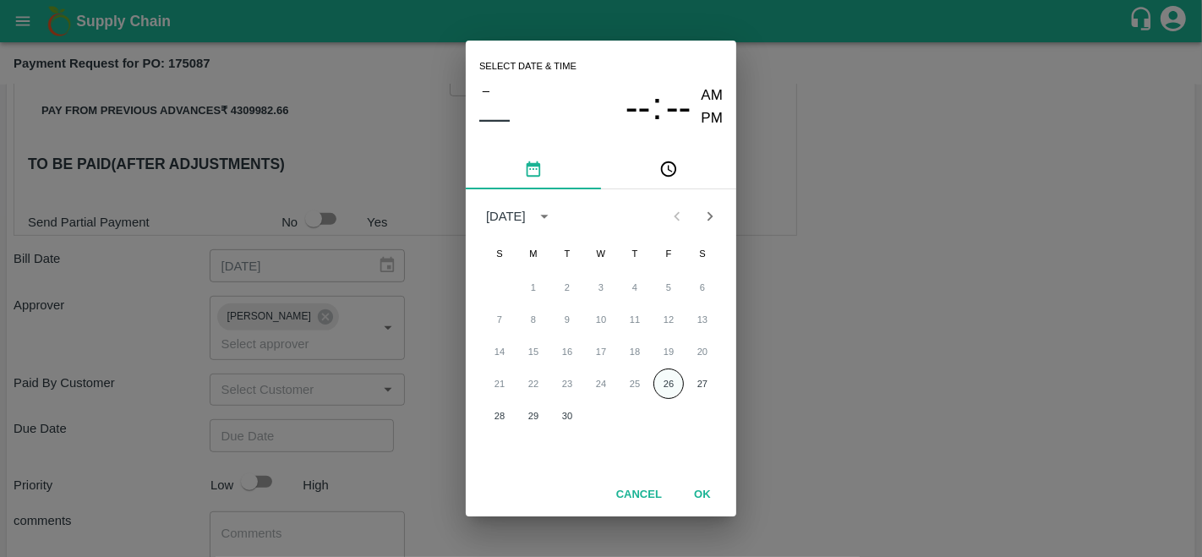
click at [671, 389] on button "26" at bounding box center [668, 383] width 30 height 30
type input "[DATE] 12:00 AM"
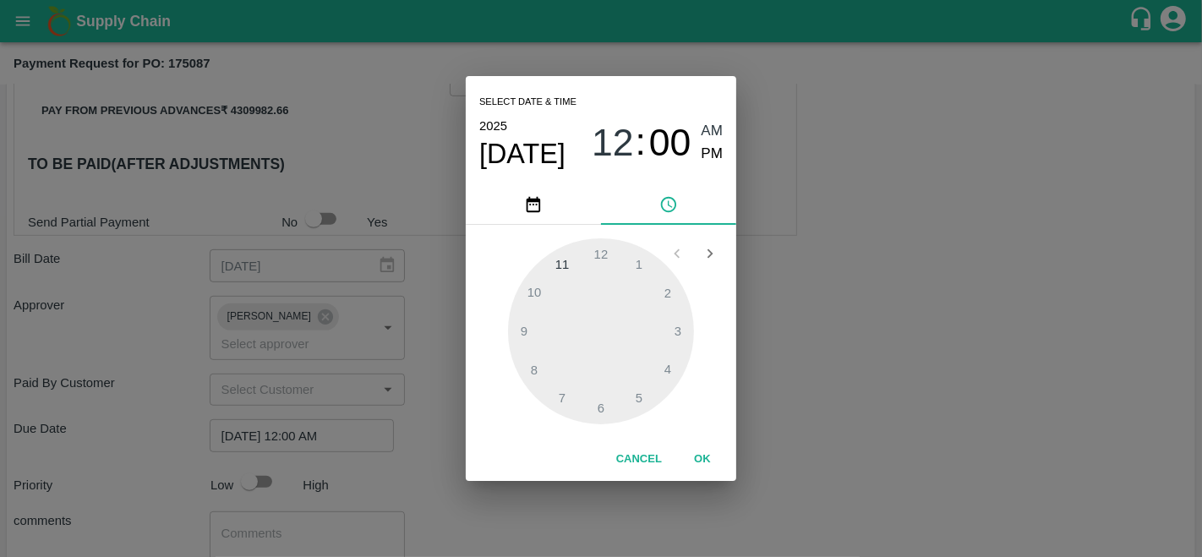
click at [810, 384] on div "Select date & time [DATE] 12 : 00 AM PM 1 2 3 4 5 6 7 8 9 10 11 12 Cancel OK" at bounding box center [601, 278] width 1202 height 557
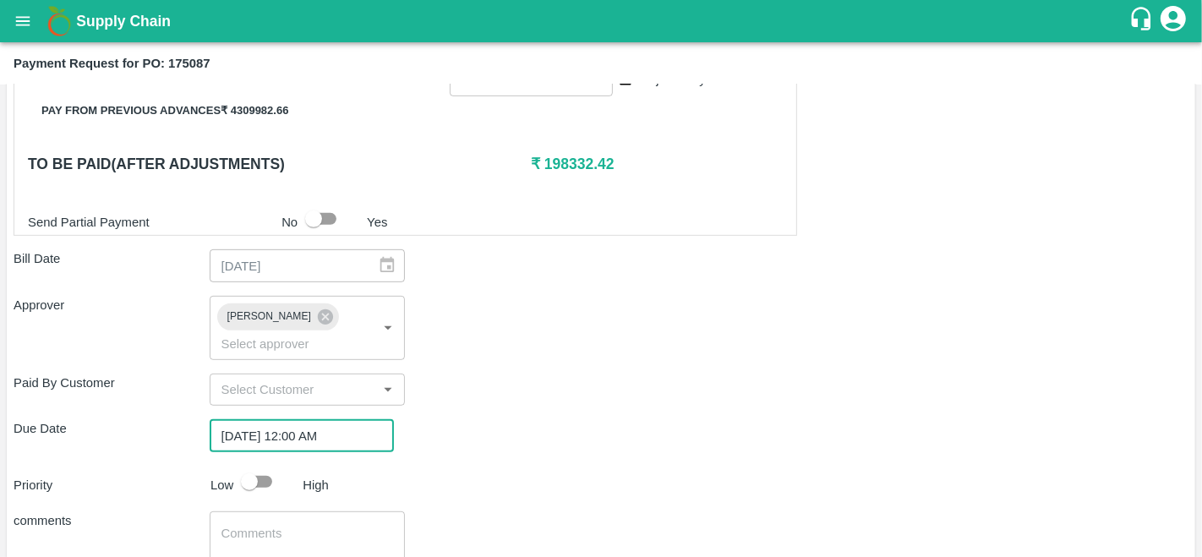
scroll to position [824, 0]
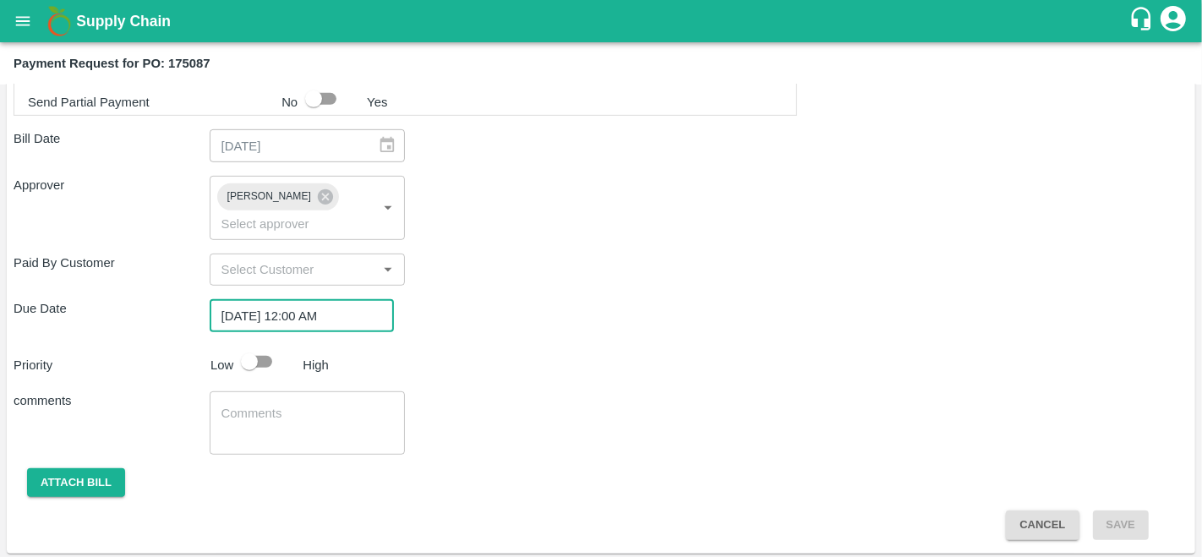
click at [250, 358] on input "checkbox" at bounding box center [249, 362] width 96 height 32
checkbox input "true"
click at [86, 477] on button "Attach bill" at bounding box center [76, 483] width 98 height 30
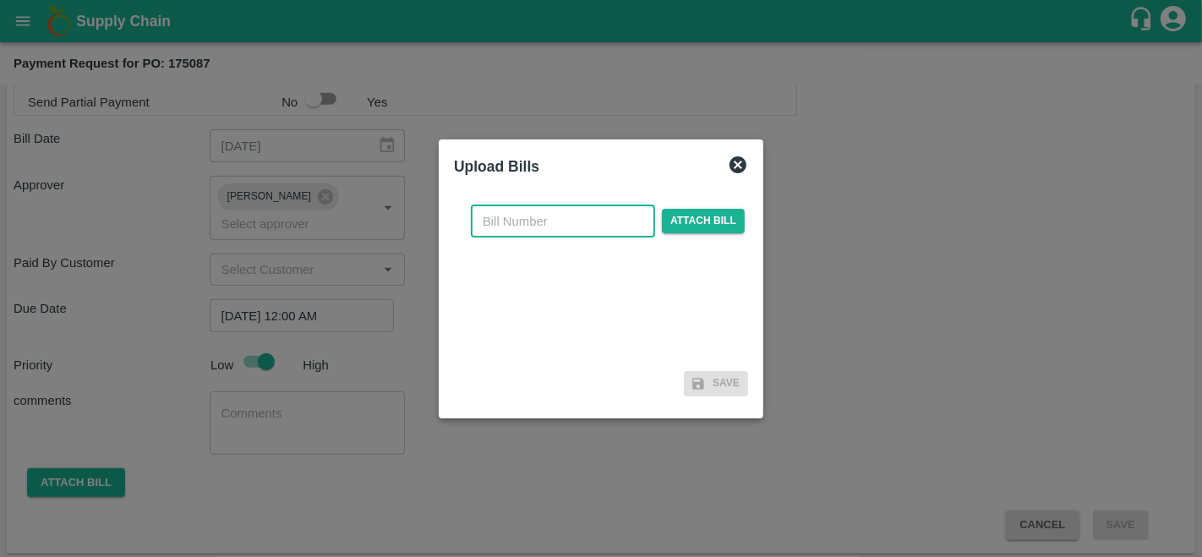
click at [514, 226] on input "text" at bounding box center [563, 221] width 184 height 32
type input "175087"
click at [723, 223] on span "Attach bill" at bounding box center [703, 221] width 83 height 25
click at [0, 0] on input "Attach bill" at bounding box center [0, 0] width 0 height 0
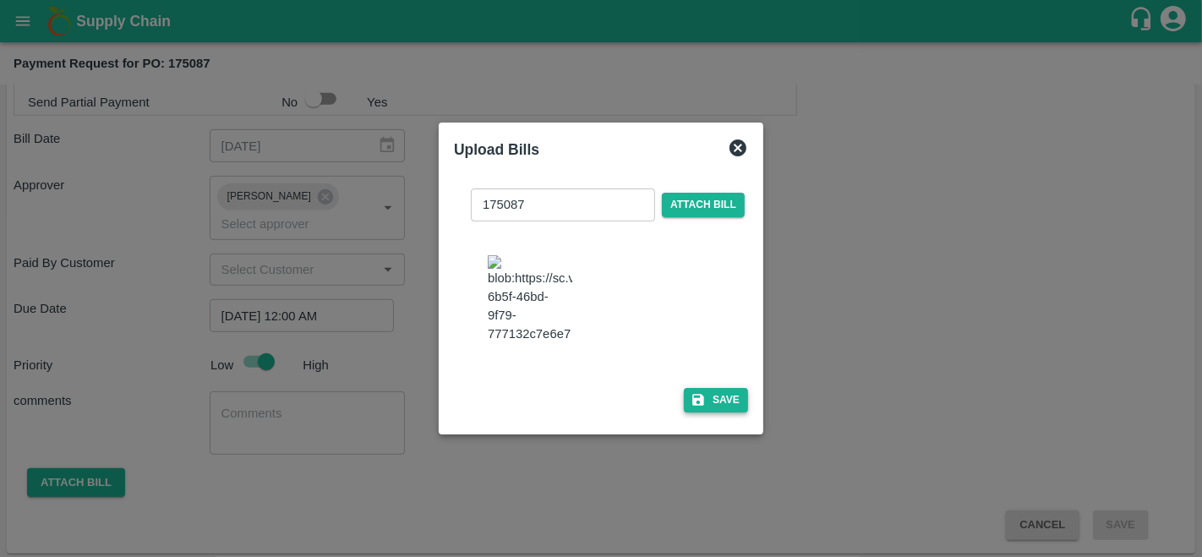
click at [697, 406] on icon "button" at bounding box center [698, 400] width 12 height 12
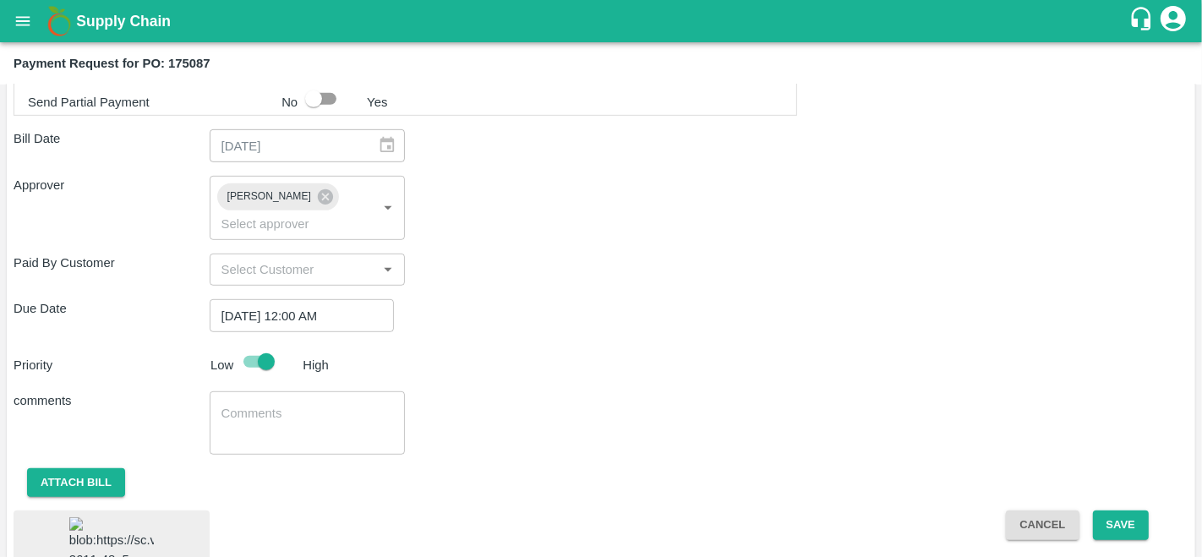
click at [810, 379] on div "Shipment - SHIP/FRUI/364213 Lots (Labels) Weight (Kgs) Total Price (₹) APPL-RYL…" at bounding box center [601, 77] width 1175 height 1103
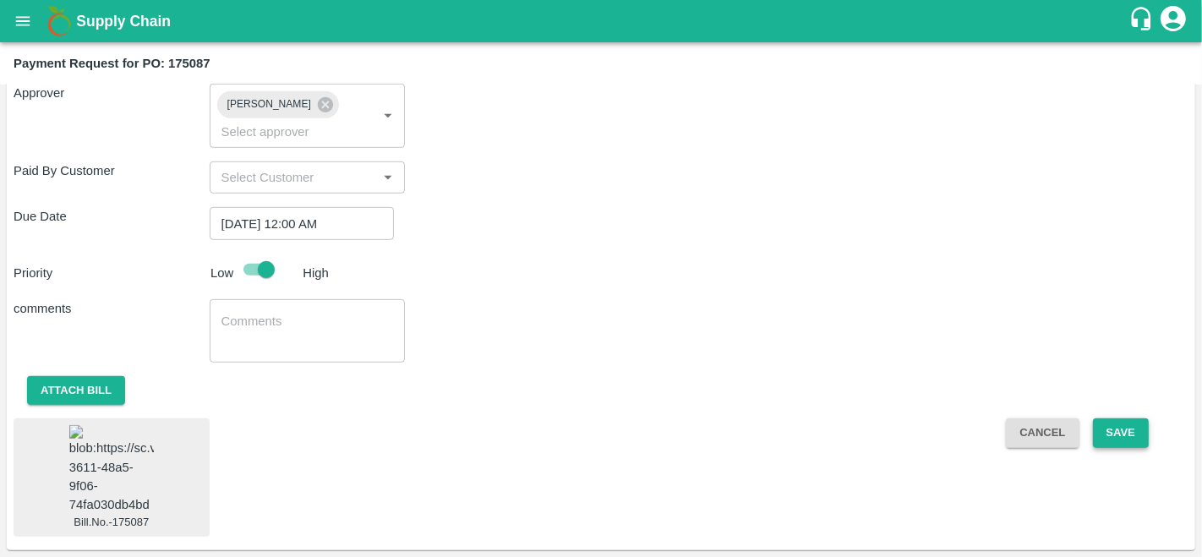
click at [1107, 418] on button "Save" at bounding box center [1121, 433] width 56 height 30
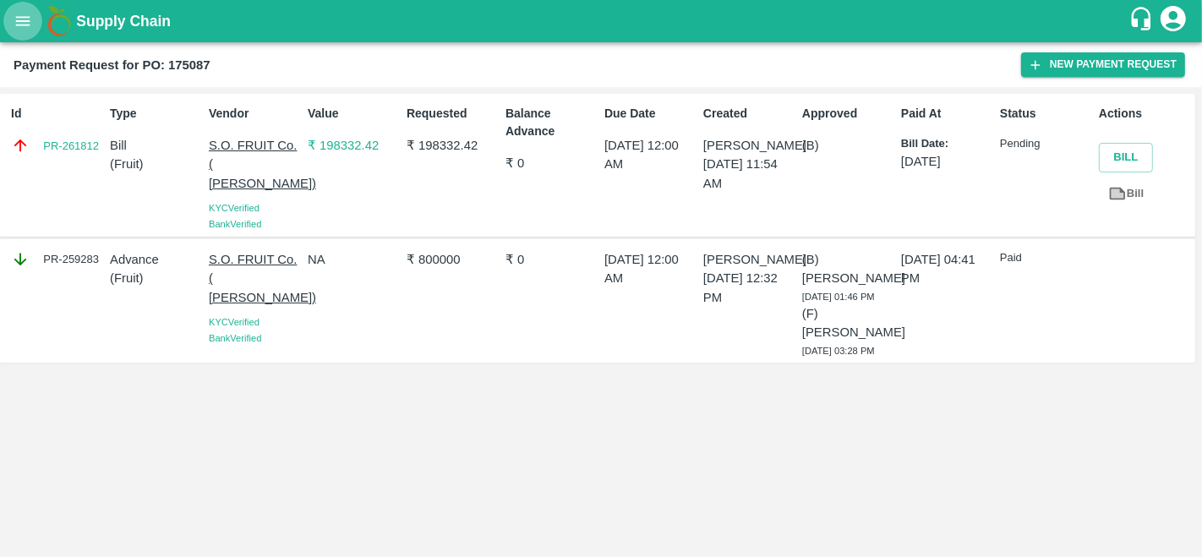
click at [25, 23] on icon "open drawer" at bounding box center [23, 21] width 19 height 19
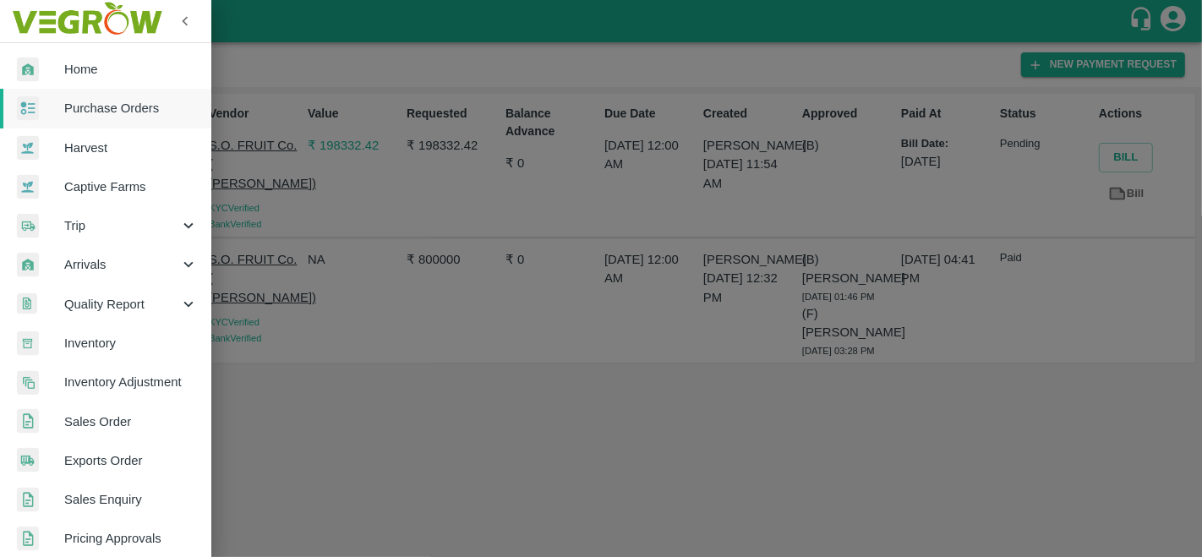
click at [81, 101] on span "Purchase Orders" at bounding box center [131, 108] width 134 height 19
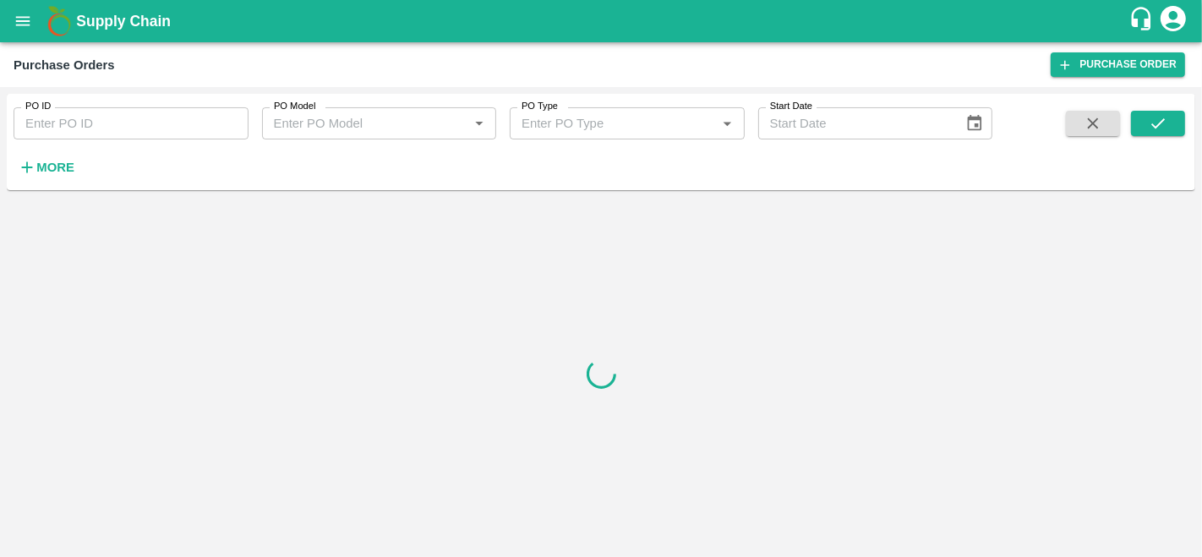
click at [52, 164] on strong "More" at bounding box center [55, 168] width 38 height 14
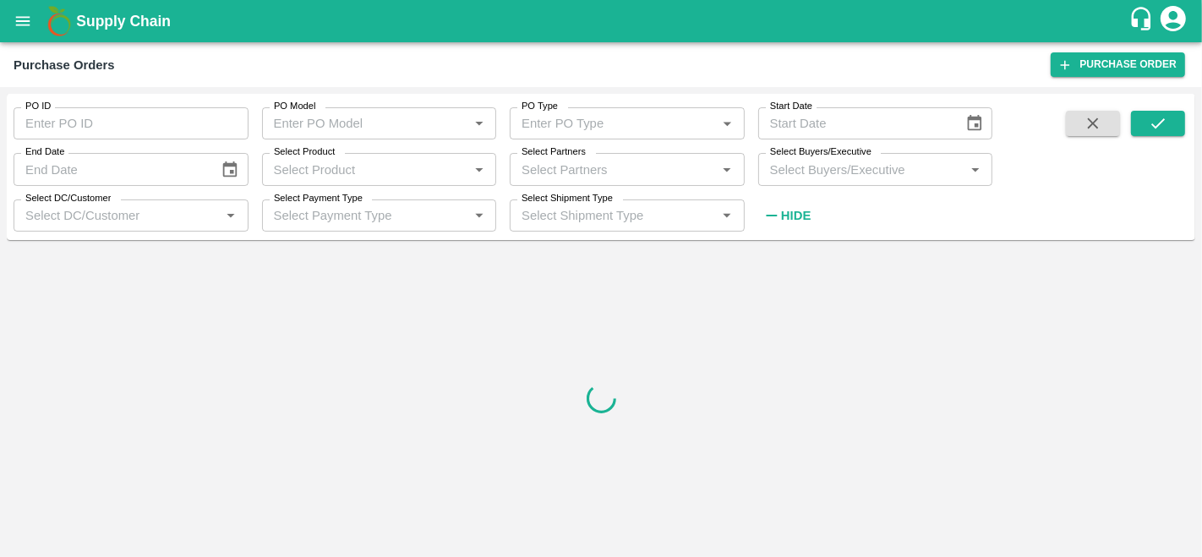
click at [584, 176] on input "Select Partners" at bounding box center [613, 169] width 197 height 22
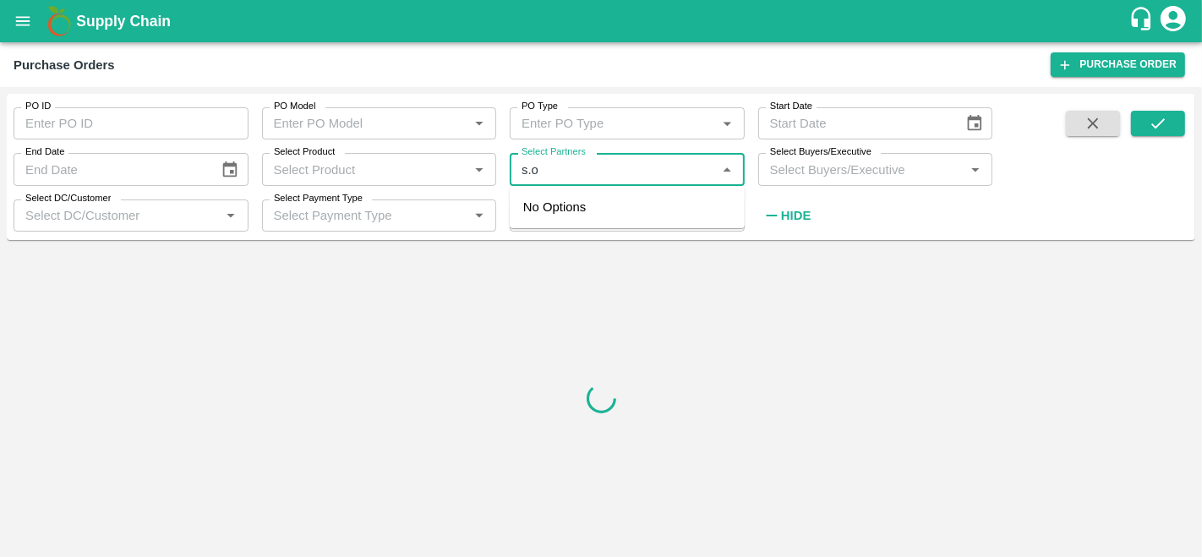
type input "s.o."
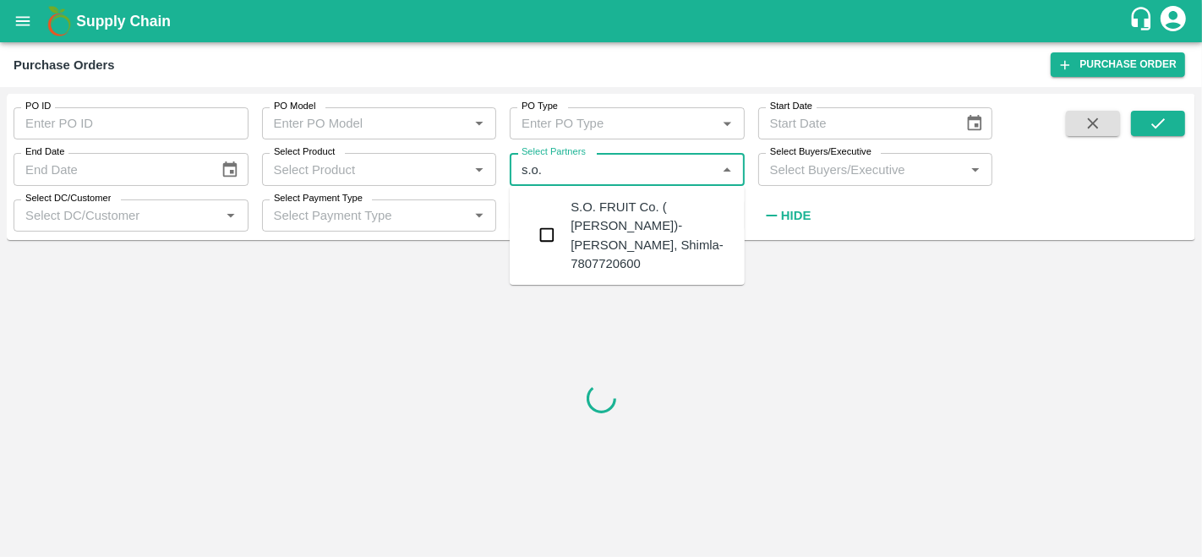
click at [589, 226] on div "S.O. FRUIT Co. ( [PERSON_NAME])-[PERSON_NAME], Shimla-7807720600" at bounding box center [650, 235] width 161 height 75
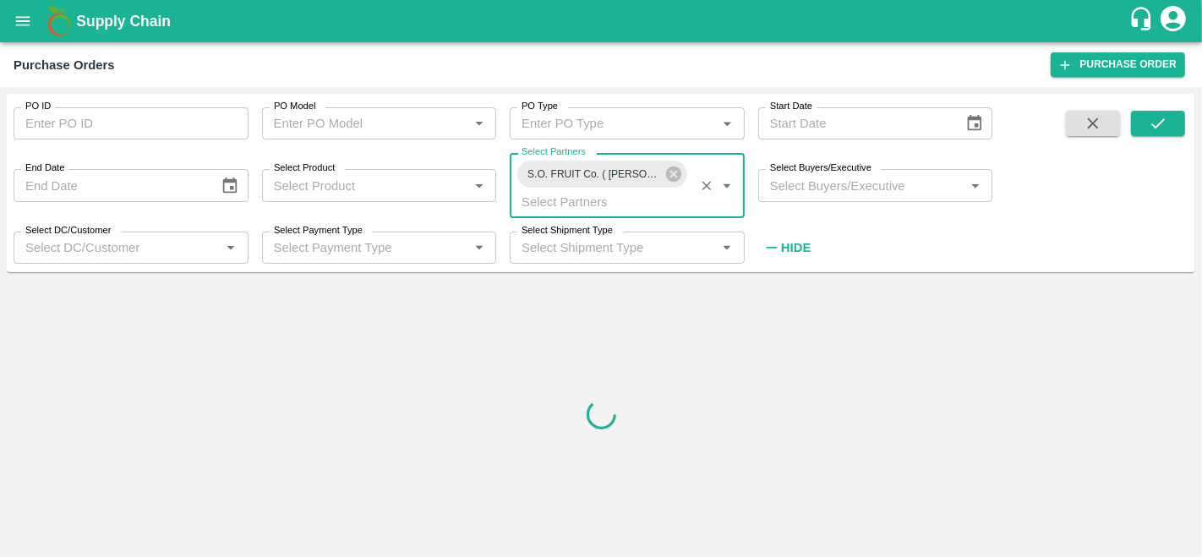
click at [840, 191] on input "Select Buyers/Executive" at bounding box center [861, 185] width 197 height 22
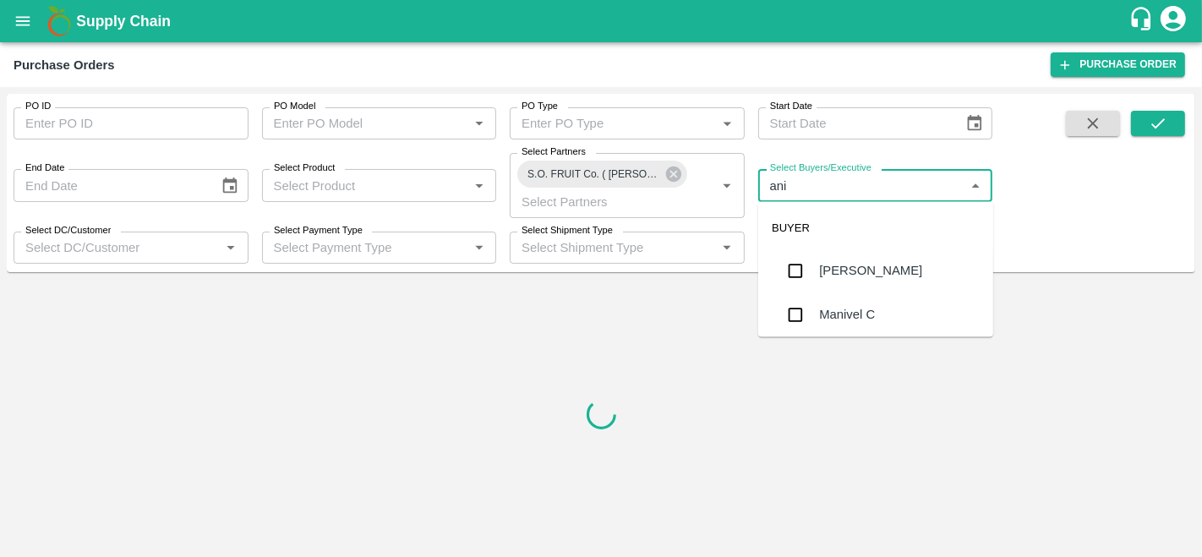
type input "anil"
click at [843, 268] on div "[PERSON_NAME]" at bounding box center [870, 271] width 103 height 19
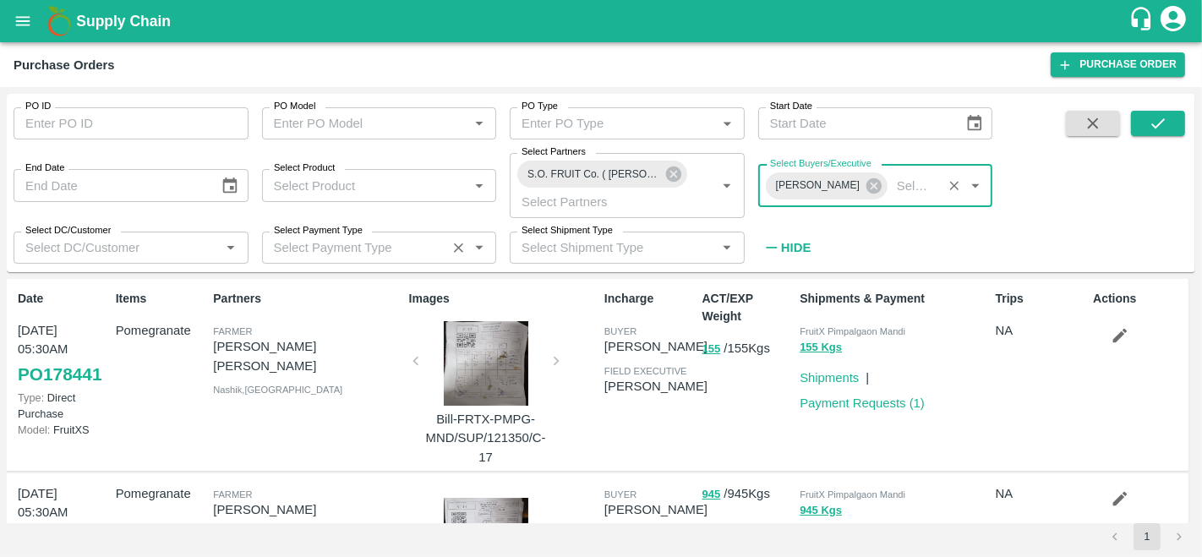
click at [384, 248] on input "Select Payment Type" at bounding box center [354, 248] width 175 height 22
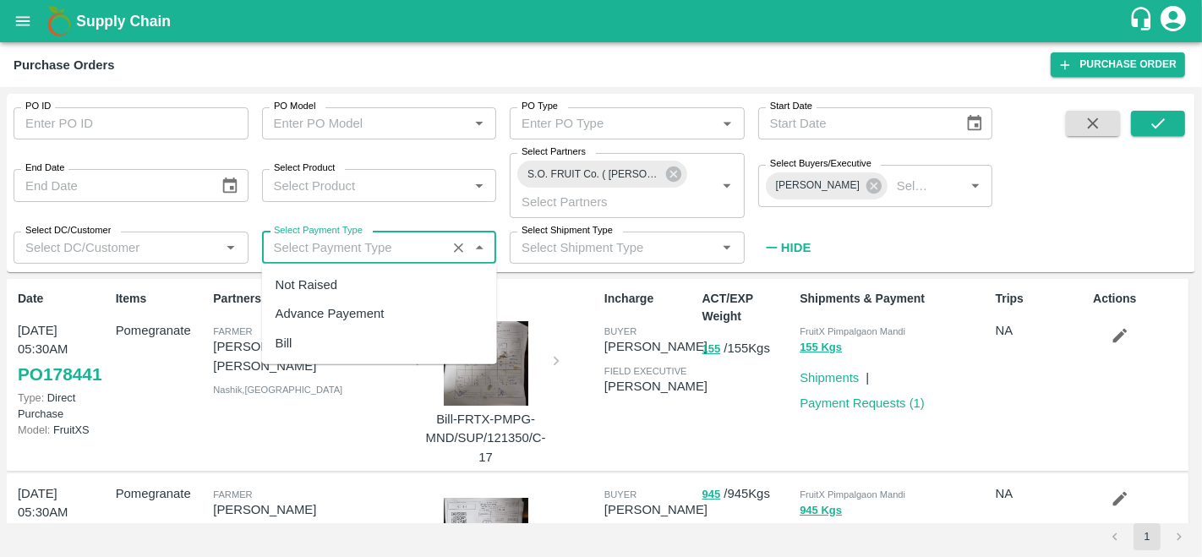
click at [322, 296] on div "Not Raised" at bounding box center [379, 284] width 235 height 29
type input "Not Raised"
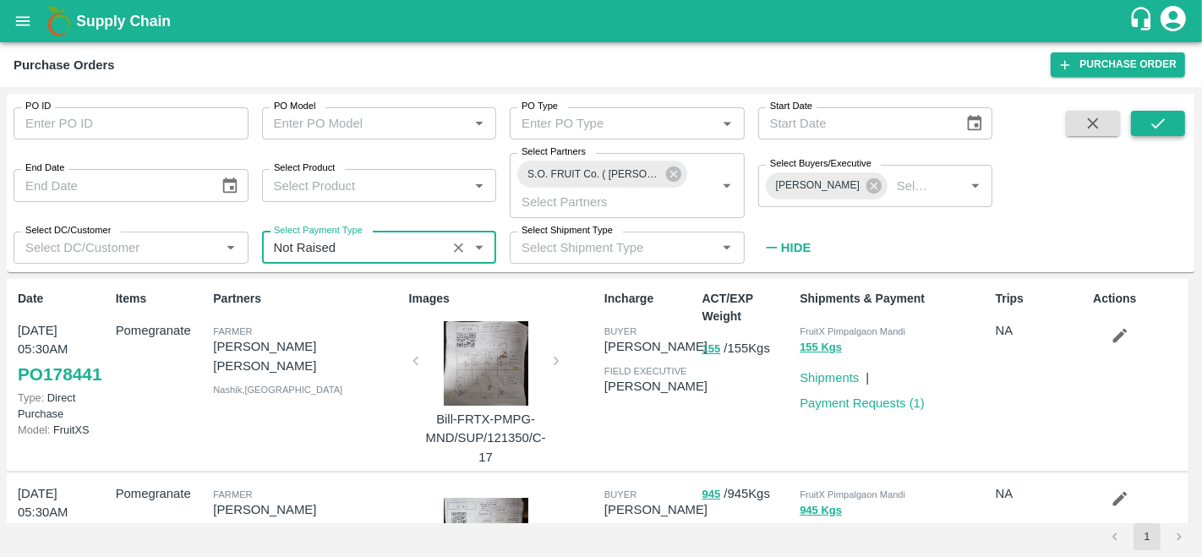
click at [1160, 122] on icon "submit" at bounding box center [1158, 123] width 14 height 10
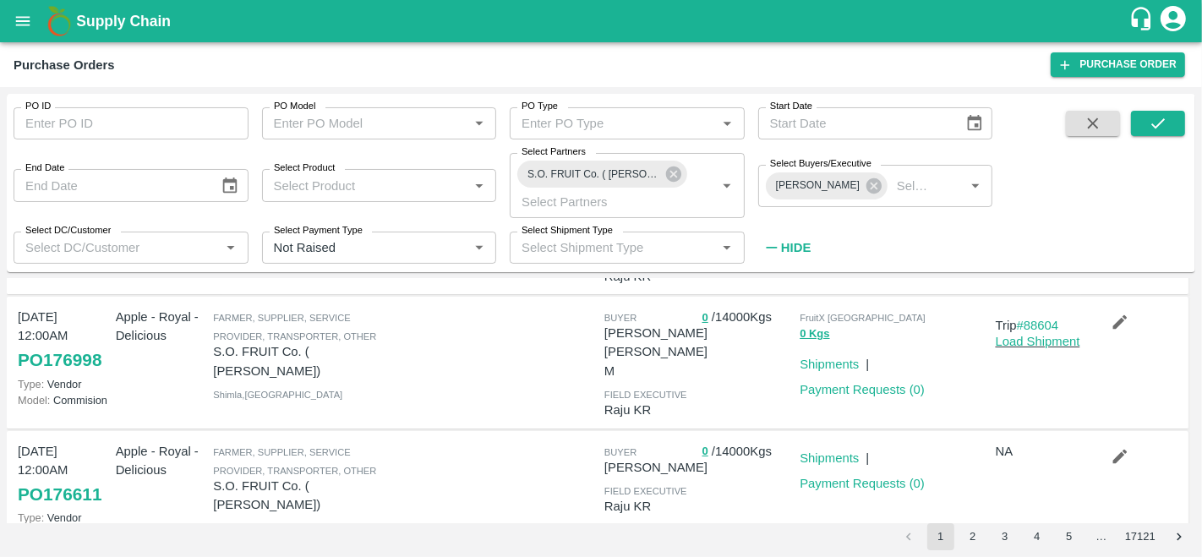
scroll to position [142, 0]
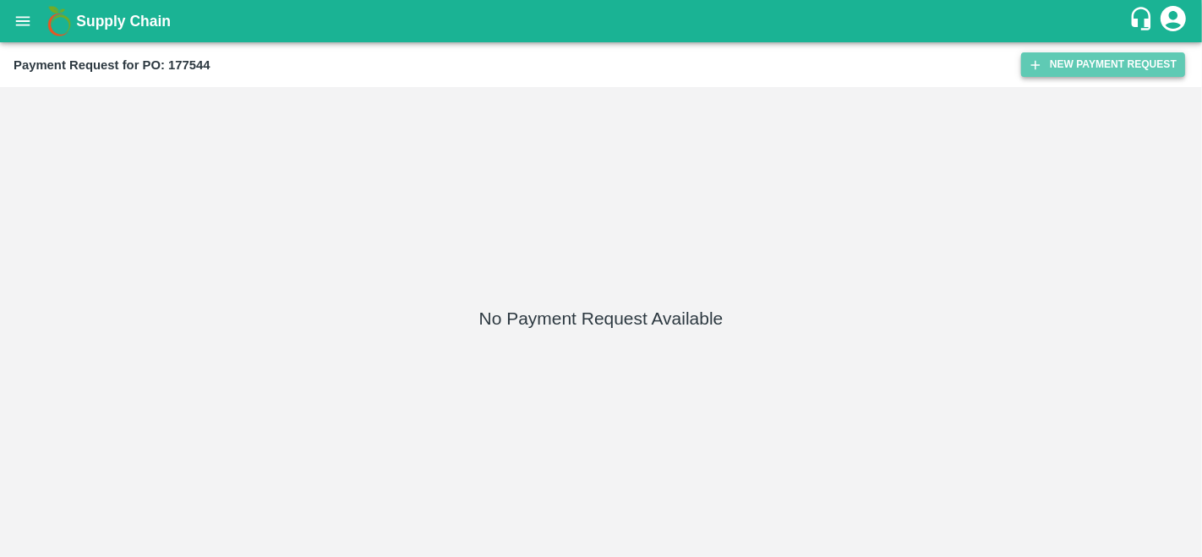
click at [1057, 66] on button "New Payment Request" at bounding box center [1103, 64] width 164 height 25
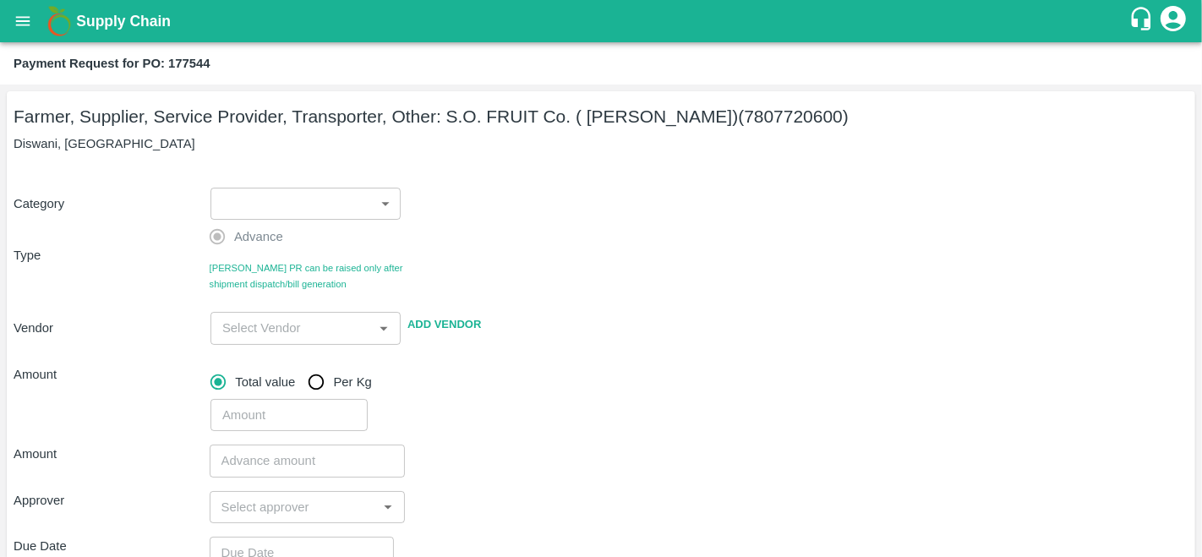
click at [263, 206] on body "Supply Chain Payment Request for PO: 177544 Farmer, Supplier, Service Provider,…" at bounding box center [601, 278] width 1202 height 557
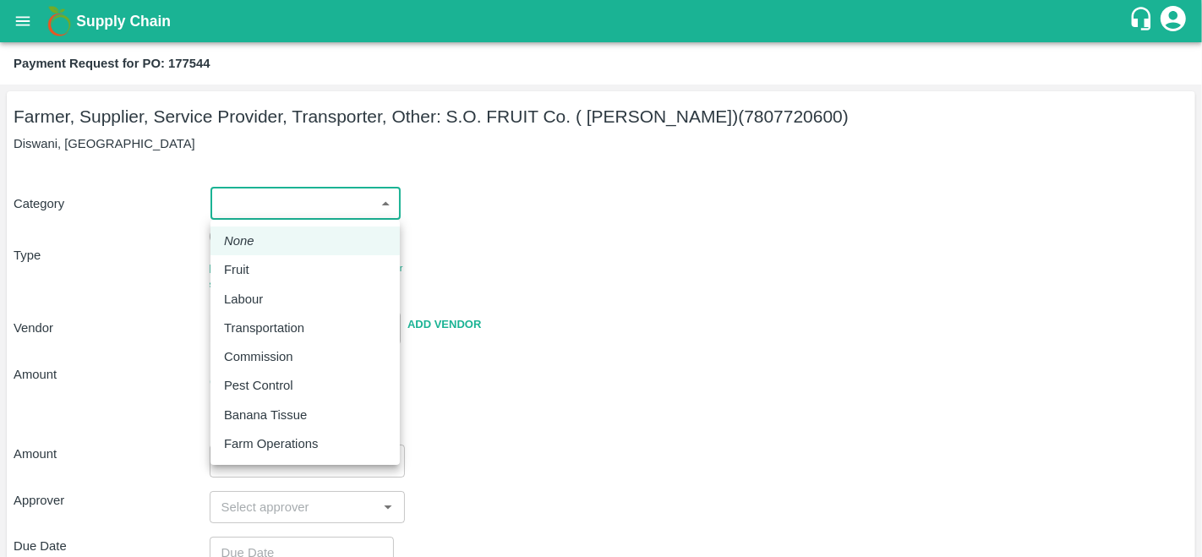
click at [248, 269] on p "Fruit" at bounding box center [236, 269] width 25 height 19
type input "1"
type input "S.O. FRUIT Co. ( [PERSON_NAME]) - 7807720600(Farmer, Supplier, Service Provider…"
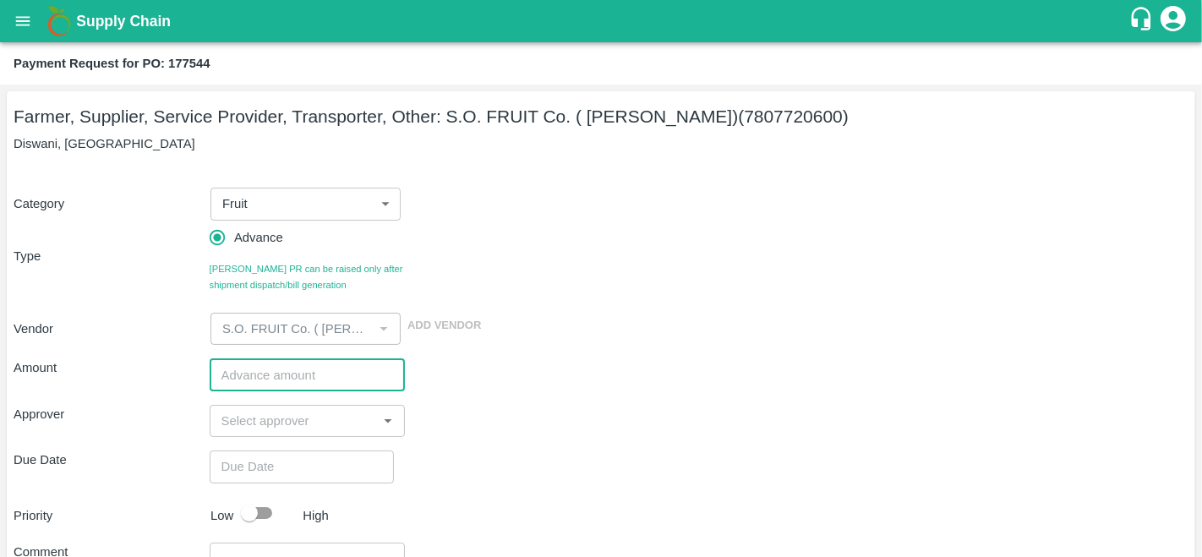
click at [272, 385] on input "number" at bounding box center [308, 374] width 196 height 32
type input "1"
type input "800000"
click at [285, 422] on input "input" at bounding box center [294, 421] width 158 height 22
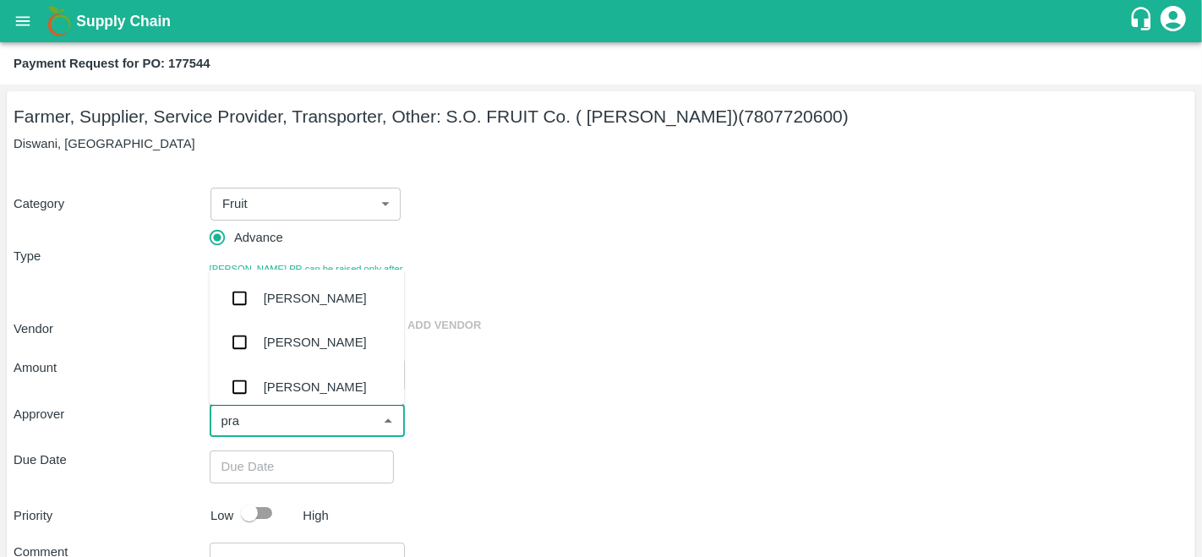
type input "prav"
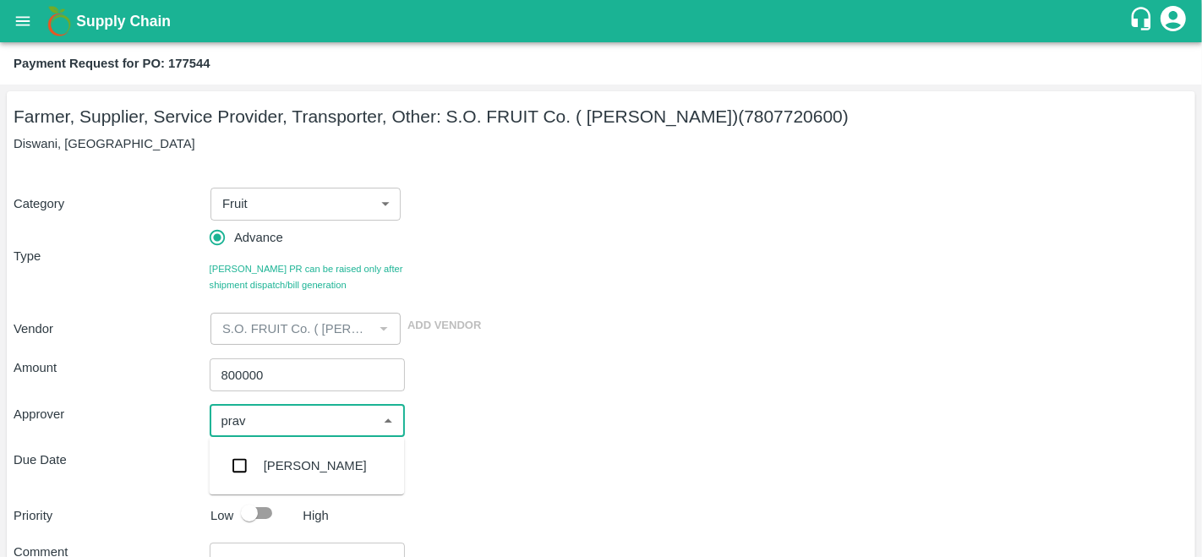
click at [297, 467] on div "[PERSON_NAME]" at bounding box center [315, 465] width 103 height 19
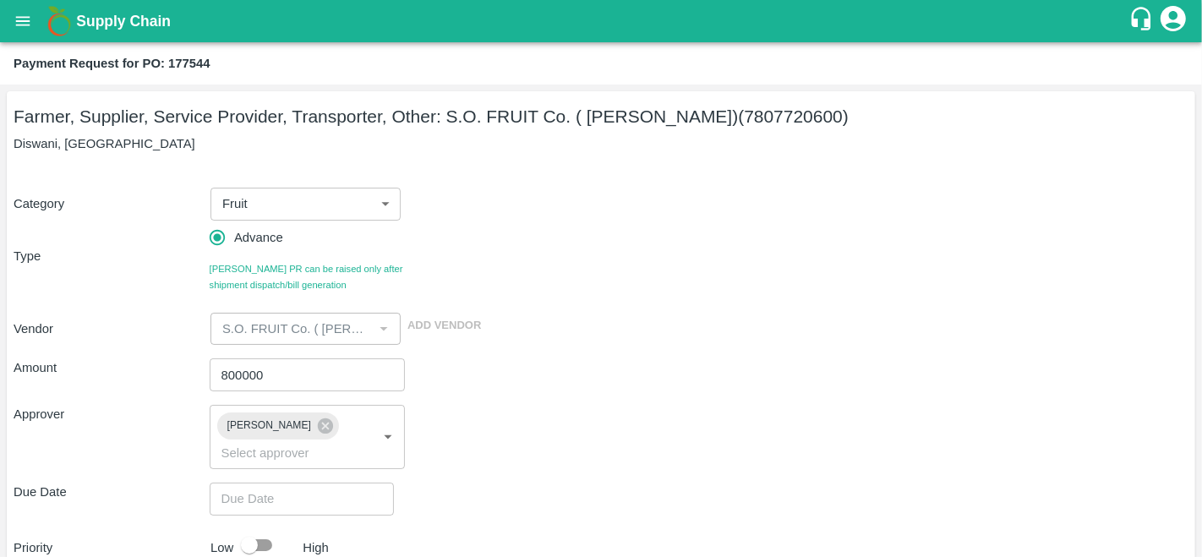
click at [537, 456] on div "Approver [PERSON_NAME] ​" at bounding box center [601, 437] width 1175 height 64
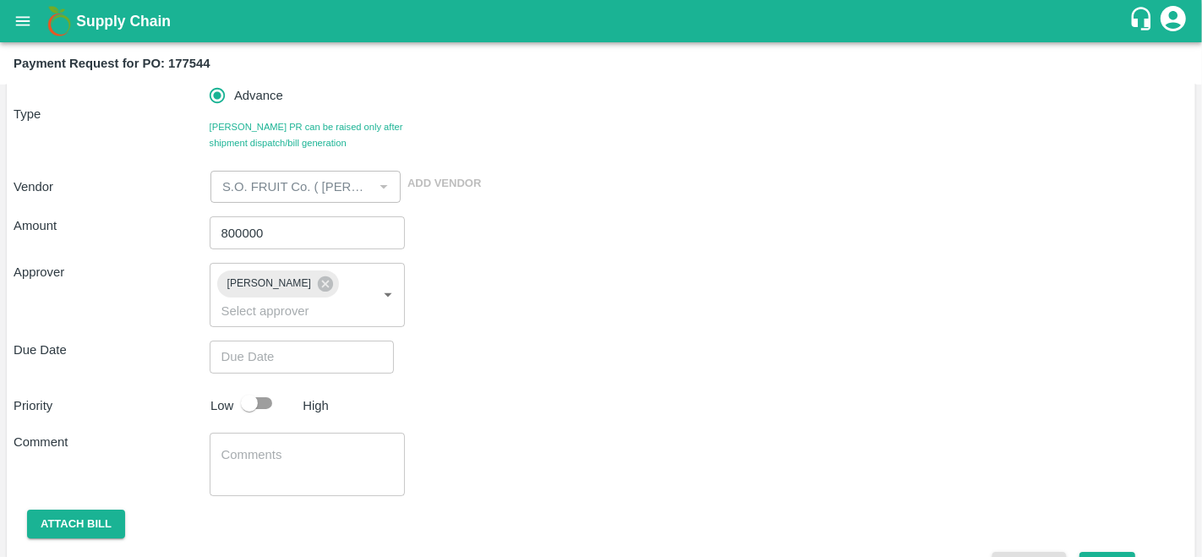
scroll to position [186, 0]
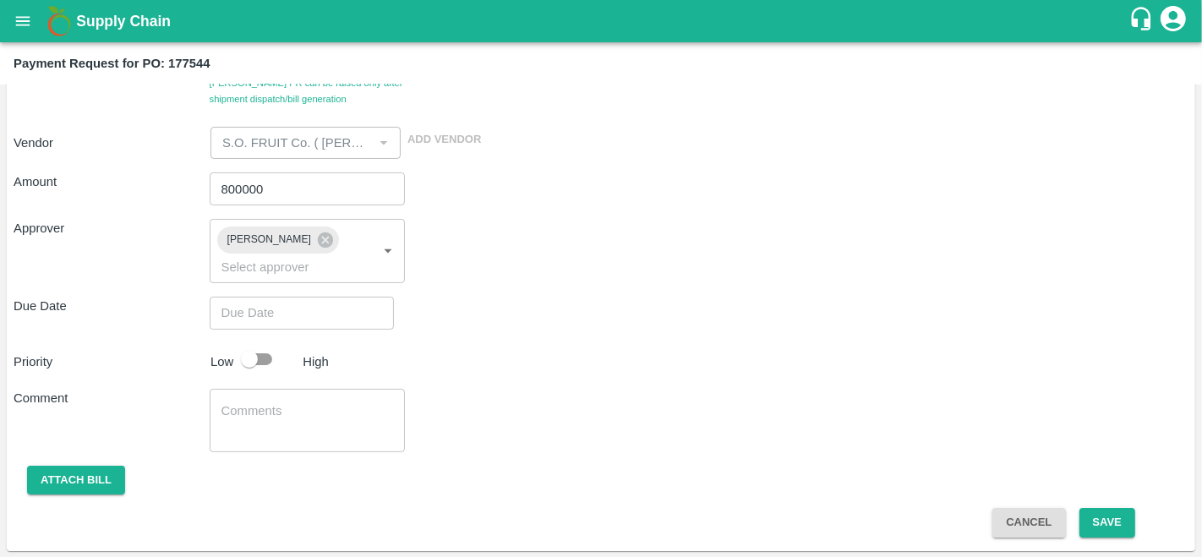
click at [289, 317] on input "Choose date" at bounding box center [296, 313] width 172 height 32
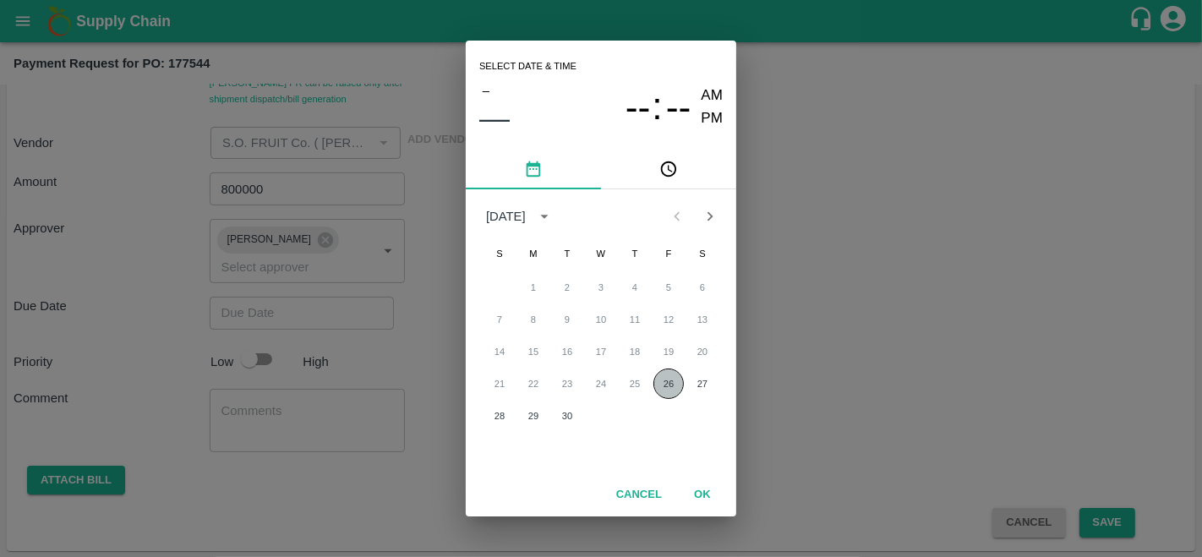
click at [668, 387] on button "26" at bounding box center [668, 383] width 30 height 30
type input "[DATE] 12:00 AM"
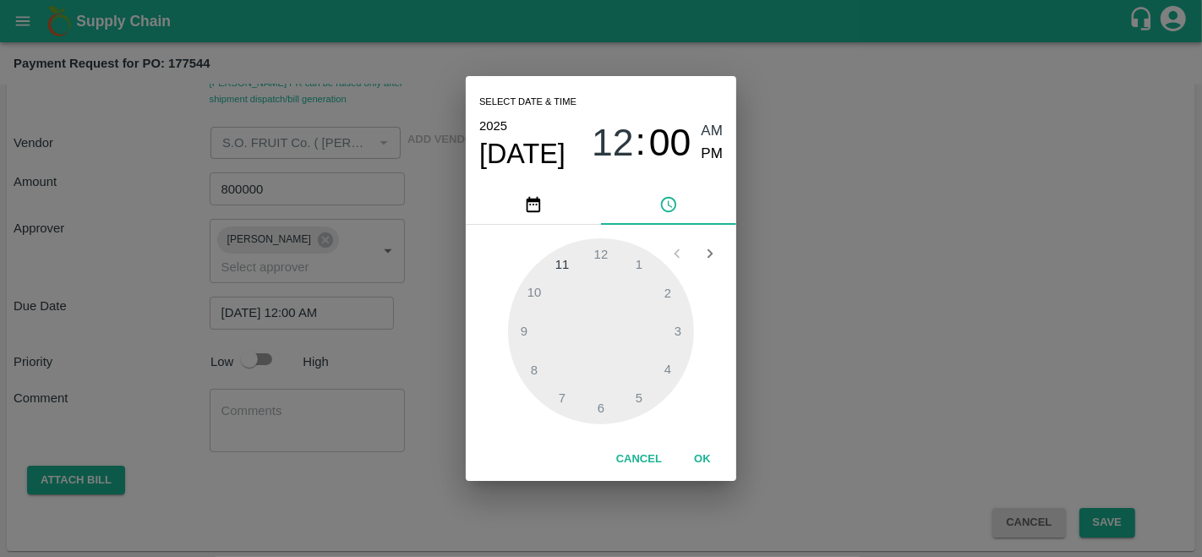
click at [707, 455] on button "OK" at bounding box center [702, 460] width 54 height 30
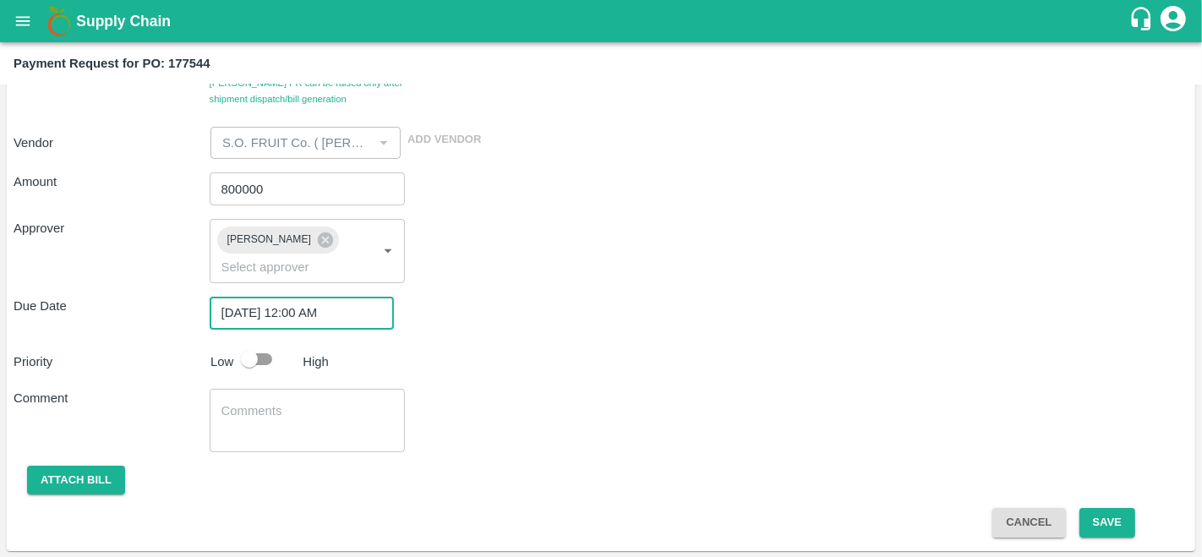
click at [819, 397] on div "Comment x ​" at bounding box center [601, 420] width 1175 height 63
click at [254, 356] on input "checkbox" at bounding box center [249, 359] width 96 height 32
checkbox input "true"
click at [1092, 525] on button "Save" at bounding box center [1107, 523] width 56 height 30
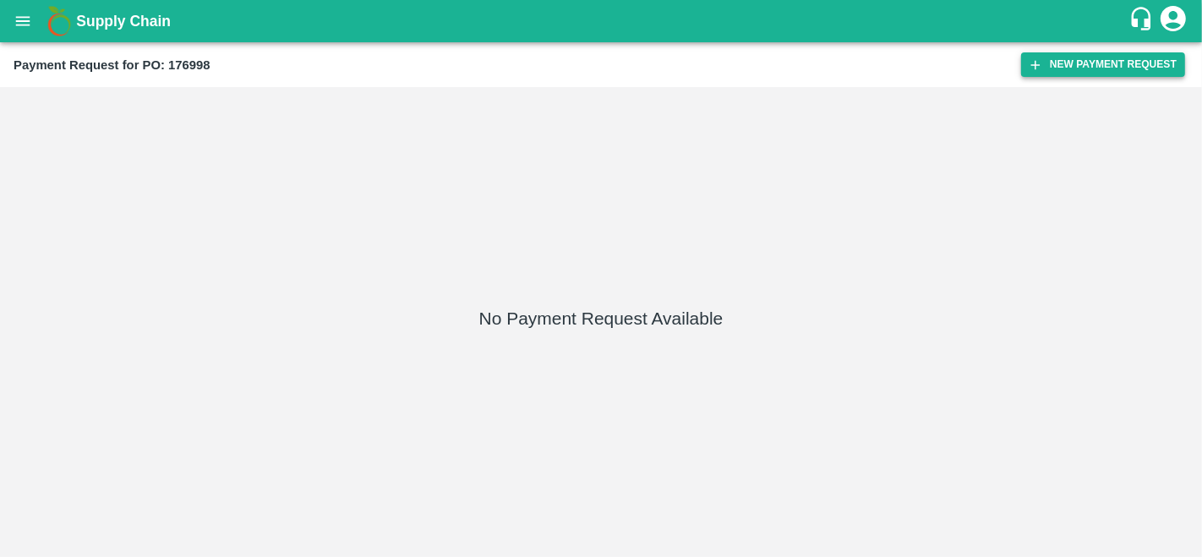
click at [1120, 63] on button "New Payment Request" at bounding box center [1103, 64] width 164 height 25
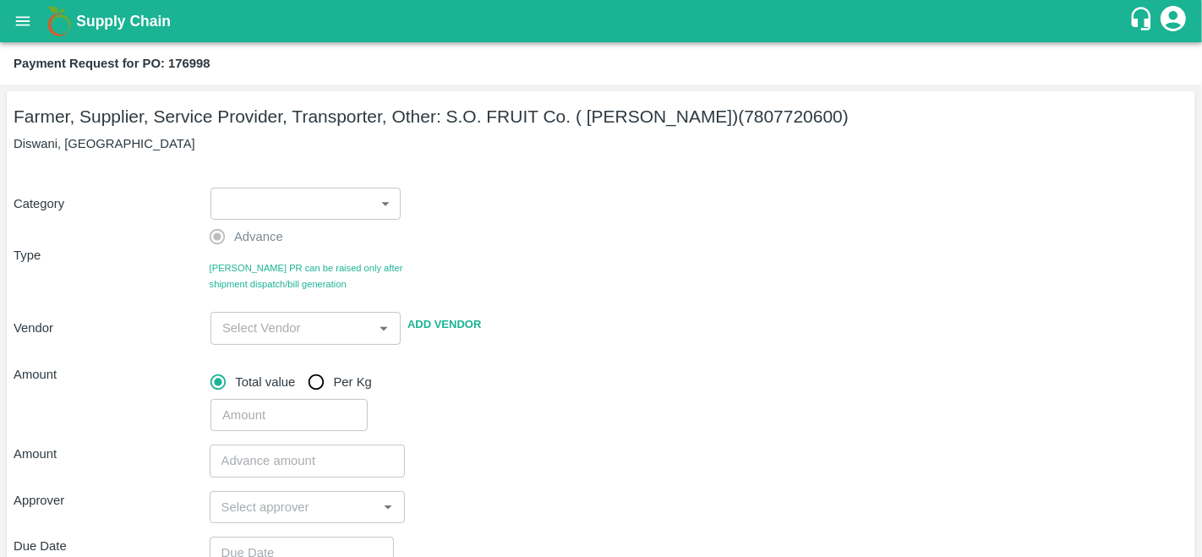
click at [291, 213] on body "Supply Chain Payment Request for PO: 176998 Farmer, Supplier, Service Provider,…" at bounding box center [601, 278] width 1202 height 557
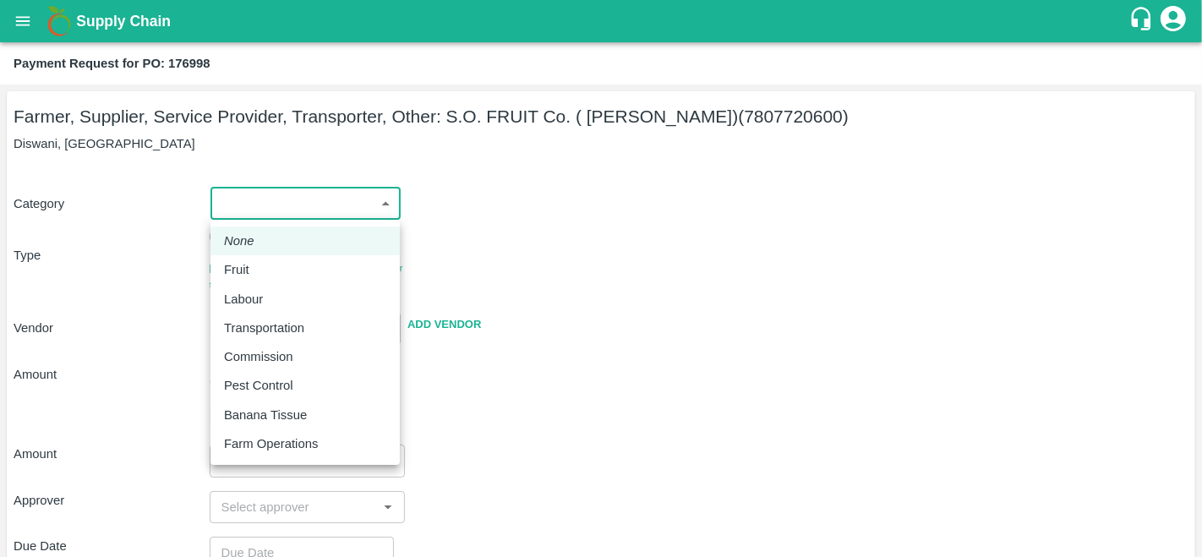
click at [265, 276] on div "Fruit" at bounding box center [305, 269] width 162 height 19
type input "1"
type input "S.O. FRUIT Co. ( [PERSON_NAME]) - 7807720600(Farmer, Supplier, Service Provider…"
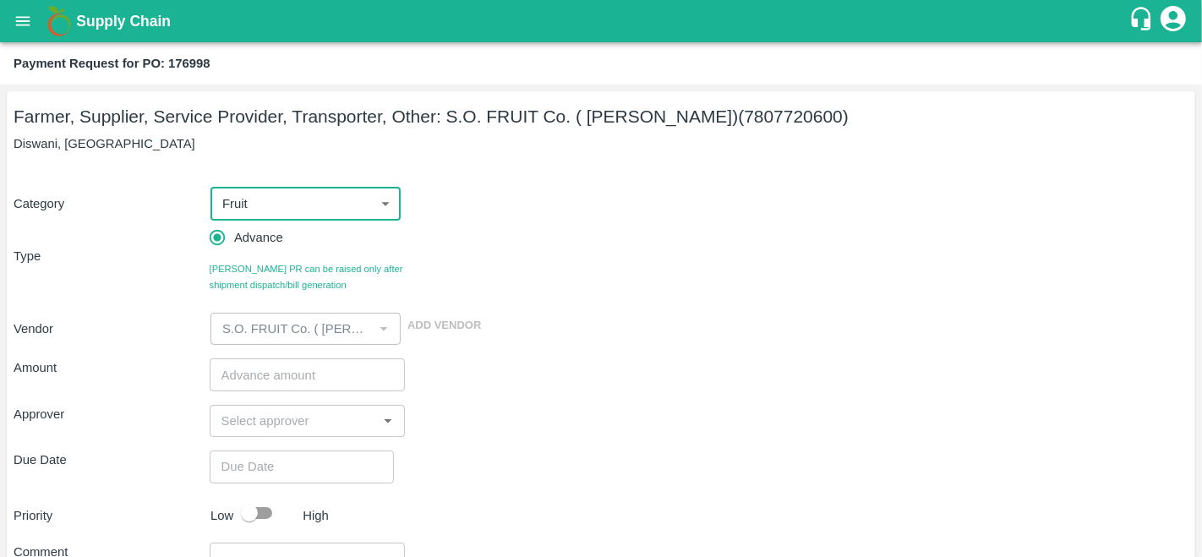
click at [269, 379] on input "number" at bounding box center [308, 374] width 196 height 32
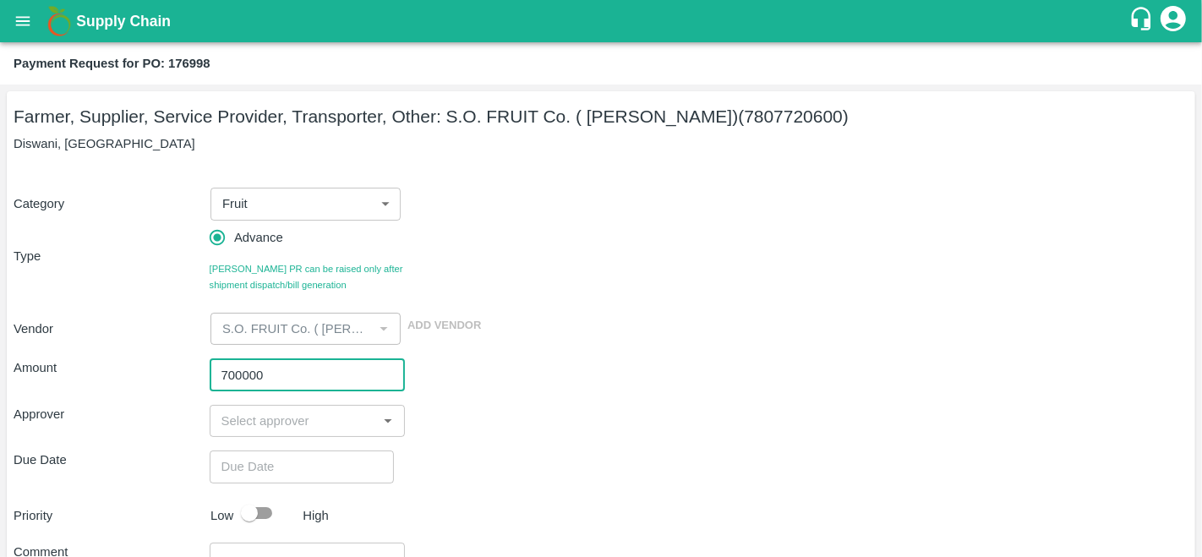
type input "700000"
click at [282, 417] on input "input" at bounding box center [294, 421] width 158 height 22
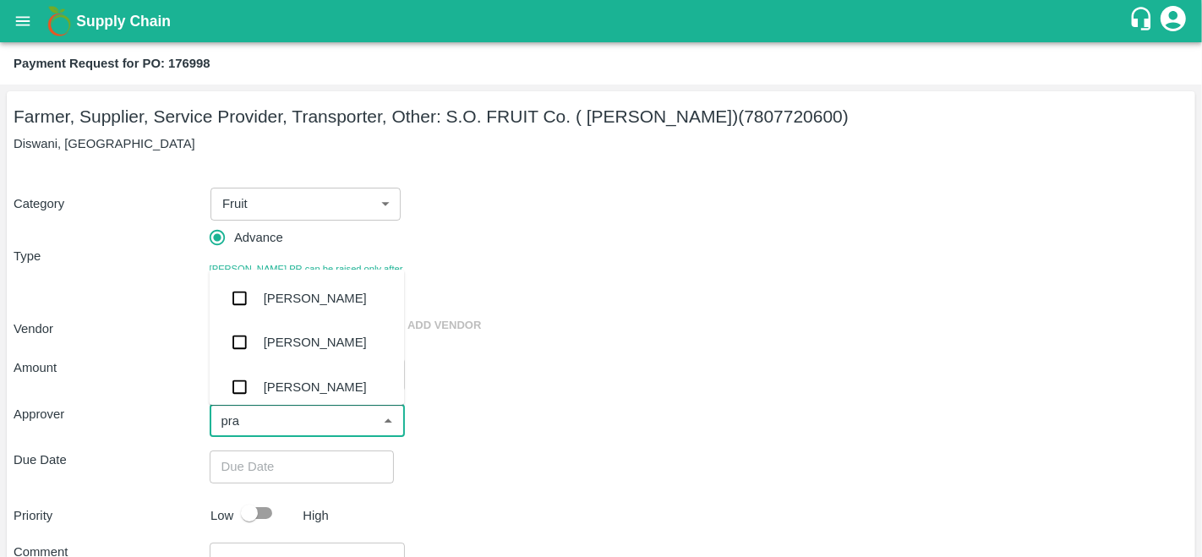
type input "prav"
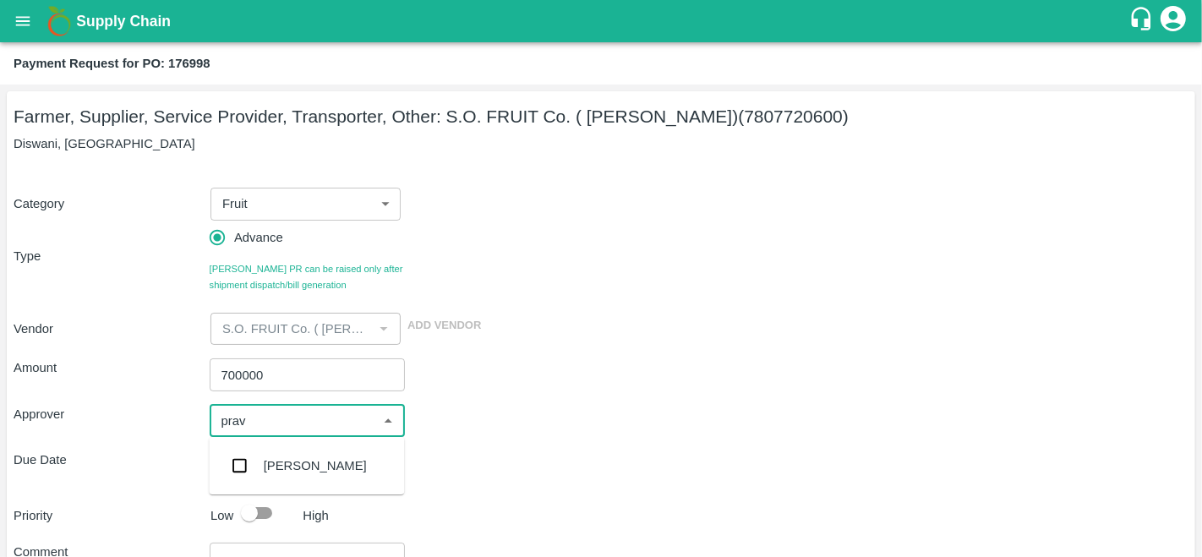
click at [299, 466] on div "[PERSON_NAME]" at bounding box center [315, 465] width 103 height 19
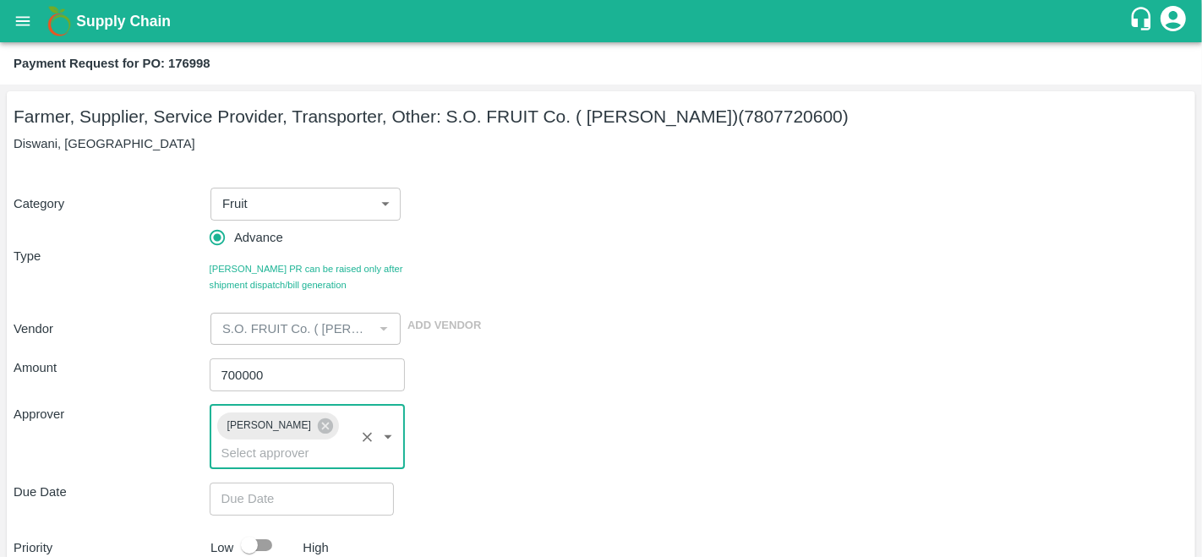
click at [603, 440] on div "Approver [PERSON_NAME] ​" at bounding box center [601, 437] width 1175 height 64
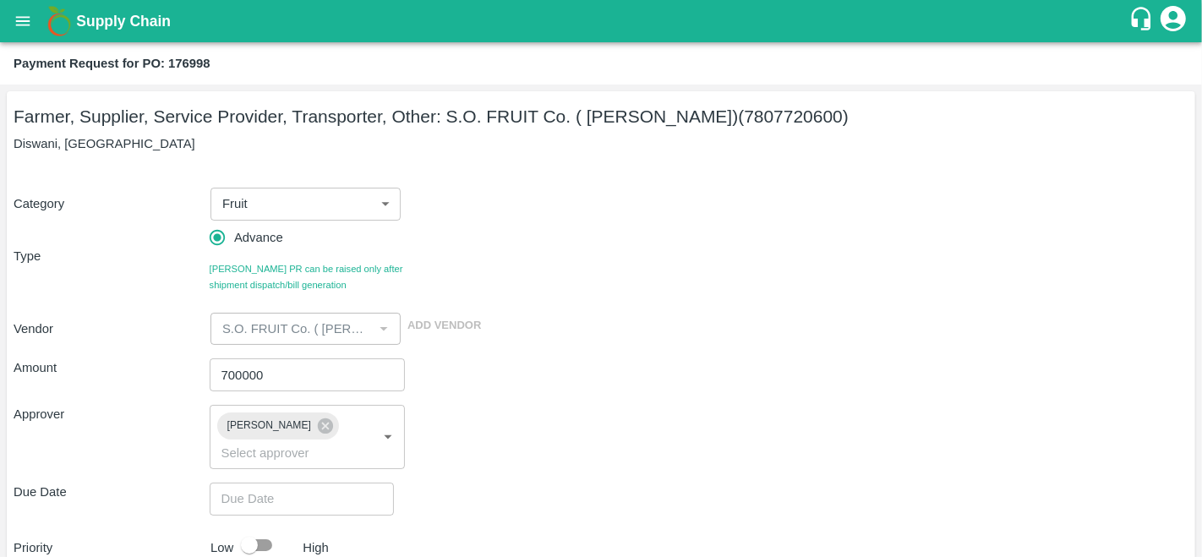
scroll to position [186, 0]
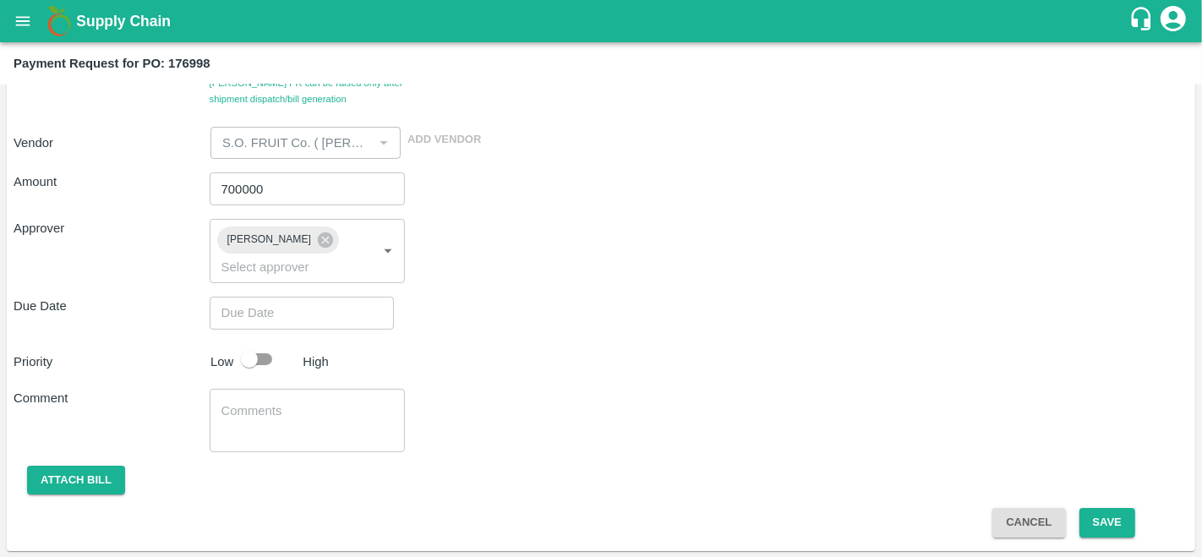
type input "DD/MM/YYYY hh:mm aa"
click at [275, 319] on input "DD/MM/YYYY hh:mm aa" at bounding box center [296, 313] width 172 height 32
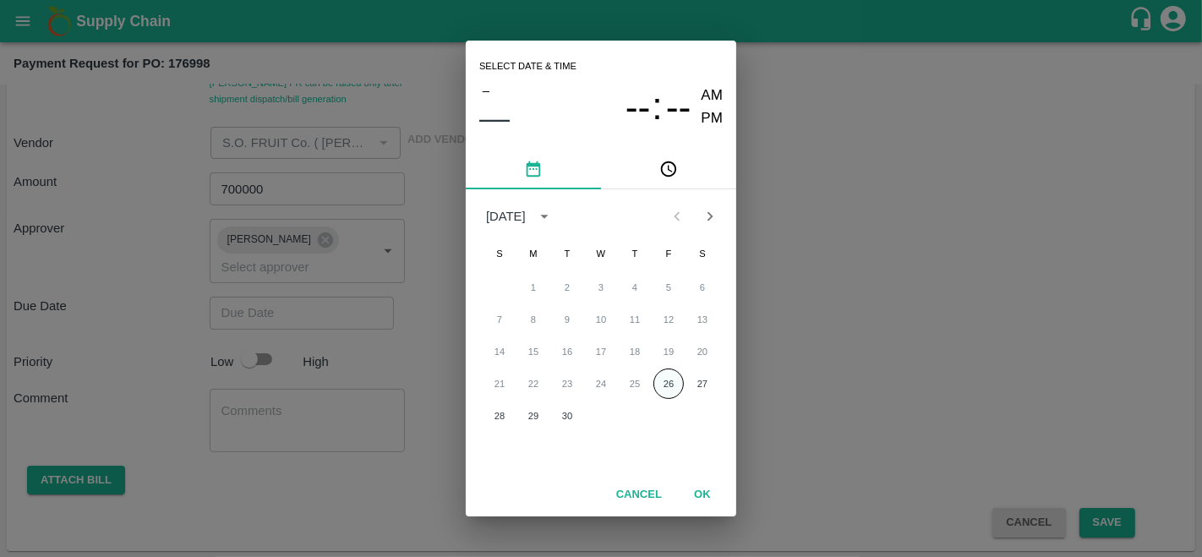
click at [678, 385] on button "26" at bounding box center [668, 383] width 30 height 30
type input "[DATE] 12:00 AM"
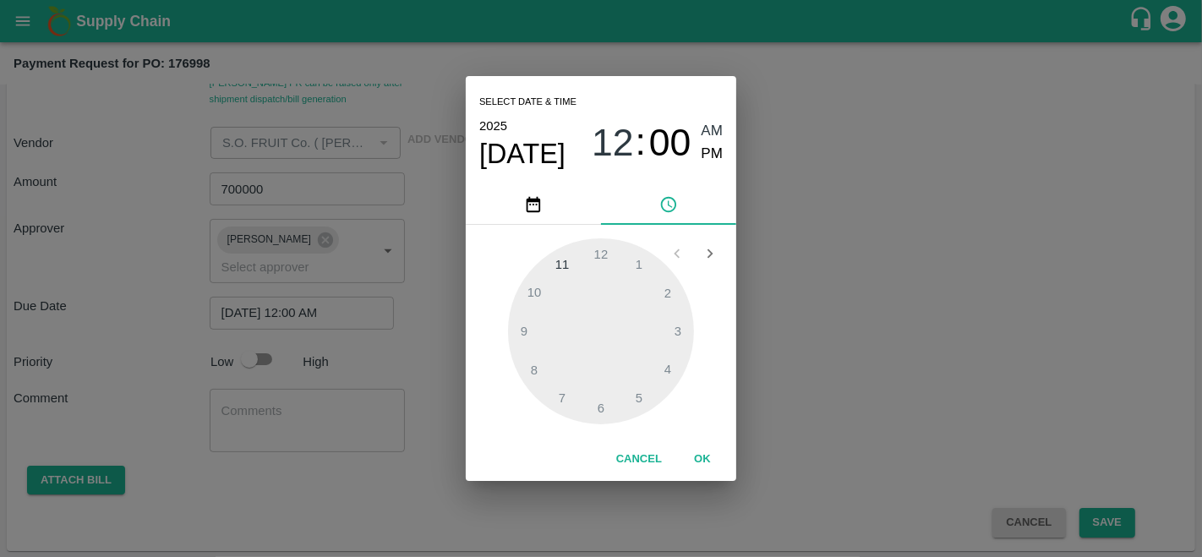
click at [755, 428] on div "Select date & time [DATE] 12 : 00 AM PM 1 2 3 4 5 6 7 8 9 10 11 12 Cancel OK" at bounding box center [601, 278] width 1202 height 557
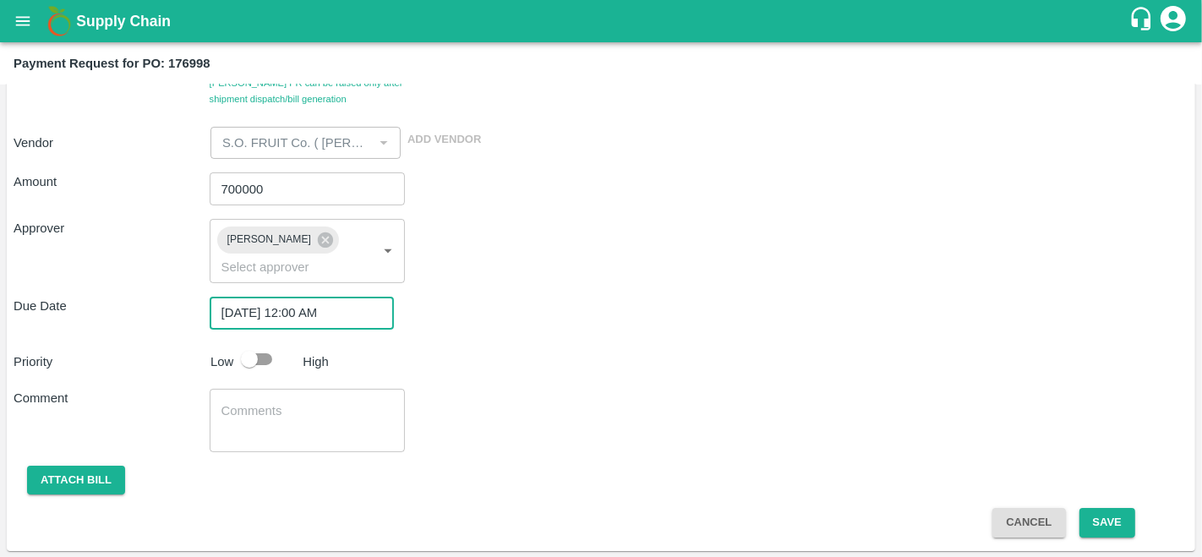
click at [252, 357] on input "checkbox" at bounding box center [249, 359] width 96 height 32
checkbox input "true"
click at [1099, 526] on button "Save" at bounding box center [1107, 523] width 56 height 30
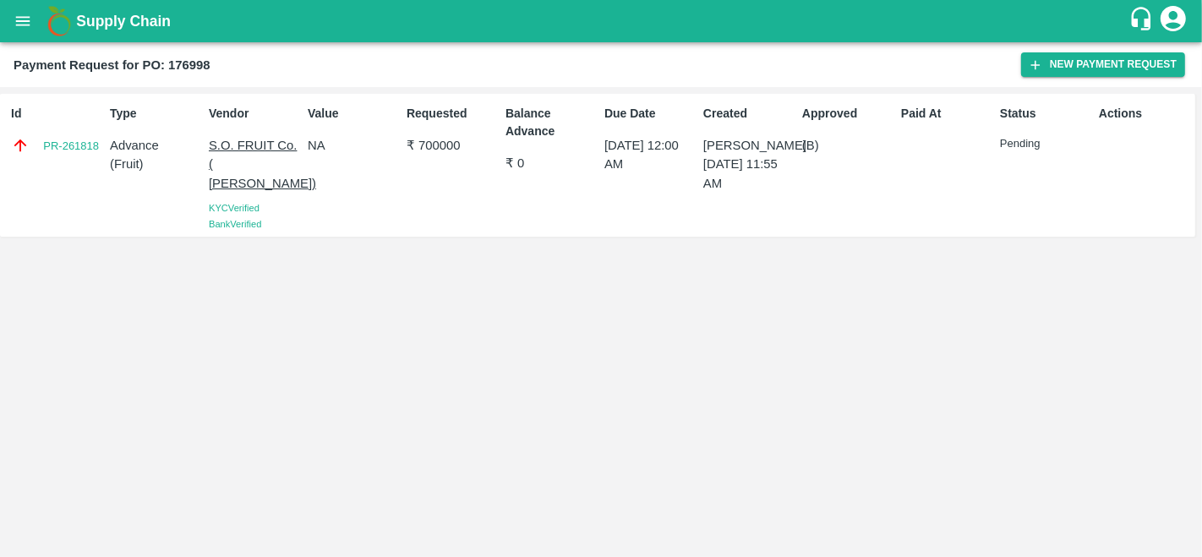
click at [25, 15] on icon "open drawer" at bounding box center [23, 21] width 19 height 19
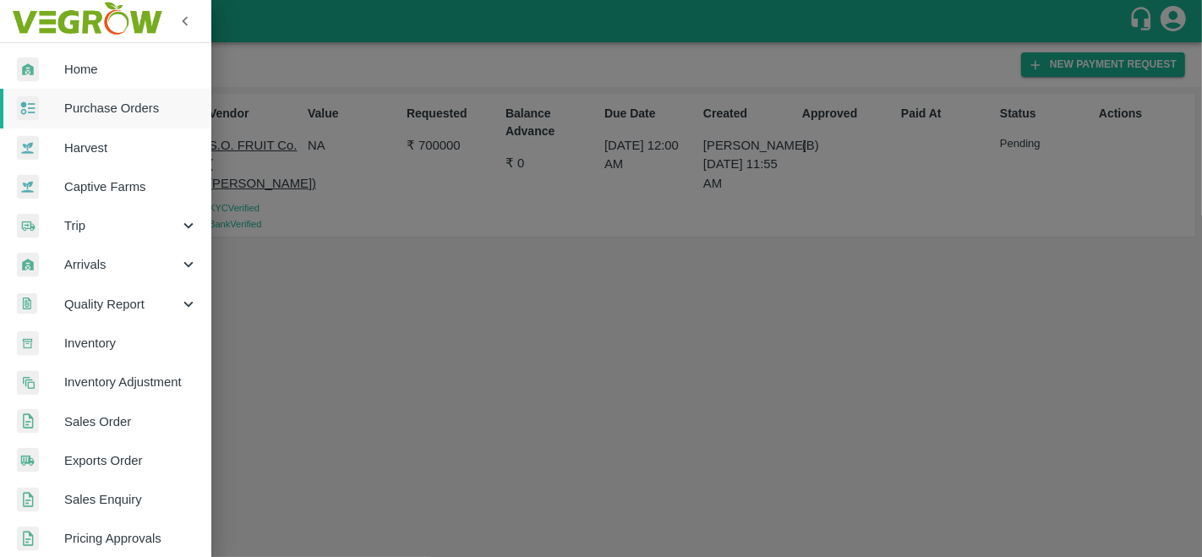
click at [99, 110] on span "Purchase Orders" at bounding box center [131, 108] width 134 height 19
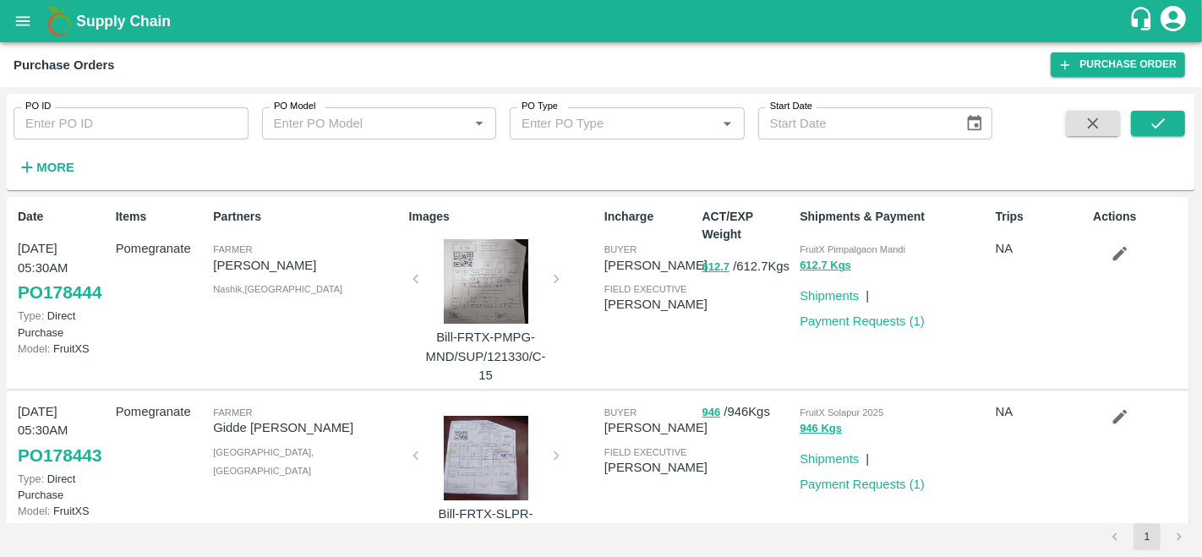
click at [4, 10] on div "Supply Chain" at bounding box center [601, 21] width 1202 height 42
click at [12, 19] on button "open drawer" at bounding box center [22, 21] width 39 height 39
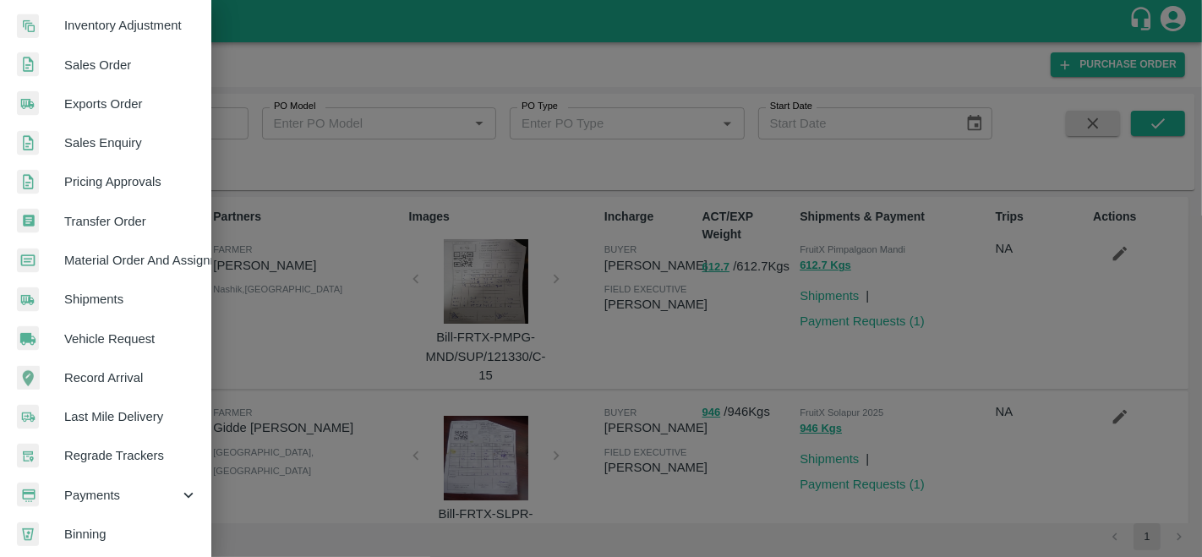
scroll to position [362, 0]
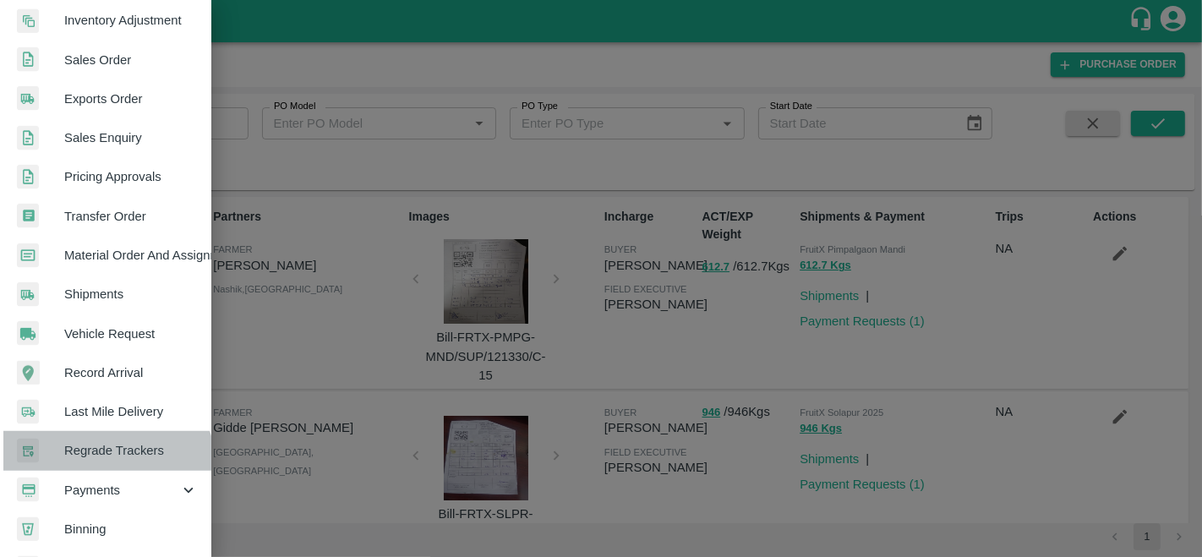
click at [106, 468] on link "Regrade Trackers" at bounding box center [105, 450] width 211 height 39
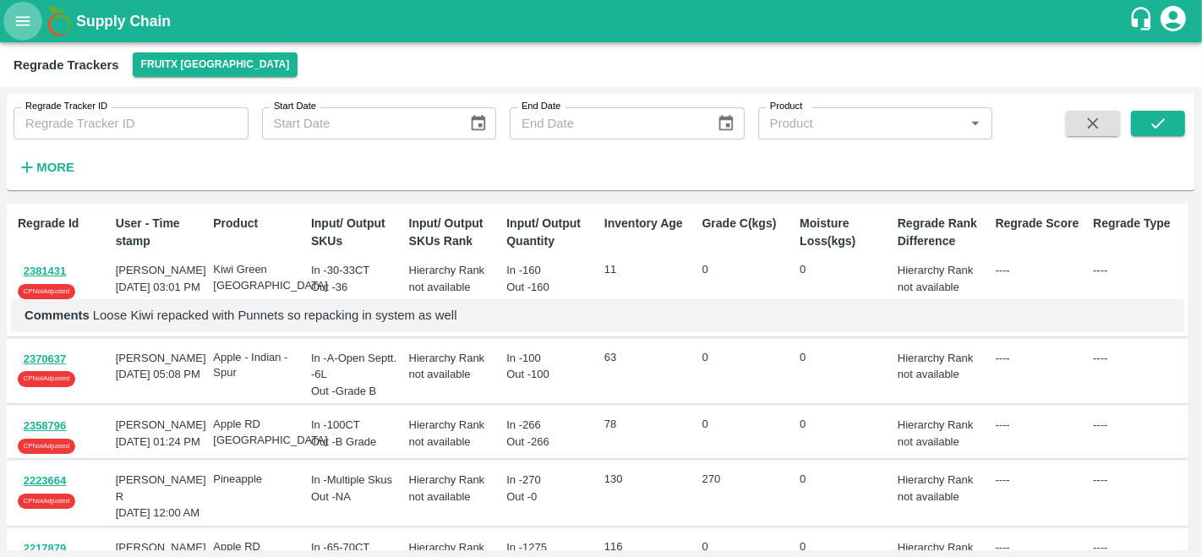
click at [19, 12] on icon "open drawer" at bounding box center [23, 21] width 19 height 19
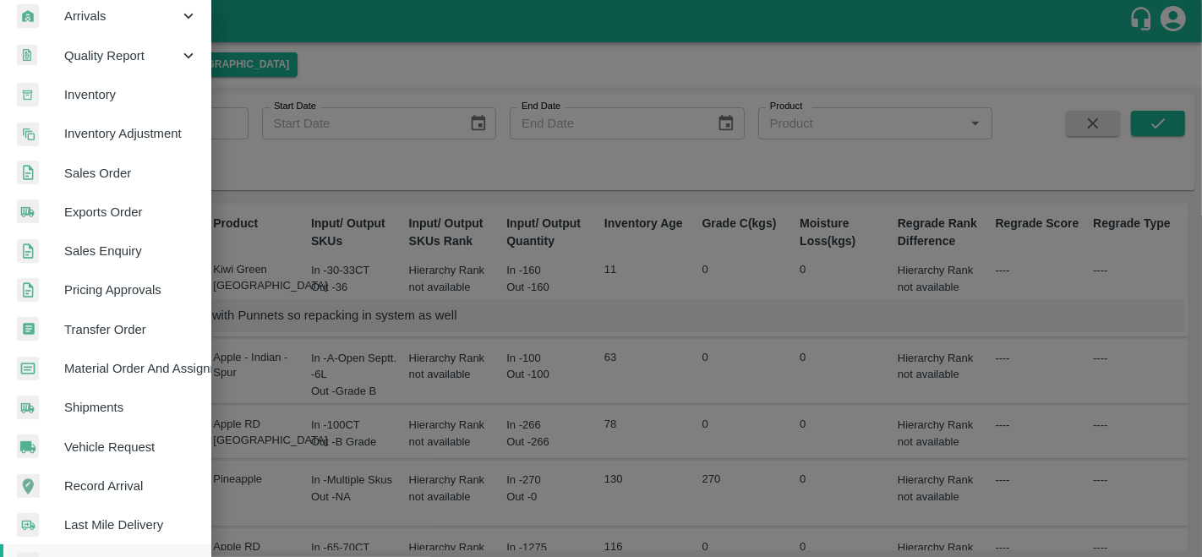
scroll to position [405, 0]
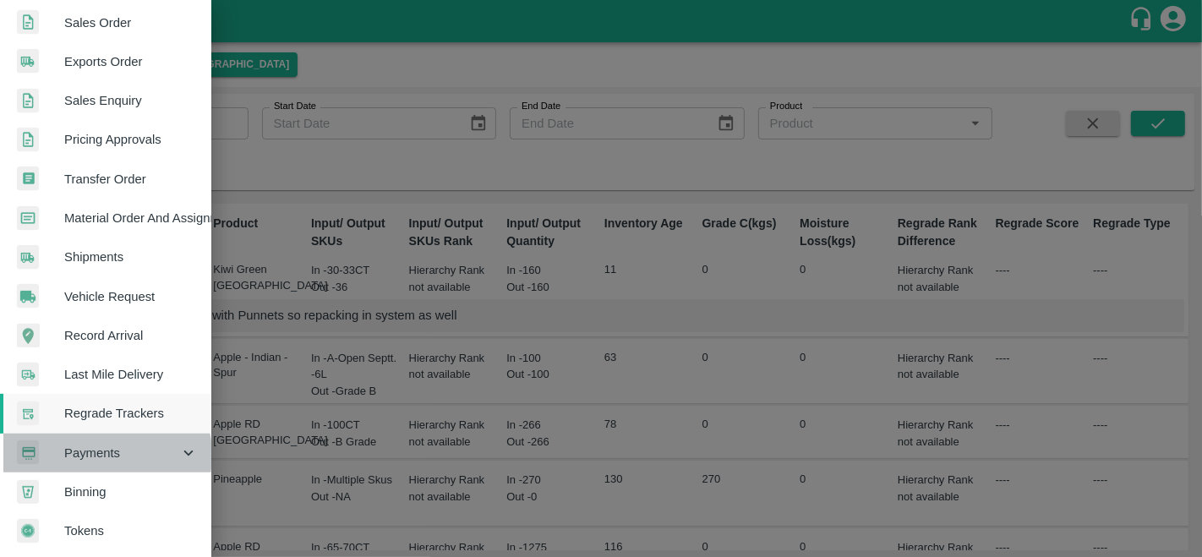
click at [99, 449] on span "Payments" at bounding box center [121, 453] width 115 height 19
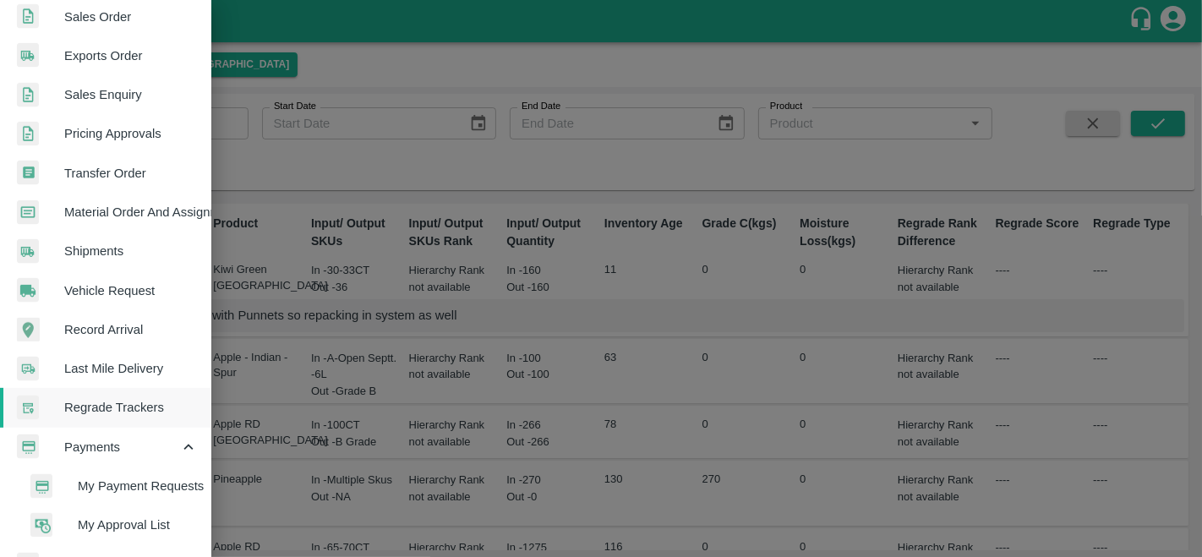
click at [176, 491] on span "My Payment Requests" at bounding box center [138, 486] width 120 height 19
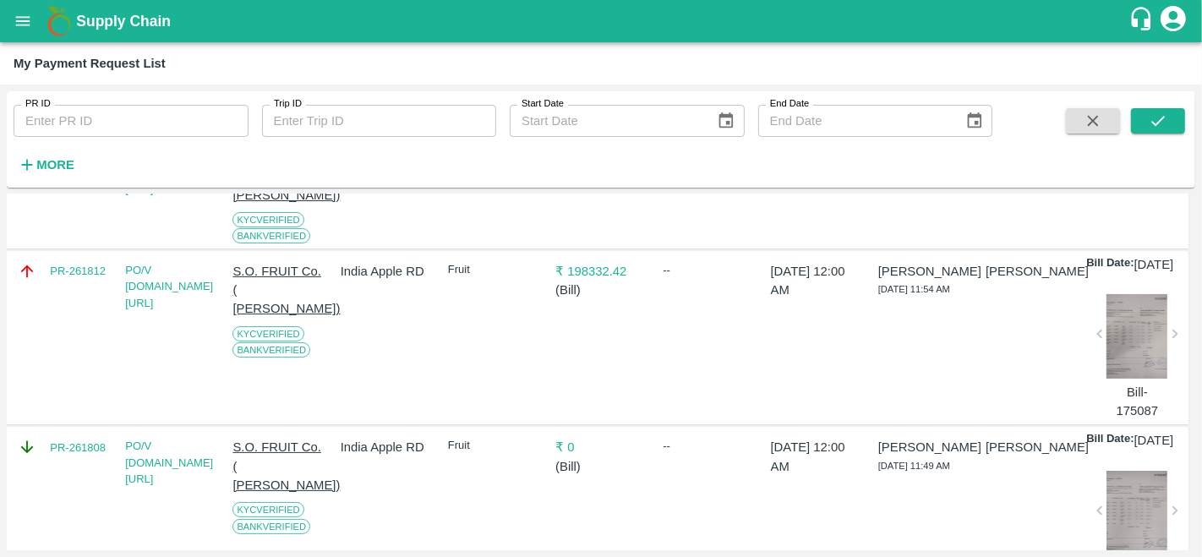
scroll to position [278, 0]
